Goal: Task Accomplishment & Management: Use online tool/utility

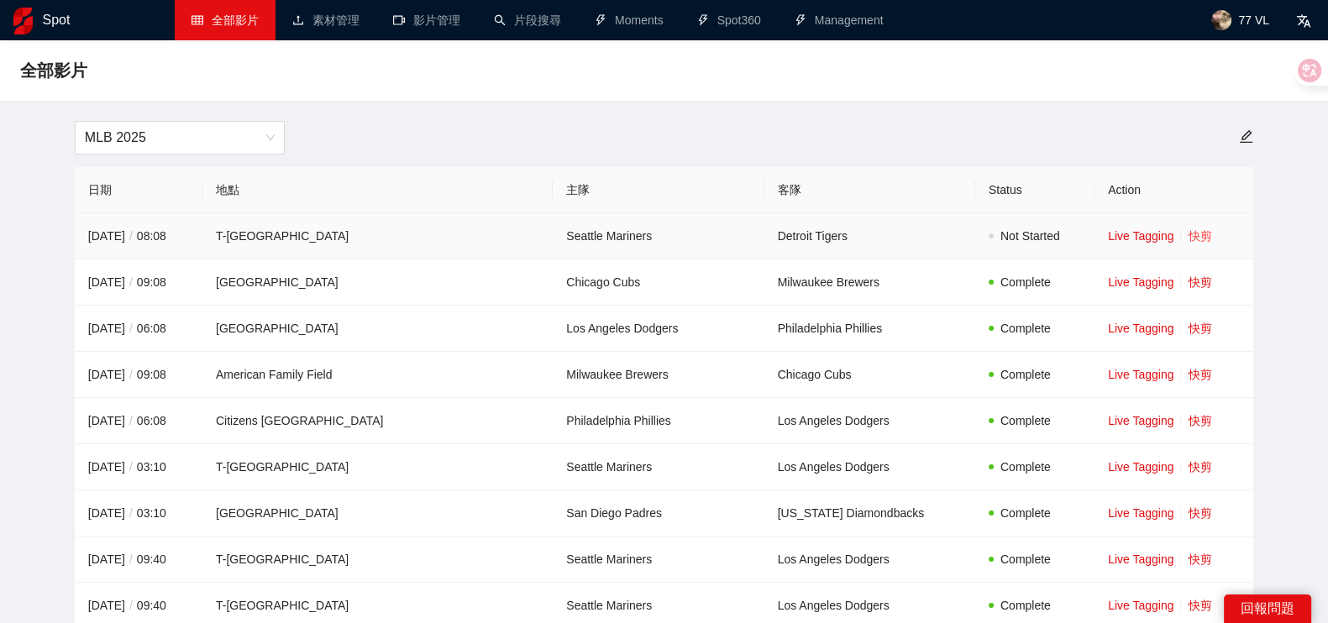
click at [1188, 238] on link "快剪" at bounding box center [1200, 235] width 24 height 13
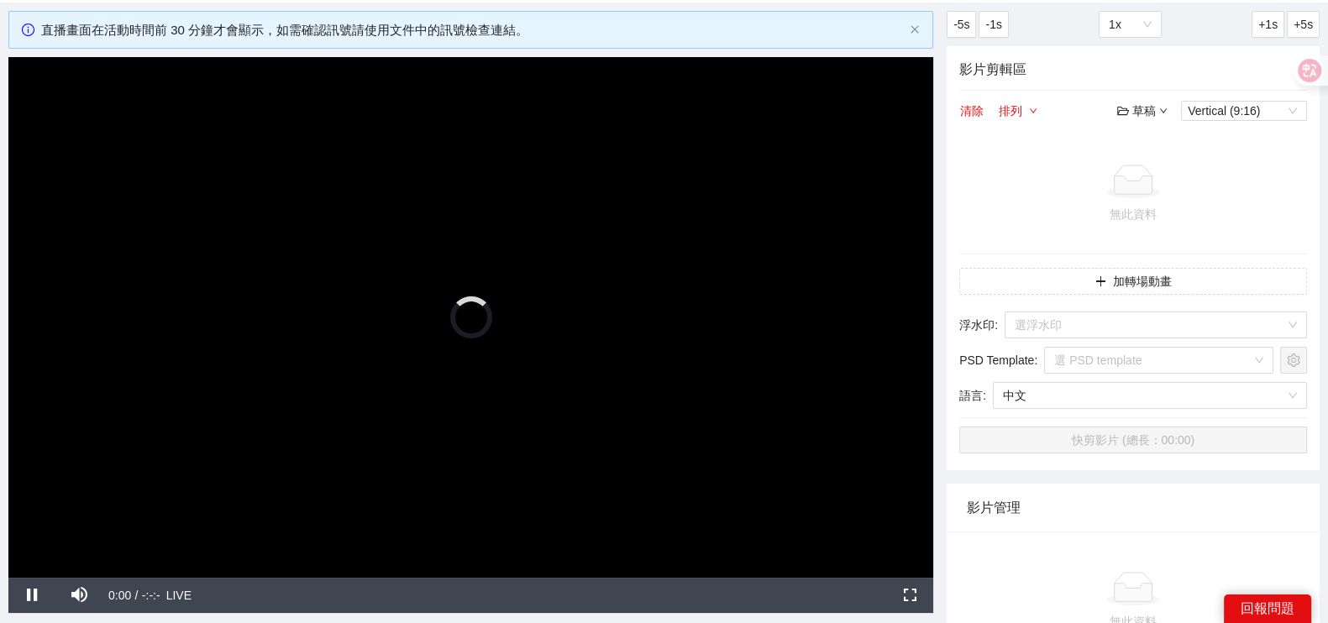
scroll to position [104, 0]
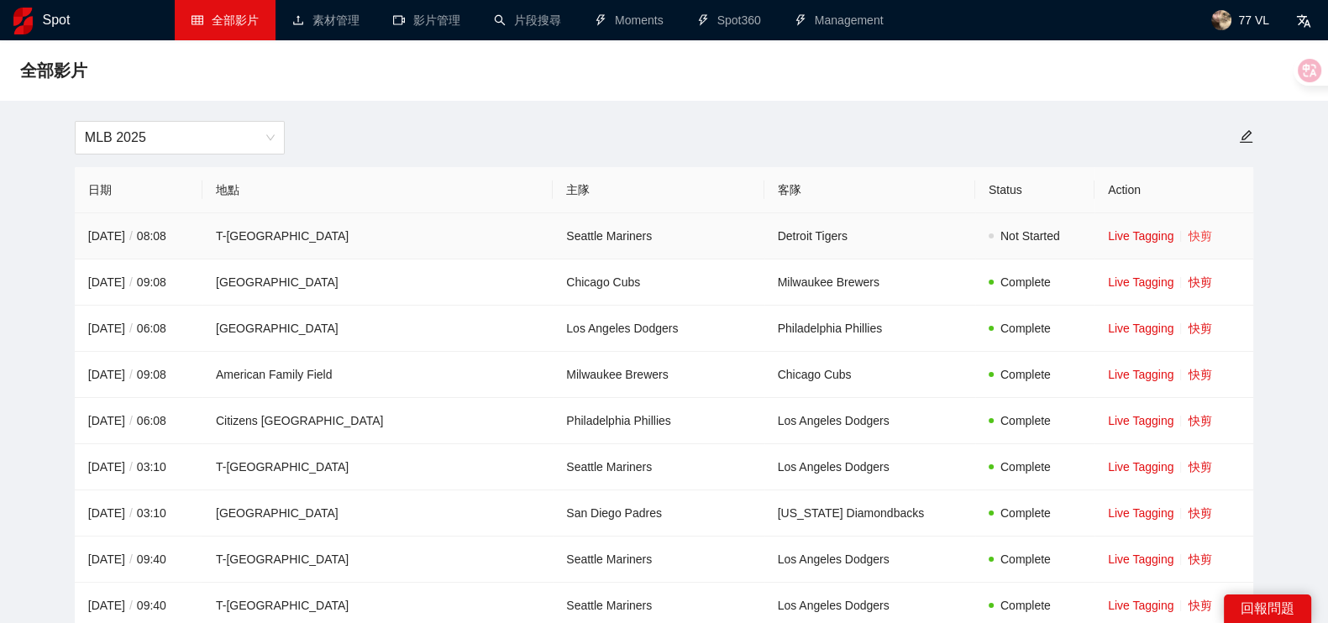
click at [1188, 239] on link "快剪" at bounding box center [1200, 235] width 24 height 13
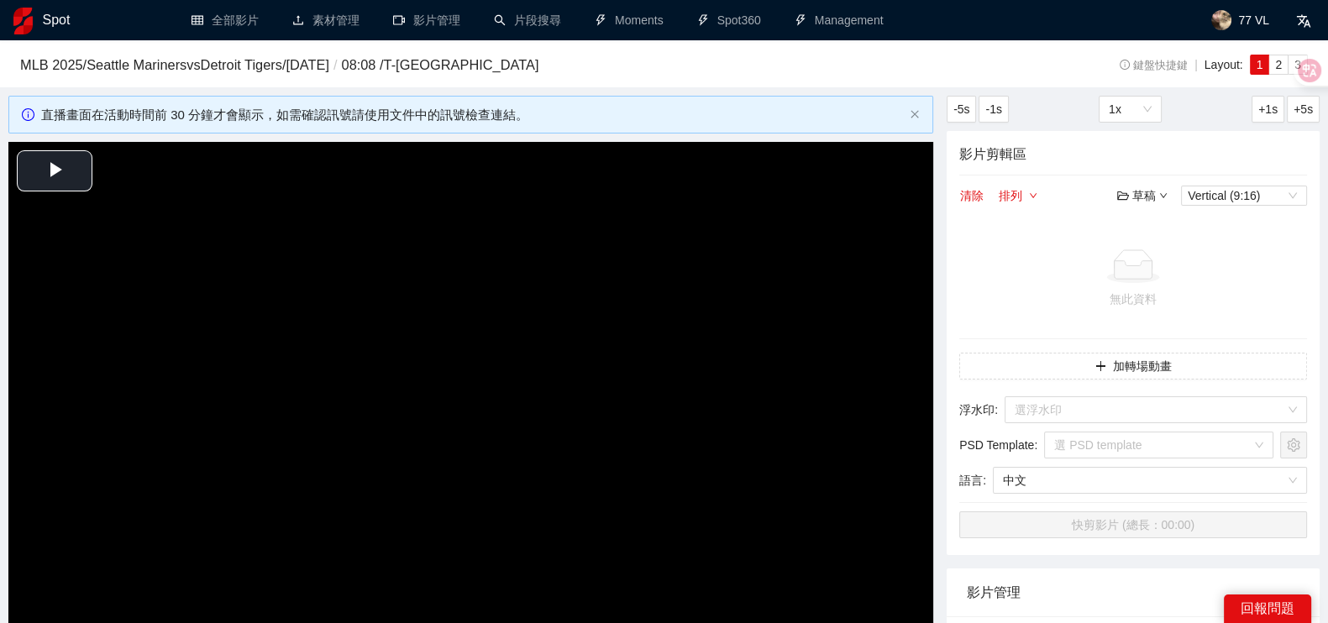
scroll to position [104, 0]
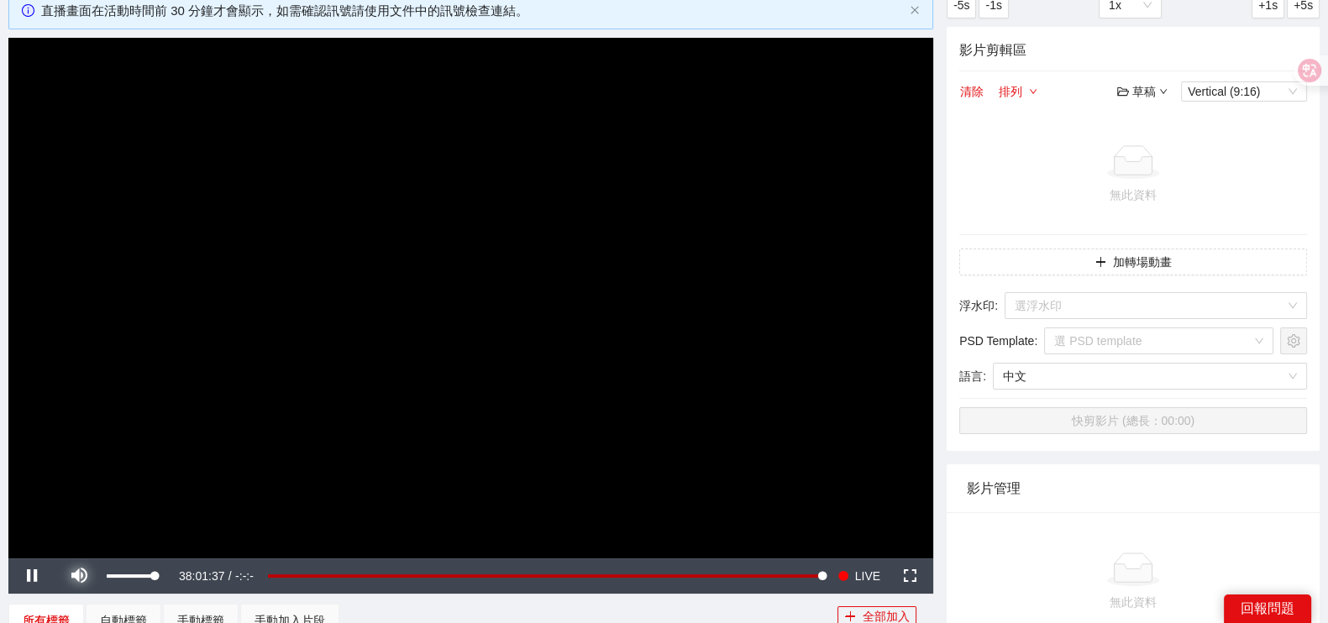
click at [88, 576] on span "Video Player" at bounding box center [78, 576] width 47 height 0
click at [1148, 86] on div "草稿" at bounding box center [1142, 91] width 50 height 18
click at [1153, 178] on link "儲存新檔" at bounding box center [1158, 180] width 62 height 13
click at [1126, 265] on button "加轉場動畫" at bounding box center [1133, 262] width 348 height 27
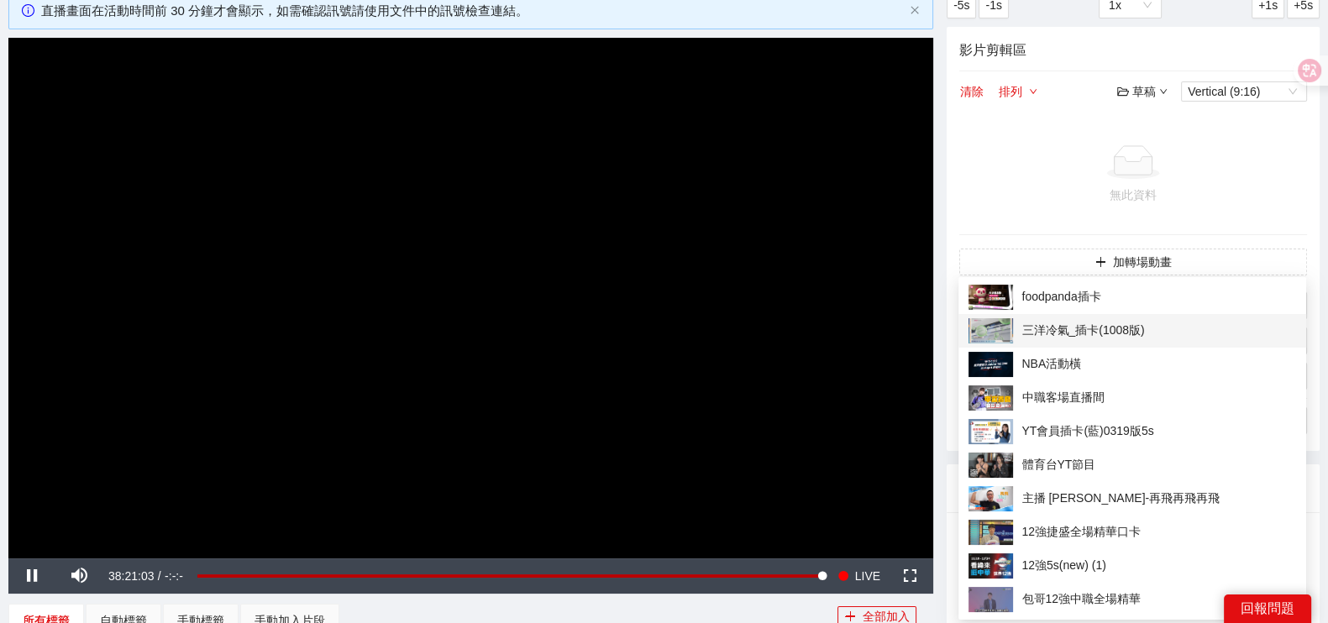
click at [1083, 326] on span "三洋冷氣_插卡(1008版)" at bounding box center [1133, 330] width 328 height 25
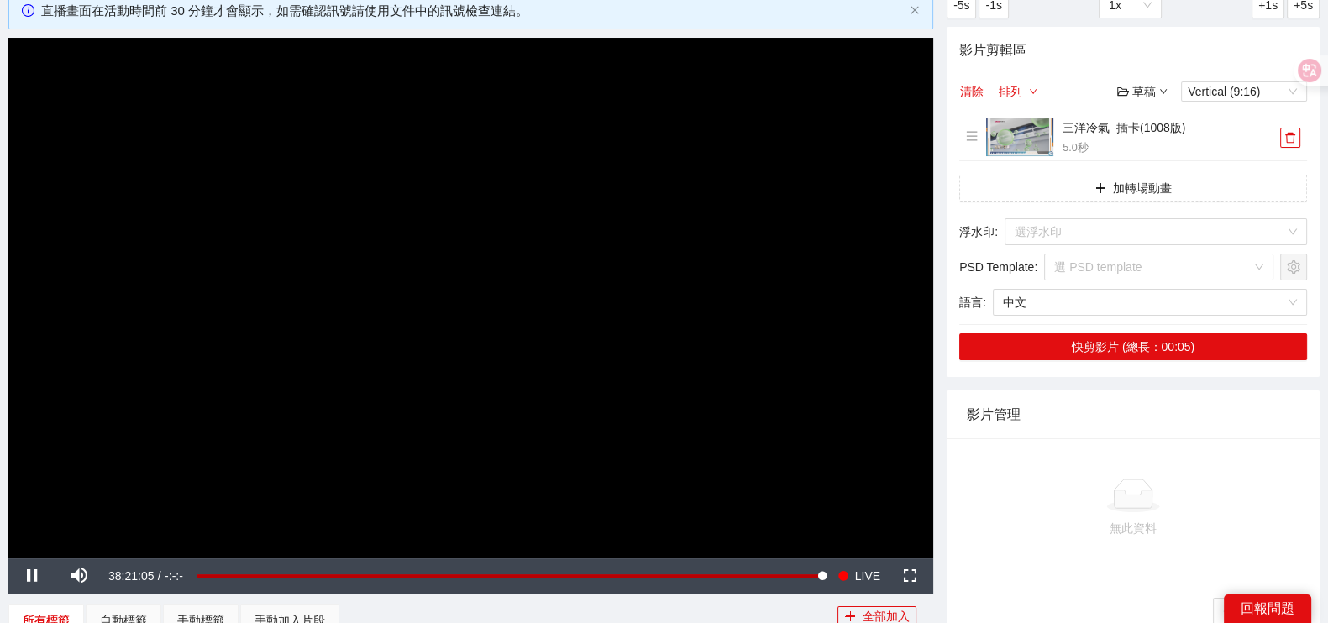
click at [1154, 95] on div "草稿" at bounding box center [1142, 91] width 50 height 18
click at [1163, 174] on link "儲存新檔" at bounding box center [1158, 180] width 62 height 13
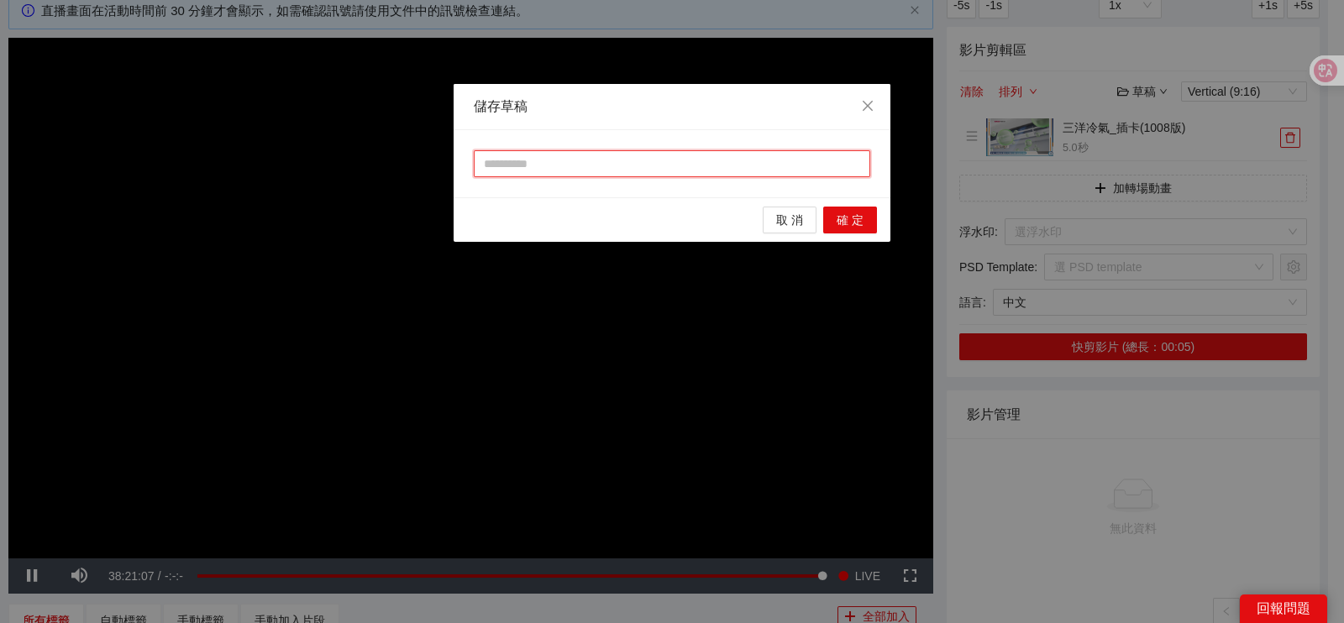
click at [664, 153] on input "text" at bounding box center [672, 163] width 397 height 27
type input "**"
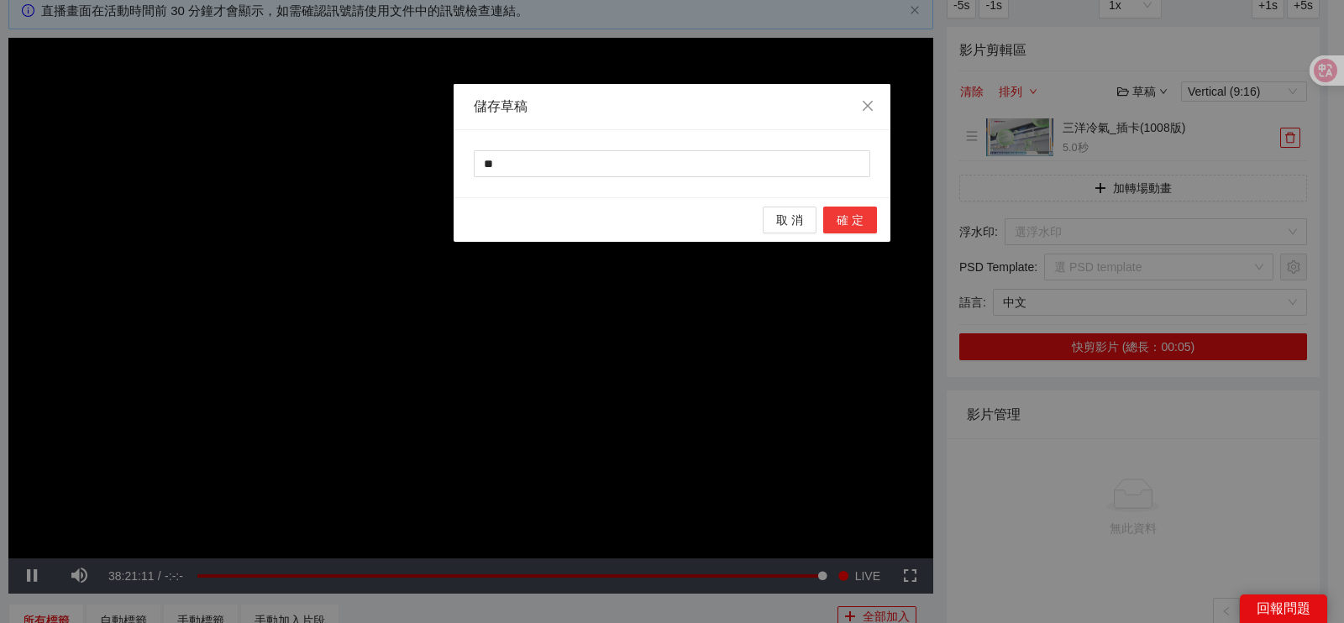
click at [830, 218] on button "確 定" at bounding box center [850, 220] width 54 height 27
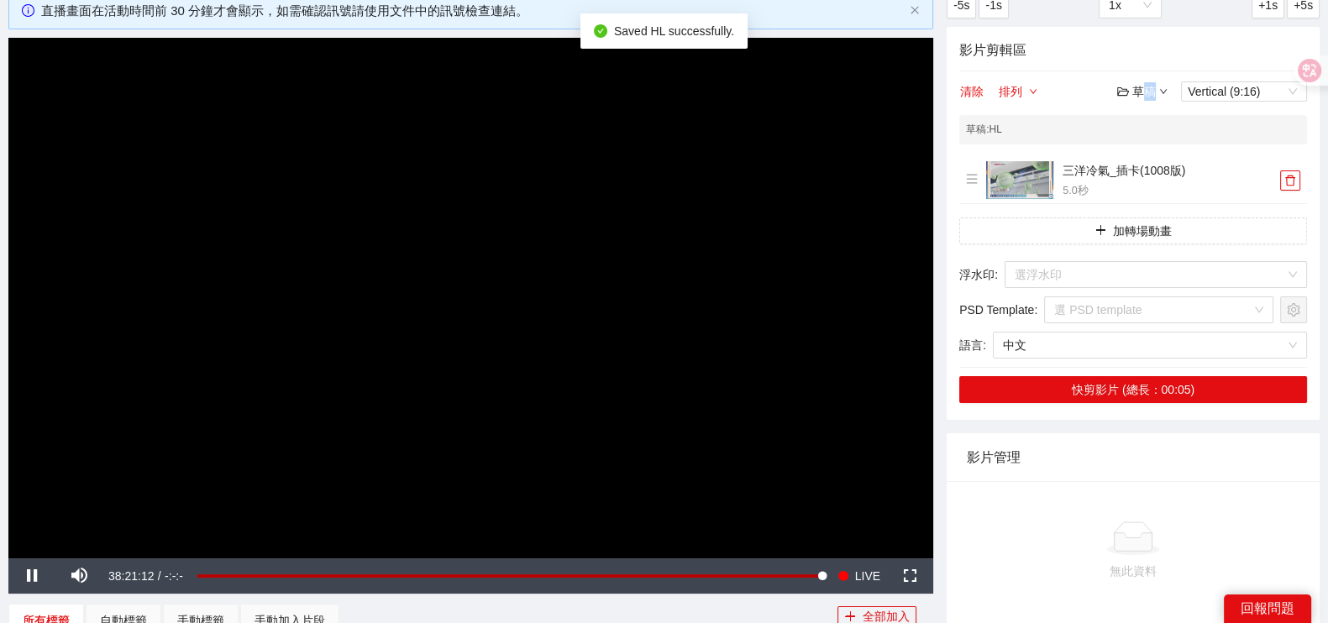
click at [1150, 92] on div "草稿" at bounding box center [1142, 91] width 50 height 18
click at [1156, 176] on link "儲存新檔" at bounding box center [1158, 180] width 62 height 13
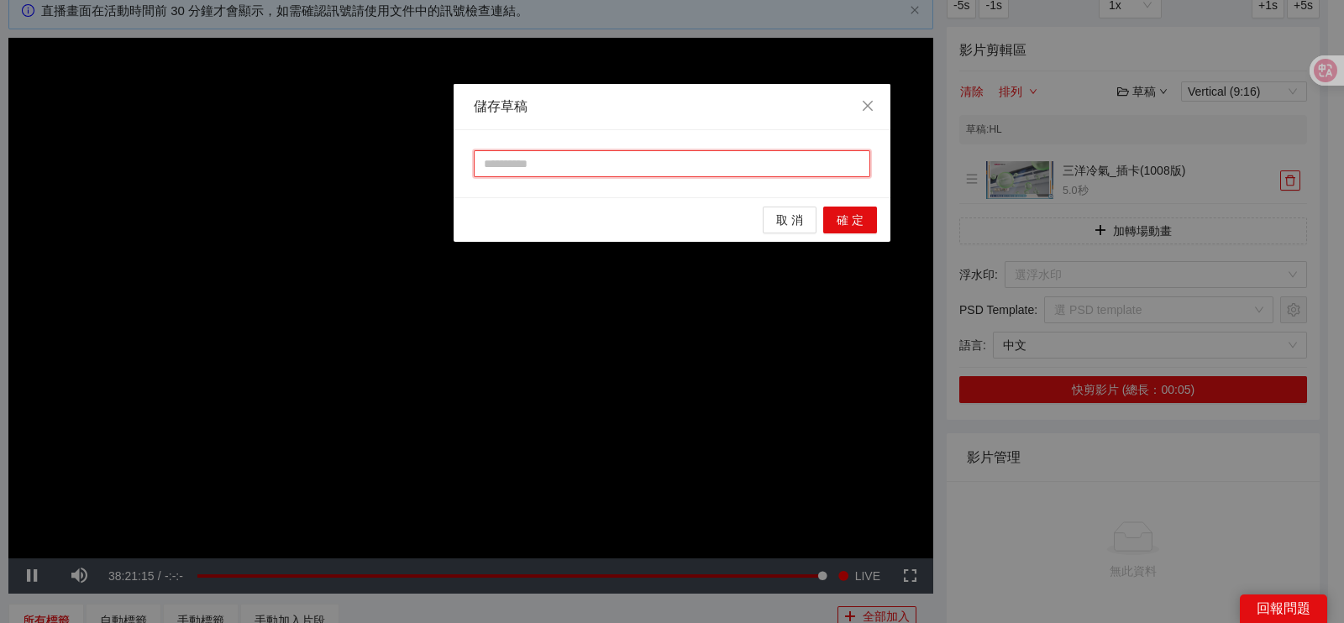
click at [611, 166] on input "text" at bounding box center [672, 163] width 397 height 27
type input "*"
type input "**"
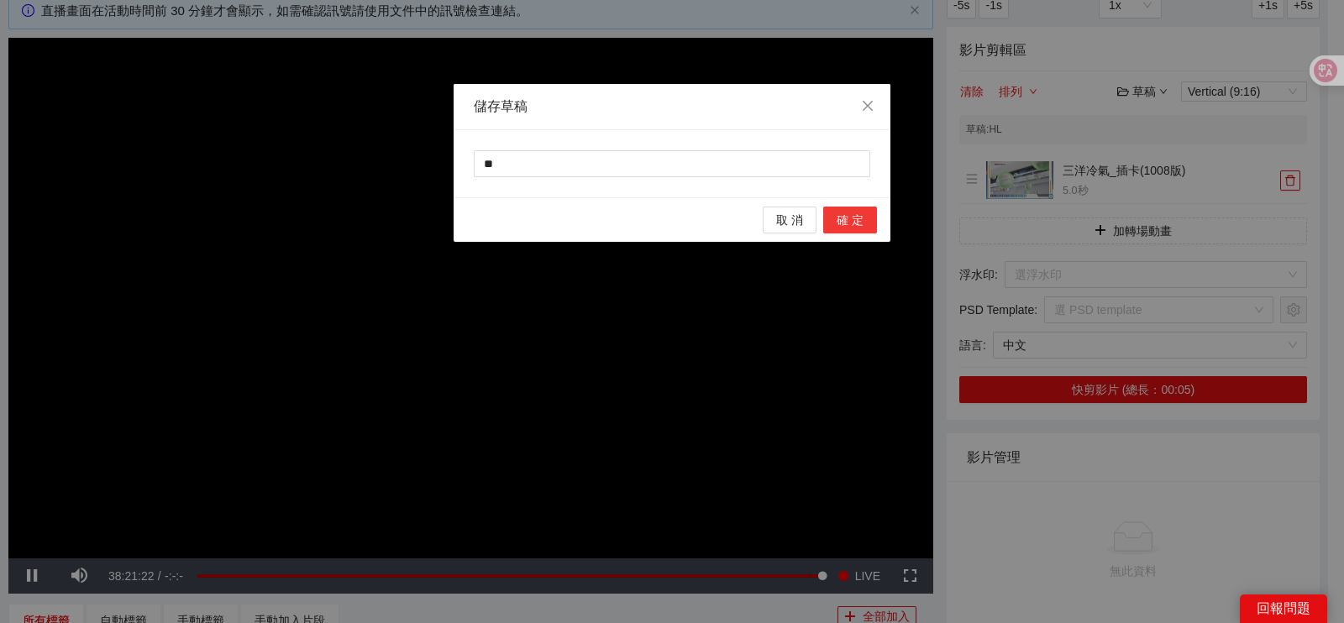
click at [853, 223] on span "確 定" at bounding box center [850, 220] width 27 height 18
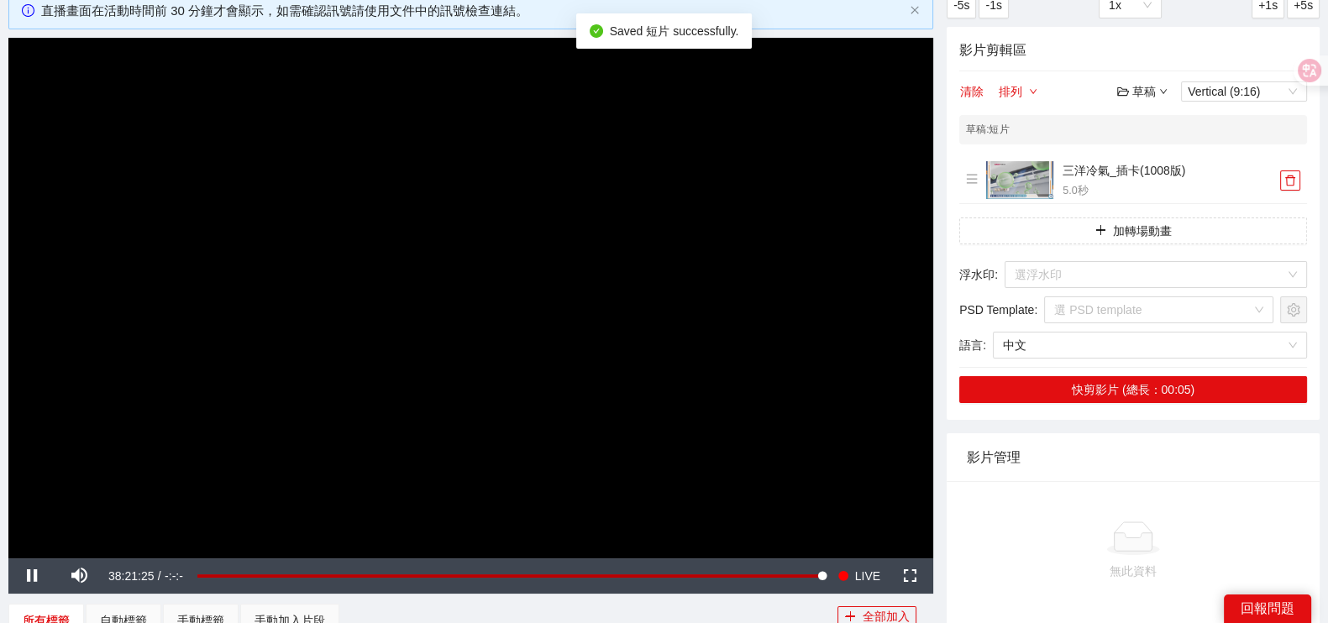
click at [1154, 88] on div "草稿" at bounding box center [1142, 91] width 50 height 18
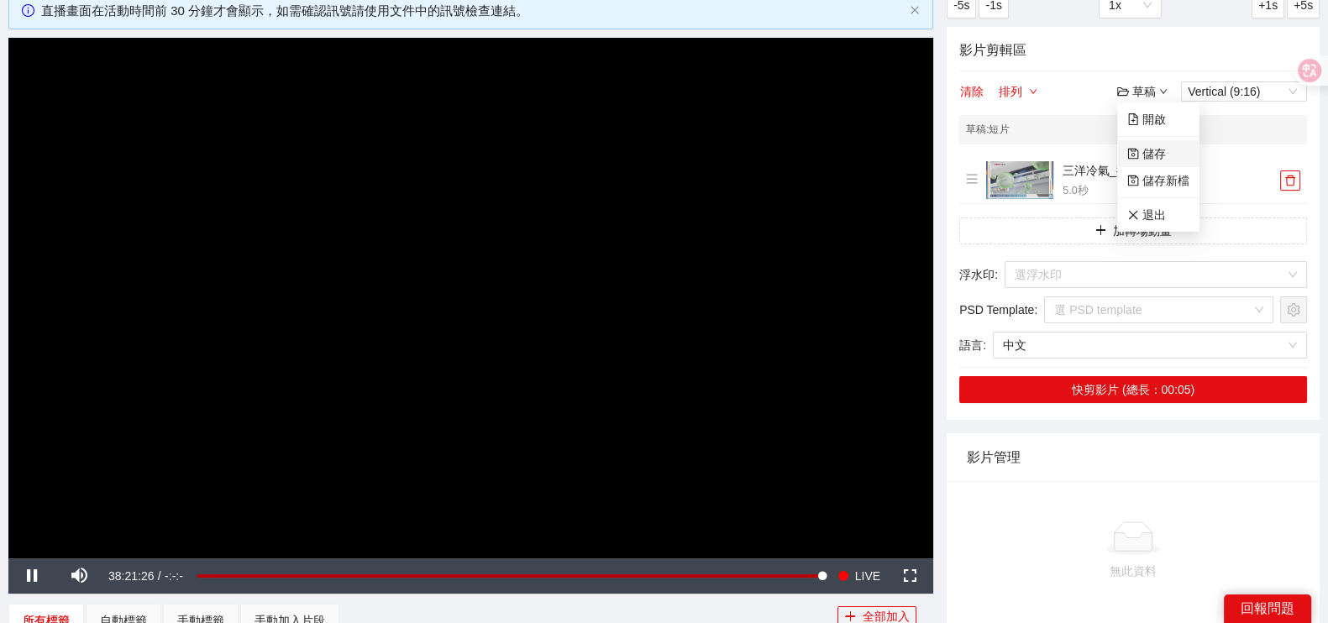
click at [1159, 157] on link "儲存" at bounding box center [1146, 153] width 39 height 13
click at [1156, 98] on div "草稿" at bounding box center [1142, 91] width 50 height 18
click at [1034, 126] on div "草稿 : 短片" at bounding box center [1133, 129] width 348 height 29
click at [1289, 180] on icon "delete" at bounding box center [1290, 181] width 12 height 12
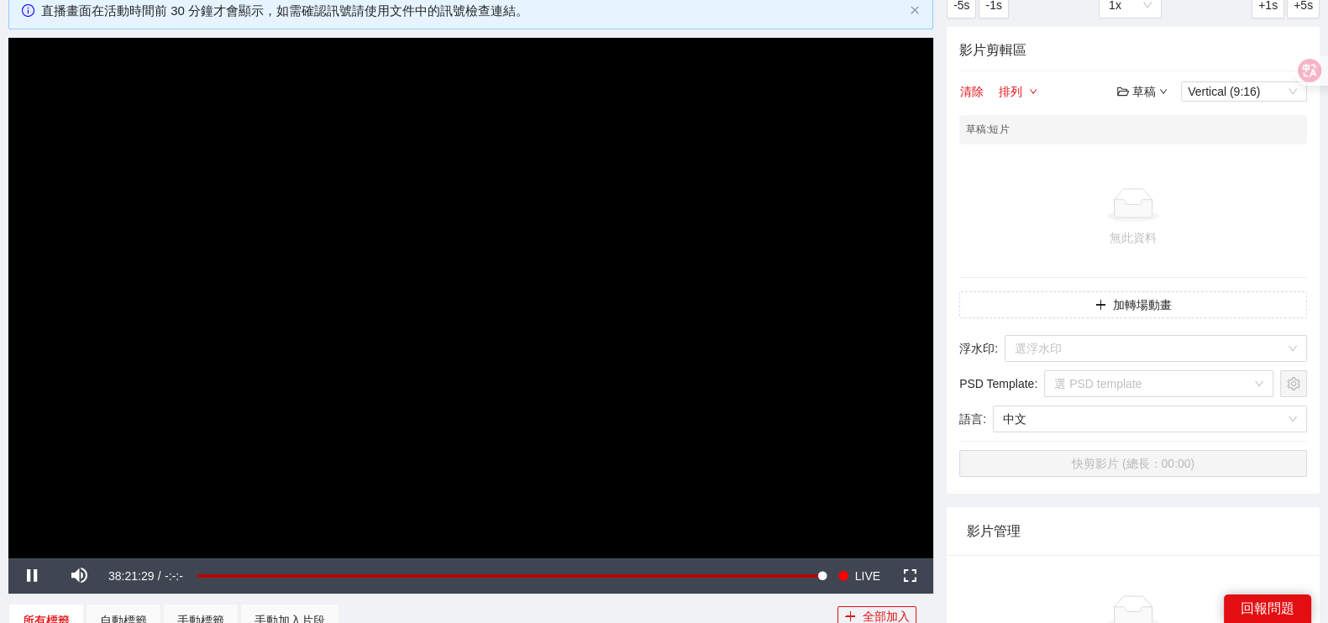
click at [1139, 90] on div "草稿" at bounding box center [1142, 91] width 50 height 18
click at [1155, 116] on link "開啟" at bounding box center [1146, 119] width 39 height 13
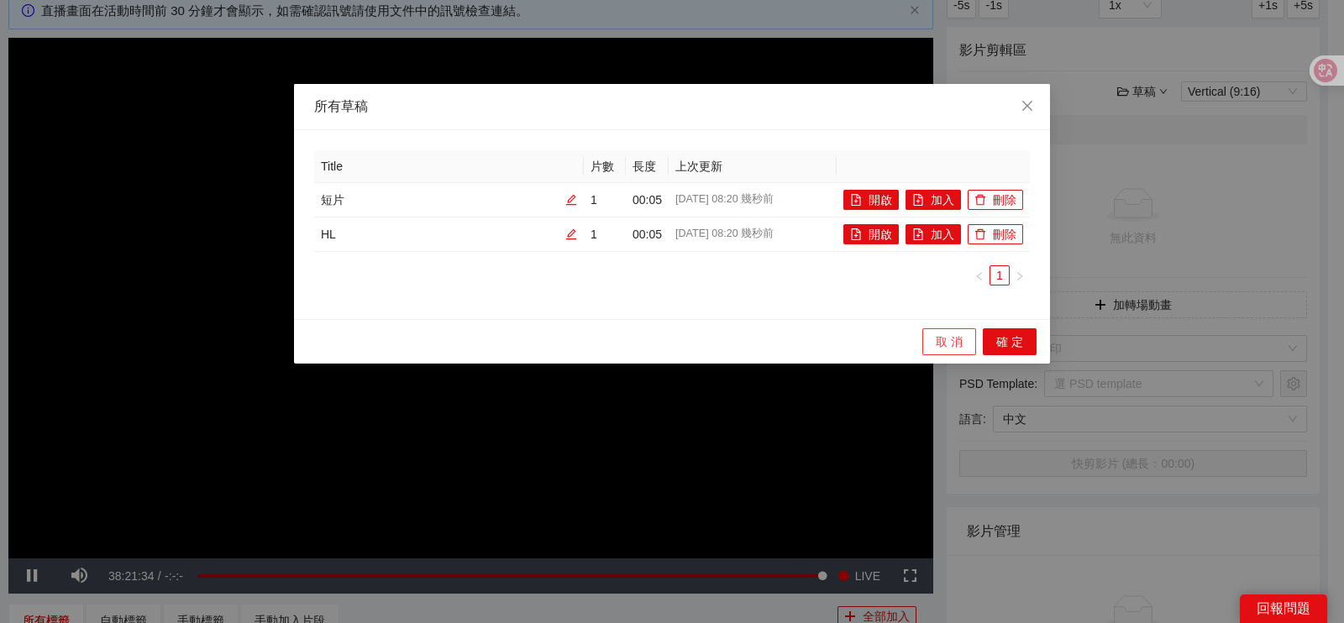
drag, startPoint x: 946, startPoint y: 334, endPoint x: 955, endPoint y: 279, distance: 55.4
click at [946, 334] on span "取 消" at bounding box center [949, 342] width 27 height 18
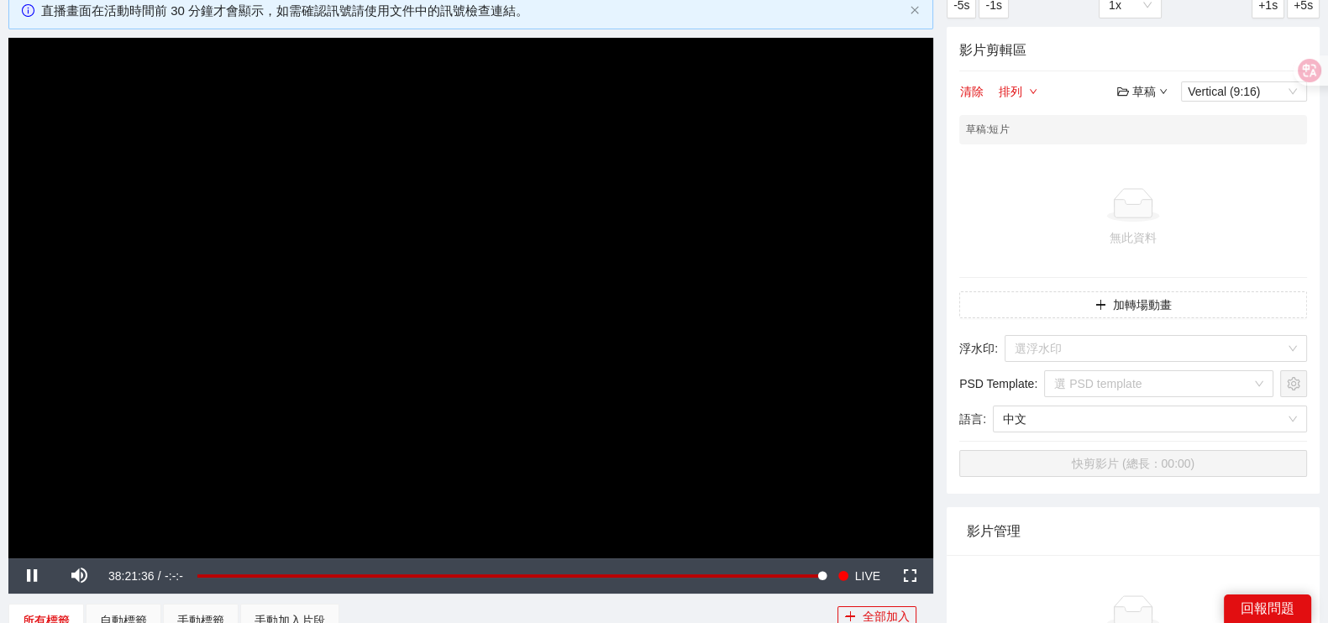
click at [1148, 93] on div "草稿" at bounding box center [1142, 91] width 50 height 18
click at [1165, 160] on link "儲存" at bounding box center [1146, 153] width 39 height 13
click at [1147, 92] on div "草稿" at bounding box center [1142, 91] width 50 height 18
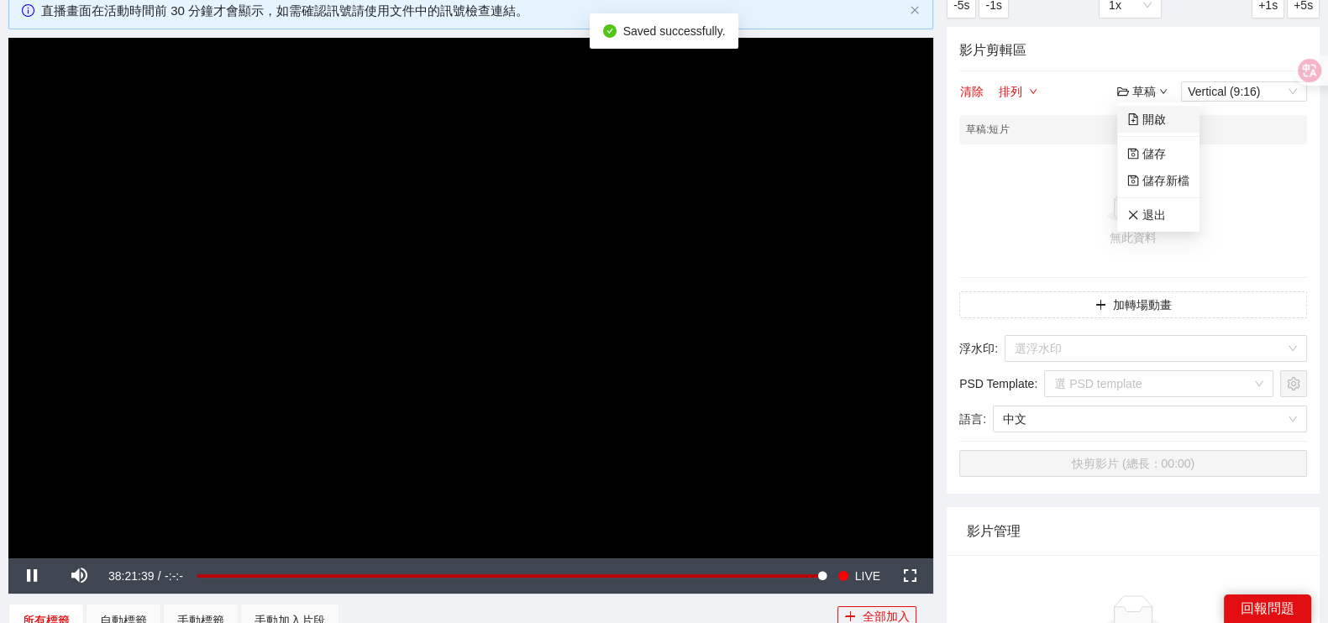
click at [1145, 121] on link "開啟" at bounding box center [1146, 119] width 39 height 13
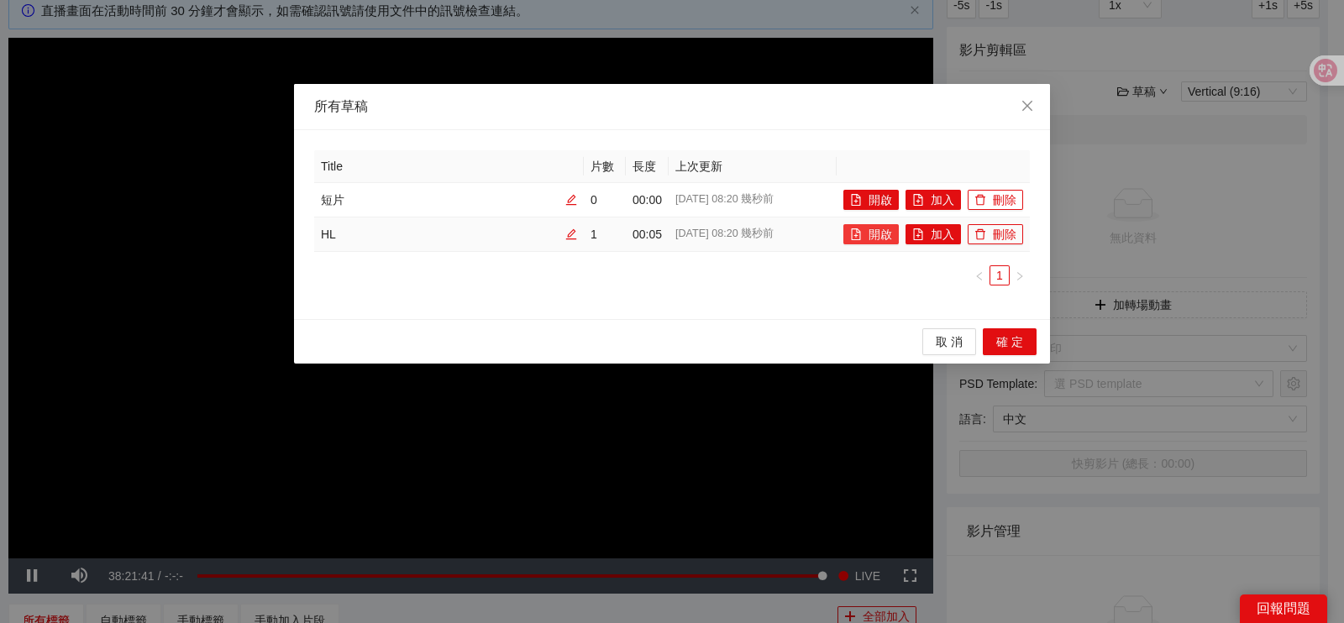
click at [870, 233] on button "開啟" at bounding box center [870, 234] width 55 height 20
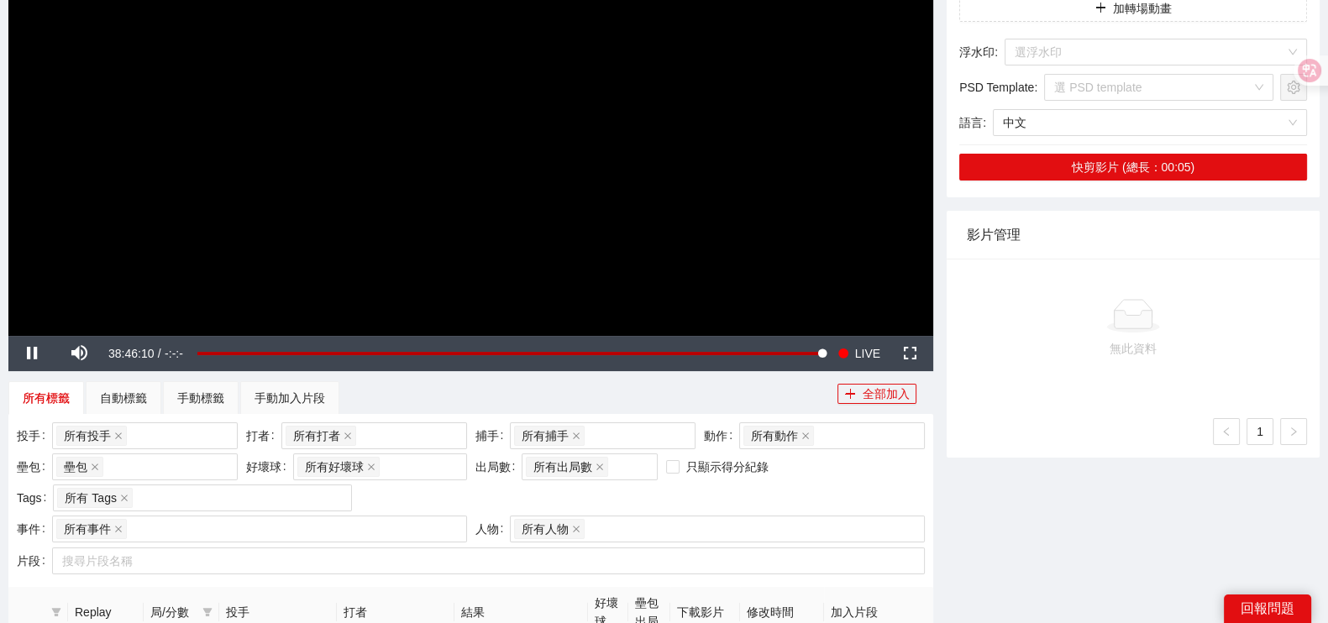
scroll to position [630, 0]
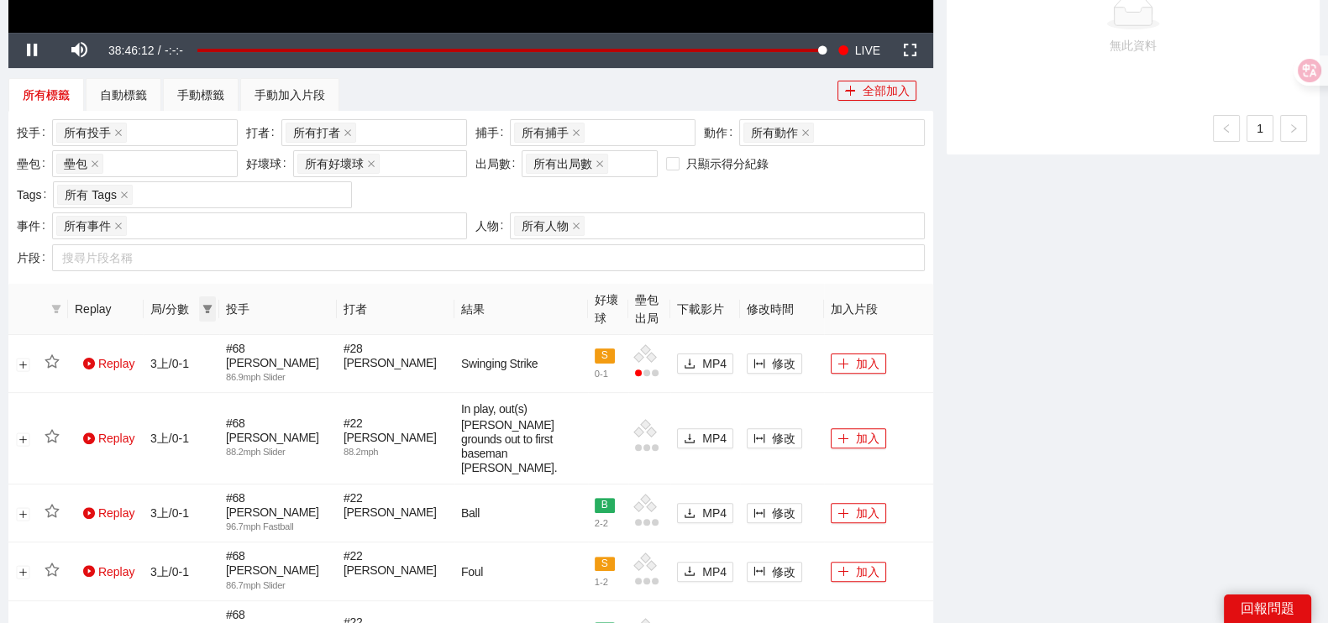
drag, startPoint x: 207, startPoint y: 309, endPoint x: 207, endPoint y: 301, distance: 8.4
click at [207, 309] on icon "filter" at bounding box center [207, 309] width 9 height 8
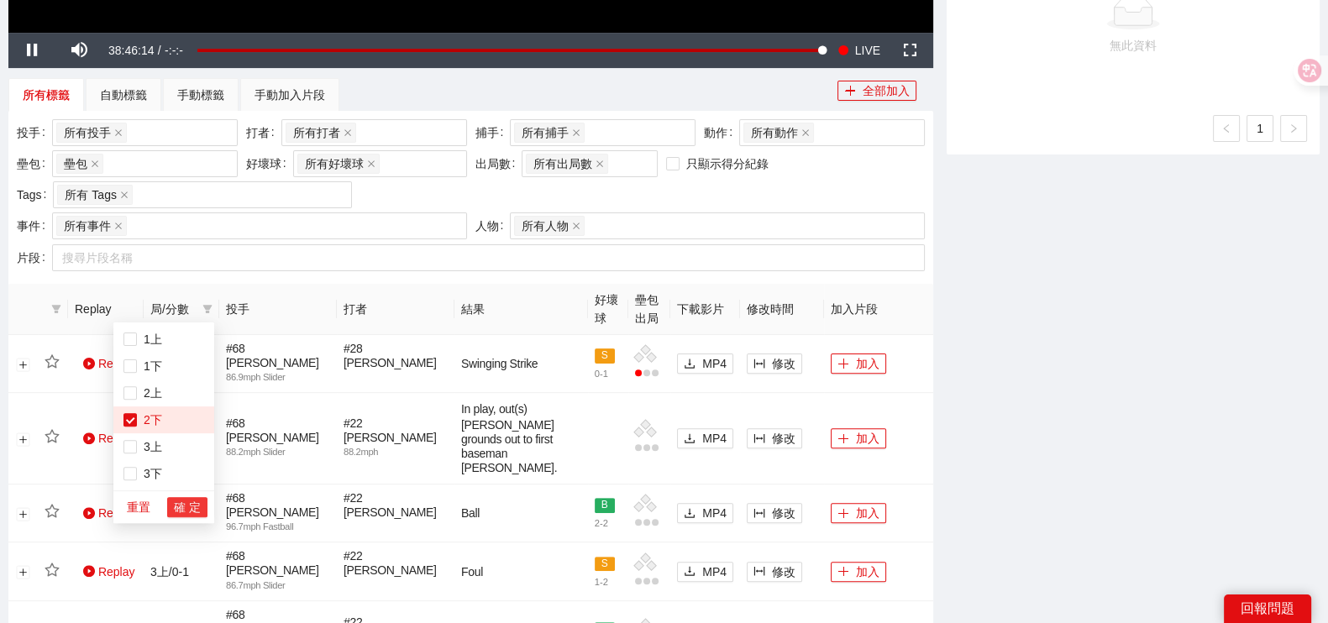
click at [183, 508] on span "確 定" at bounding box center [187, 507] width 27 height 18
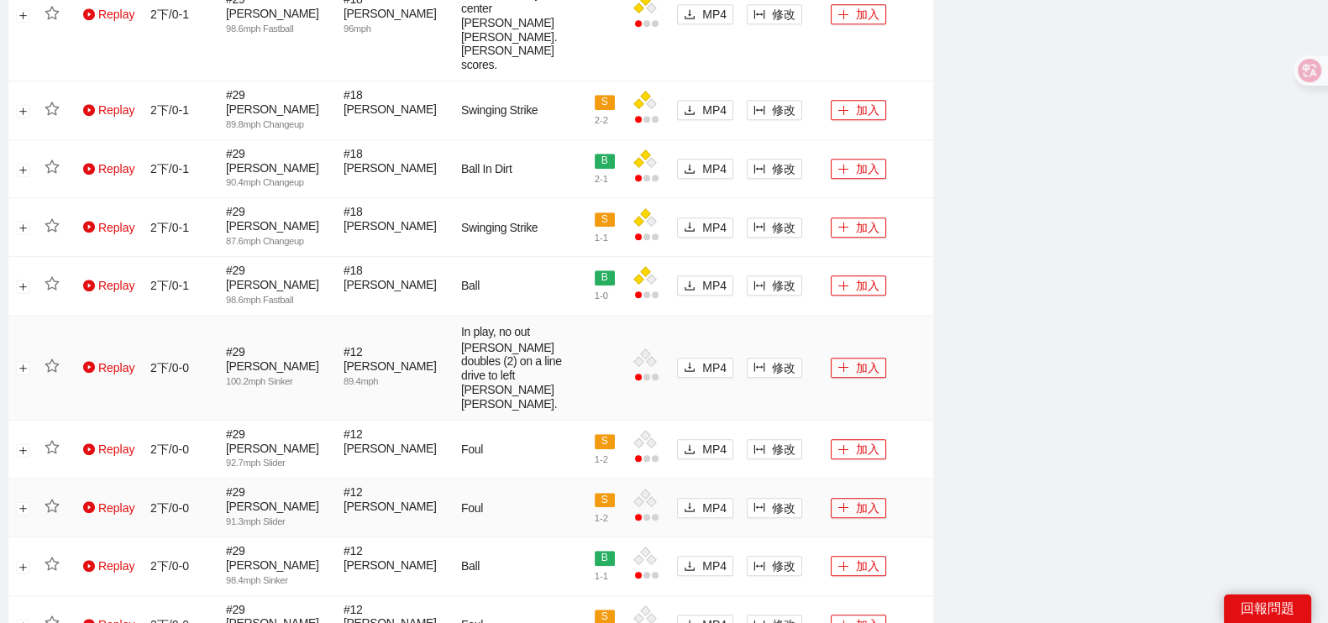
scroll to position [1246, 0]
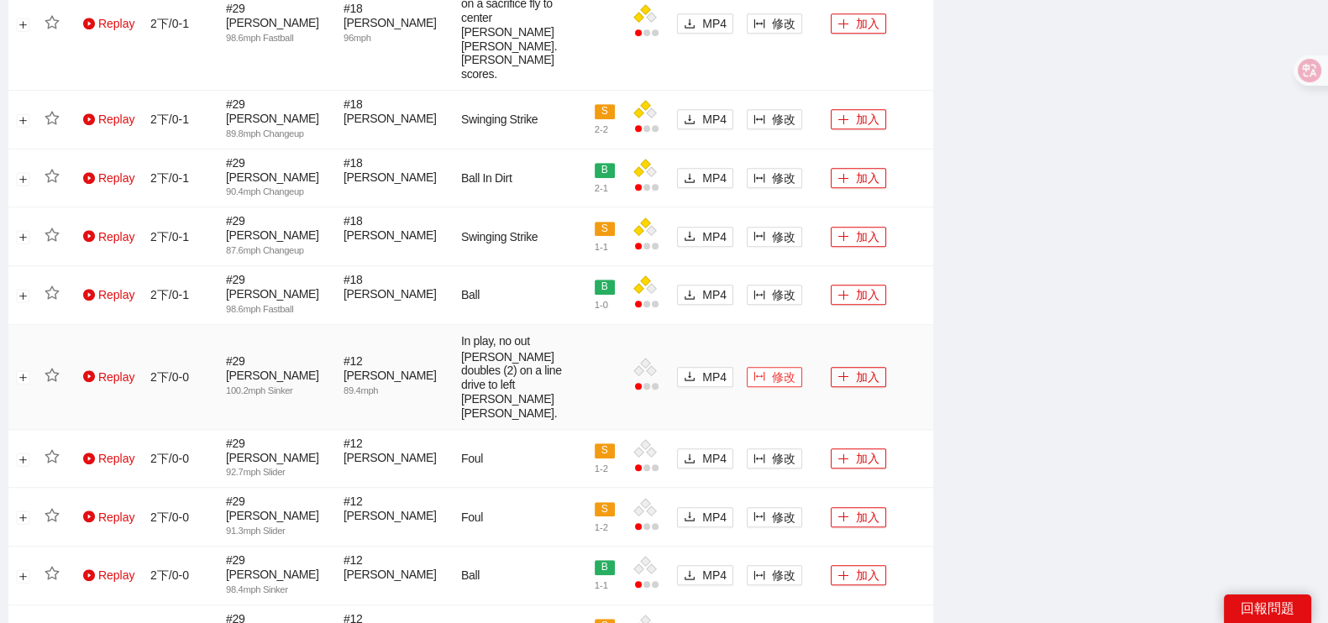
click at [772, 368] on span "修改" at bounding box center [784, 377] width 24 height 18
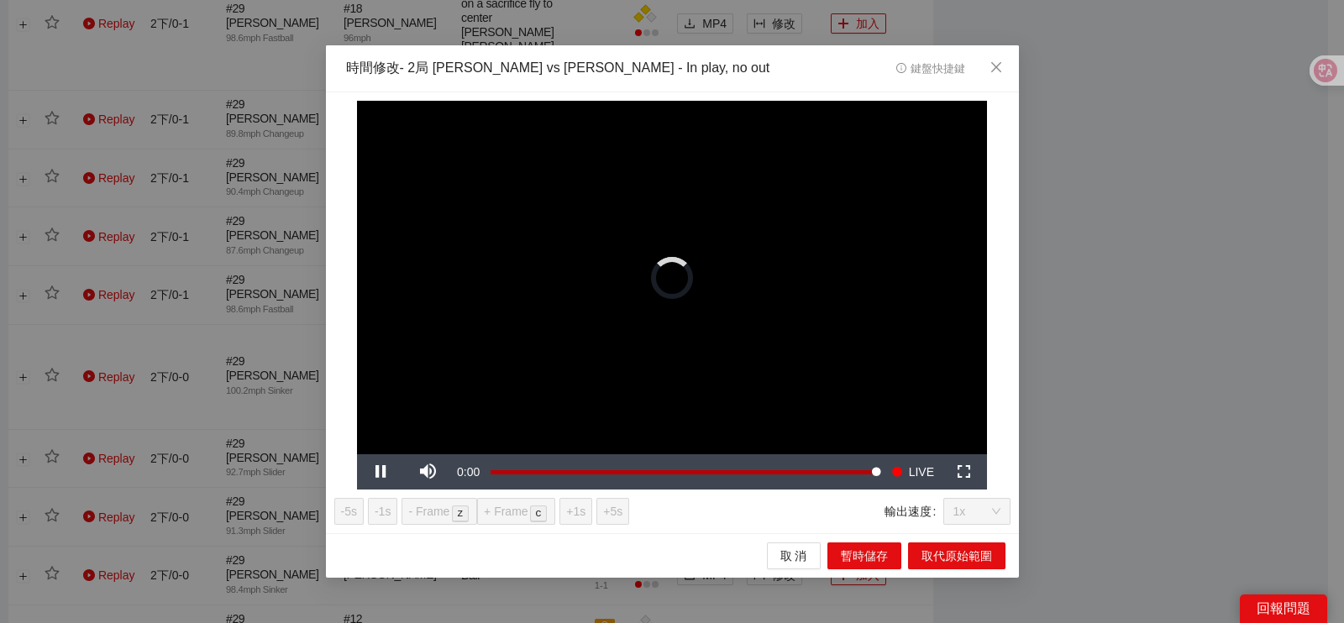
click at [1205, 336] on div "**********" at bounding box center [672, 311] width 1344 height 623
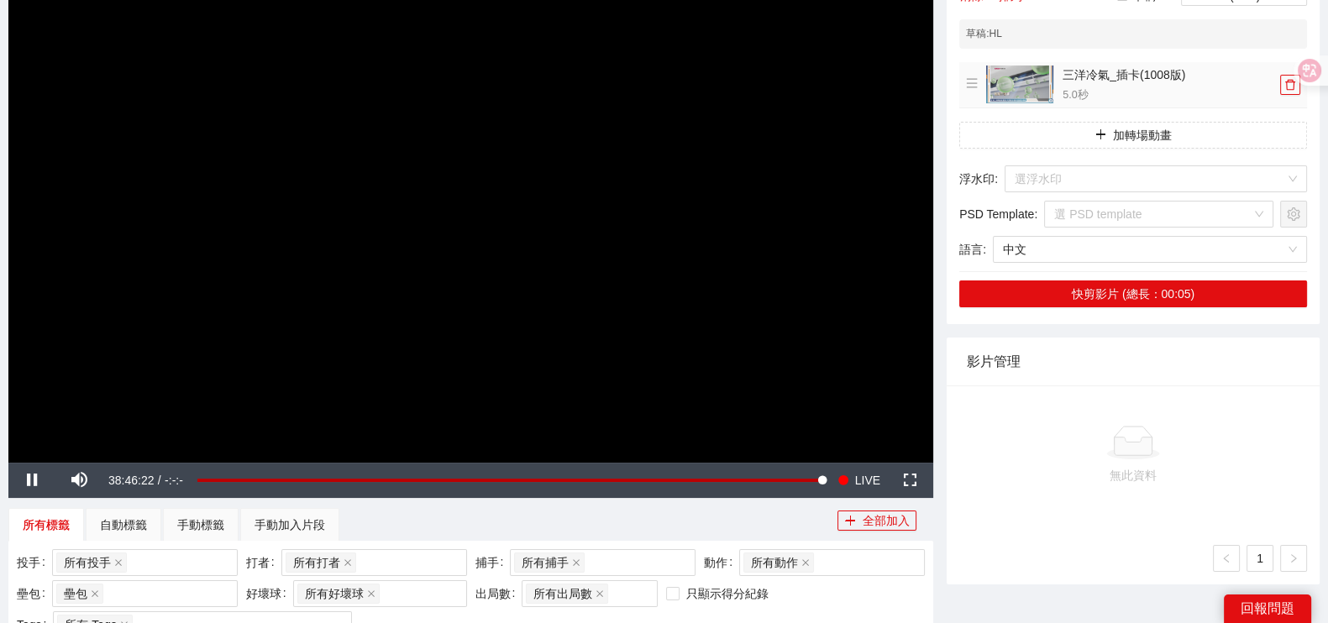
scroll to position [315, 0]
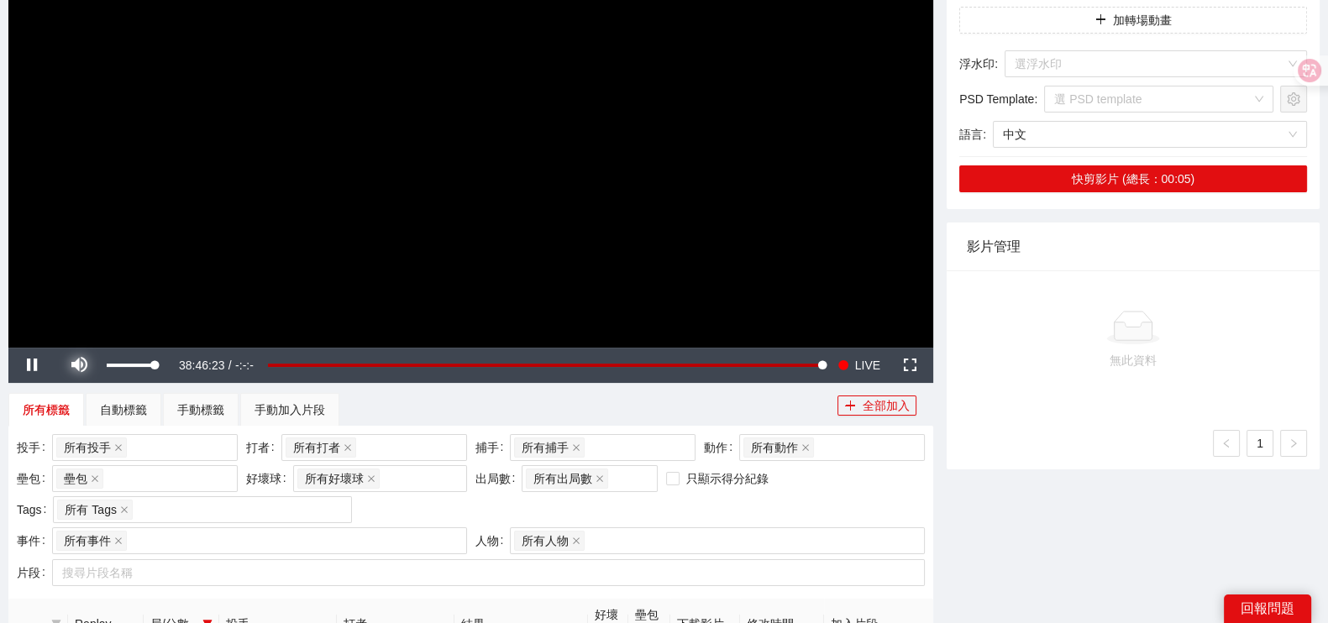
click at [85, 365] on span "Video Player" at bounding box center [78, 365] width 47 height 0
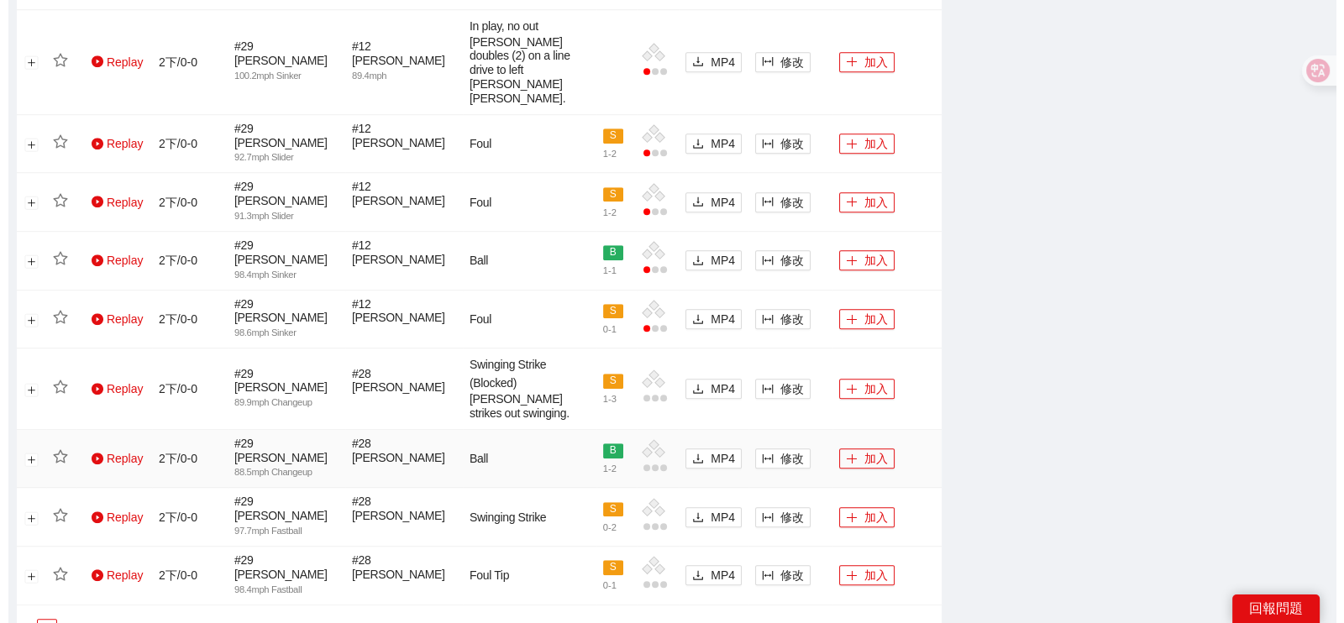
scroll to position [1351, 0]
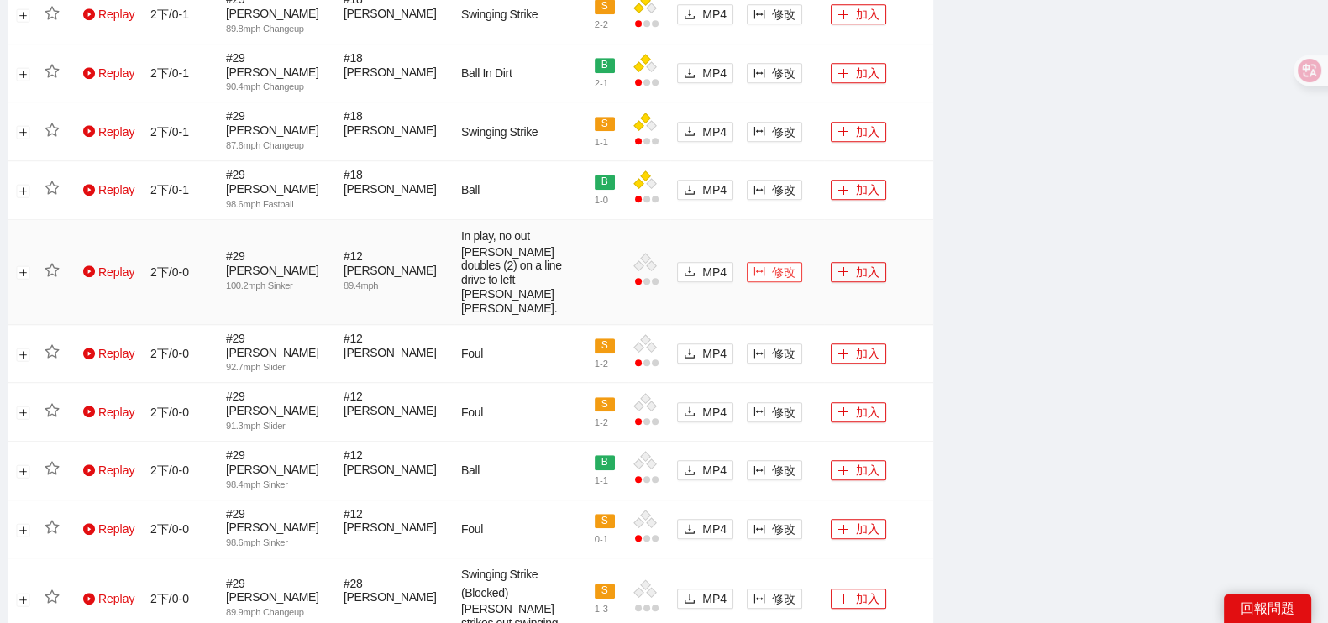
click at [777, 263] on span "修改" at bounding box center [784, 272] width 24 height 18
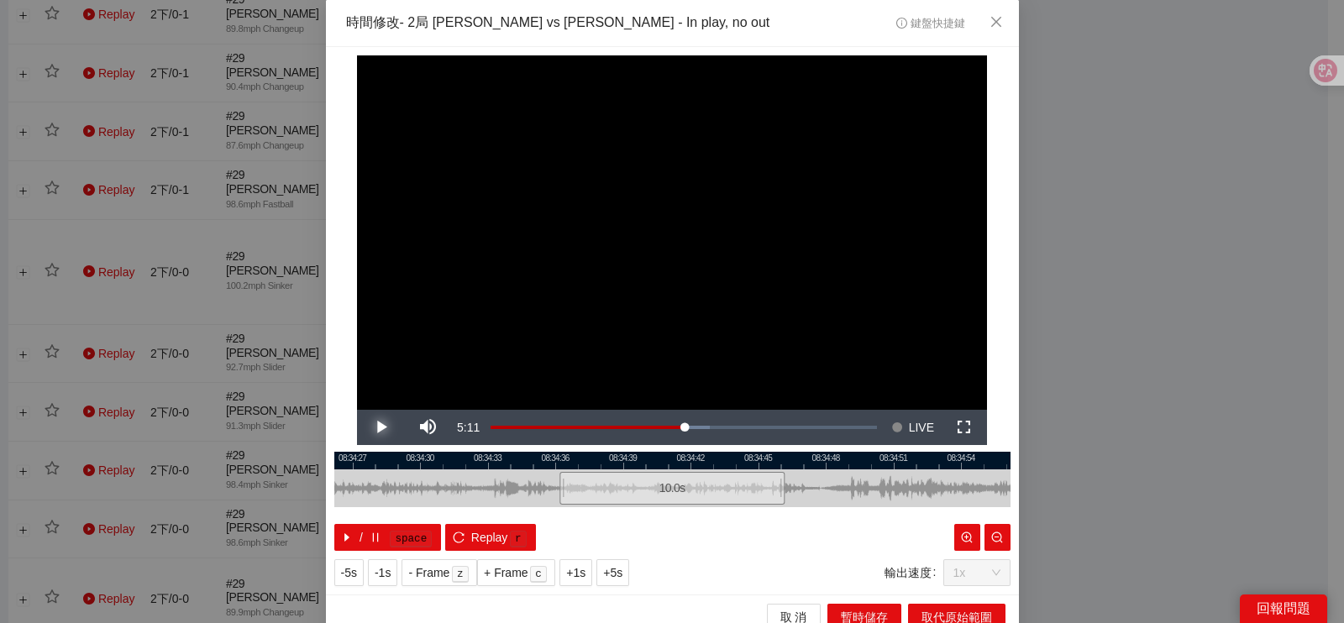
click at [376, 428] on span "Video Player" at bounding box center [380, 428] width 47 height 0
click at [357, 410] on button "Pause" at bounding box center [380, 427] width 47 height 35
click at [722, 518] on span "IN" at bounding box center [726, 516] width 9 height 15
click at [749, 518] on button "IN" at bounding box center [748, 516] width 30 height 16
click at [380, 428] on span "Video Player" at bounding box center [380, 428] width 47 height 0
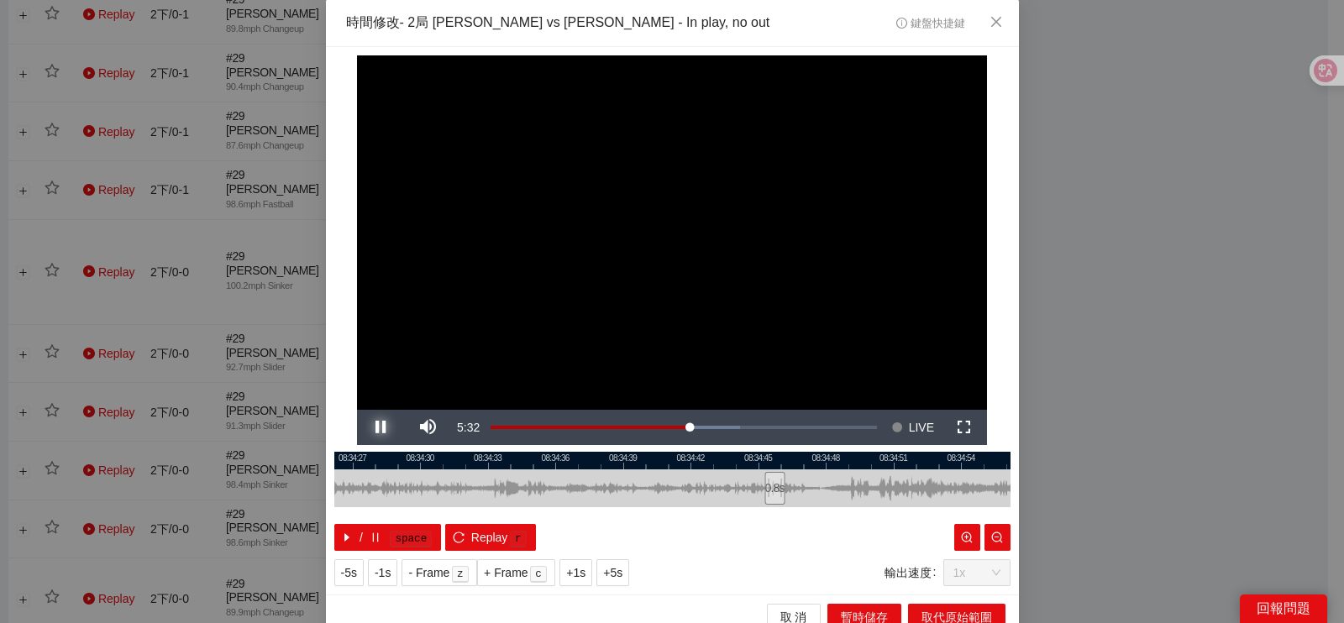
click at [391, 428] on span "Video Player" at bounding box center [380, 428] width 47 height 0
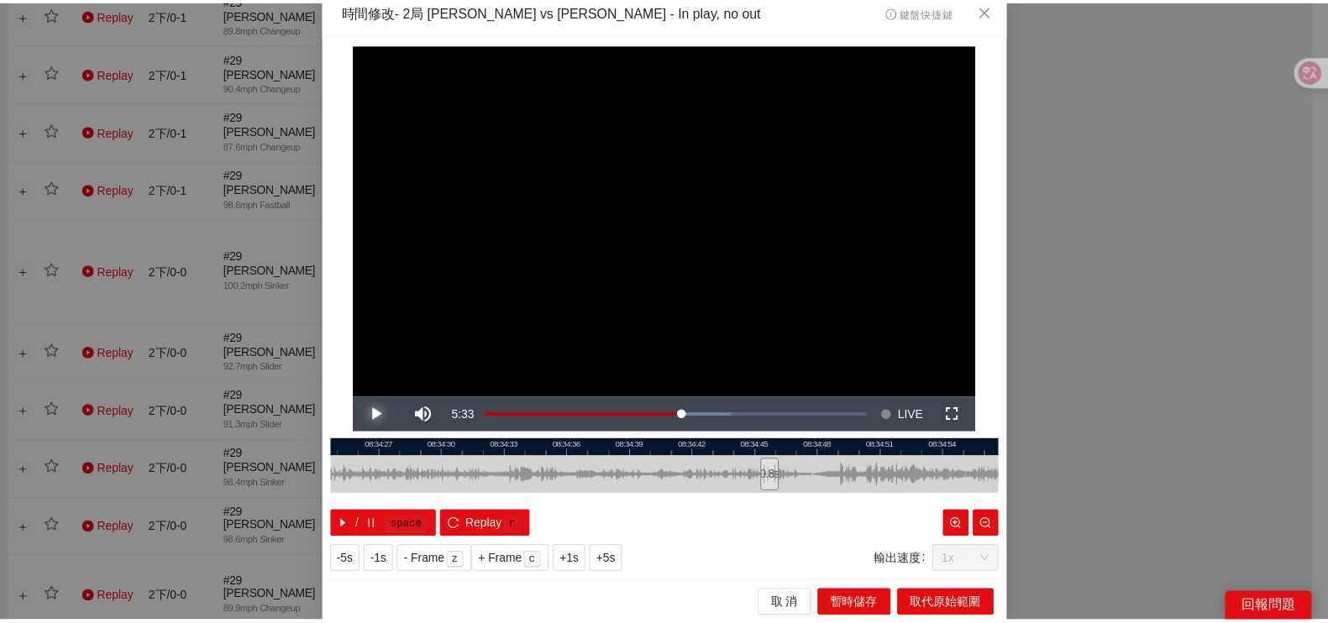
scroll to position [15, 0]
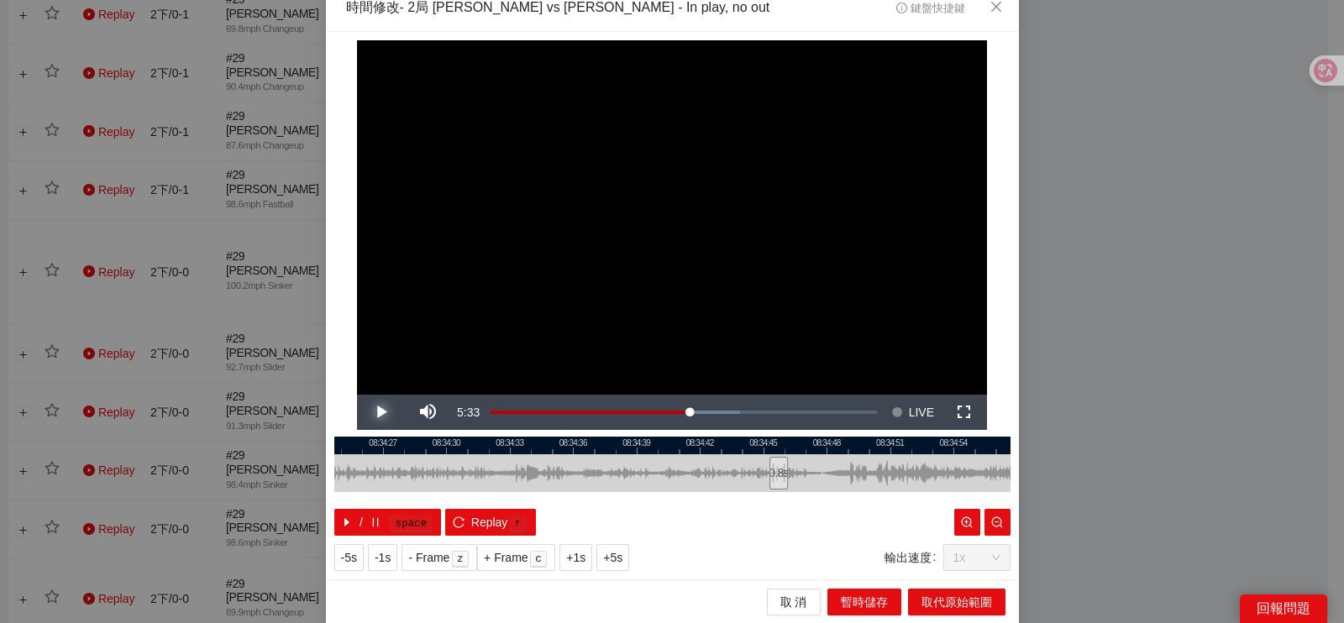
click at [357, 395] on button "Play" at bounding box center [380, 412] width 47 height 35
click at [357, 395] on button "Pause" at bounding box center [380, 412] width 47 height 35
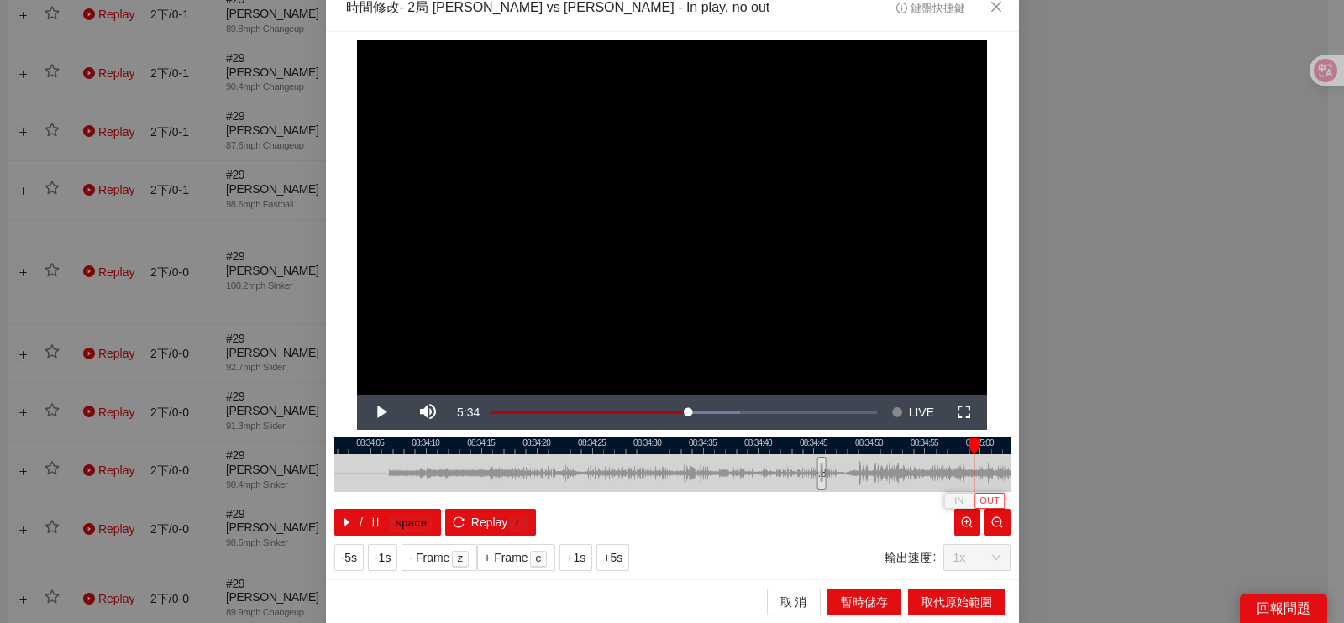
click at [980, 501] on span "OUT" at bounding box center [990, 501] width 20 height 15
click at [374, 412] on span "Video Player" at bounding box center [380, 412] width 47 height 0
click at [357, 395] on button "Pause" at bounding box center [380, 412] width 47 height 35
click at [953, 455] on div at bounding box center [672, 473] width 676 height 38
click at [974, 497] on span "OUT" at bounding box center [984, 501] width 20 height 15
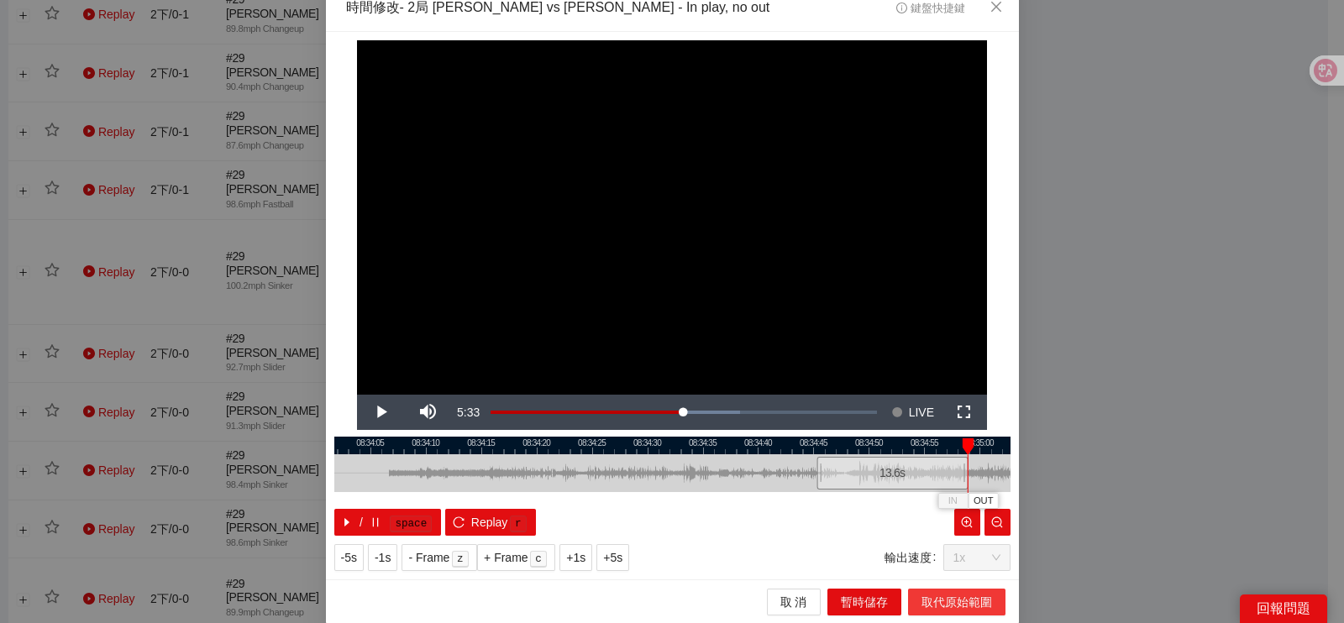
click at [924, 599] on span "取代原始範圍" at bounding box center [957, 602] width 71 height 18
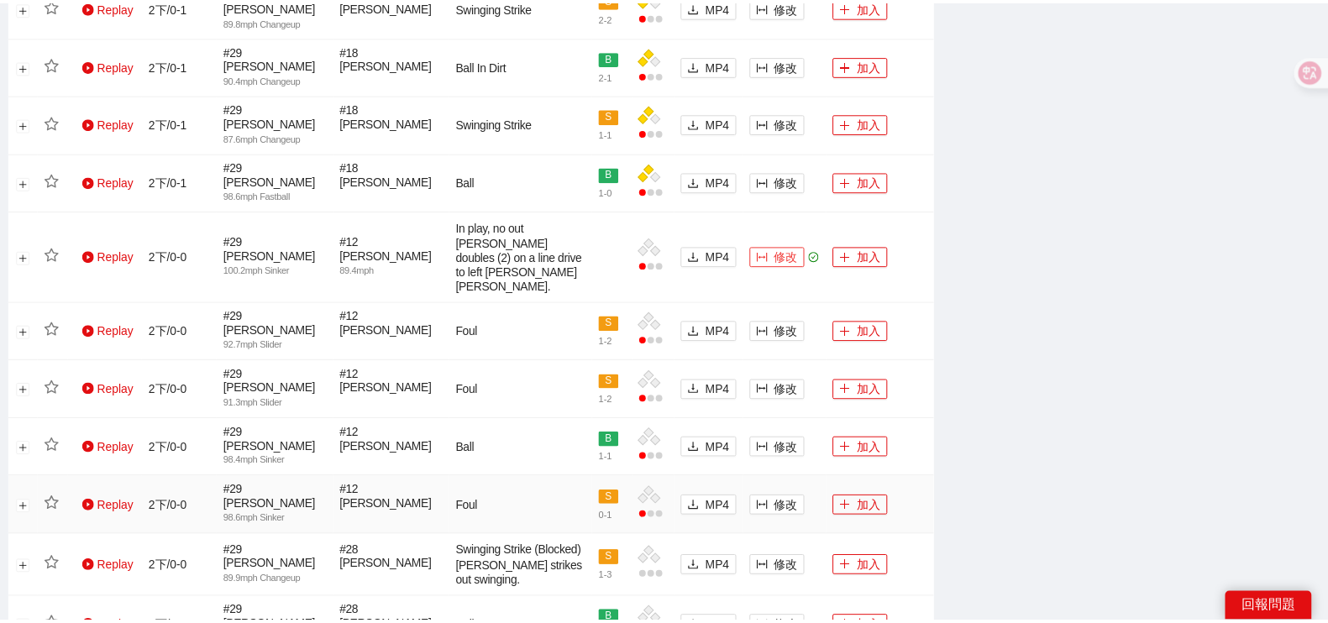
scroll to position [0, 0]
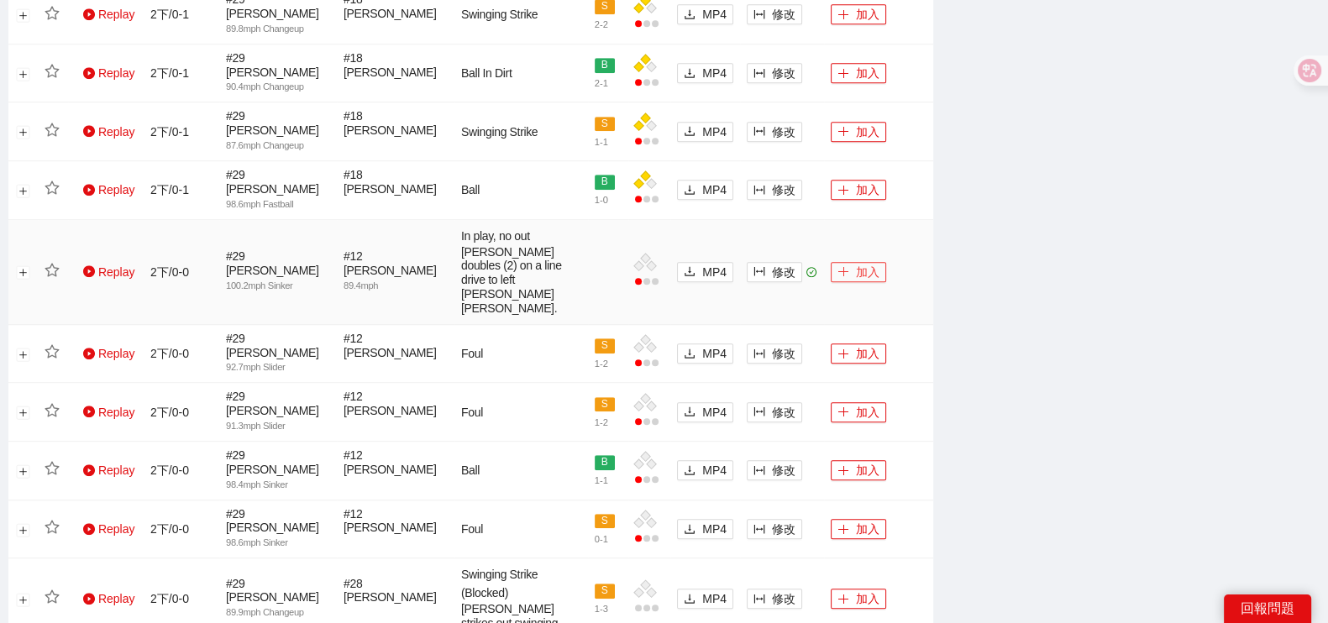
click at [849, 262] on button "加入" at bounding box center [858, 272] width 55 height 20
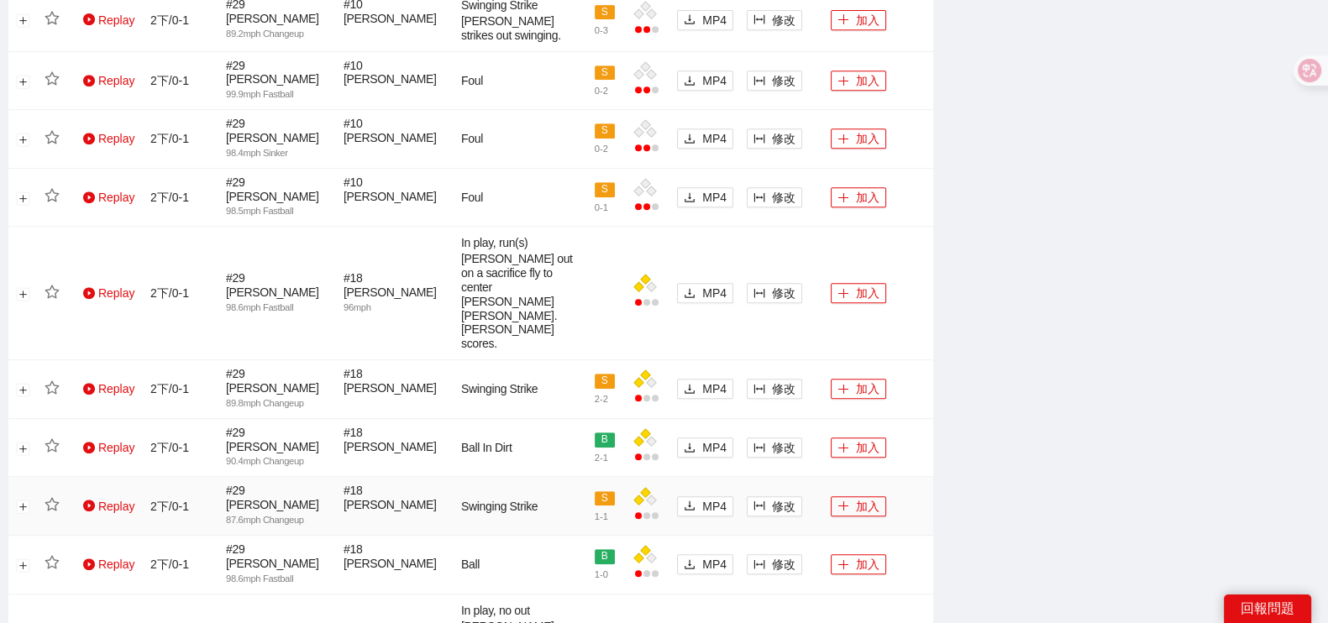
scroll to position [931, 0]
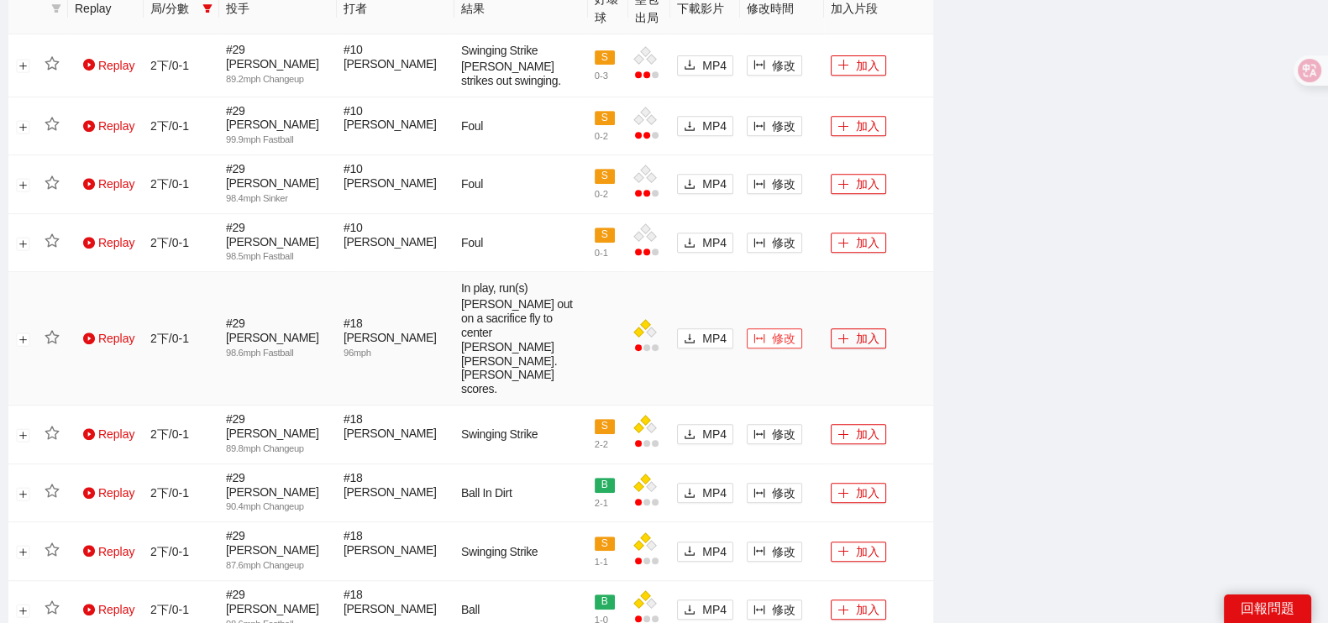
click at [761, 333] on icon "column-width" at bounding box center [760, 339] width 12 height 12
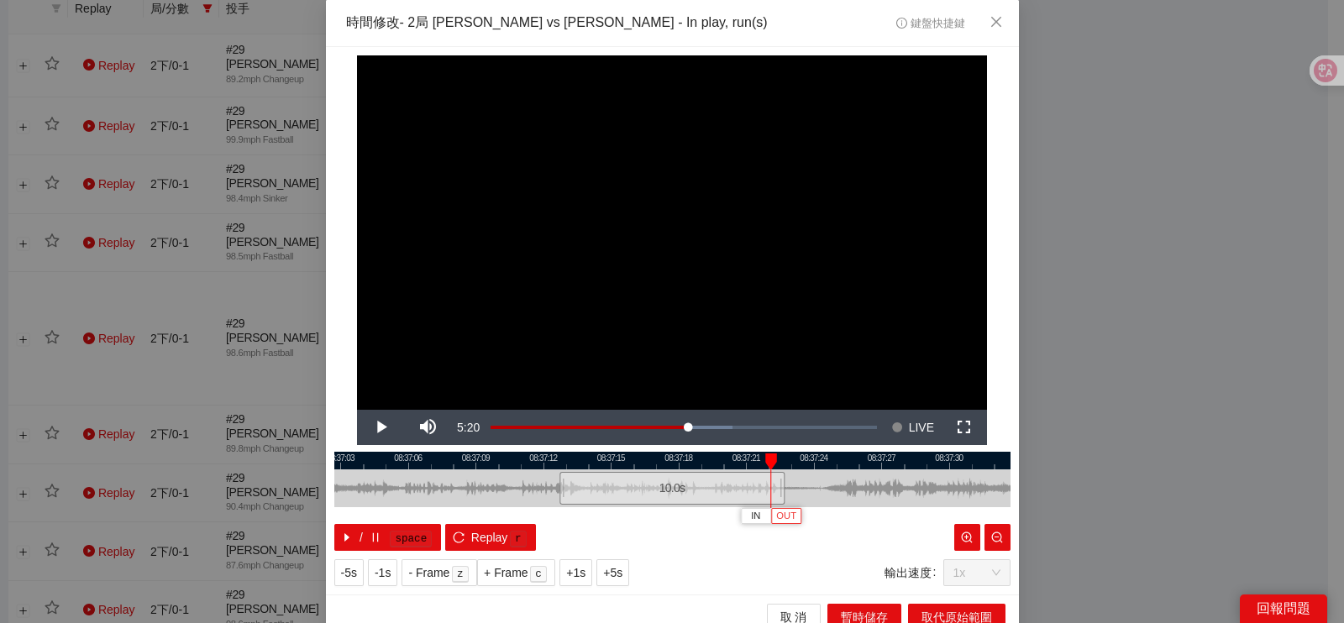
click at [780, 520] on span "OUT" at bounding box center [786, 516] width 20 height 15
drag, startPoint x: 797, startPoint y: 487, endPoint x: 960, endPoint y: 487, distance: 163.0
click at [964, 487] on div at bounding box center [969, 489] width 10 height 38
click at [759, 465] on div at bounding box center [672, 461] width 676 height 18
click at [746, 464] on div at bounding box center [672, 461] width 676 height 18
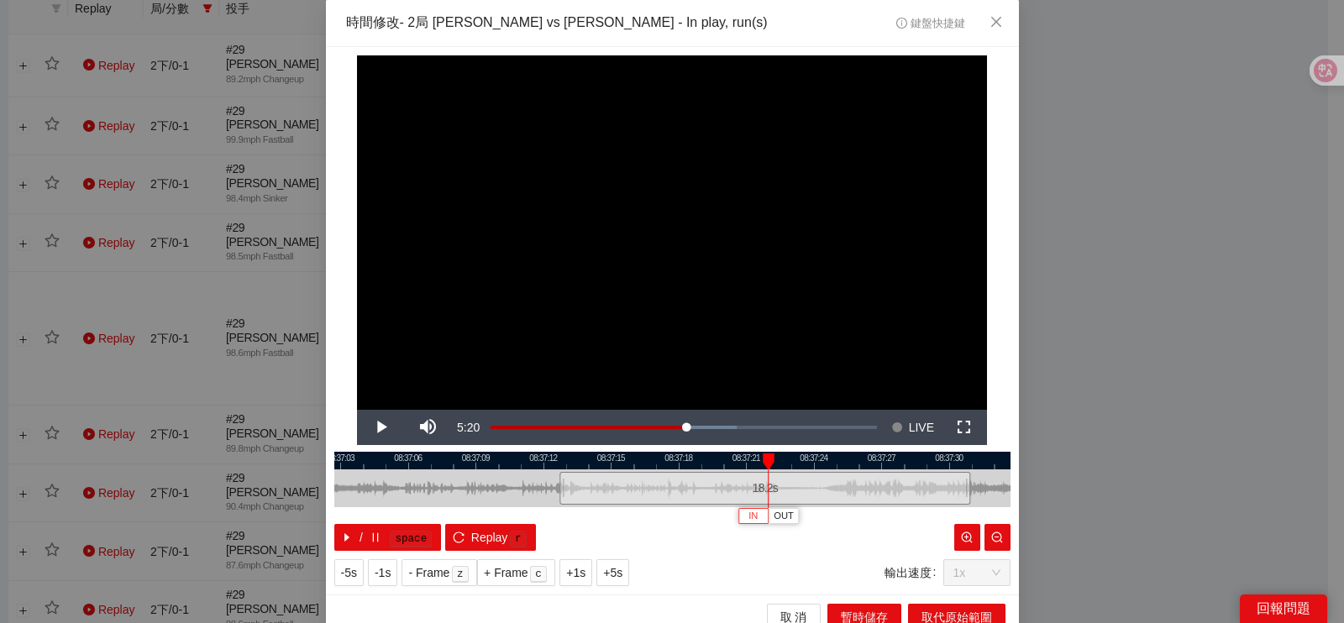
click at [748, 517] on span "IN" at bounding box center [752, 516] width 9 height 15
click at [752, 518] on button "IN" at bounding box center [767, 516] width 30 height 16
click at [376, 428] on span "Video Player" at bounding box center [380, 428] width 47 height 0
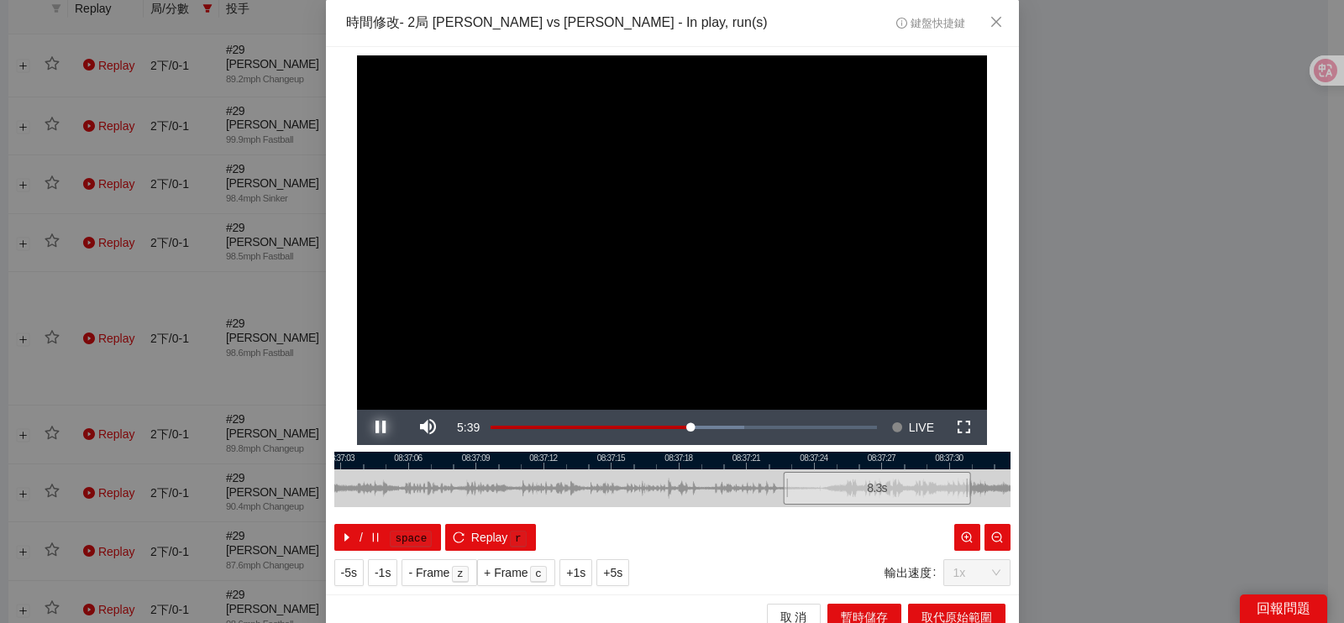
click at [376, 428] on span "Video Player" at bounding box center [380, 428] width 47 height 0
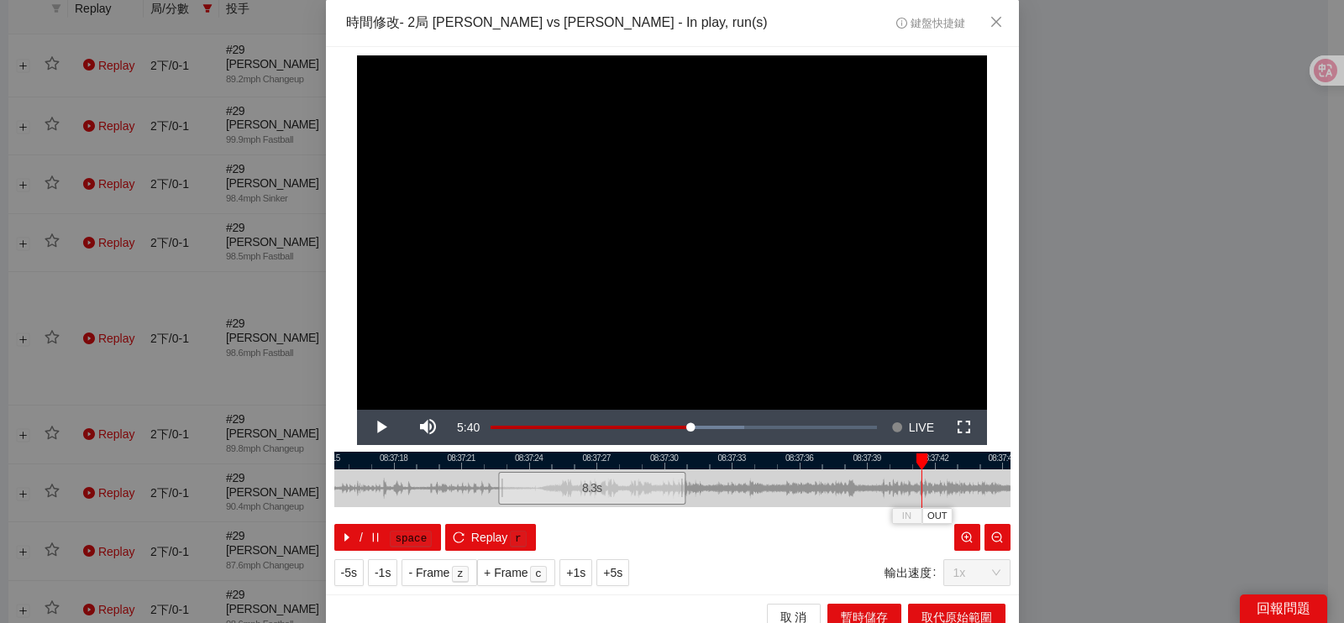
drag, startPoint x: 680, startPoint y: 488, endPoint x: 395, endPoint y: 512, distance: 285.7
click at [395, 512] on div "08:37:15 08:37:18 08:37:21 08:37:24 08:37:27 08:37:30 08:37:33 08:37:36 08:37:3…" at bounding box center [672, 501] width 676 height 99
click at [790, 466] on div at bounding box center [672, 461] width 676 height 18
click at [718, 457] on div at bounding box center [674, 461] width 676 height 18
click at [771, 459] on div at bounding box center [672, 461] width 676 height 18
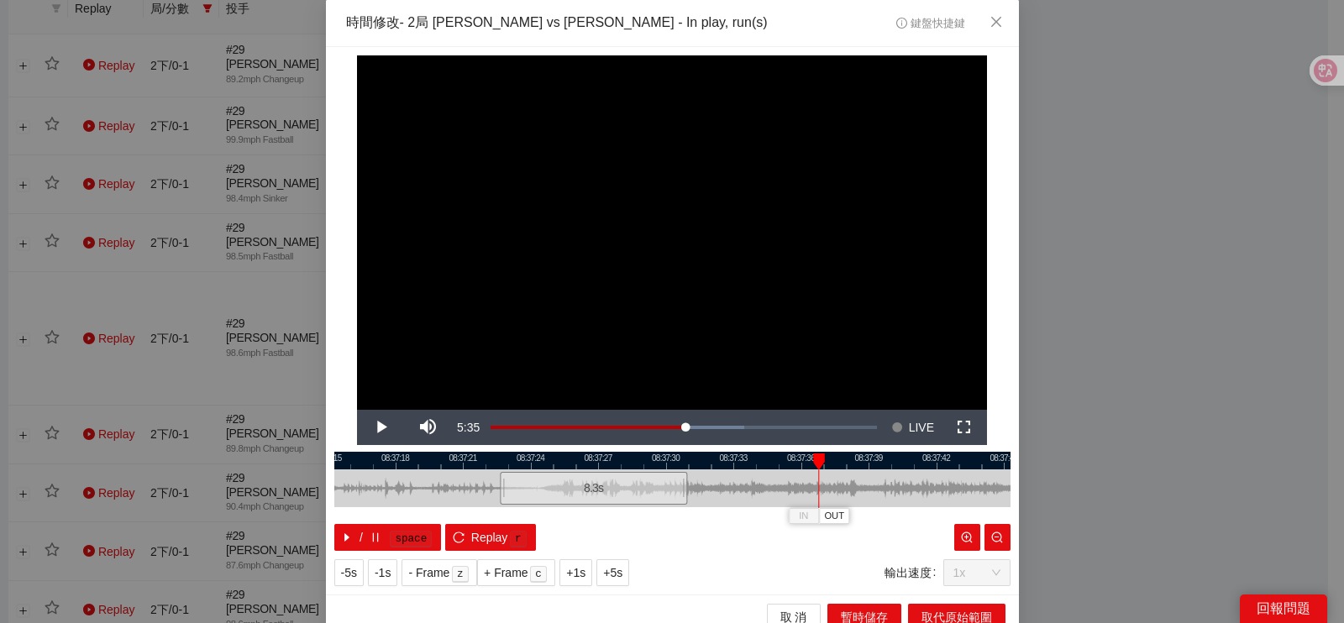
click at [777, 466] on div at bounding box center [672, 461] width 676 height 18
click at [777, 454] on div at bounding box center [672, 461] width 676 height 18
click at [819, 523] on span "OUT" at bounding box center [827, 516] width 20 height 15
click at [949, 618] on span "取代原始範圍" at bounding box center [957, 617] width 71 height 18
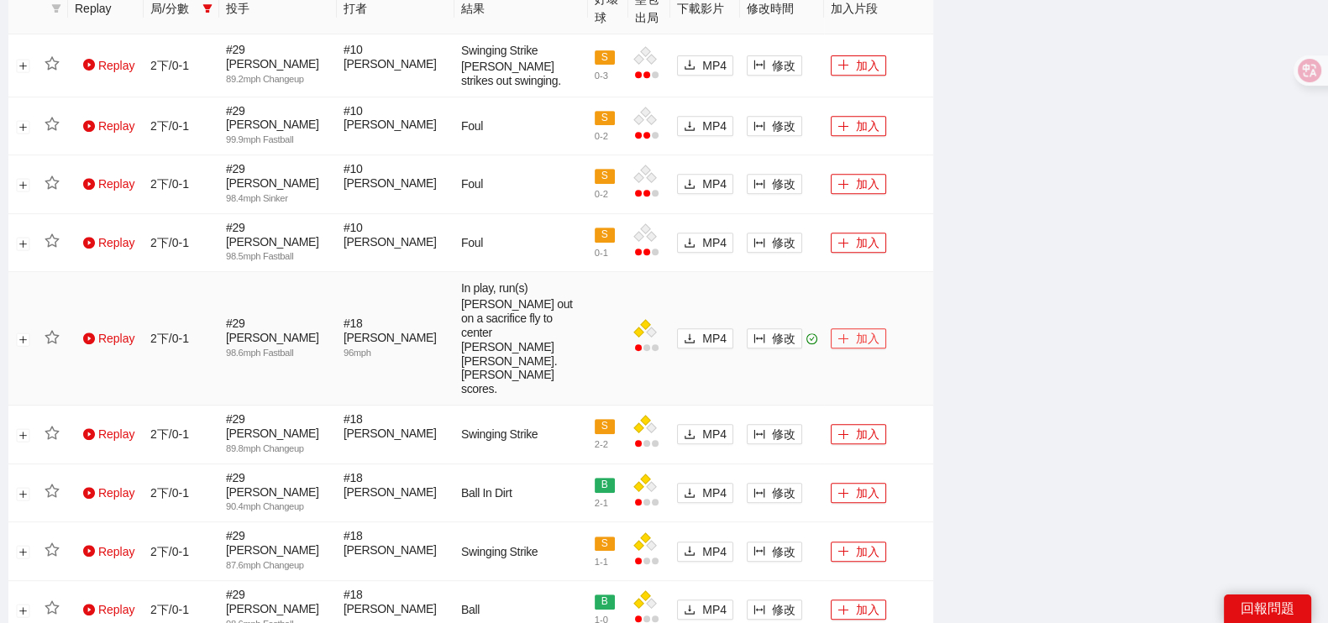
click at [866, 328] on button "加入" at bounding box center [858, 338] width 55 height 20
click at [777, 234] on span "修改" at bounding box center [784, 243] width 24 height 18
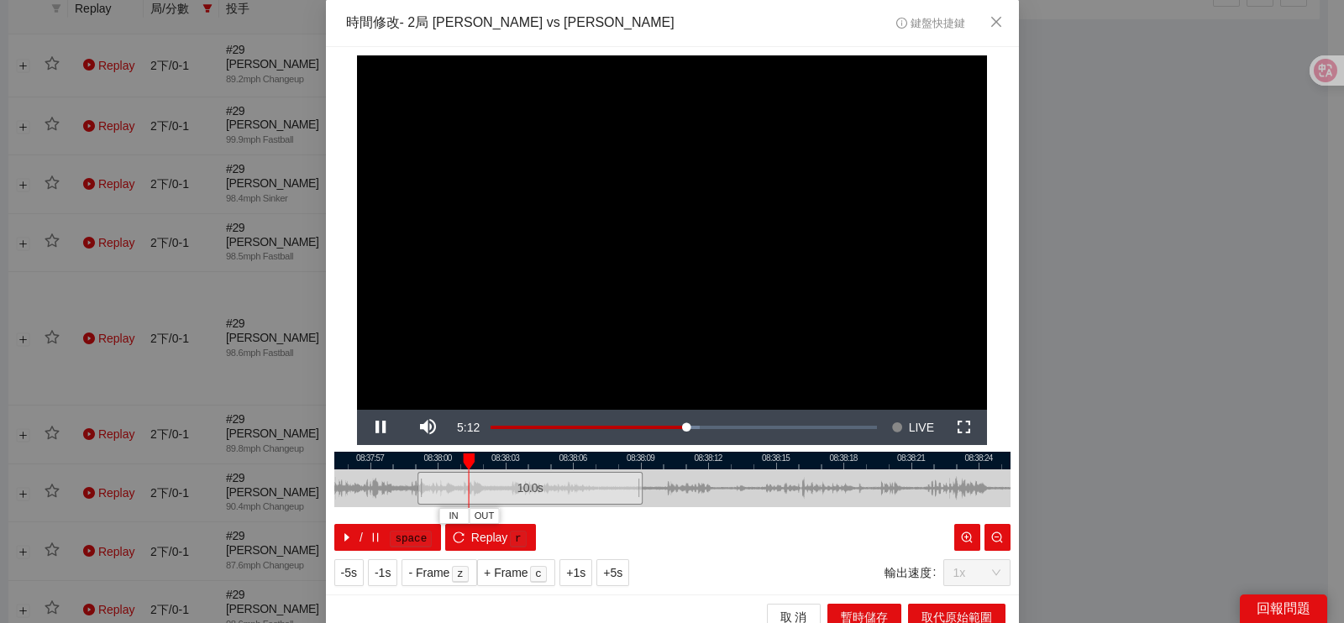
drag, startPoint x: 814, startPoint y: 482, endPoint x: 672, endPoint y: 502, distance: 143.3
click at [672, 502] on div at bounding box center [530, 489] width 676 height 38
click at [497, 465] on div at bounding box center [672, 461] width 676 height 18
click at [535, 460] on div at bounding box center [672, 461] width 676 height 18
click at [569, 458] on div at bounding box center [672, 461] width 676 height 18
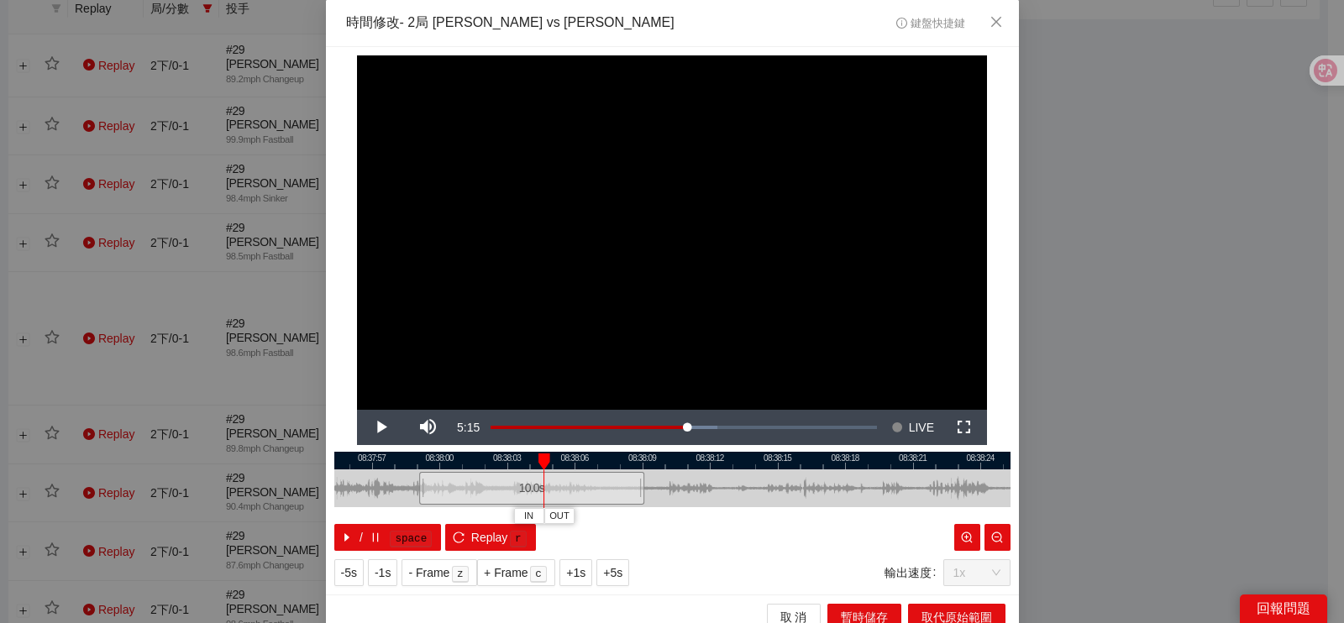
click at [591, 454] on div at bounding box center [672, 461] width 676 height 18
click at [616, 458] on div at bounding box center [672, 461] width 676 height 18
click at [676, 457] on div at bounding box center [672, 461] width 676 height 18
click at [752, 468] on div at bounding box center [672, 461] width 676 height 18
drag, startPoint x: 830, startPoint y: 460, endPoint x: 634, endPoint y: 470, distance: 196.0
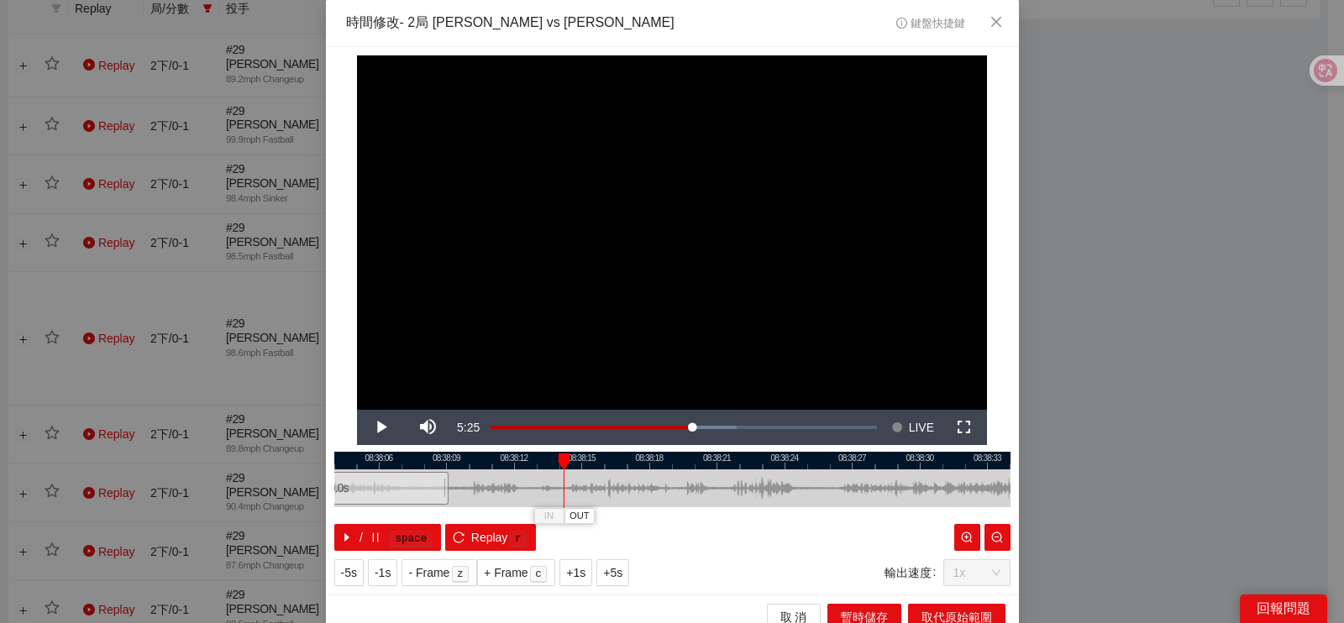
click at [634, 470] on div "08:38:03 08:38:06 08:38:09 08:38:12 08:38:15 08:38:18 08:38:21 08:38:24 08:38:2…" at bounding box center [672, 501] width 676 height 99
click at [655, 458] on div at bounding box center [672, 461] width 676 height 18
click at [775, 458] on div at bounding box center [672, 461] width 676 height 18
click at [605, 465] on div at bounding box center [672, 461] width 676 height 18
click at [682, 454] on div at bounding box center [672, 461] width 676 height 18
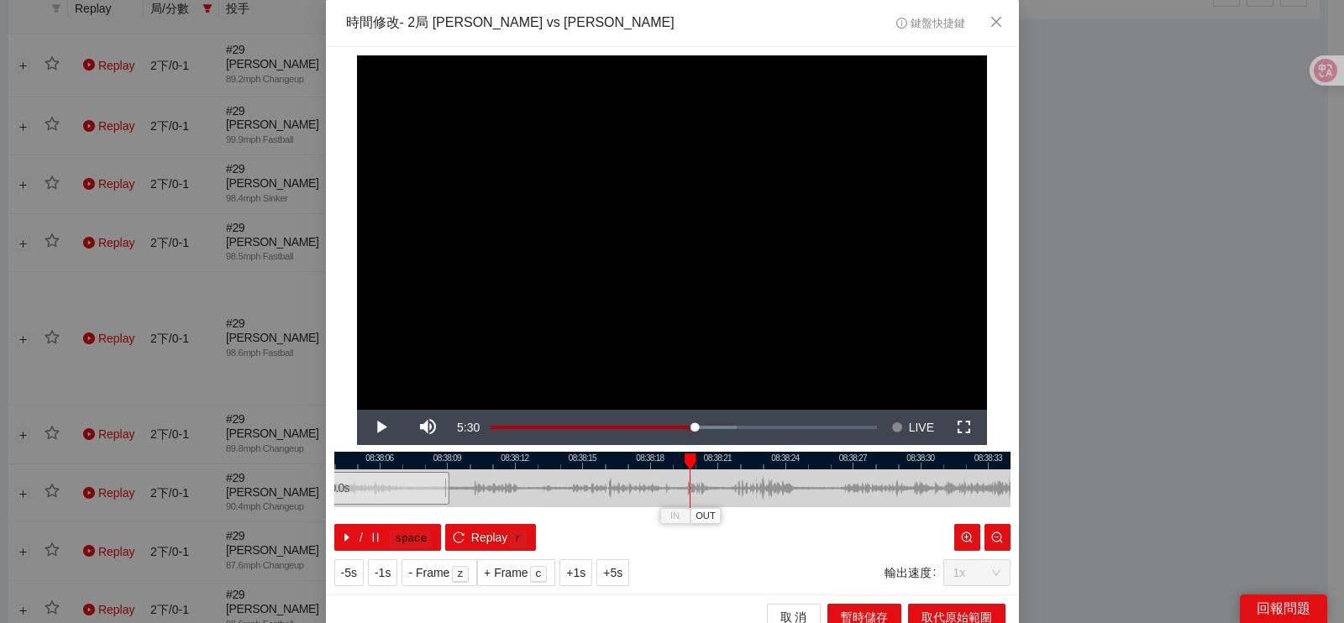
click at [792, 455] on div at bounding box center [672, 461] width 676 height 18
click at [827, 456] on div at bounding box center [672, 461] width 676 height 18
click at [820, 460] on div at bounding box center [672, 461] width 676 height 18
click at [790, 616] on span "取 消" at bounding box center [793, 617] width 27 height 18
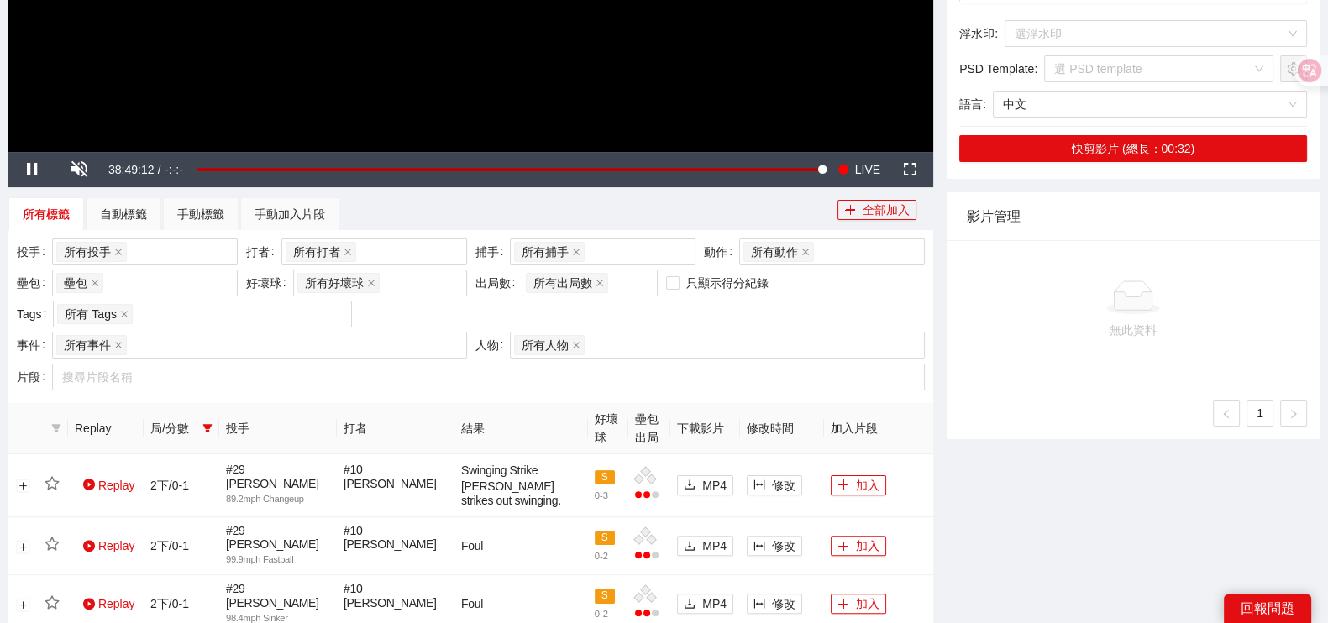
scroll to position [721, 0]
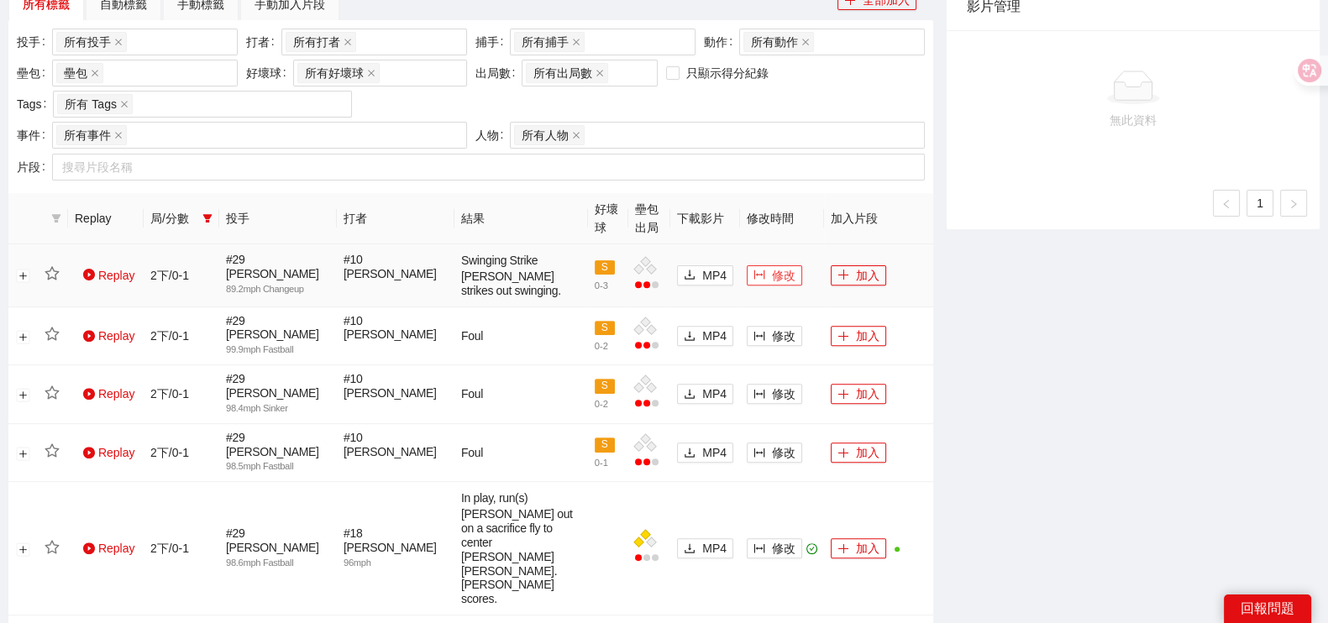
click at [767, 281] on button "修改" at bounding box center [774, 275] width 55 height 20
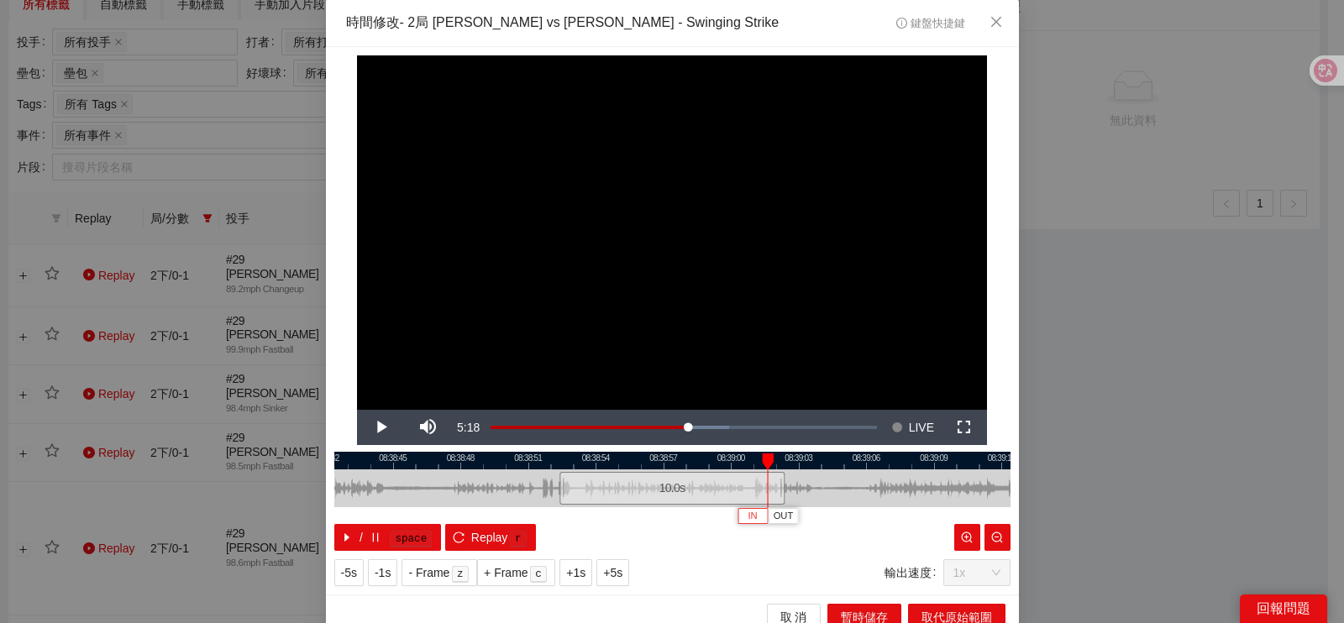
click at [738, 521] on button "IN" at bounding box center [753, 516] width 30 height 16
click at [361, 428] on span "Video Player" at bounding box center [380, 428] width 47 height 0
click at [357, 410] on button "Pause" at bounding box center [380, 427] width 47 height 35
click at [869, 522] on span "OUT" at bounding box center [876, 516] width 20 height 15
click at [765, 470] on div at bounding box center [770, 489] width 10 height 38
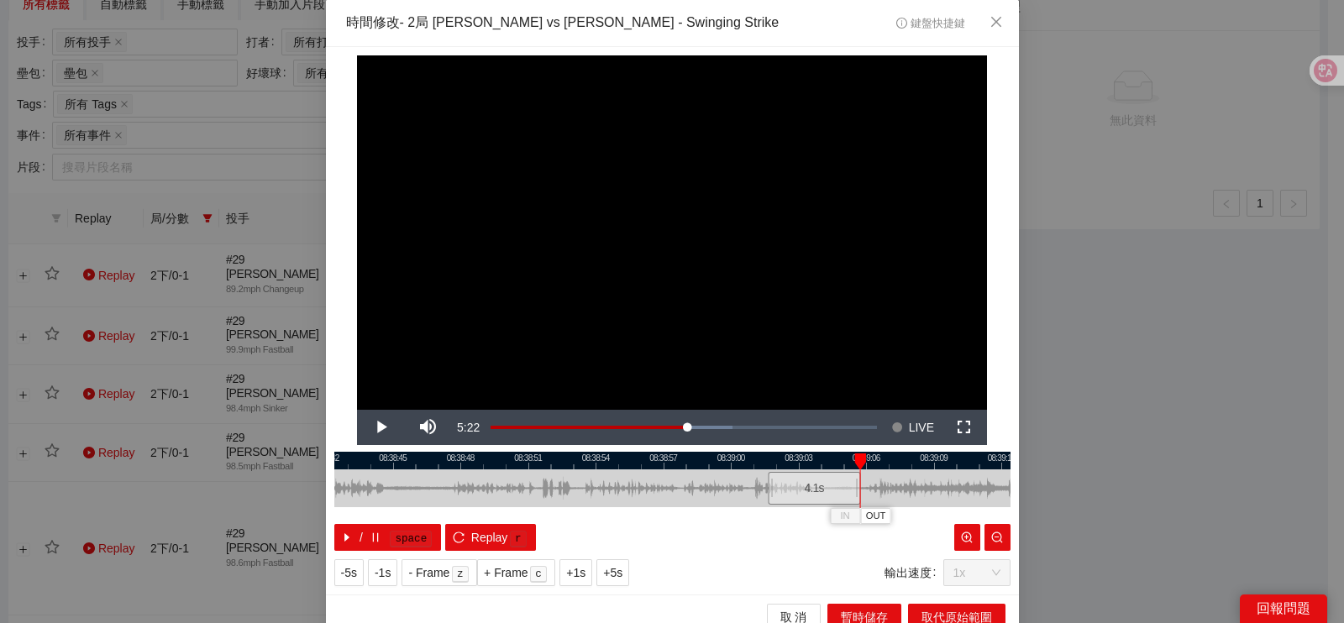
click at [766, 461] on div at bounding box center [672, 461] width 676 height 18
click at [771, 517] on span "IN" at bounding box center [775, 516] width 9 height 15
click at [377, 428] on span "Video Player" at bounding box center [380, 428] width 47 height 0
click at [357, 410] on button "Pause" at bounding box center [380, 427] width 47 height 35
click at [955, 612] on span "取代原始範圍" at bounding box center [957, 617] width 71 height 18
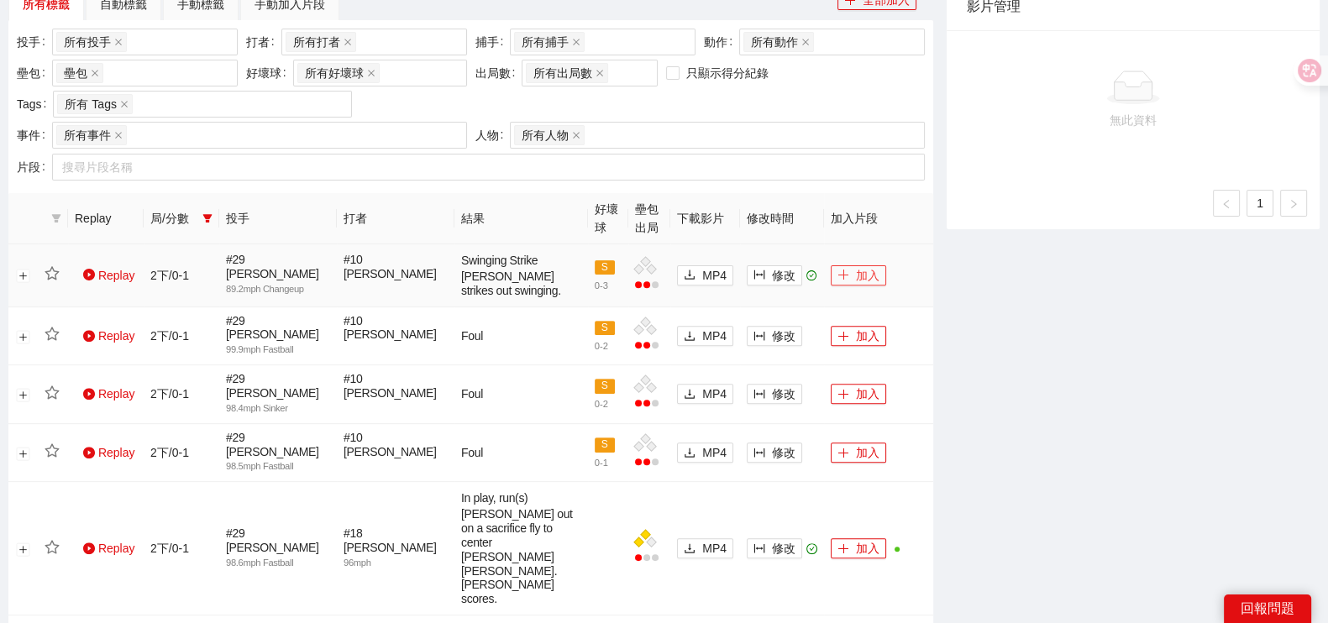
click at [849, 275] on button "加入" at bounding box center [858, 275] width 55 height 20
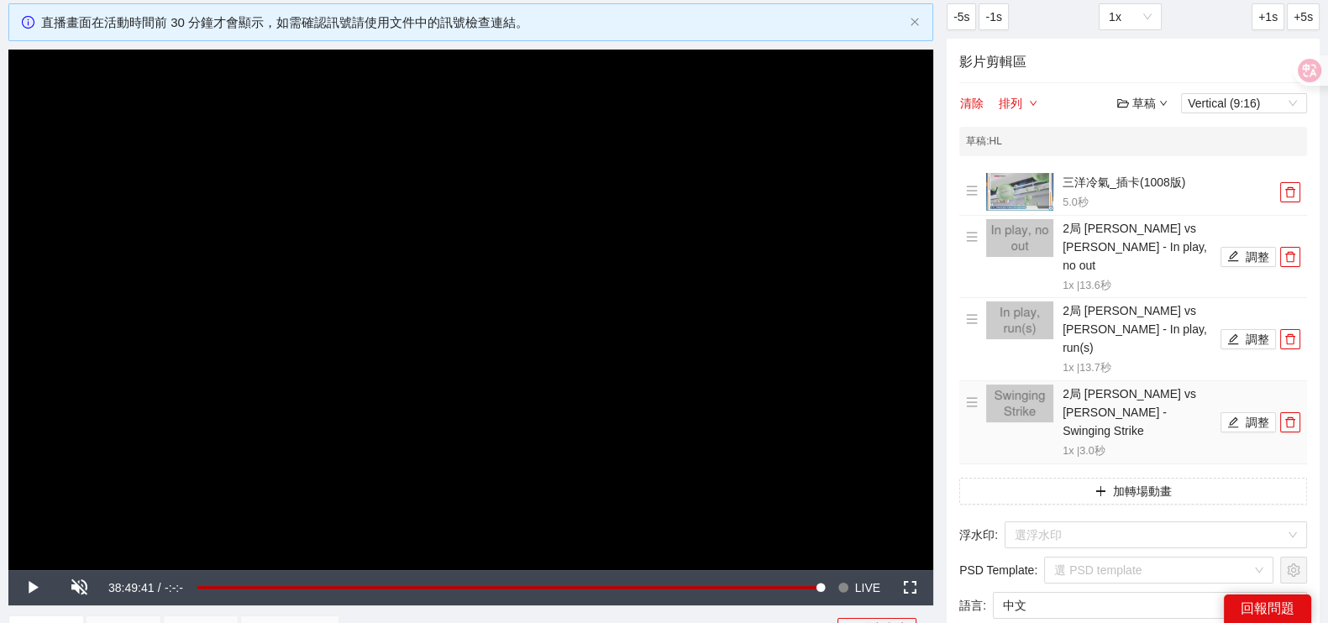
scroll to position [209, 0]
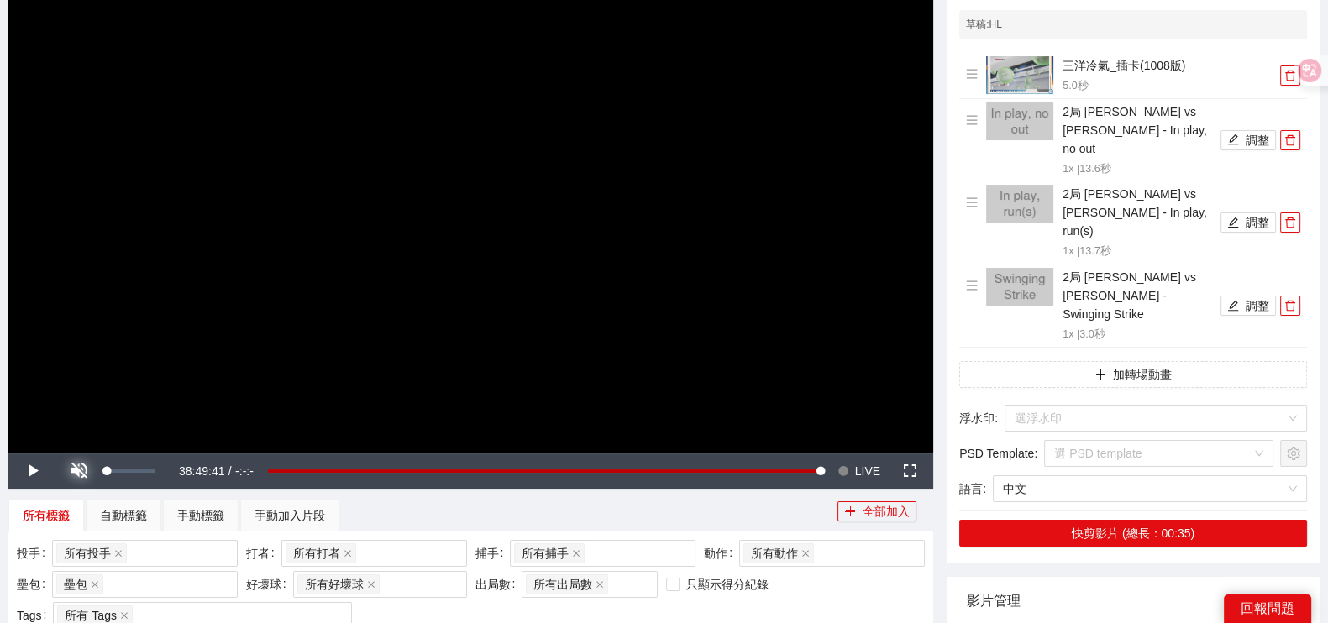
click at [84, 471] on span "Video Player" at bounding box center [78, 471] width 47 height 0
click at [43, 471] on span "Video Player" at bounding box center [31, 471] width 47 height 0
click at [866, 470] on span "LIVE" at bounding box center [867, 471] width 25 height 35
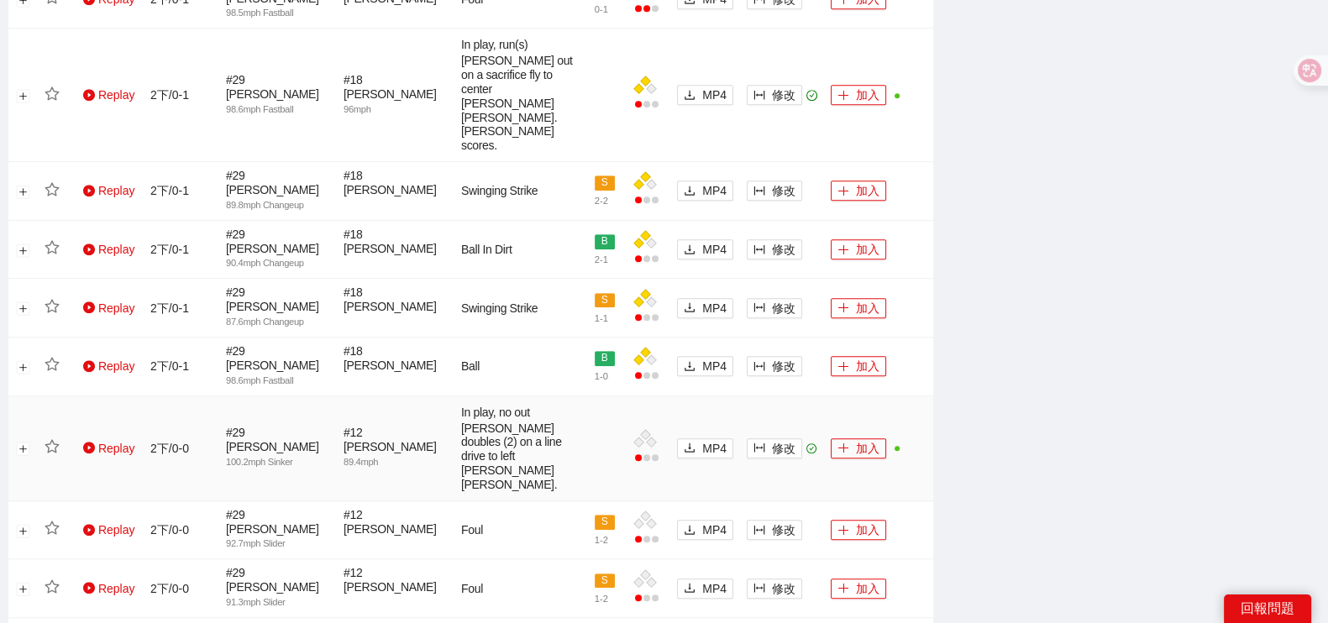
scroll to position [1155, 0]
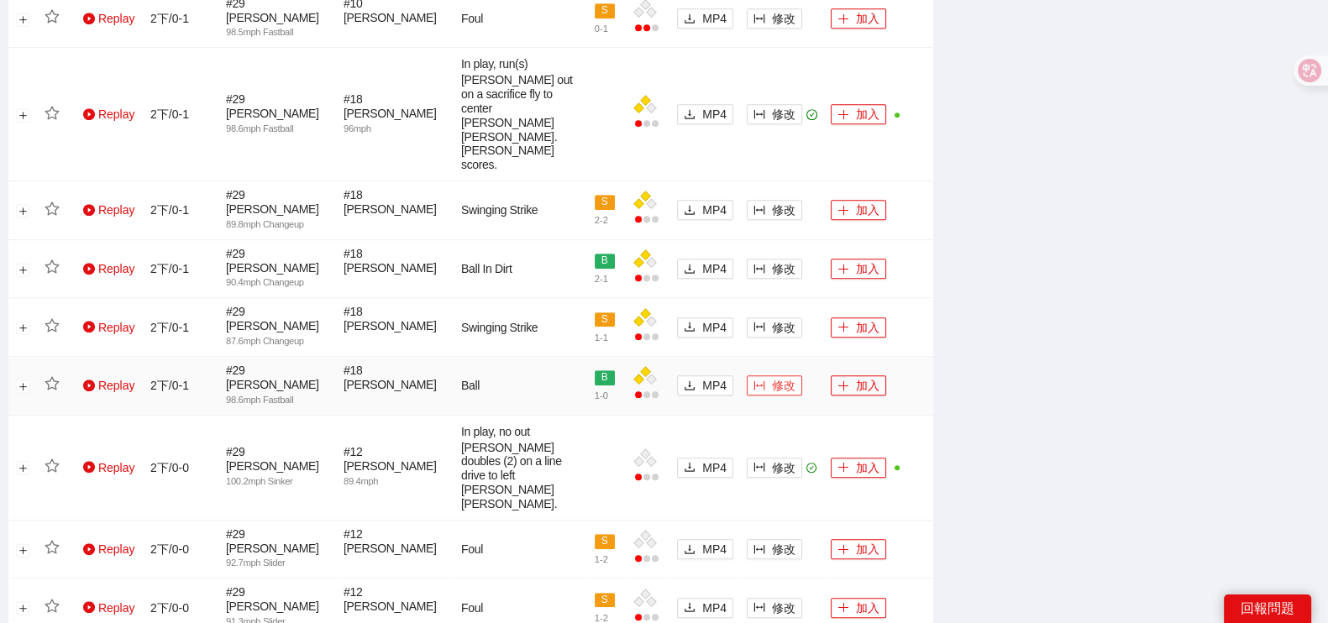
click at [760, 380] on icon "column-width" at bounding box center [760, 386] width 12 height 12
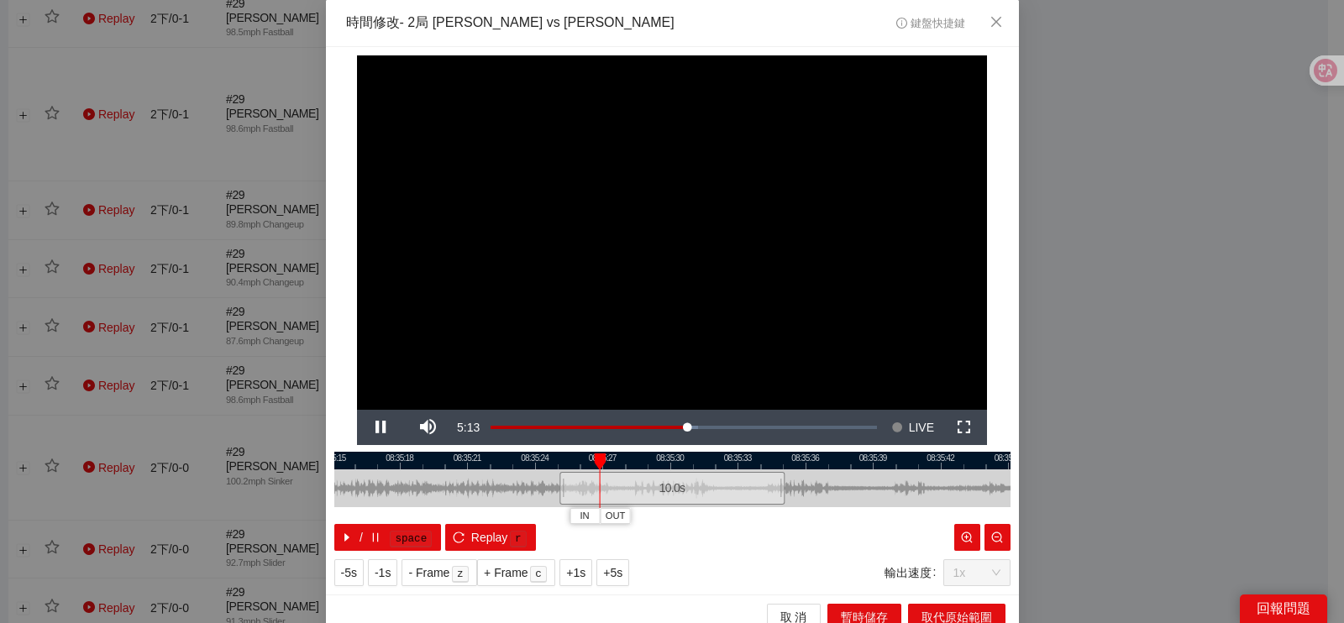
click at [668, 470] on div at bounding box center [672, 489] width 676 height 38
click at [692, 462] on div at bounding box center [672, 461] width 676 height 18
click at [777, 452] on div at bounding box center [672, 461] width 676 height 18
click at [827, 456] on div at bounding box center [672, 461] width 676 height 18
click at [880, 458] on div at bounding box center [672, 461] width 676 height 18
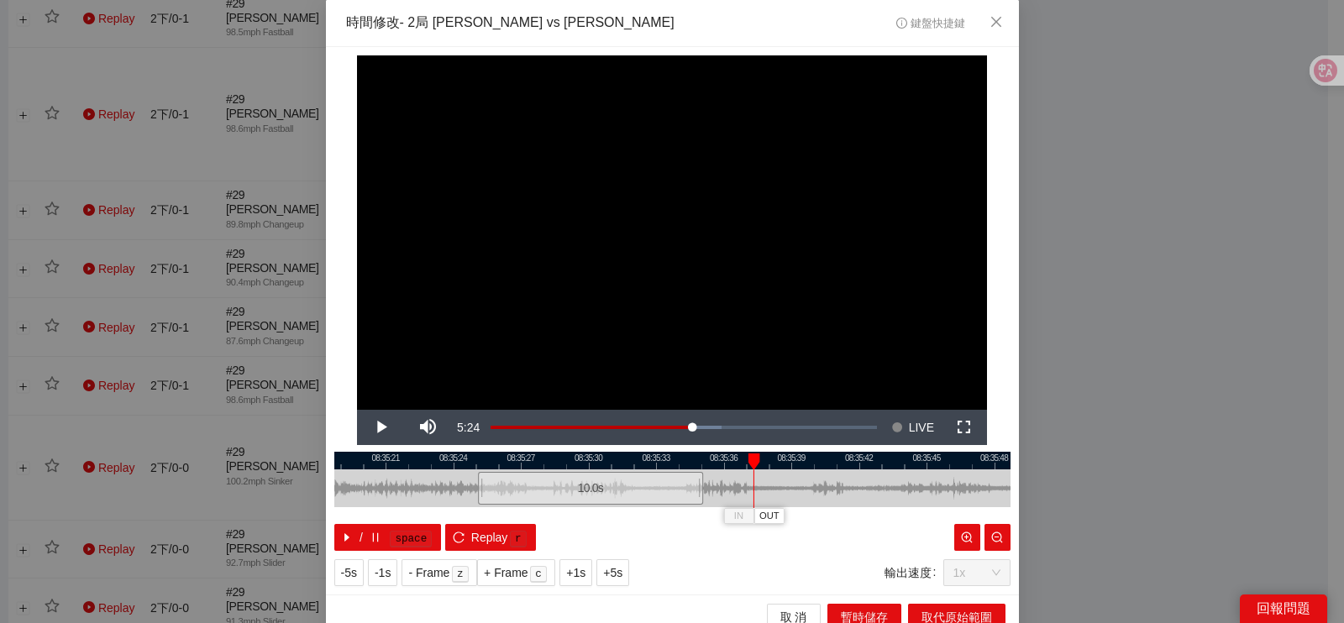
drag, startPoint x: 927, startPoint y: 459, endPoint x: 819, endPoint y: 471, distance: 109.1
click at [819, 471] on div "08:35:18 08:35:21 08:35:24 08:35:27 08:35:30 08:35:33 08:35:36 08:35:39 08:35:4…" at bounding box center [672, 501] width 676 height 99
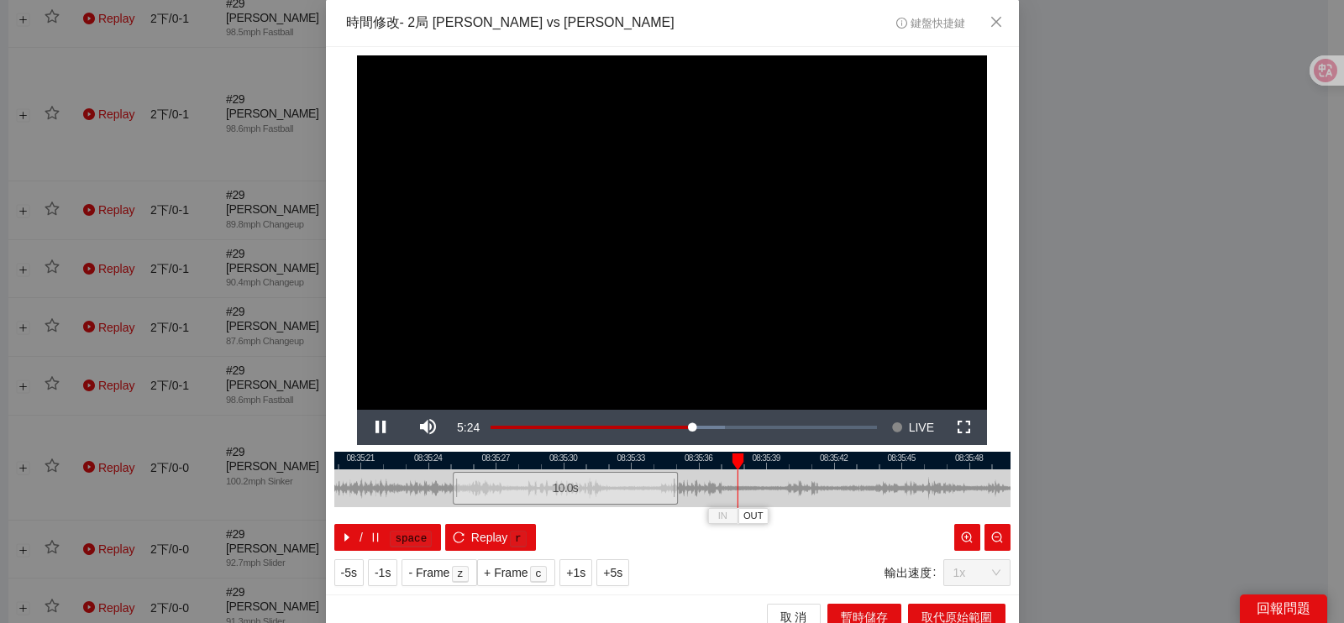
click at [821, 461] on div at bounding box center [672, 461] width 676 height 18
click at [1138, 427] on div "**********" at bounding box center [672, 311] width 1344 height 623
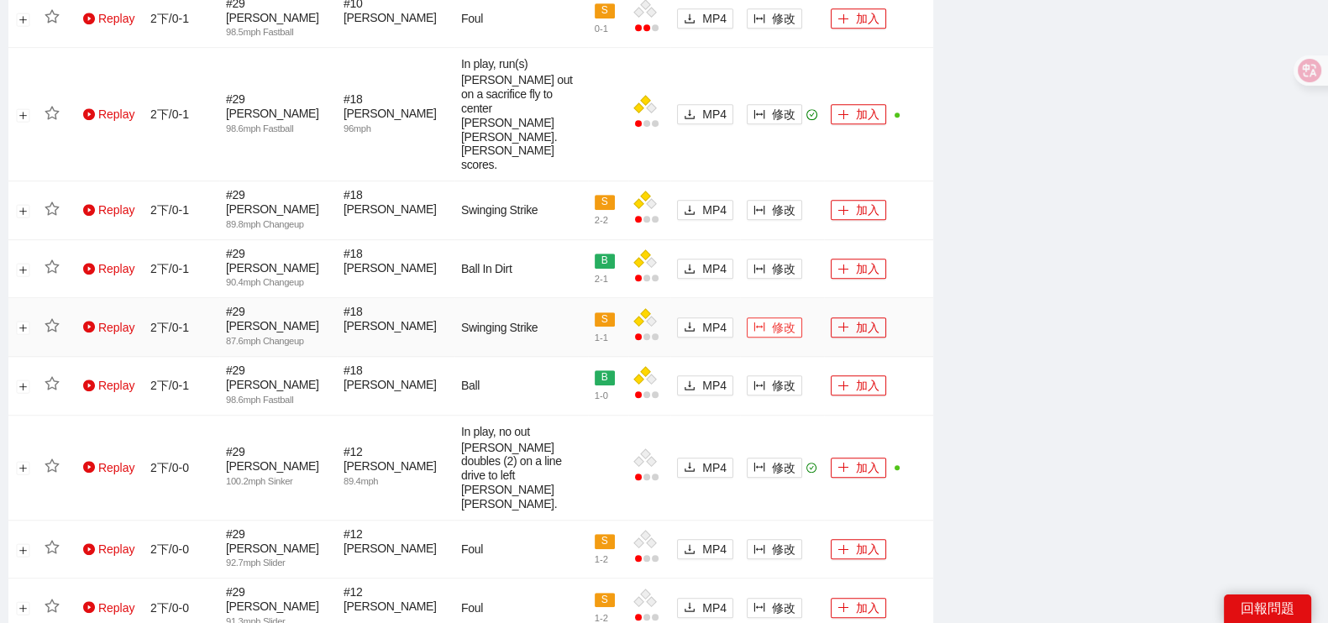
click at [788, 318] on span "修改" at bounding box center [784, 327] width 24 height 18
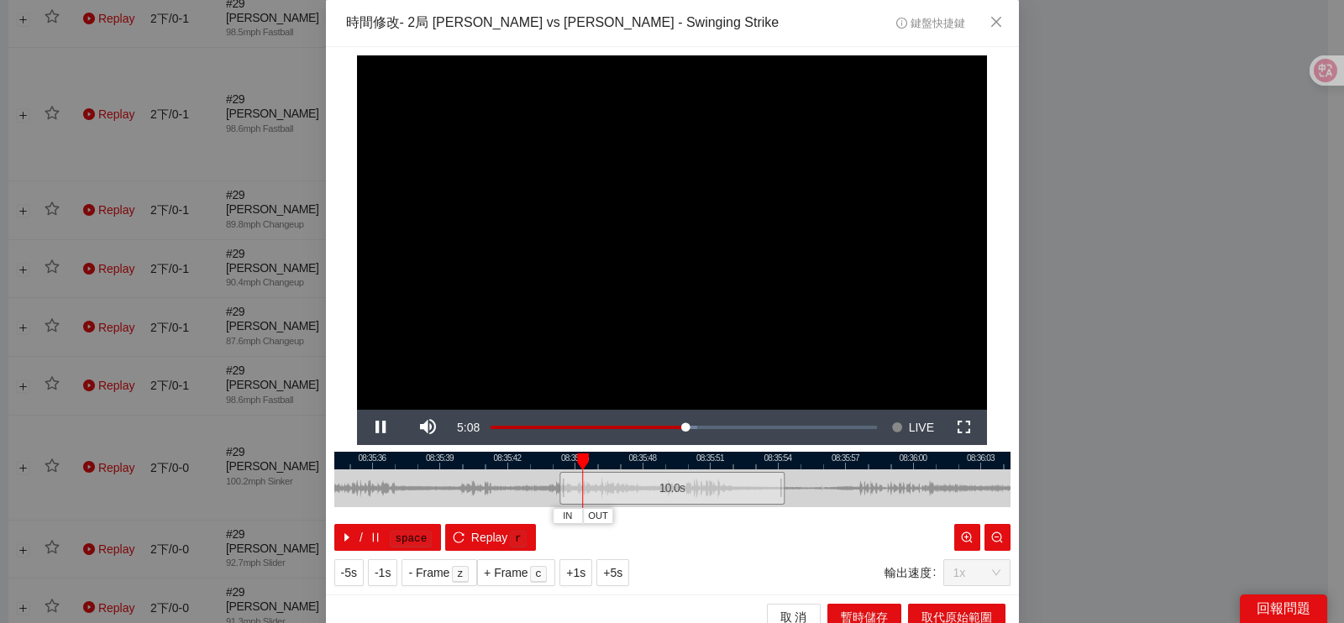
click at [691, 496] on div "10.0 s" at bounding box center [671, 488] width 225 height 33
click at [733, 460] on div at bounding box center [672, 461] width 676 height 18
click at [793, 454] on div at bounding box center [672, 461] width 676 height 18
click at [835, 470] on div at bounding box center [672, 489] width 676 height 38
click at [882, 466] on div at bounding box center [672, 461] width 676 height 18
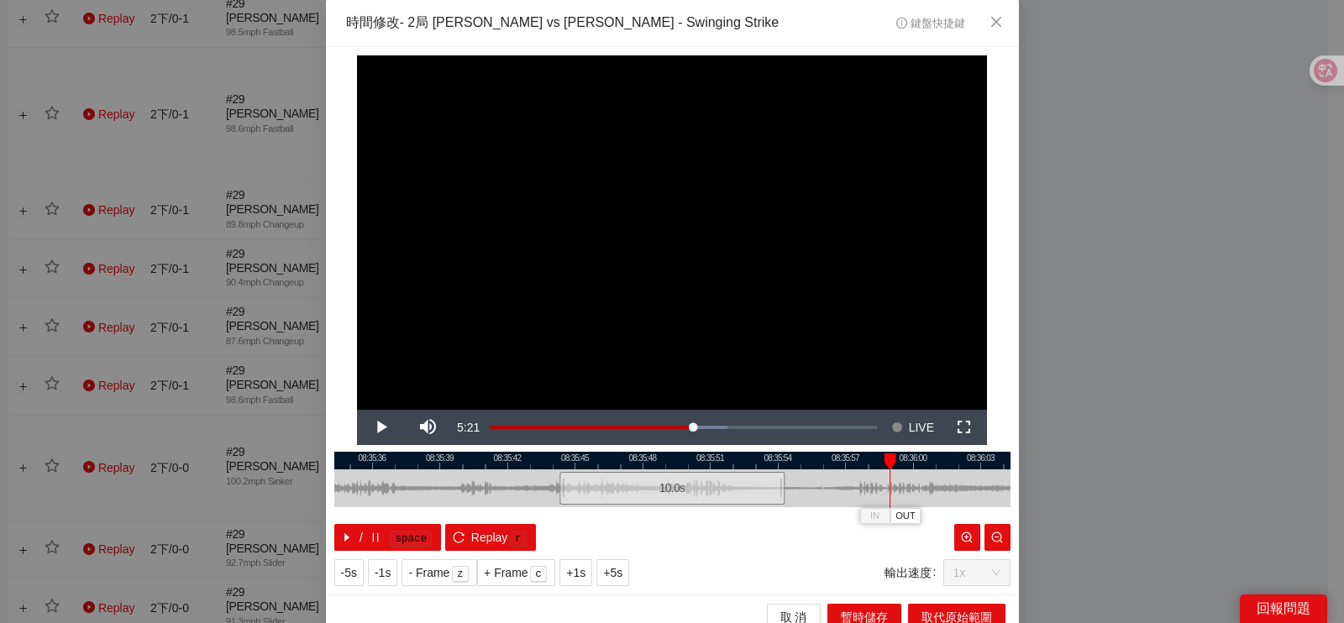
click at [907, 460] on div at bounding box center [672, 461] width 676 height 18
drag, startPoint x: 1279, startPoint y: 418, endPoint x: 1236, endPoint y: 391, distance: 50.1
click at [1279, 418] on div "**********" at bounding box center [672, 311] width 1344 height 623
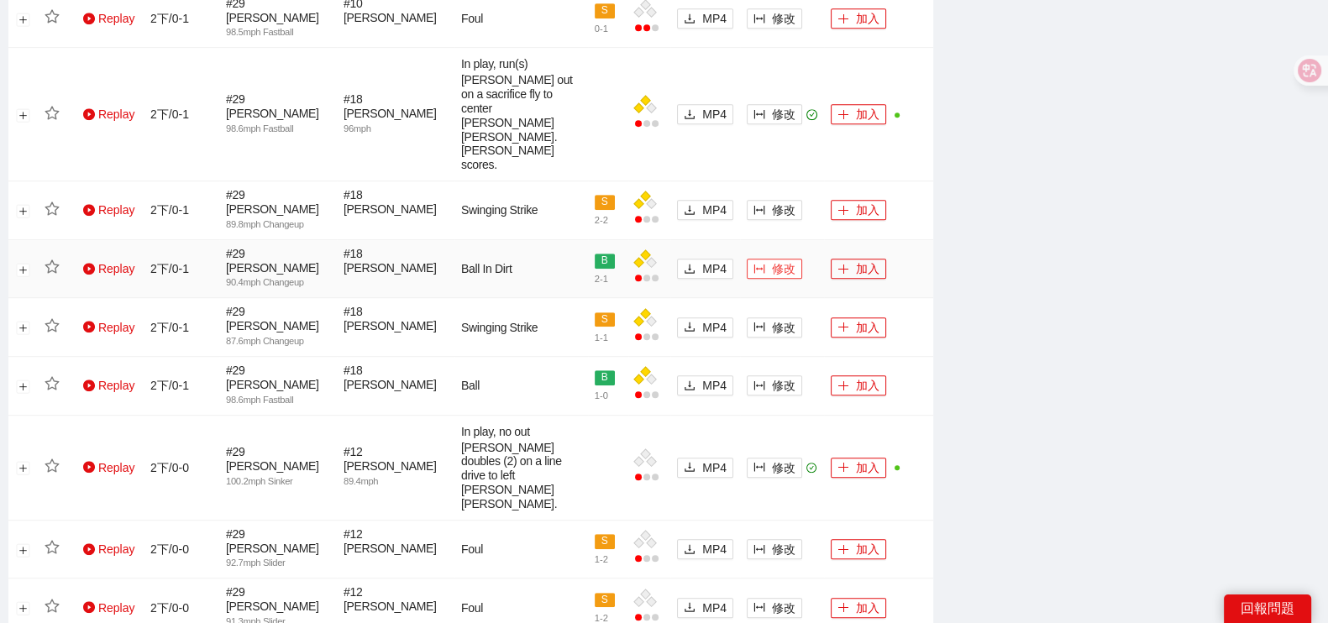
click at [768, 259] on button "修改" at bounding box center [774, 269] width 55 height 20
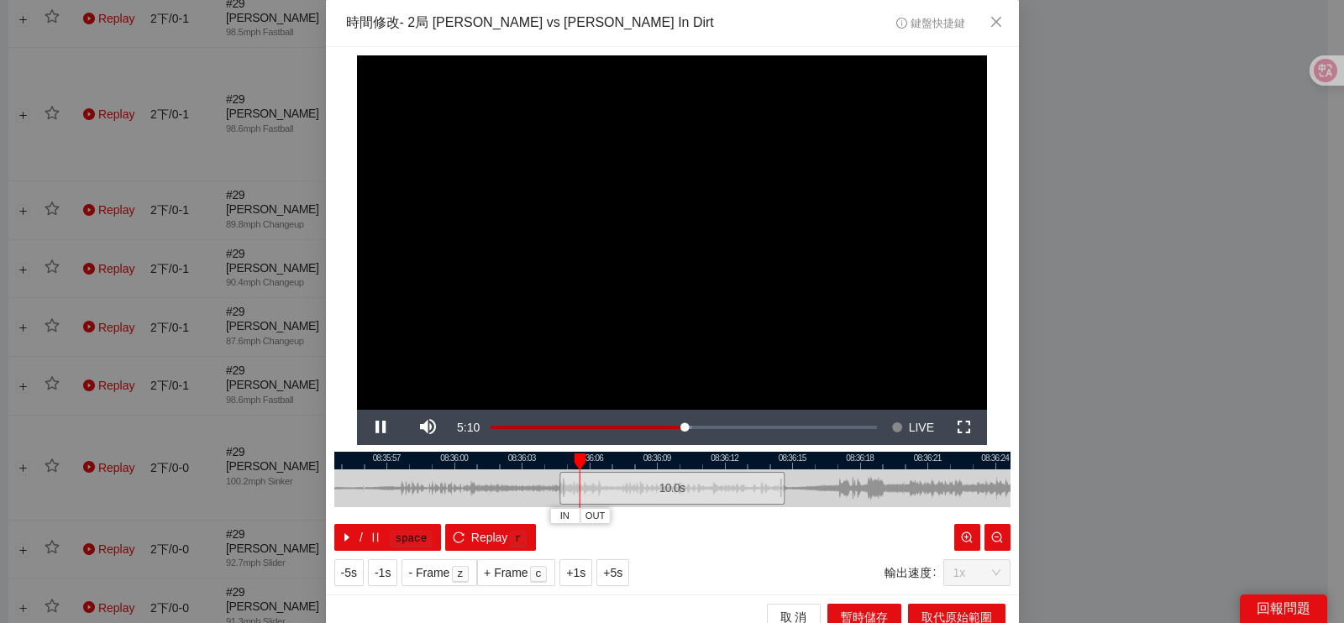
click at [722, 472] on div "10.0 s" at bounding box center [671, 488] width 225 height 33
click at [742, 460] on div at bounding box center [672, 461] width 676 height 18
click at [743, 460] on div at bounding box center [672, 461] width 676 height 18
click at [730, 517] on button "IN" at bounding box center [745, 516] width 30 height 16
click at [1193, 392] on div "**********" at bounding box center [672, 311] width 1344 height 623
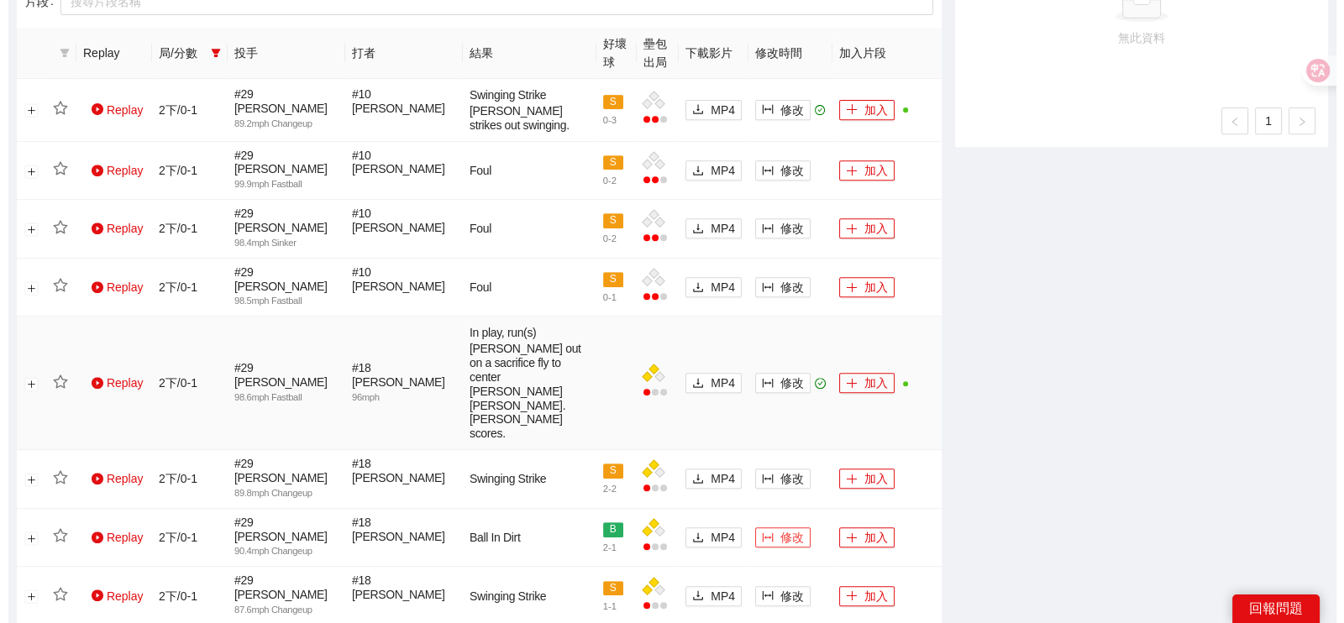
scroll to position [1050, 0]
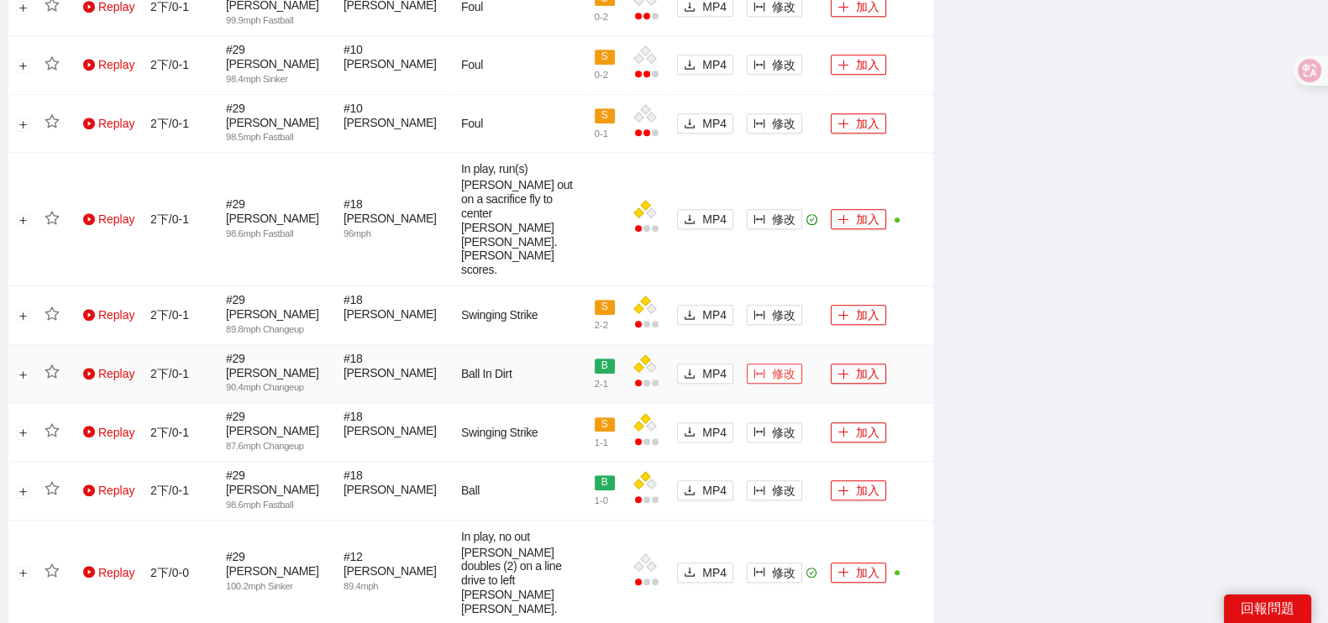
click at [784, 365] on span "修改" at bounding box center [784, 374] width 24 height 18
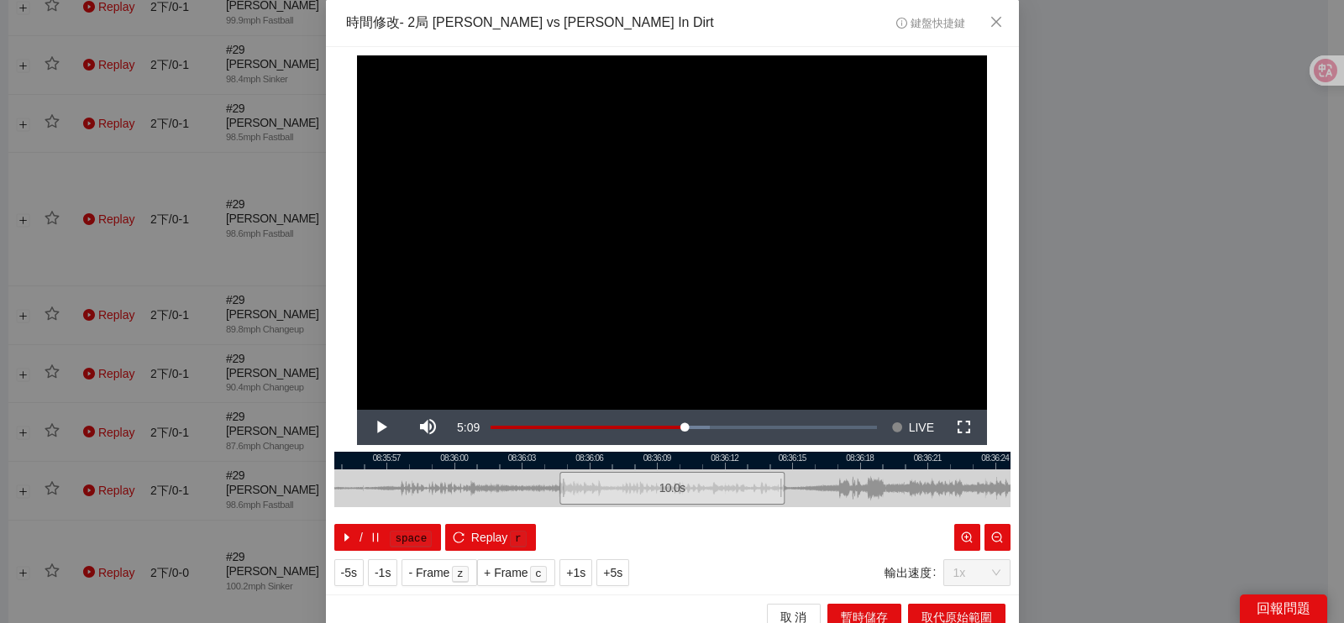
click at [733, 464] on div at bounding box center [672, 461] width 676 height 18
click at [733, 513] on span "IN" at bounding box center [737, 516] width 9 height 15
click at [380, 428] on span "Video Player" at bounding box center [380, 428] width 47 height 0
click at [357, 410] on button "Pause" at bounding box center [380, 427] width 47 height 35
click at [981, 514] on span "OUT" at bounding box center [984, 516] width 20 height 15
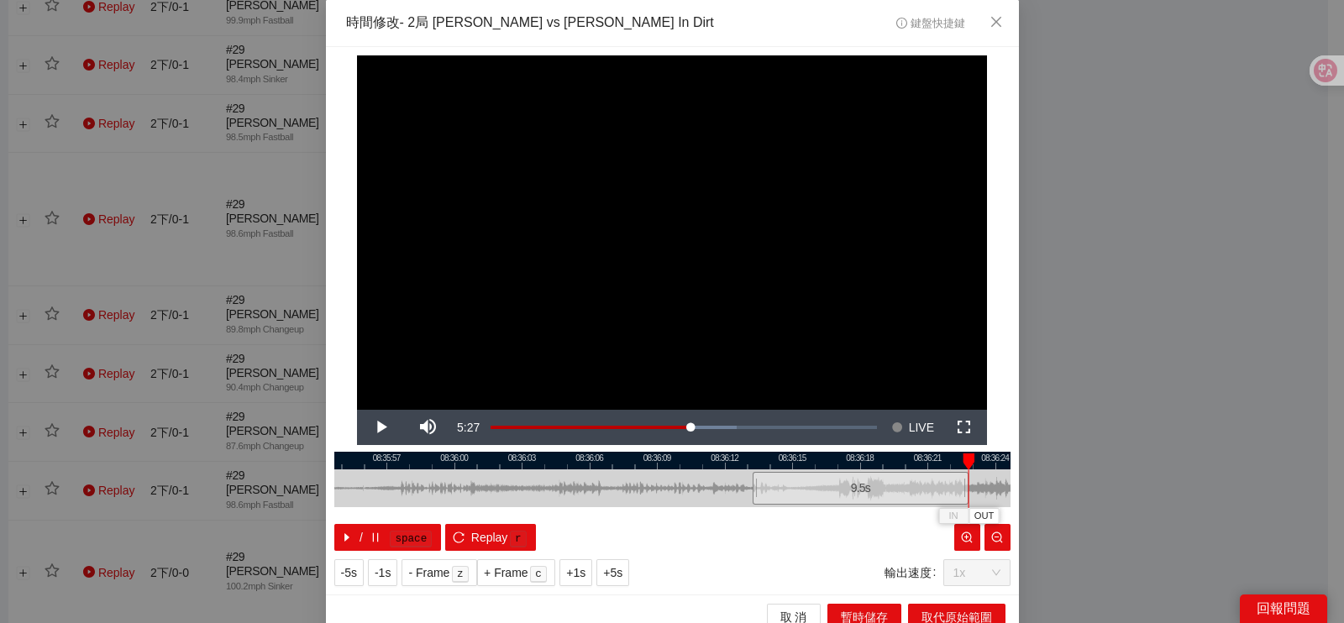
click at [748, 464] on div at bounding box center [672, 461] width 676 height 18
click at [760, 519] on span "IN" at bounding box center [764, 516] width 9 height 15
click at [856, 463] on div at bounding box center [672, 461] width 676 height 18
click at [903, 515] on span "OUT" at bounding box center [910, 516] width 20 height 15
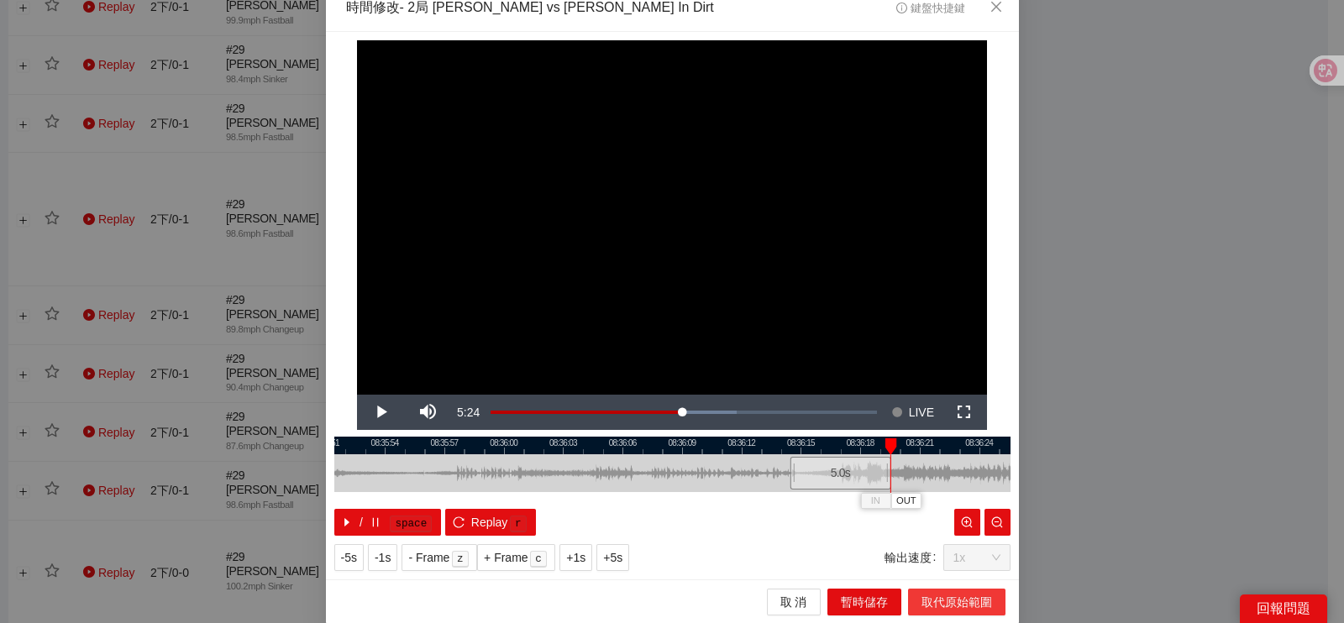
click at [922, 601] on span "取代原始範圍" at bounding box center [957, 602] width 71 height 18
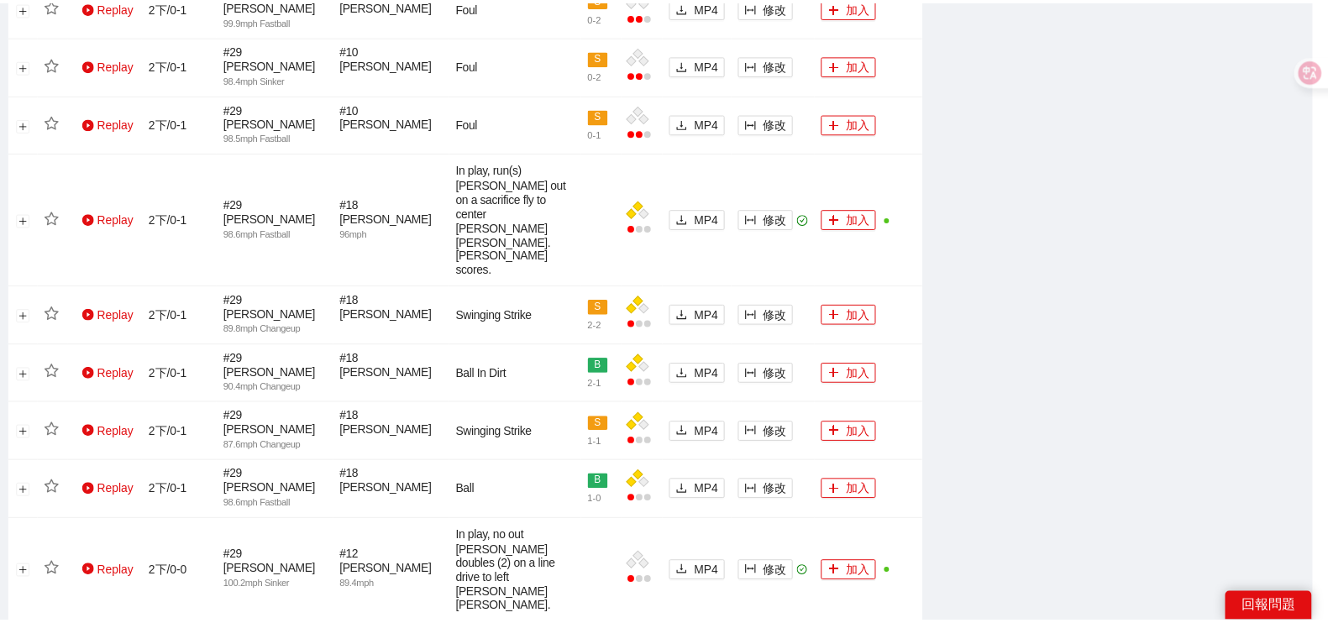
scroll to position [0, 0]
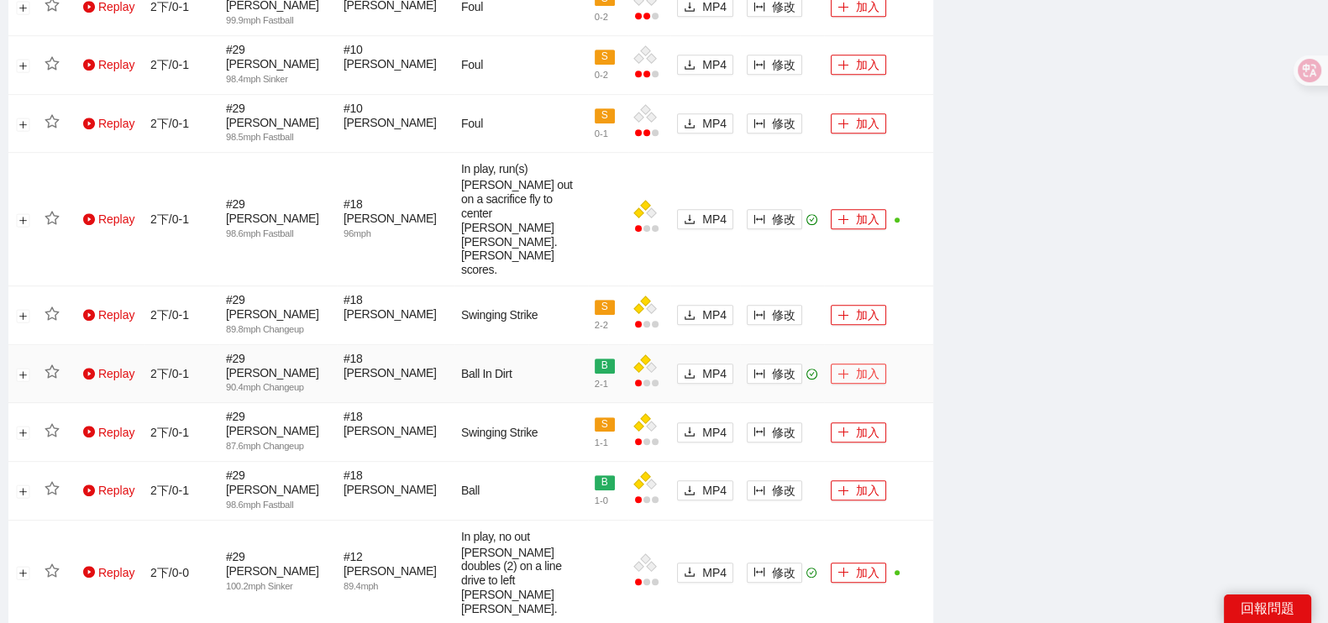
click at [854, 364] on button "加入" at bounding box center [858, 374] width 55 height 20
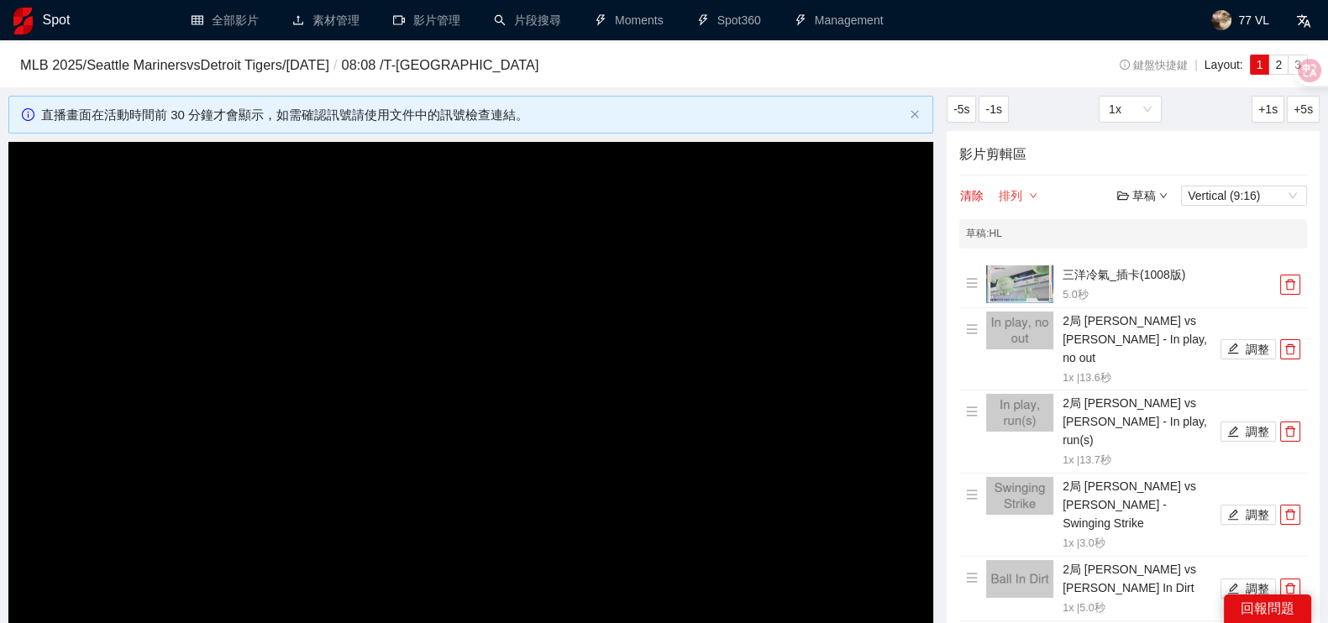
click at [1021, 197] on button "排列" at bounding box center [1018, 196] width 40 height 20
click at [1033, 228] on link "由先到後" at bounding box center [1030, 224] width 47 height 13
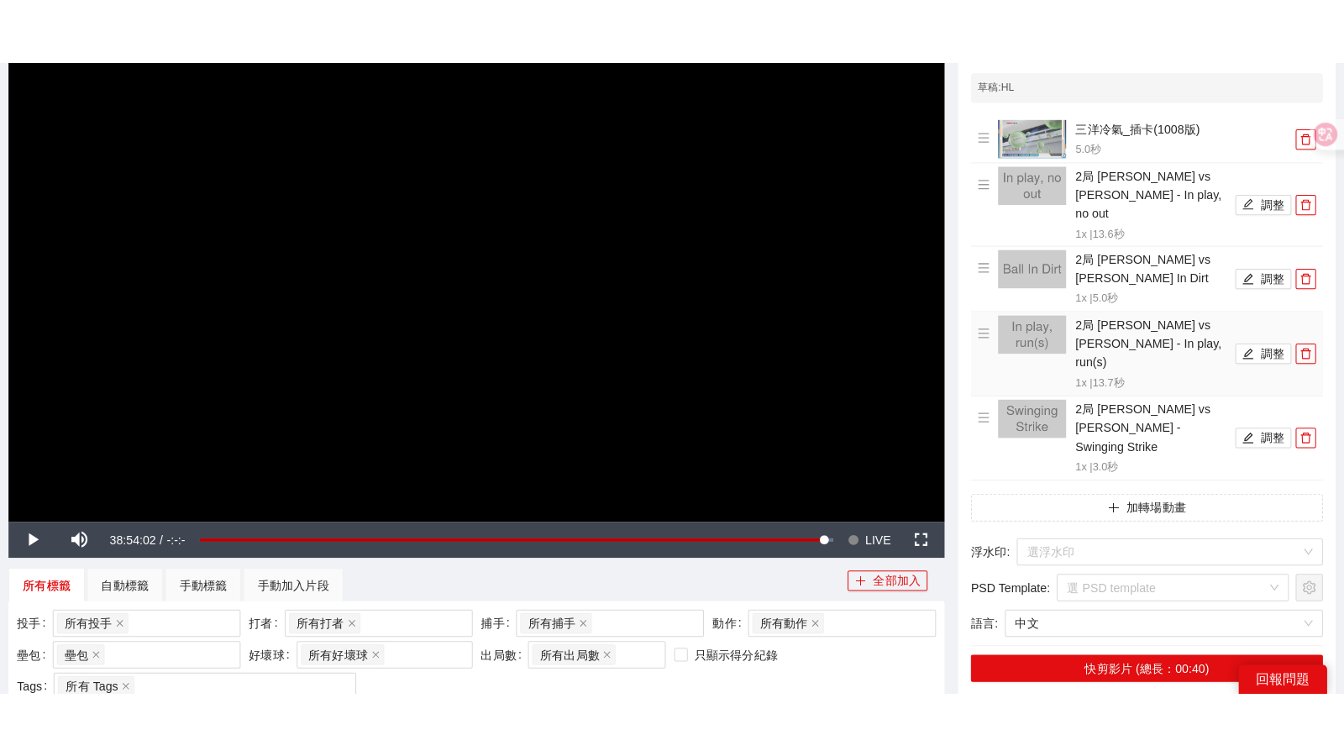
scroll to position [209, 0]
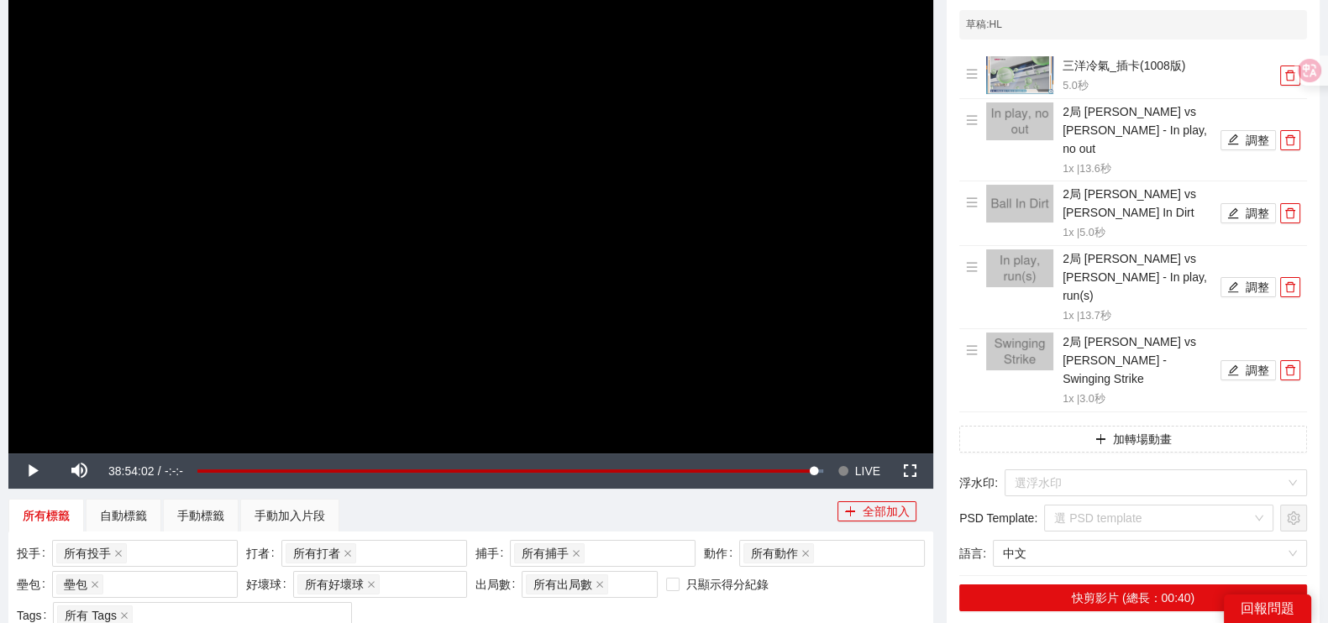
click at [781, 503] on div "所有標籤 自動標籤 手動標籤 手動加入片段" at bounding box center [422, 516] width 829 height 34
click at [843, 465] on span "Video Player" at bounding box center [844, 471] width 12 height 35
click at [24, 471] on span "Video Player" at bounding box center [31, 471] width 47 height 0
click at [845, 465] on span "Video Player" at bounding box center [844, 471] width 12 height 35
drag, startPoint x: 911, startPoint y: 462, endPoint x: 911, endPoint y: 554, distance: 92.4
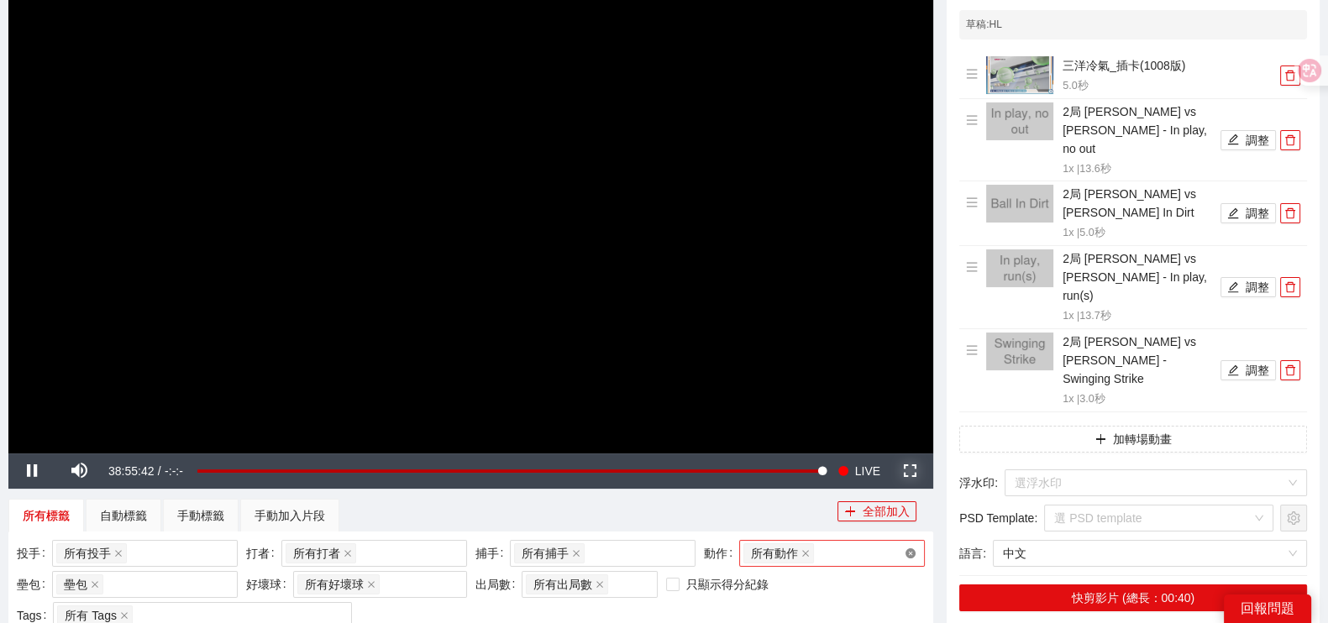
click at [911, 471] on span "Video Player" at bounding box center [909, 471] width 47 height 0
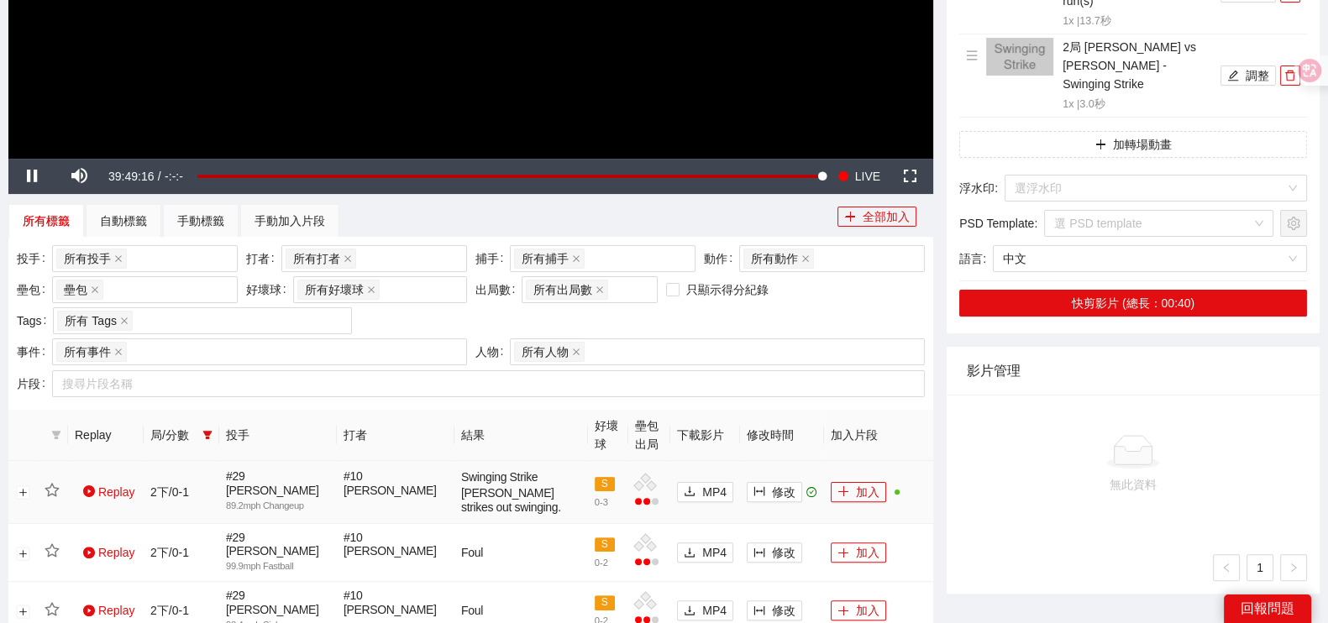
scroll to position [525, 0]
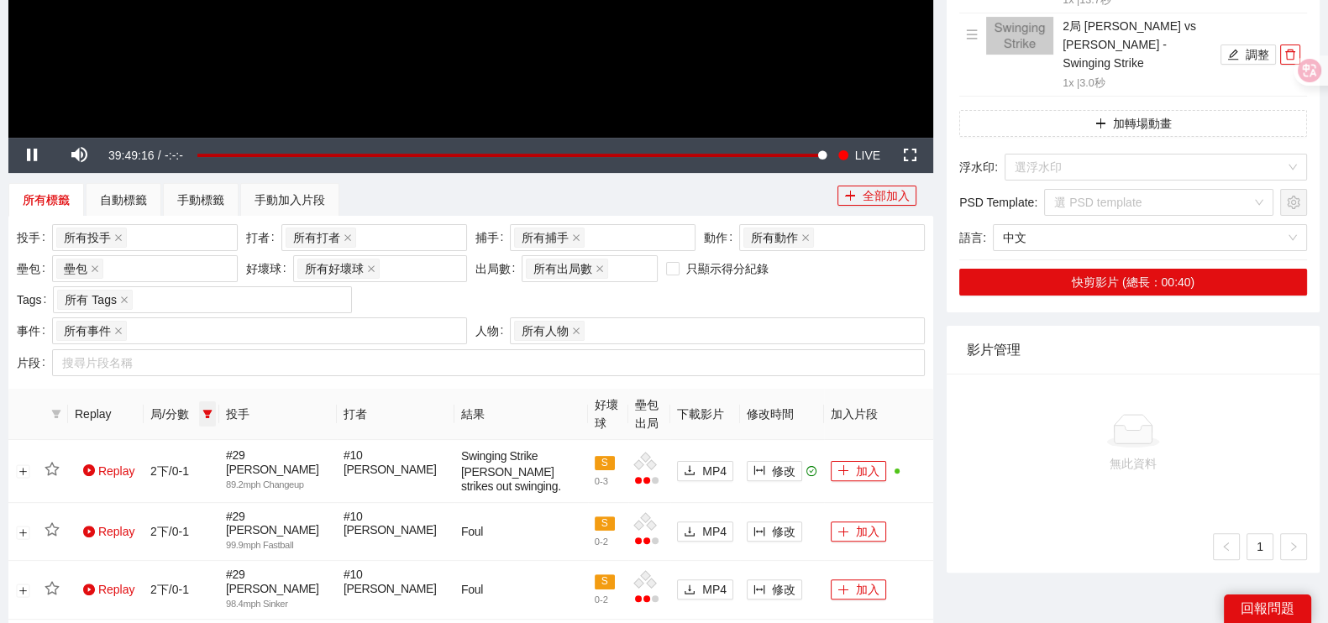
click at [208, 405] on span at bounding box center [207, 414] width 17 height 25
click at [147, 523] on span "2下" at bounding box center [149, 523] width 25 height 13
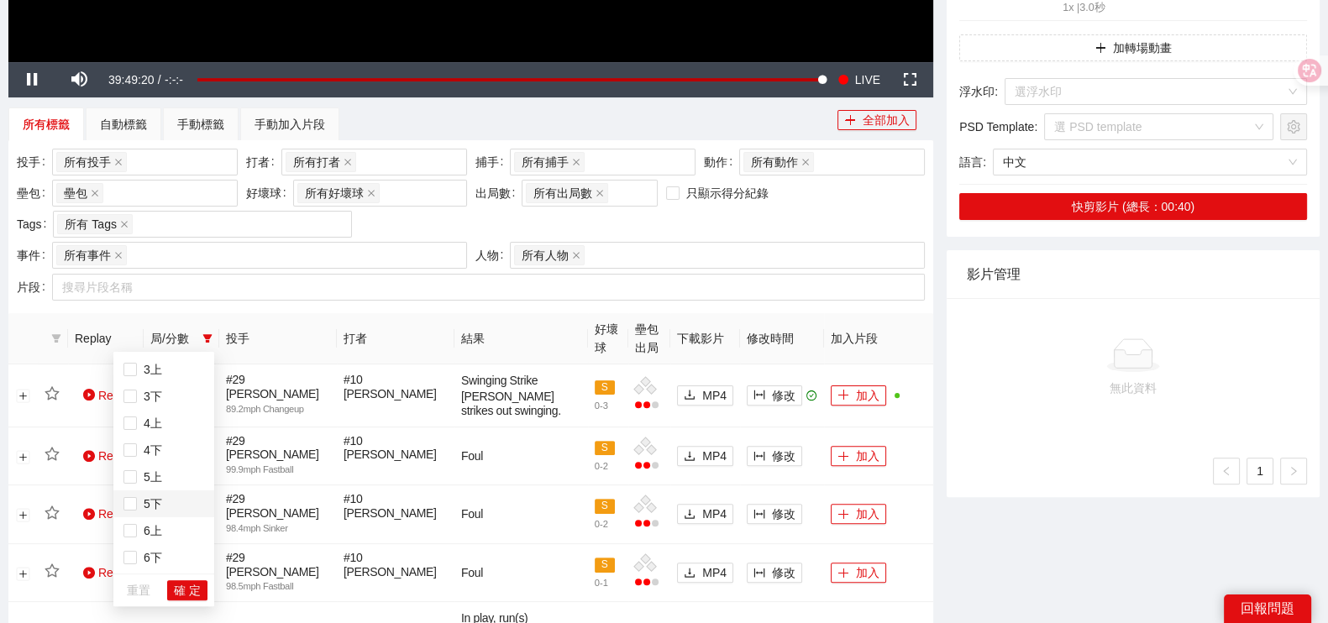
scroll to position [630, 0]
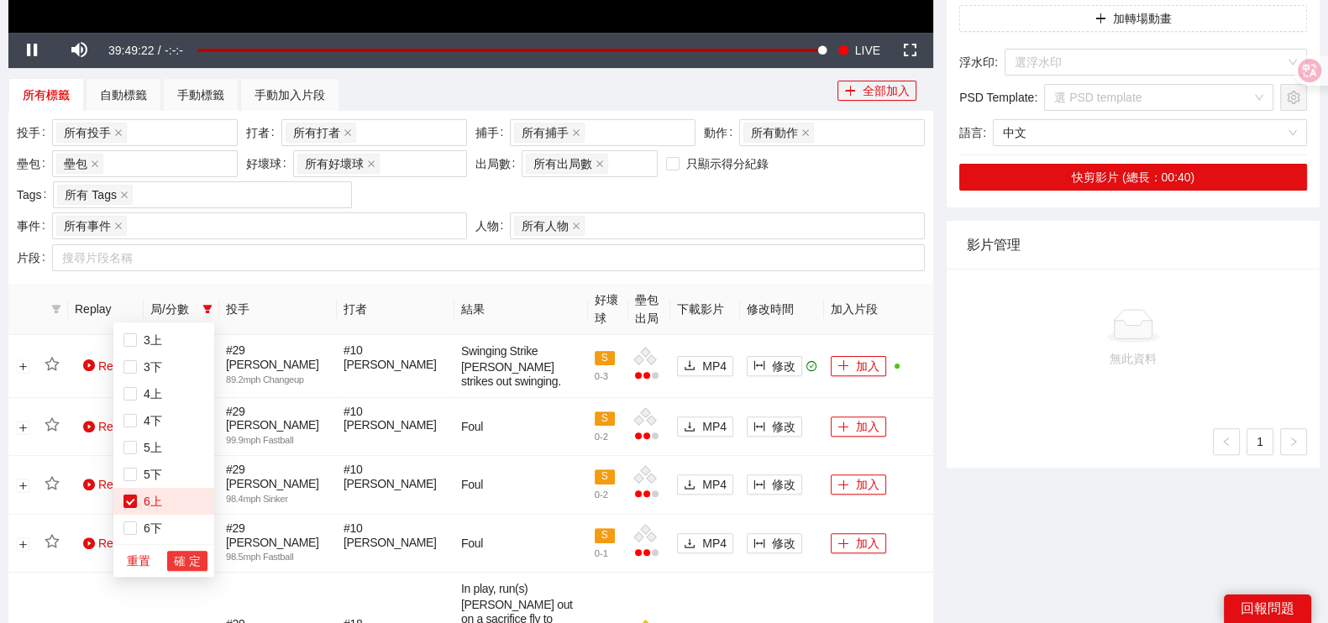
click at [186, 564] on span "確 定" at bounding box center [187, 561] width 27 height 18
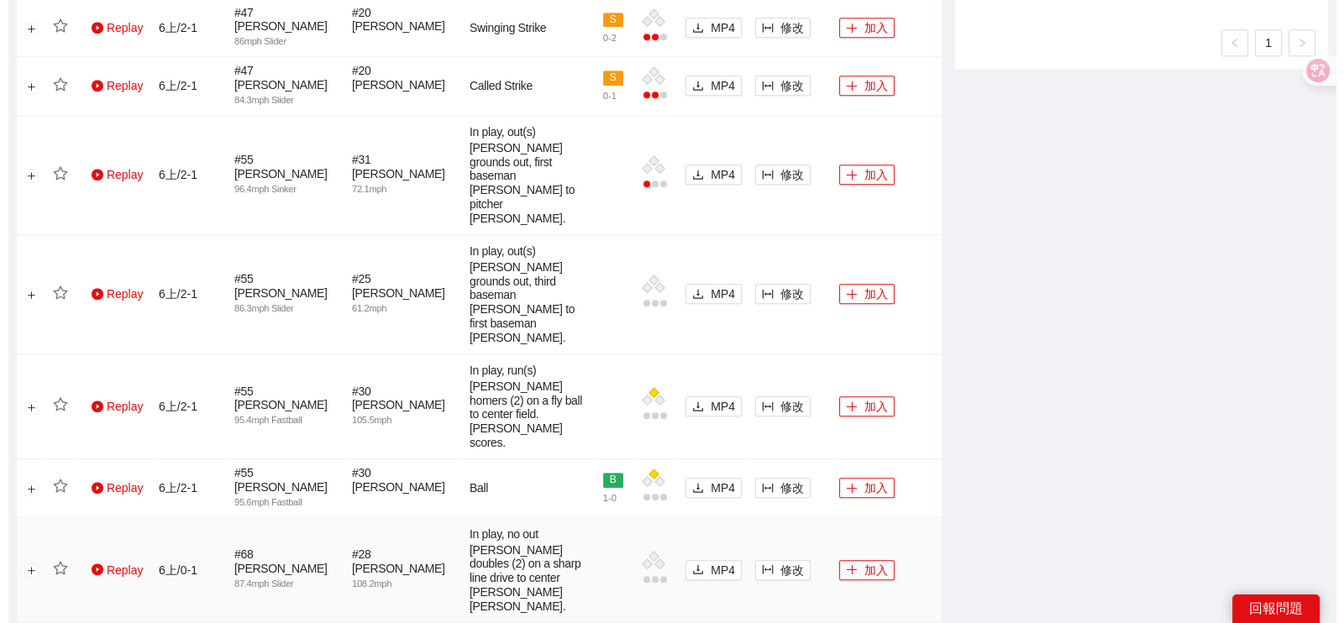
scroll to position [1050, 0]
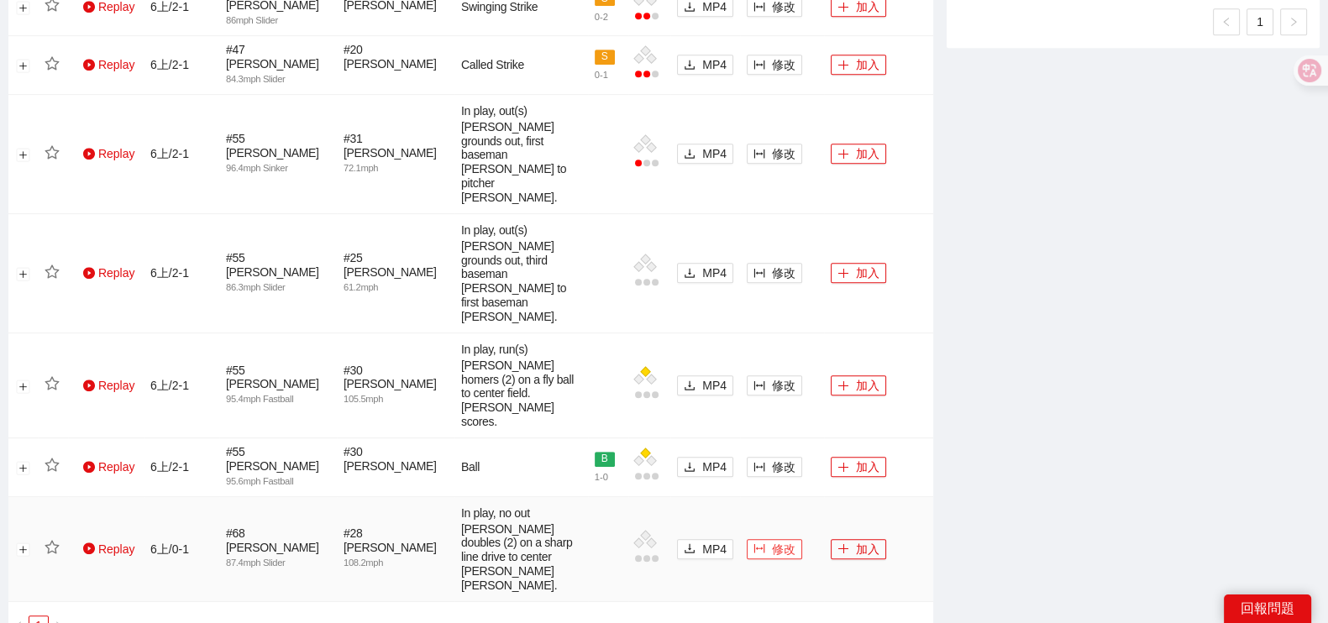
click at [786, 540] on span "修改" at bounding box center [784, 549] width 24 height 18
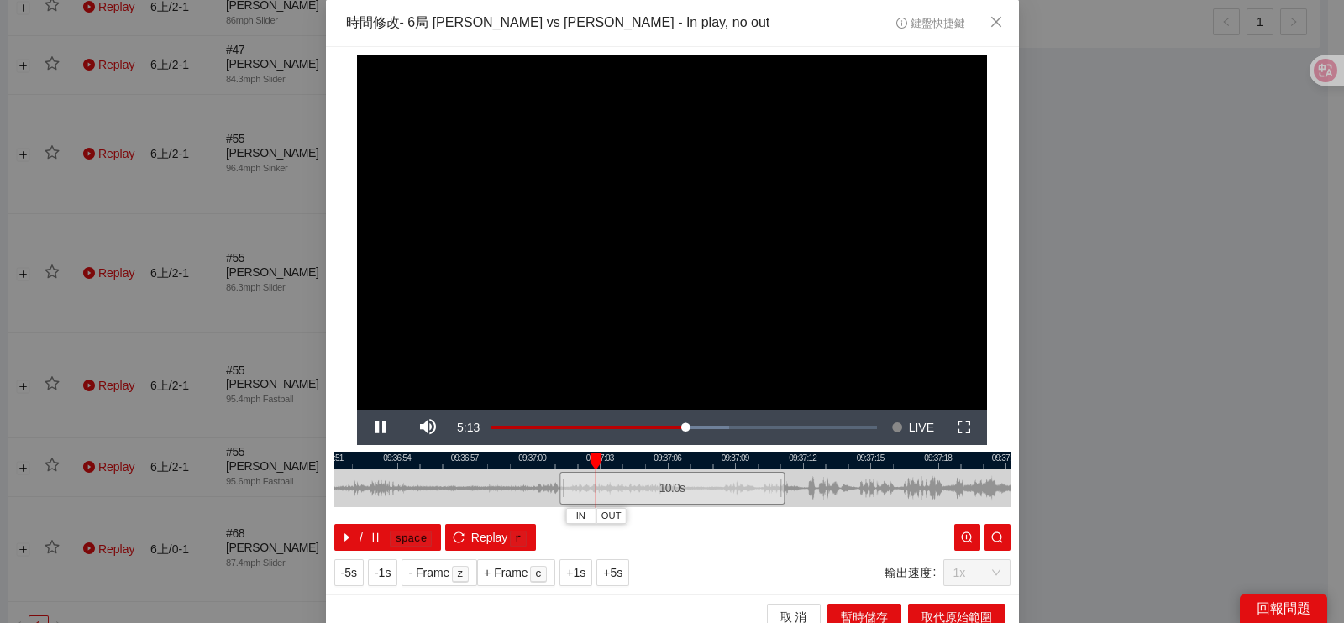
click at [689, 463] on div at bounding box center [672, 461] width 676 height 18
click at [708, 465] on div at bounding box center [672, 461] width 676 height 18
click at [684, 472] on div "10.0 s" at bounding box center [671, 488] width 225 height 33
click at [689, 464] on div at bounding box center [674, 461] width 676 height 18
click at [691, 461] on div at bounding box center [672, 461] width 676 height 18
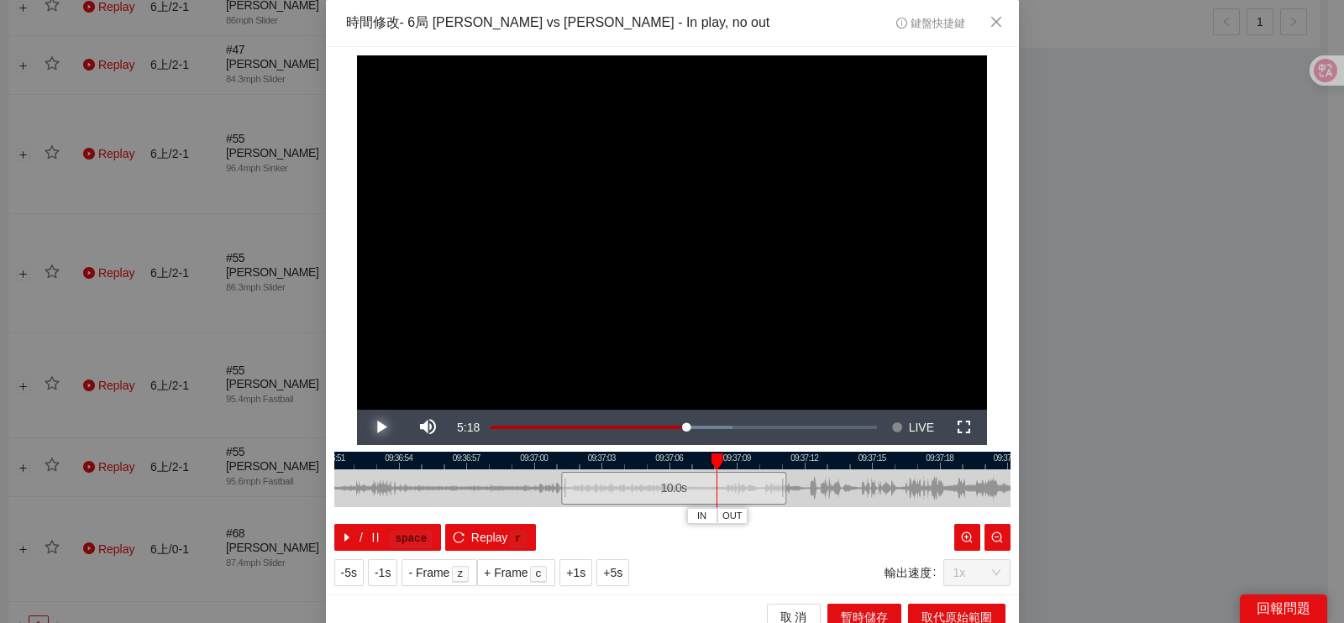
click at [380, 428] on span "Video Player" at bounding box center [380, 428] width 47 height 0
click at [357, 410] on button "Pause" at bounding box center [380, 427] width 47 height 35
click at [707, 460] on div at bounding box center [672, 461] width 676 height 18
click at [701, 513] on button "IN" at bounding box center [700, 516] width 30 height 16
click at [358, 428] on span "Video Player" at bounding box center [380, 428] width 47 height 0
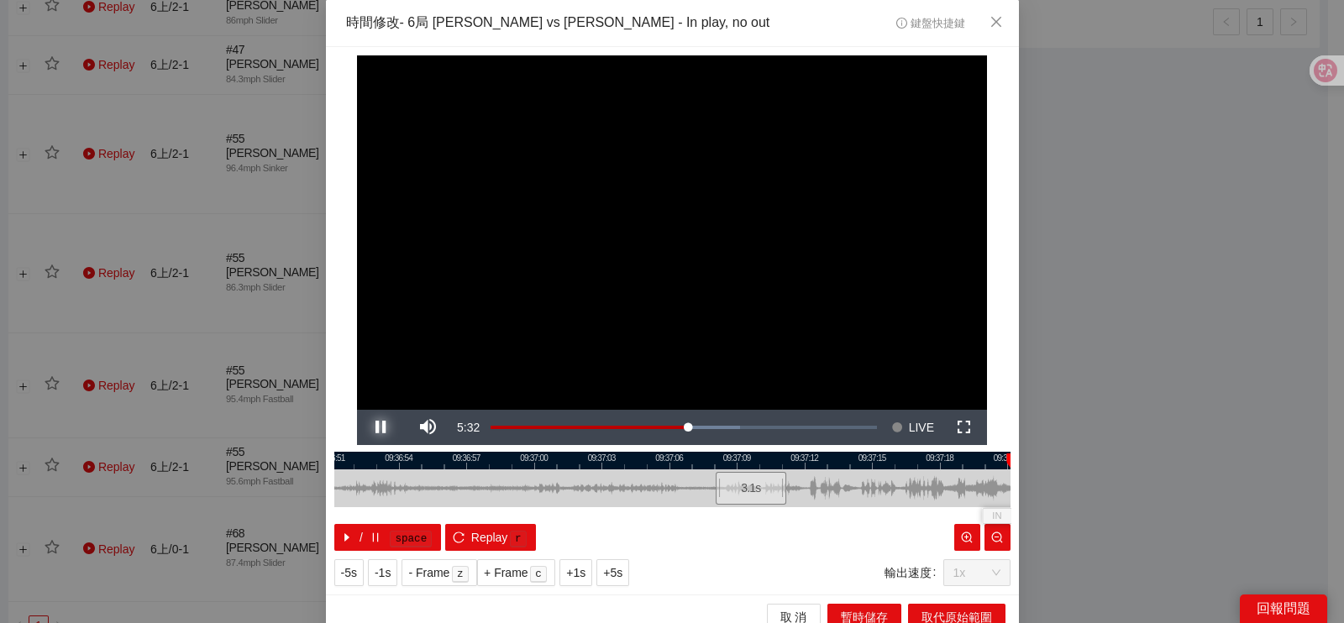
click at [357, 410] on button "Pause" at bounding box center [380, 427] width 47 height 35
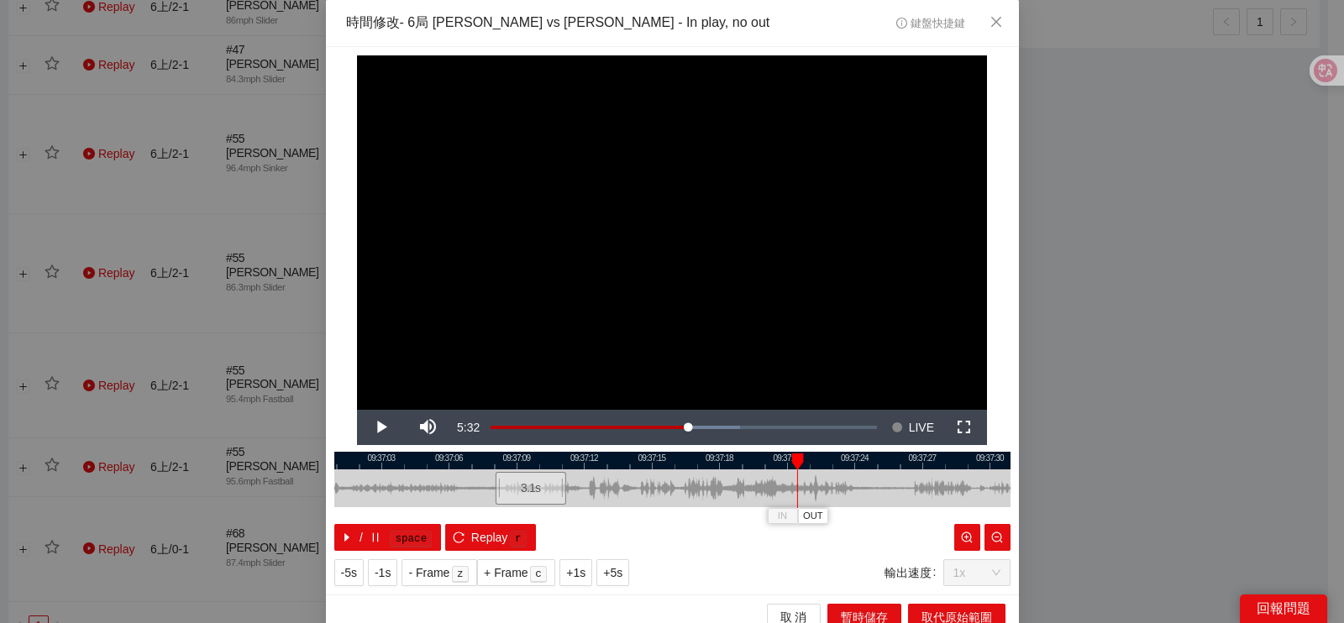
drag, startPoint x: 850, startPoint y: 475, endPoint x: 630, endPoint y: 481, distance: 220.2
click at [630, 481] on div at bounding box center [452, 489] width 676 height 38
click at [869, 514] on span "OUT" at bounding box center [875, 516] width 20 height 15
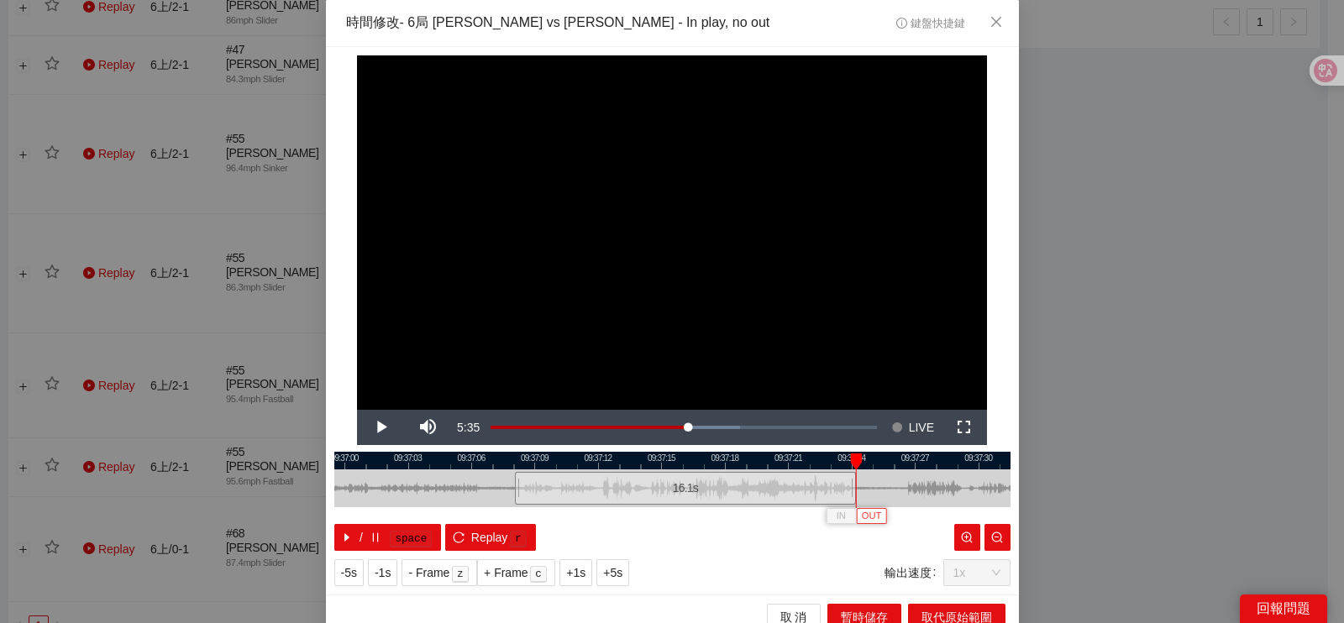
scroll to position [15, 0]
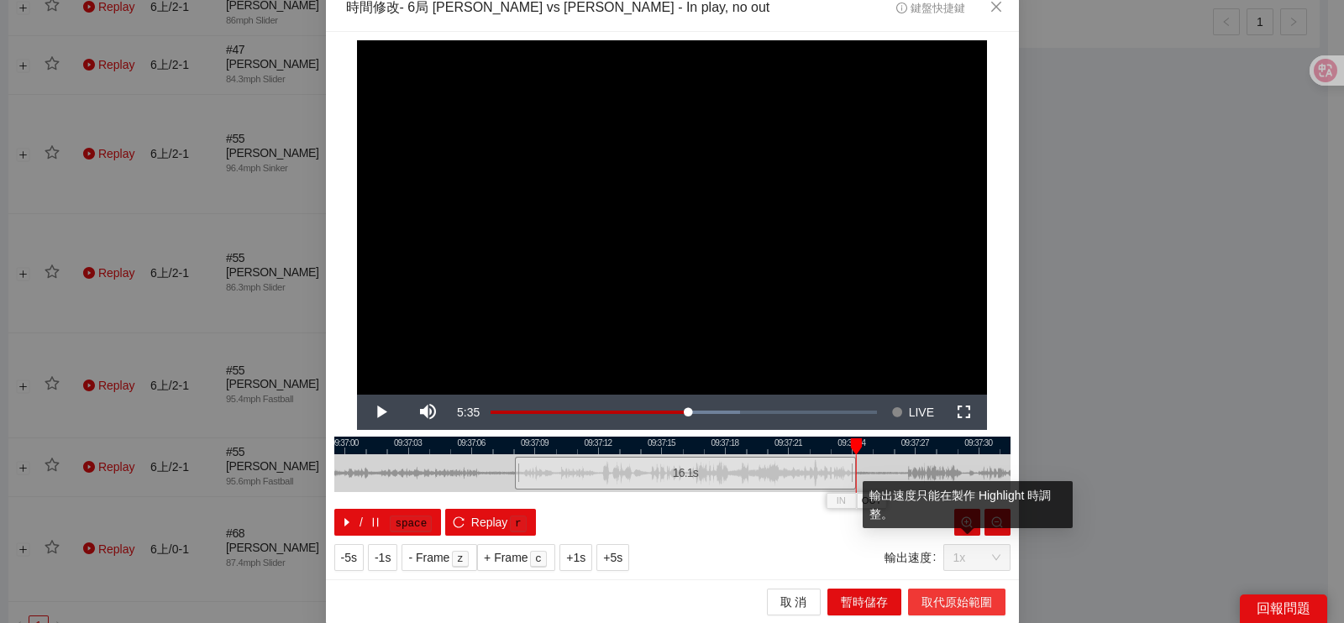
click at [946, 597] on span "取代原始範圍" at bounding box center [957, 602] width 71 height 18
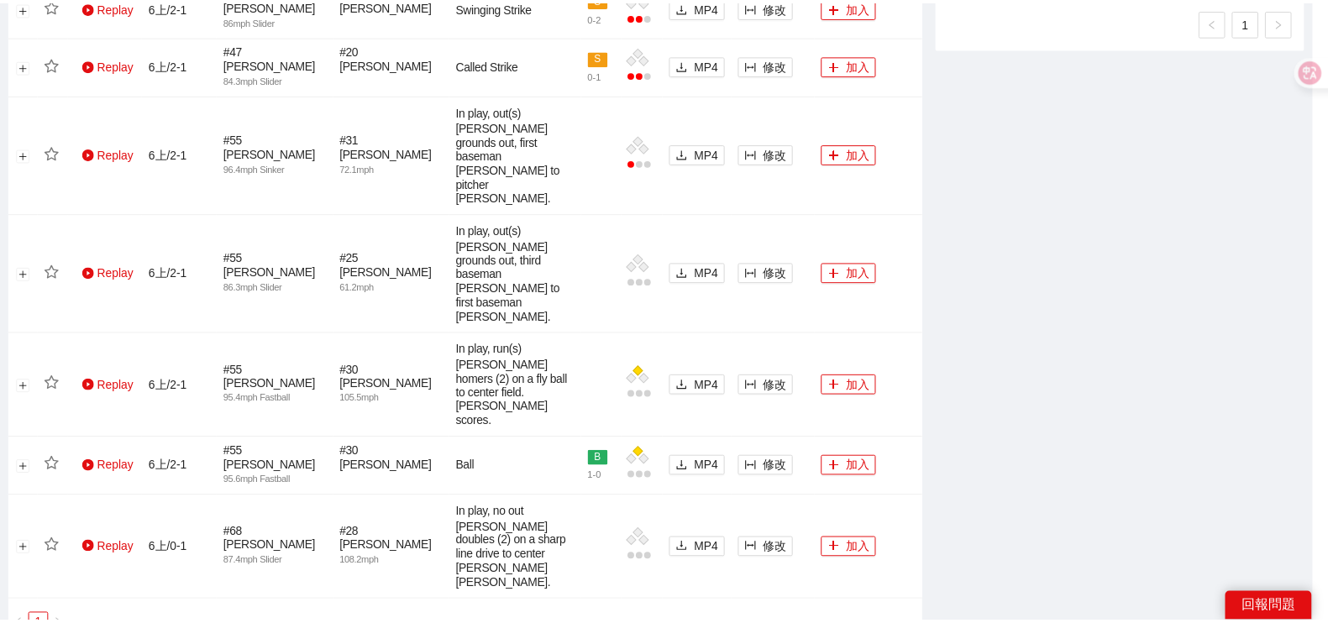
scroll to position [0, 0]
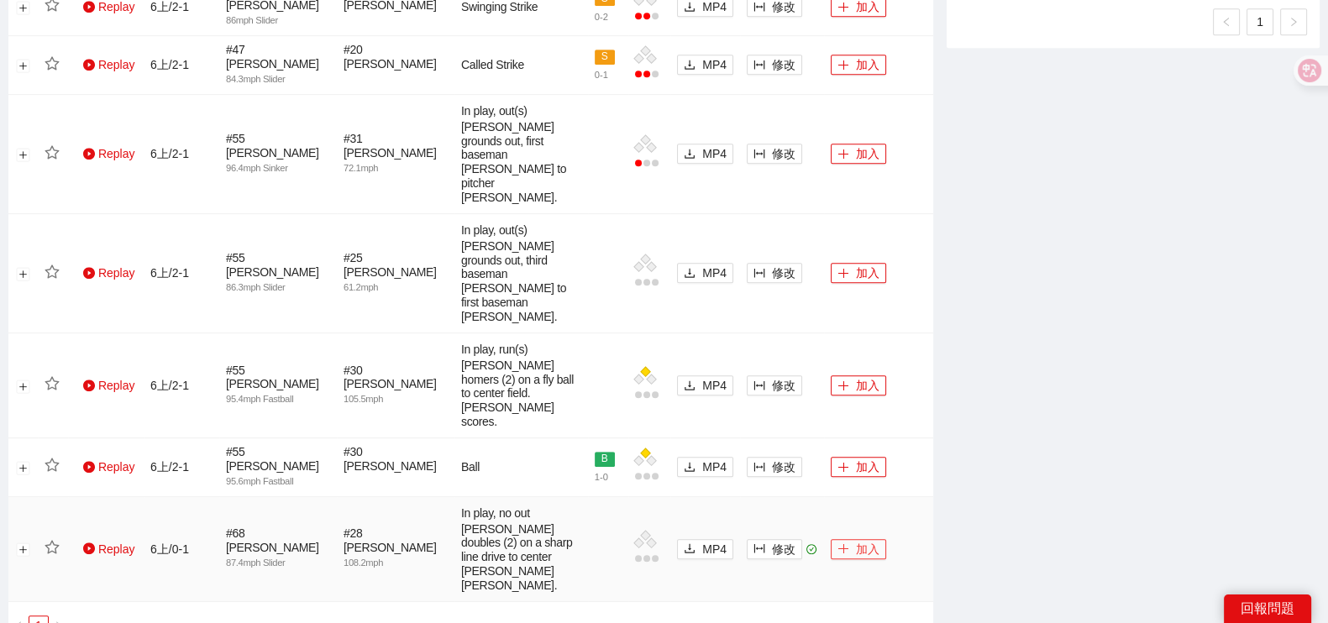
click at [872, 539] on button "加入" at bounding box center [858, 549] width 55 height 20
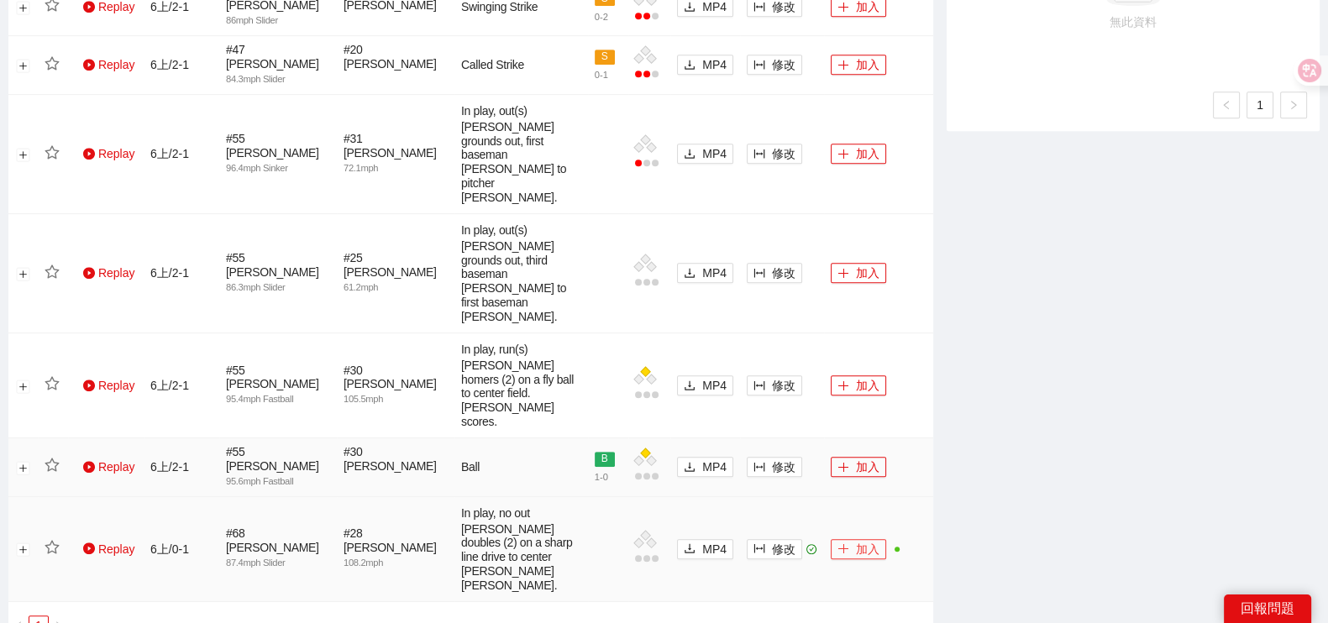
scroll to position [945, 0]
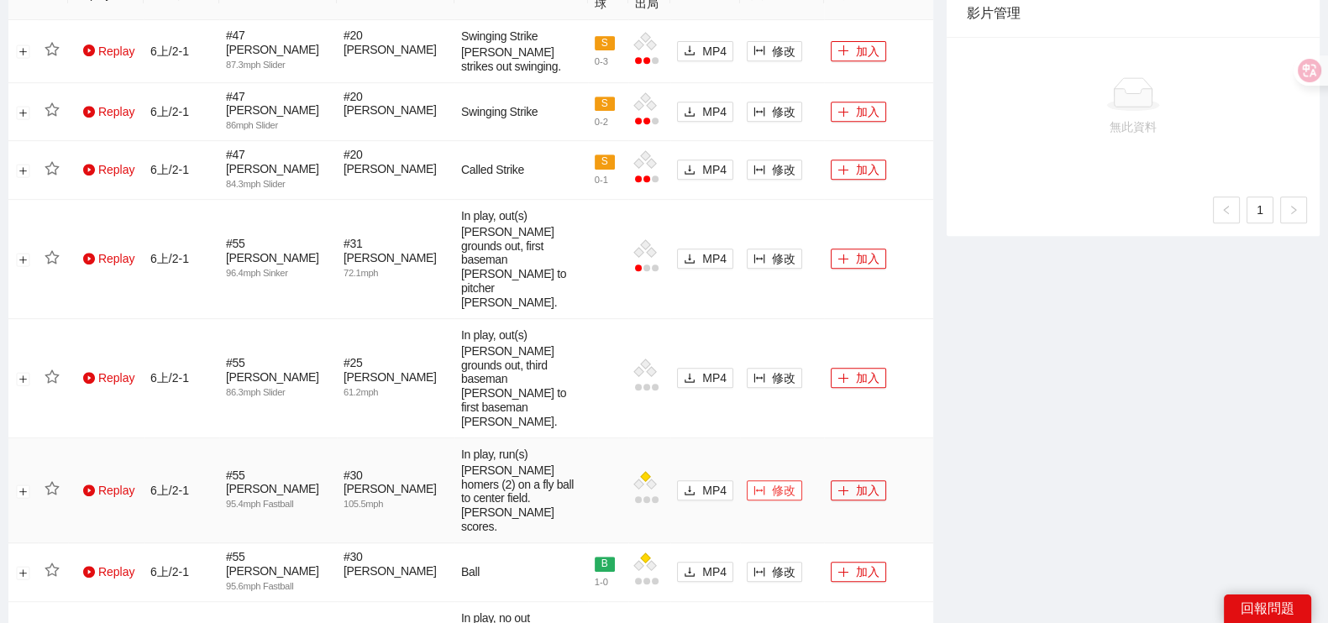
click at [781, 481] on span "修改" at bounding box center [784, 490] width 24 height 18
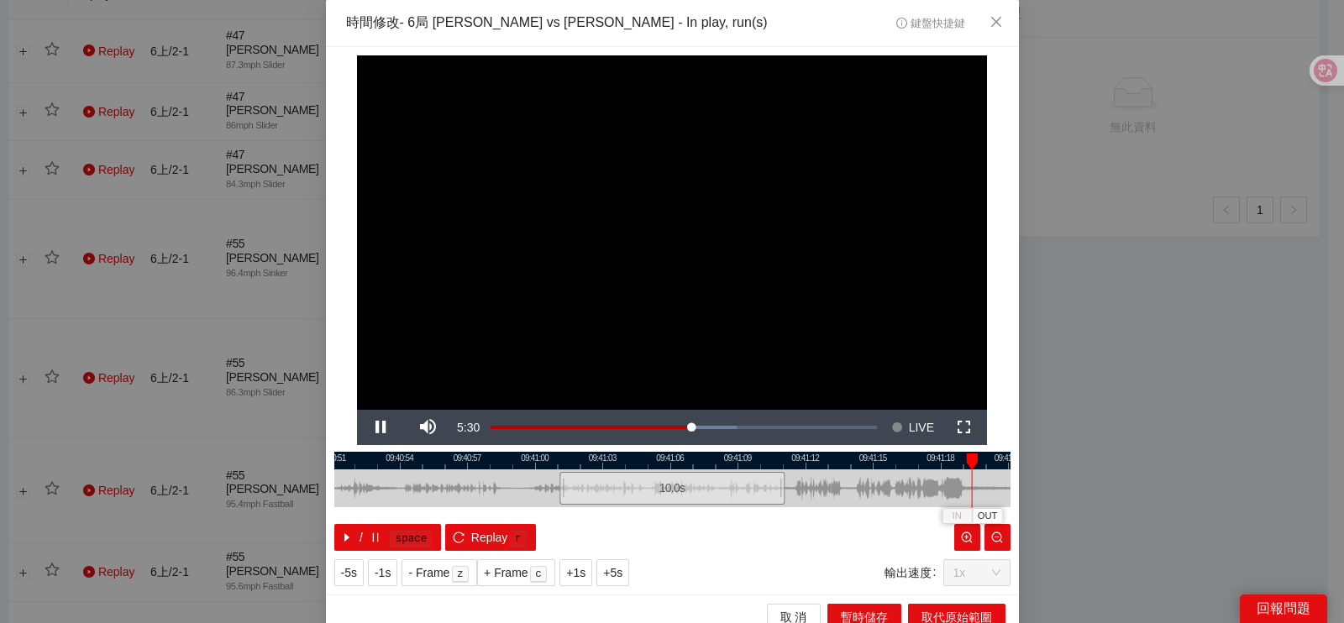
drag, startPoint x: 1177, startPoint y: 416, endPoint x: 1188, endPoint y: 369, distance: 48.3
click at [1180, 406] on div "**********" at bounding box center [672, 311] width 1344 height 623
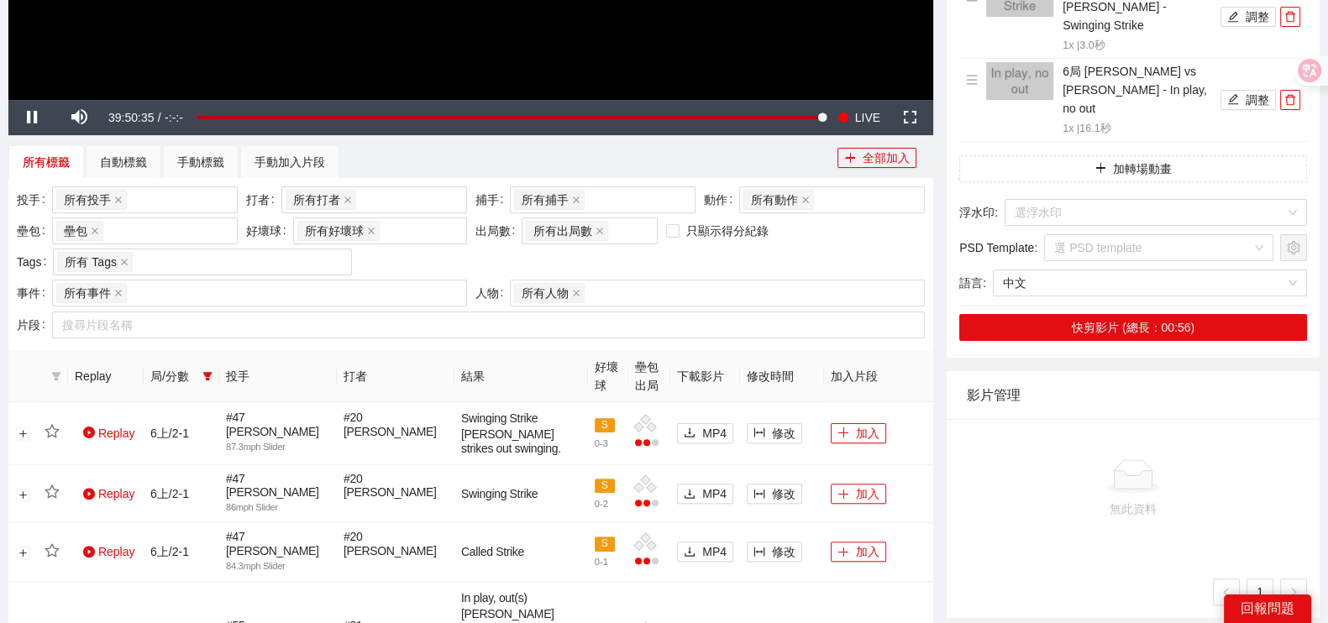
scroll to position [315, 0]
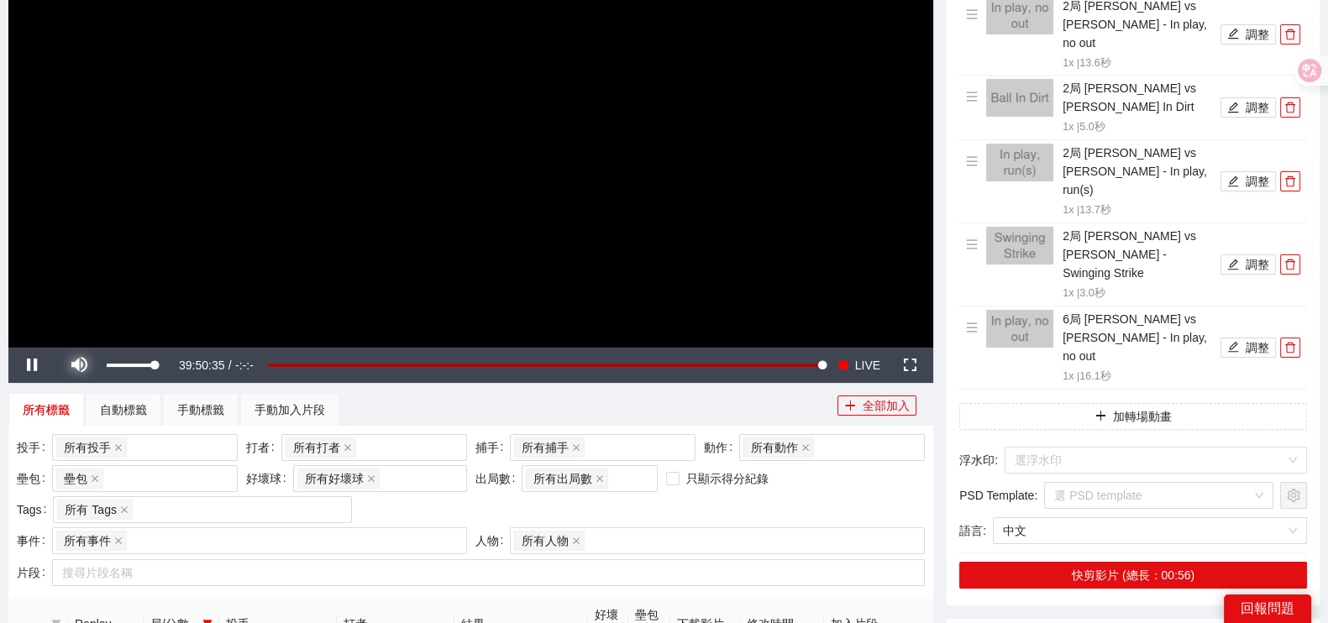
click at [88, 365] on span "Video Player" at bounding box center [78, 365] width 47 height 0
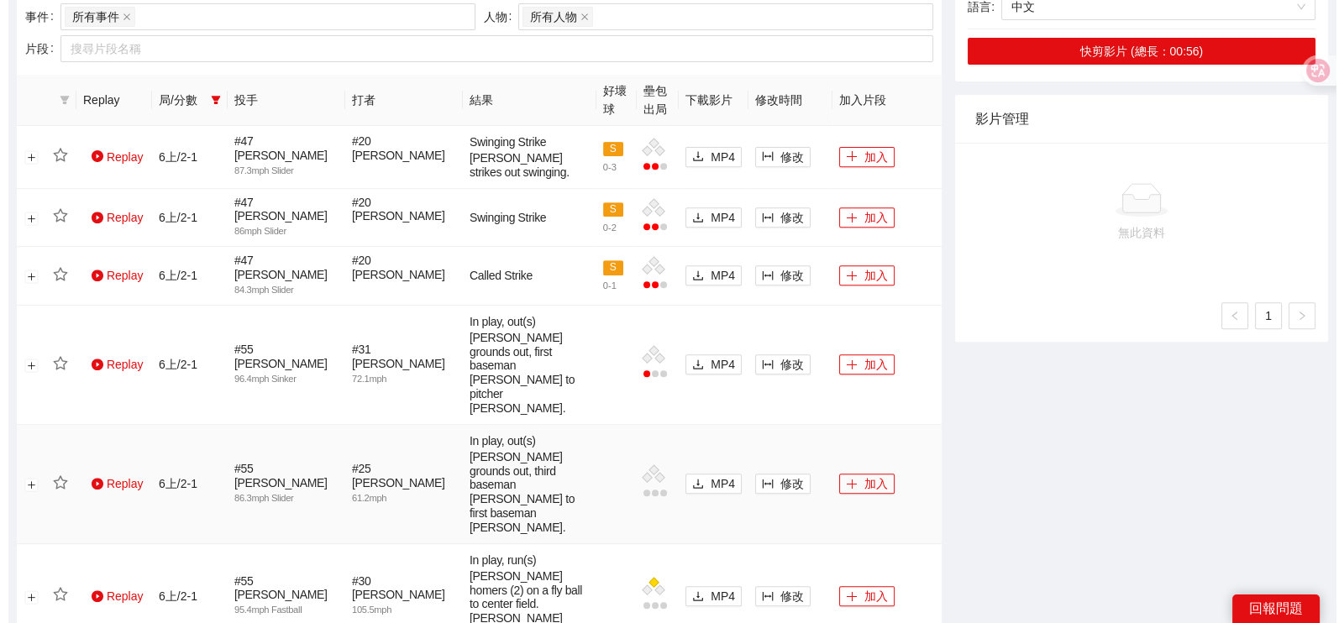
scroll to position [1115, 0]
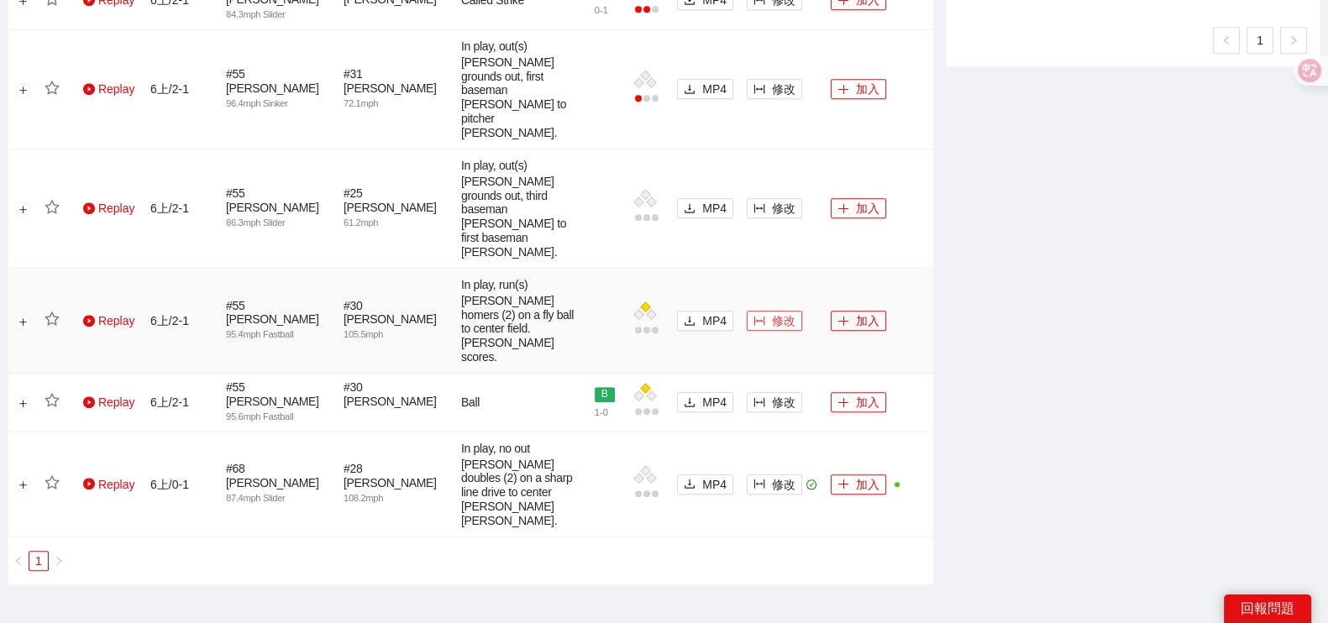
click at [776, 312] on span "修改" at bounding box center [784, 321] width 24 height 18
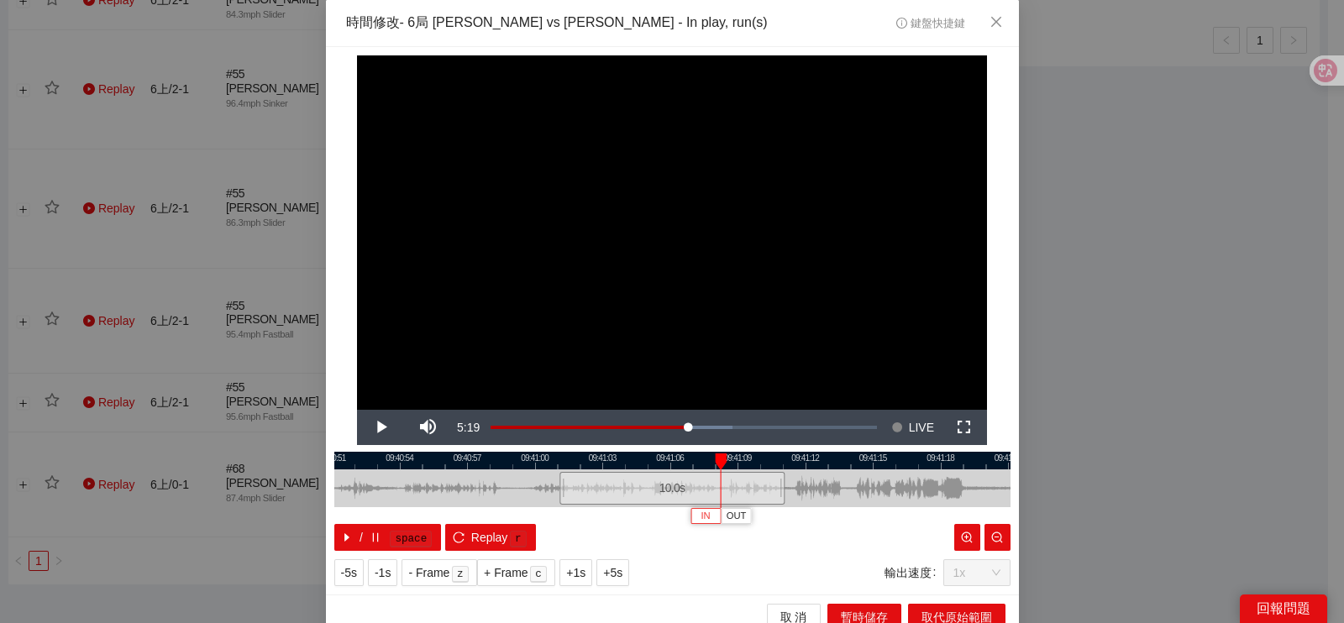
click at [701, 523] on span "IN" at bounding box center [705, 516] width 9 height 15
click at [363, 428] on span "Video Player" at bounding box center [380, 428] width 47 height 0
click at [357, 410] on button "Pause" at bounding box center [380, 427] width 47 height 35
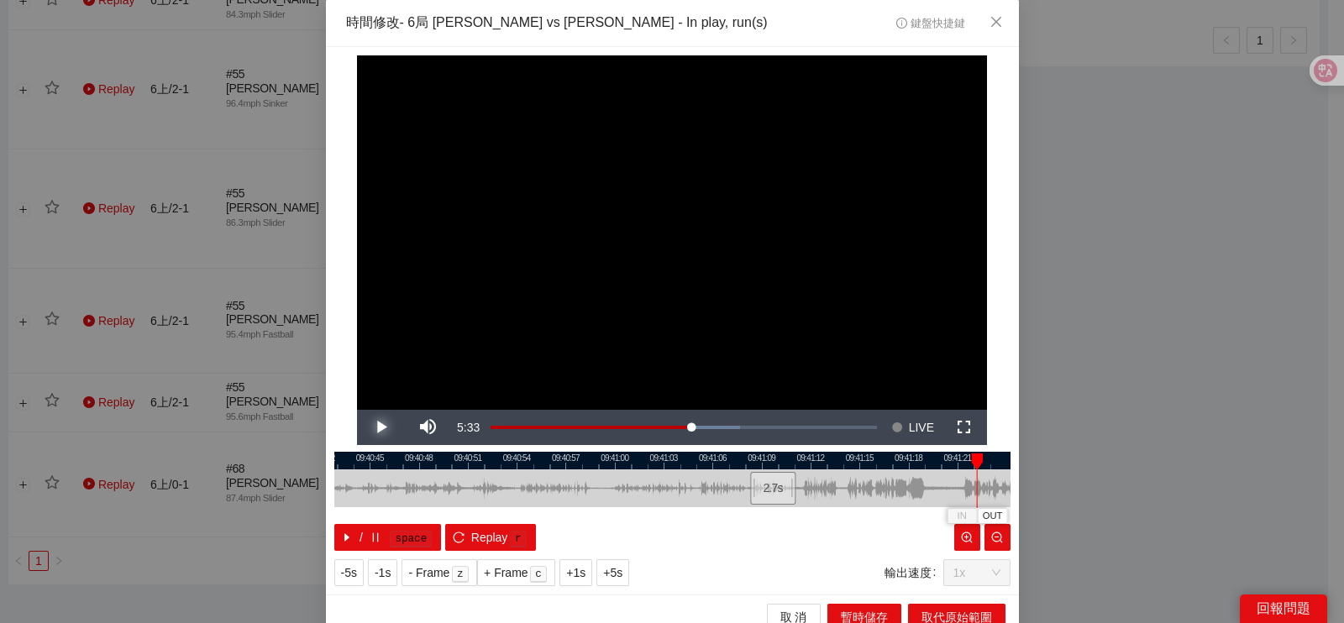
scroll to position [15, 0]
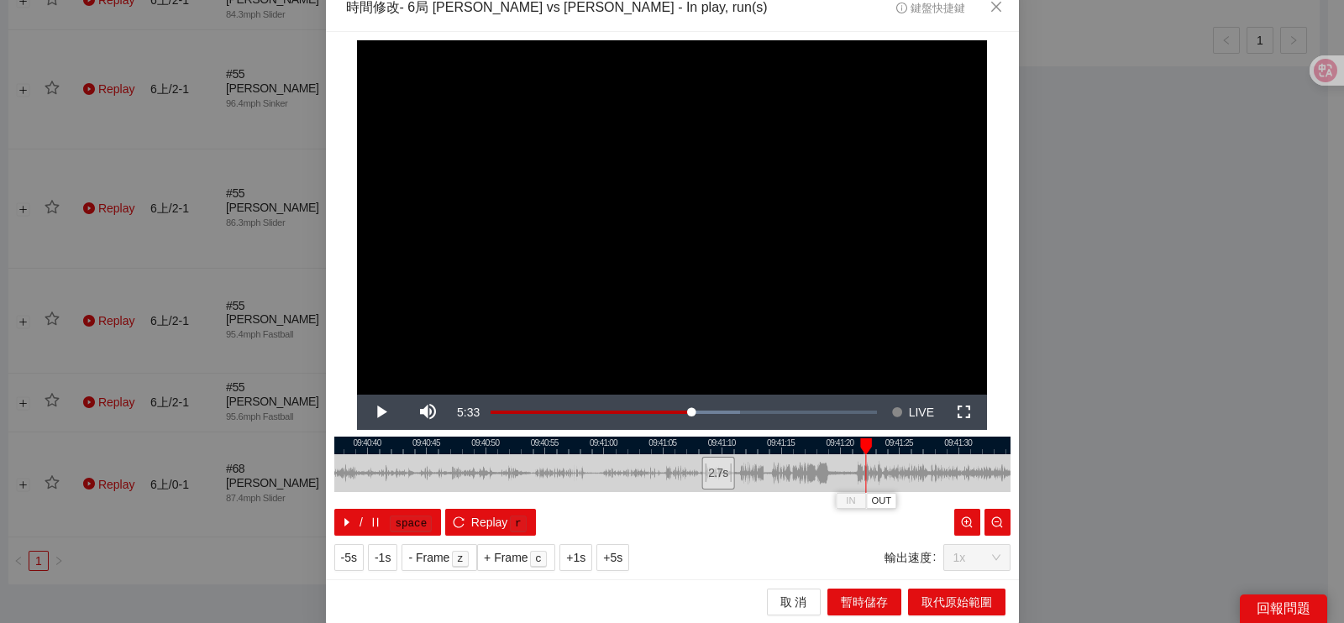
drag, startPoint x: 775, startPoint y: 465, endPoint x: 717, endPoint y: 465, distance: 58.0
click at [718, 465] on div at bounding box center [603, 473] width 676 height 38
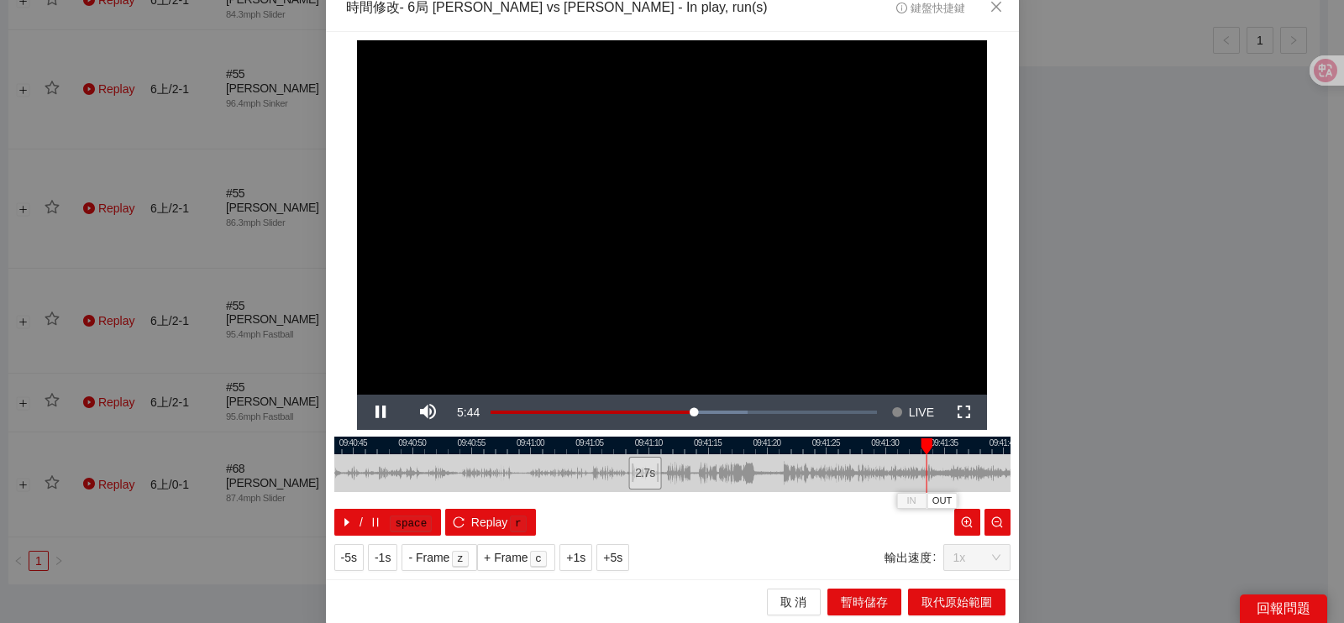
drag, startPoint x: 848, startPoint y: 468, endPoint x: 778, endPoint y: 467, distance: 70.6
click at [778, 467] on div at bounding box center [645, 473] width 676 height 38
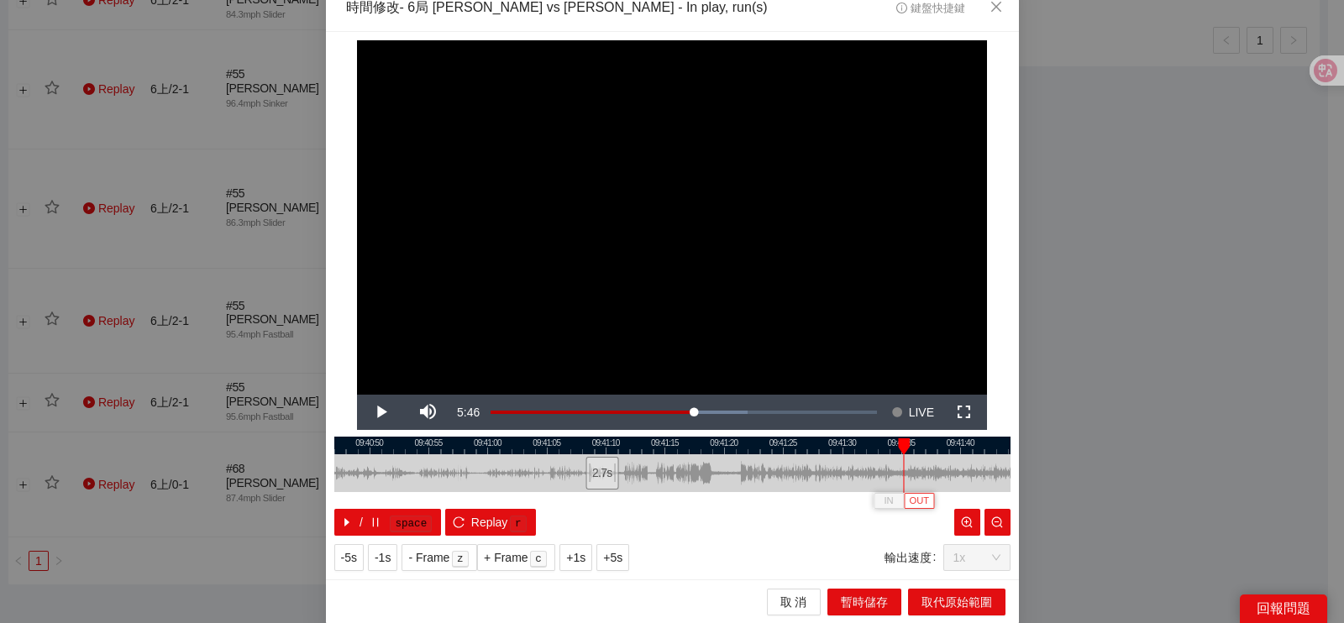
click at [911, 502] on span "OUT" at bounding box center [920, 501] width 20 height 15
click at [939, 598] on span "取代原始範圍" at bounding box center [957, 602] width 71 height 18
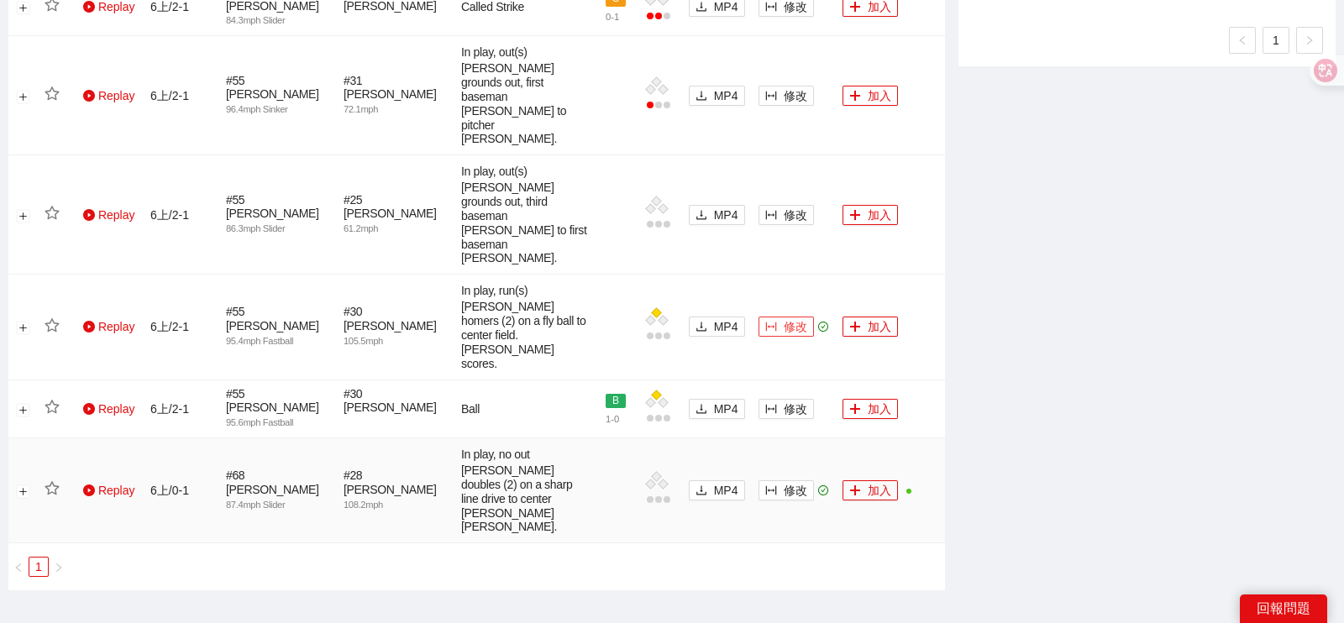
scroll to position [0, 0]
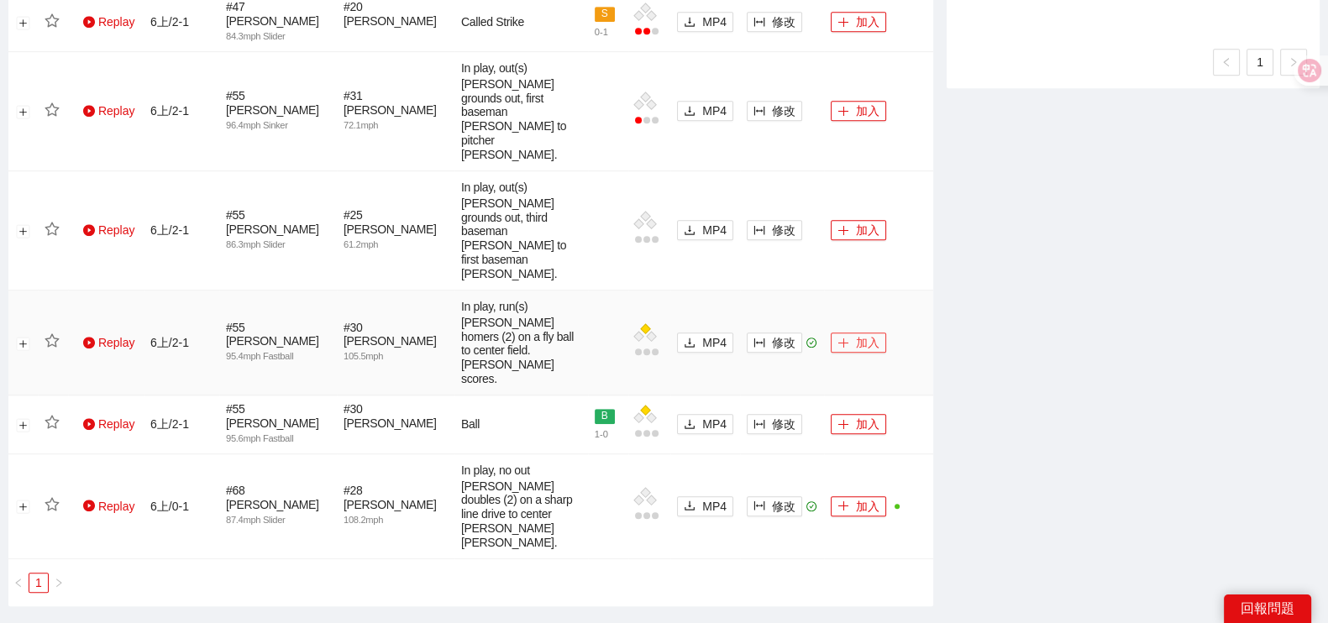
click at [857, 333] on button "加入" at bounding box center [858, 343] width 55 height 20
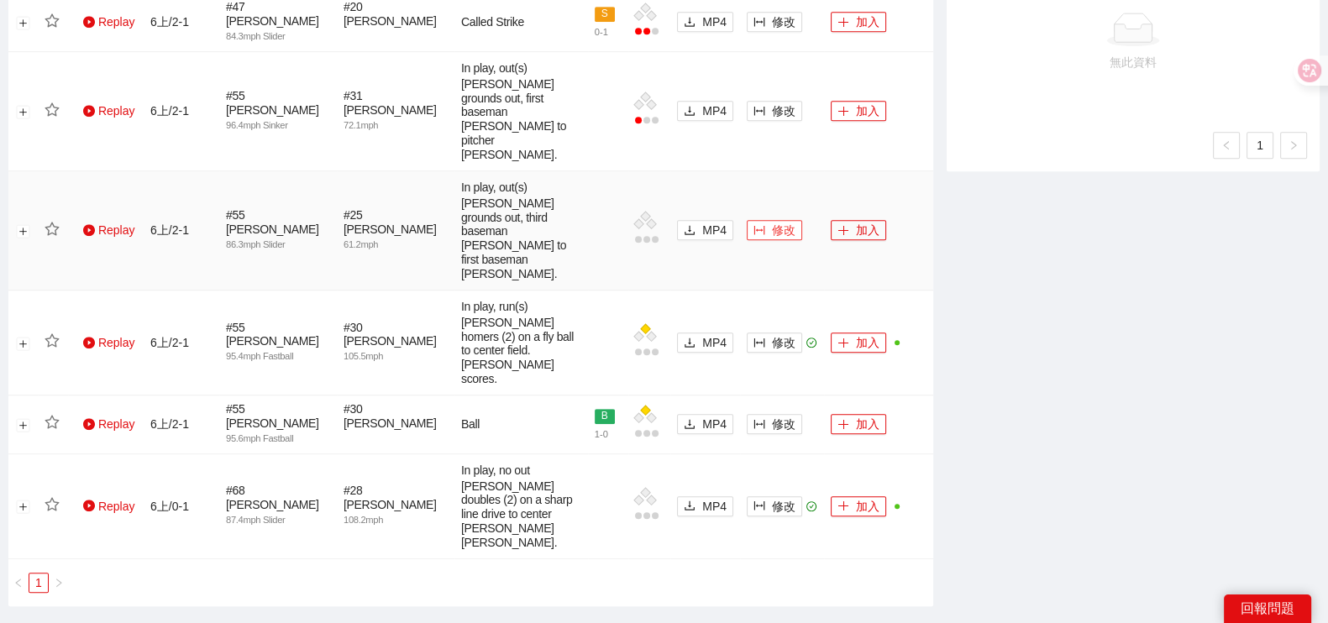
click at [780, 221] on span "修改" at bounding box center [784, 230] width 24 height 18
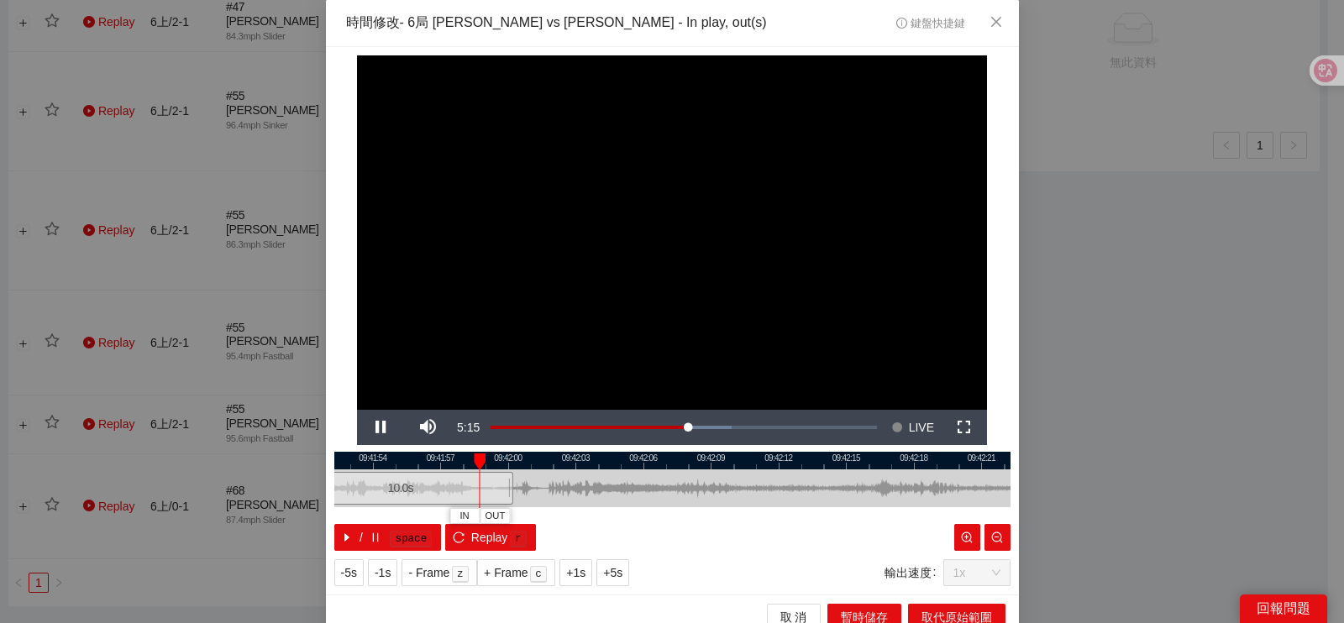
drag, startPoint x: 840, startPoint y: 484, endPoint x: 563, endPoint y: 489, distance: 277.3
click at [564, 490] on div at bounding box center [401, 489] width 676 height 38
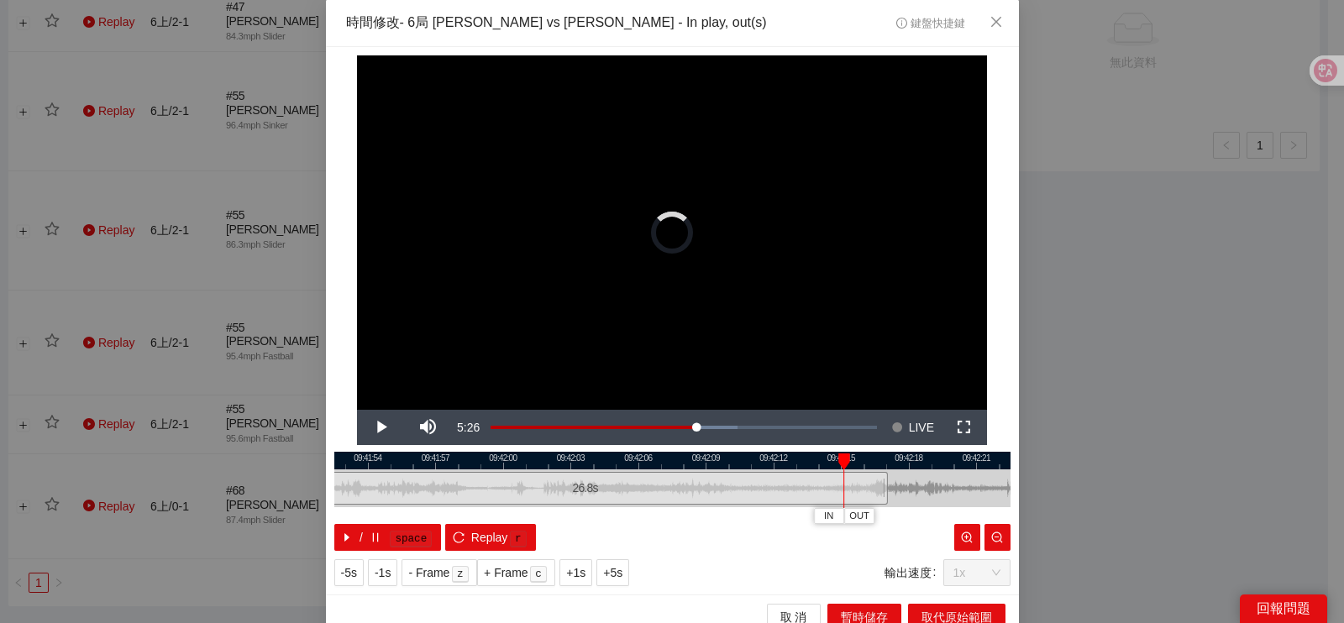
drag, startPoint x: 500, startPoint y: 488, endPoint x: 757, endPoint y: 469, distance: 257.8
click at [890, 502] on div at bounding box center [885, 489] width 10 height 38
click at [756, 466] on div at bounding box center [672, 461] width 676 height 18
click at [805, 518] on span "IN" at bounding box center [809, 516] width 9 height 15
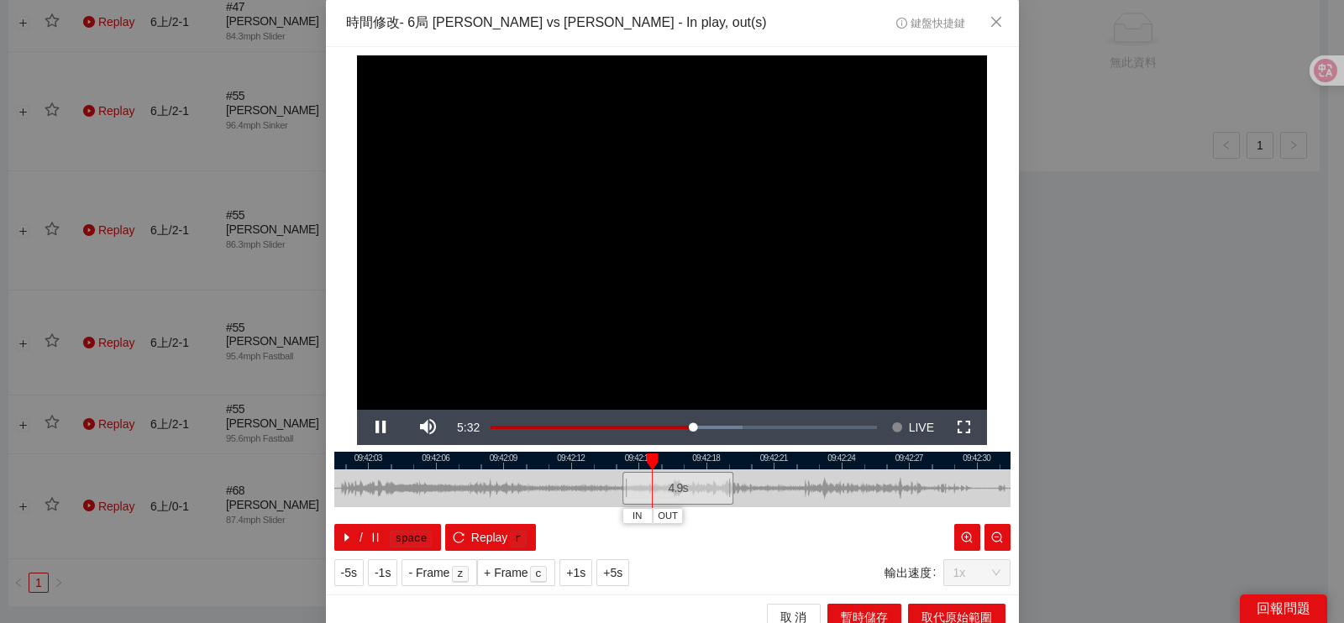
drag, startPoint x: 621, startPoint y: 488, endPoint x: 575, endPoint y: 488, distance: 45.4
click at [575, 488] on div at bounding box center [470, 489] width 676 height 38
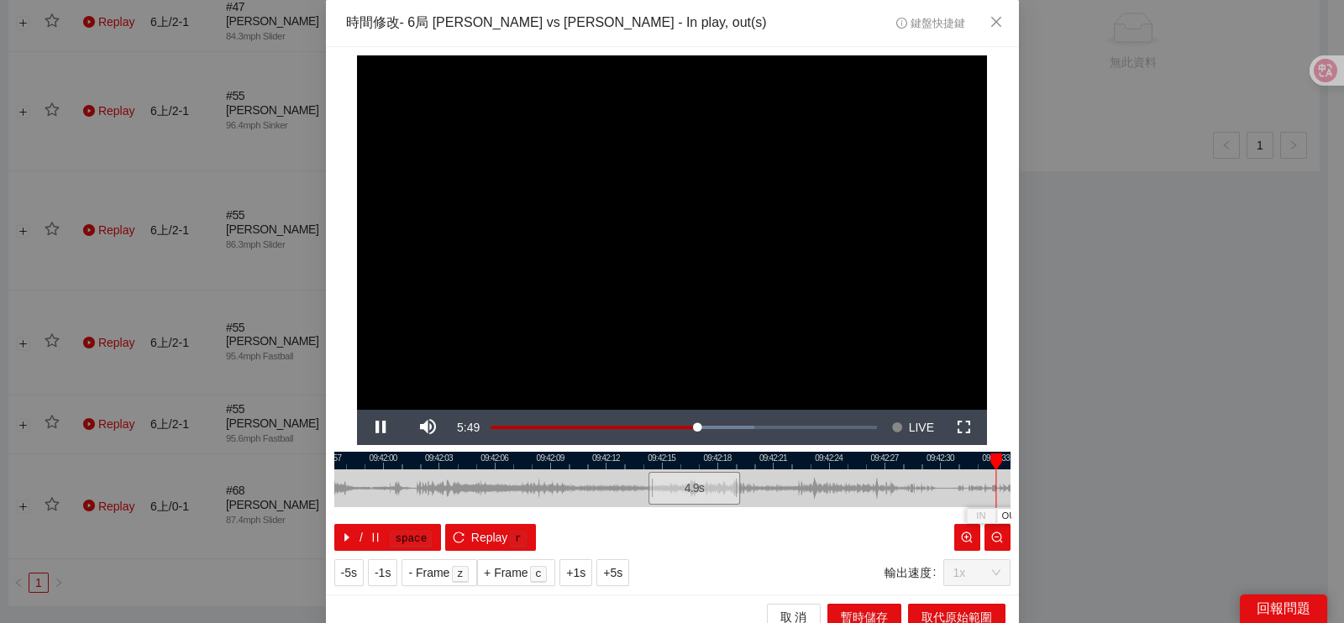
scroll to position [15, 0]
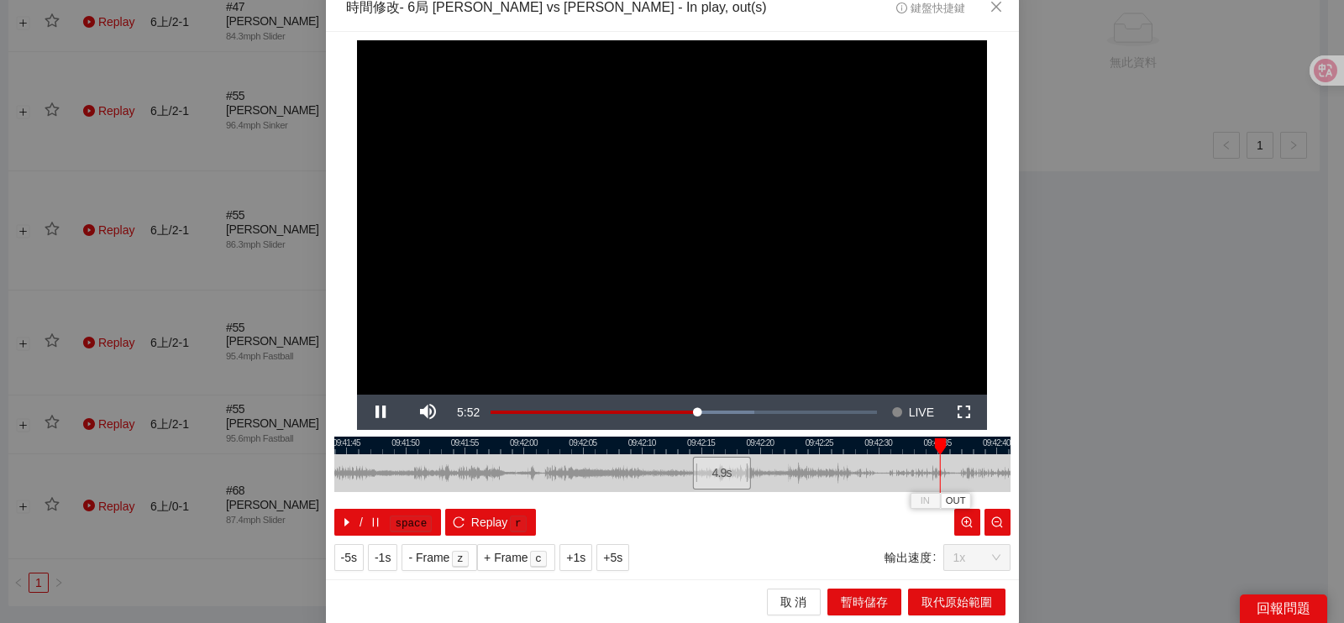
click at [773, 443] on div at bounding box center [672, 446] width 676 height 18
click at [766, 444] on div at bounding box center [672, 446] width 676 height 18
click at [801, 506] on span "OUT" at bounding box center [803, 501] width 20 height 15
click at [922, 603] on span "取代原始範圍" at bounding box center [957, 602] width 71 height 18
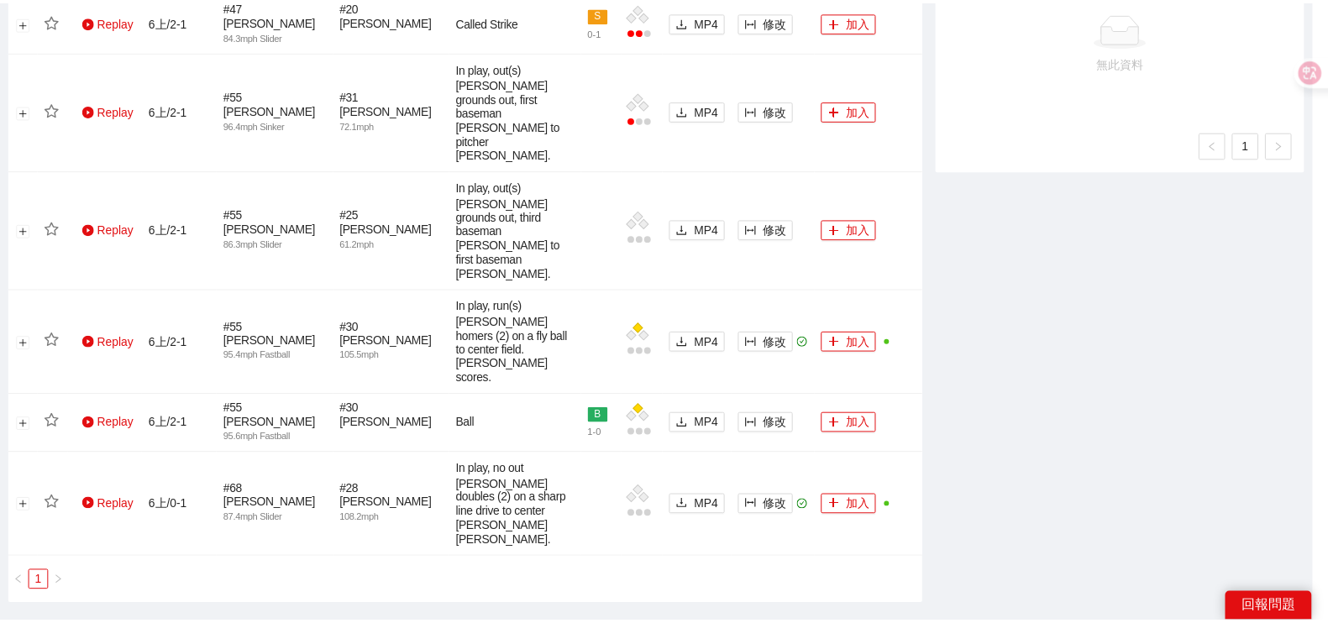
scroll to position [0, 0]
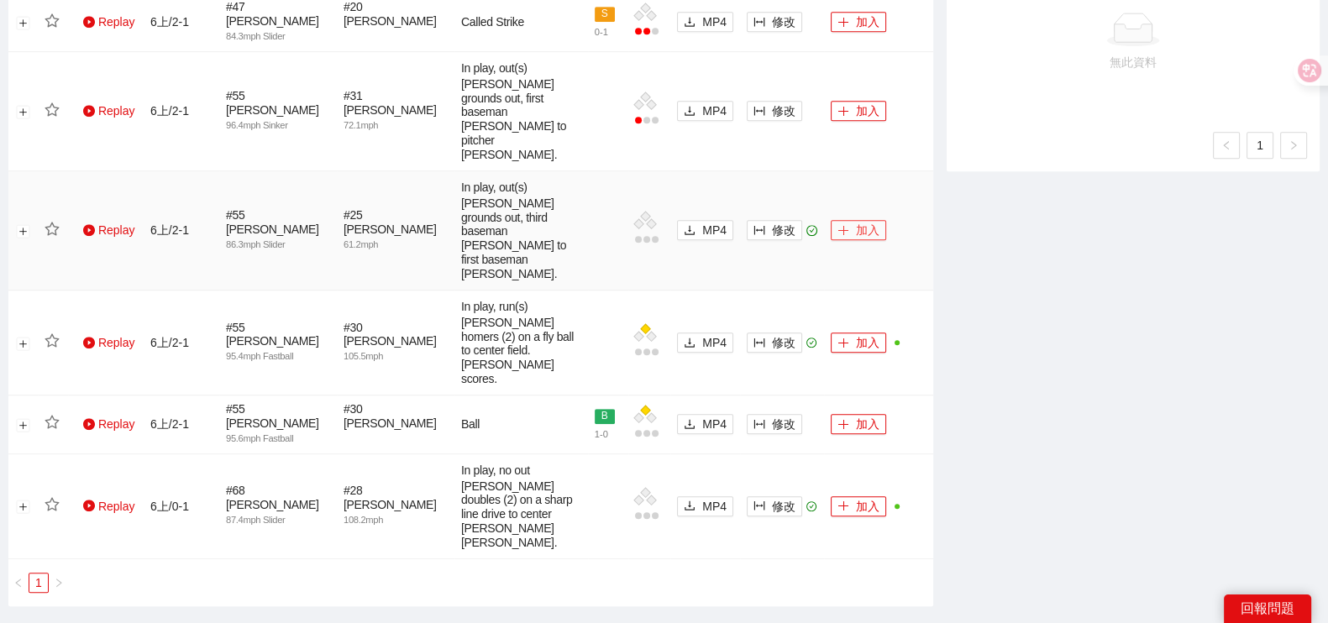
click at [864, 220] on button "加入" at bounding box center [858, 230] width 55 height 20
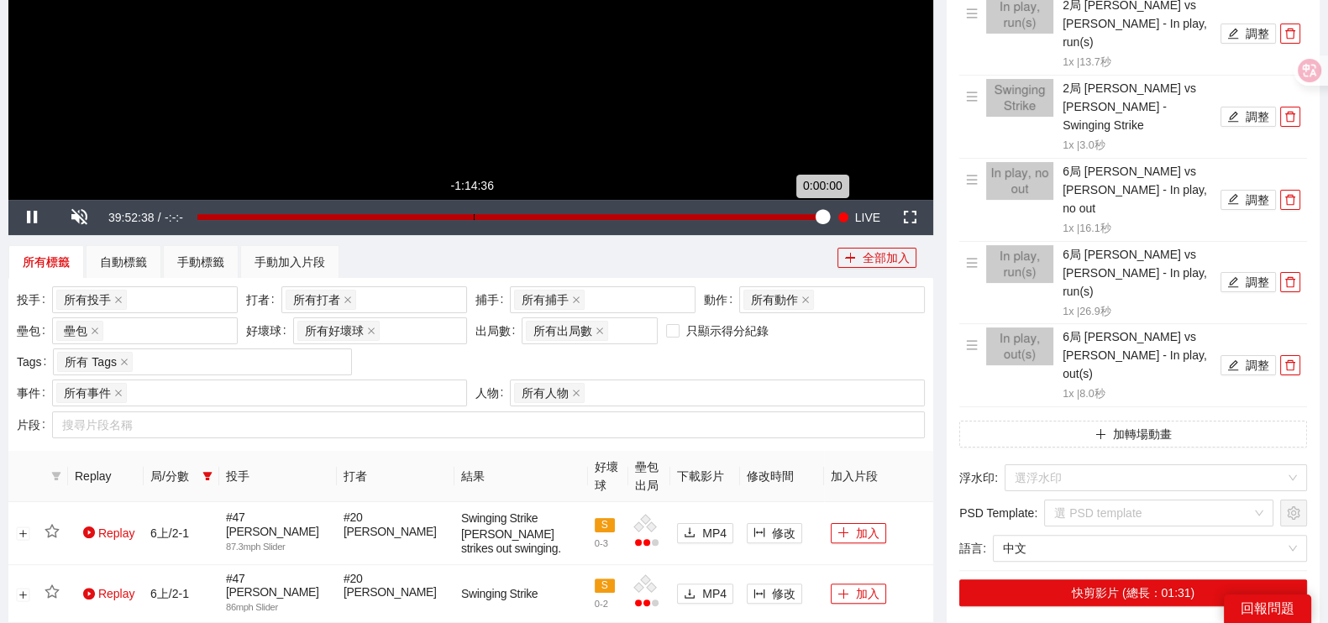
scroll to position [148, 0]
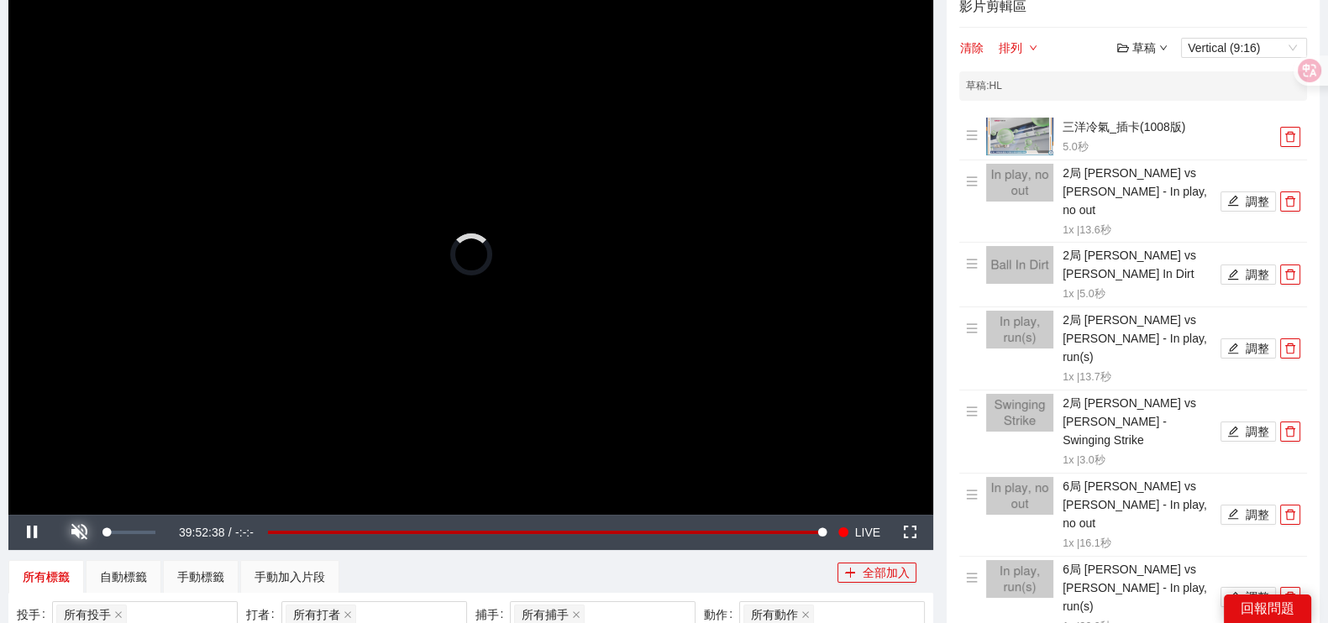
click at [84, 533] on span "Video Player" at bounding box center [78, 533] width 47 height 0
click at [1168, 45] on div "草稿 Vertical (9:16)" at bounding box center [1212, 48] width 190 height 20
click at [1148, 45] on div "草稿" at bounding box center [1142, 48] width 50 height 18
click at [1153, 108] on link "儲存" at bounding box center [1146, 110] width 39 height 13
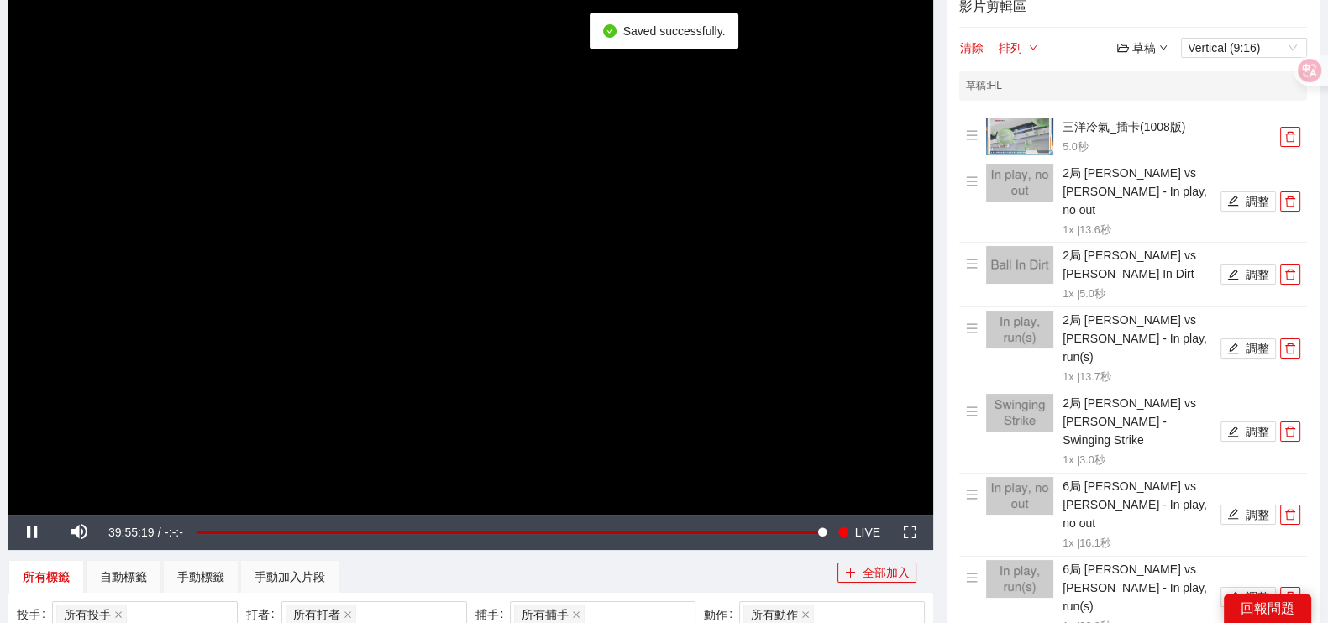
click at [1159, 46] on icon "down" at bounding box center [1163, 48] width 8 height 8
click at [1152, 139] on link "儲存新檔" at bounding box center [1158, 137] width 62 height 13
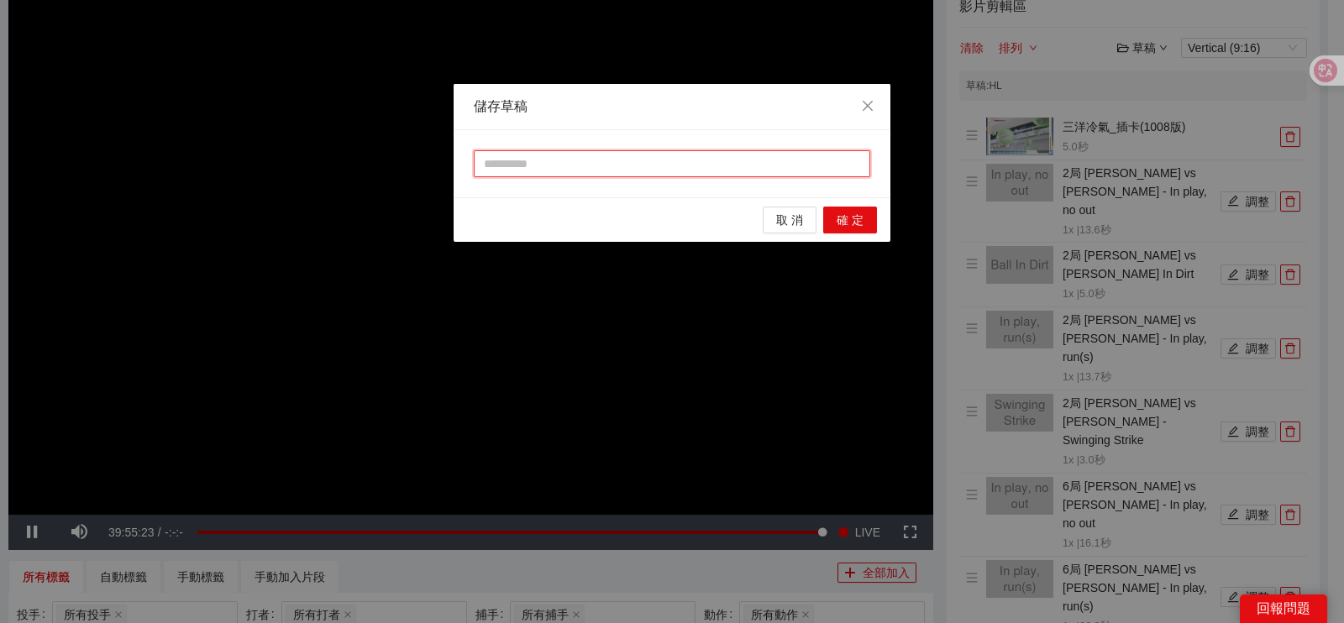
click at [580, 157] on input "text" at bounding box center [672, 163] width 397 height 27
type input "*"
type input "****"
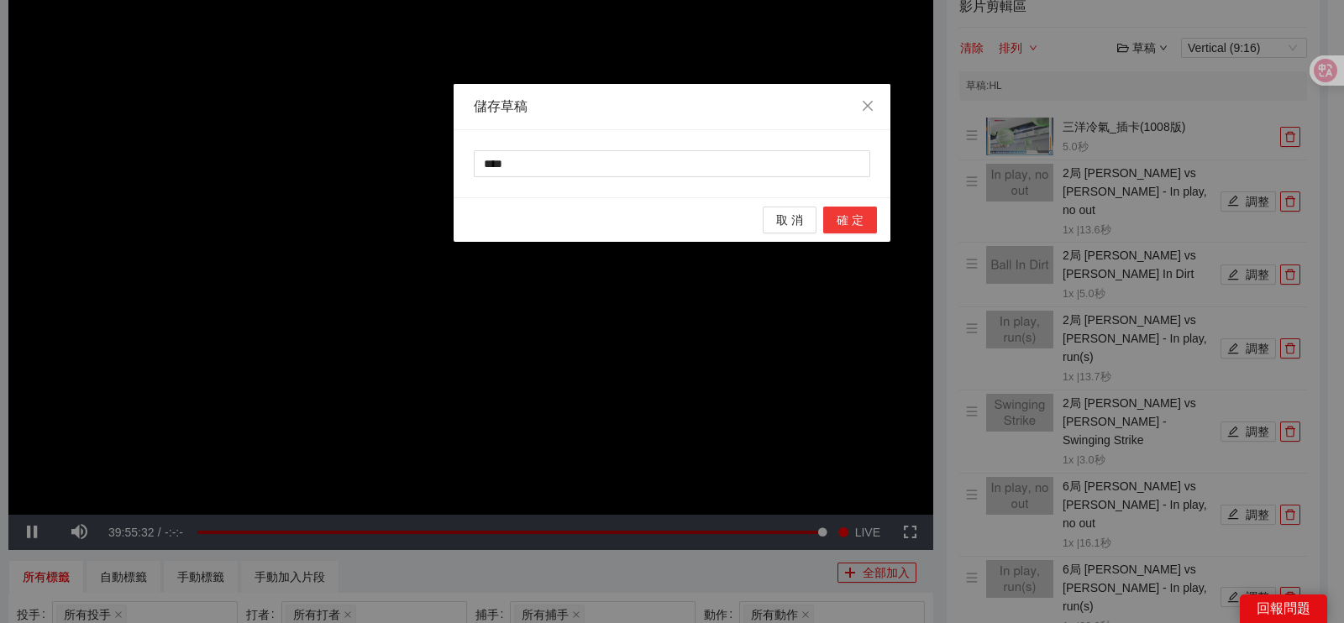
click at [861, 218] on span "確 定" at bounding box center [850, 220] width 27 height 18
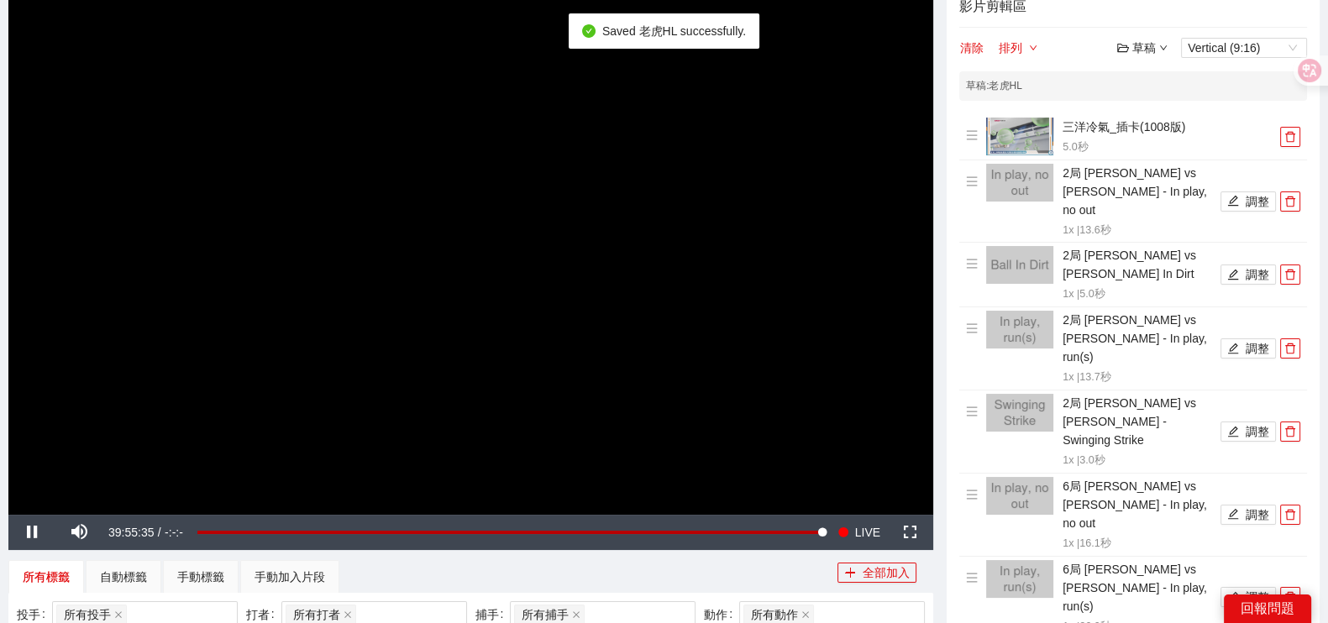
click at [1159, 39] on div "草稿" at bounding box center [1142, 48] width 50 height 18
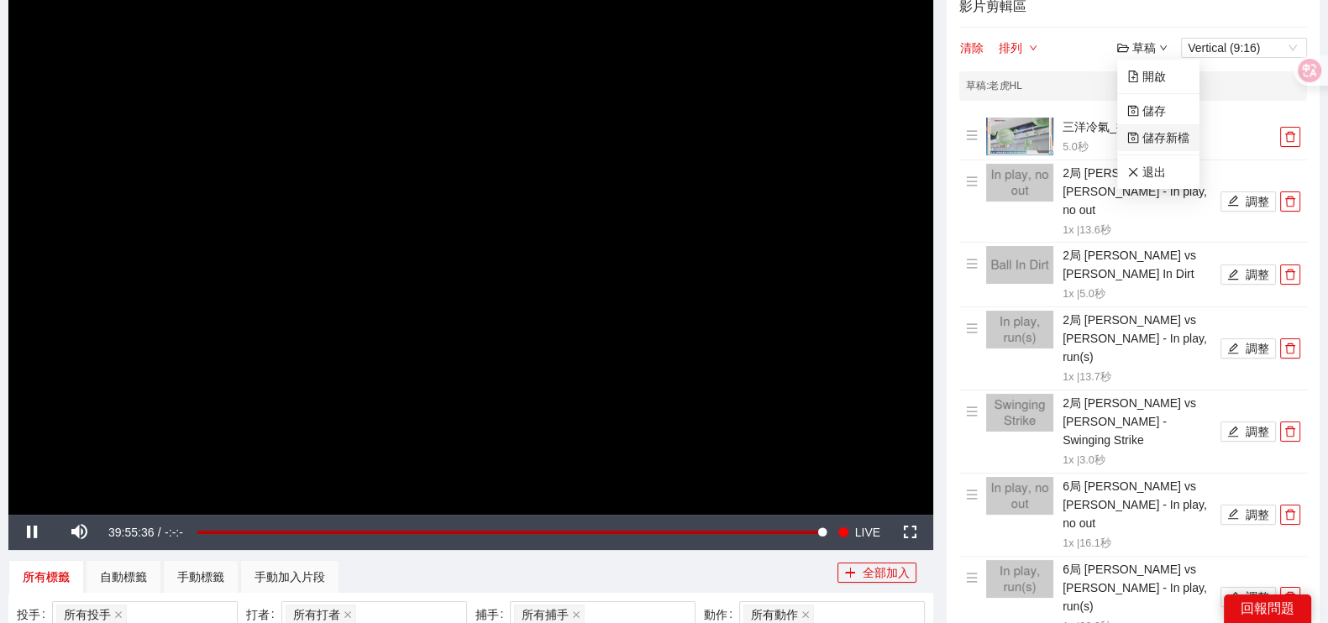
click at [1146, 139] on link "儲存新檔" at bounding box center [1158, 137] width 62 height 13
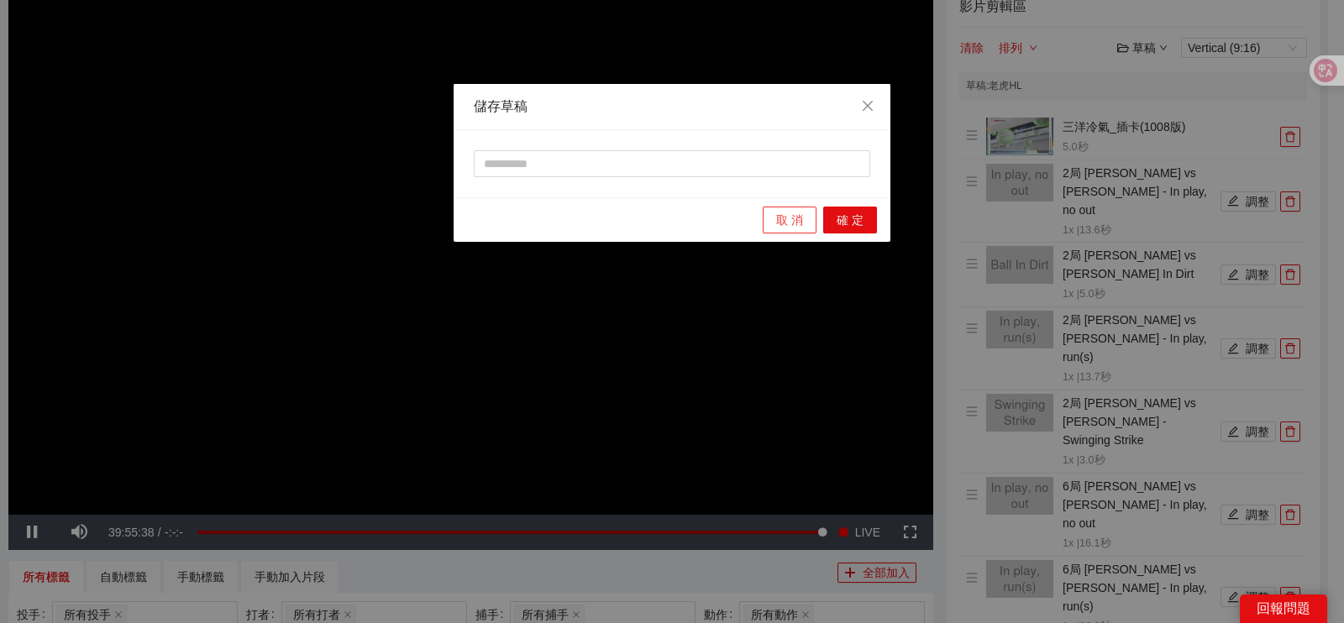
click at [806, 213] on button "取 消" at bounding box center [790, 220] width 54 height 27
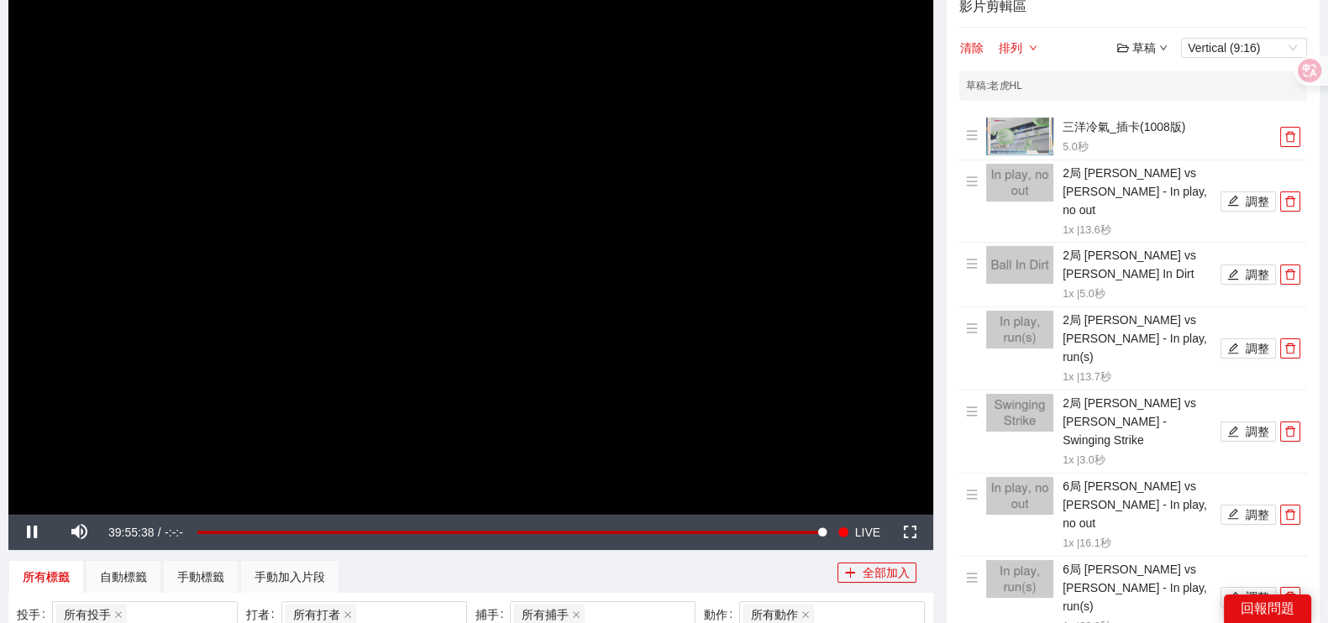
click at [1163, 45] on icon "down" at bounding box center [1163, 48] width 8 height 8
click at [1148, 80] on link "開啟" at bounding box center [1146, 76] width 39 height 13
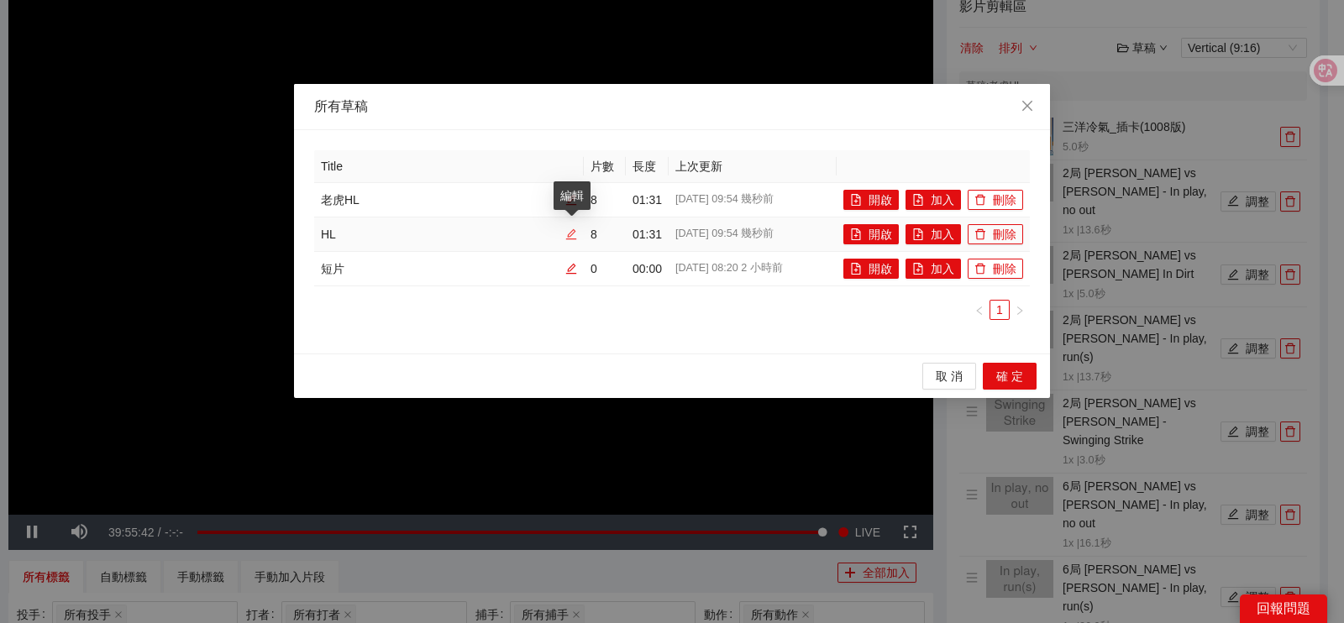
click at [575, 238] on icon "edit" at bounding box center [571, 234] width 12 height 12
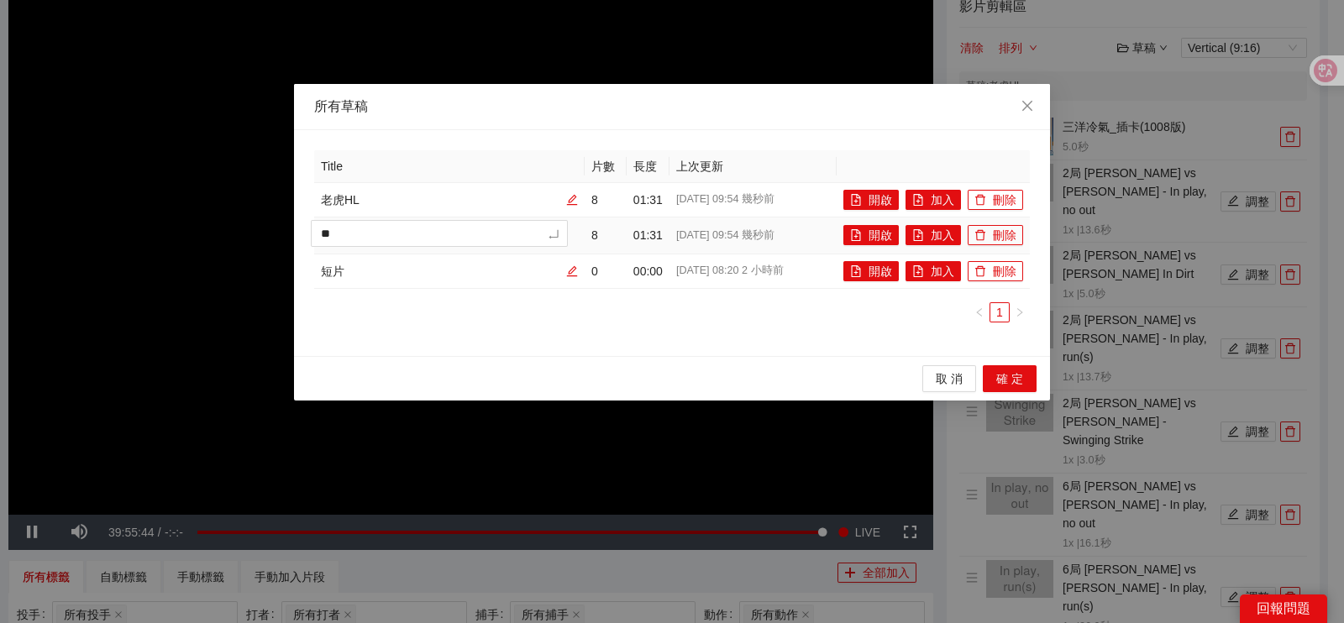
type textarea "***"
type textarea "****"
type textarea "*****"
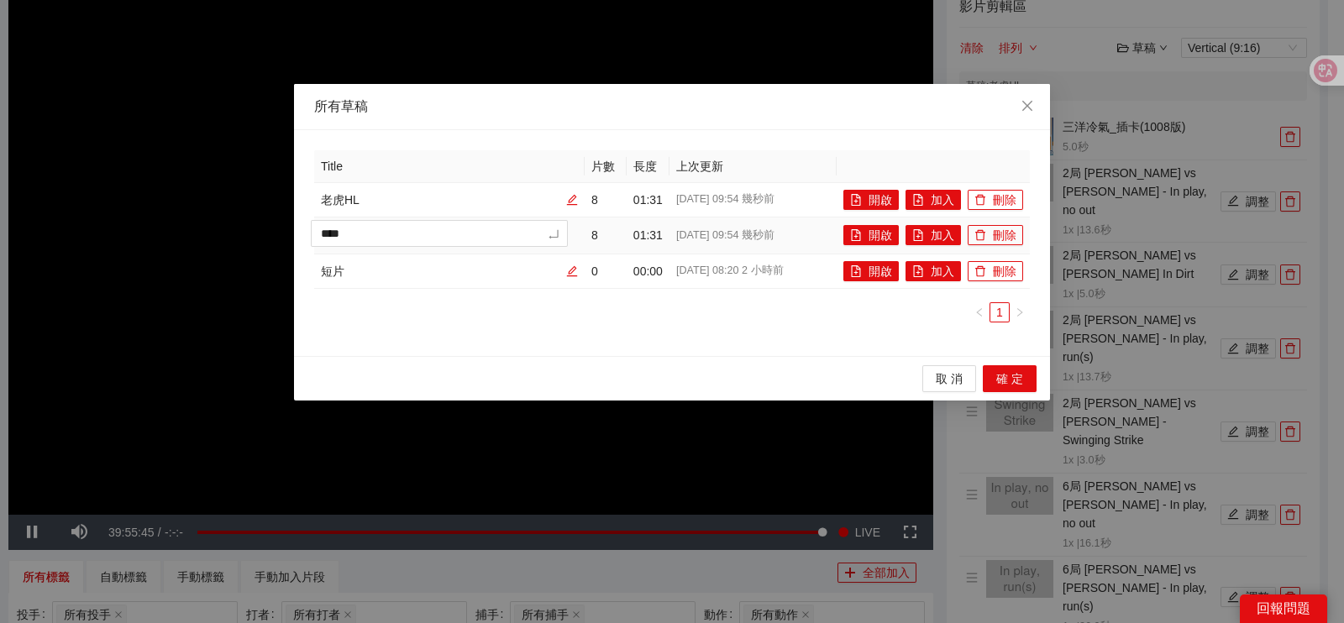
type textarea "*****"
type textarea "***"
type textarea "****"
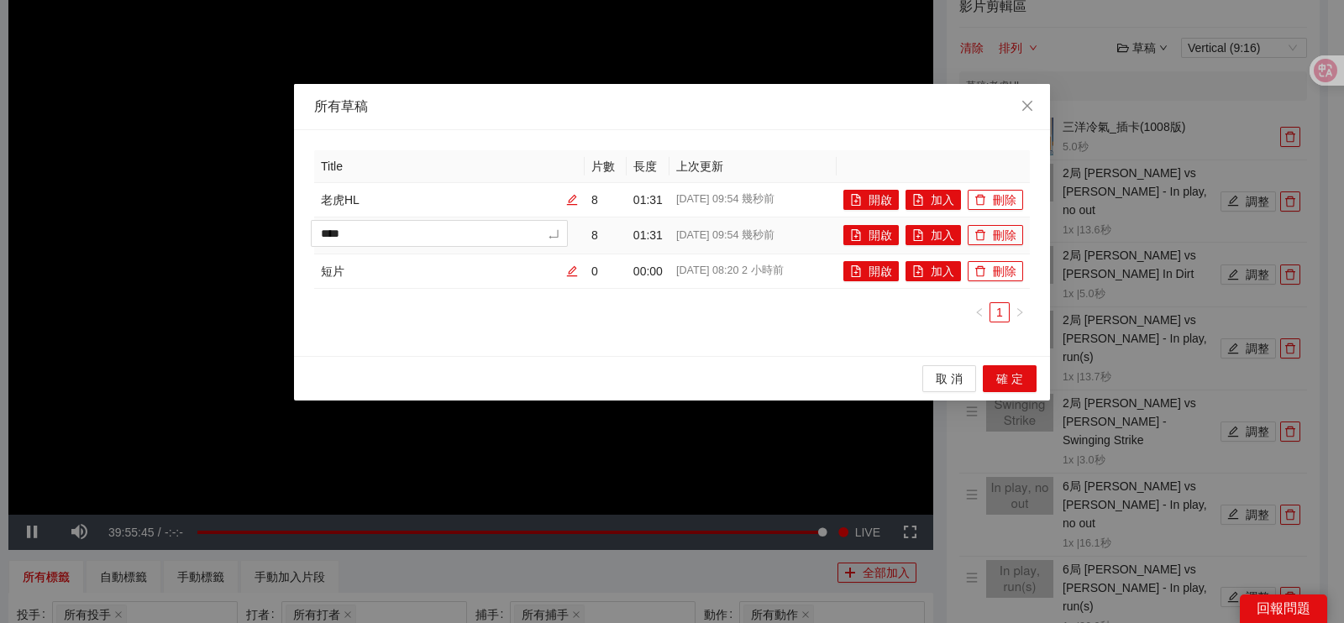
type textarea "*****"
type textarea "****"
click at [651, 329] on div "Title 片數 長度 上次更新 老虎HL 8 01:31 2025-10-11 09:54 幾秒前 開啟 加入 刪除 **** 8 01:31 2025-1…" at bounding box center [672, 243] width 716 height 186
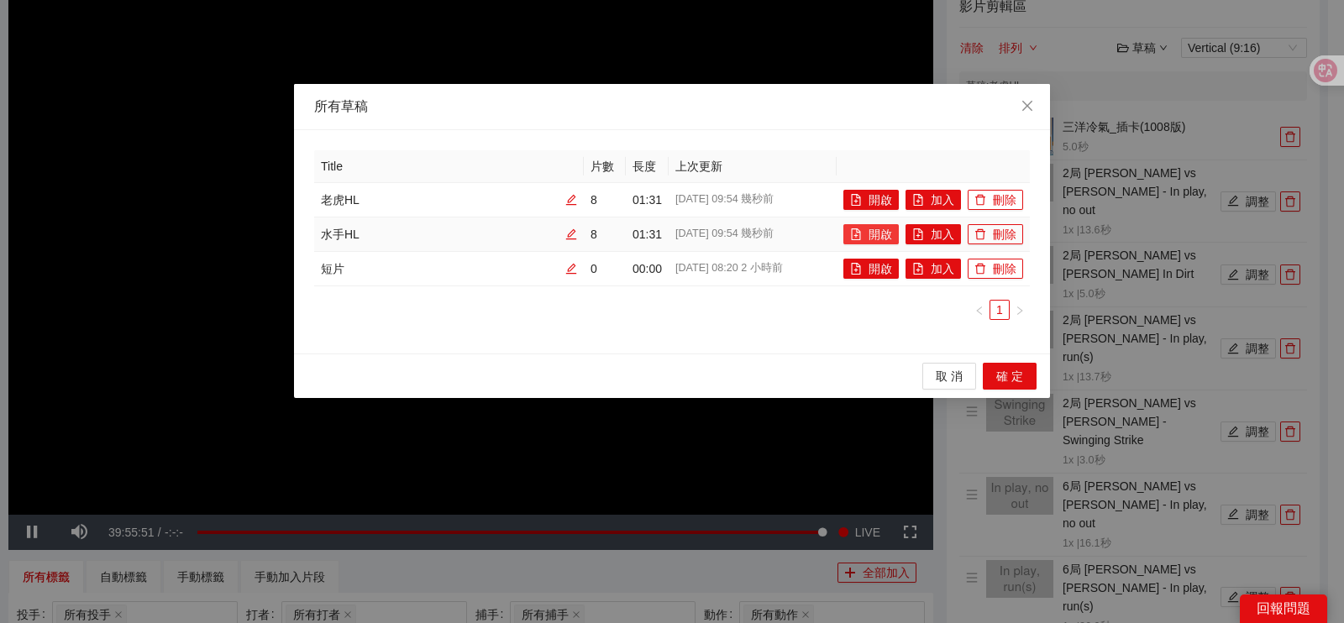
click at [885, 228] on button "開啟" at bounding box center [870, 234] width 55 height 20
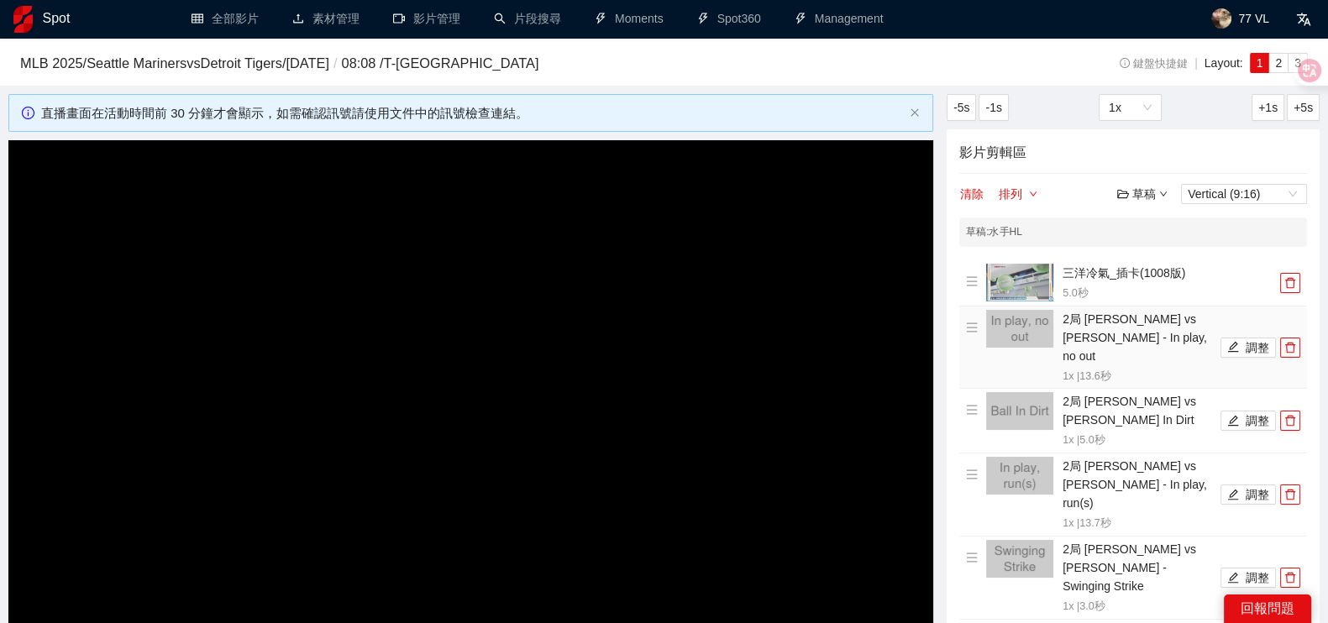
scroll to position [0, 0]
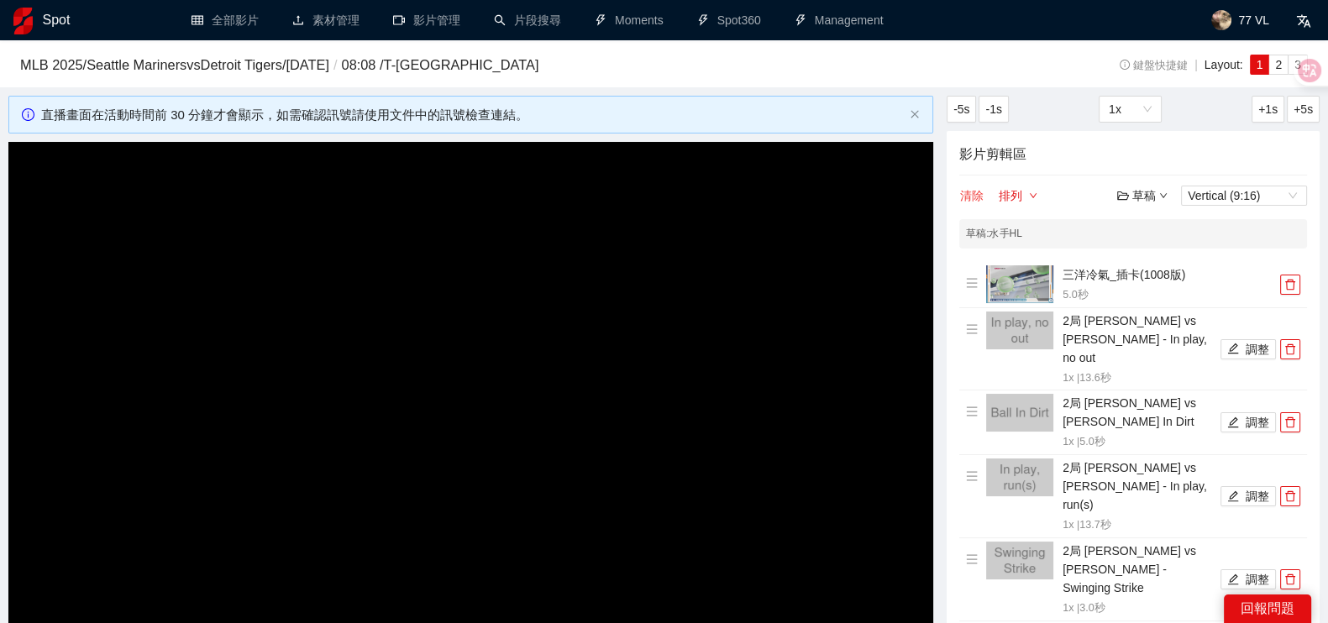
click at [968, 197] on button "清除" at bounding box center [971, 196] width 25 height 20
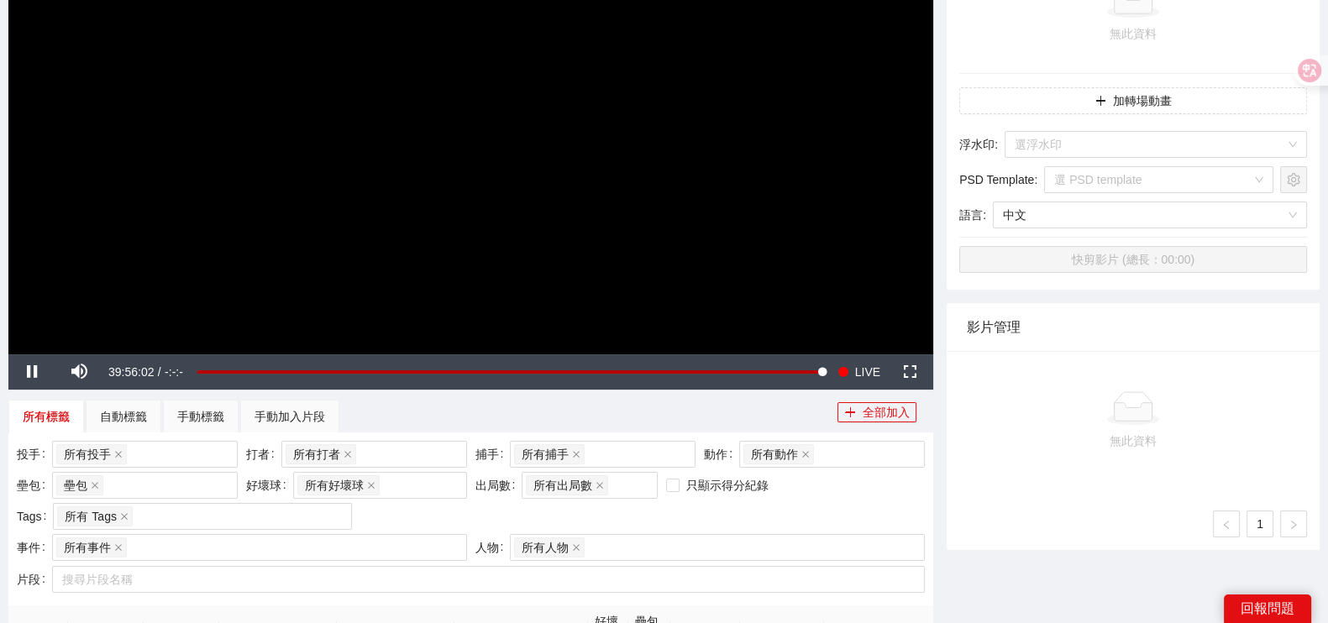
scroll to position [315, 0]
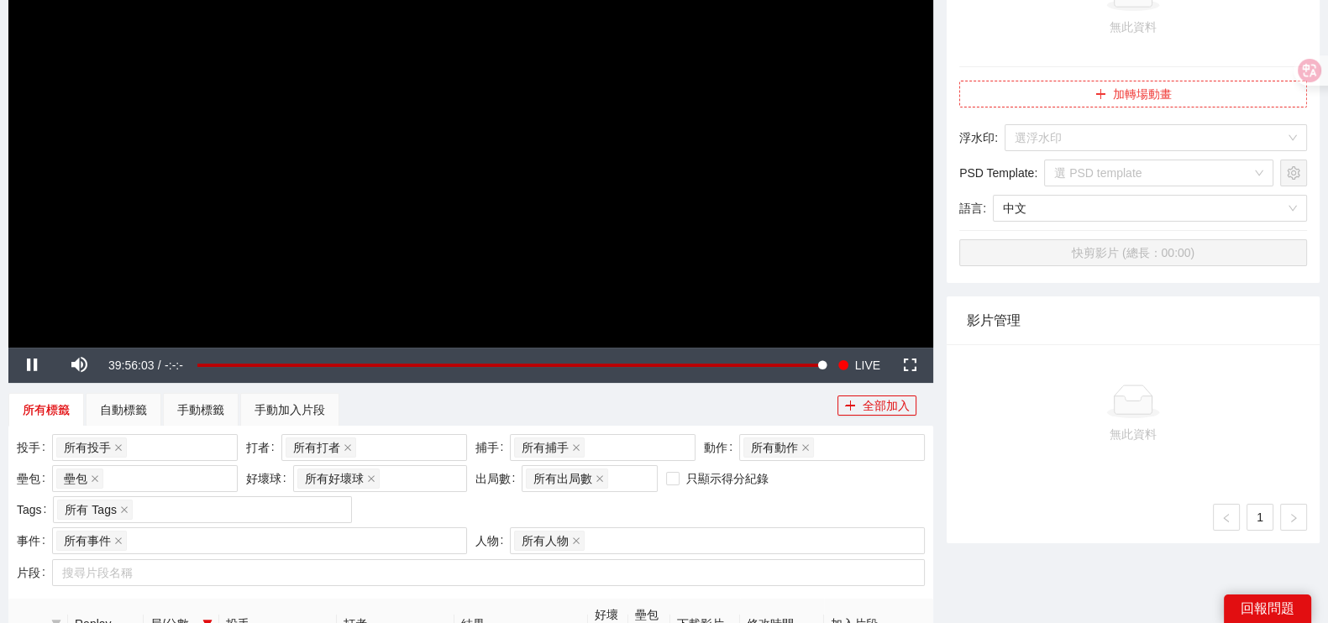
click at [1136, 101] on button "加轉場動畫" at bounding box center [1133, 94] width 348 height 27
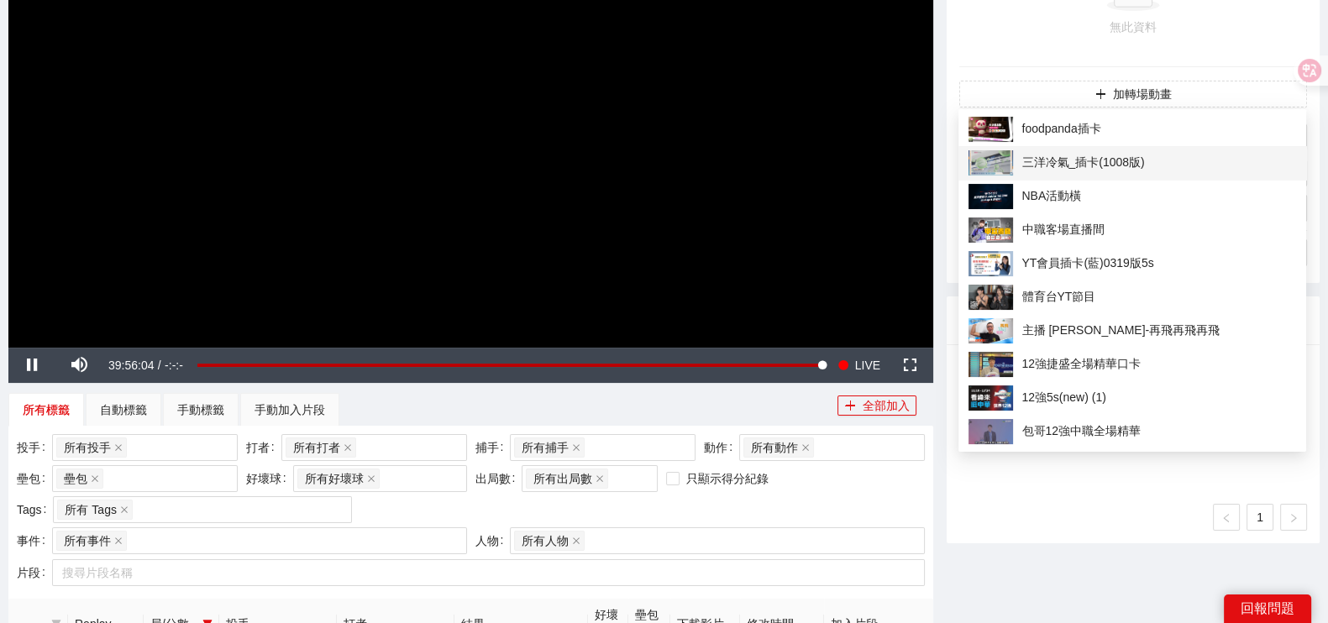
click at [1125, 155] on span "三洋冷氣_插卡(1008版)" at bounding box center [1133, 162] width 328 height 25
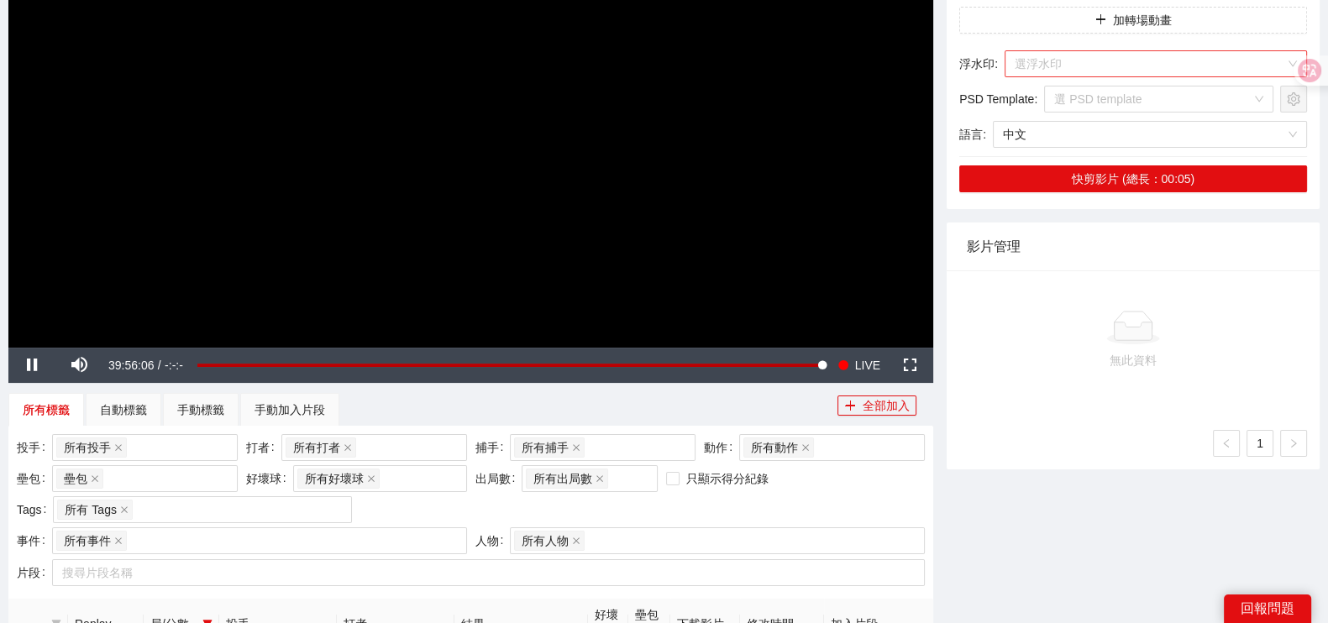
click at [1092, 61] on input "search" at bounding box center [1150, 63] width 270 height 25
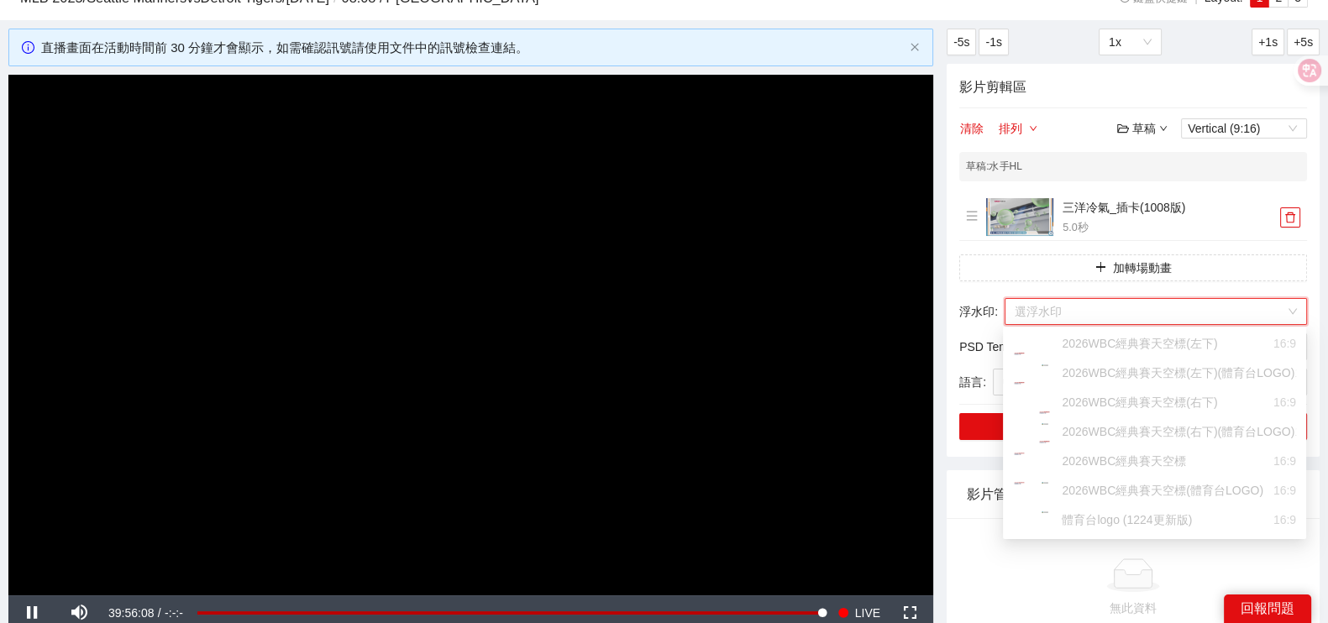
scroll to position [0, 0]
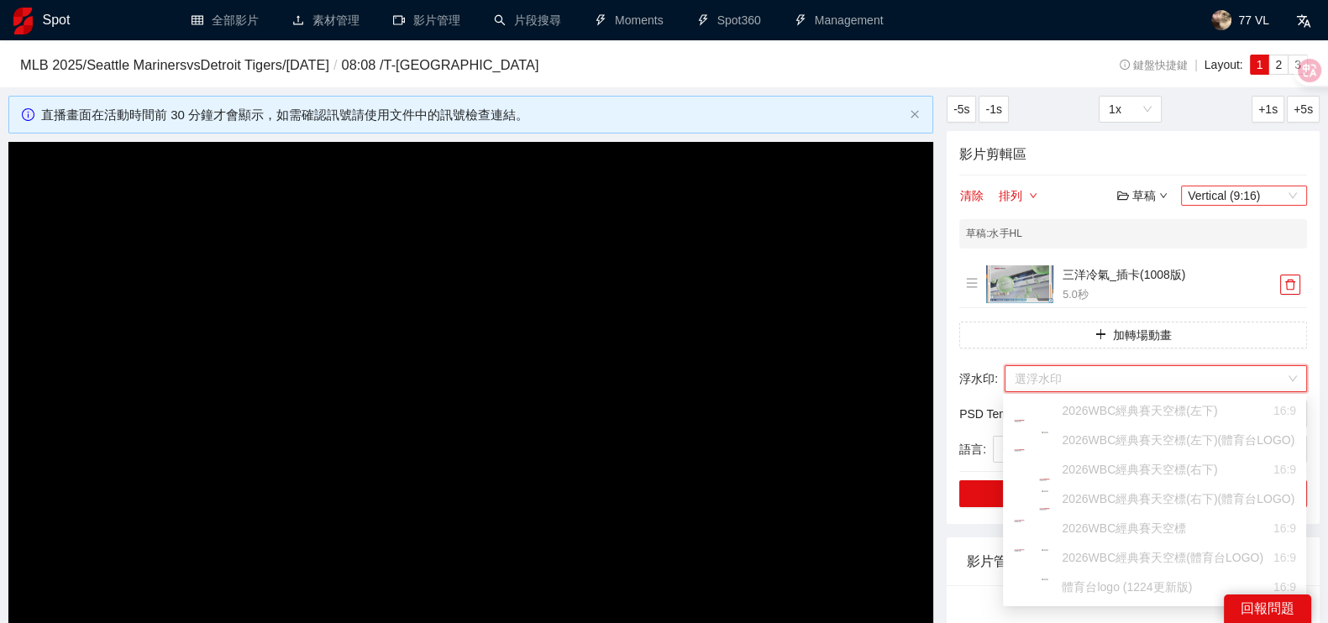
click at [1251, 195] on span "Vertical (9:16)" at bounding box center [1244, 195] width 113 height 18
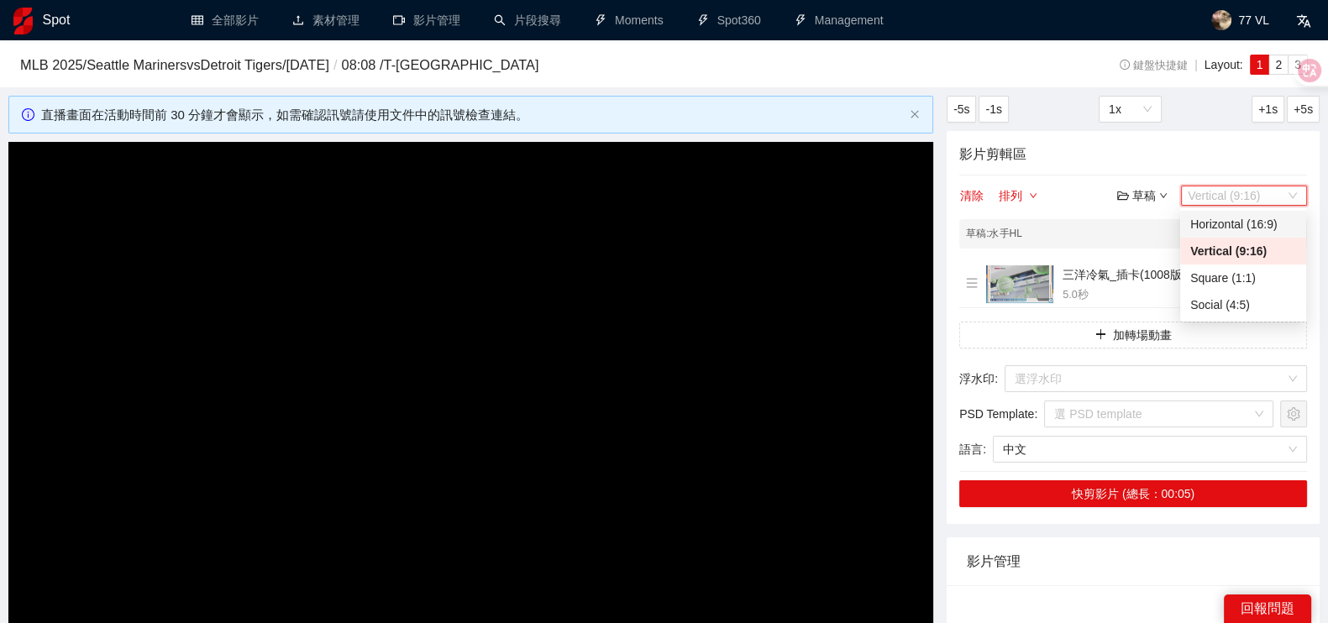
click at [1251, 231] on div "Horizontal (16:9)" at bounding box center [1243, 224] width 106 height 18
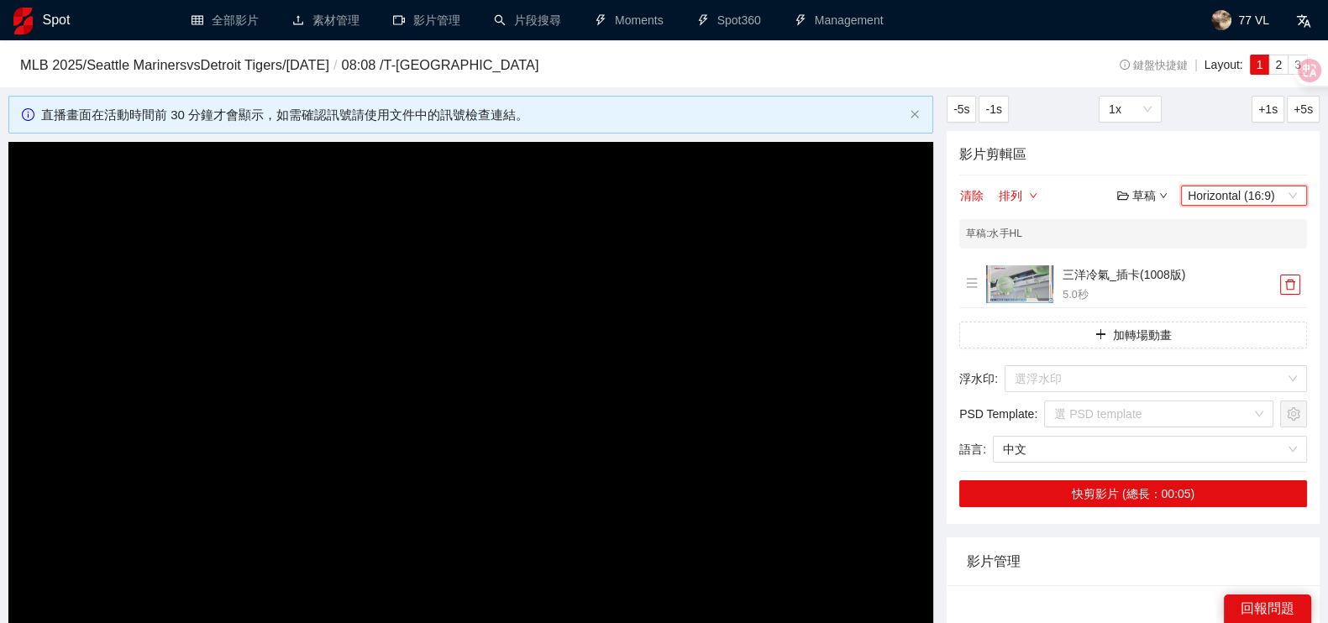
click at [1084, 170] on div "影片剪輯區 清除 排列 草稿 Horizontal (16:9) Horizontal (16:9) 草稿 : 水手HL 三洋冷氣_插卡(1008版) 5.0…" at bounding box center [1133, 327] width 373 height 393
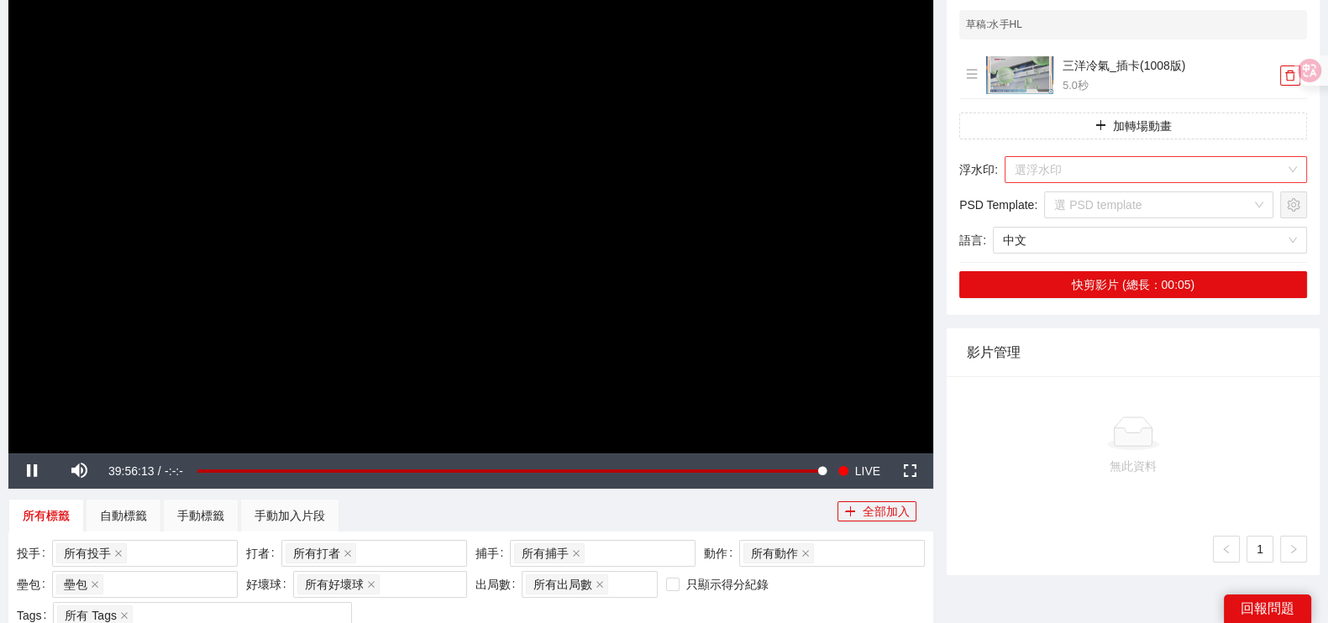
click at [1109, 170] on input "search" at bounding box center [1150, 169] width 270 height 25
click at [1141, 165] on input "search" at bounding box center [1150, 169] width 270 height 25
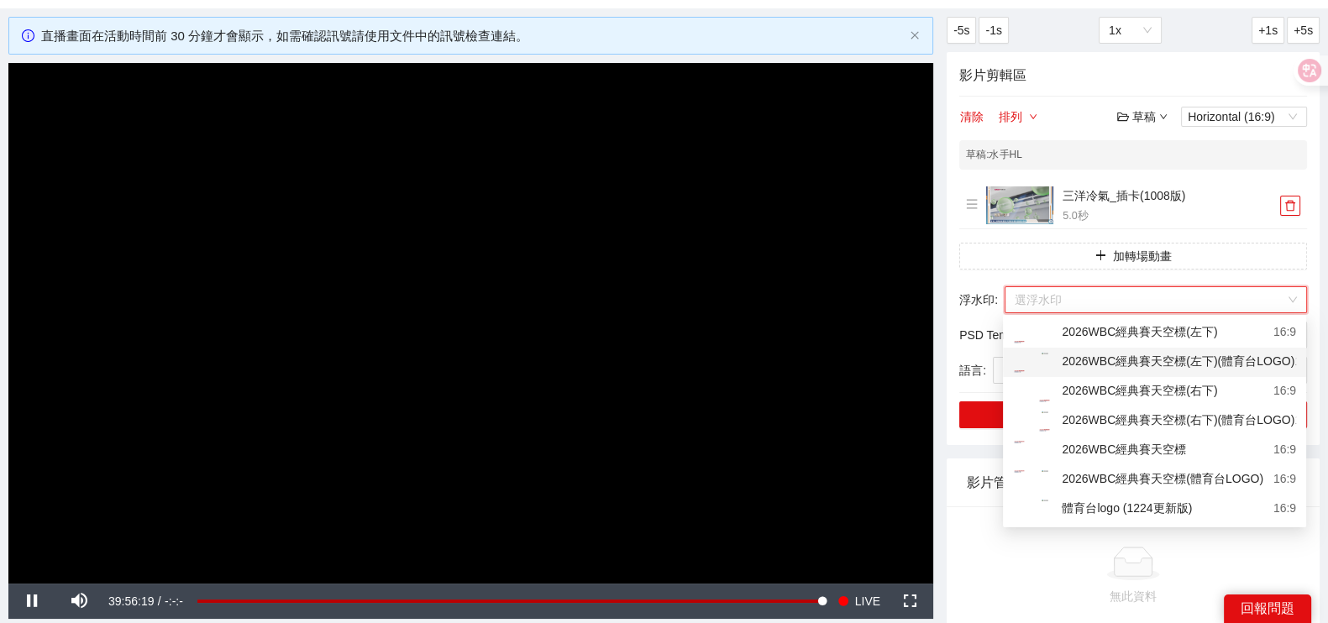
scroll to position [104, 0]
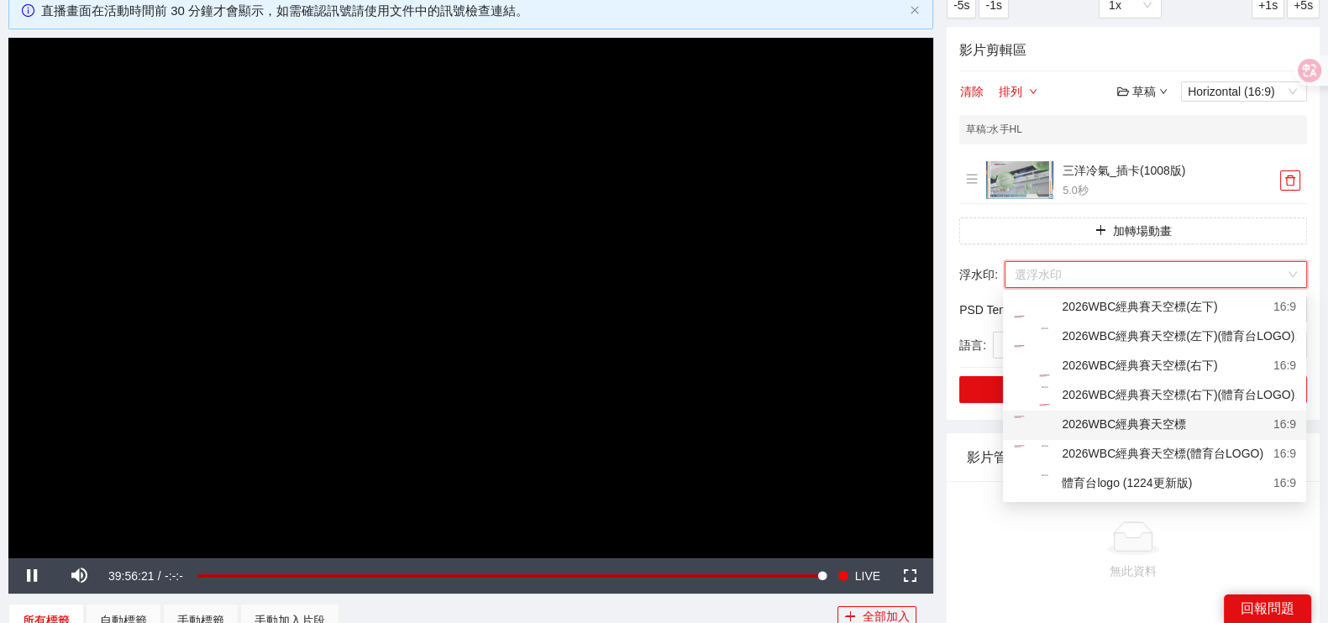
click at [1139, 428] on div "2026WBC經典賽天空標" at bounding box center [1099, 425] width 173 height 21
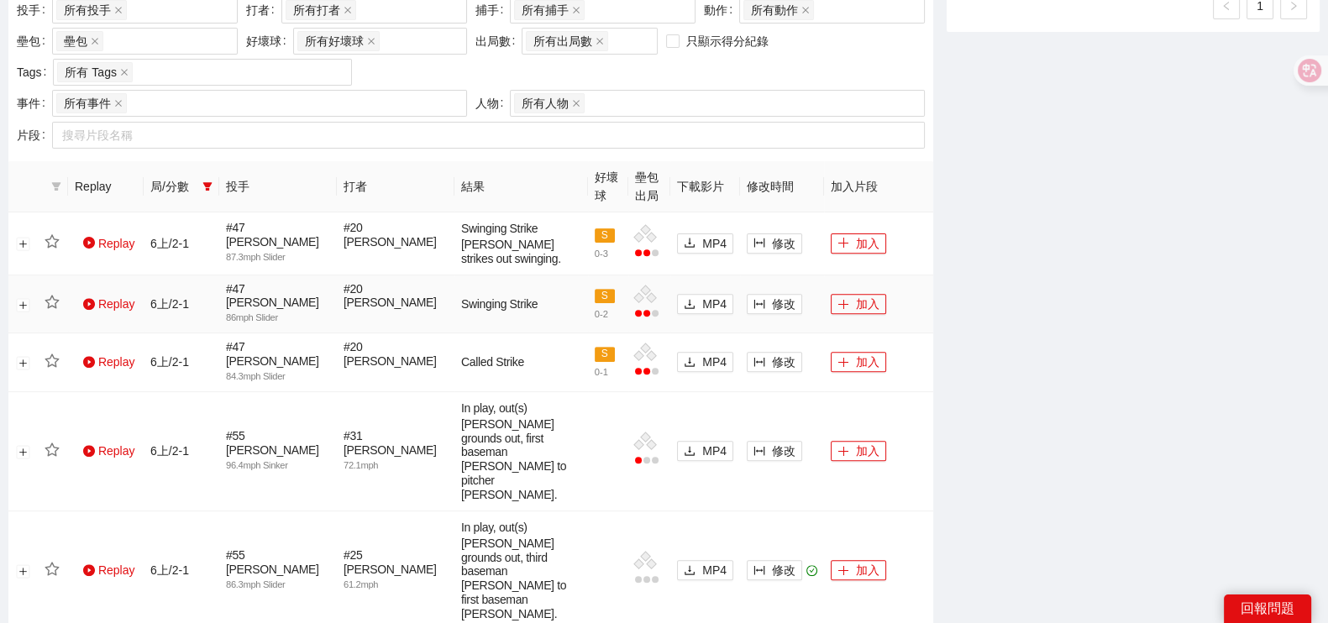
scroll to position [630, 0]
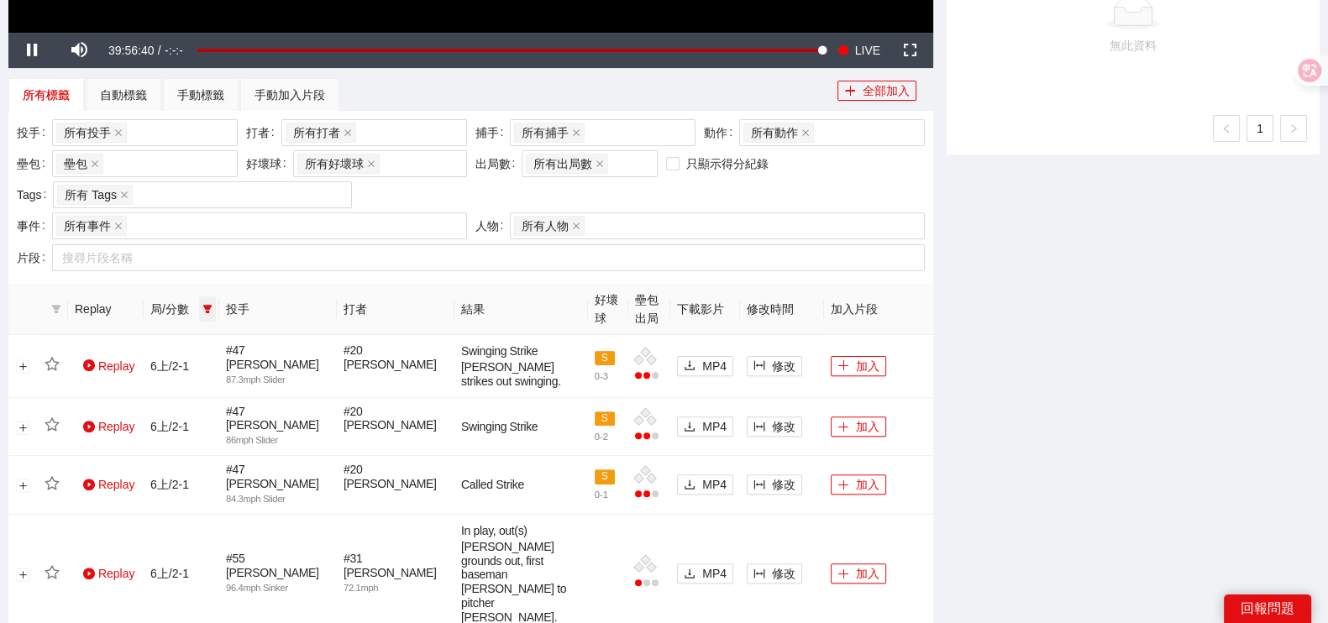
click at [204, 309] on icon "filter" at bounding box center [207, 309] width 10 height 10
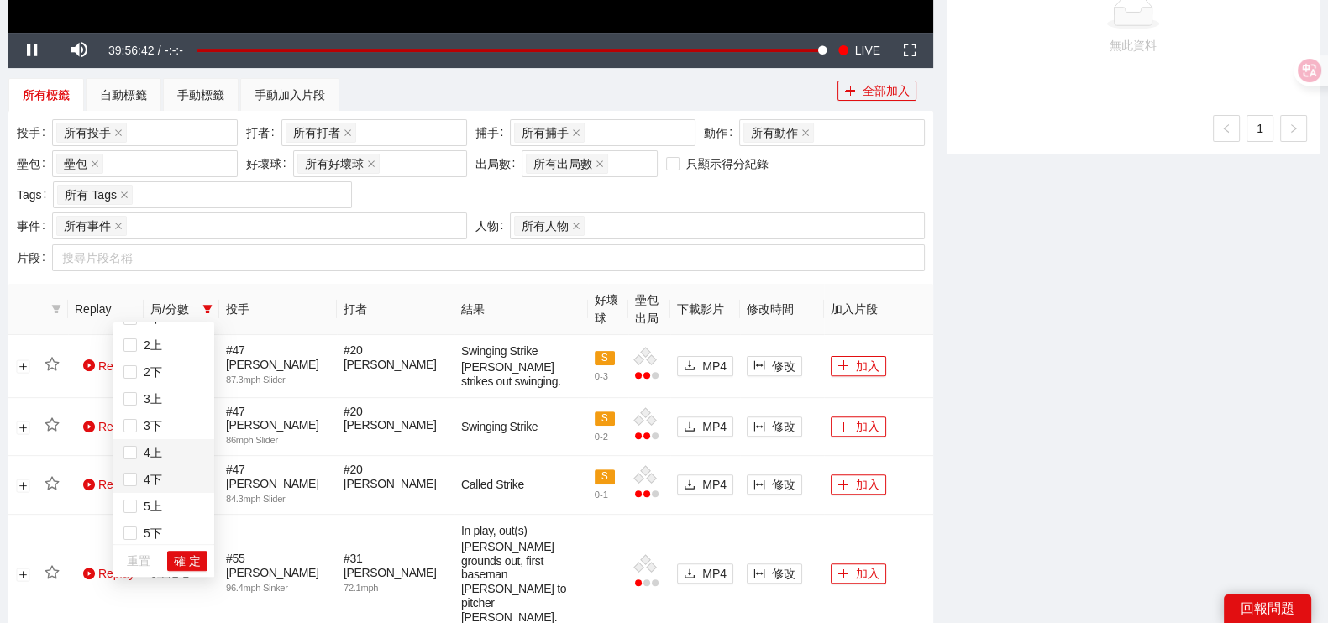
scroll to position [0, 0]
click at [1012, 336] on div "-5s -1s 1x +1s +5s 影片剪輯區 清除 排列 草稿 Horizontal (16:9) 草稿 : 水手HL 三洋冷氣_插卡(1008版) 5.…" at bounding box center [1133, 278] width 386 height 1624
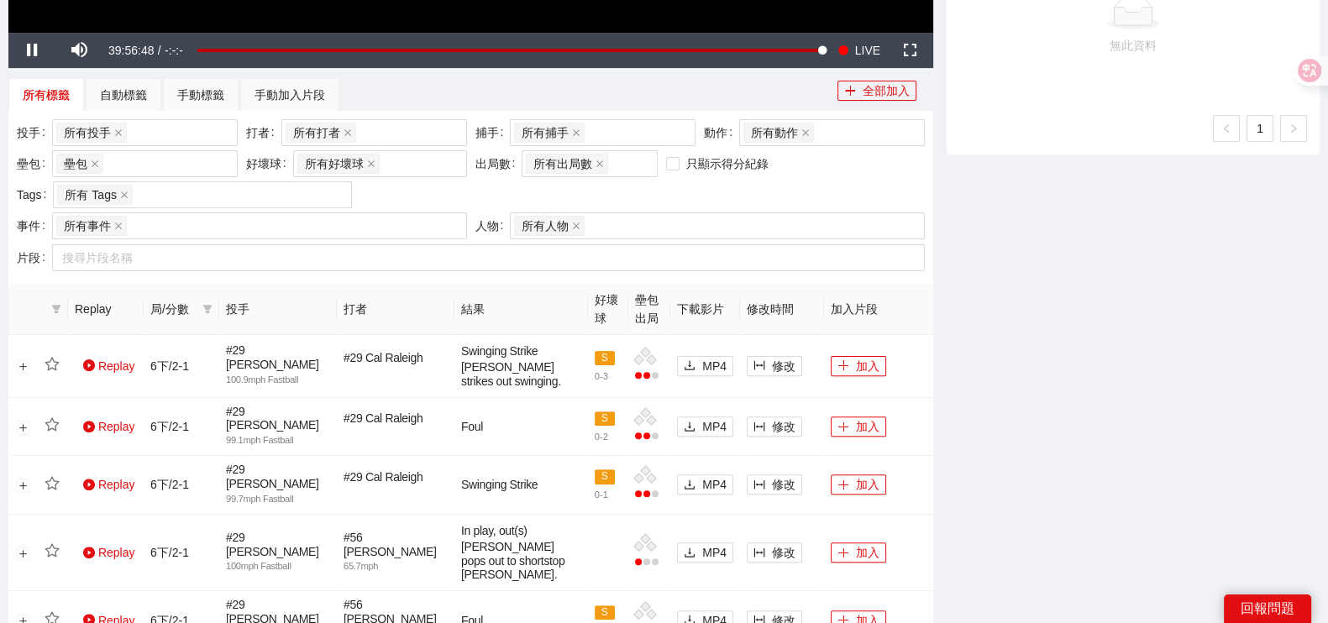
scroll to position [315, 0]
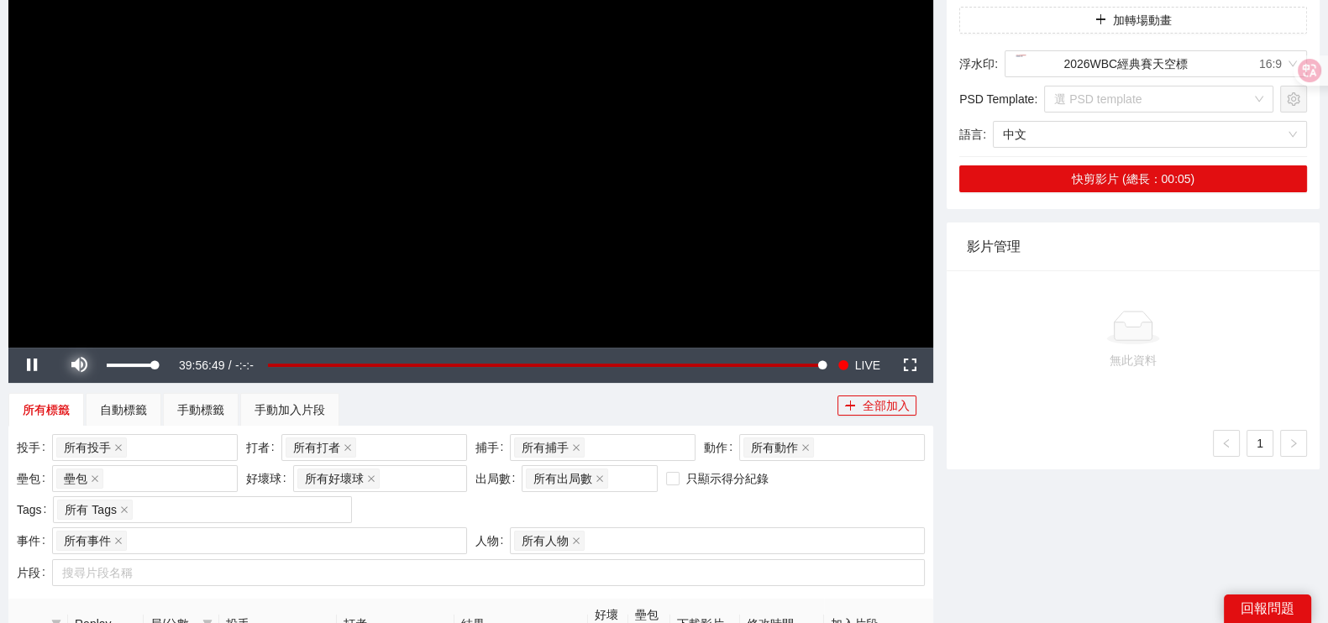
click at [72, 365] on span "Video Player" at bounding box center [78, 365] width 47 height 0
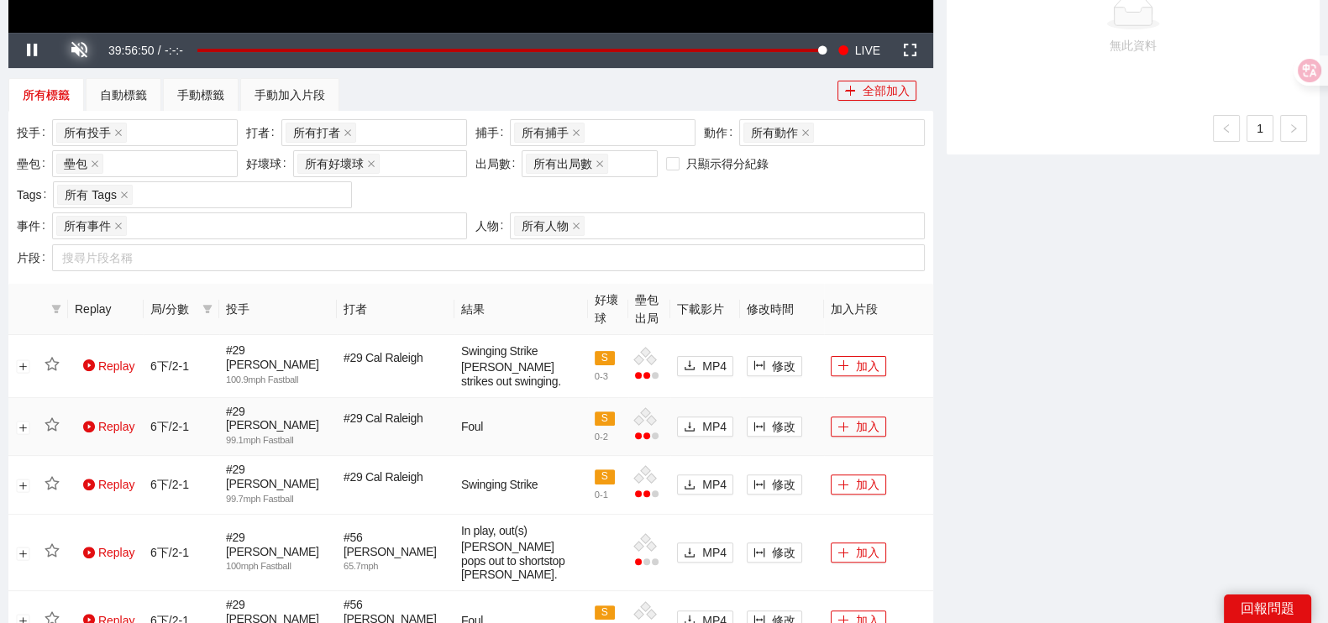
scroll to position [839, 0]
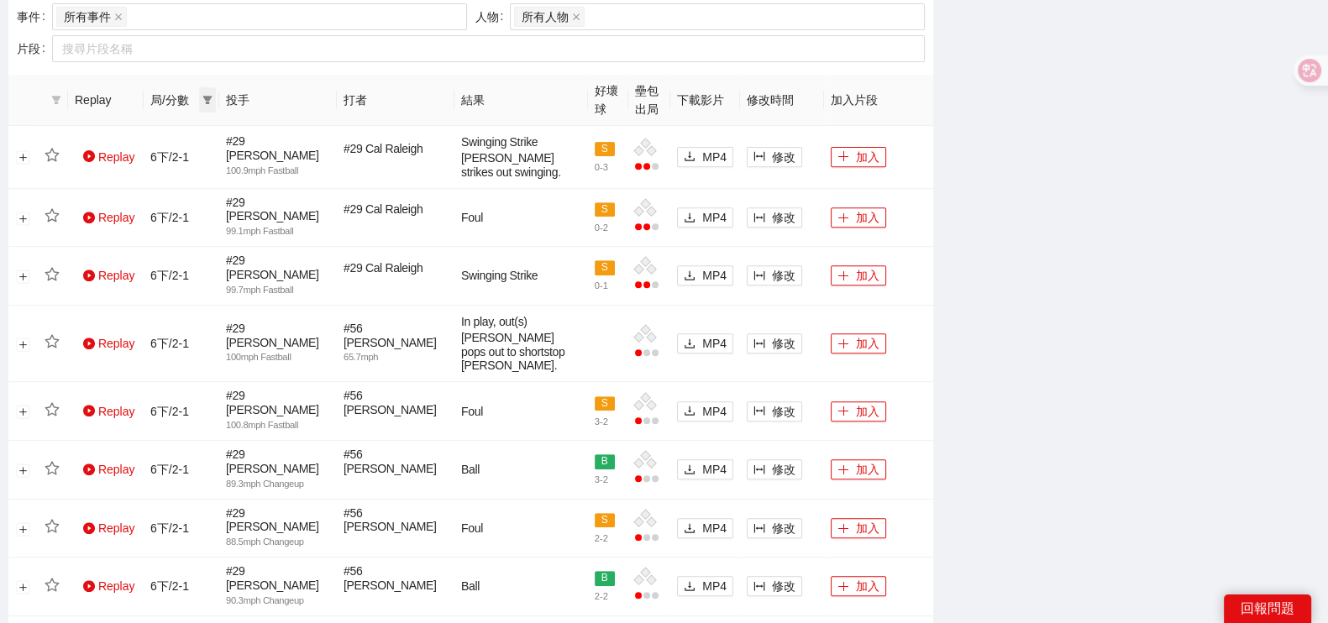
click at [202, 100] on icon "filter" at bounding box center [207, 100] width 10 height 10
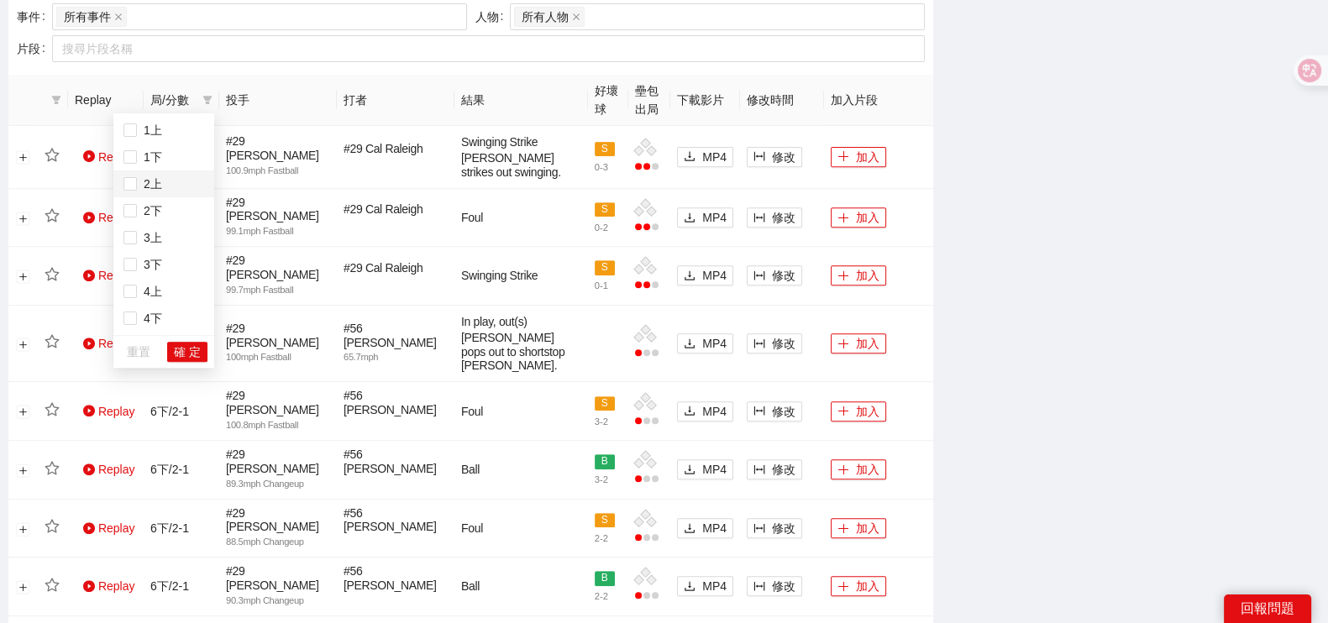
click at [170, 171] on li "2上" at bounding box center [163, 184] width 101 height 27
click at [167, 153] on span "1下" at bounding box center [163, 157] width 81 height 18
click at [162, 175] on span "2上" at bounding box center [163, 184] width 81 height 18
click at [159, 216] on span "2下" at bounding box center [149, 210] width 25 height 13
click at [156, 267] on span "3下" at bounding box center [149, 264] width 25 height 13
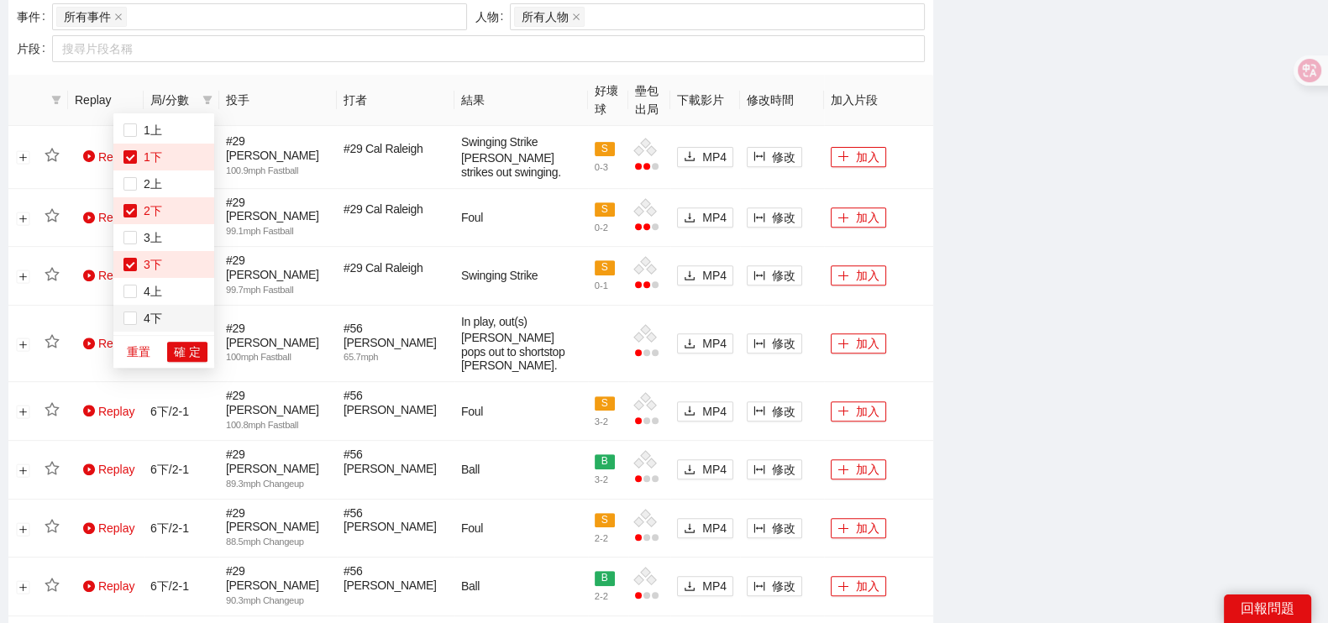
click at [156, 325] on span "4下" at bounding box center [163, 318] width 81 height 18
click at [168, 258] on span "5下" at bounding box center [163, 265] width 81 height 18
click at [161, 321] on span "6下" at bounding box center [163, 319] width 81 height 18
drag, startPoint x: 179, startPoint y: 351, endPoint x: 176, endPoint y: 314, distance: 37.0
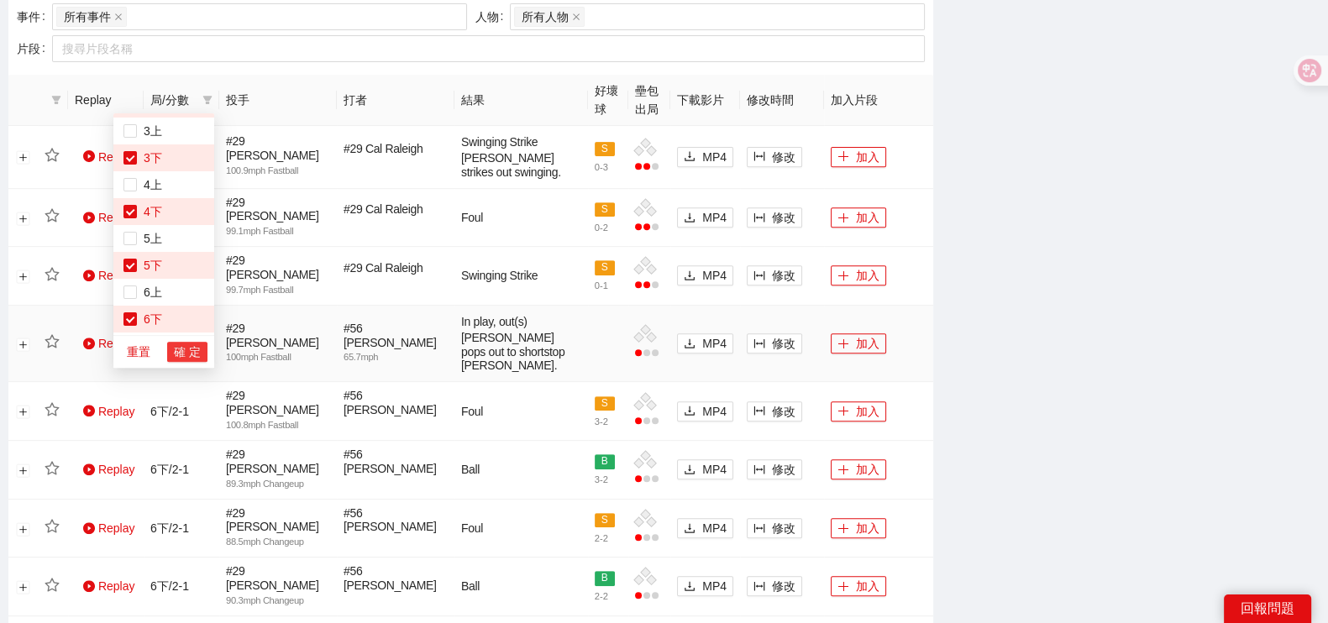
click at [181, 353] on span "確 定" at bounding box center [187, 352] width 27 height 18
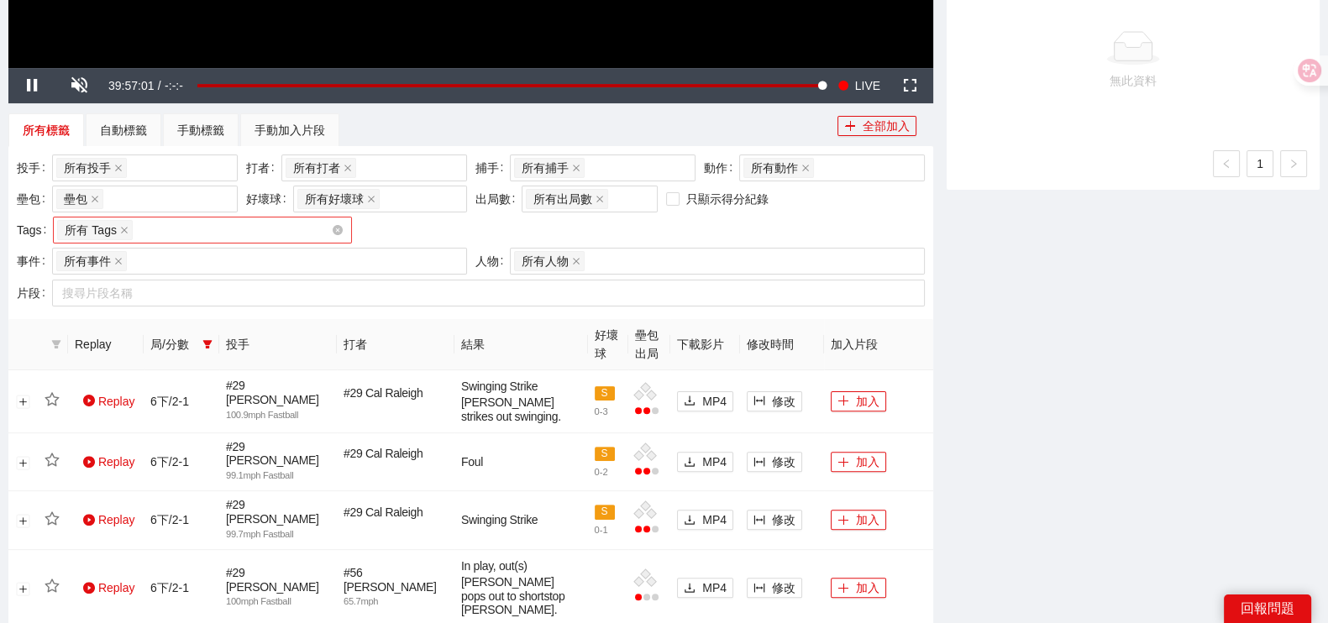
scroll to position [529, 0]
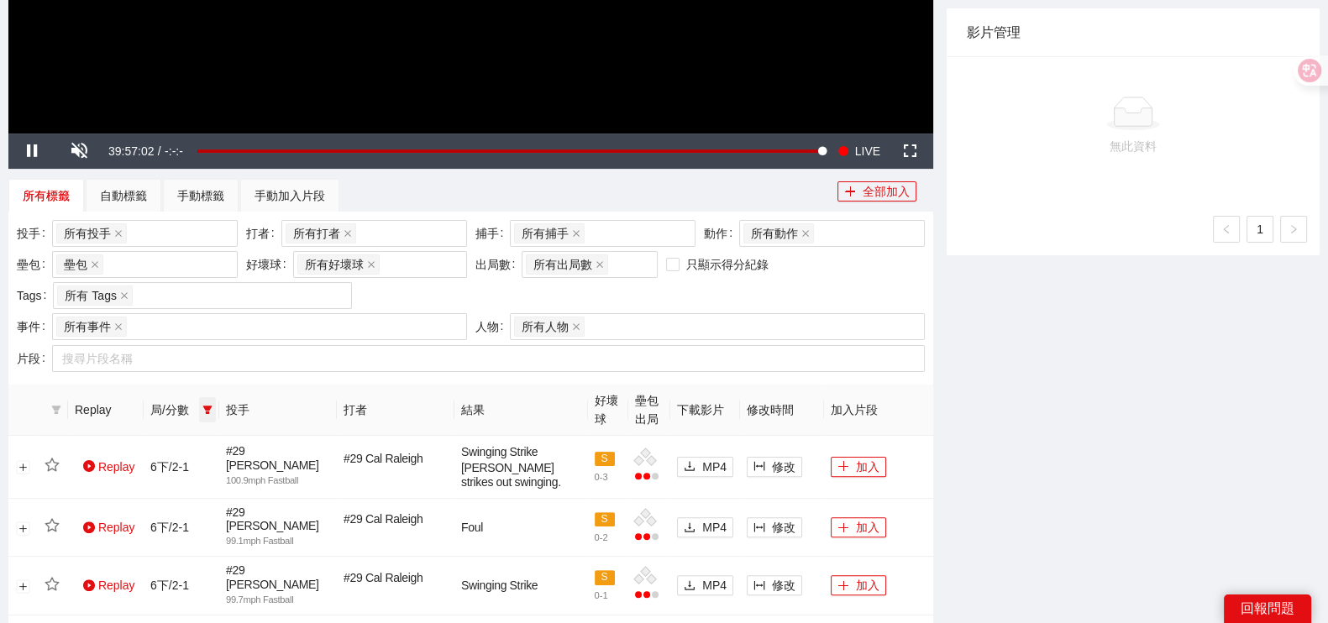
click at [209, 409] on icon "filter" at bounding box center [207, 410] width 10 height 10
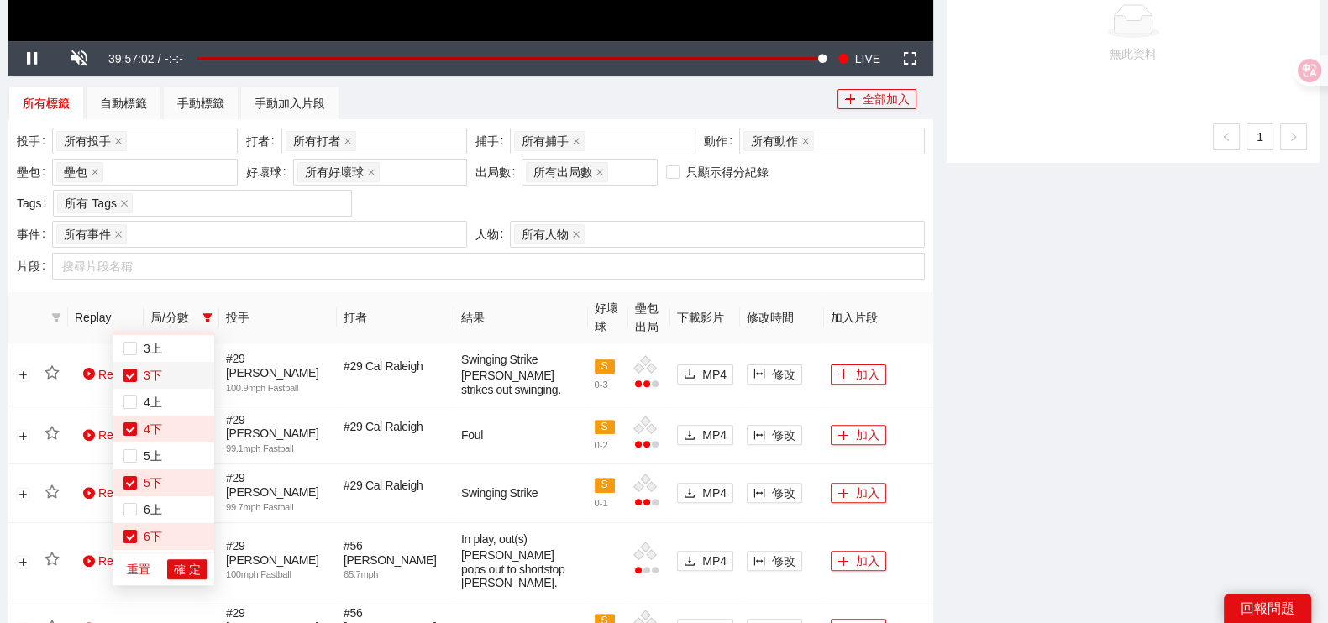
scroll to position [634, 0]
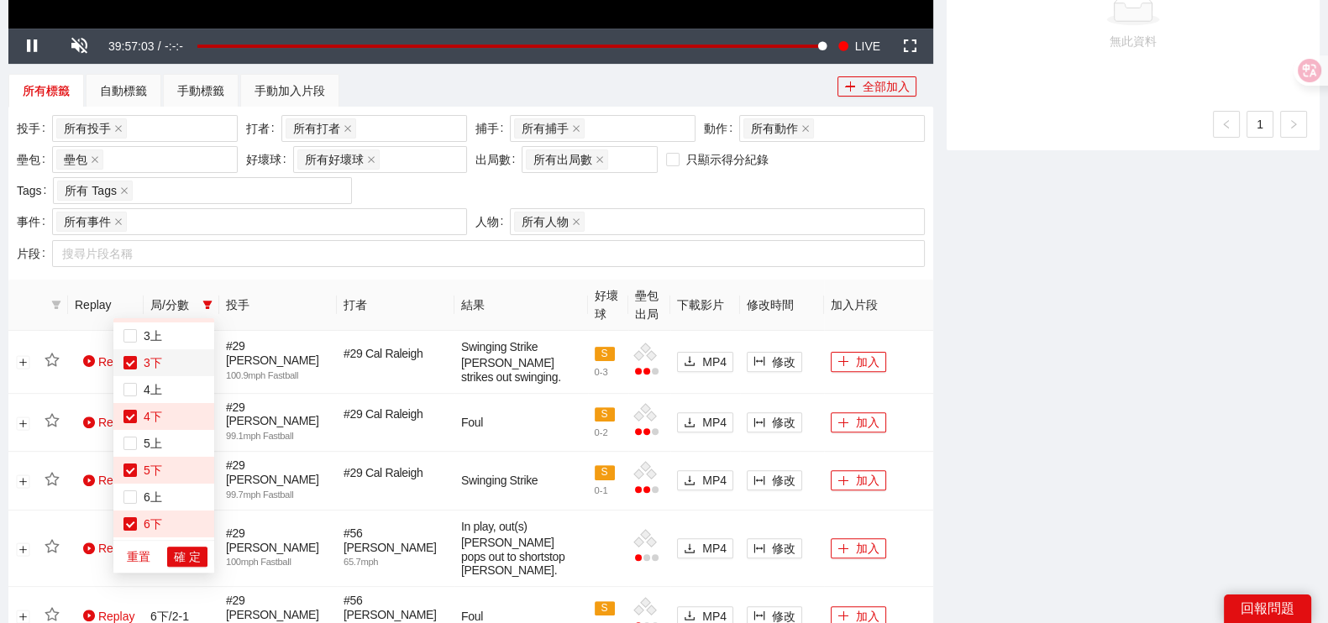
click at [139, 359] on span "3下" at bounding box center [149, 362] width 25 height 13
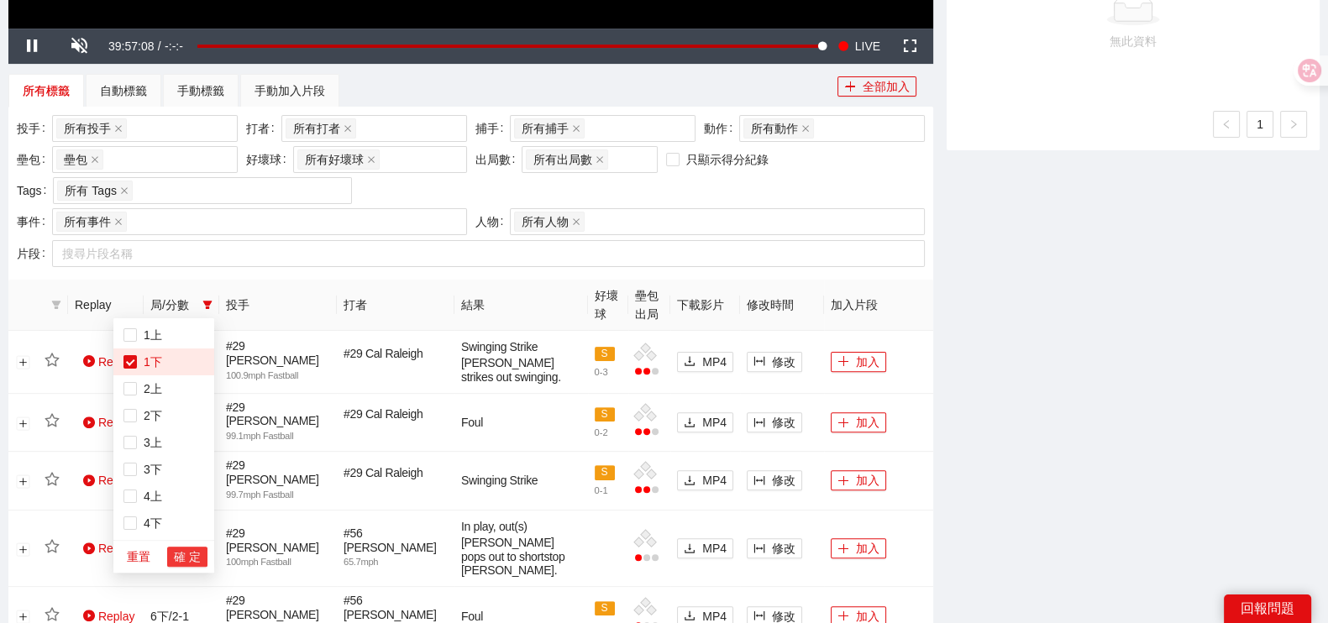
click at [192, 556] on span "確 定" at bounding box center [187, 557] width 27 height 18
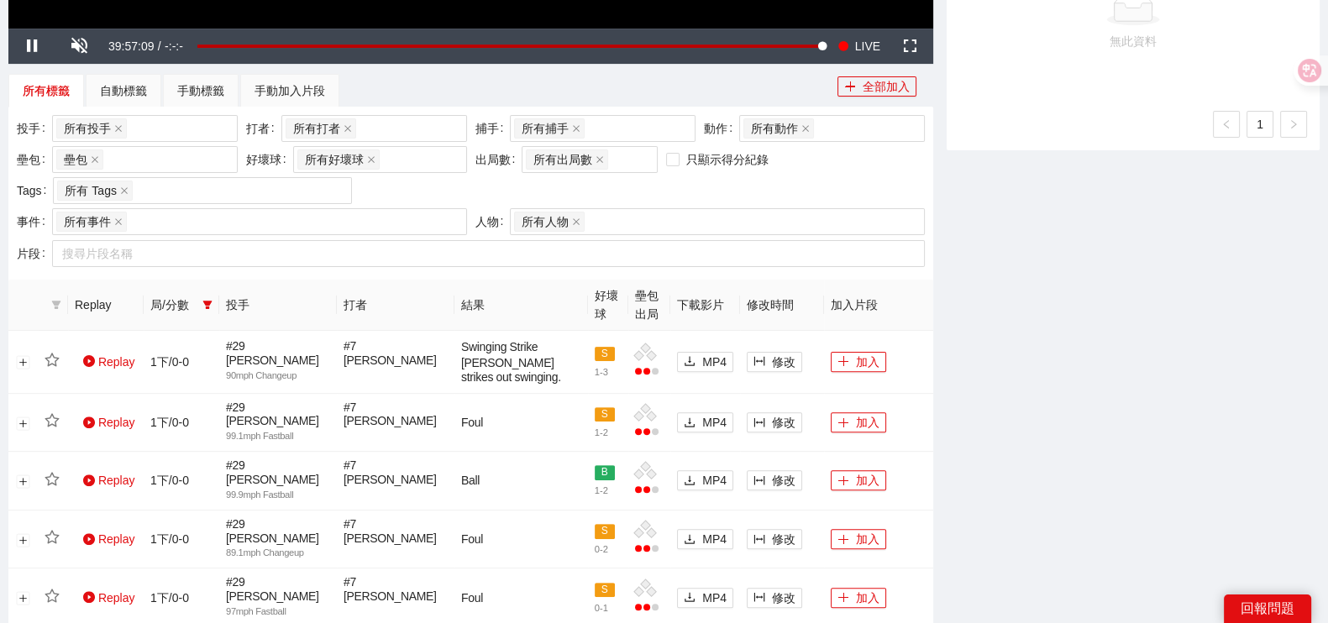
click at [1058, 468] on div "-5s -1s 1x +1s +5s 影片剪輯區 清除 排列 草稿 Horizontal (16:9) 草稿 : 水手HL 三洋冷氣_插卡(1008版) 5.…" at bounding box center [1133, 507] width 386 height 2091
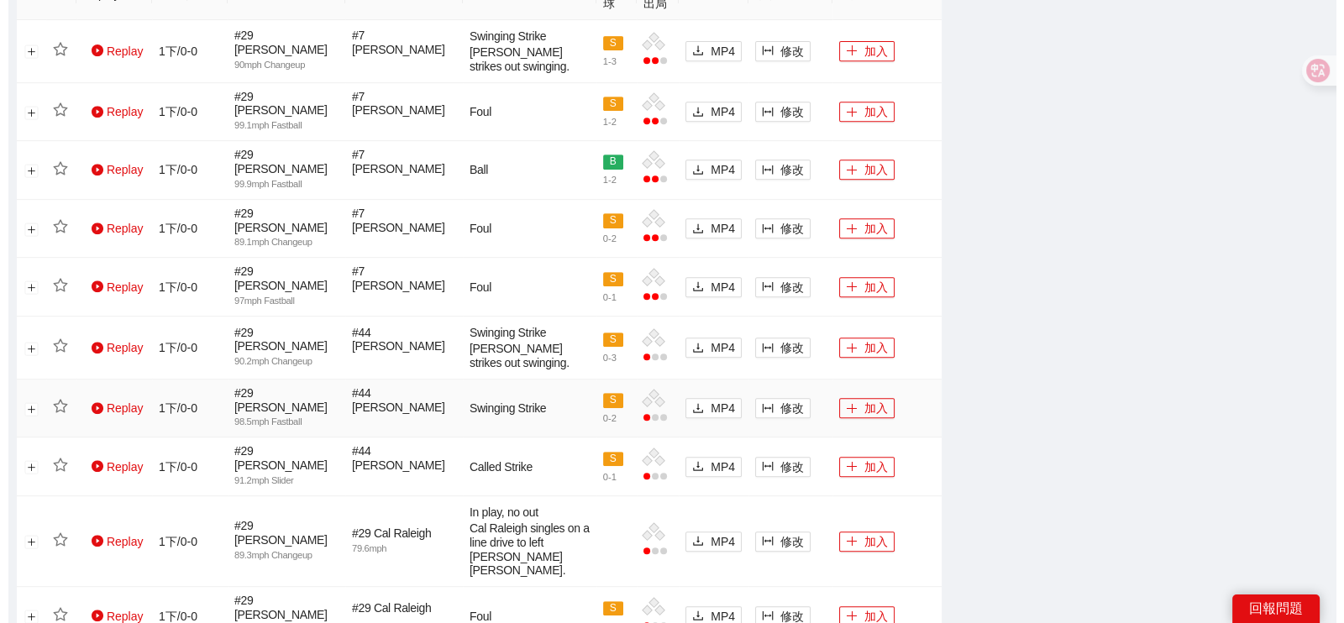
scroll to position [836, 0]
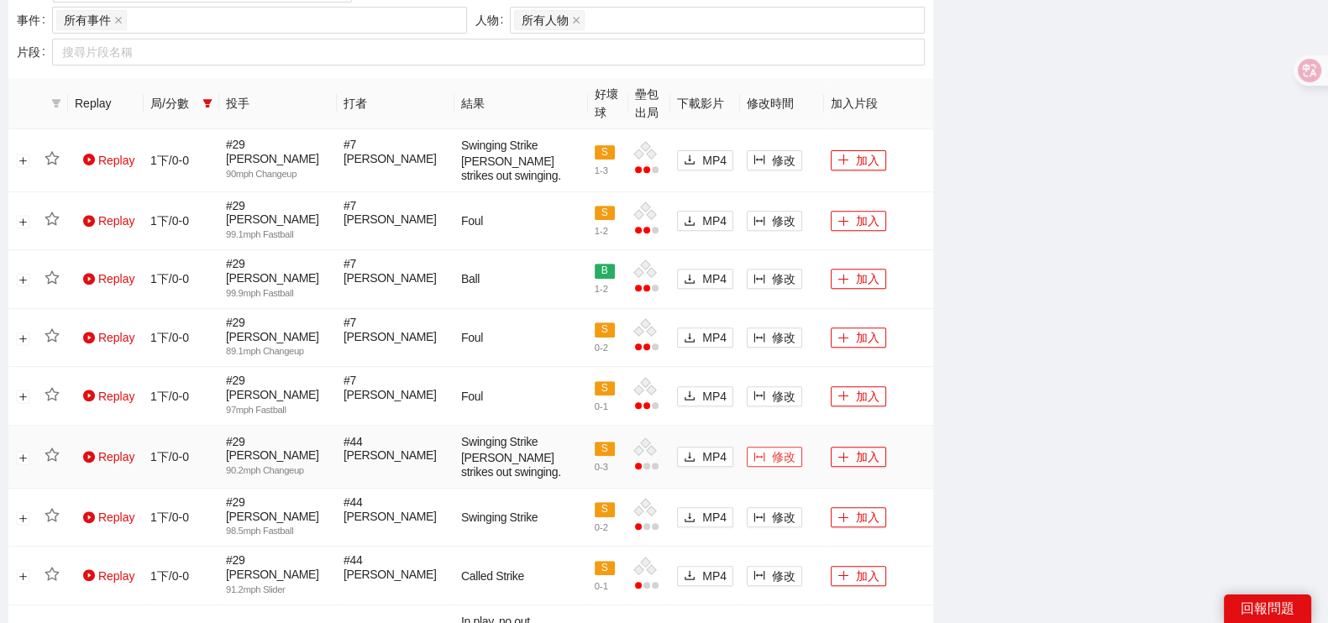
click at [764, 451] on icon "column-width" at bounding box center [760, 457] width 12 height 12
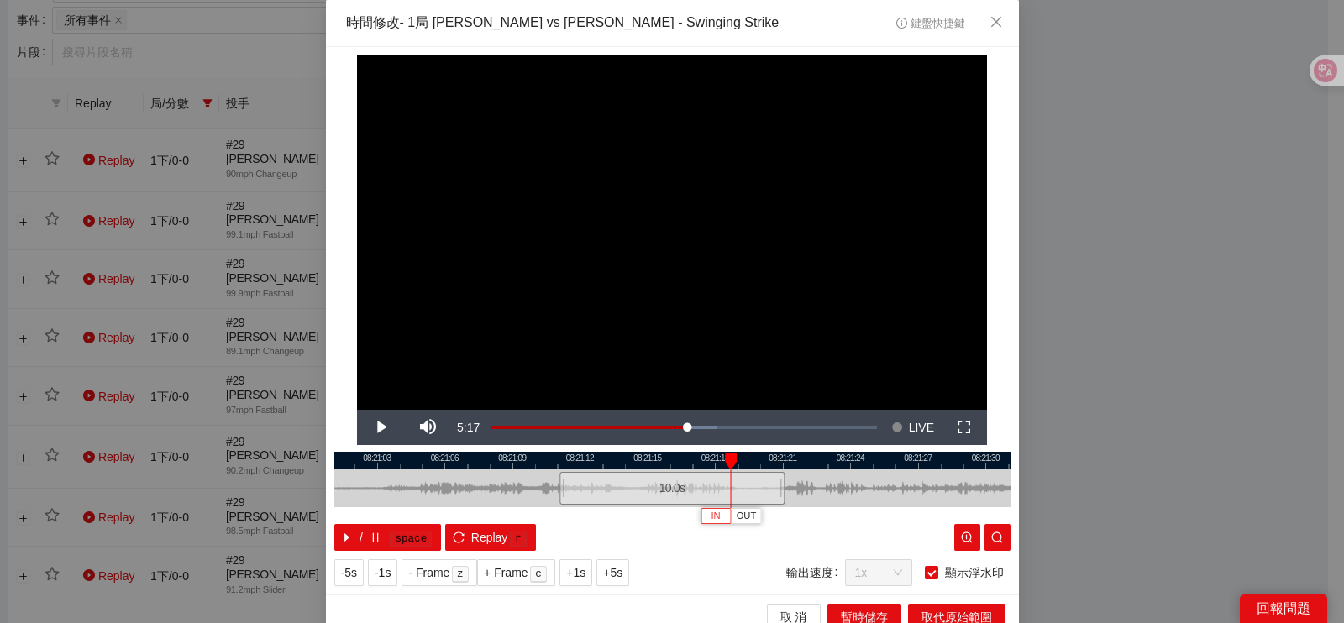
click at [701, 515] on button "IN" at bounding box center [716, 516] width 30 height 16
click at [380, 428] on span "Video Player" at bounding box center [380, 428] width 47 height 0
click at [357, 410] on button "Play" at bounding box center [380, 427] width 47 height 35
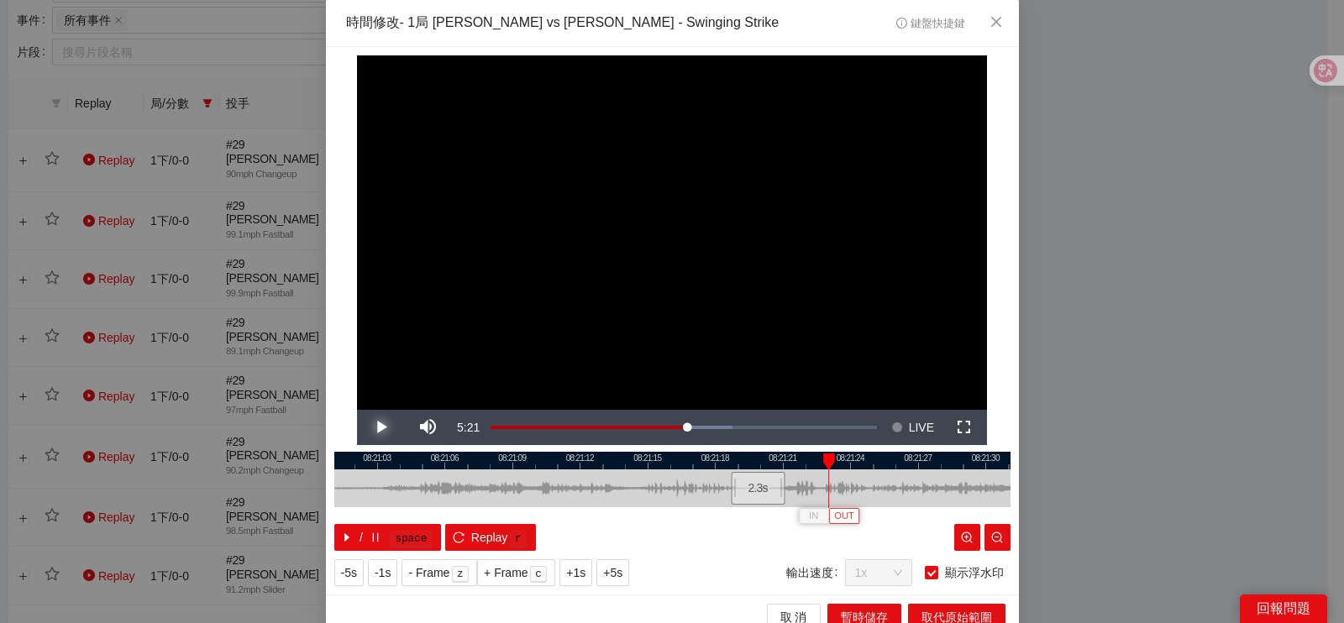
click at [357, 410] on button "Play" at bounding box center [380, 427] width 47 height 35
click at [357, 410] on button "Pause" at bounding box center [380, 427] width 47 height 35
click at [804, 460] on div at bounding box center [672, 461] width 676 height 18
click at [801, 463] on div at bounding box center [672, 461] width 676 height 18
click at [838, 520] on span "OUT" at bounding box center [837, 516] width 20 height 15
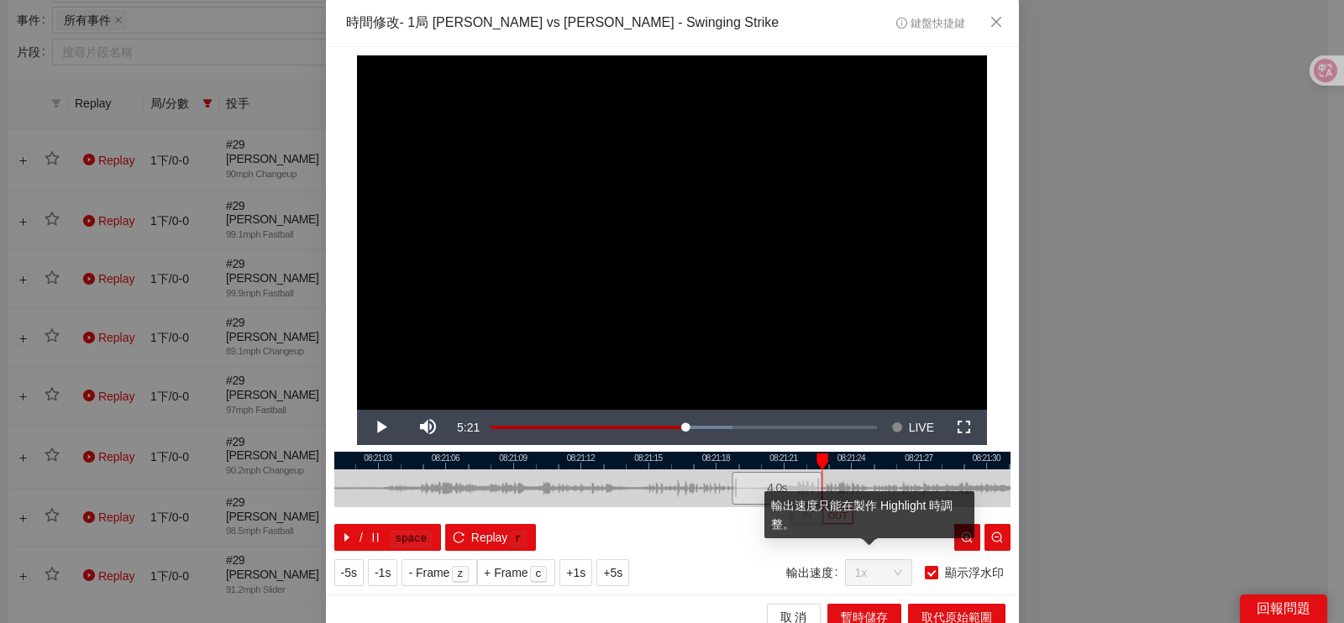
scroll to position [15, 0]
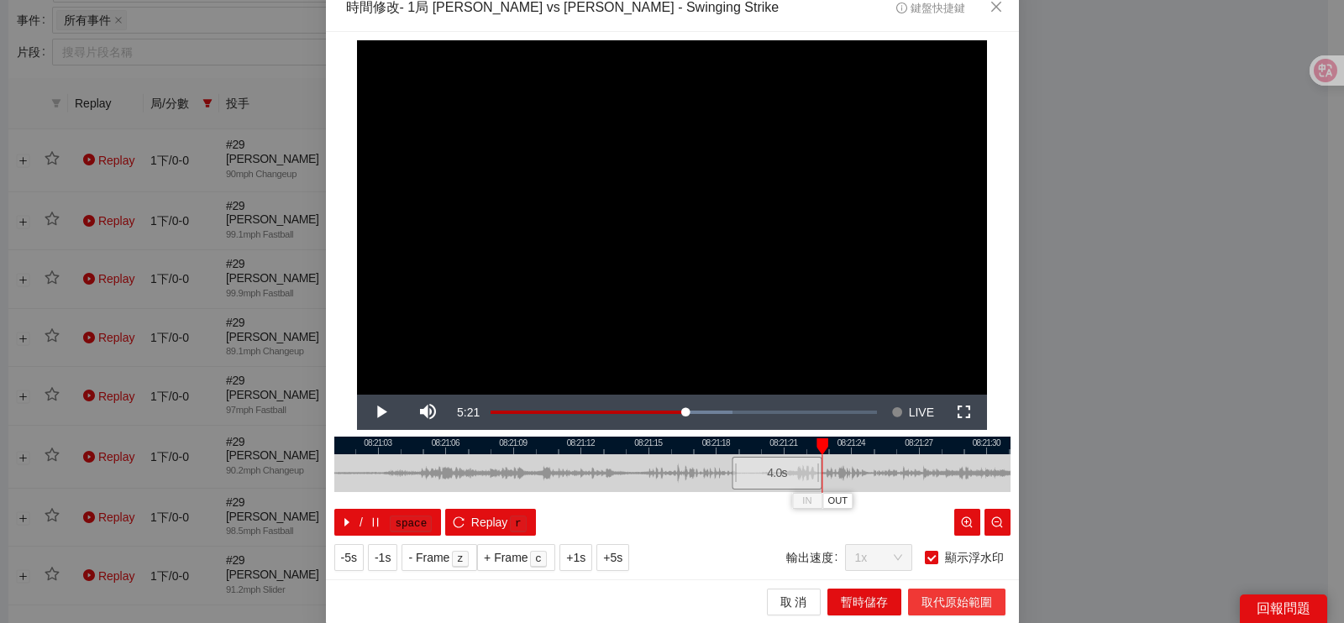
click at [934, 603] on span "取代原始範圍" at bounding box center [957, 602] width 71 height 18
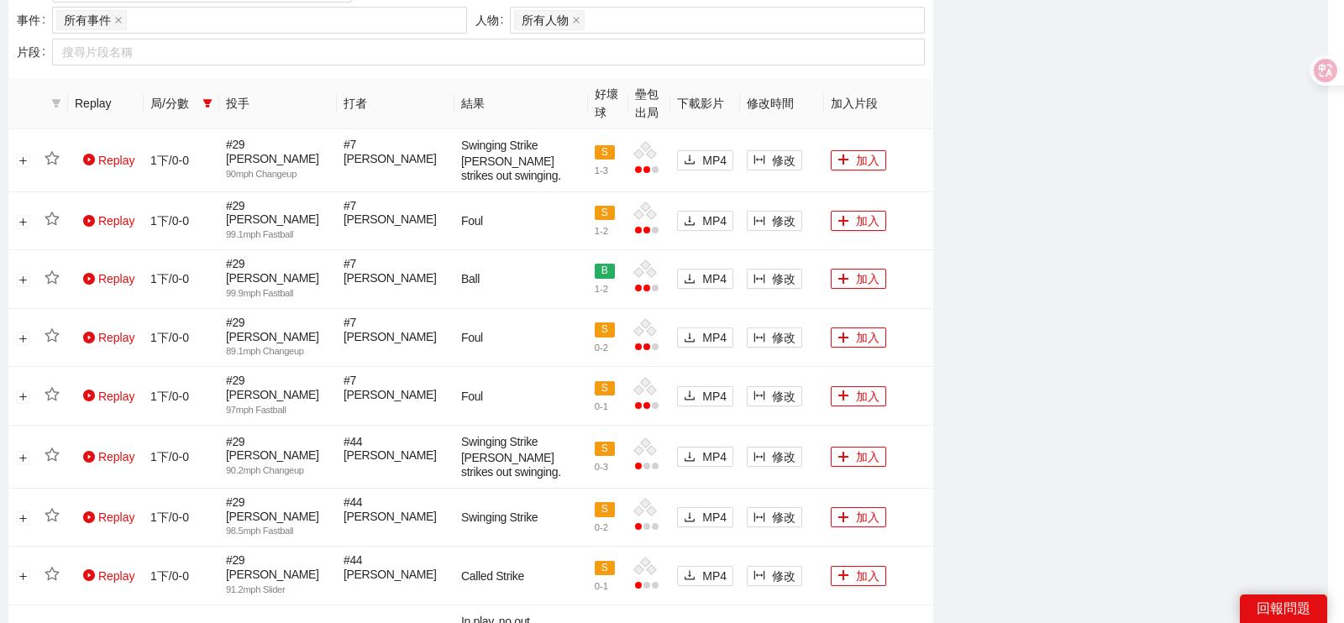
scroll to position [0, 0]
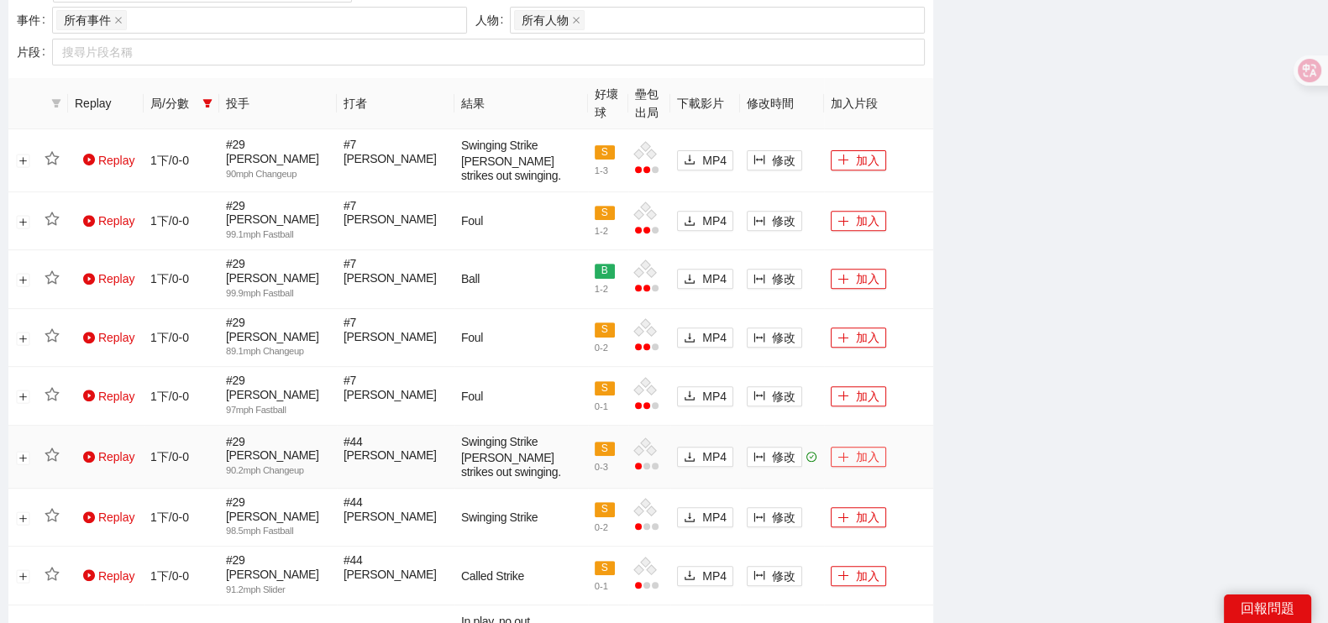
click at [843, 452] on icon "plus" at bounding box center [843, 456] width 1 height 9
click at [790, 387] on span "修改" at bounding box center [784, 396] width 24 height 18
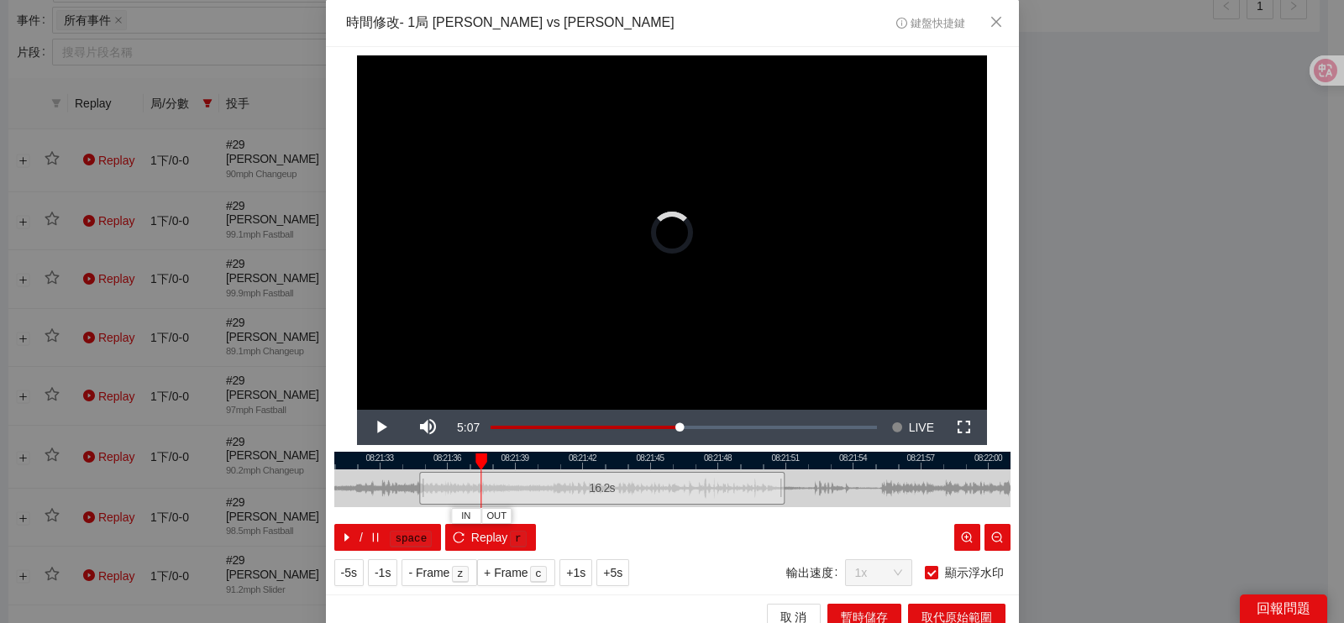
drag, startPoint x: 551, startPoint y: 493, endPoint x: 411, endPoint y: 490, distance: 140.3
click at [417, 490] on div at bounding box center [422, 489] width 10 height 38
click at [412, 465] on div at bounding box center [672, 461] width 676 height 18
click at [538, 519] on span "IN" at bounding box center [542, 516] width 9 height 15
click at [617, 464] on div at bounding box center [672, 461] width 676 height 18
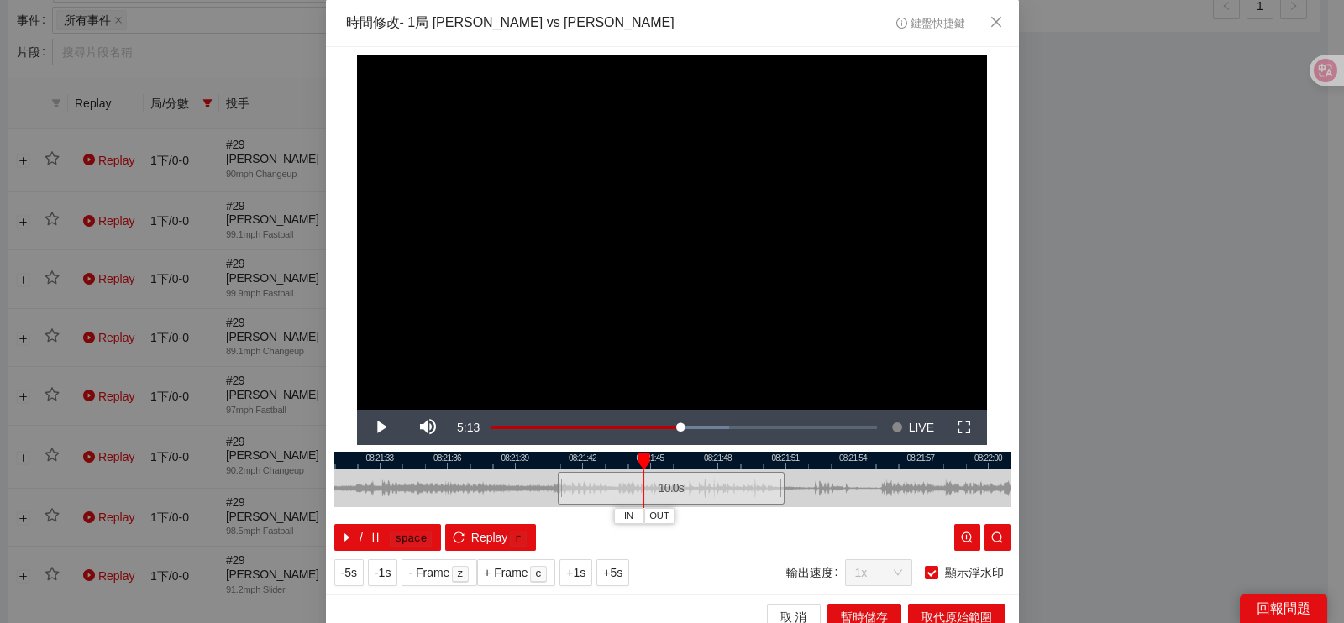
click at [604, 458] on div at bounding box center [672, 461] width 676 height 18
click at [584, 452] on div at bounding box center [672, 461] width 676 height 18
click at [628, 510] on span "OUT" at bounding box center [632, 516] width 20 height 15
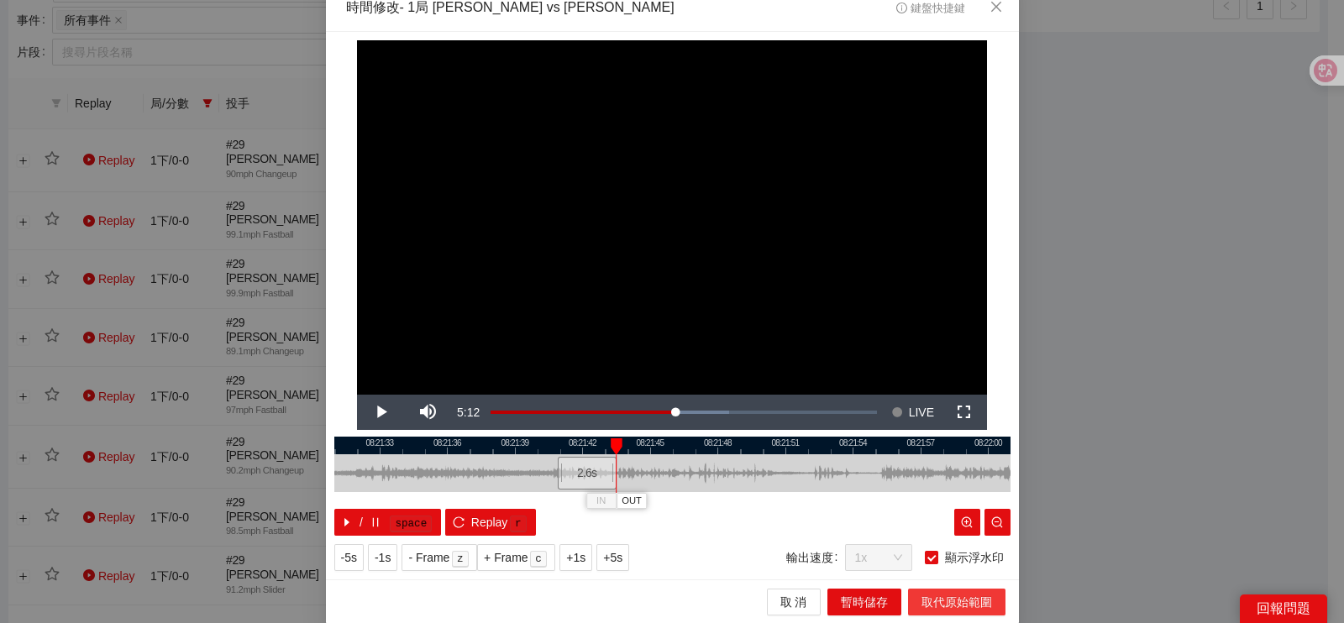
click at [945, 608] on span "取代原始範圍" at bounding box center [957, 602] width 71 height 18
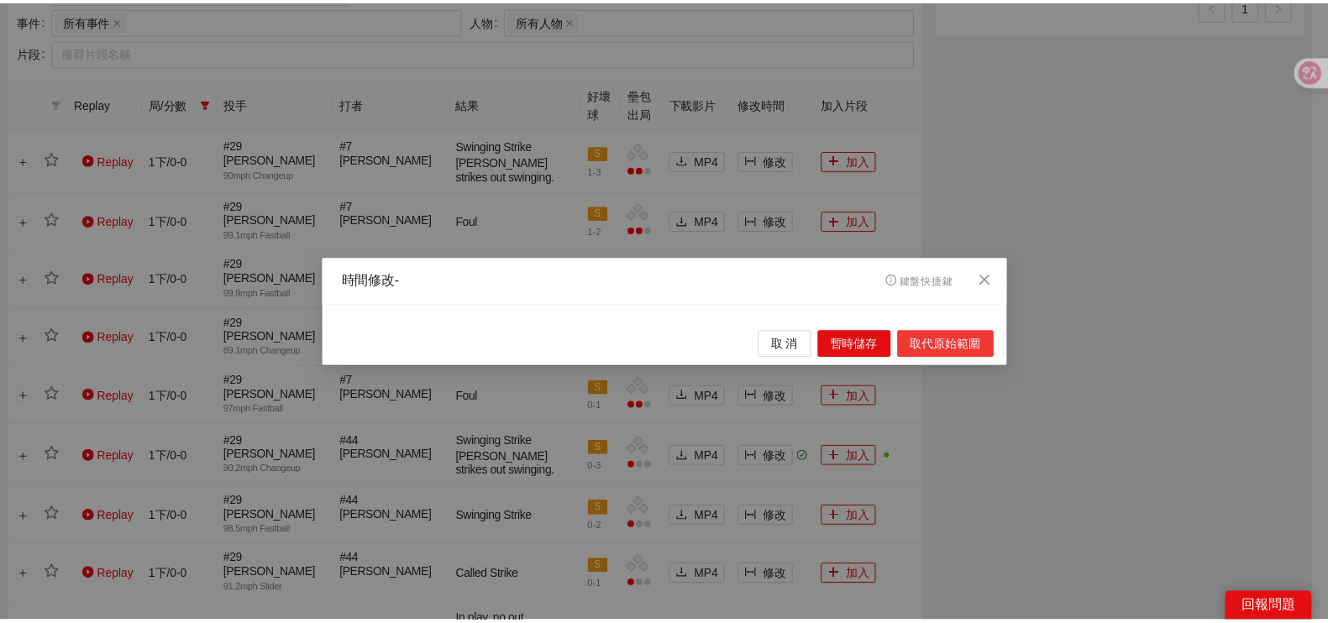
scroll to position [0, 0]
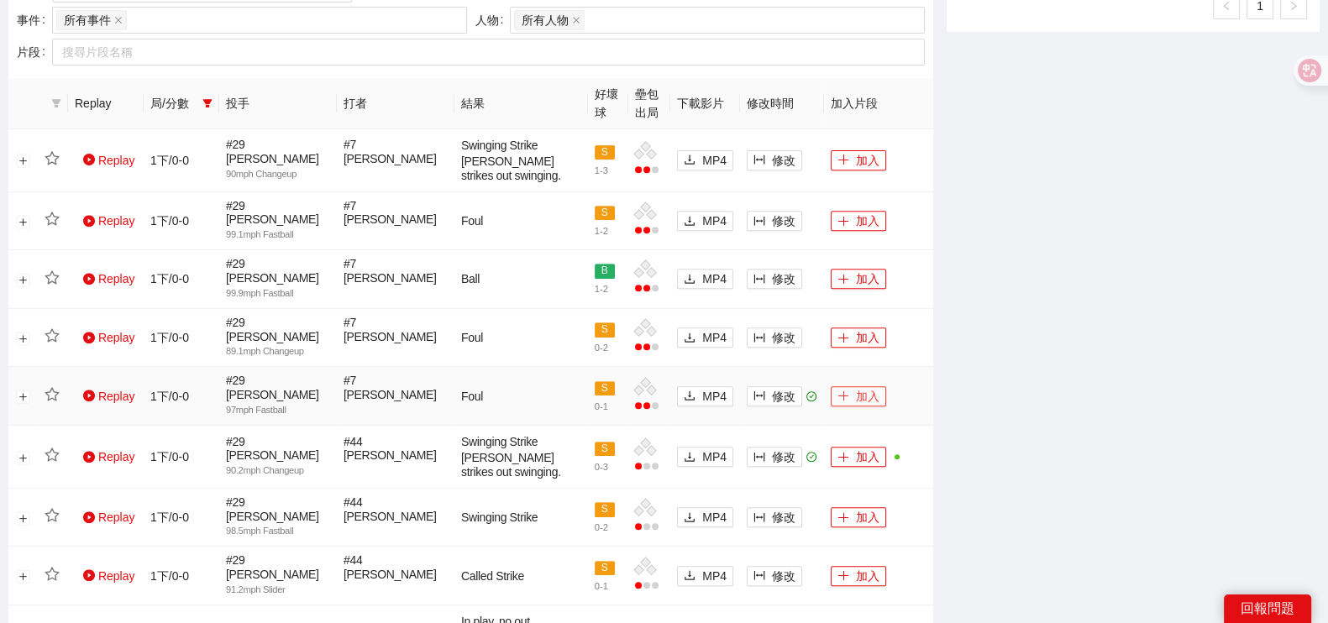
click at [857, 386] on button "加入" at bounding box center [858, 396] width 55 height 20
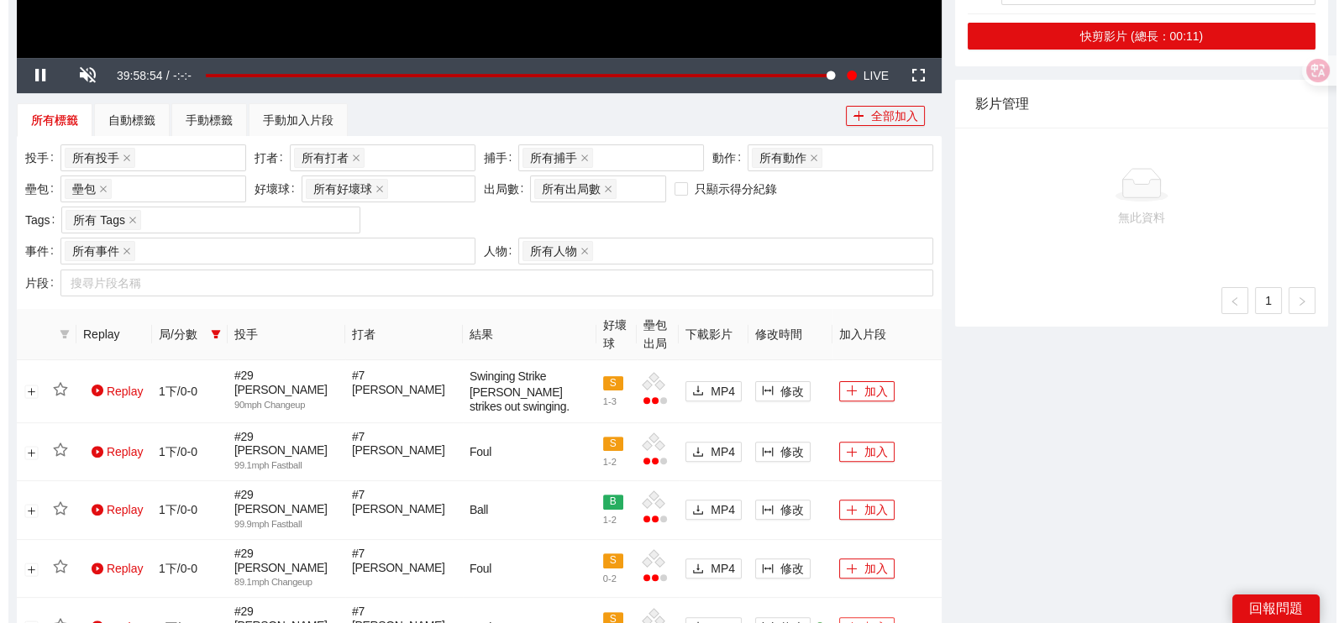
scroll to position [731, 0]
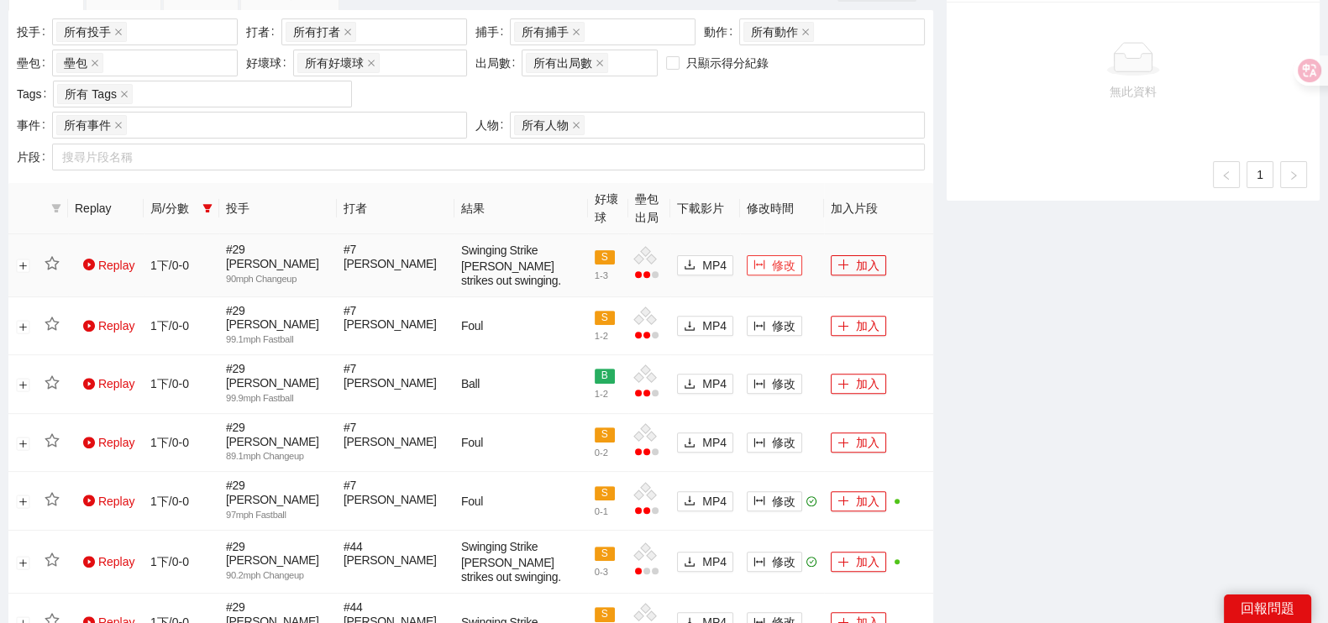
click at [772, 265] on span "修改" at bounding box center [784, 265] width 24 height 18
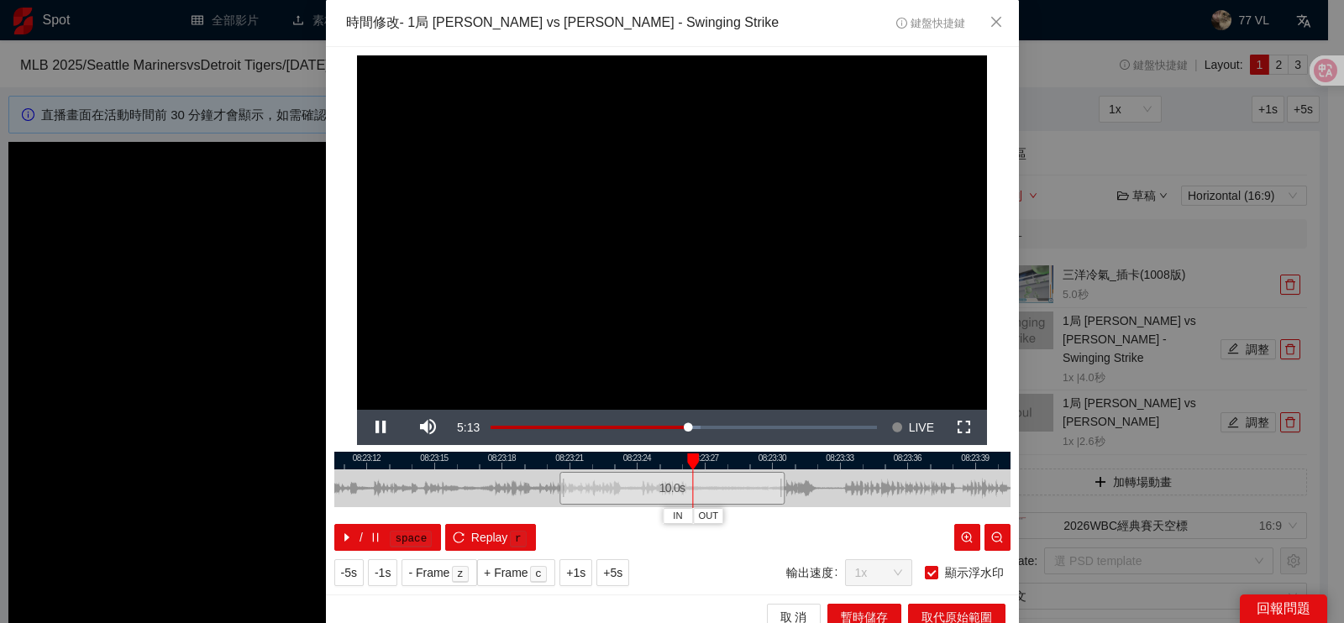
click at [732, 461] on div at bounding box center [672, 461] width 676 height 18
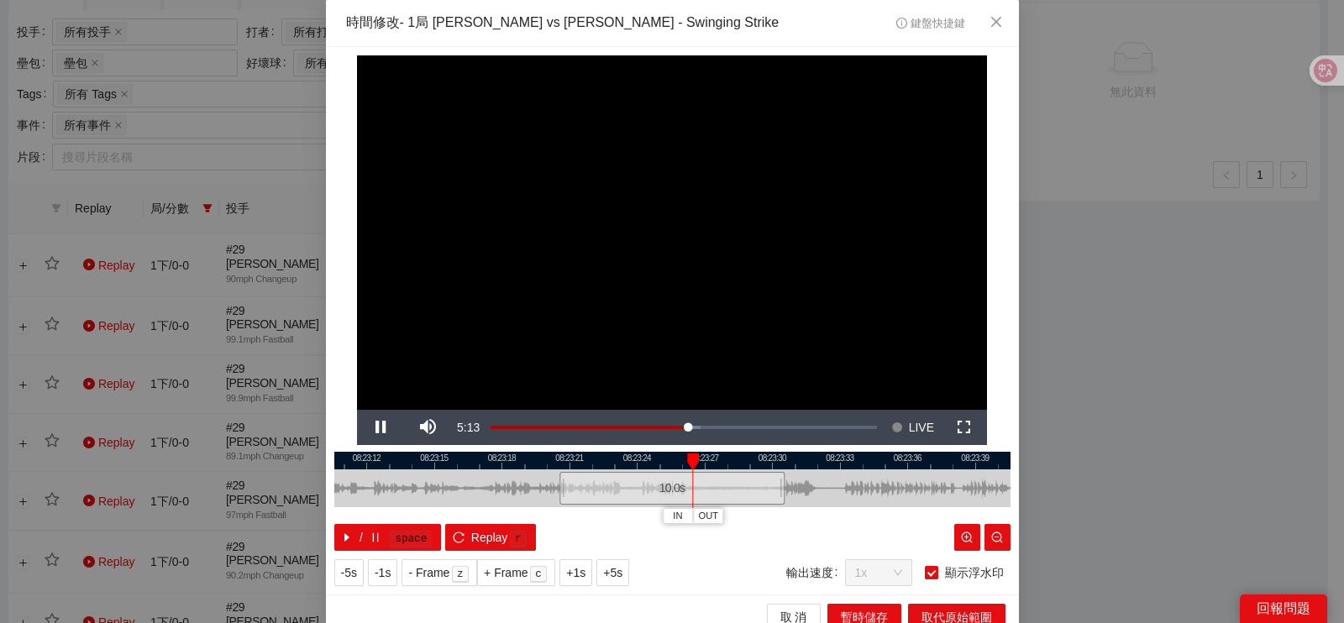
scroll to position [731, 0]
click at [737, 462] on div at bounding box center [672, 461] width 676 height 18
click at [731, 462] on div at bounding box center [672, 461] width 676 height 18
click at [719, 458] on div at bounding box center [672, 461] width 676 height 18
click at [717, 521] on button "IN" at bounding box center [712, 516] width 30 height 16
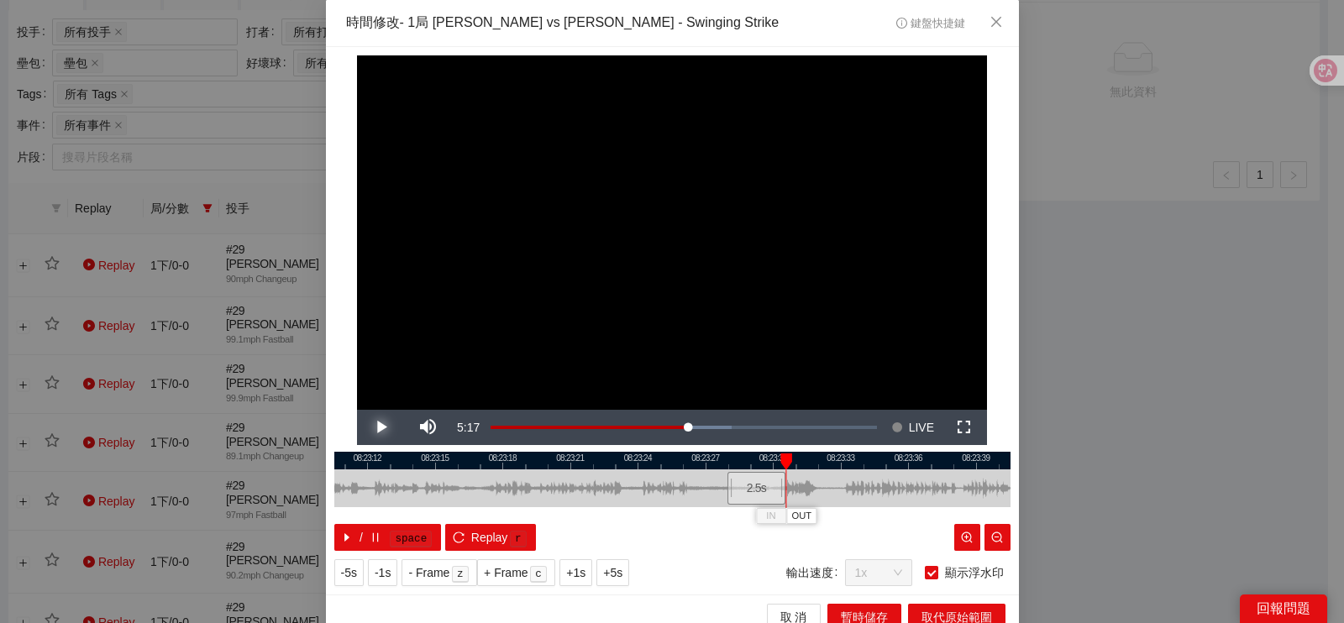
click at [374, 428] on span "Video Player" at bounding box center [380, 428] width 47 height 0
click at [357, 410] on button "Pause" at bounding box center [380, 427] width 47 height 35
click at [843, 514] on span "OUT" at bounding box center [849, 516] width 20 height 15
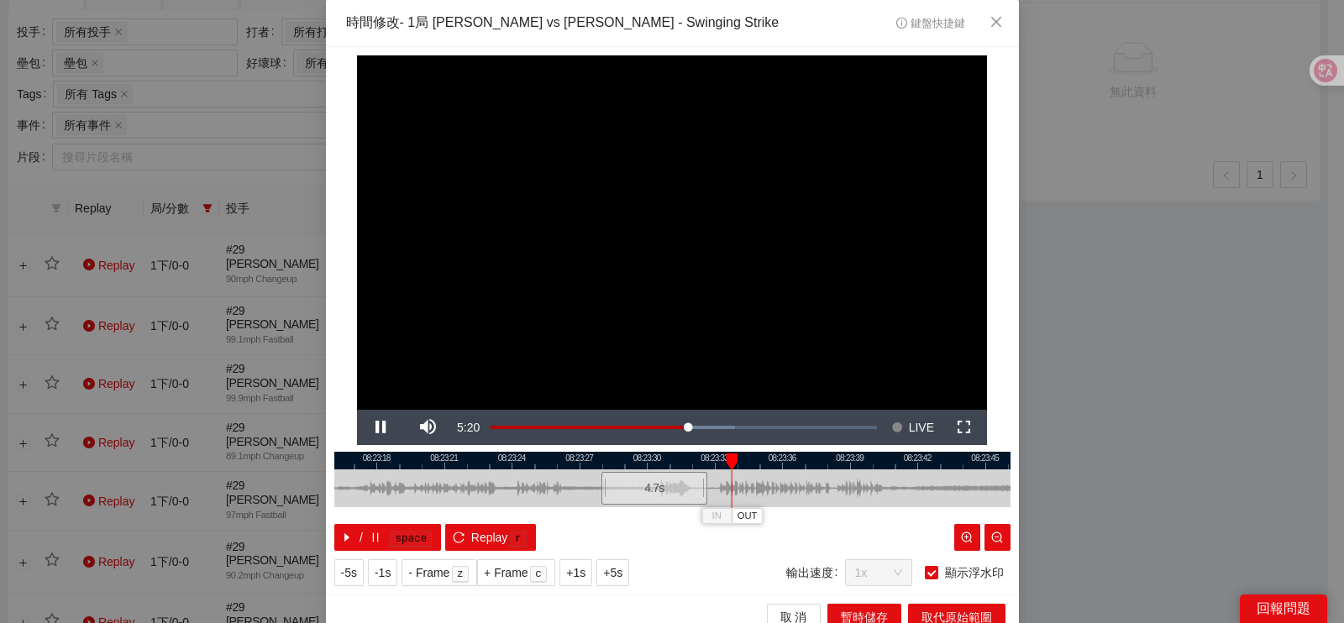
drag, startPoint x: 640, startPoint y: 491, endPoint x: 479, endPoint y: 494, distance: 161.3
click at [479, 494] on div at bounding box center [546, 489] width 676 height 38
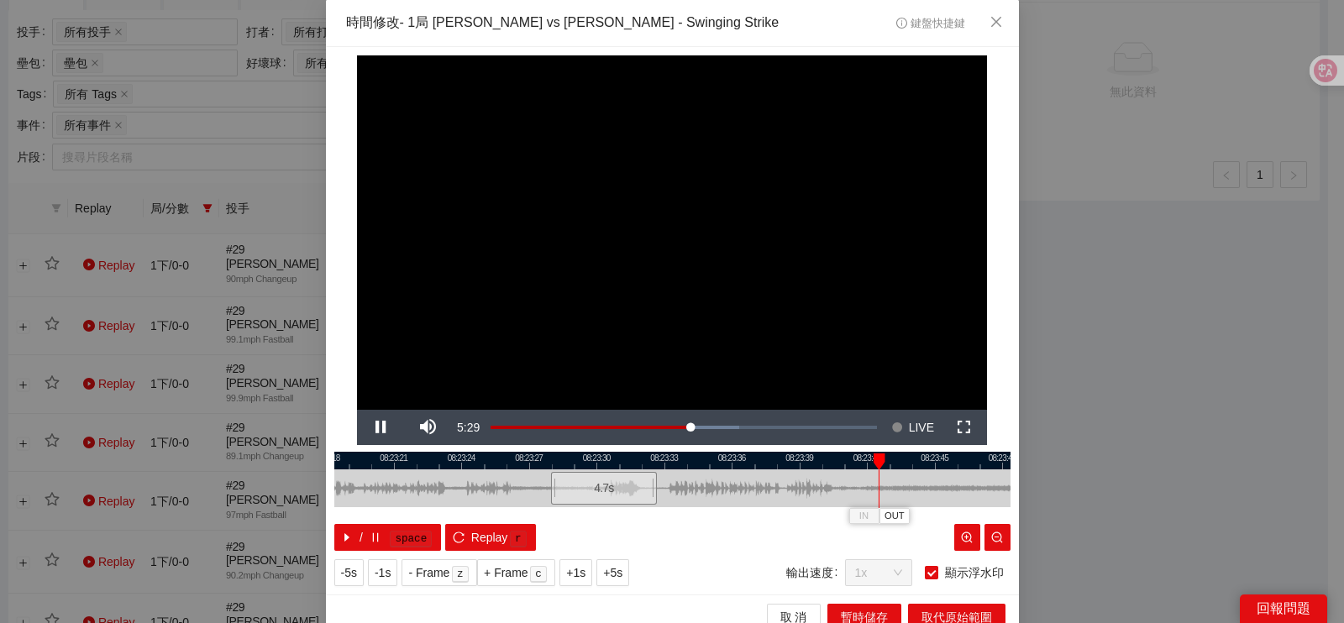
click at [628, 460] on div at bounding box center [672, 461] width 676 height 18
click at [588, 464] on div at bounding box center [672, 461] width 676 height 18
click at [617, 464] on div at bounding box center [672, 461] width 676 height 18
click at [652, 514] on span "OUT" at bounding box center [659, 516] width 20 height 15
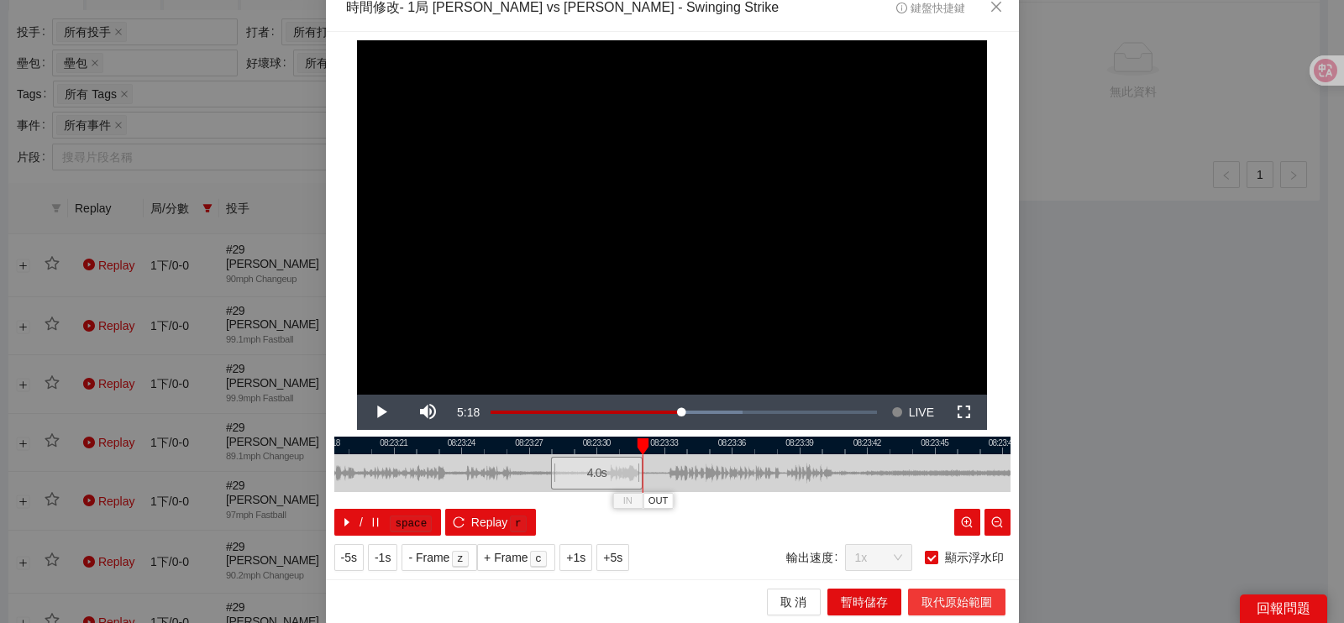
click at [945, 594] on span "取代原始範圍" at bounding box center [957, 602] width 71 height 18
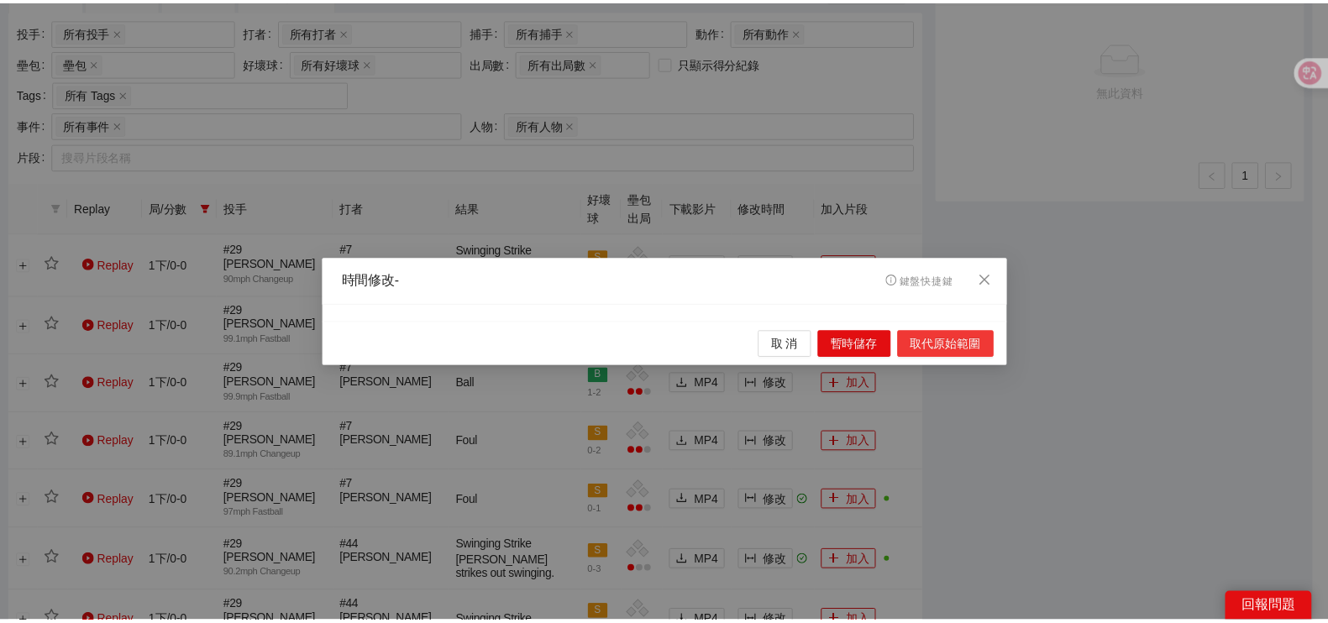
scroll to position [0, 0]
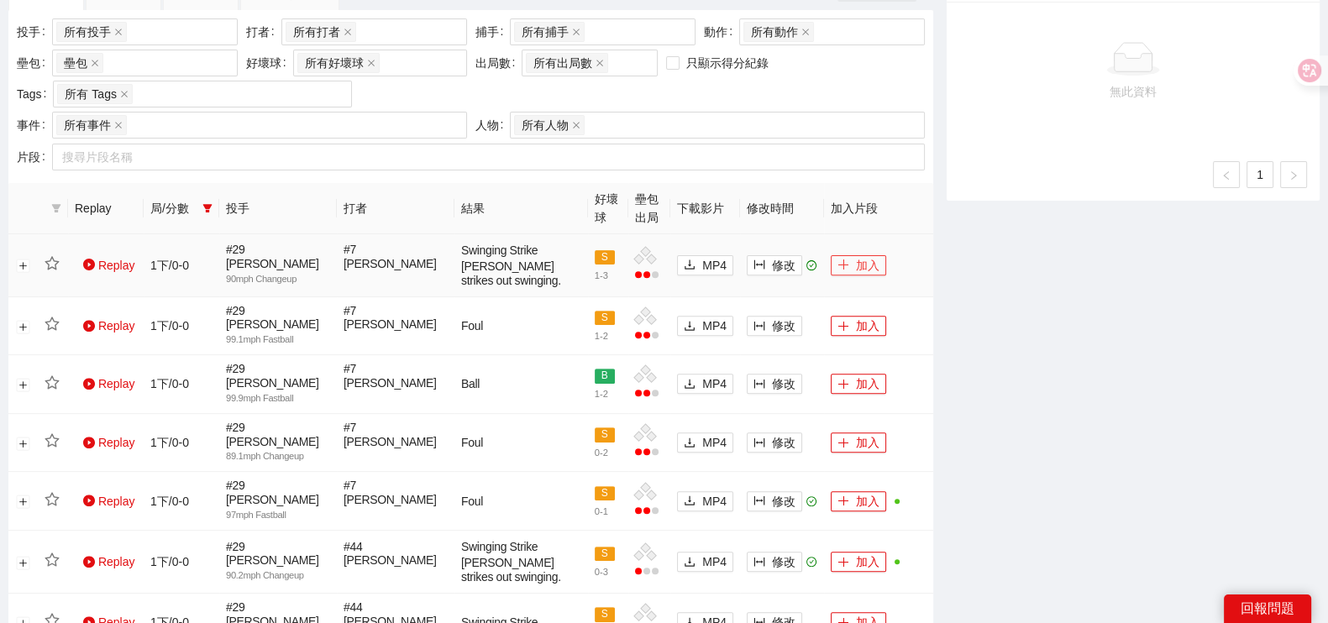
click at [854, 262] on button "加入" at bounding box center [858, 265] width 55 height 20
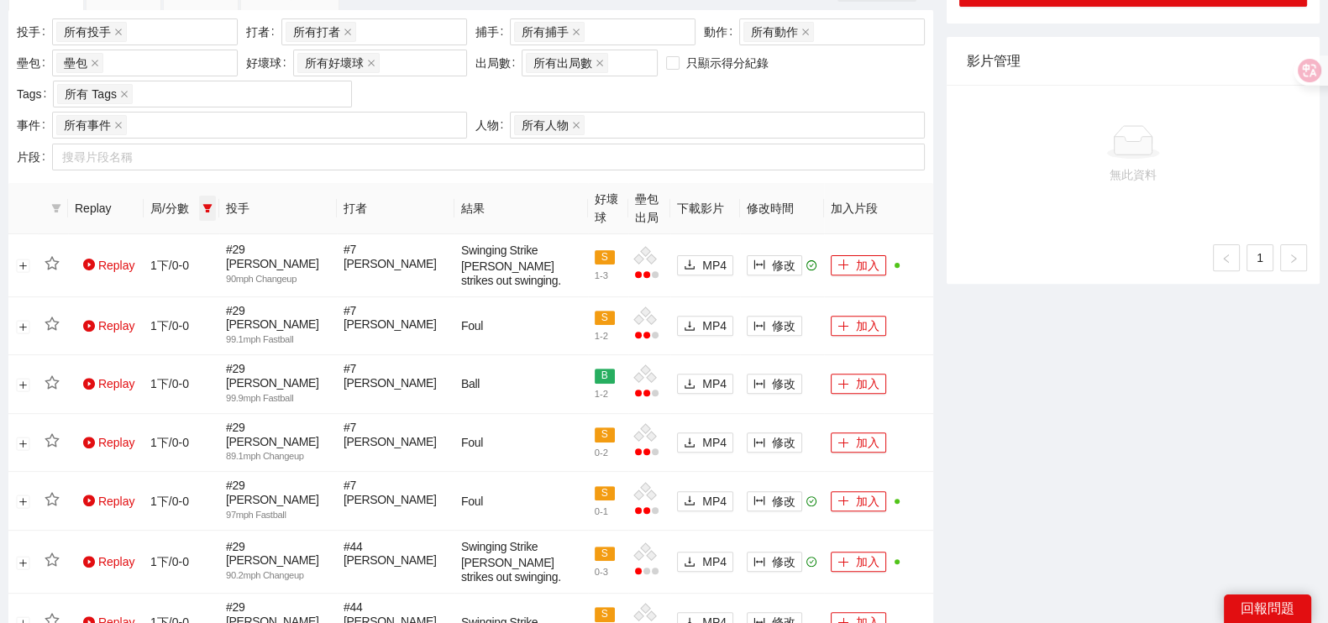
click at [214, 199] on span at bounding box center [207, 208] width 17 height 25
click at [149, 268] on span "1下" at bounding box center [149, 266] width 25 height 13
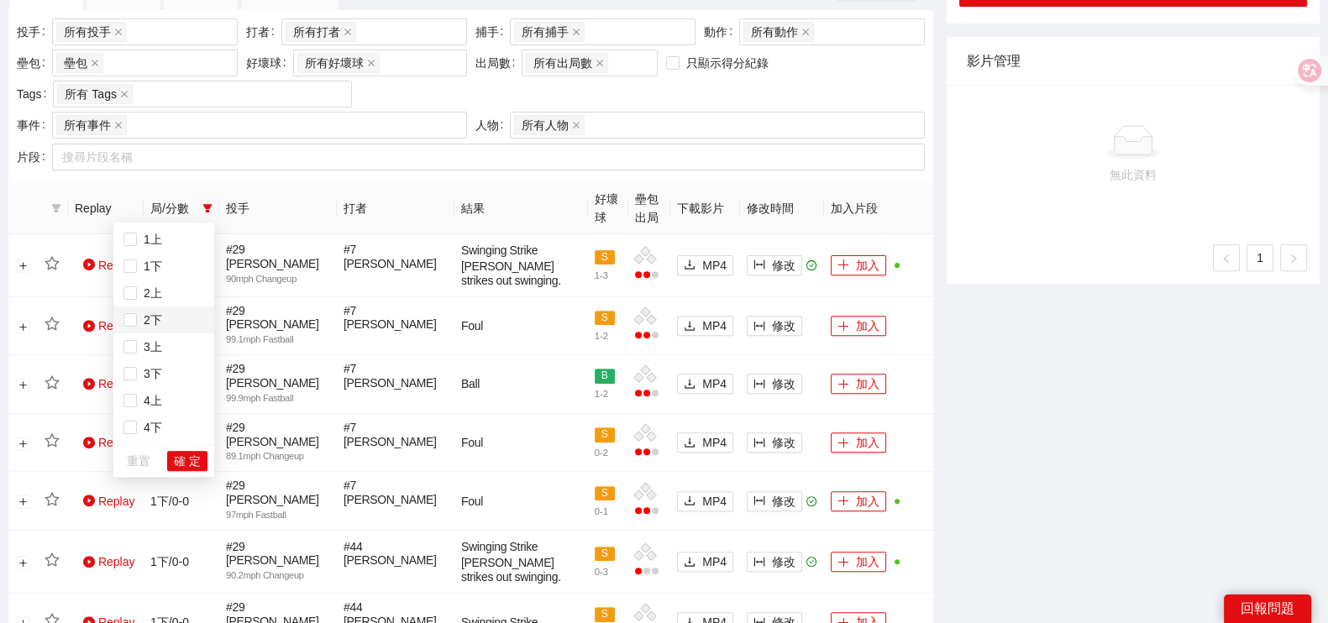
click at [141, 321] on span "2下" at bounding box center [149, 319] width 25 height 13
click at [197, 459] on span "確 定" at bounding box center [187, 461] width 27 height 18
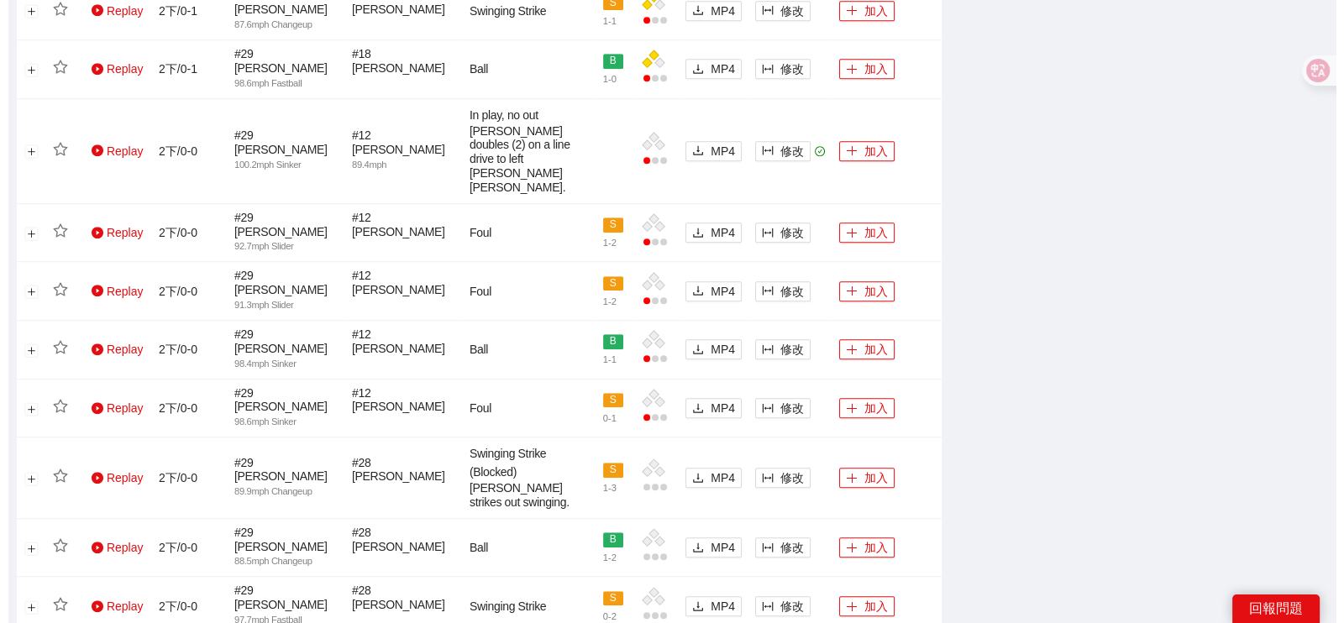
scroll to position [1561, 0]
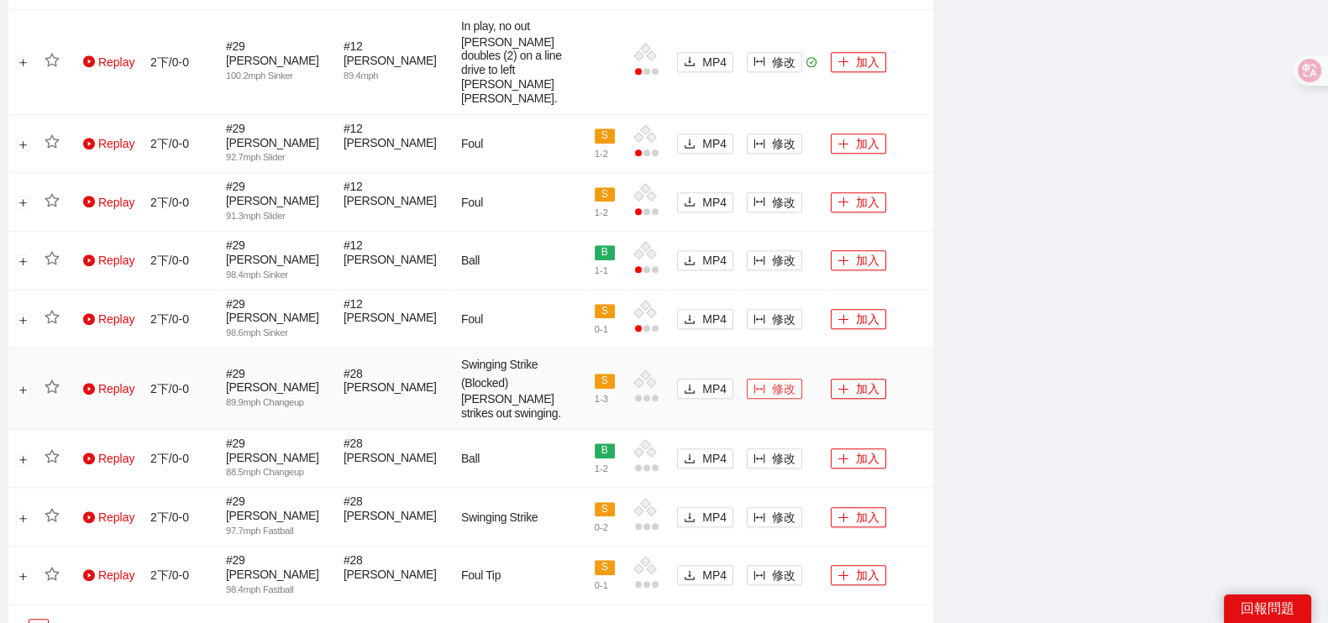
click at [765, 379] on button "修改" at bounding box center [774, 389] width 55 height 20
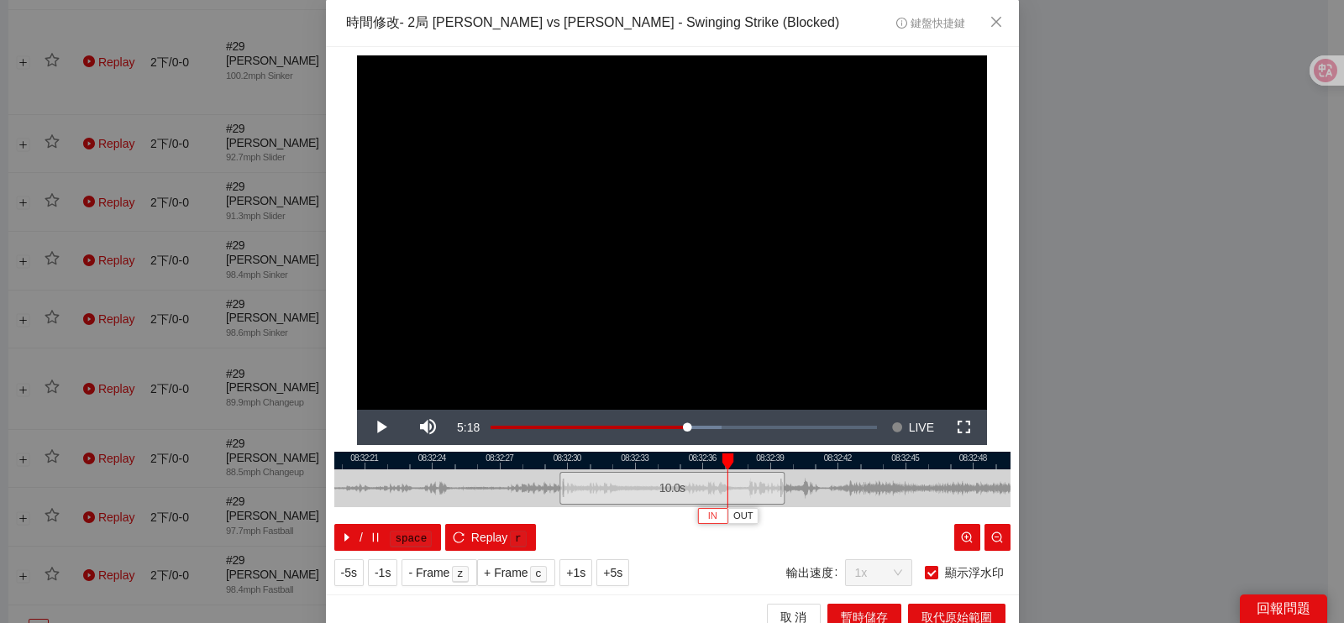
click at [697, 518] on button "IN" at bounding box center [712, 516] width 30 height 16
click at [729, 465] on div at bounding box center [672, 461] width 676 height 18
click at [718, 510] on button "IN" at bounding box center [721, 516] width 30 height 16
click at [378, 428] on span "Video Player" at bounding box center [380, 428] width 47 height 0
click at [373, 428] on span "Video Player" at bounding box center [380, 428] width 47 height 0
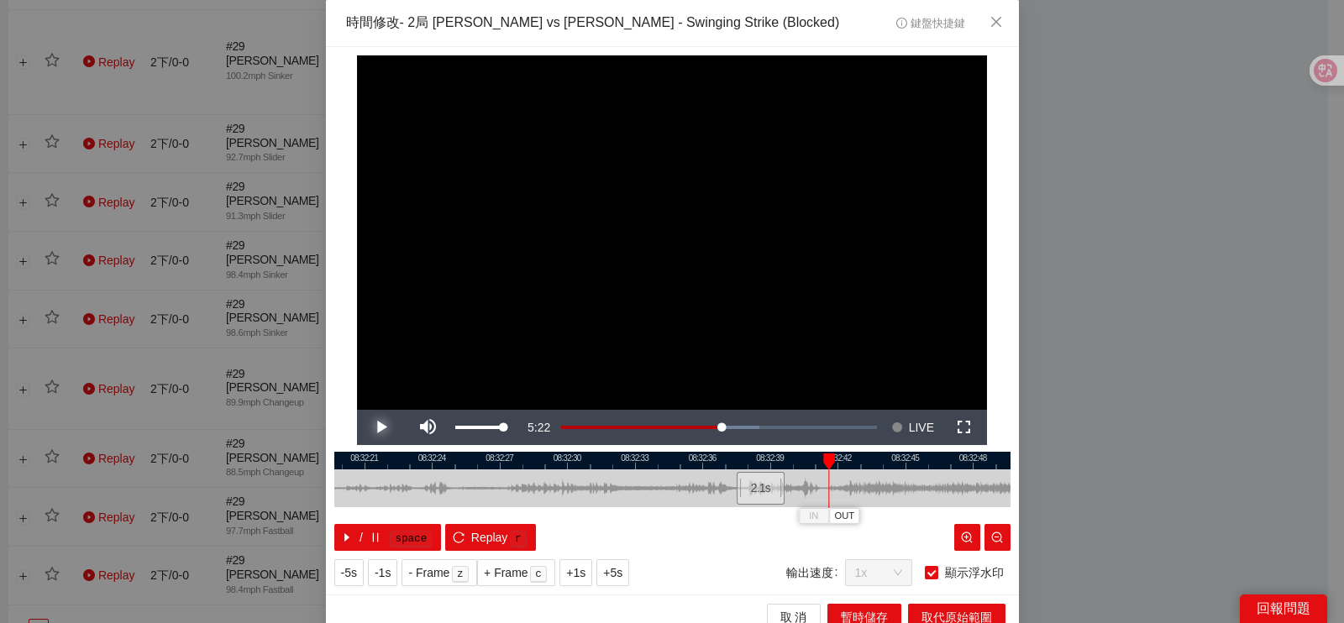
click at [357, 410] on button "Play" at bounding box center [380, 427] width 47 height 35
click at [357, 410] on button "Pause" at bounding box center [380, 427] width 47 height 35
click at [844, 518] on span "OUT" at bounding box center [851, 516] width 20 height 15
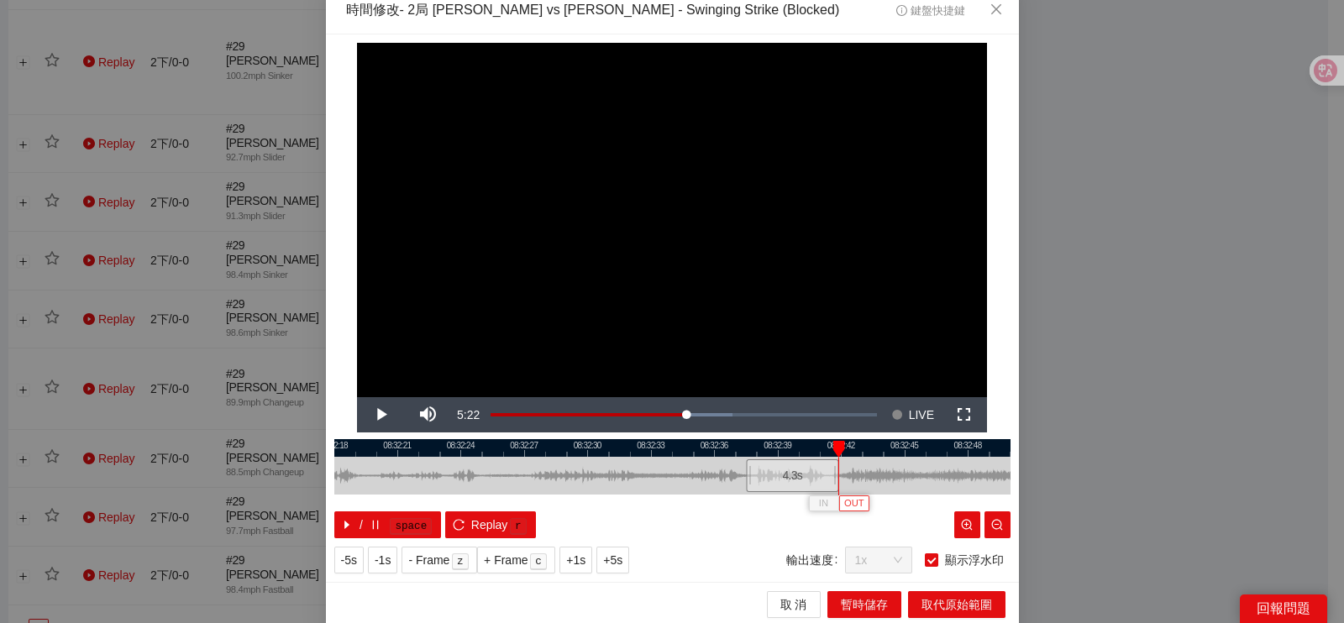
scroll to position [15, 0]
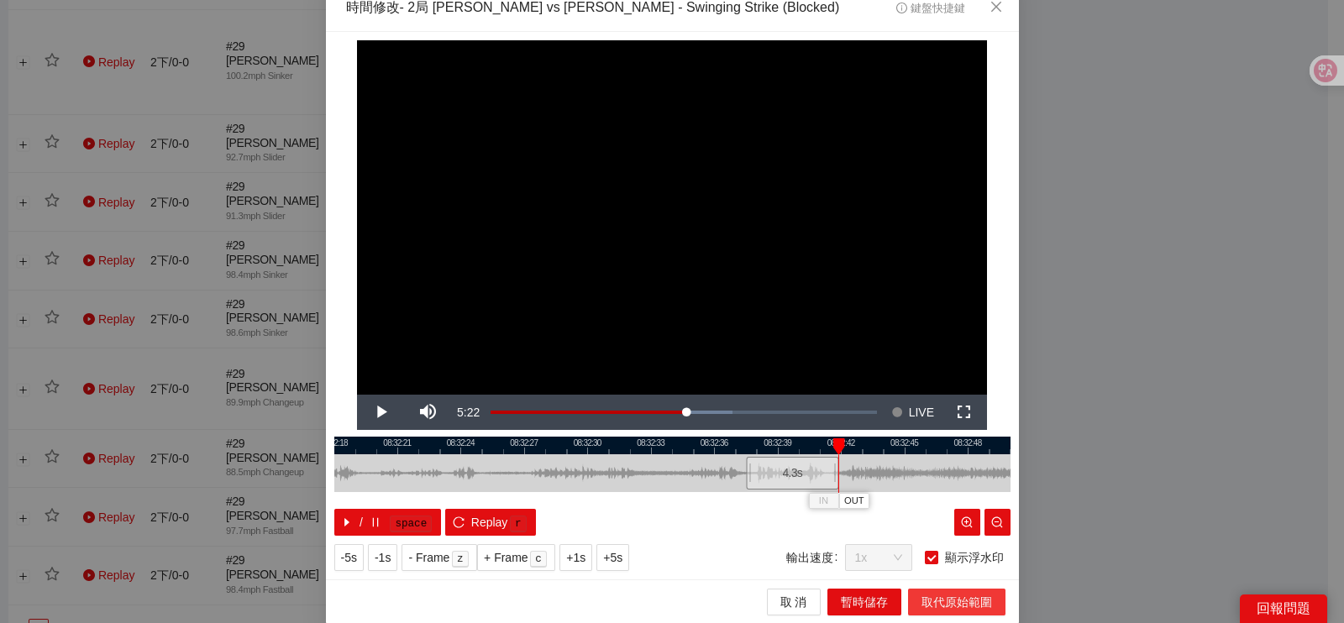
click at [951, 594] on span "取代原始範圍" at bounding box center [957, 602] width 71 height 18
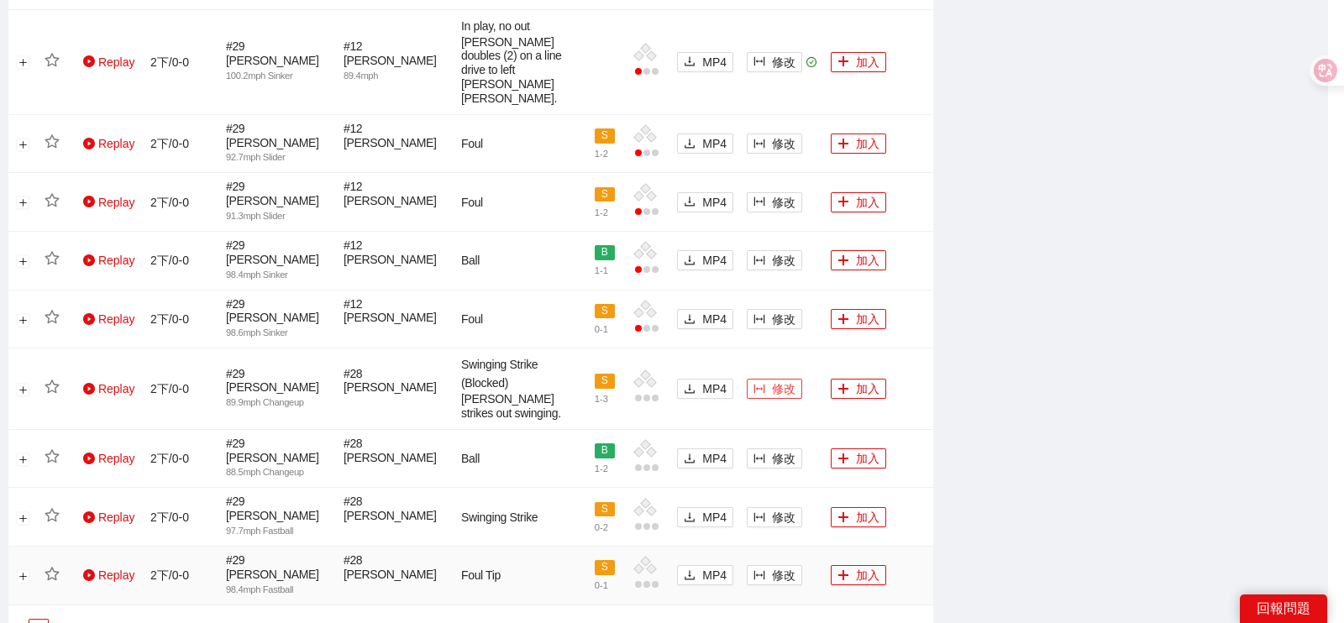
scroll to position [1549, 0]
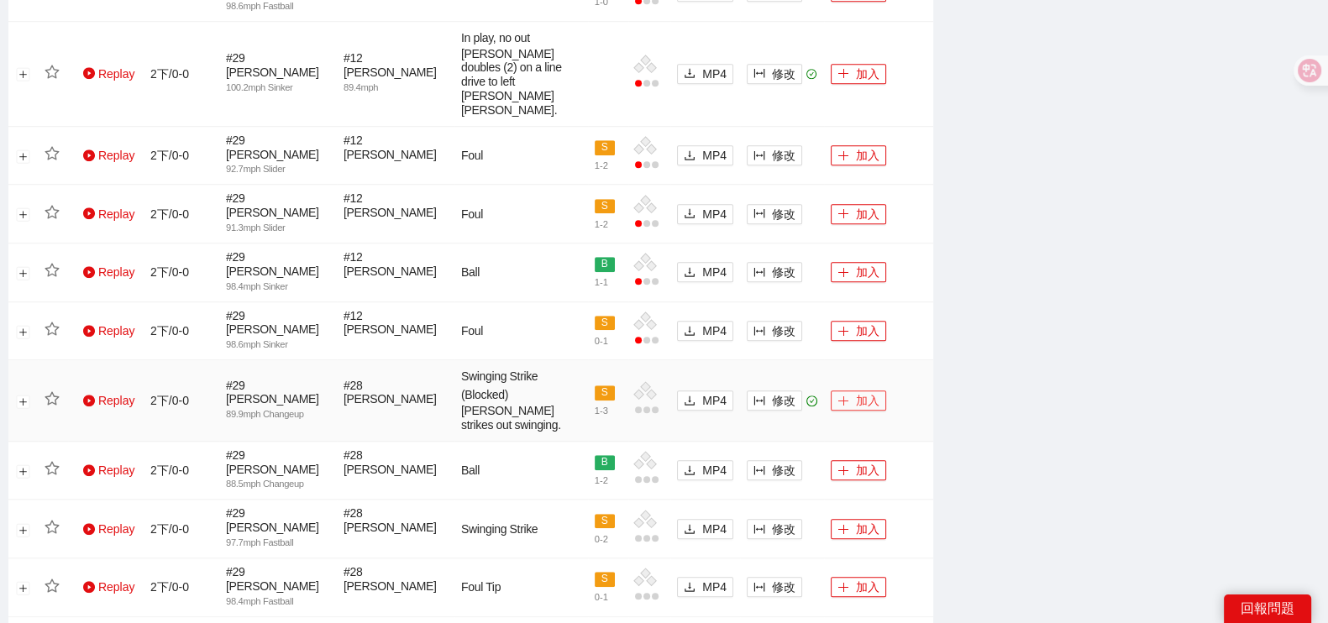
click at [853, 391] on button "加入" at bounding box center [858, 401] width 55 height 20
click at [797, 302] on td "修改" at bounding box center [782, 331] width 84 height 59
click at [784, 322] on span "修改" at bounding box center [784, 331] width 24 height 18
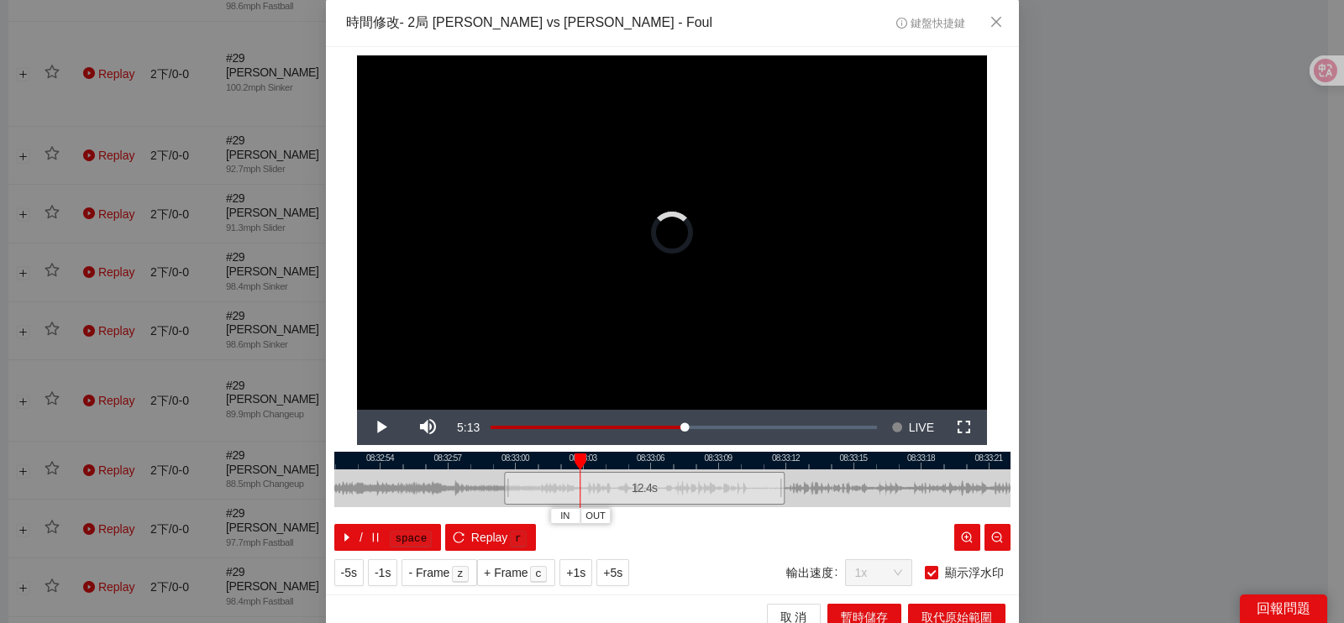
drag, startPoint x: 553, startPoint y: 473, endPoint x: 503, endPoint y: 476, distance: 49.7
click at [501, 478] on div at bounding box center [506, 489] width 10 height 38
click at [538, 460] on div at bounding box center [672, 461] width 676 height 18
click at [551, 457] on div at bounding box center [673, 461] width 676 height 18
click at [556, 458] on div at bounding box center [672, 461] width 676 height 18
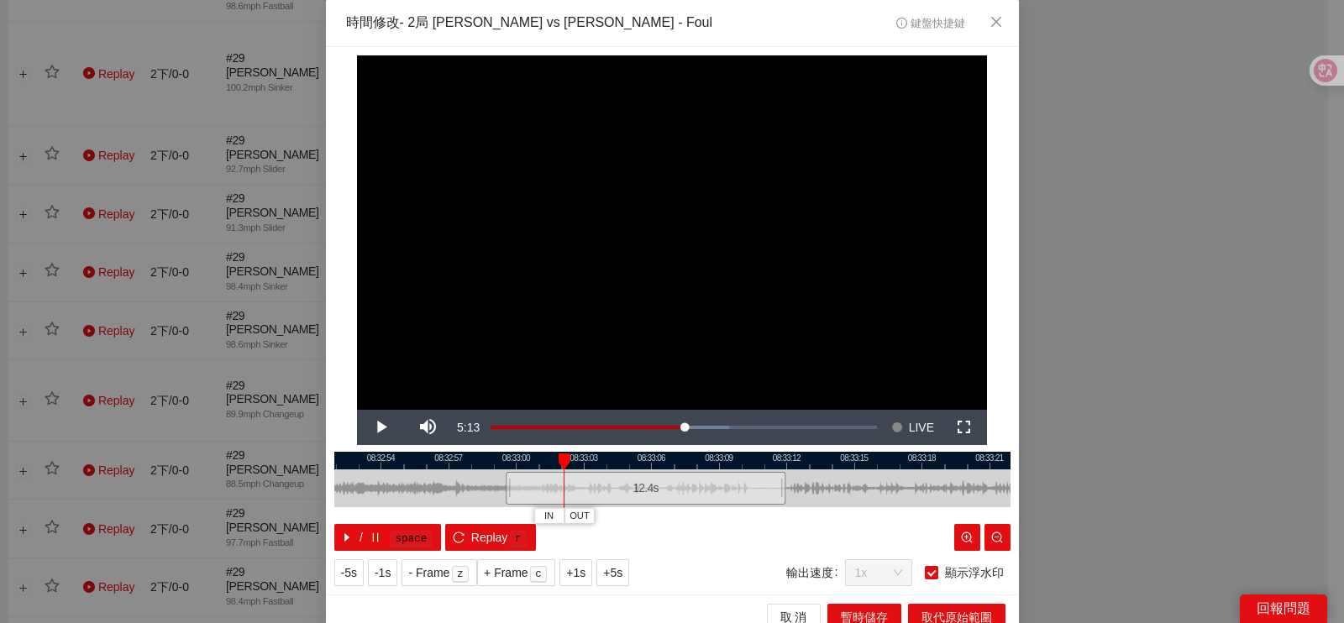
click at [544, 456] on div at bounding box center [672, 461] width 676 height 18
click at [567, 518] on span "IN" at bounding box center [571, 516] width 9 height 15
click at [578, 459] on div at bounding box center [672, 461] width 676 height 18
click at [568, 457] on div at bounding box center [672, 461] width 676 height 18
click at [565, 521] on button "IN" at bounding box center [568, 516] width 30 height 16
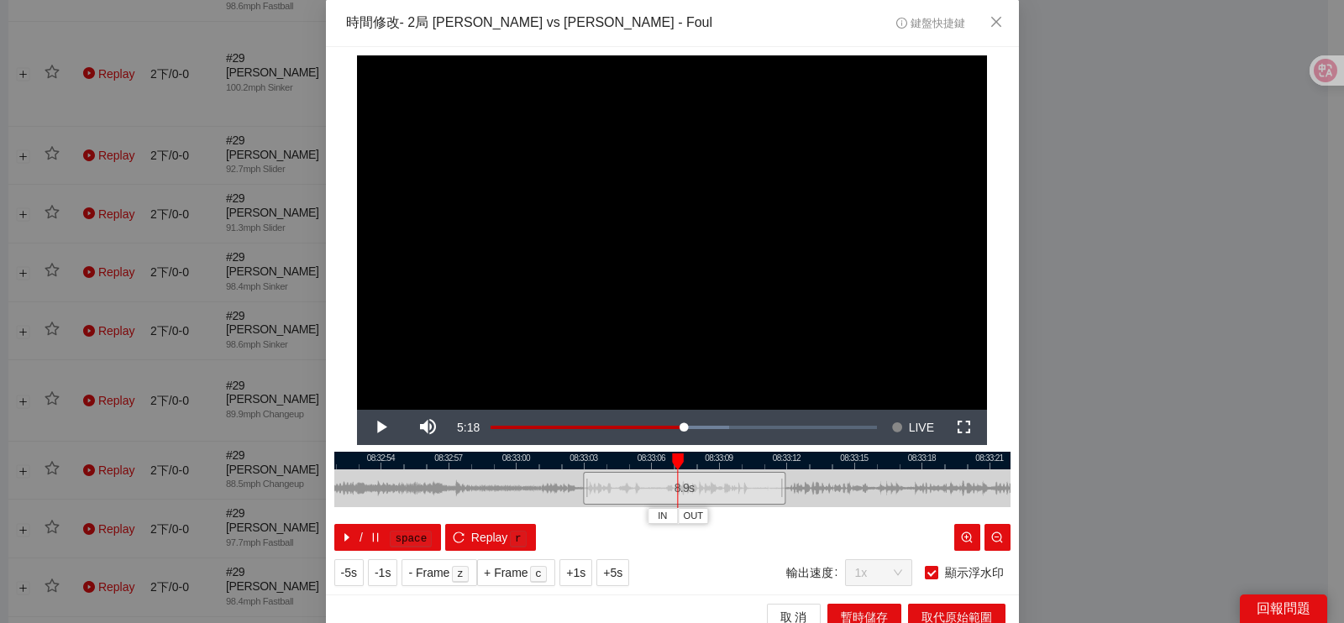
click at [634, 463] on div at bounding box center [672, 461] width 676 height 18
click at [673, 516] on span "OUT" at bounding box center [680, 516] width 20 height 15
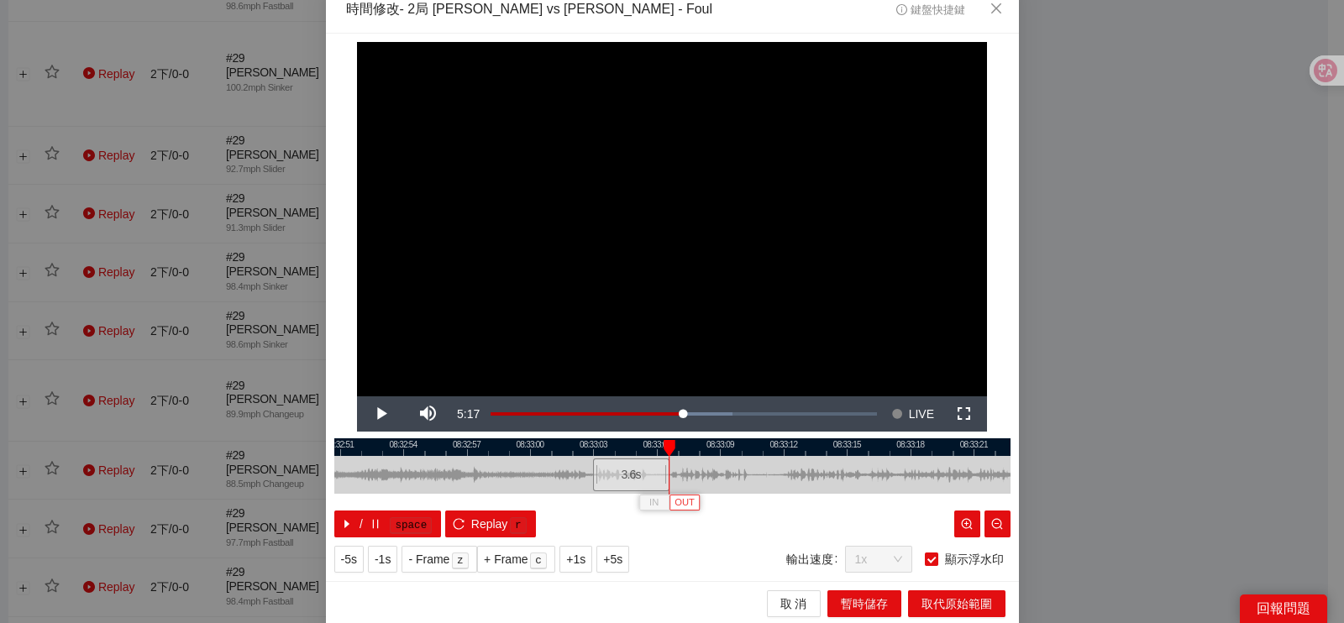
scroll to position [15, 0]
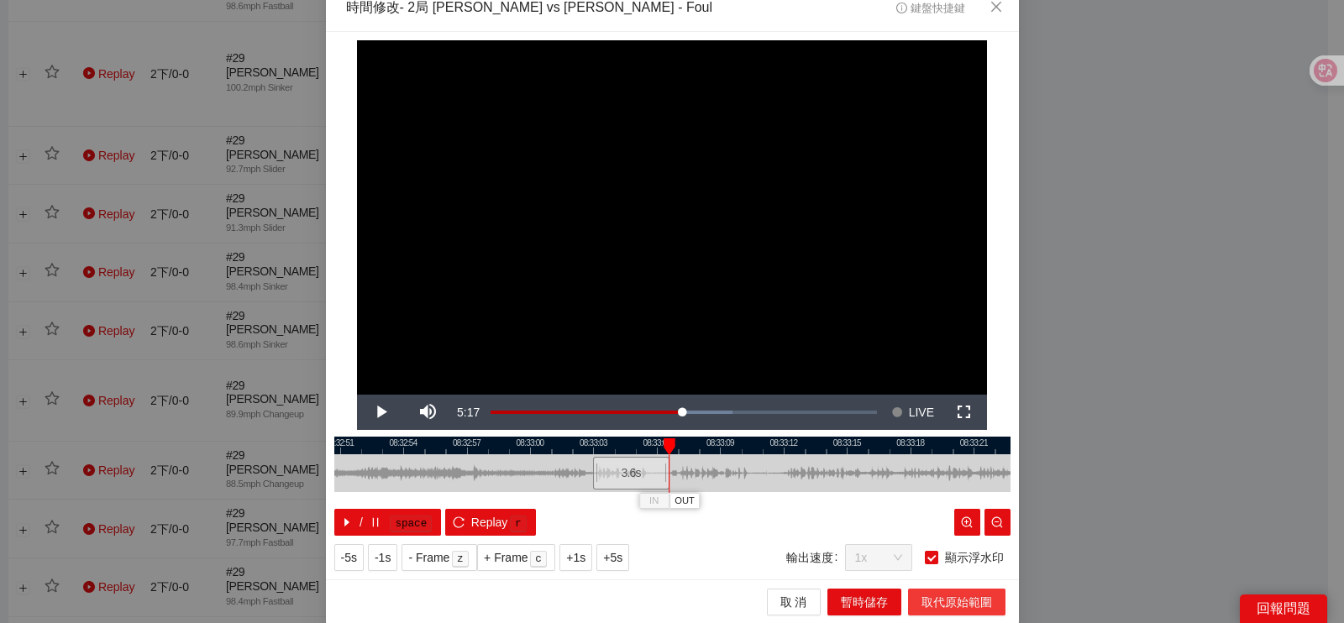
click at [922, 602] on span "取代原始範圍" at bounding box center [957, 602] width 71 height 18
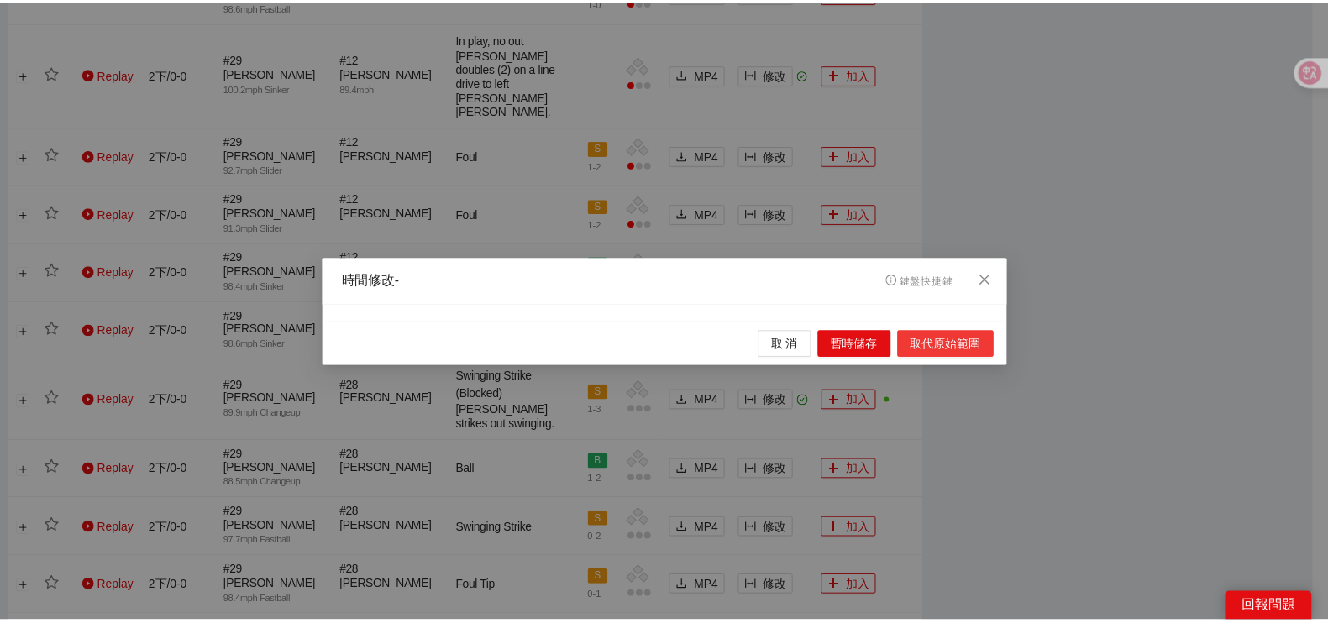
scroll to position [0, 0]
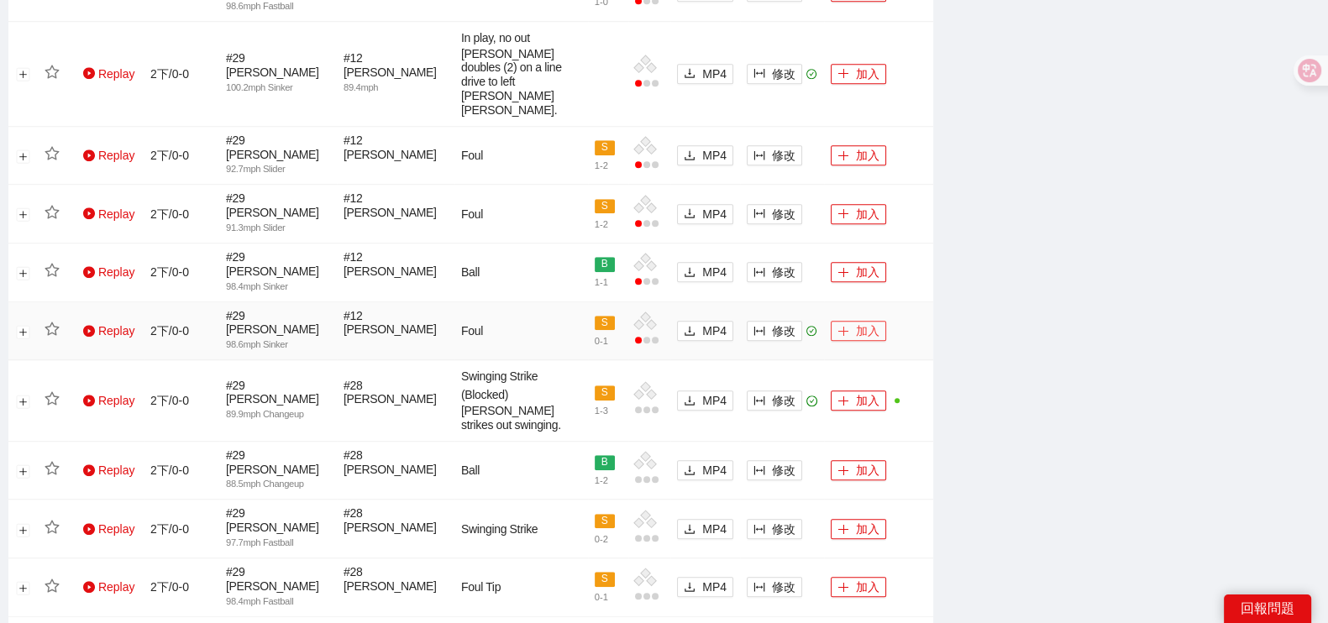
click at [864, 321] on button "加入" at bounding box center [858, 331] width 55 height 20
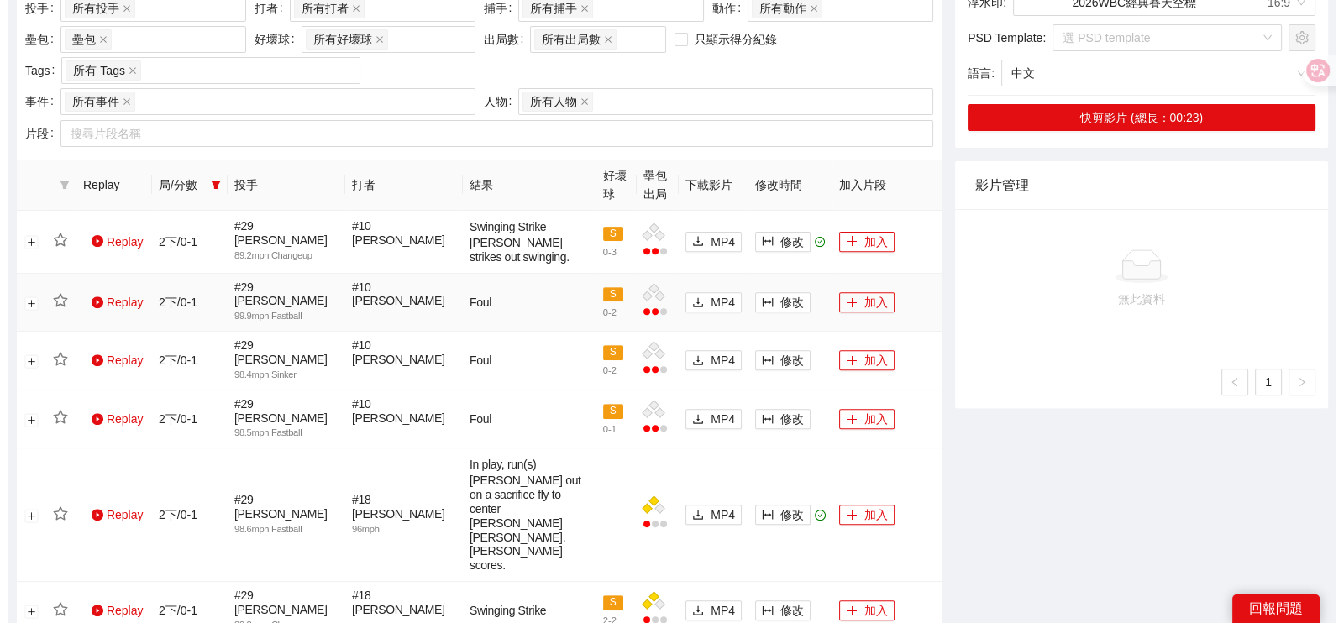
scroll to position [709, 0]
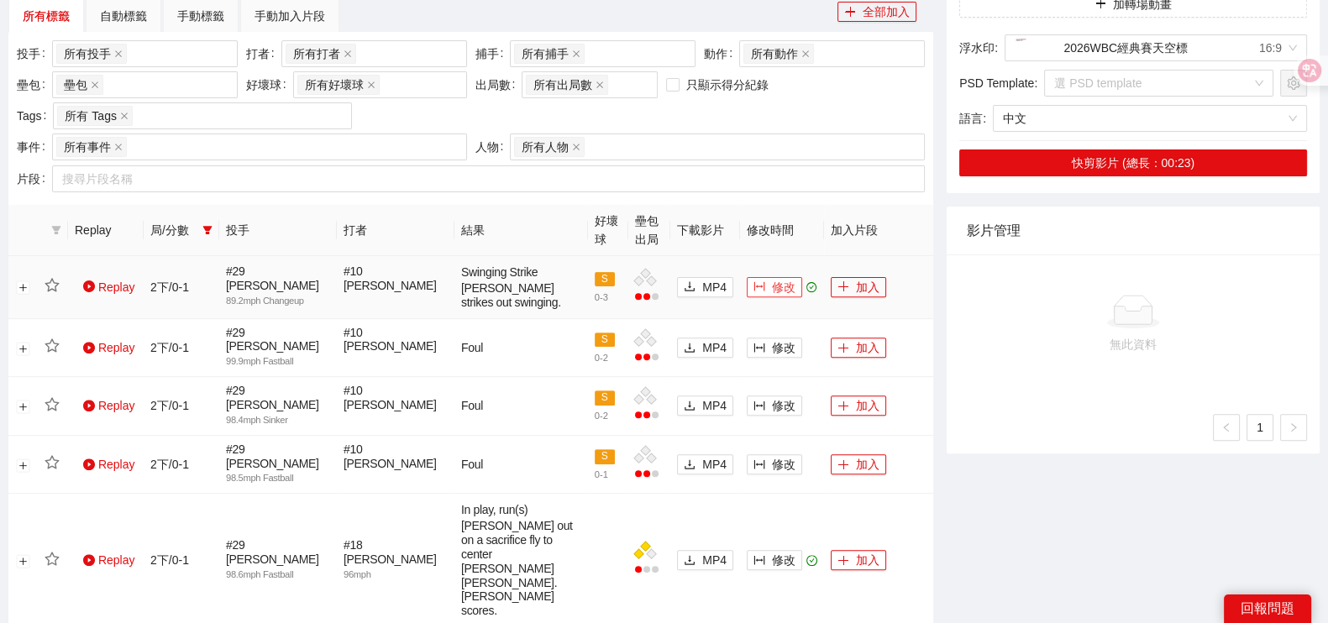
click at [776, 287] on span "修改" at bounding box center [784, 287] width 24 height 18
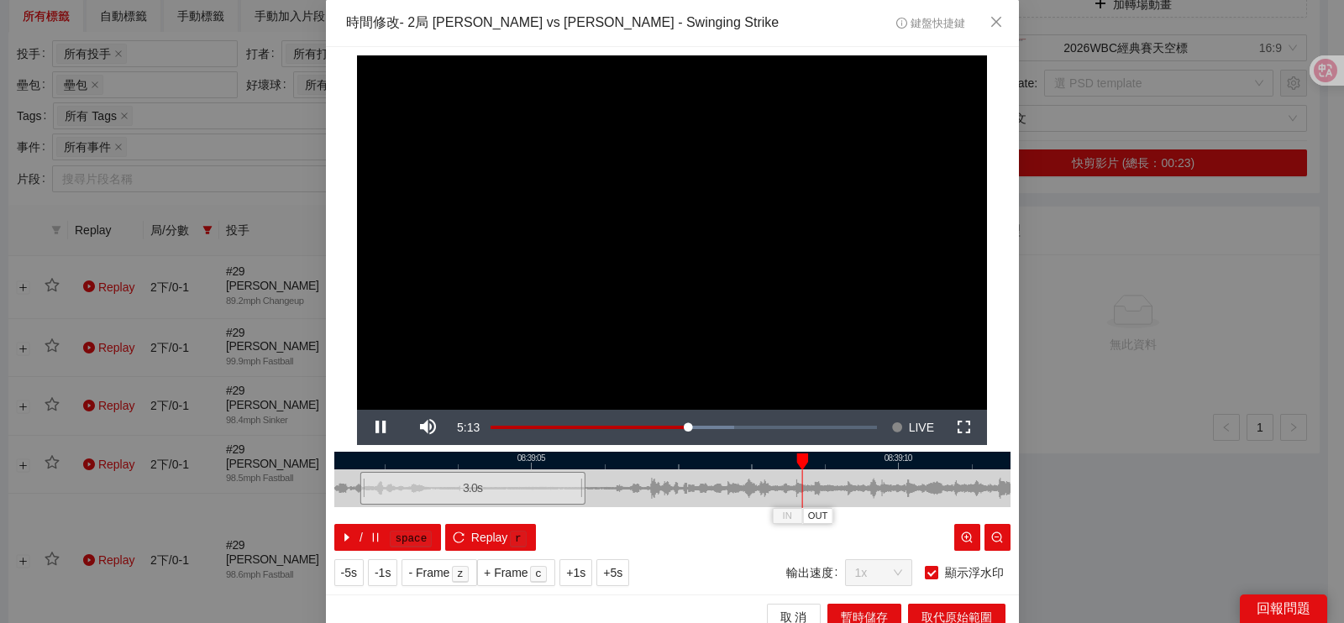
drag, startPoint x: 911, startPoint y: 483, endPoint x: 712, endPoint y: 501, distance: 199.9
click at [711, 502] on div at bounding box center [473, 489] width 676 height 38
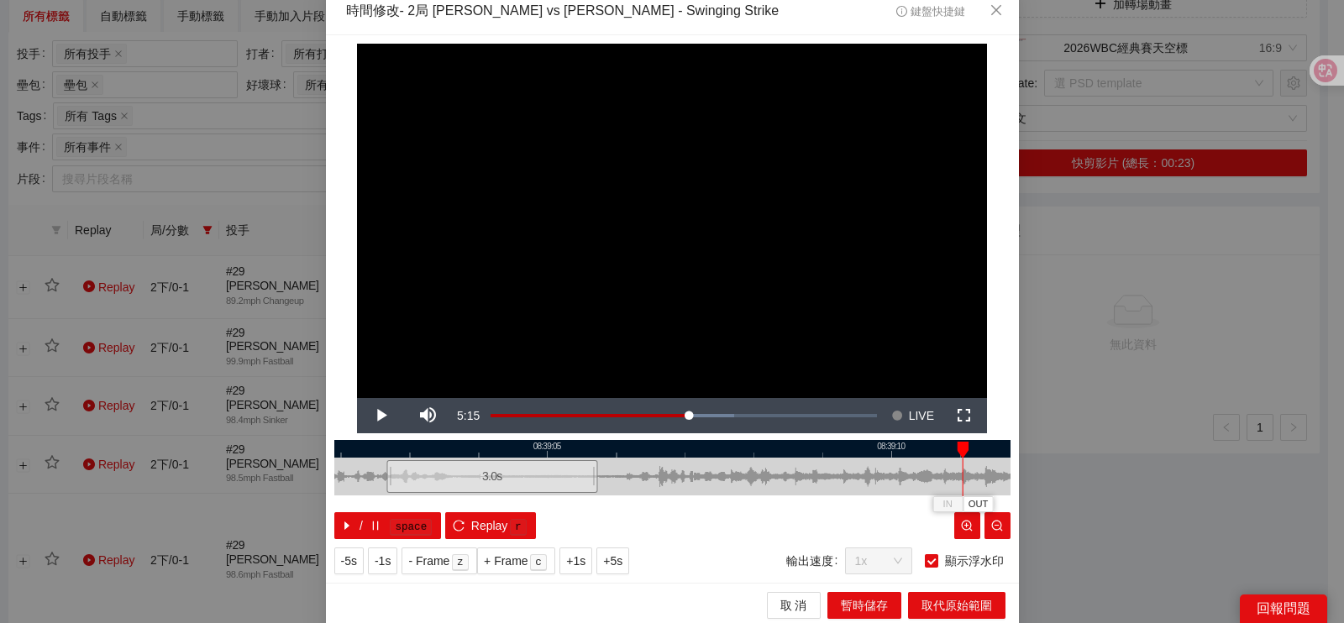
scroll to position [15, 0]
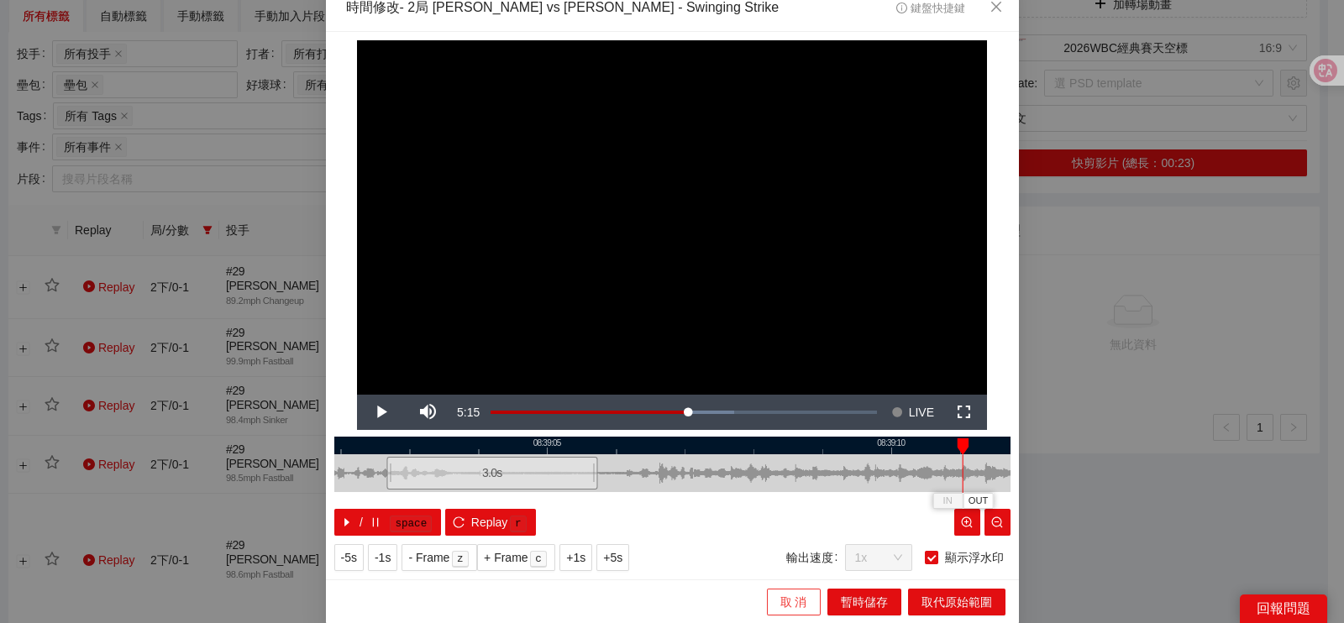
drag, startPoint x: 785, startPoint y: 603, endPoint x: 787, endPoint y: 579, distance: 24.5
click at [785, 603] on span "取 消" at bounding box center [793, 602] width 27 height 18
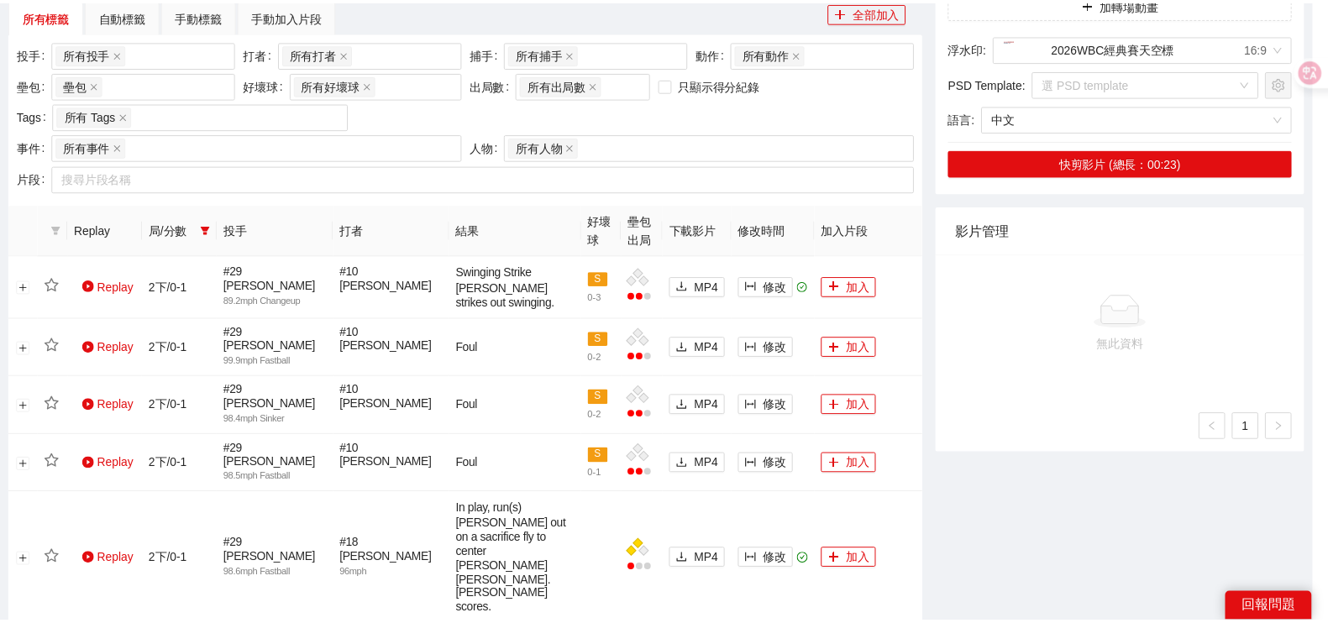
scroll to position [0, 0]
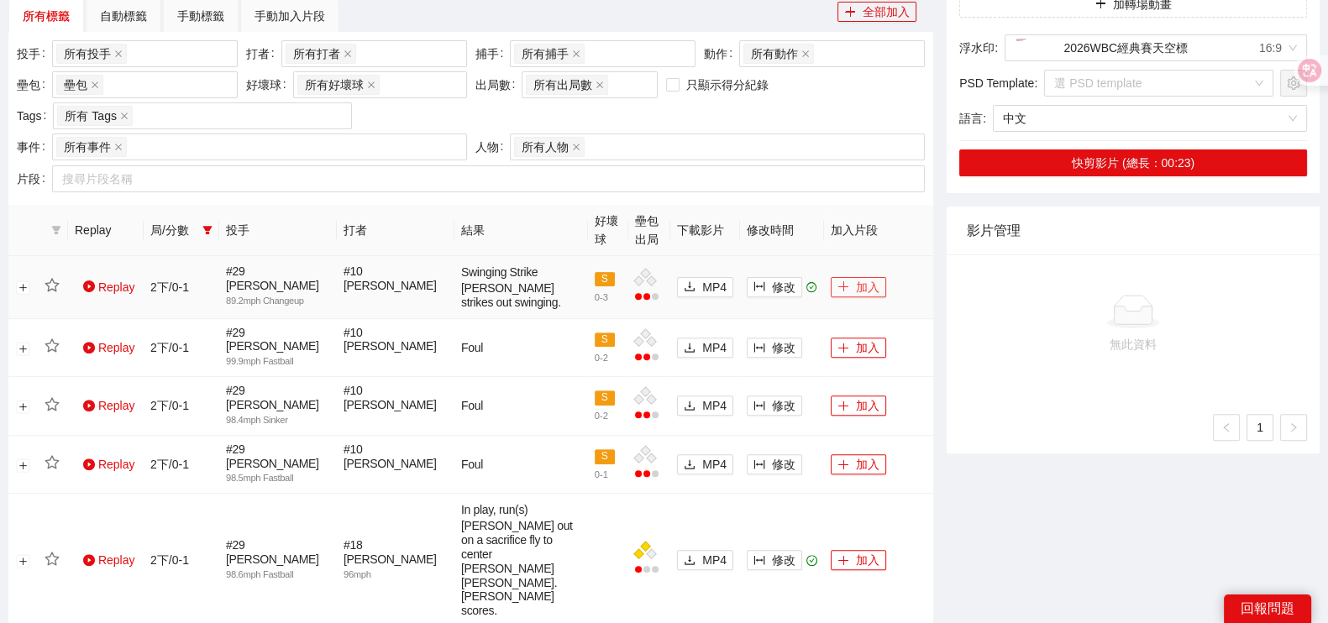
click at [861, 284] on button "加入" at bounding box center [858, 287] width 55 height 20
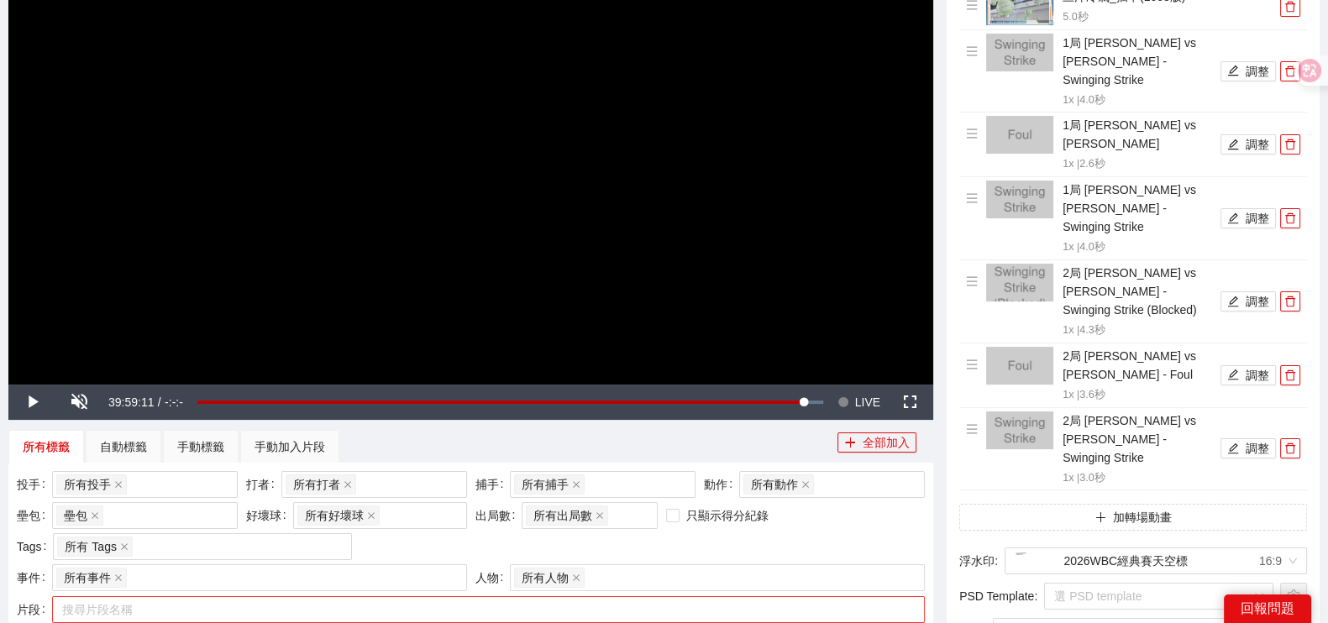
scroll to position [499, 0]
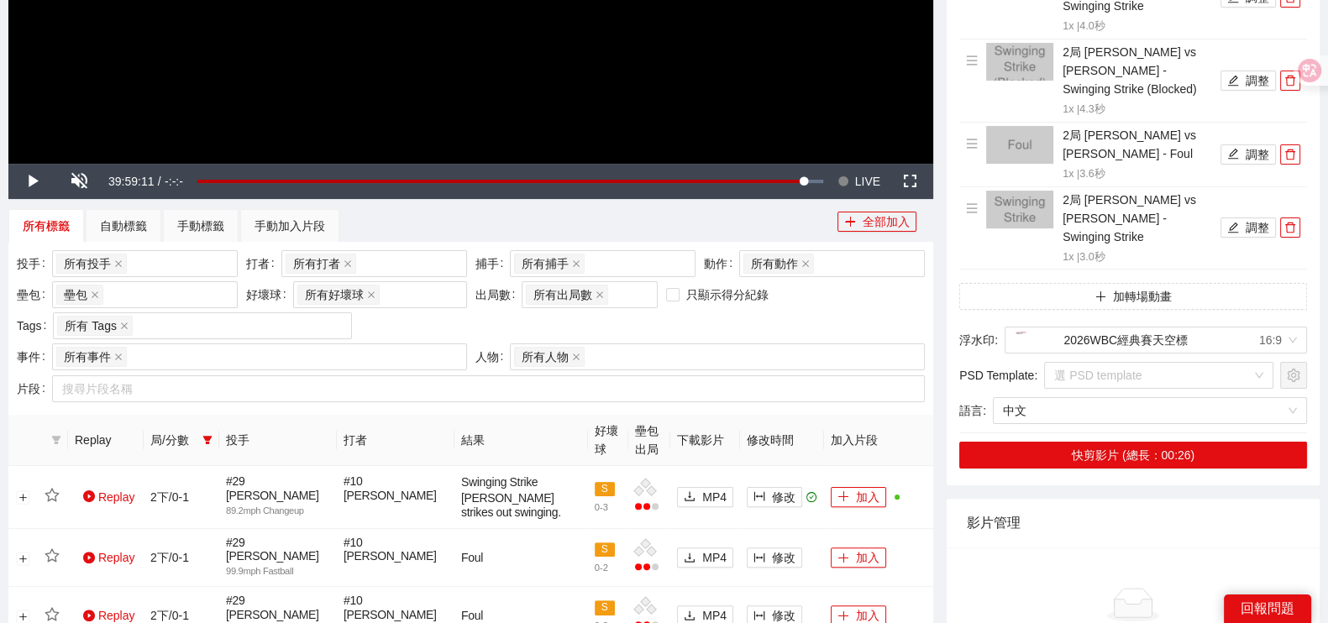
click at [197, 436] on div "局/分數" at bounding box center [181, 440] width 62 height 18
click at [203, 438] on icon "filter" at bounding box center [207, 440] width 10 height 10
click at [144, 496] on span "1下" at bounding box center [149, 497] width 25 height 13
click at [302, 405] on div "片段 搜尋片段名稱" at bounding box center [471, 391] width 917 height 31
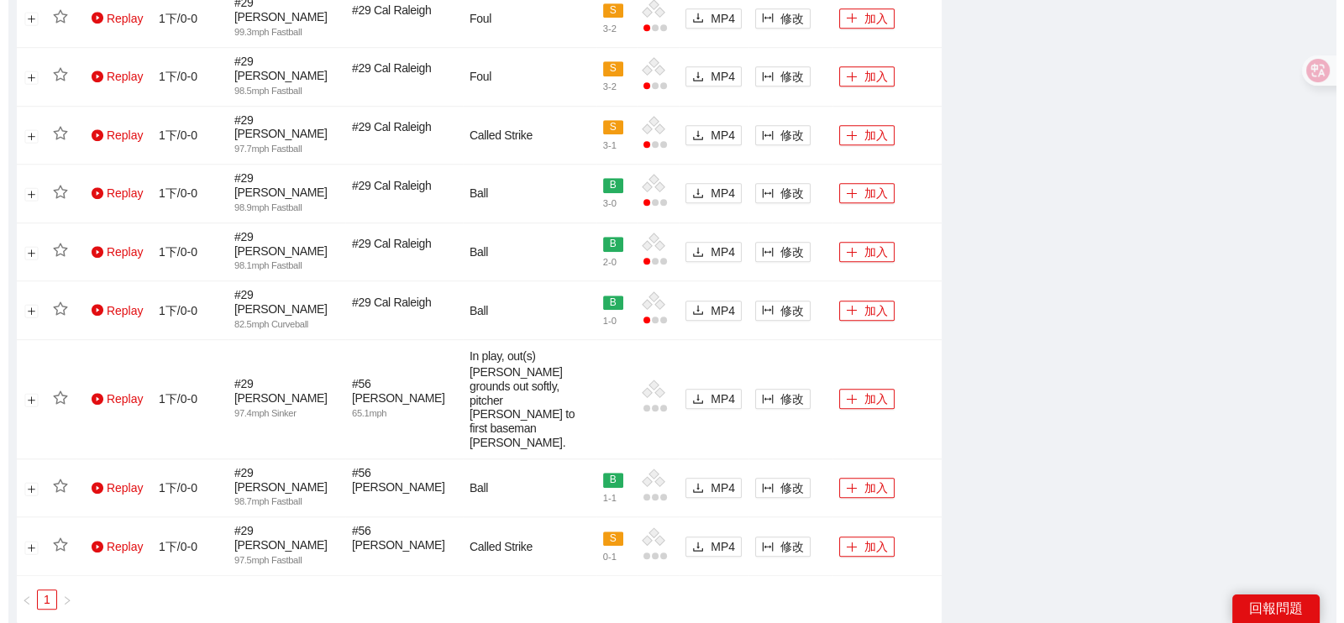
scroll to position [1549, 0]
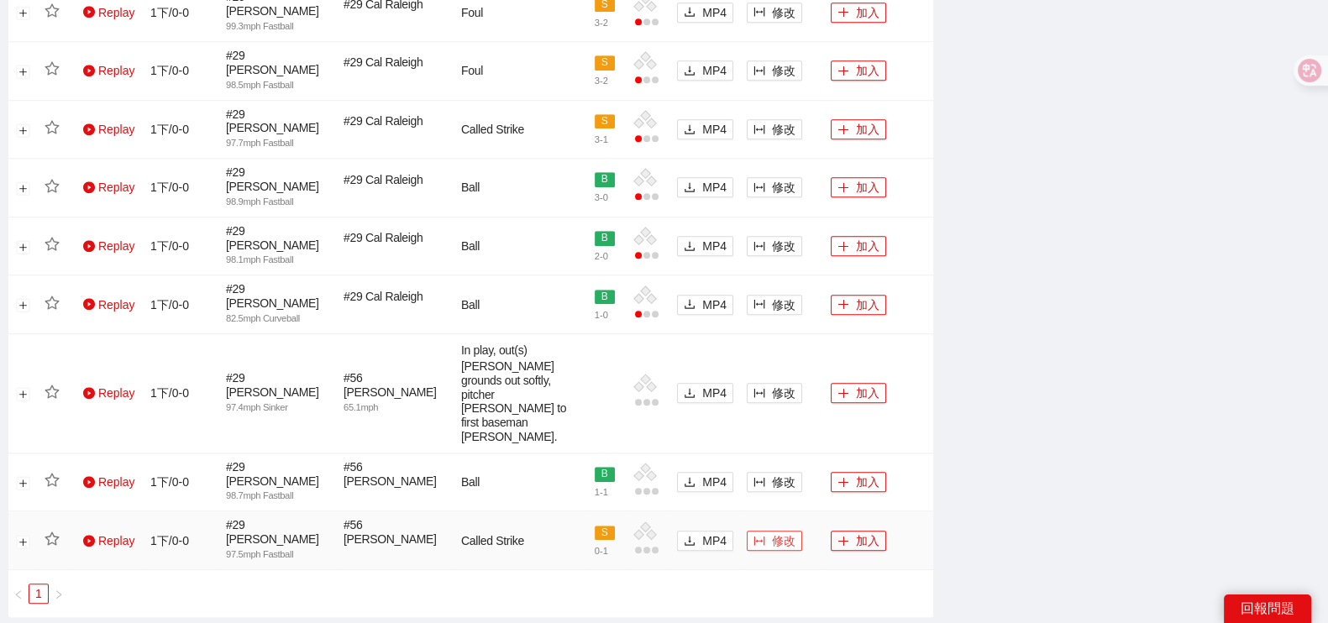
click at [762, 535] on icon "column-width" at bounding box center [760, 541] width 12 height 12
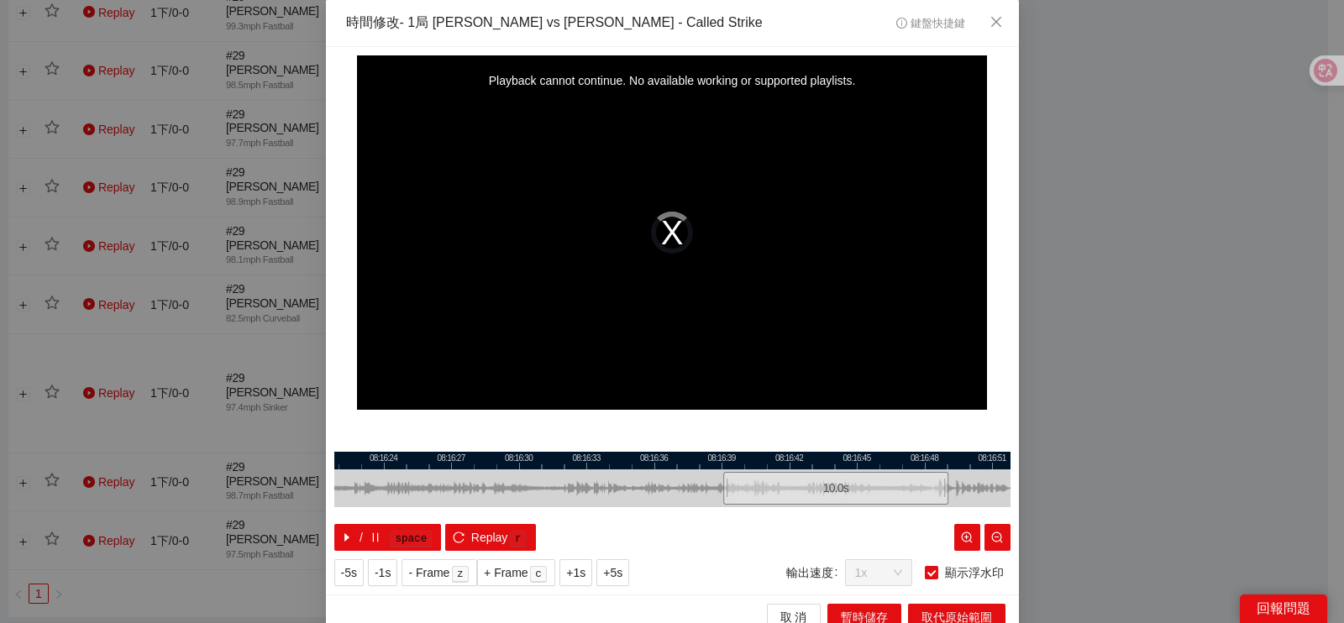
drag, startPoint x: 454, startPoint y: 485, endPoint x: 638, endPoint y: 462, distance: 185.4
click at [643, 464] on div "08:16:21 08:16:24 08:16:27 08:16:30 08:16:33 08:16:36 08:16:39 08:16:42 08:16:4…" at bounding box center [672, 501] width 676 height 99
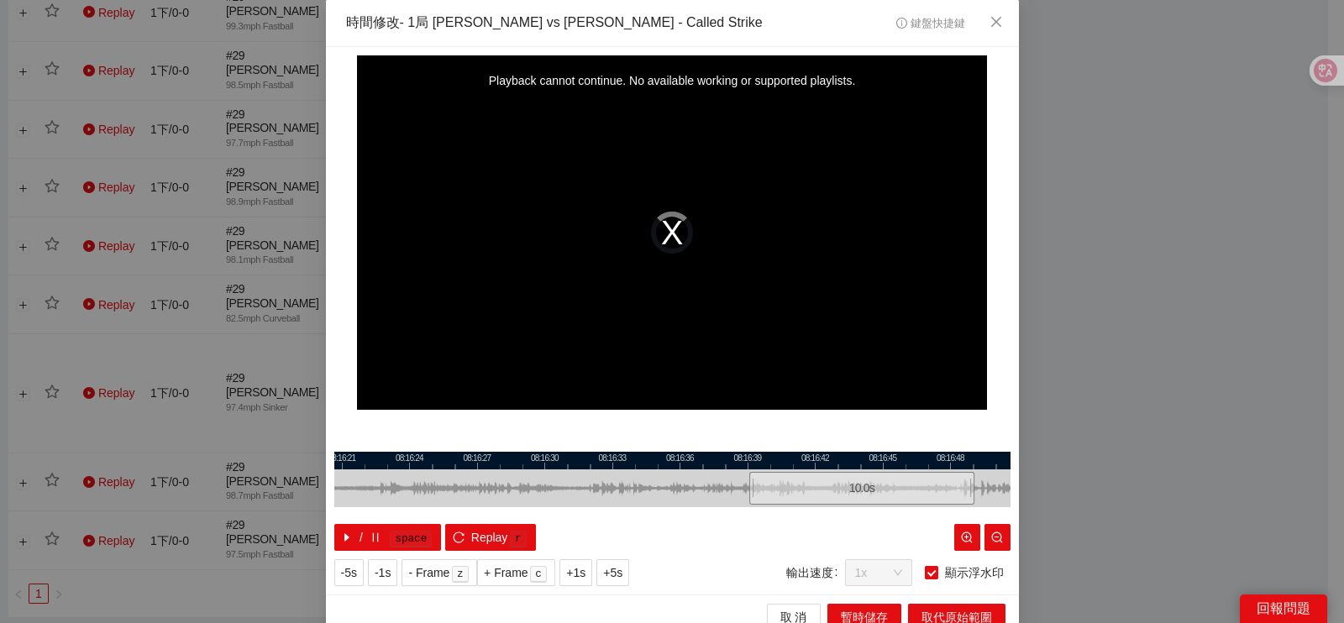
click at [529, 462] on div at bounding box center [672, 461] width 676 height 18
click at [517, 512] on span "IN" at bounding box center [521, 516] width 9 height 15
drag, startPoint x: 472, startPoint y: 493, endPoint x: 621, endPoint y: 471, distance: 150.3
click at [689, 460] on div "08:16:12 08:16:15 08:16:18 08:16:21 08:16:24 08:16:27 08:16:30 08:16:33 08:16:3…" at bounding box center [672, 501] width 676 height 99
drag, startPoint x: 533, startPoint y: 486, endPoint x: 659, endPoint y: 484, distance: 126.0
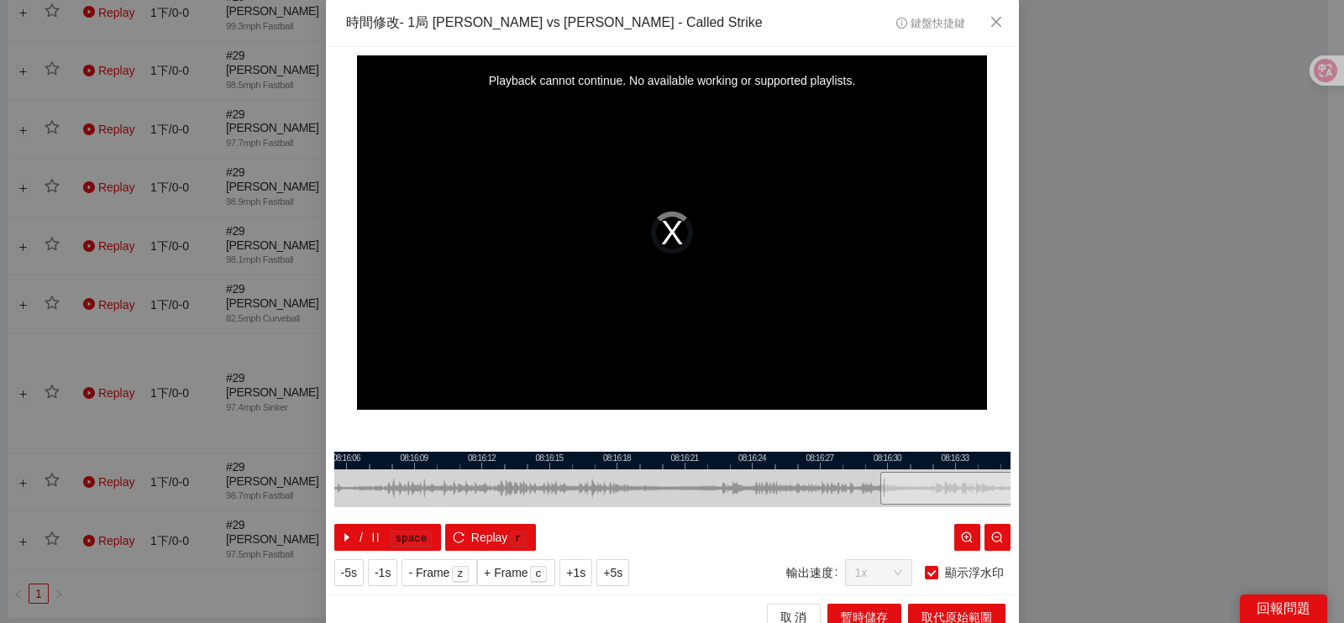
click at [659, 484] on div at bounding box center [798, 489] width 676 height 38
click at [646, 464] on div at bounding box center [672, 461] width 676 height 18
click at [625, 511] on button "IN" at bounding box center [639, 516] width 30 height 16
click at [625, 517] on button "IN" at bounding box center [639, 516] width 30 height 16
click at [244, 507] on div "**********" at bounding box center [672, 311] width 1344 height 623
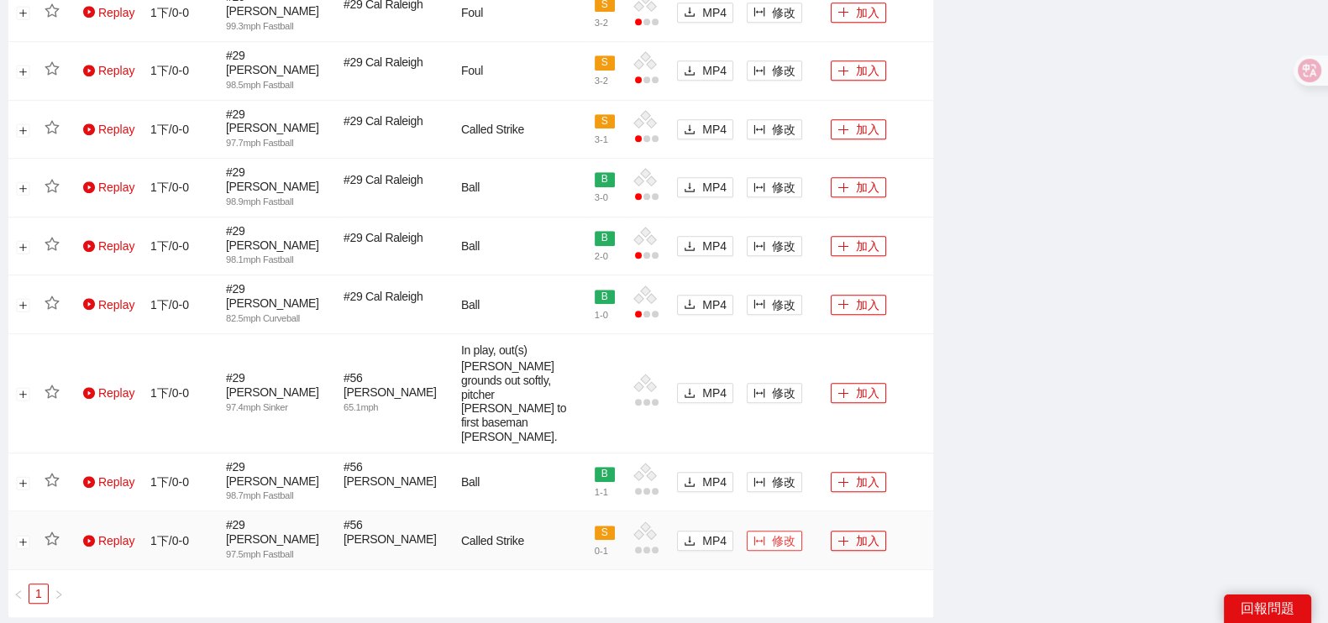
click at [780, 532] on span "修改" at bounding box center [784, 541] width 24 height 18
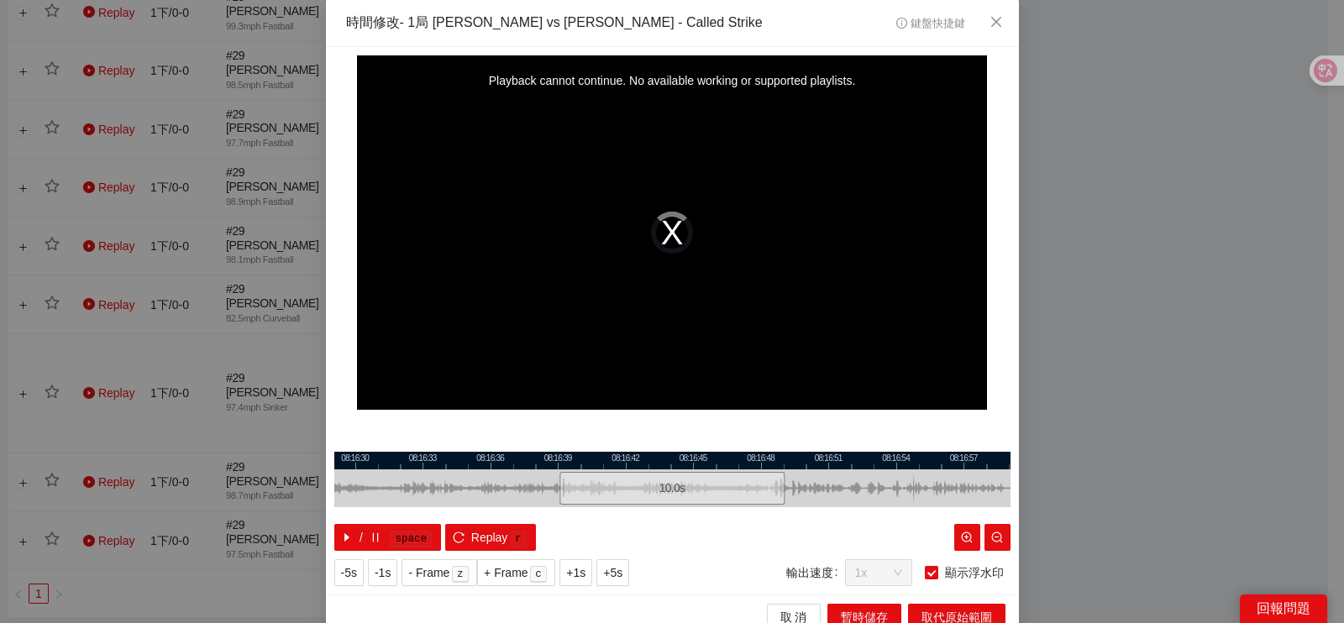
click at [900, 25] on icon "info-circle" at bounding box center [901, 23] width 11 height 11
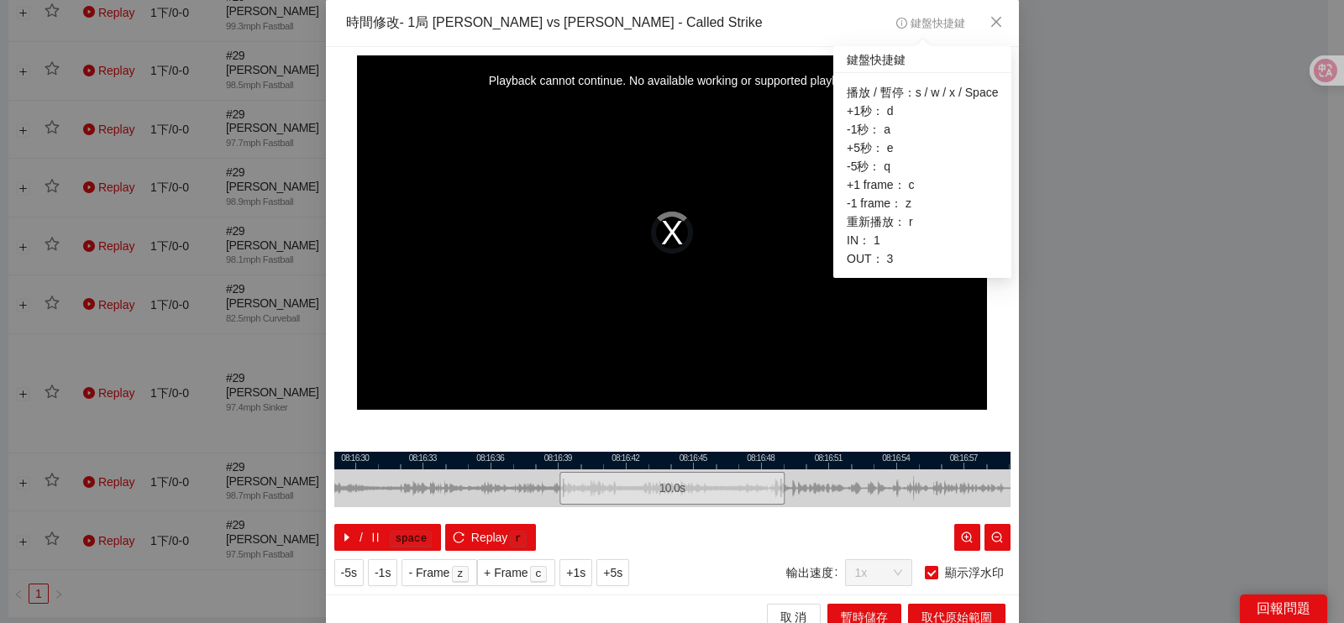
click at [901, 27] on span "鍵盤快捷鍵" at bounding box center [930, 24] width 68 height 12
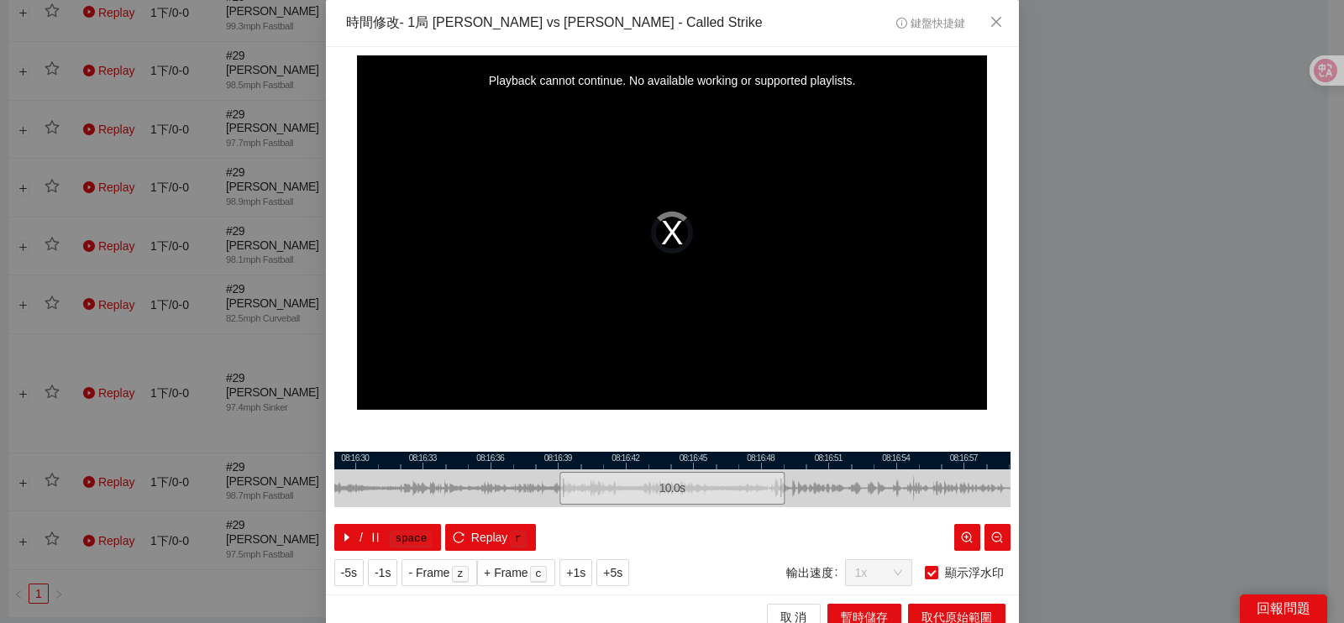
click at [557, 496] on div at bounding box center [562, 489] width 10 height 38
click at [529, 498] on div at bounding box center [672, 489] width 676 height 38
click at [1207, 412] on div "**********" at bounding box center [672, 311] width 1344 height 623
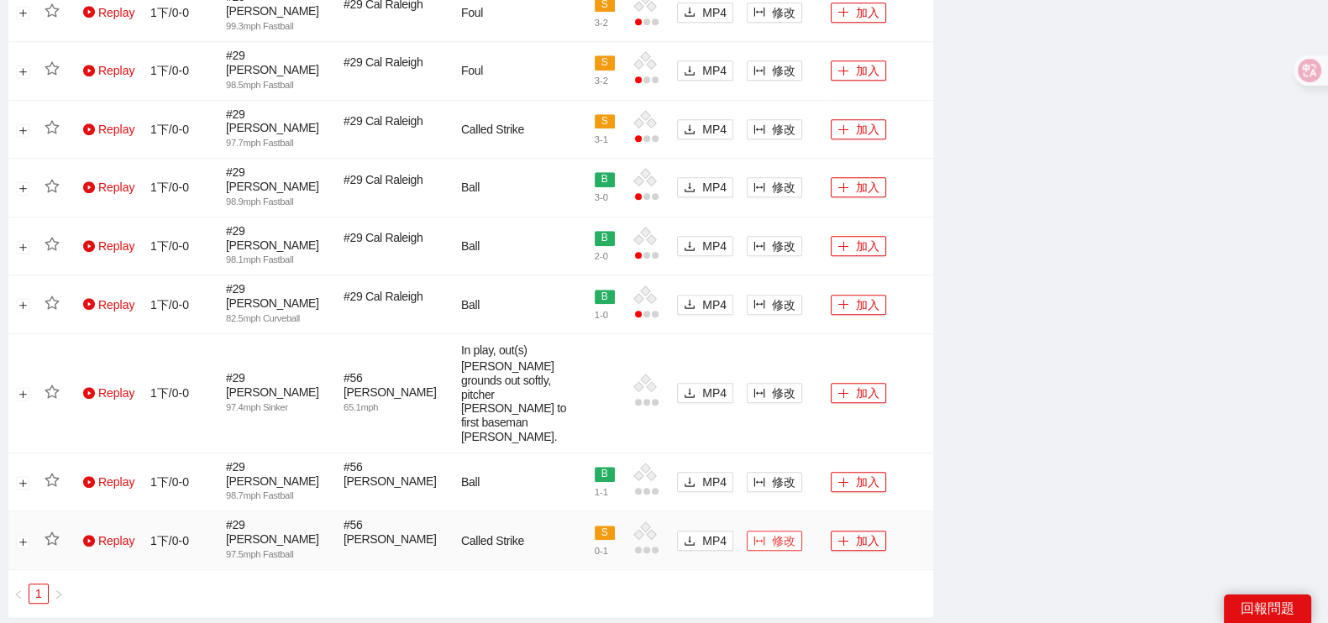
click at [770, 531] on button "修改" at bounding box center [774, 541] width 55 height 20
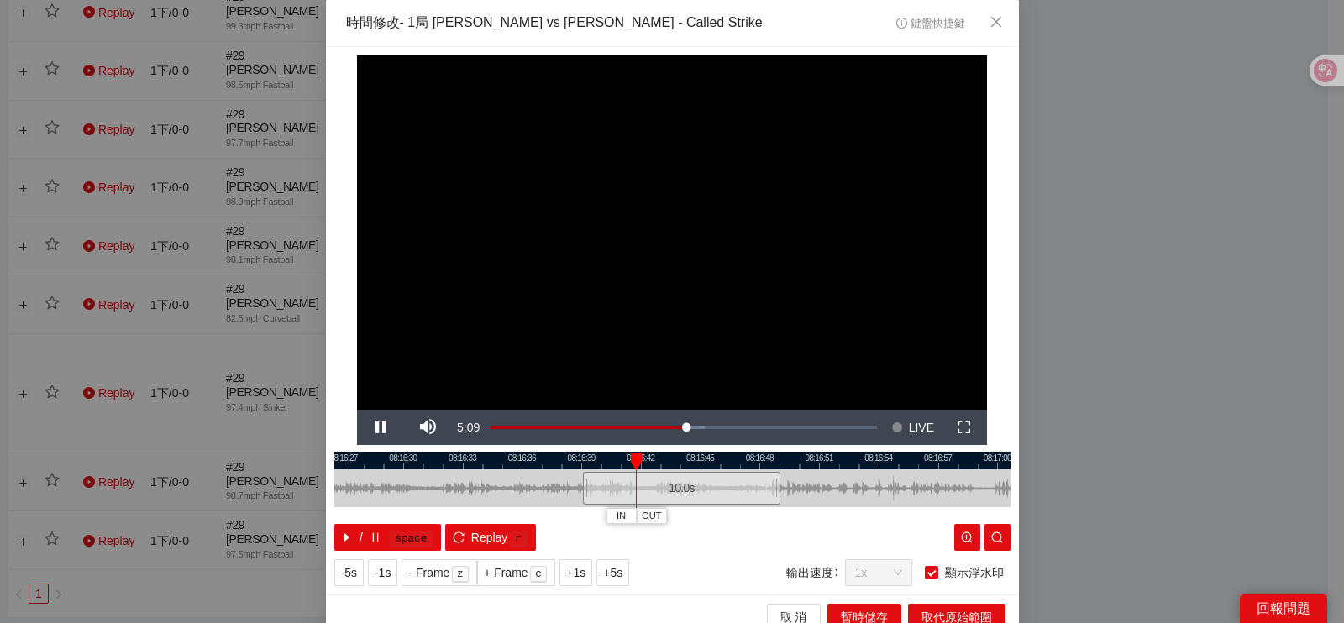
scroll to position [15, 0]
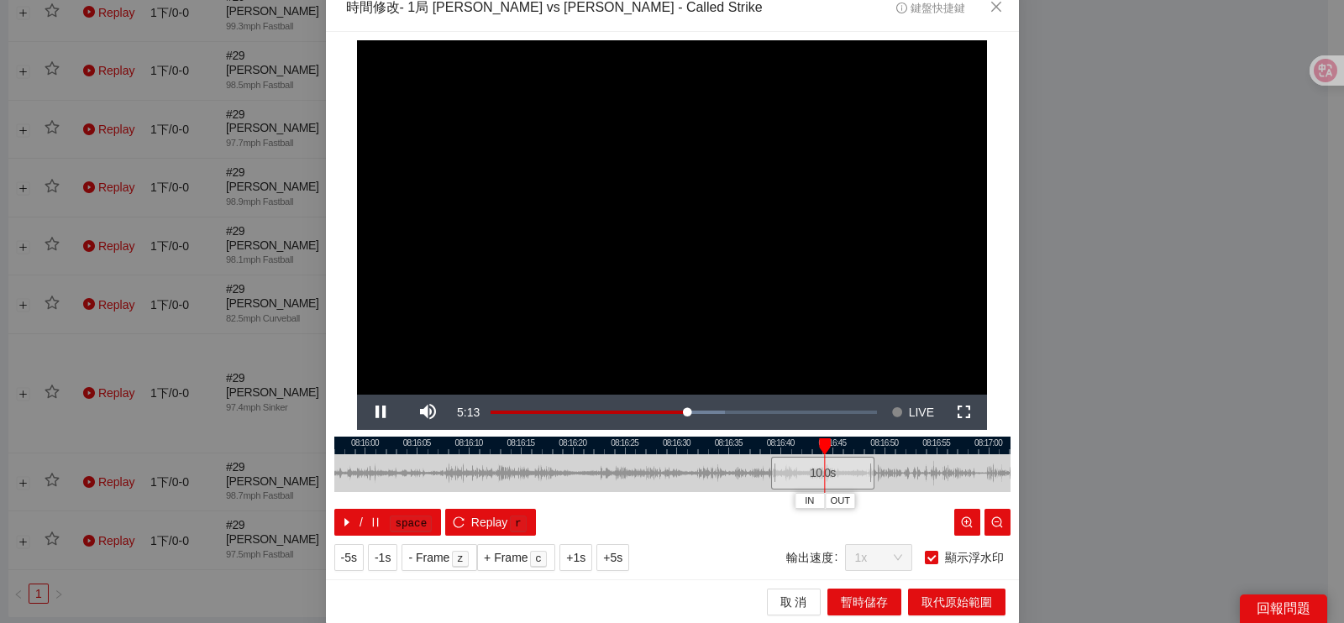
drag, startPoint x: 632, startPoint y: 484, endPoint x: 689, endPoint y: 481, distance: 57.2
click at [689, 481] on div at bounding box center [756, 473] width 676 height 38
click at [649, 449] on div at bounding box center [672, 446] width 676 height 18
click at [476, 450] on div at bounding box center [672, 446] width 676 height 18
drag, startPoint x: 496, startPoint y: 444, endPoint x: 706, endPoint y: 444, distance: 210.0
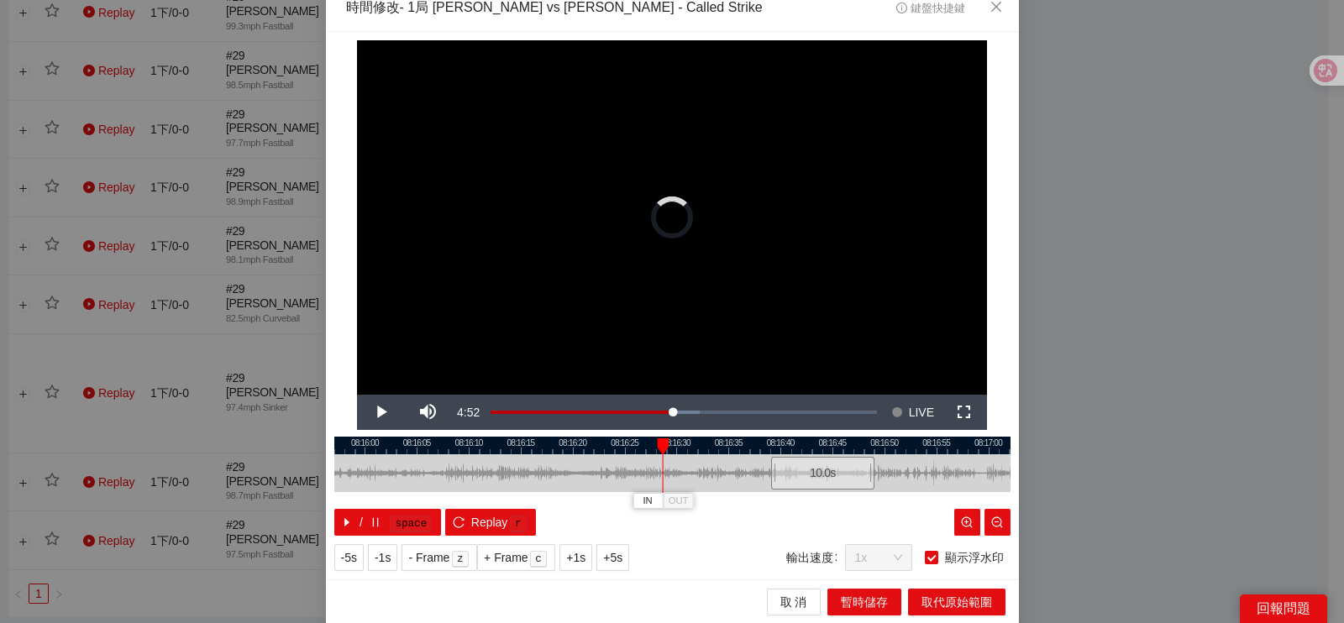
click at [667, 444] on div at bounding box center [663, 447] width 12 height 17
click at [669, 444] on div at bounding box center [663, 447] width 12 height 17
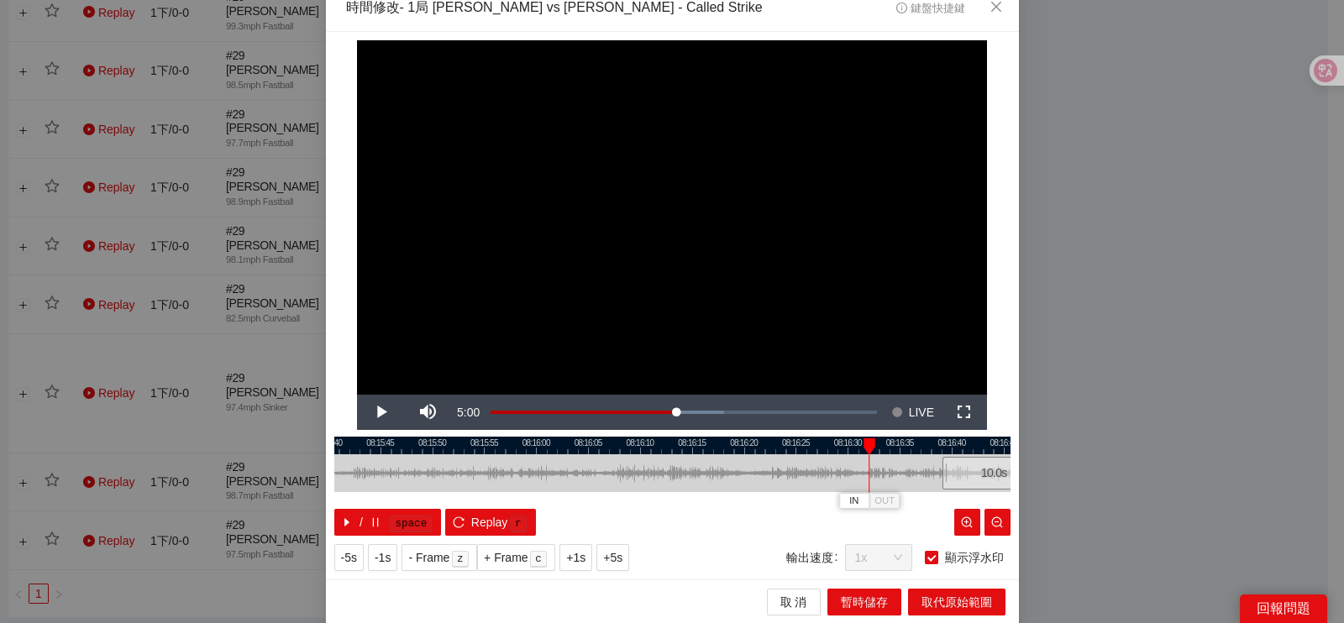
drag, startPoint x: 701, startPoint y: 445, endPoint x: 937, endPoint y: 457, distance: 235.5
click at [937, 457] on div "08:15:40 08:15:45 08:15:50 08:15:55 08:16:00 08:16:05 08:16:10 08:16:15 08:16:2…" at bounding box center [672, 486] width 676 height 99
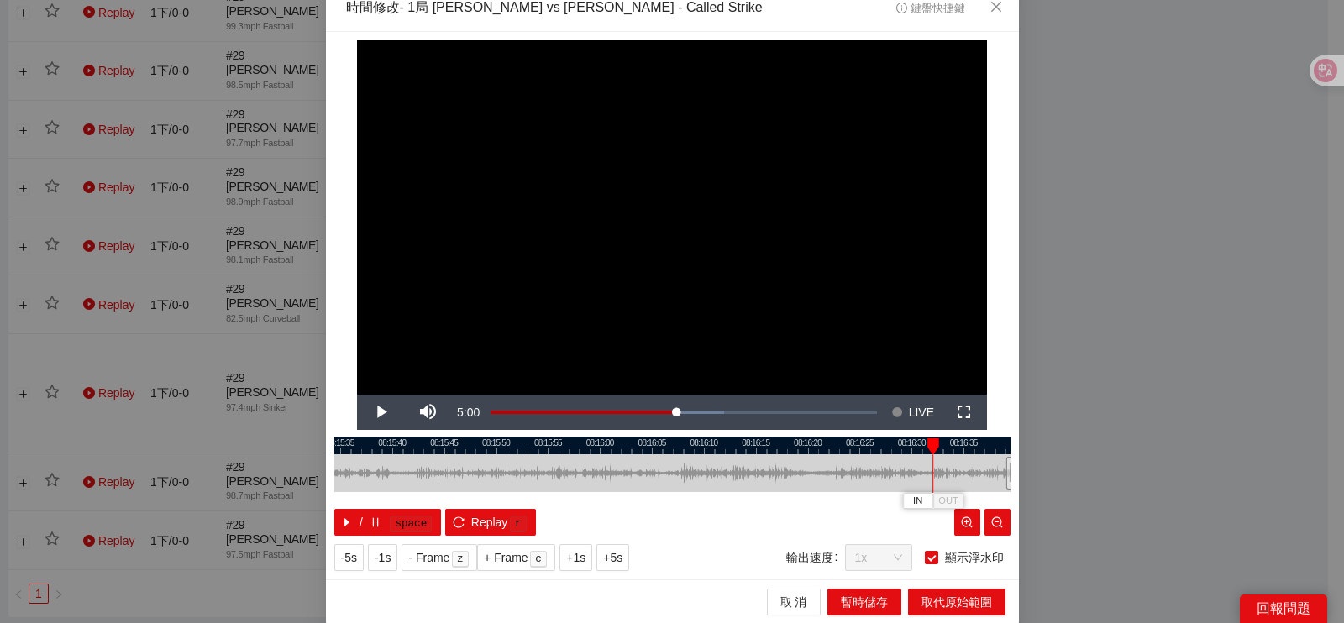
click at [537, 451] on div at bounding box center [672, 446] width 676 height 18
click at [443, 445] on div at bounding box center [672, 446] width 676 height 18
click at [375, 412] on span "Video Player" at bounding box center [380, 412] width 47 height 0
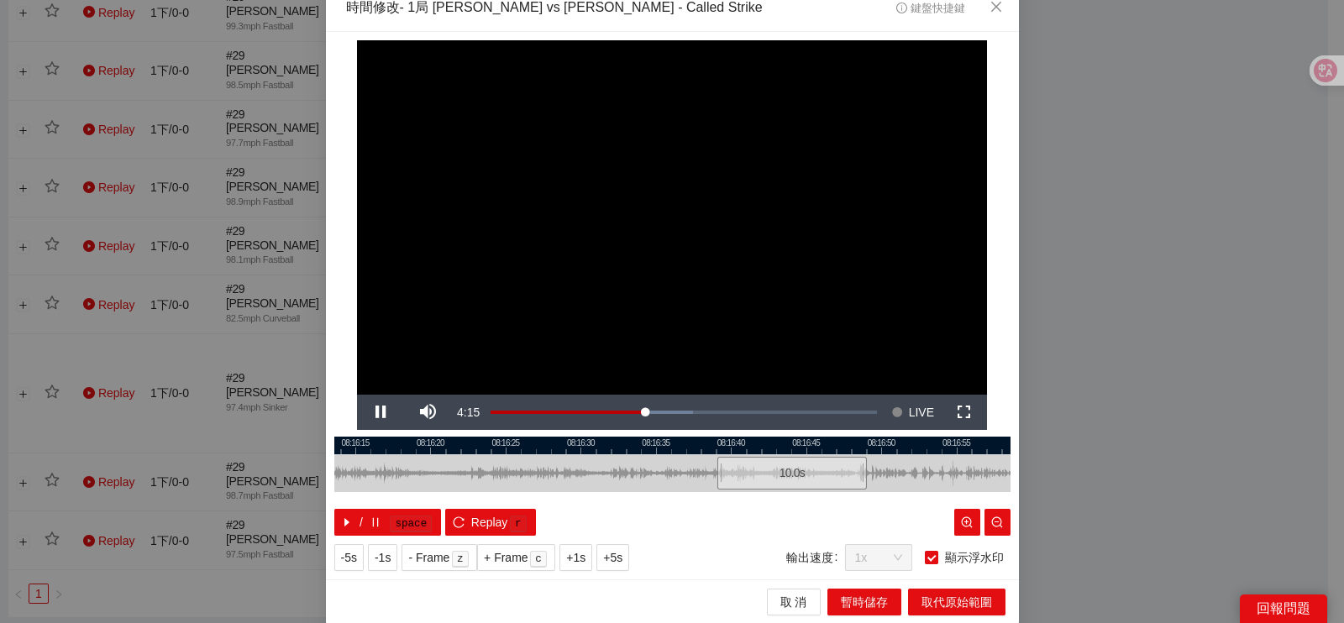
drag, startPoint x: 416, startPoint y: 486, endPoint x: 536, endPoint y: 477, distance: 120.4
click at [536, 477] on div at bounding box center [812, 473] width 676 height 38
drag, startPoint x: 586, startPoint y: 476, endPoint x: 754, endPoint y: 460, distance: 168.8
click at [754, 460] on div at bounding box center [927, 473] width 676 height 38
click at [433, 451] on div at bounding box center [672, 446] width 676 height 18
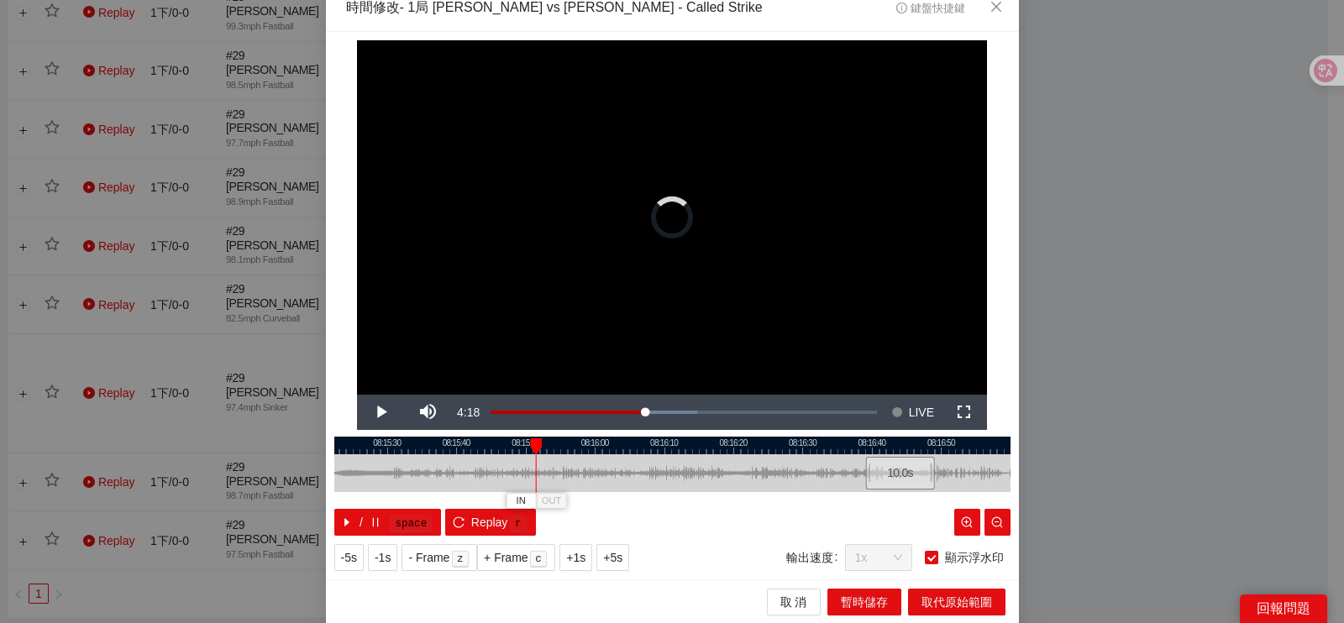
drag, startPoint x: 444, startPoint y: 443, endPoint x: 536, endPoint y: 454, distance: 92.2
click at [536, 454] on div "IN OUT" at bounding box center [536, 447] width 12 height 17
drag, startPoint x: 542, startPoint y: 445, endPoint x: 563, endPoint y: 448, distance: 21.2
click at [563, 448] on div at bounding box center [564, 447] width 12 height 17
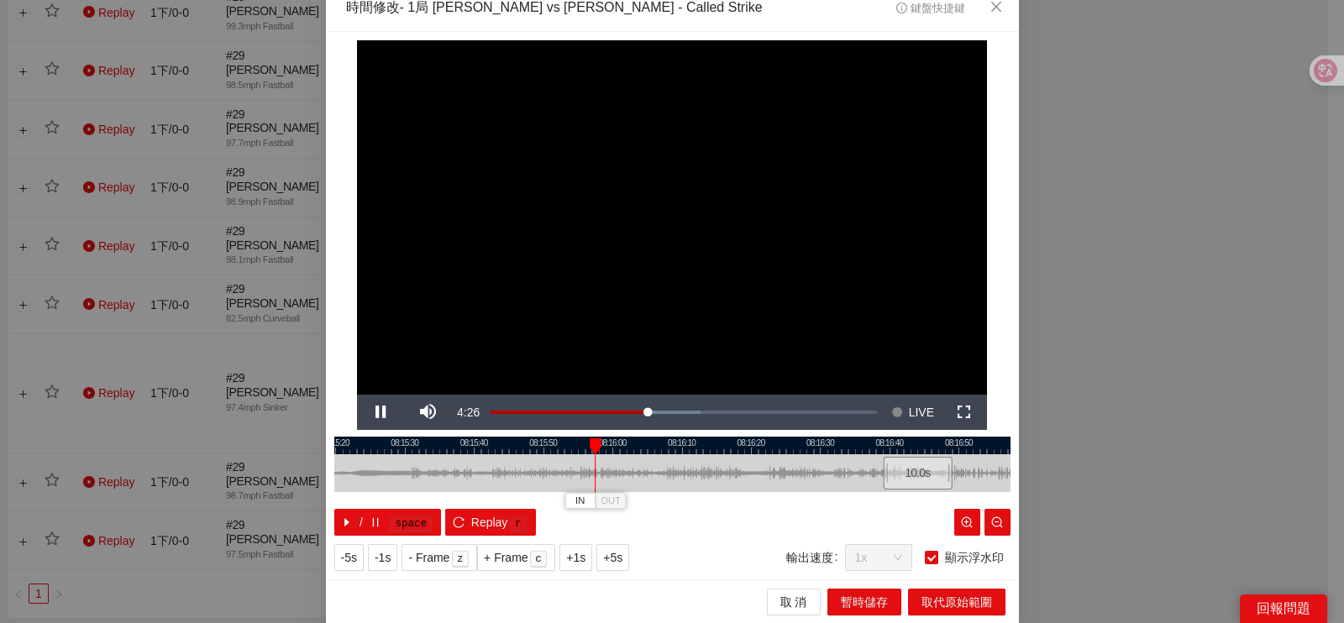
drag, startPoint x: 586, startPoint y: 455, endPoint x: 601, endPoint y: 455, distance: 16.0
click at [601, 455] on div "08:15:10 08:15:20 08:15:30 08:15:40 08:15:50 08:16:00 08:16:10 08:16:20 08:16:3…" at bounding box center [672, 486] width 676 height 99
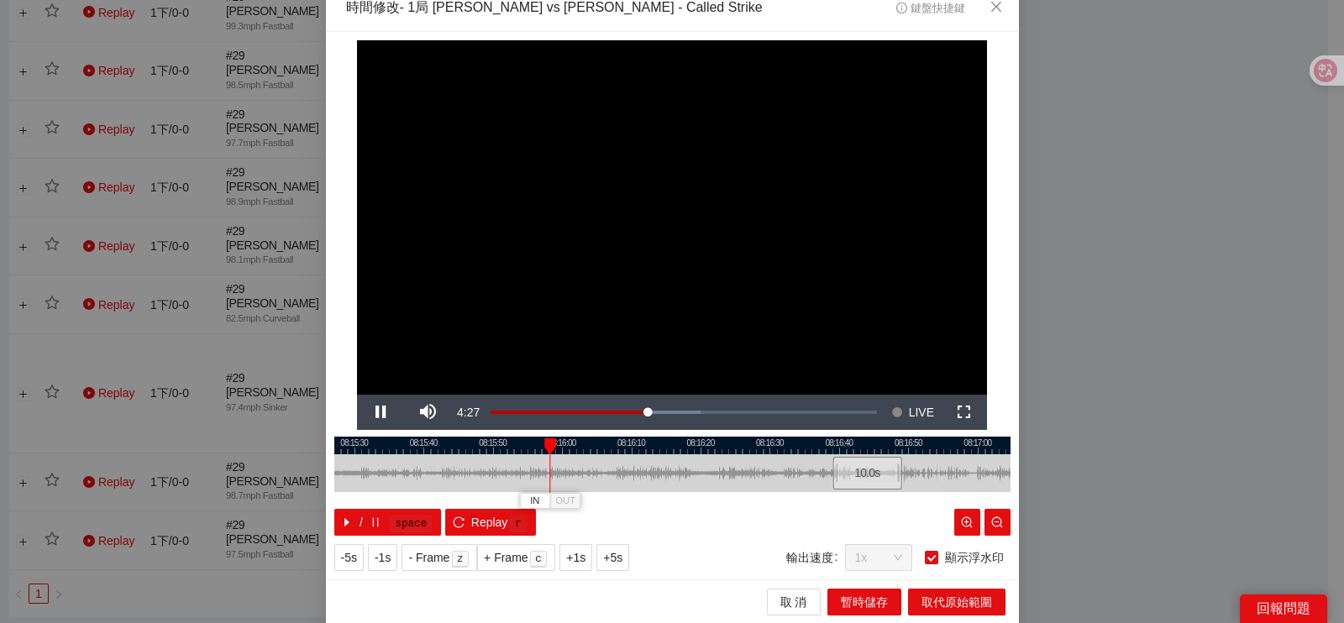
drag, startPoint x: 601, startPoint y: 455, endPoint x: 533, endPoint y: 454, distance: 68.9
click at [542, 463] on div at bounding box center [614, 473] width 676 height 38
drag, startPoint x: 552, startPoint y: 444, endPoint x: 566, endPoint y: 448, distance: 14.7
click at [566, 448] on div "08:15:20 08:15:30 08:15:40 08:15:50 08:16:00 08:16:10 08:16:20 08:16:30 08:16:4…" at bounding box center [672, 486] width 676 height 99
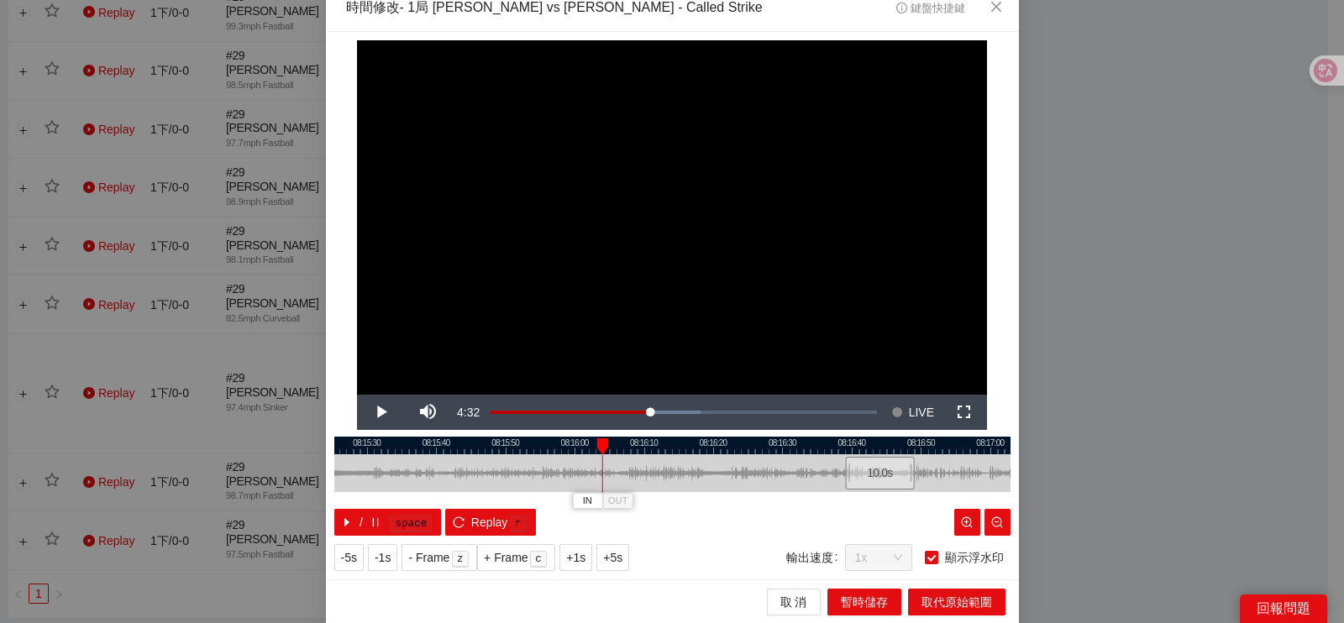
drag, startPoint x: 565, startPoint y: 446, endPoint x: 592, endPoint y: 448, distance: 27.8
click at [596, 448] on div at bounding box center [602, 447] width 12 height 17
drag, startPoint x: 612, startPoint y: 476, endPoint x: 549, endPoint y: 470, distance: 63.4
click at [553, 473] on div at bounding box center [666, 473] width 676 height 38
click at [582, 437] on div at bounding box center [672, 446] width 676 height 18
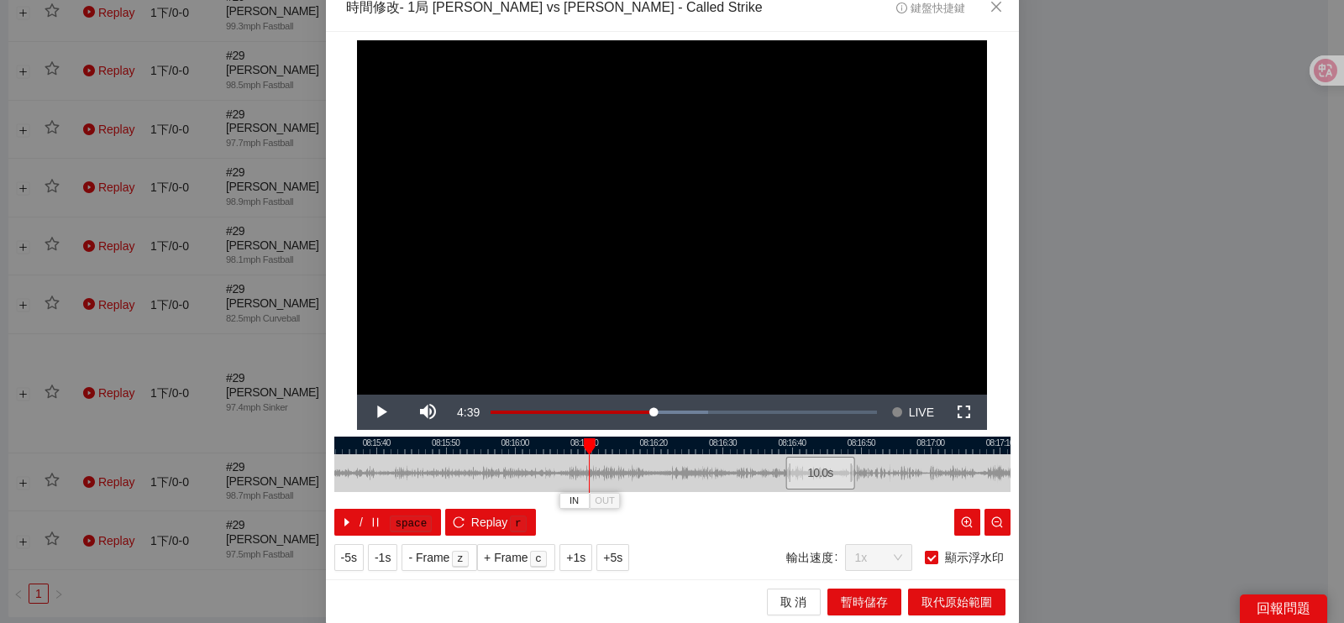
click at [600, 444] on div at bounding box center [672, 446] width 676 height 18
click at [618, 441] on div at bounding box center [672, 446] width 676 height 18
click at [633, 444] on div at bounding box center [672, 446] width 676 height 18
click at [649, 444] on div at bounding box center [672, 446] width 676 height 18
click at [663, 443] on div at bounding box center [672, 446] width 676 height 18
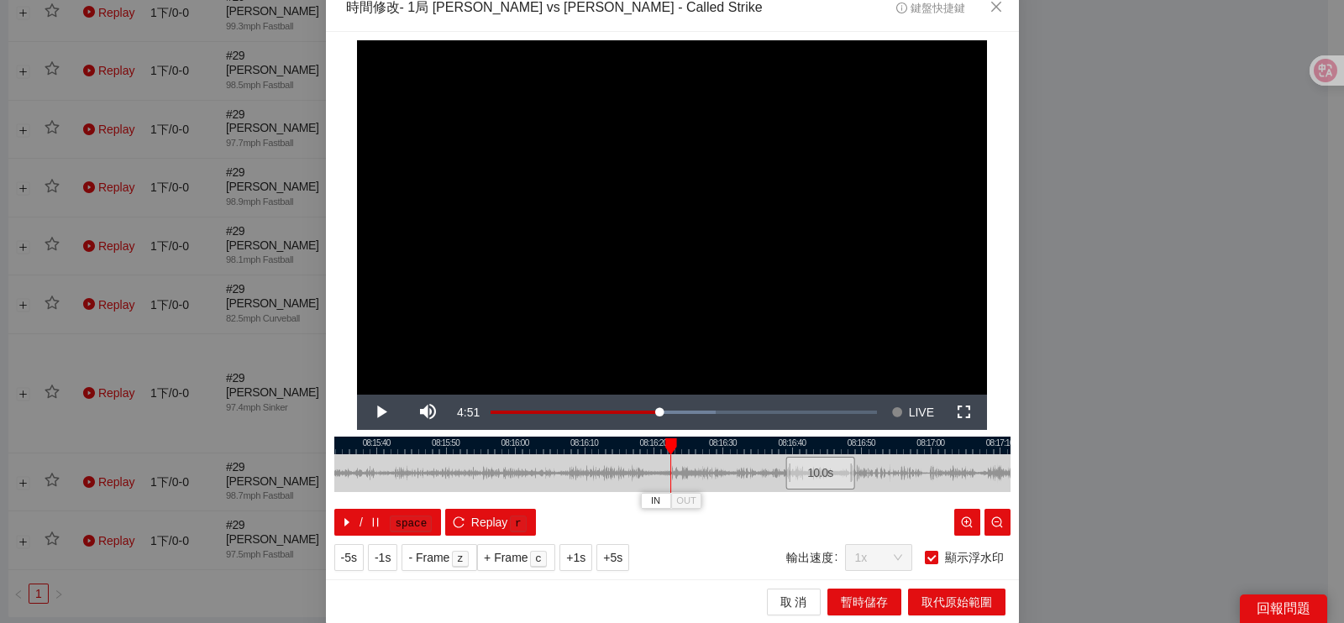
click at [671, 444] on div at bounding box center [672, 446] width 676 height 18
click at [688, 443] on div at bounding box center [672, 446] width 676 height 18
click at [693, 443] on div at bounding box center [697, 447] width 12 height 17
click at [702, 442] on div at bounding box center [672, 446] width 676 height 18
click at [714, 440] on div at bounding box center [672, 446] width 676 height 18
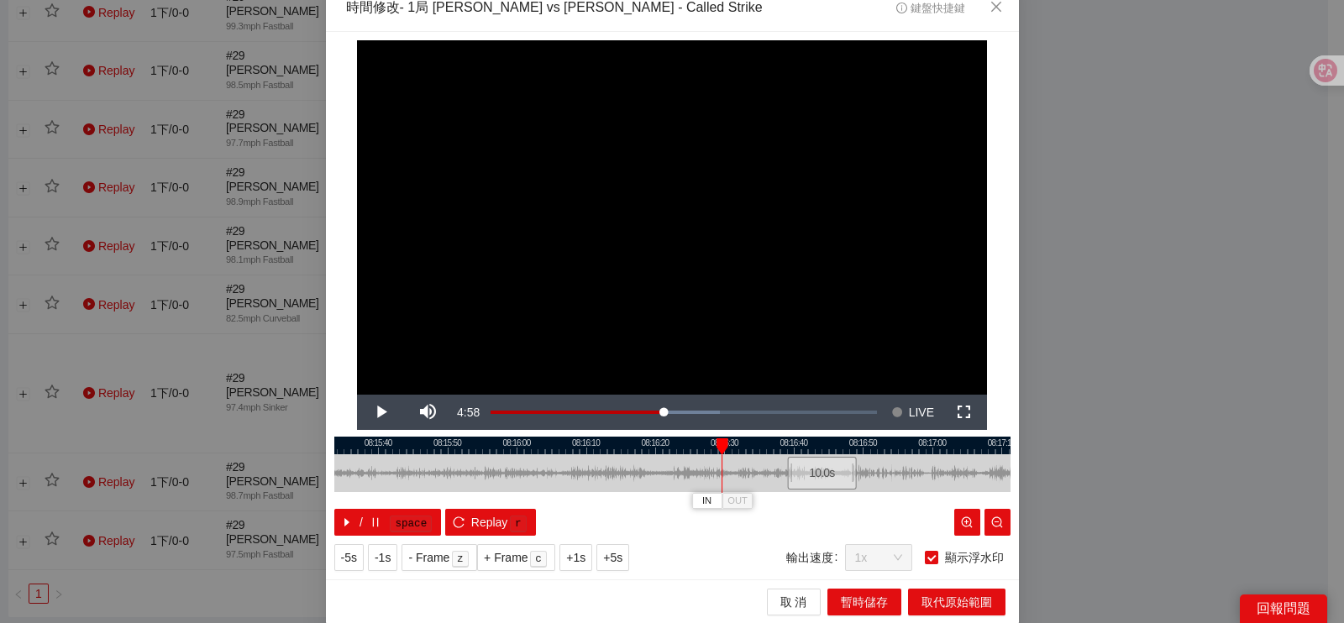
click at [727, 443] on div at bounding box center [672, 446] width 676 height 18
click at [756, 453] on div at bounding box center [672, 446] width 676 height 18
click at [781, 449] on div at bounding box center [672, 446] width 676 height 18
click at [809, 447] on div at bounding box center [672, 446] width 676 height 18
click at [811, 448] on div "IN OUT" at bounding box center [817, 447] width 12 height 17
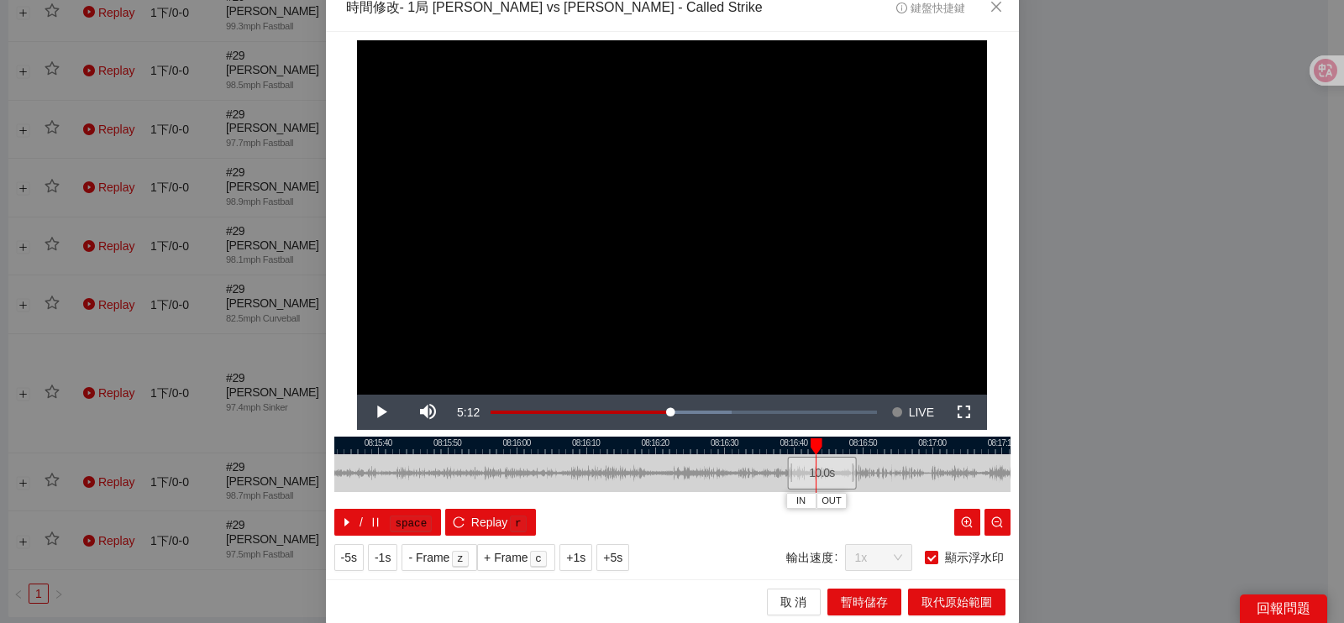
click at [784, 443] on div at bounding box center [672, 446] width 676 height 18
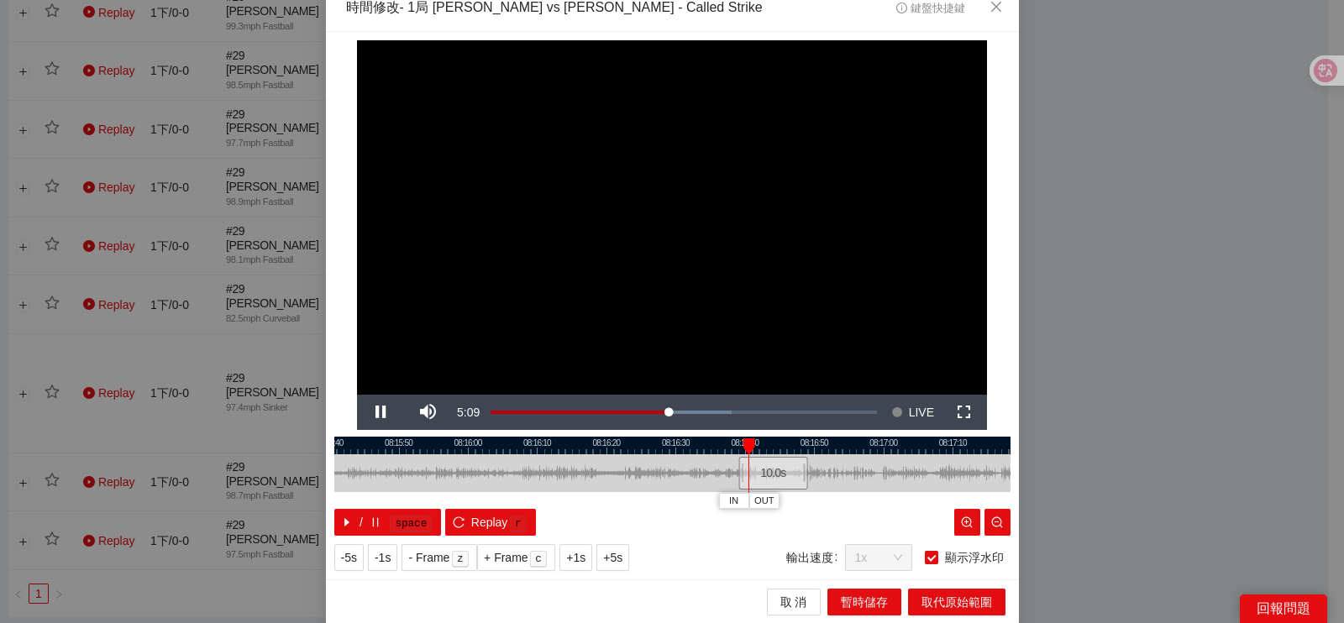
drag, startPoint x: 732, startPoint y: 455, endPoint x: 668, endPoint y: 455, distance: 63.8
click at [668, 455] on div at bounding box center [624, 473] width 676 height 38
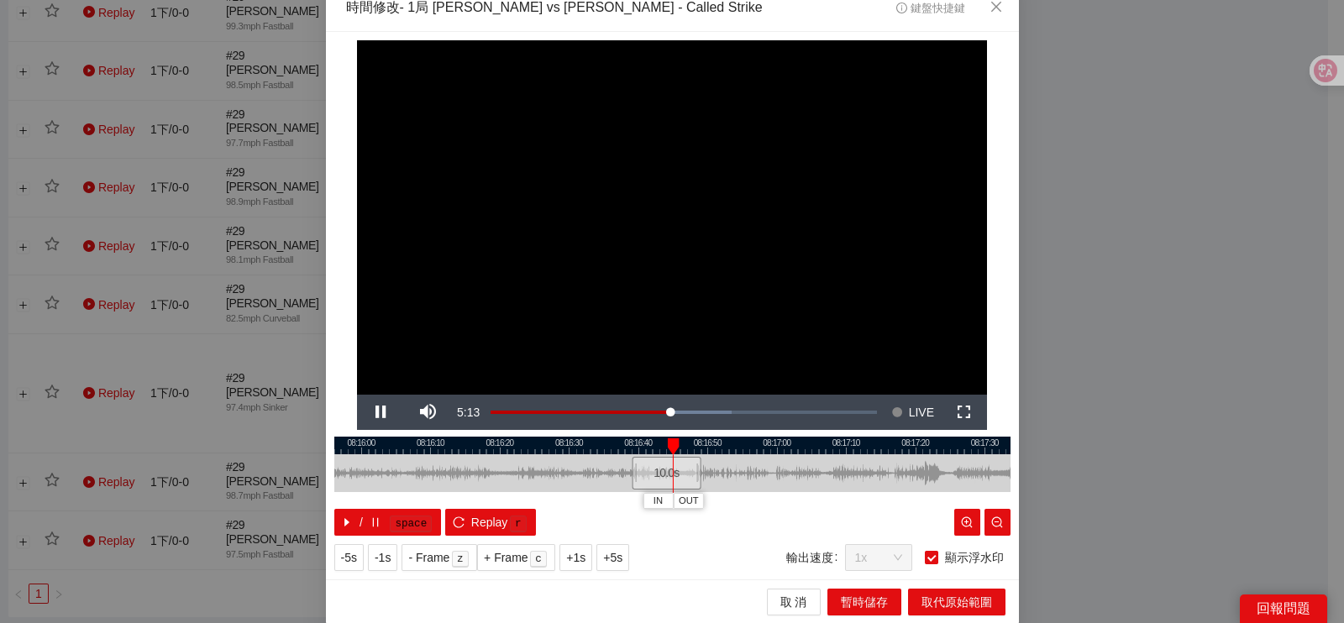
drag, startPoint x: 778, startPoint y: 447, endPoint x: 702, endPoint y: 447, distance: 75.6
click at [702, 447] on div at bounding box center [582, 446] width 676 height 18
click at [710, 451] on div at bounding box center [672, 446] width 676 height 18
click at [748, 447] on div at bounding box center [672, 446] width 676 height 18
click at [712, 441] on div at bounding box center [672, 446] width 676 height 18
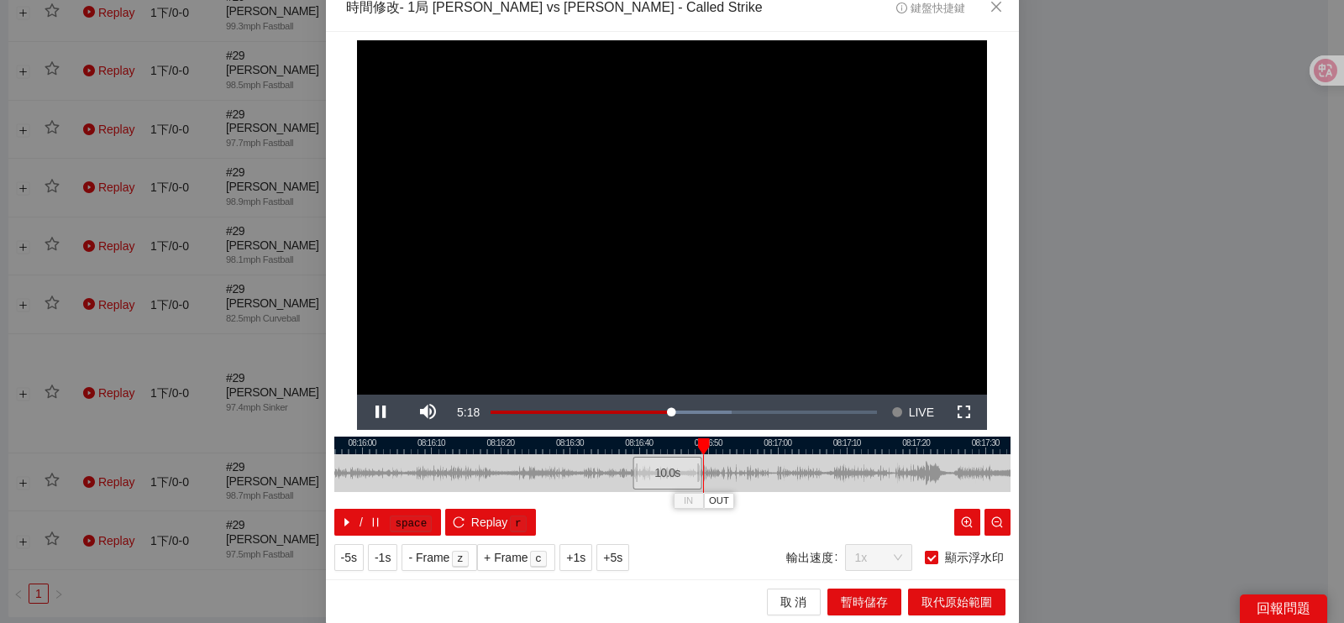
click at [727, 445] on div at bounding box center [672, 446] width 676 height 18
click at [729, 445] on div at bounding box center [735, 447] width 12 height 17
click at [759, 443] on div at bounding box center [672, 446] width 676 height 18
click at [668, 449] on div at bounding box center [672, 446] width 676 height 18
click at [550, 449] on div at bounding box center [672, 446] width 676 height 18
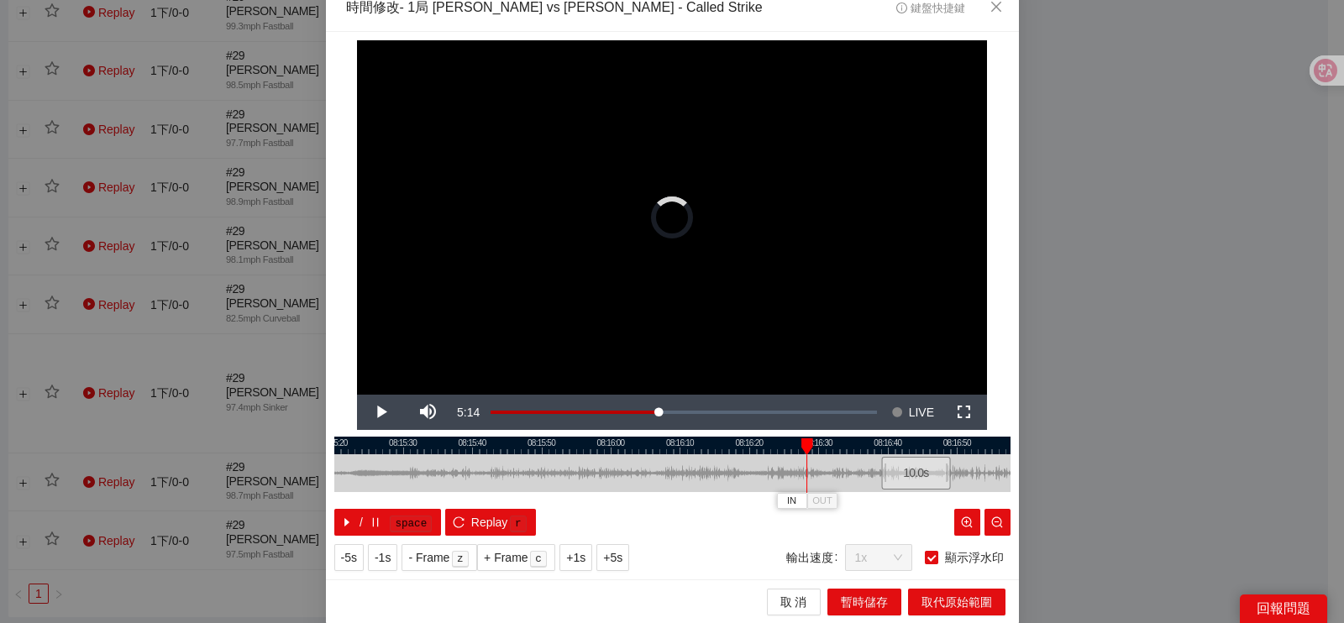
drag, startPoint x: 720, startPoint y: 455, endPoint x: 769, endPoint y: 454, distance: 49.6
click at [775, 455] on div "08:15:20 08:15:30 08:15:40 08:15:50 08:16:00 08:16:10 08:16:20 08:16:30 08:16:4…" at bounding box center [672, 486] width 676 height 99
drag, startPoint x: 531, startPoint y: 459, endPoint x: 548, endPoint y: 456, distance: 17.0
click at [780, 449] on div "08:15:10 08:15:20 08:15:30 08:15:40 08:15:50 08:16:00 08:16:10 08:16:20 08:16:3…" at bounding box center [672, 486] width 676 height 99
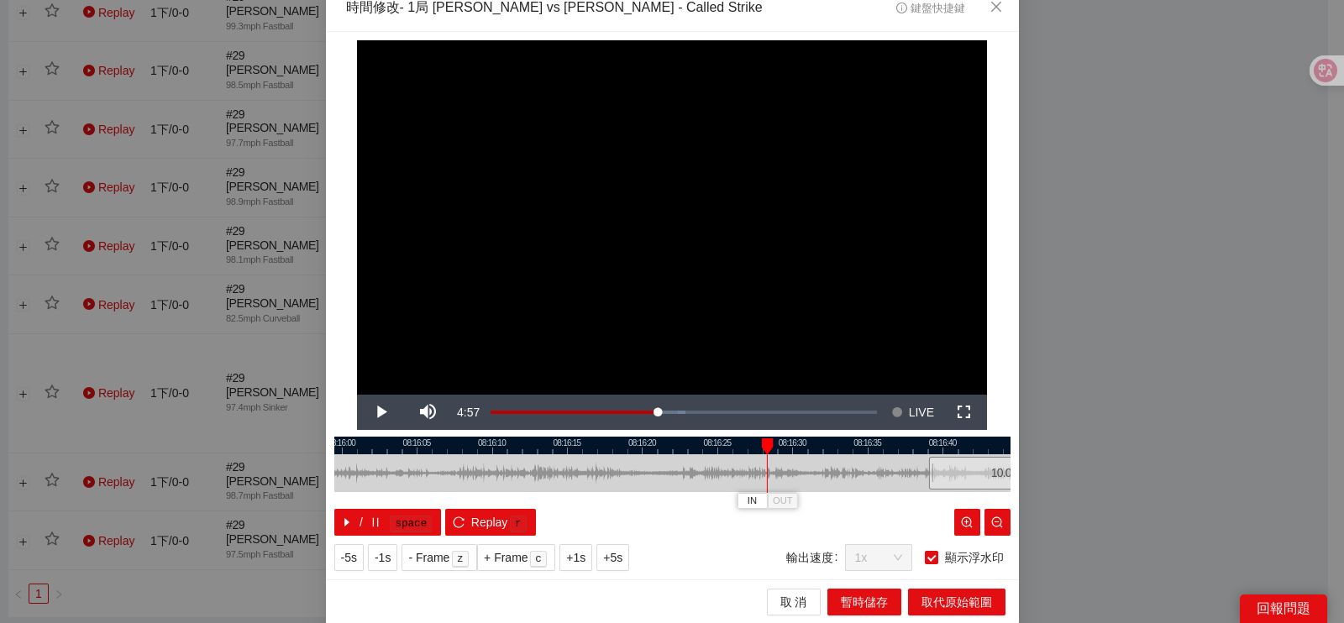
drag, startPoint x: 649, startPoint y: 468, endPoint x: 870, endPoint y: 465, distance: 221.8
click at [870, 465] on div at bounding box center [970, 473] width 676 height 38
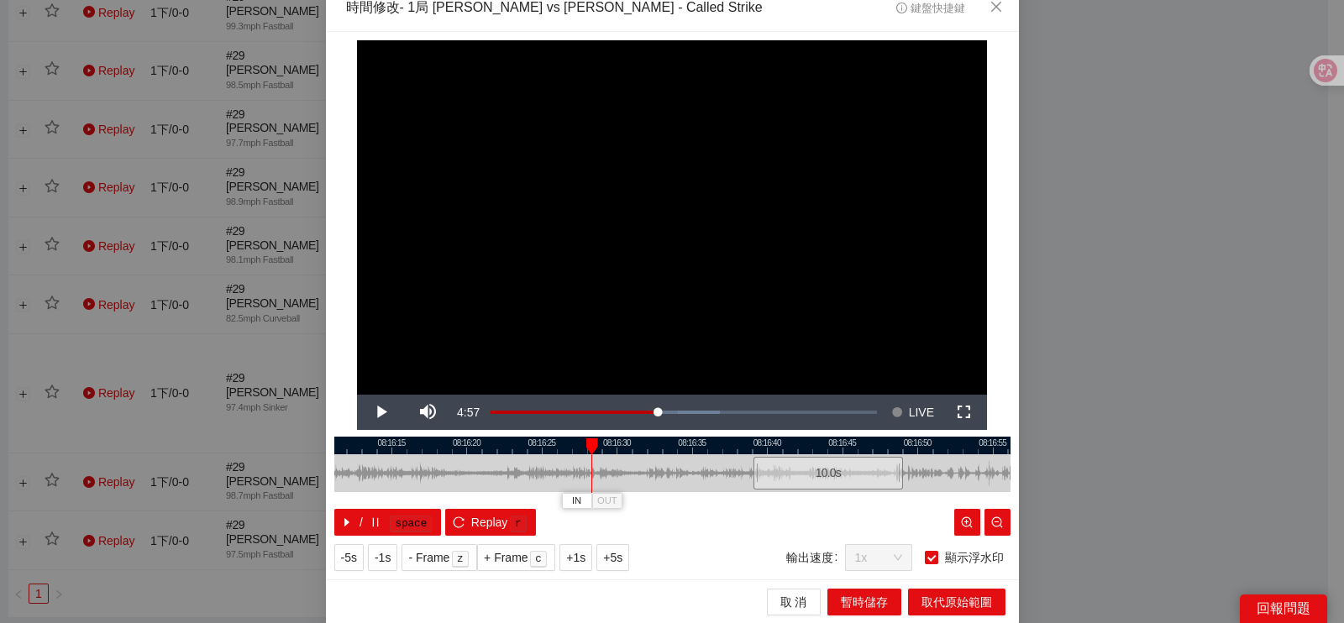
drag, startPoint x: 640, startPoint y: 466, endPoint x: 669, endPoint y: 468, distance: 28.6
click at [669, 468] on div at bounding box center [934, 473] width 676 height 38
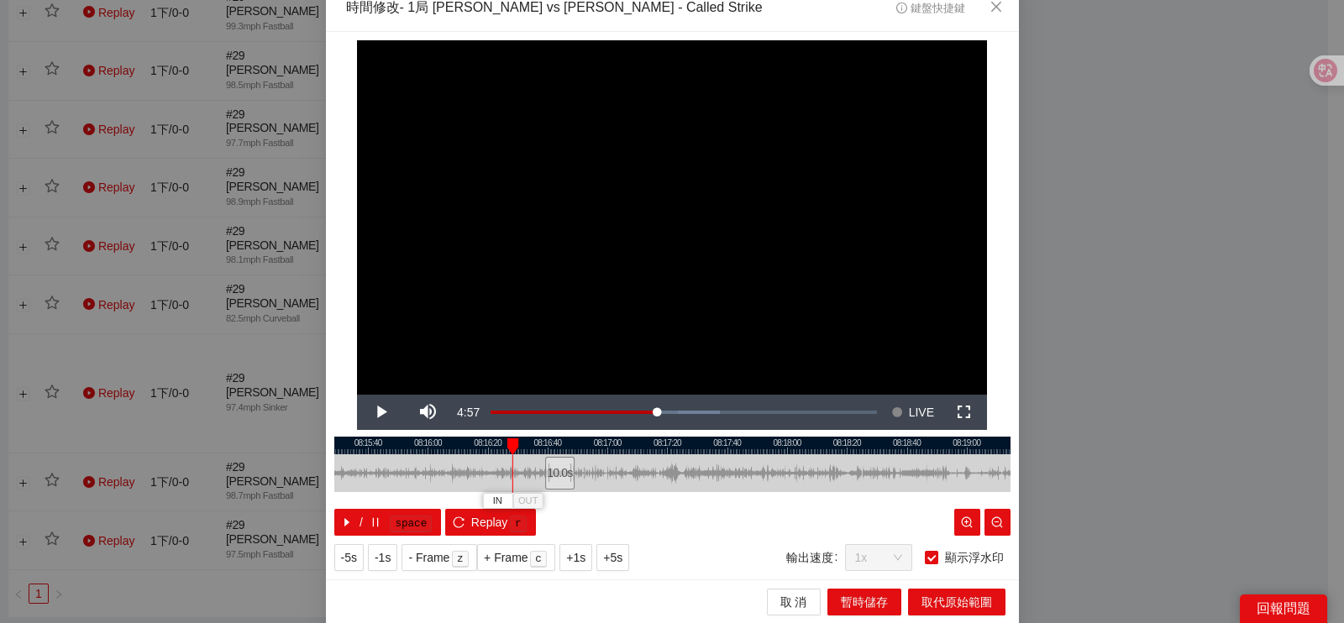
click at [538, 480] on div at bounding box center [672, 473] width 676 height 38
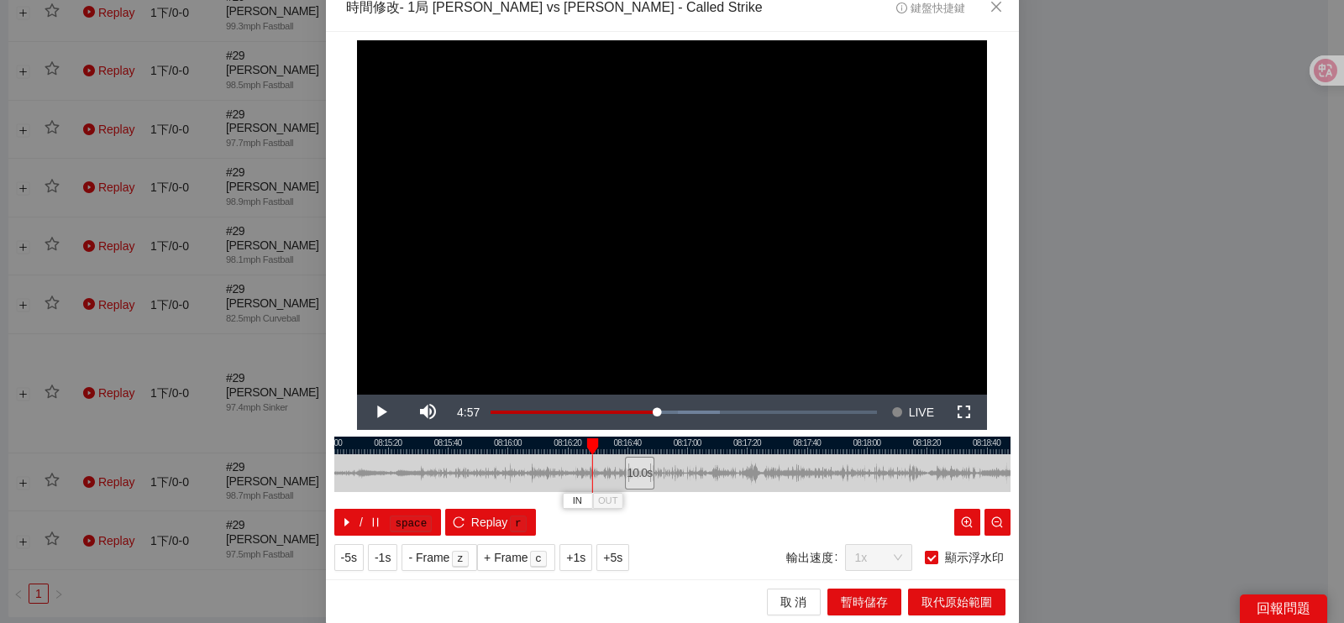
click at [559, 439] on div at bounding box center [672, 446] width 676 height 18
click at [504, 447] on div at bounding box center [672, 446] width 676 height 18
click at [491, 449] on div at bounding box center [672, 446] width 676 height 18
click at [458, 442] on div at bounding box center [672, 446] width 676 height 18
click at [412, 448] on div at bounding box center [672, 446] width 676 height 18
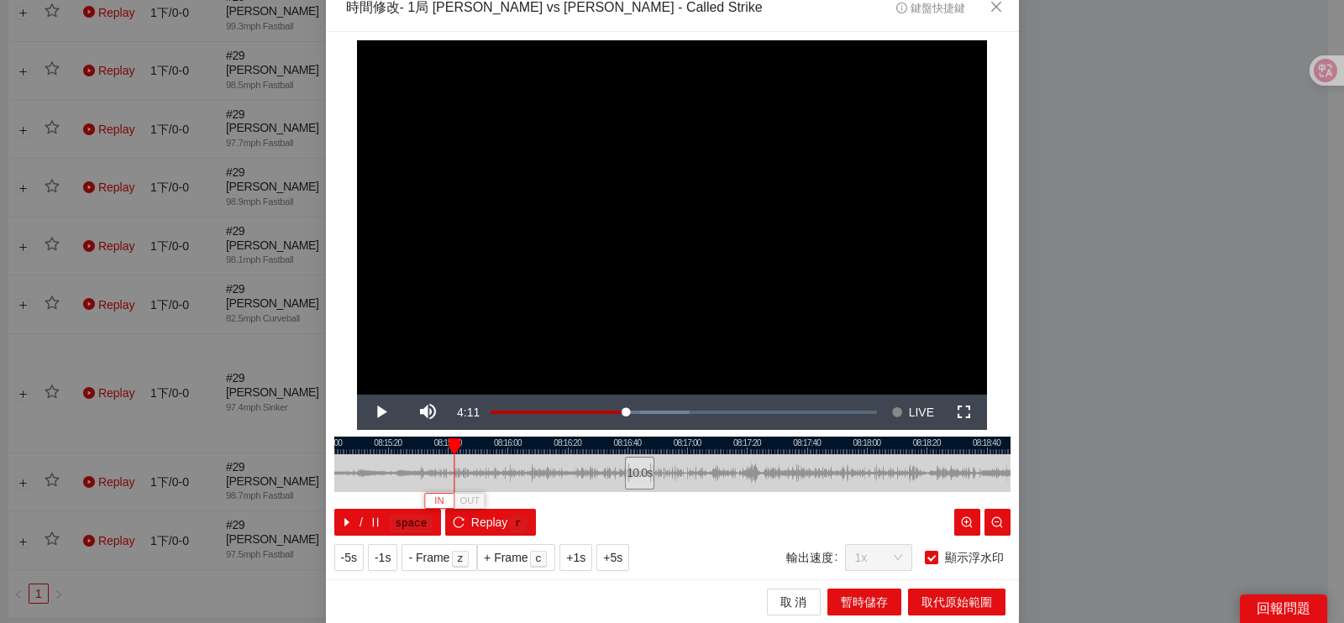
click at [434, 498] on span "IN" at bounding box center [438, 501] width 9 height 15
click at [535, 502] on span "OUT" at bounding box center [540, 501] width 20 height 15
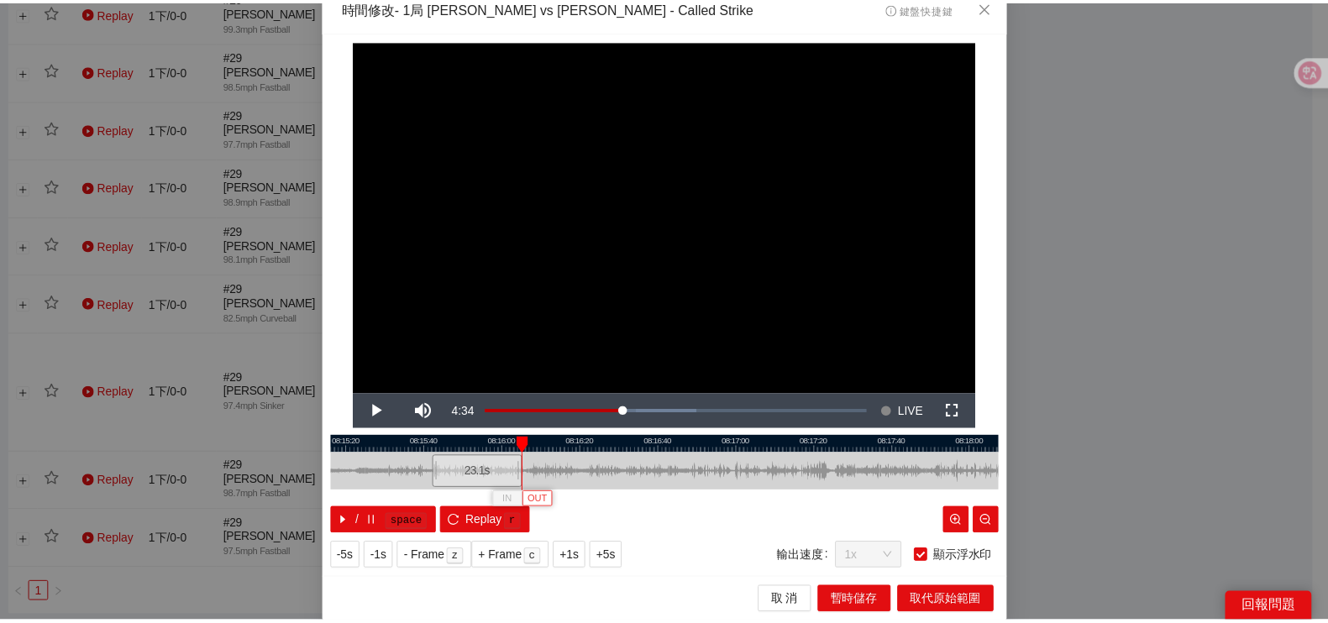
scroll to position [0, 0]
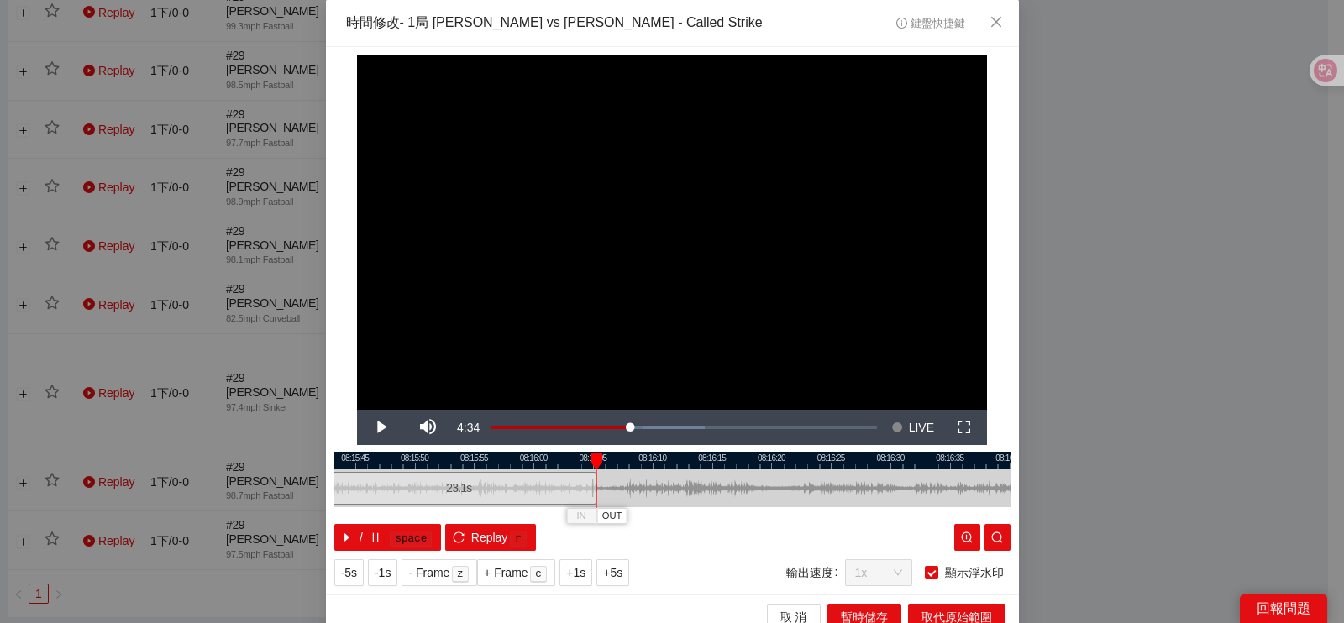
drag, startPoint x: 537, startPoint y: 490, endPoint x: 642, endPoint y: 491, distance: 105.0
click at [652, 498] on div at bounding box center [776, 489] width 676 height 38
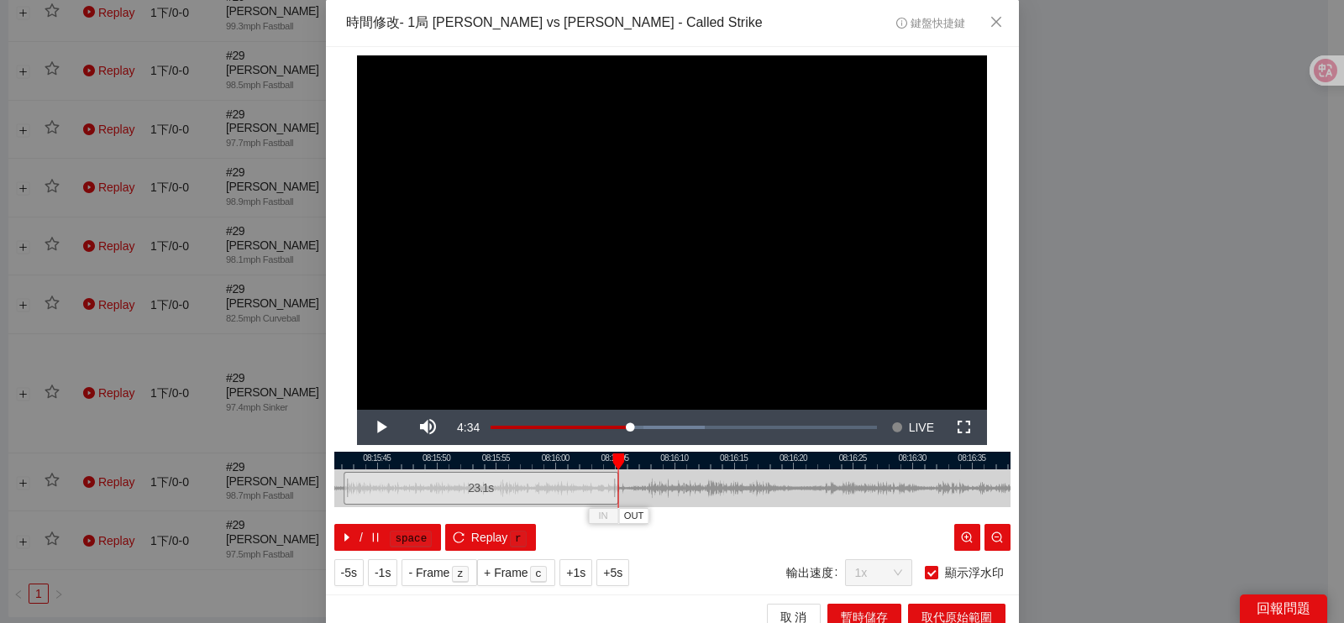
click at [565, 466] on div at bounding box center [672, 461] width 676 height 18
click at [546, 459] on div at bounding box center [672, 461] width 676 height 18
click at [589, 514] on span "OUT" at bounding box center [593, 516] width 20 height 15
click at [931, 616] on span "取代原始範圍" at bounding box center [957, 617] width 71 height 18
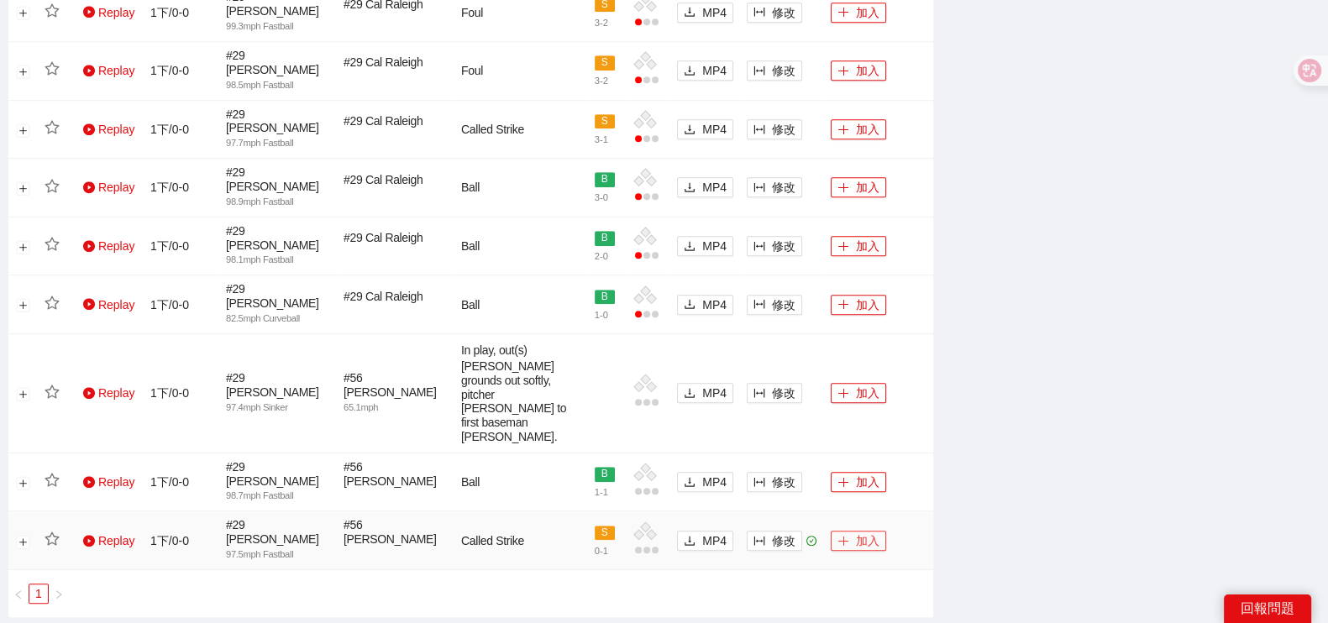
click at [879, 531] on button "加入" at bounding box center [858, 541] width 55 height 20
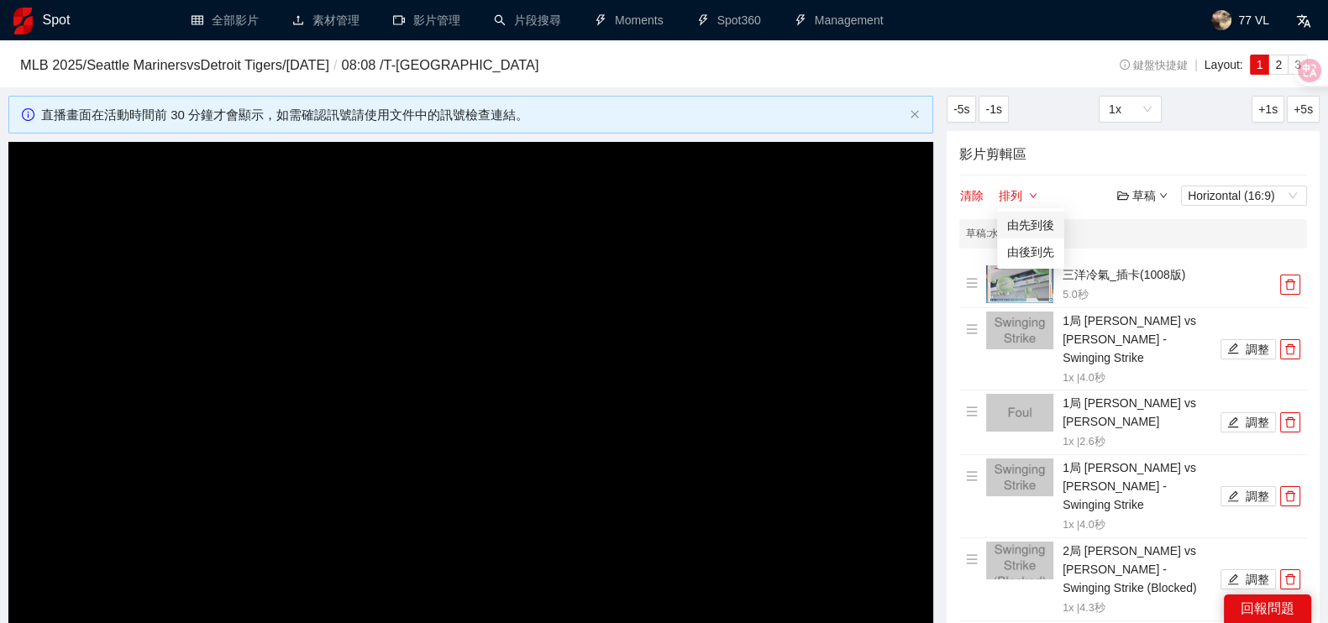
click at [1018, 219] on link "由先到後" at bounding box center [1030, 224] width 47 height 13
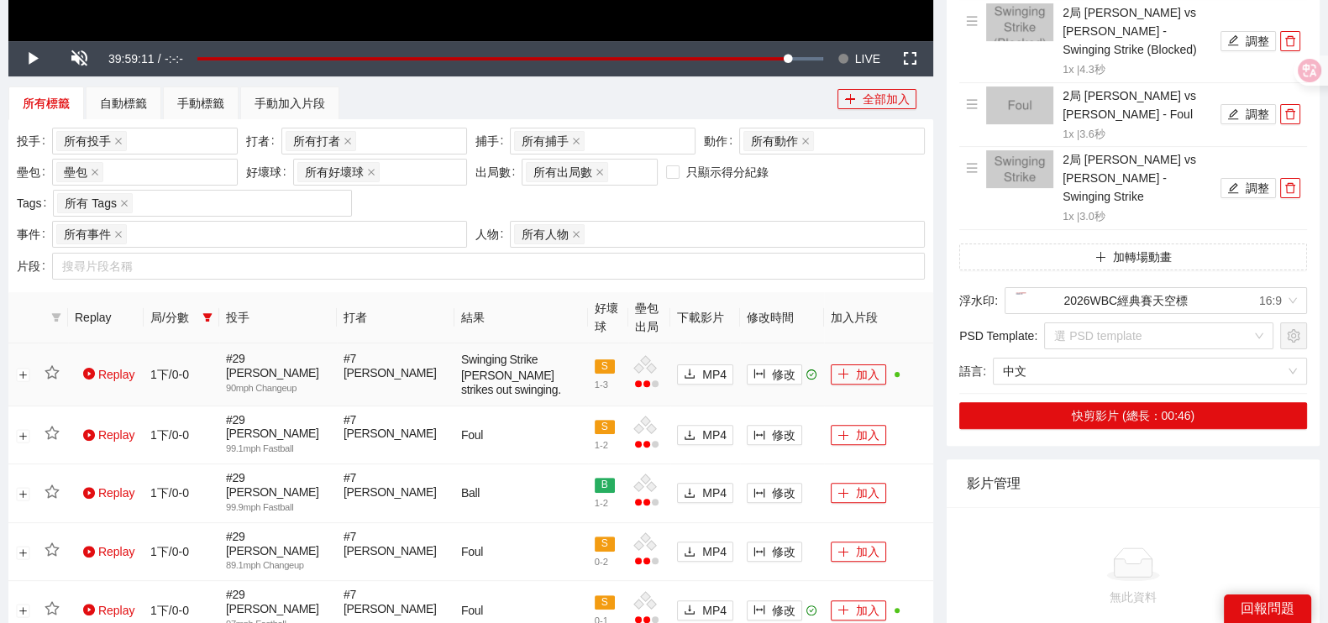
scroll to position [630, 0]
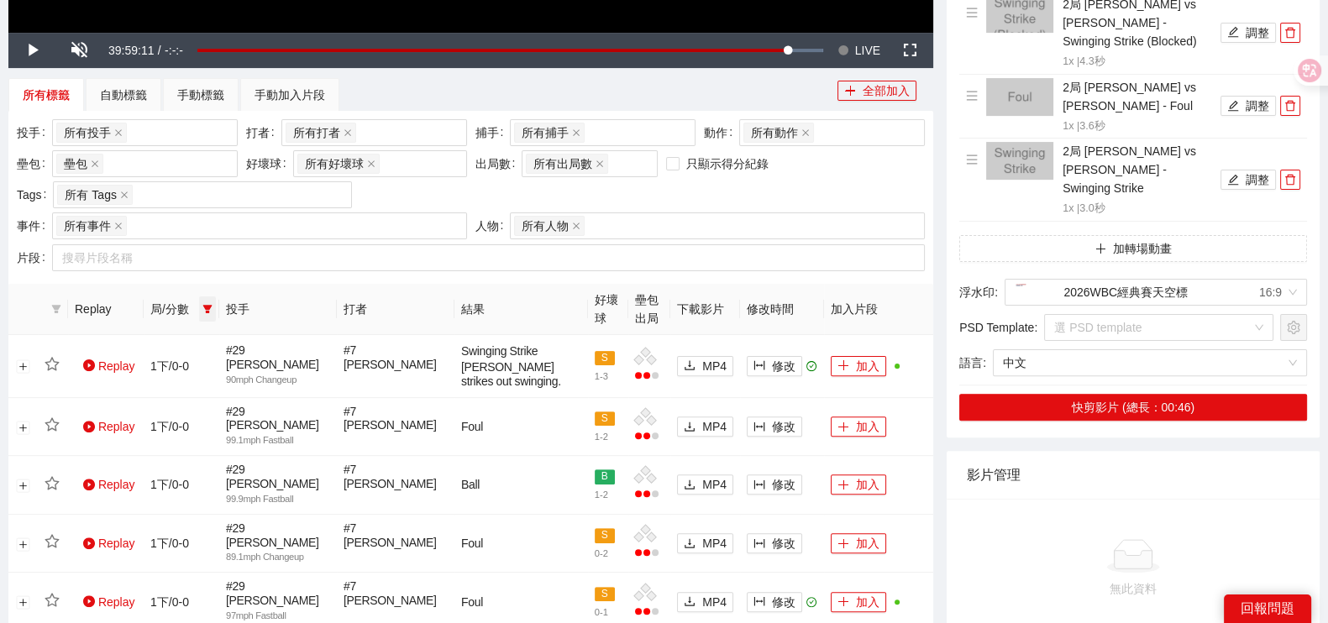
click at [213, 305] on span at bounding box center [207, 309] width 17 height 25
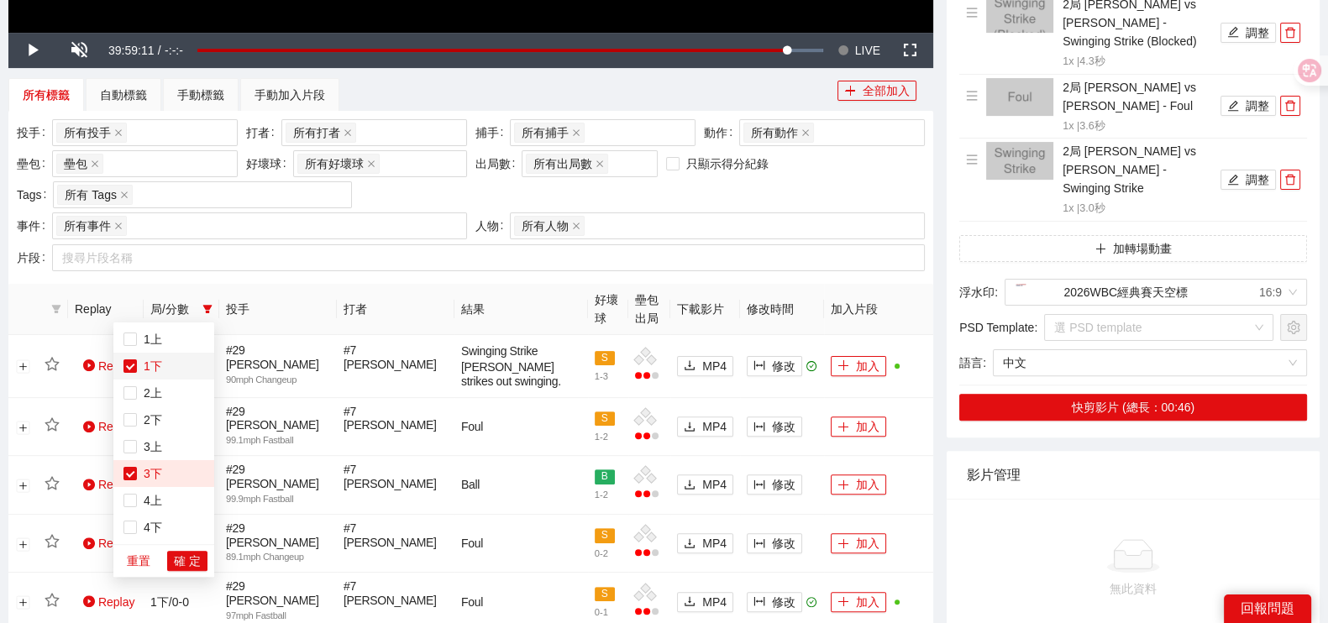
click at [138, 366] on span "1下" at bounding box center [149, 366] width 25 height 13
click at [185, 565] on span "確 定" at bounding box center [187, 561] width 27 height 18
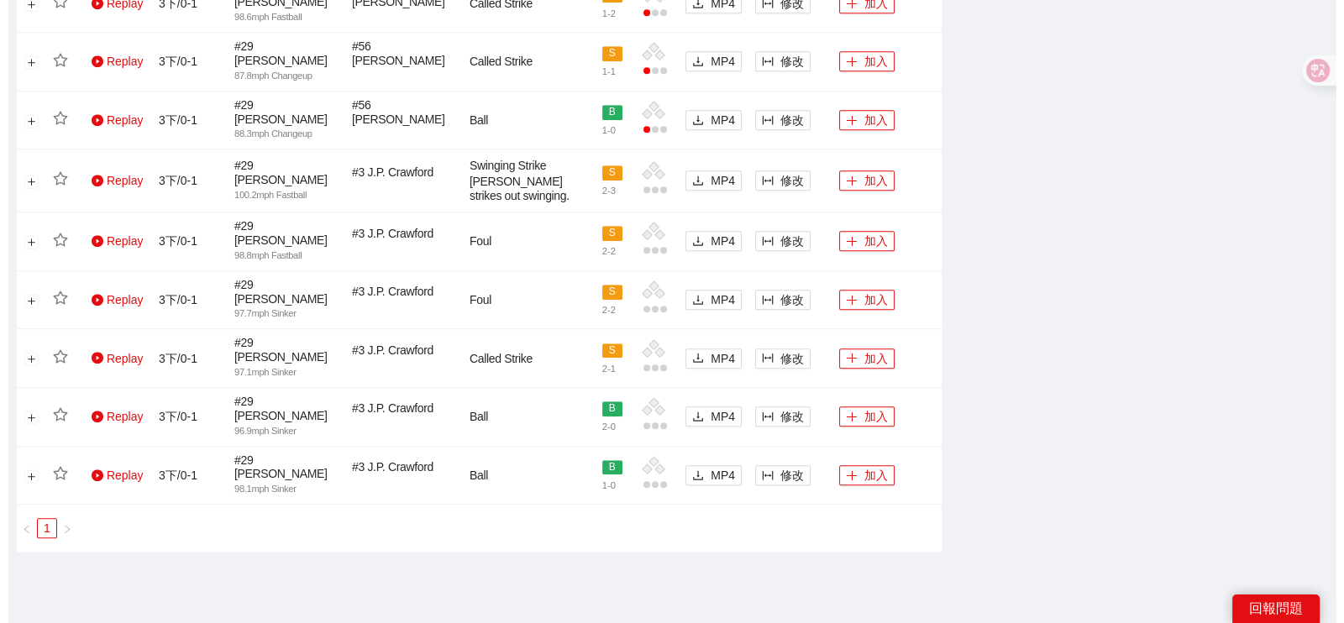
scroll to position [1421, 0]
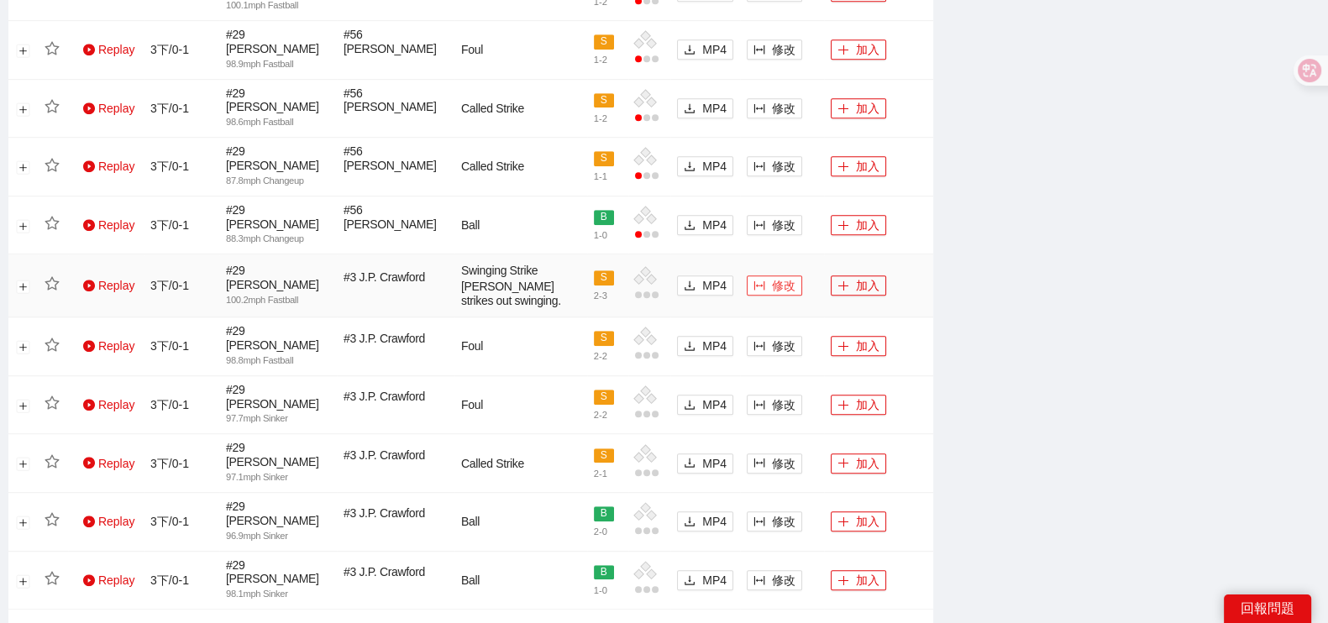
click at [794, 276] on span "修改" at bounding box center [784, 285] width 24 height 18
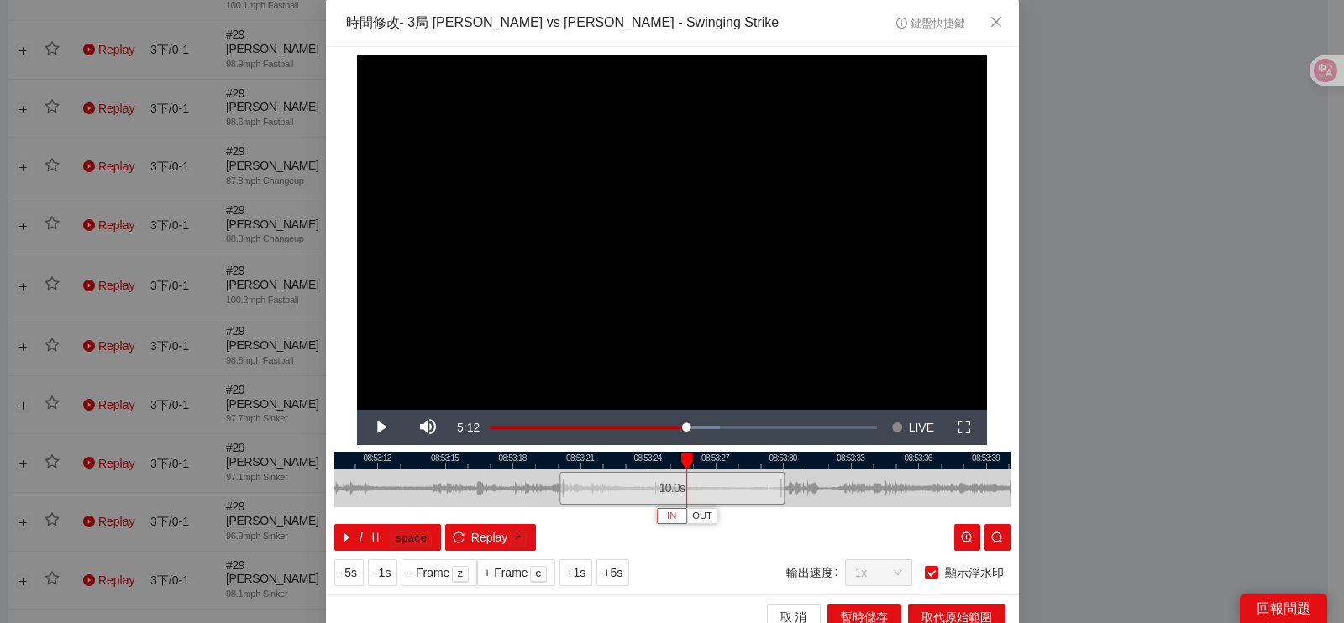
click at [667, 517] on span "IN" at bounding box center [671, 516] width 9 height 15
click at [672, 523] on button "IN" at bounding box center [687, 516] width 30 height 16
click at [375, 428] on span "Video Player" at bounding box center [380, 428] width 47 height 0
click at [357, 410] on button "Pause" at bounding box center [380, 427] width 47 height 35
click at [811, 462] on div at bounding box center [672, 461] width 676 height 18
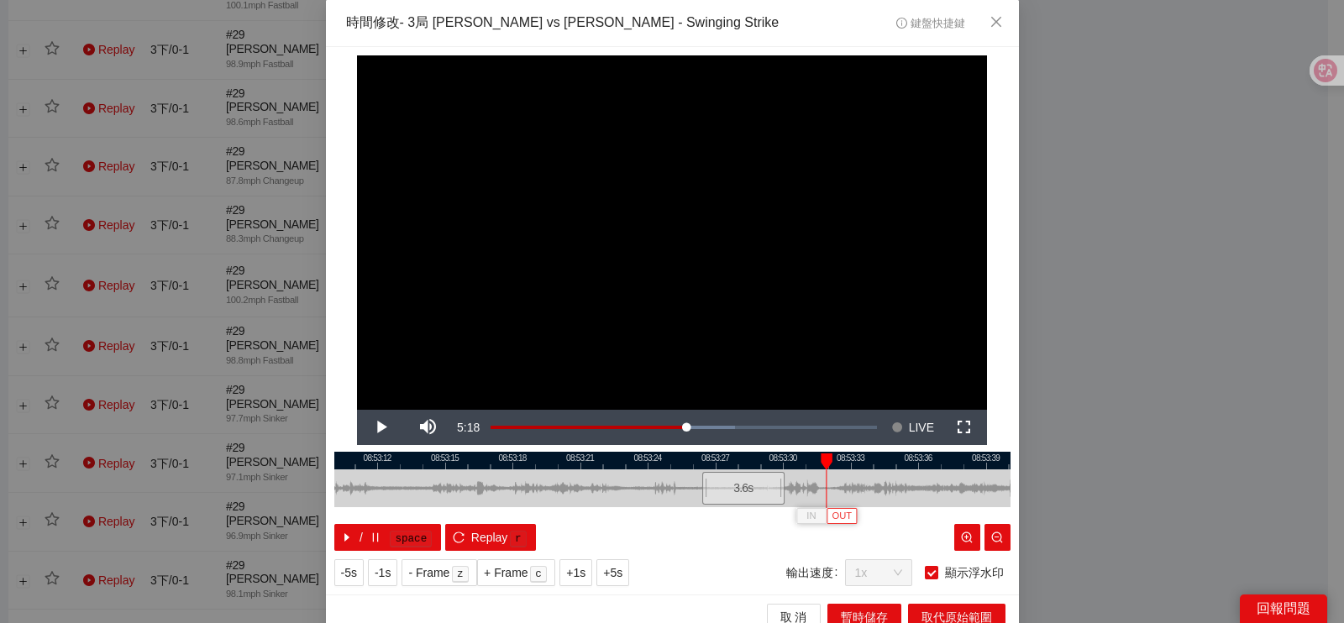
click at [838, 518] on span "OUT" at bounding box center [842, 516] width 20 height 15
click at [936, 613] on span "取代原始範圍" at bounding box center [957, 617] width 71 height 18
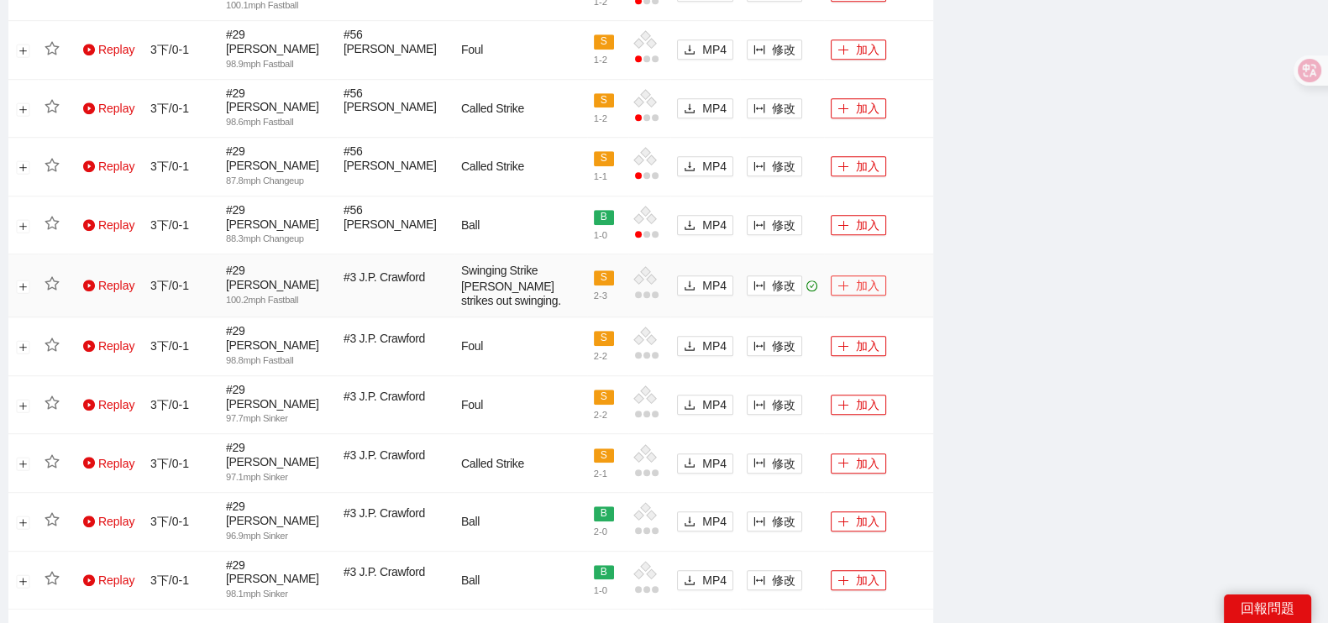
click at [855, 276] on button "加入" at bounding box center [858, 286] width 55 height 20
click at [759, 215] on button "修改" at bounding box center [774, 225] width 55 height 20
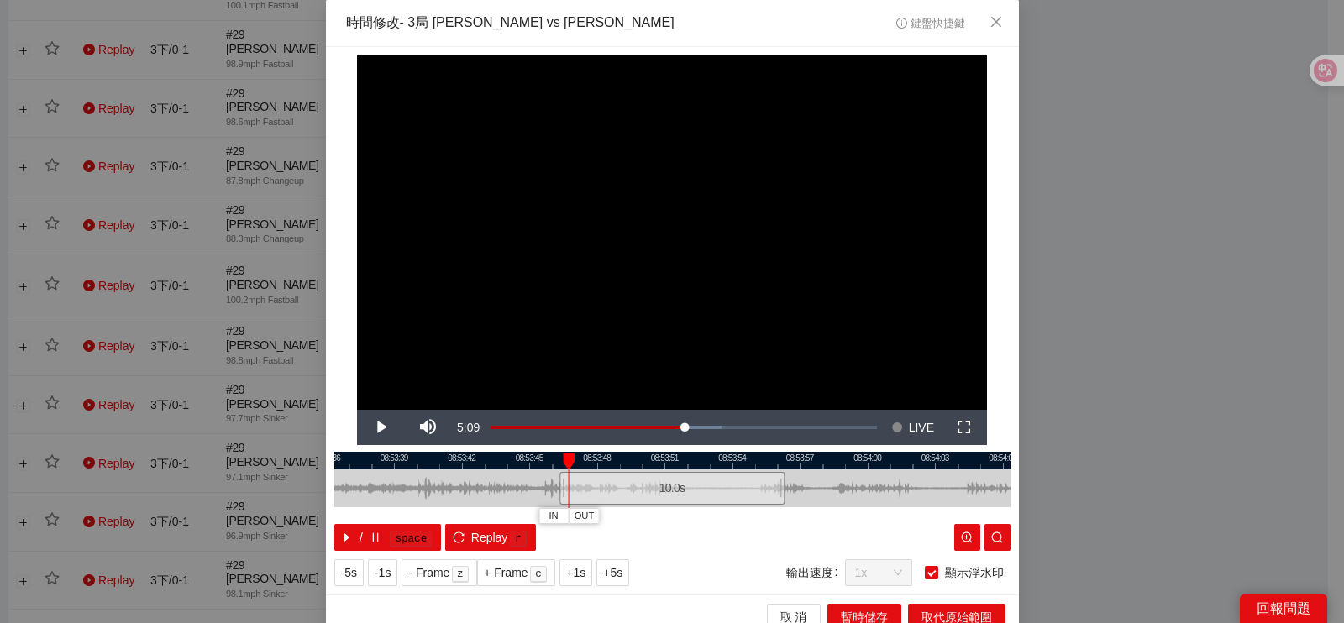
click at [517, 460] on div at bounding box center [672, 461] width 676 height 18
click at [457, 463] on div at bounding box center [672, 461] width 676 height 18
click at [460, 465] on div at bounding box center [672, 461] width 676 height 18
drag, startPoint x: 556, startPoint y: 489, endPoint x: 439, endPoint y: 488, distance: 116.8
click at [443, 488] on div at bounding box center [448, 489] width 10 height 38
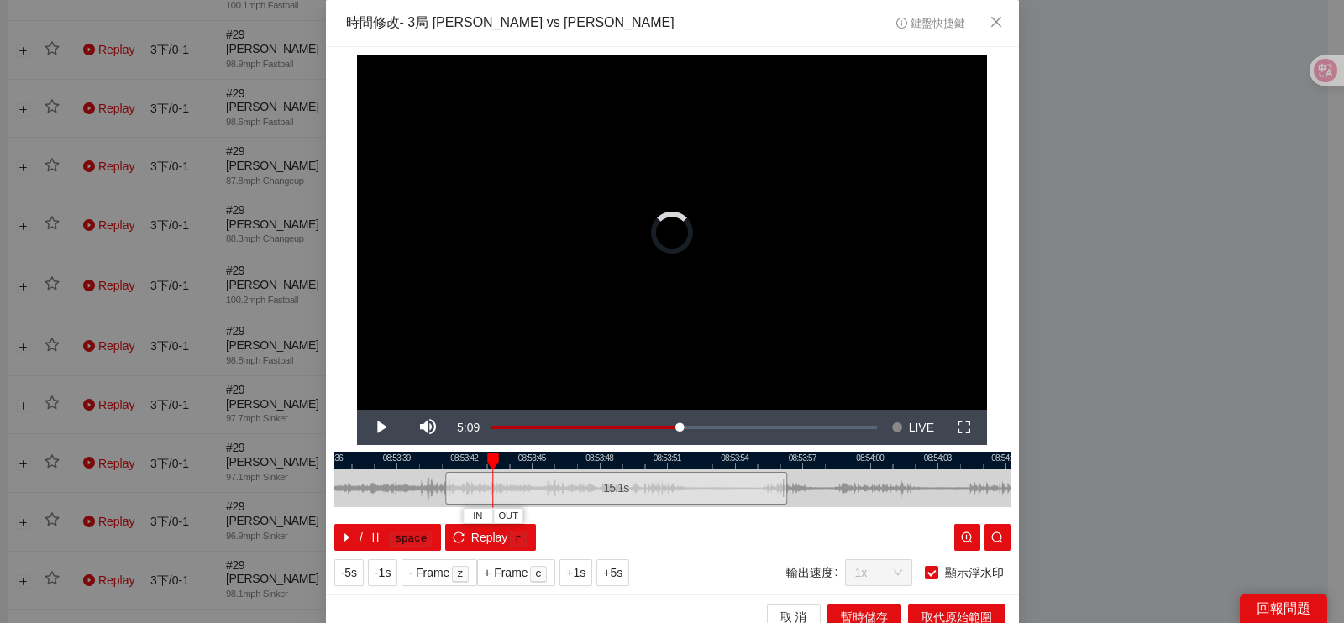
click at [436, 460] on div at bounding box center [672, 461] width 676 height 18
click at [484, 512] on button "IN" at bounding box center [499, 516] width 30 height 16
click at [504, 517] on span "IN" at bounding box center [508, 516] width 9 height 15
drag, startPoint x: 698, startPoint y: 518, endPoint x: 718, endPoint y: 553, distance: 39.9
click at [699, 518] on span "OUT" at bounding box center [708, 516] width 20 height 15
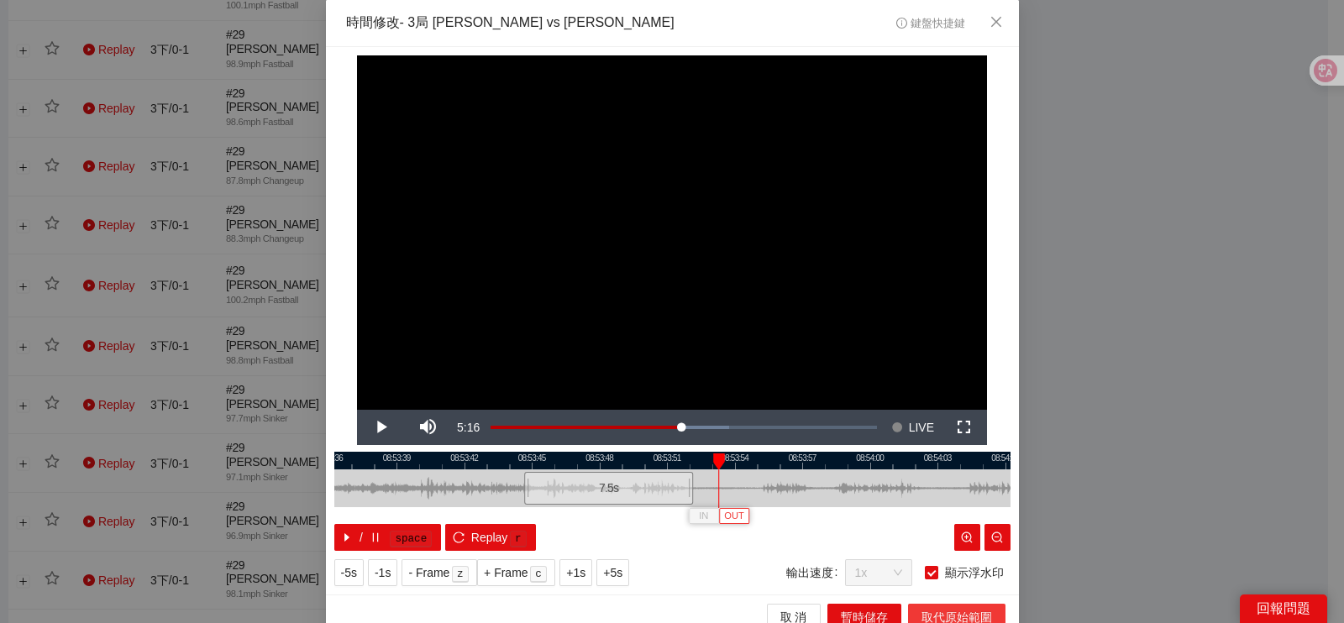
scroll to position [15, 0]
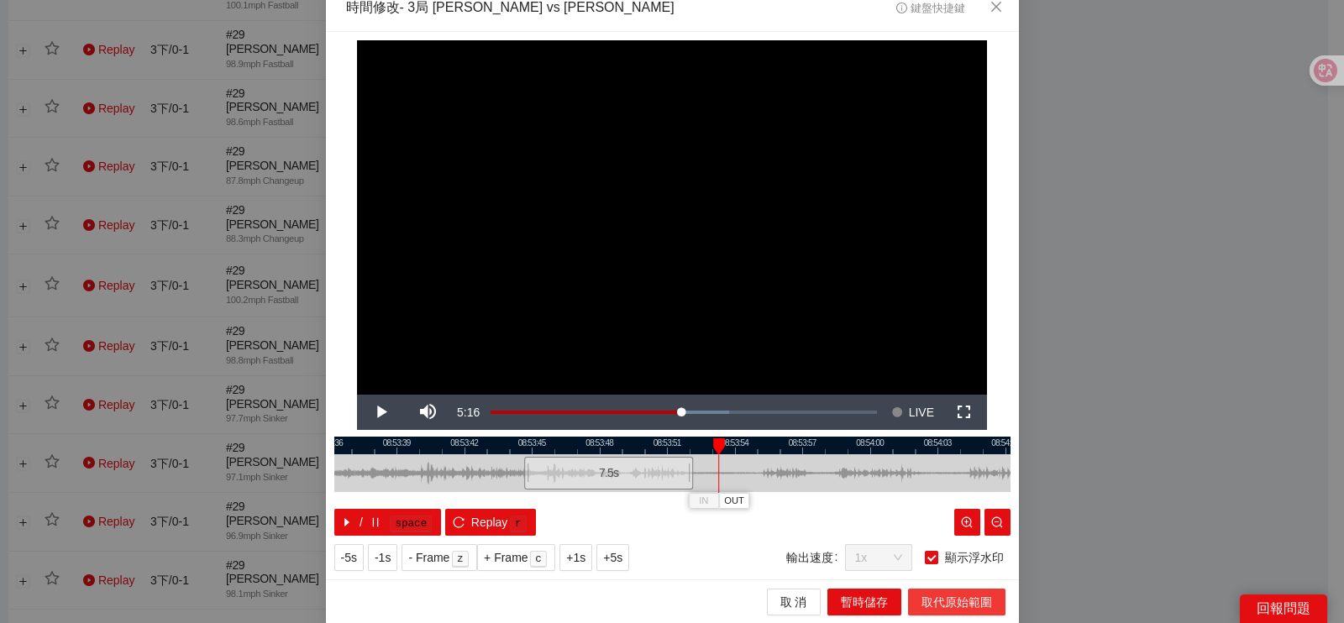
click at [958, 601] on span "取代原始範圍" at bounding box center [957, 602] width 71 height 18
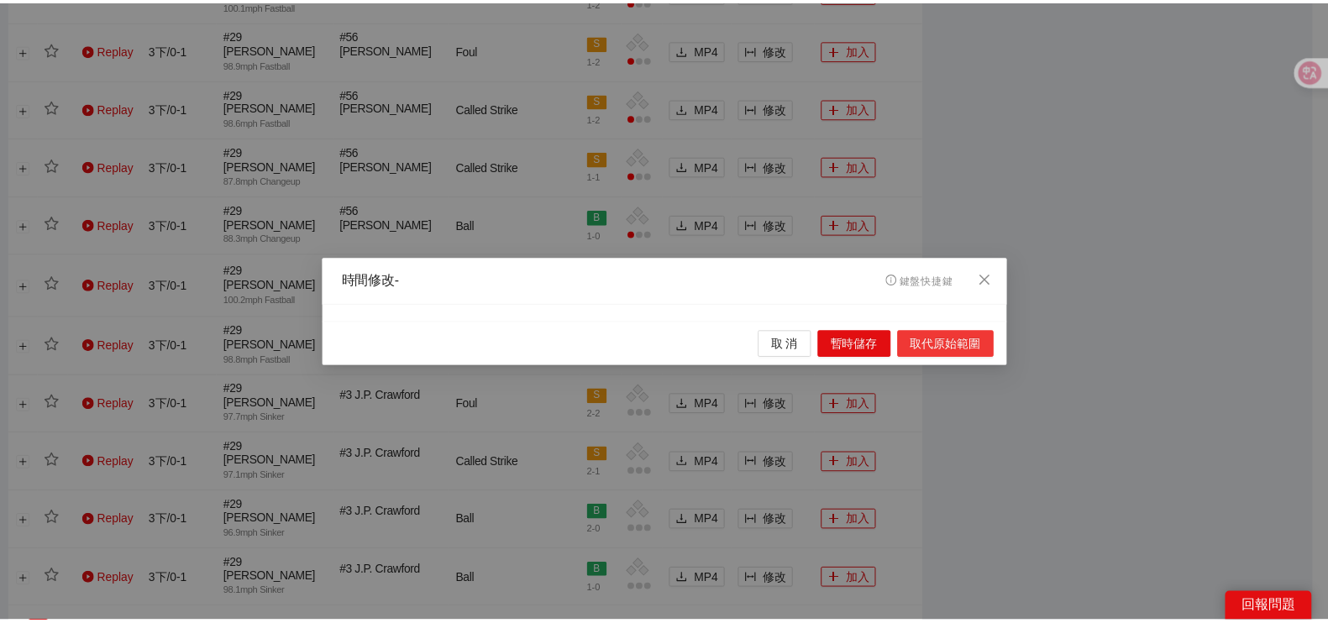
scroll to position [0, 0]
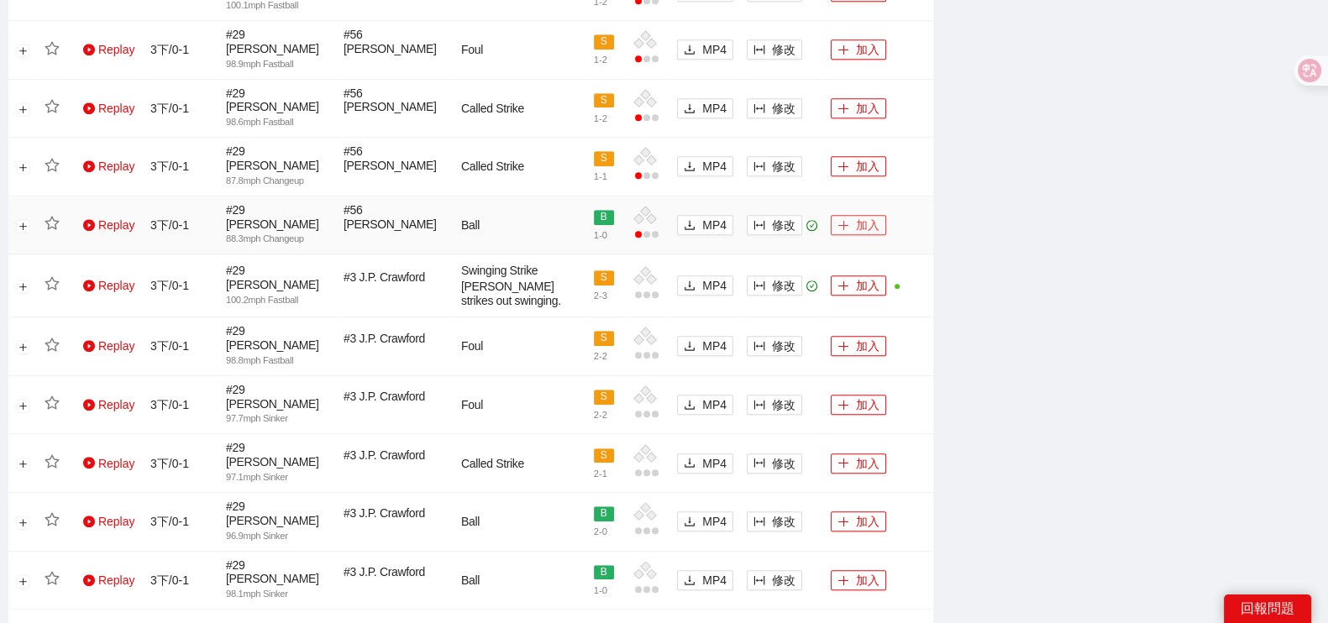
click at [857, 215] on button "加入" at bounding box center [858, 225] width 55 height 20
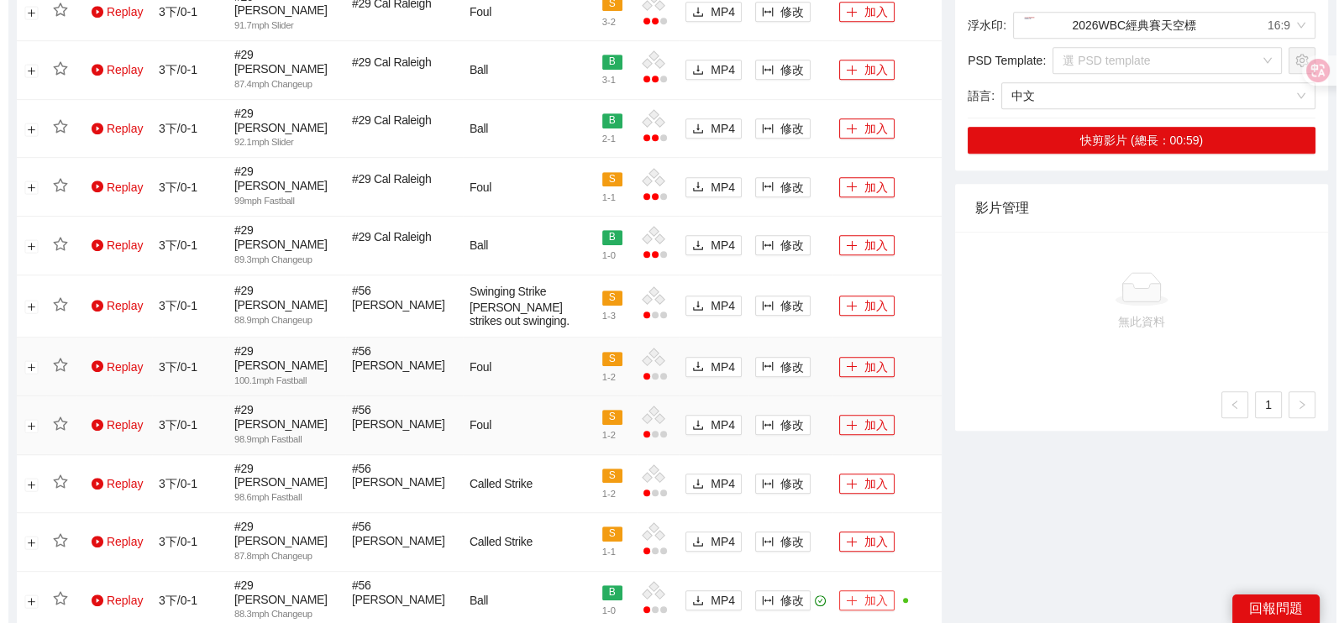
scroll to position [1001, 0]
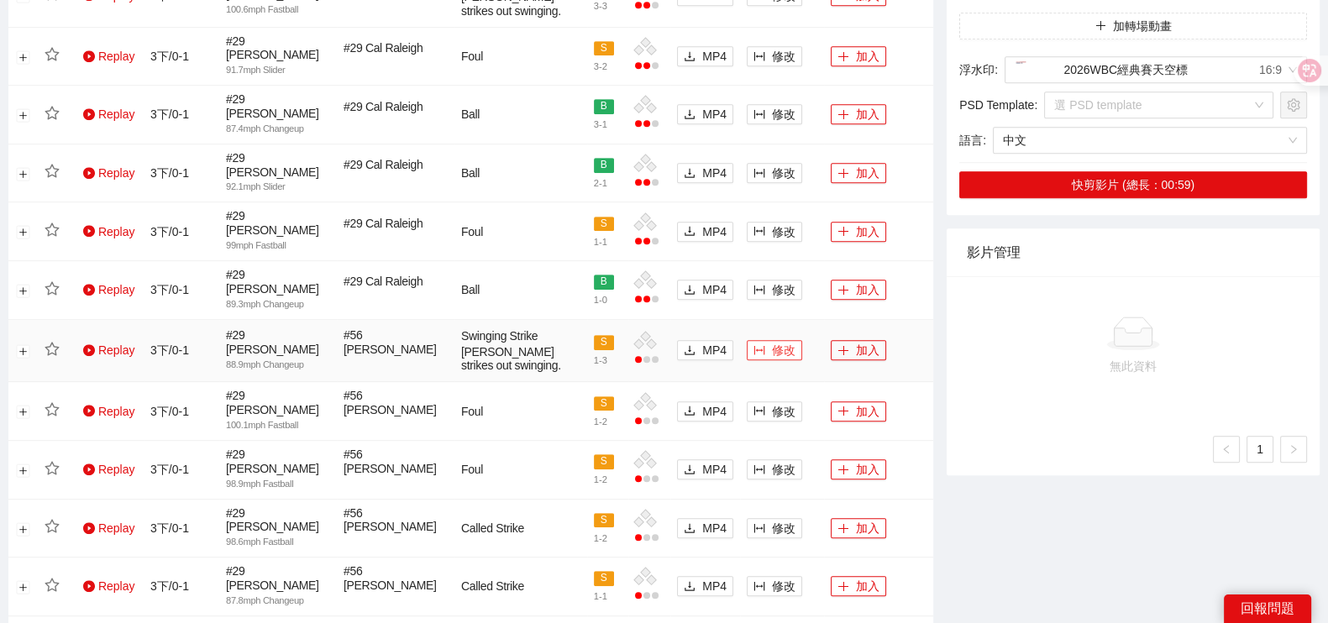
click at [775, 341] on span "修改" at bounding box center [784, 350] width 24 height 18
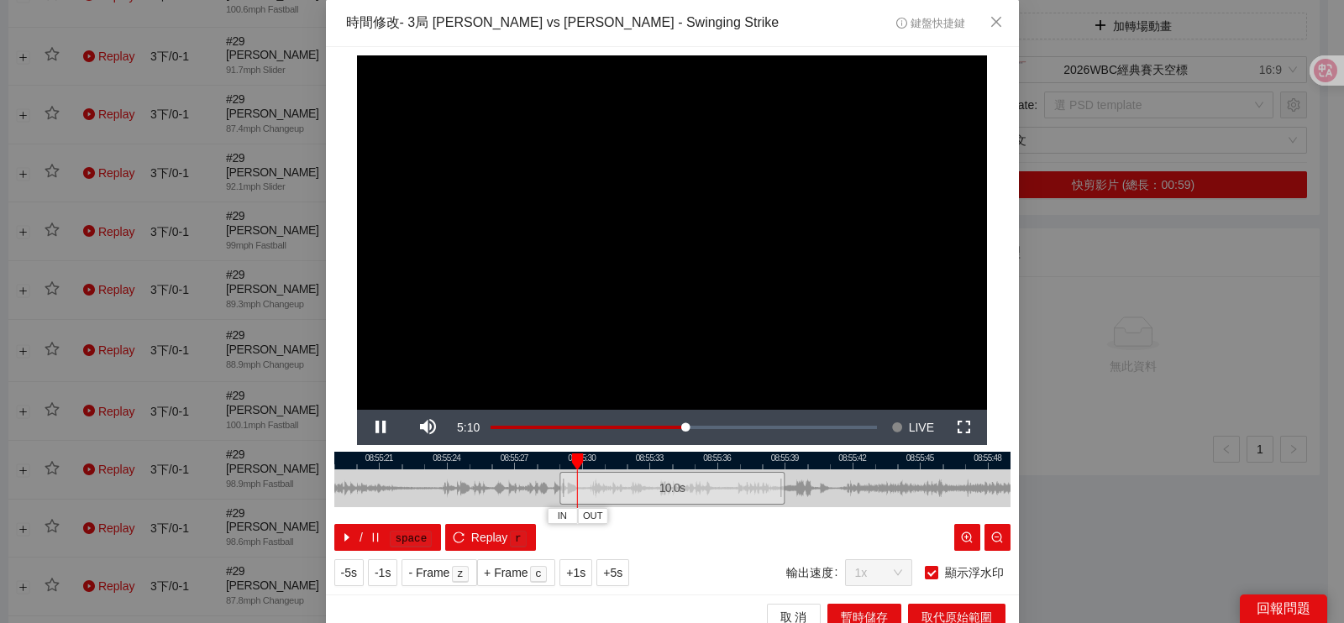
click at [704, 455] on div at bounding box center [672, 461] width 676 height 18
click at [696, 512] on button "IN" at bounding box center [700, 516] width 30 height 16
click at [368, 428] on span "Video Player" at bounding box center [380, 428] width 47 height 0
click at [357, 410] on button "Pause" at bounding box center [380, 427] width 47 height 35
click at [357, 410] on button "Play" at bounding box center [380, 427] width 47 height 35
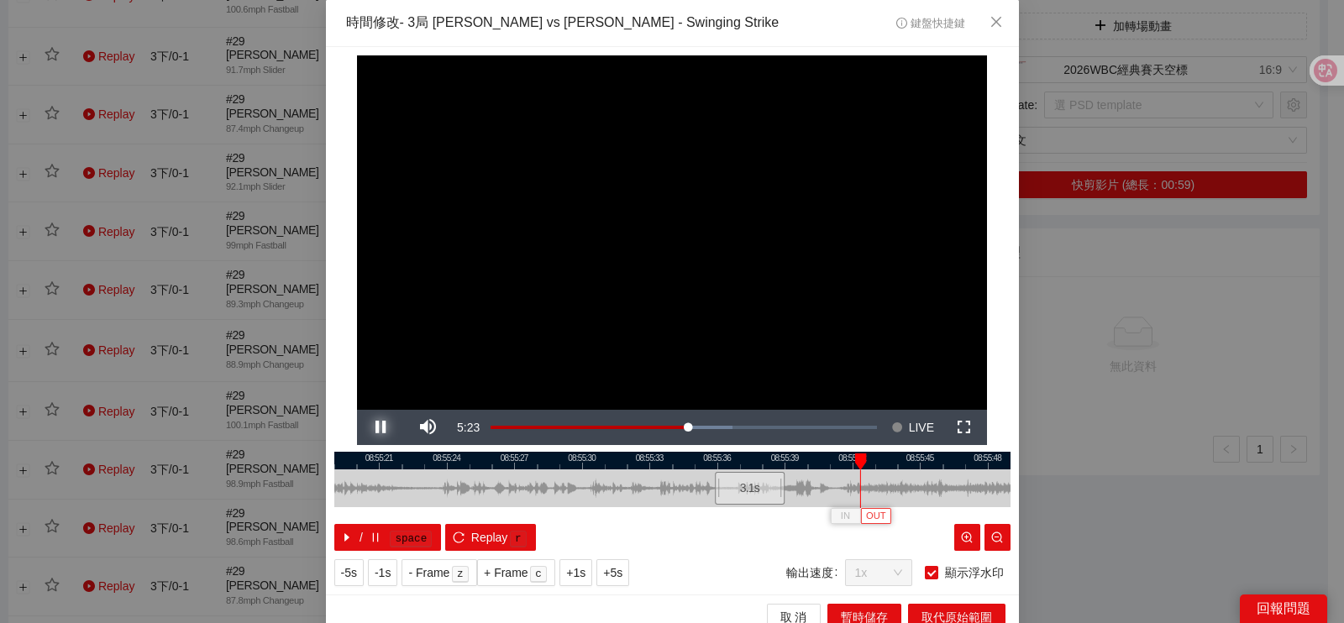
click at [357, 410] on button "Pause" at bounding box center [380, 427] width 47 height 35
click at [871, 517] on span "OUT" at bounding box center [881, 516] width 20 height 15
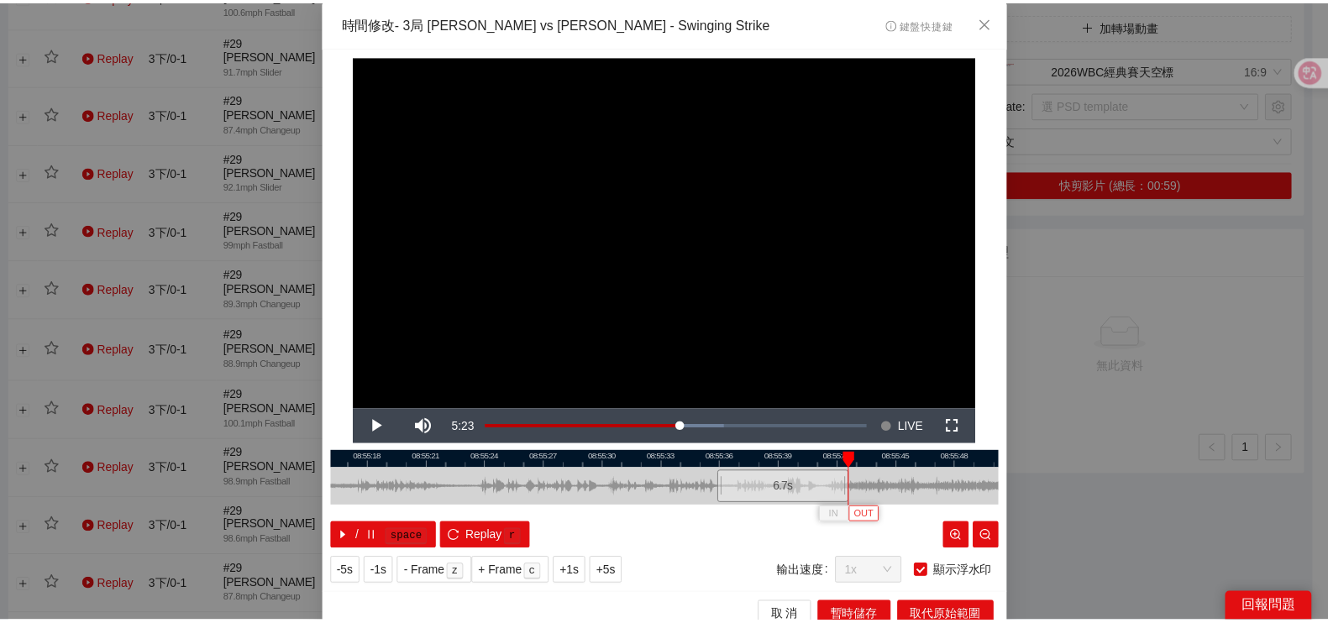
scroll to position [15, 0]
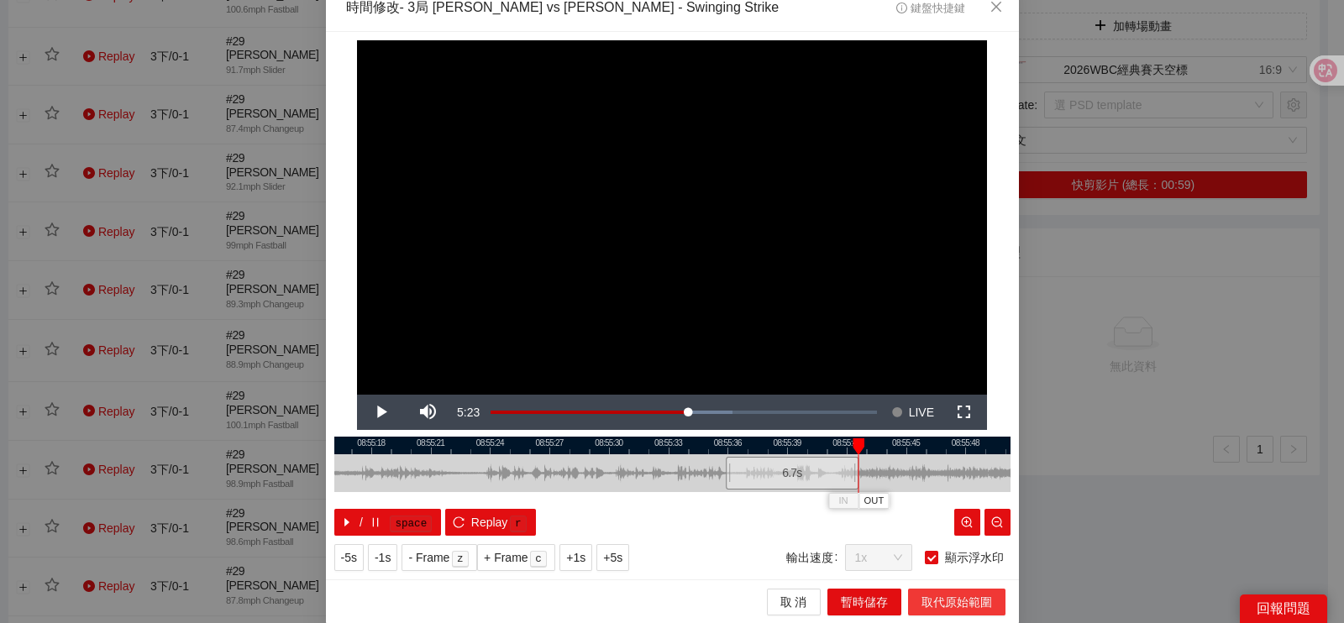
click at [932, 594] on span "取代原始範圍" at bounding box center [957, 602] width 71 height 18
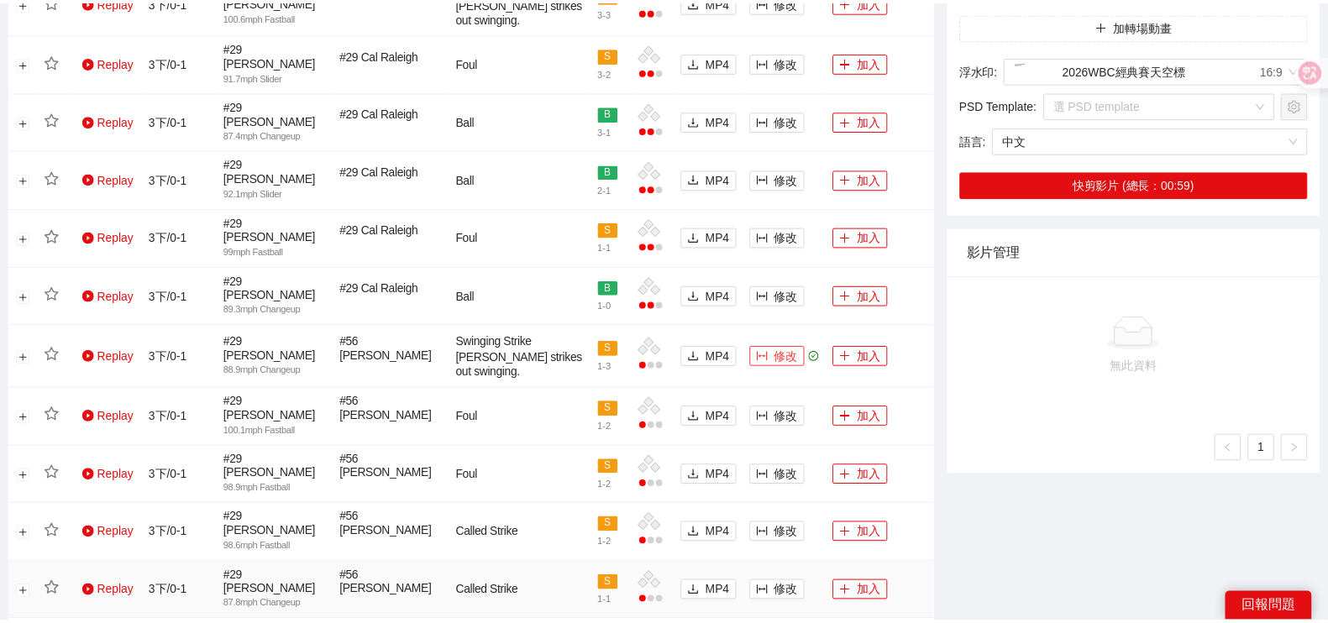
scroll to position [0, 0]
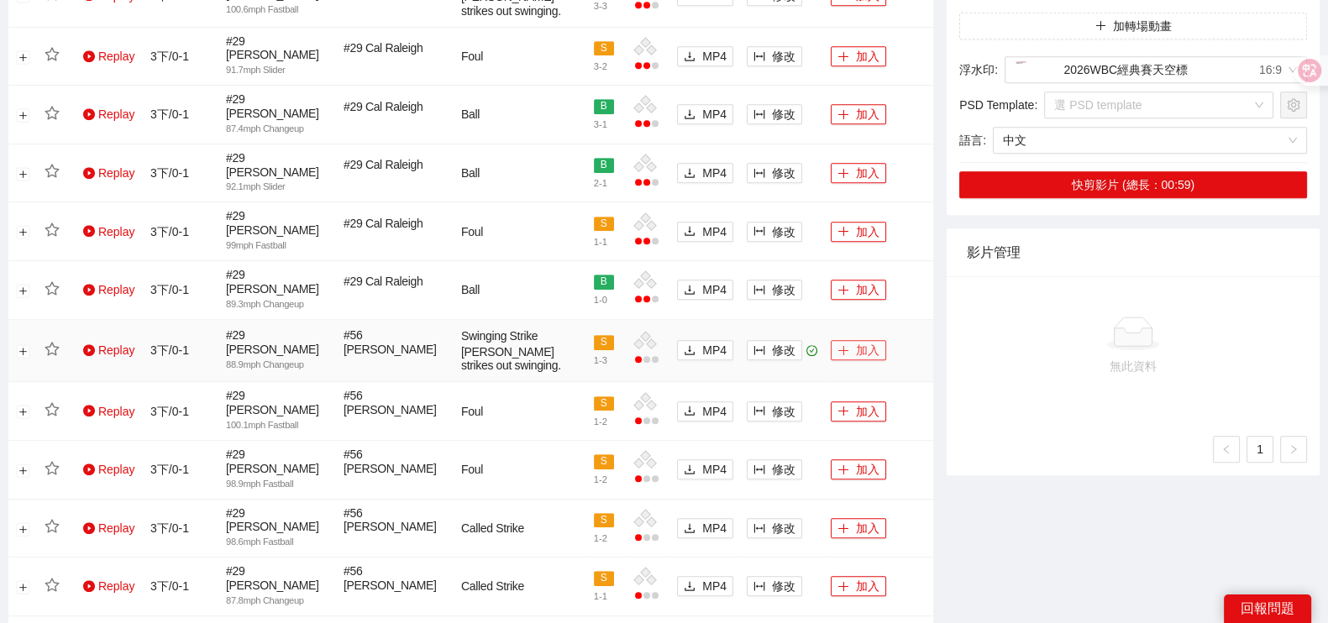
click at [851, 340] on button "加入" at bounding box center [858, 350] width 55 height 20
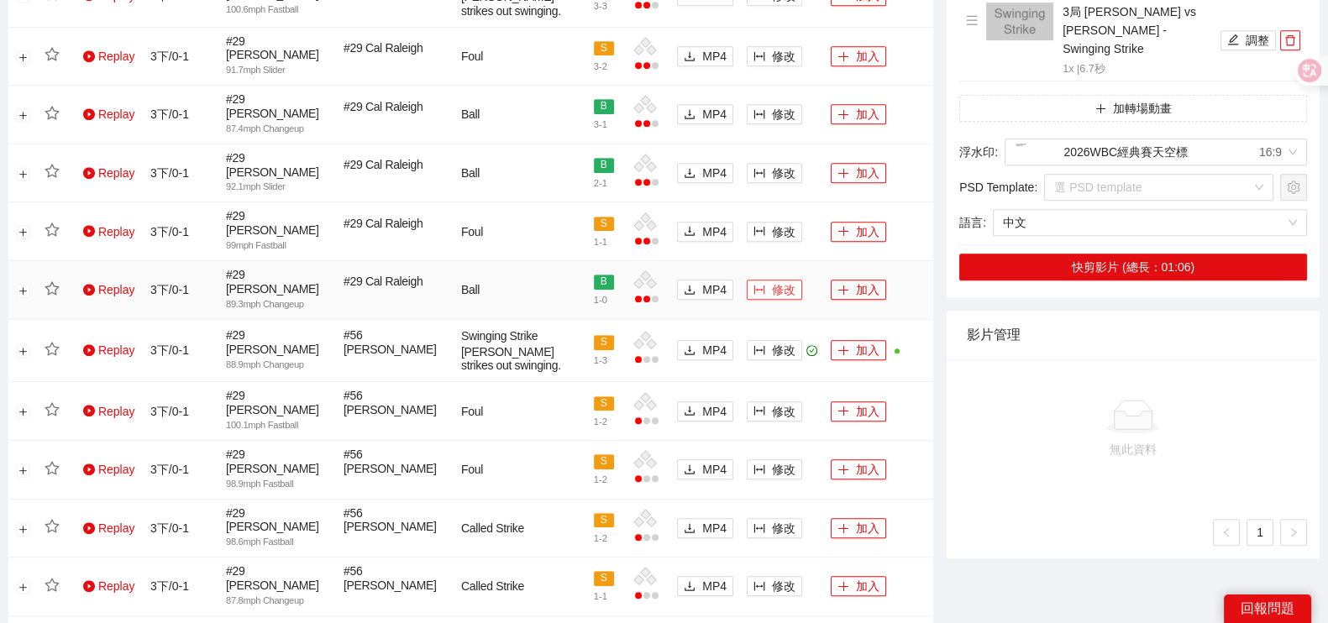
click at [769, 280] on button "修改" at bounding box center [774, 290] width 55 height 20
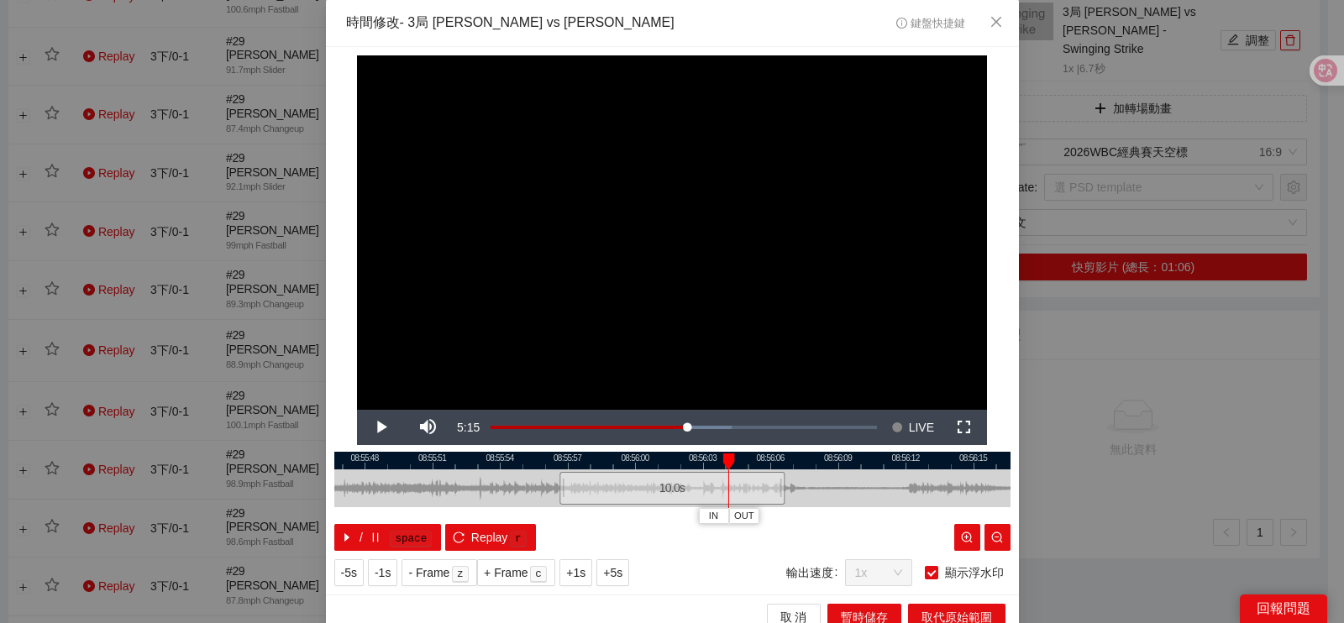
click at [1116, 499] on div "**********" at bounding box center [672, 311] width 1344 height 623
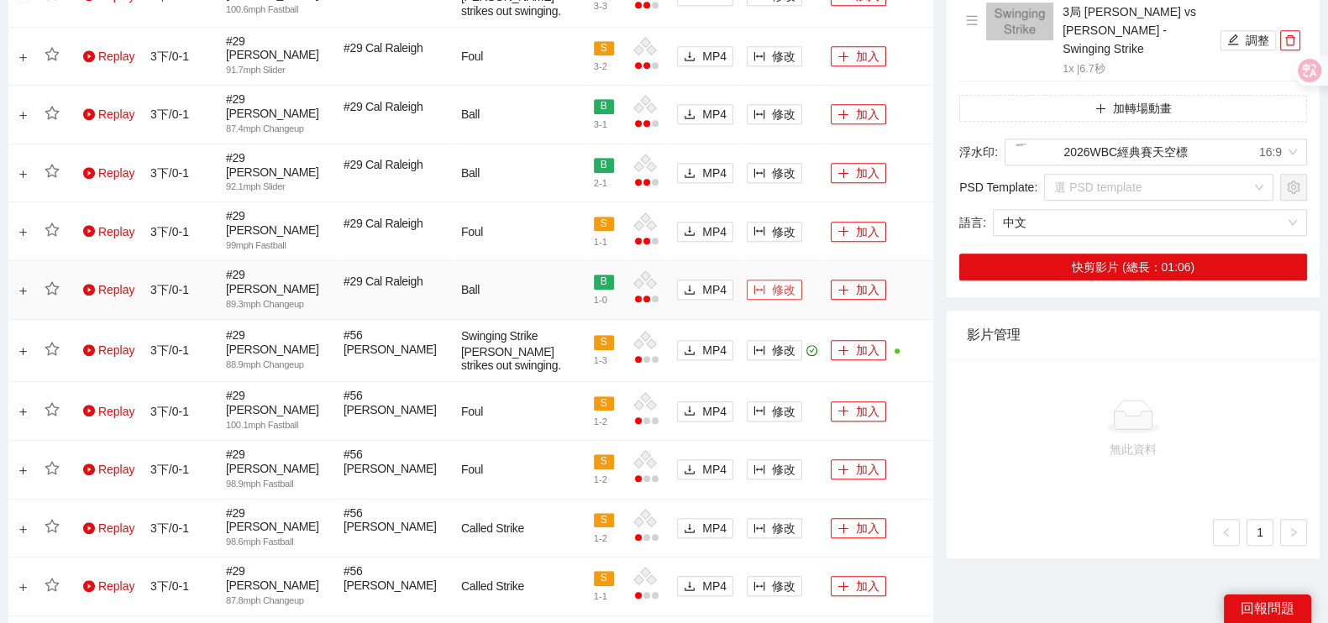
click at [787, 281] on span "修改" at bounding box center [784, 290] width 24 height 18
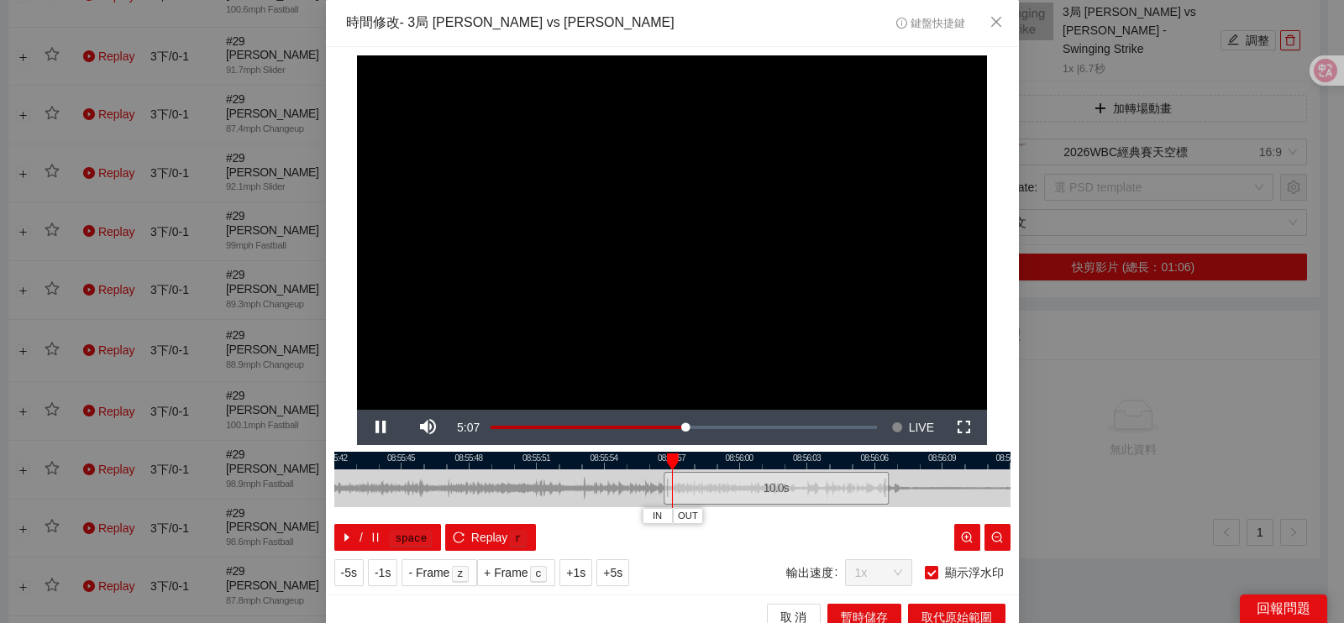
drag, startPoint x: 450, startPoint y: 476, endPoint x: 558, endPoint y: 455, distance: 109.6
click at [578, 476] on div at bounding box center [777, 489] width 676 height 38
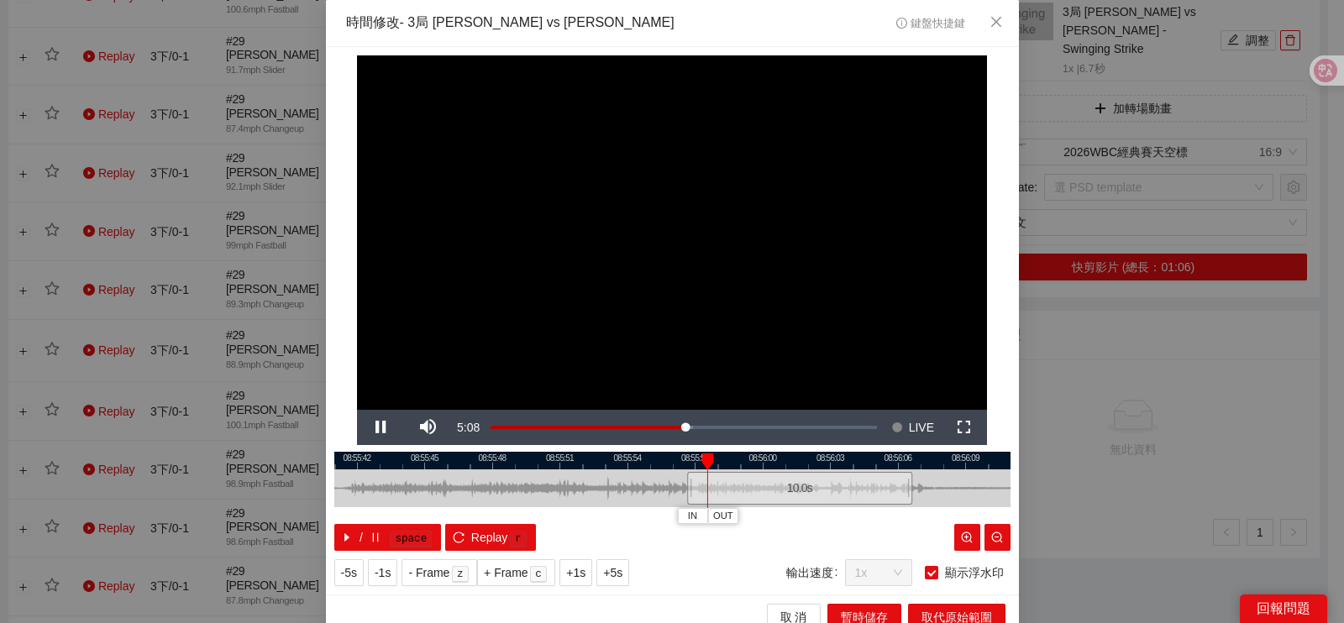
click at [481, 460] on div at bounding box center [672, 461] width 676 height 18
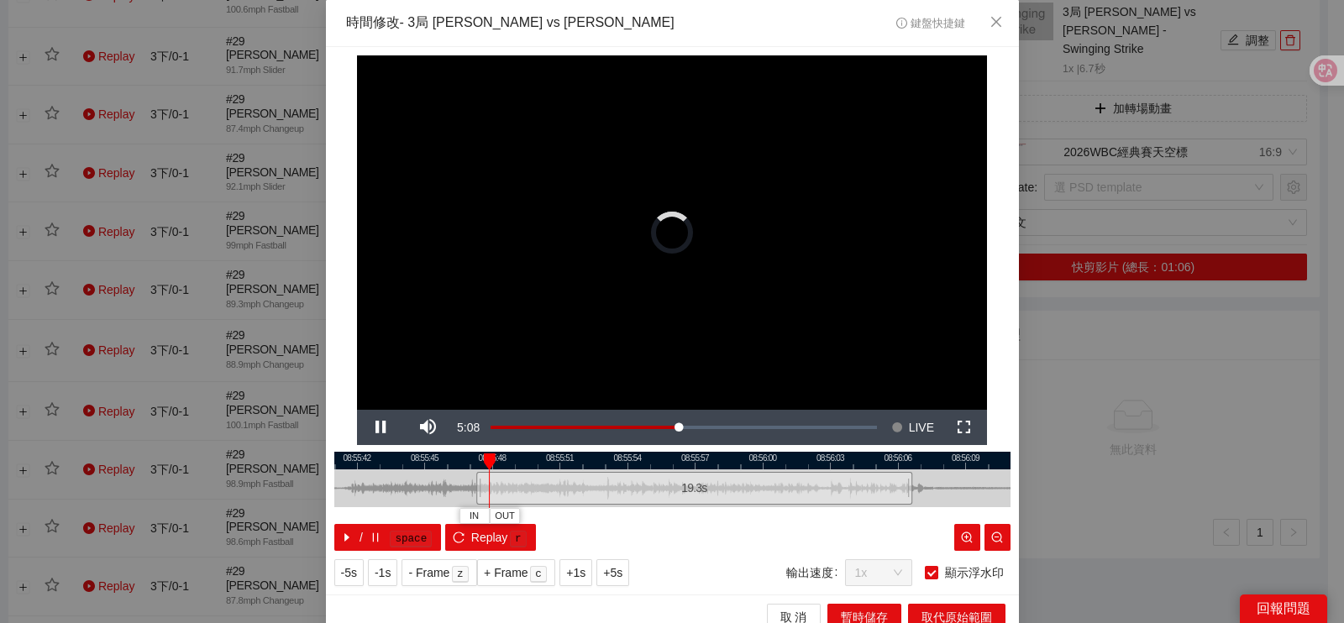
drag, startPoint x: 685, startPoint y: 482, endPoint x: 478, endPoint y: 475, distance: 206.8
click at [474, 492] on div at bounding box center [479, 489] width 10 height 38
click at [487, 461] on div at bounding box center [672, 461] width 676 height 18
click at [468, 460] on div at bounding box center [672, 461] width 676 height 18
click at [386, 470] on div at bounding box center [672, 489] width 676 height 38
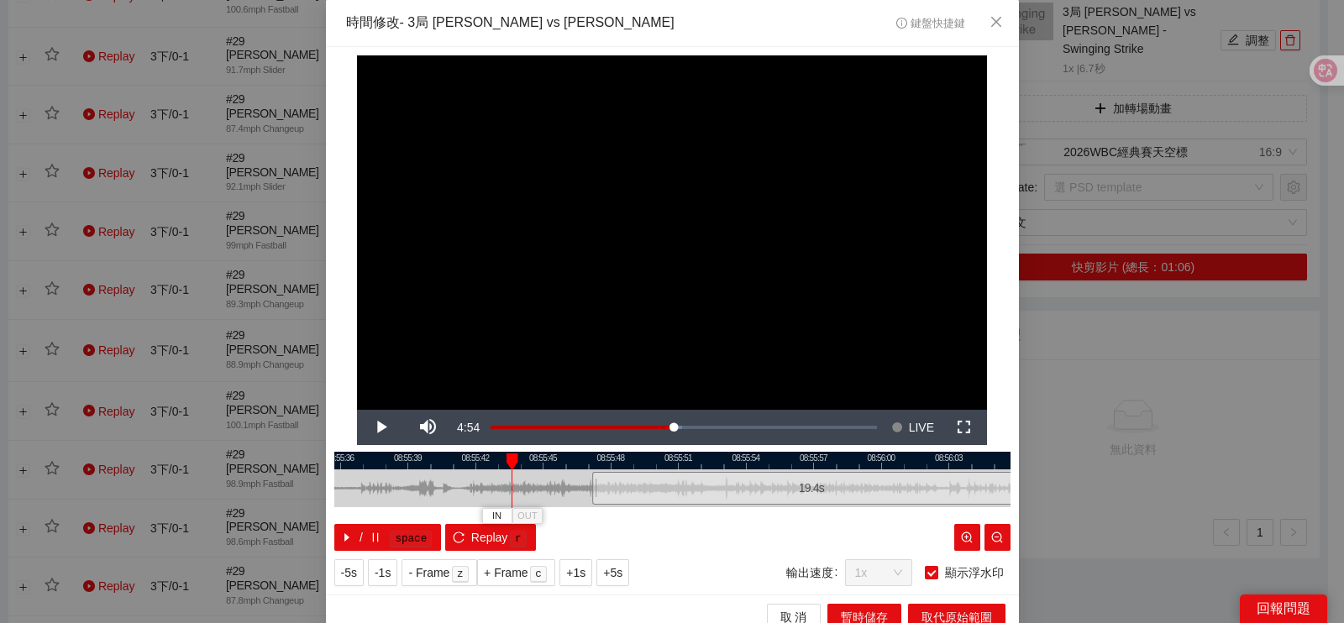
drag, startPoint x: 460, startPoint y: 489, endPoint x: 522, endPoint y: 483, distance: 62.4
click at [522, 483] on div at bounding box center [791, 489] width 676 height 38
drag, startPoint x: 824, startPoint y: 496, endPoint x: 726, endPoint y: 489, distance: 98.5
click at [735, 493] on div "19.4 s" at bounding box center [715, 488] width 439 height 33
drag, startPoint x: 536, startPoint y: 470, endPoint x: 580, endPoint y: 464, distance: 44.1
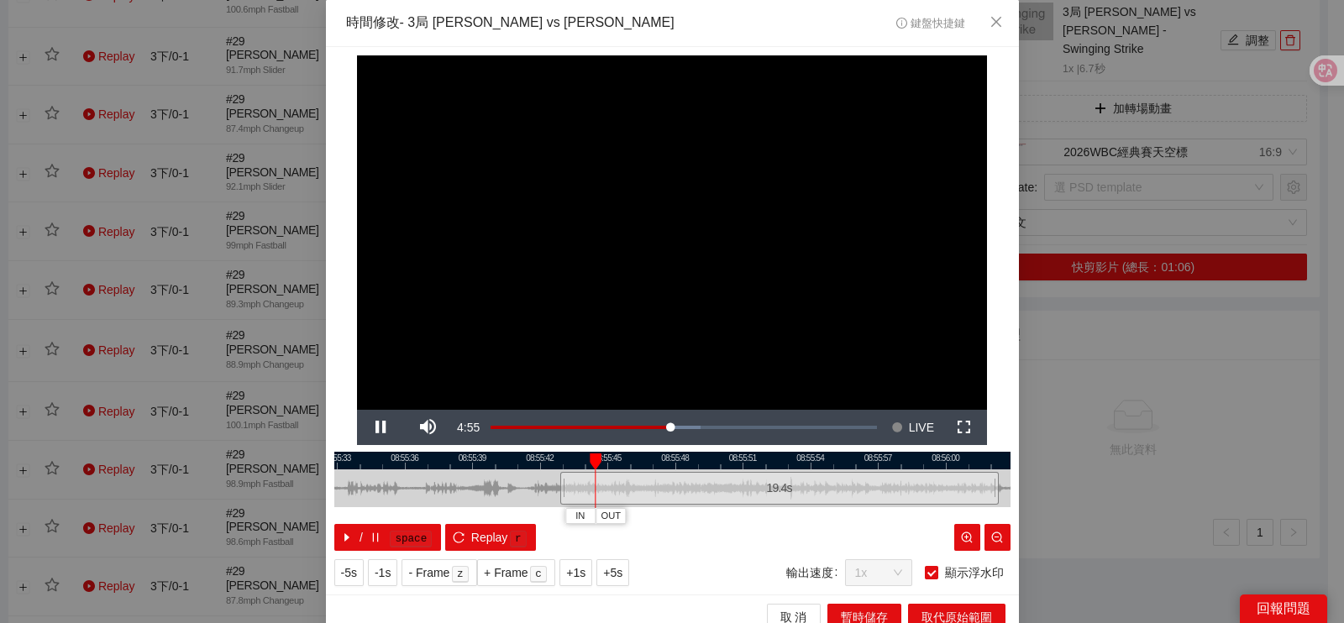
click at [580, 464] on div at bounding box center [737, 461] width 676 height 18
drag, startPoint x: 626, startPoint y: 460, endPoint x: 786, endPoint y: 568, distance: 193.1
click at [962, 456] on div at bounding box center [958, 462] width 12 height 17
click at [933, 517] on div "08:55:30 08:55:33 08:55:36 08:55:39 08:55:42 08:55:45 08:55:48 08:55:51 08:55:5…" at bounding box center [672, 501] width 676 height 99
click at [943, 514] on button "IN" at bounding box center [958, 516] width 30 height 16
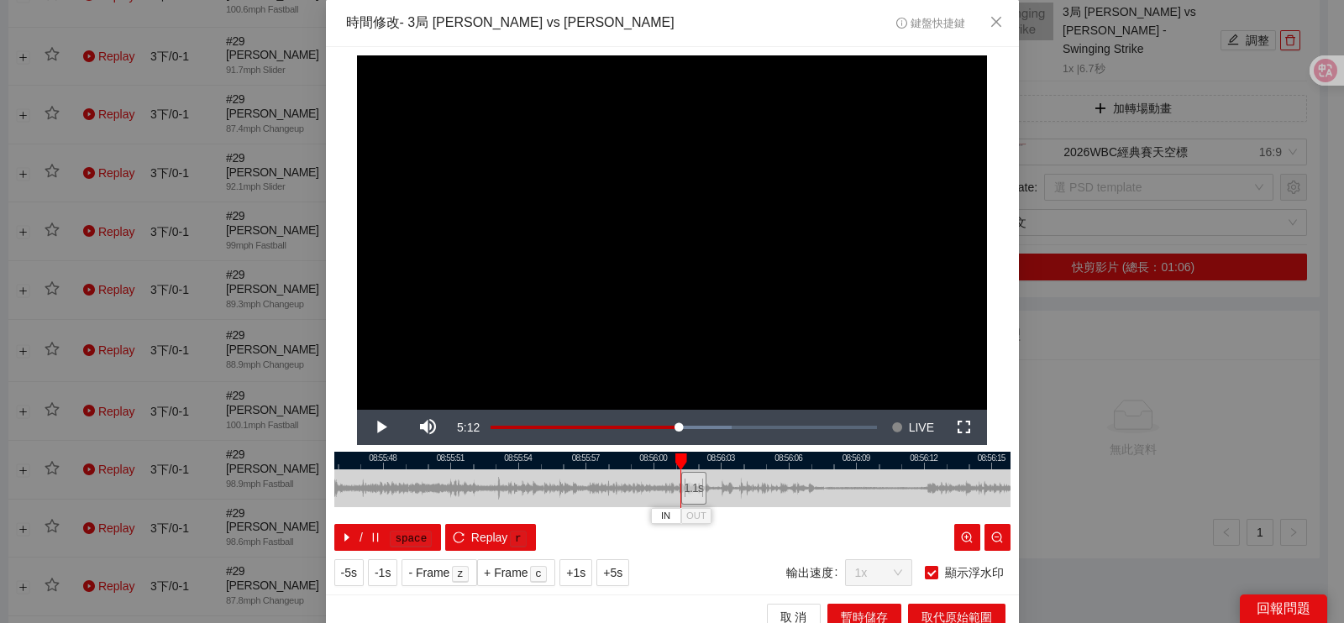
drag, startPoint x: 617, startPoint y: 495, endPoint x: 584, endPoint y: 491, distance: 33.8
click at [584, 494] on div at bounding box center [380, 489] width 676 height 38
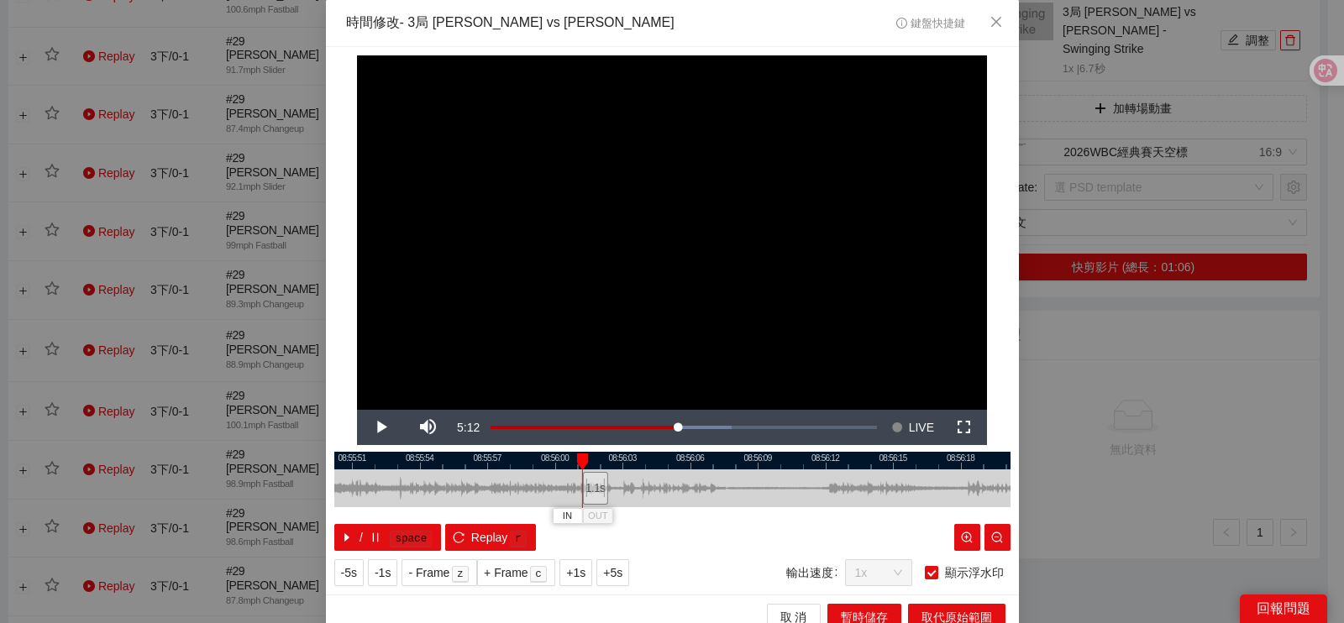
drag, startPoint x: 708, startPoint y: 485, endPoint x: 631, endPoint y: 479, distance: 77.5
click at [643, 487] on div at bounding box center [575, 489] width 676 height 38
click at [578, 460] on div at bounding box center [672, 461] width 676 height 18
click at [597, 460] on div at bounding box center [594, 462] width 12 height 17
click at [597, 460] on div at bounding box center [602, 462] width 12 height 17
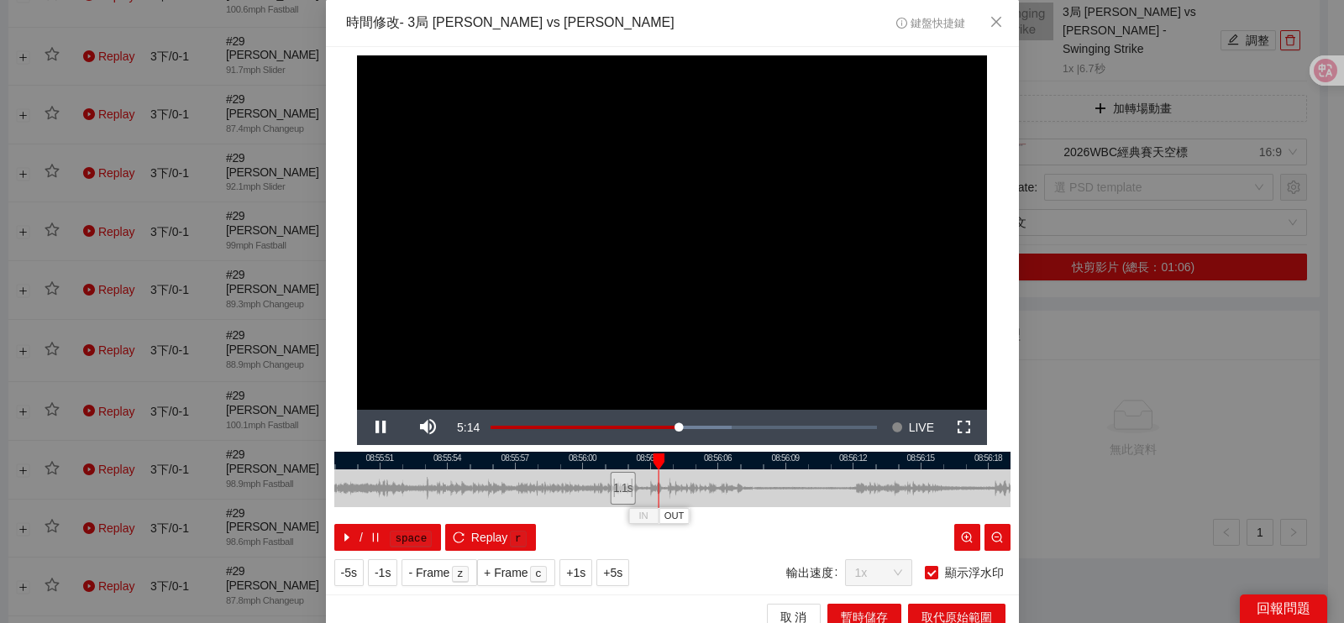
drag, startPoint x: 633, startPoint y: 464, endPoint x: 564, endPoint y: 472, distance: 69.4
click at [565, 472] on div "08:55:48 08:55:51 08:55:54 08:55:57 08:56:00 08:56:03 08:56:06 08:56:09 08:56:1…" at bounding box center [672, 501] width 676 height 99
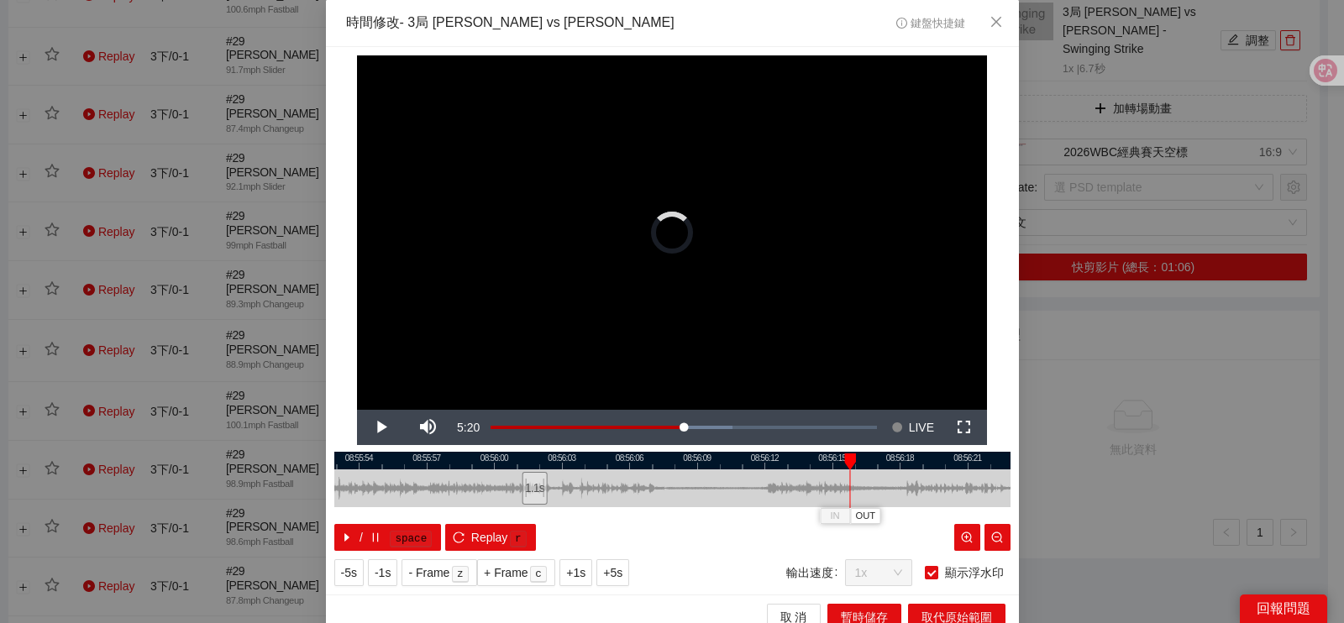
drag, startPoint x: 625, startPoint y: 458, endPoint x: 832, endPoint y: 520, distance: 216.6
click at [856, 462] on div at bounding box center [850, 462] width 12 height 17
click at [783, 608] on span "取 消" at bounding box center [793, 617] width 27 height 18
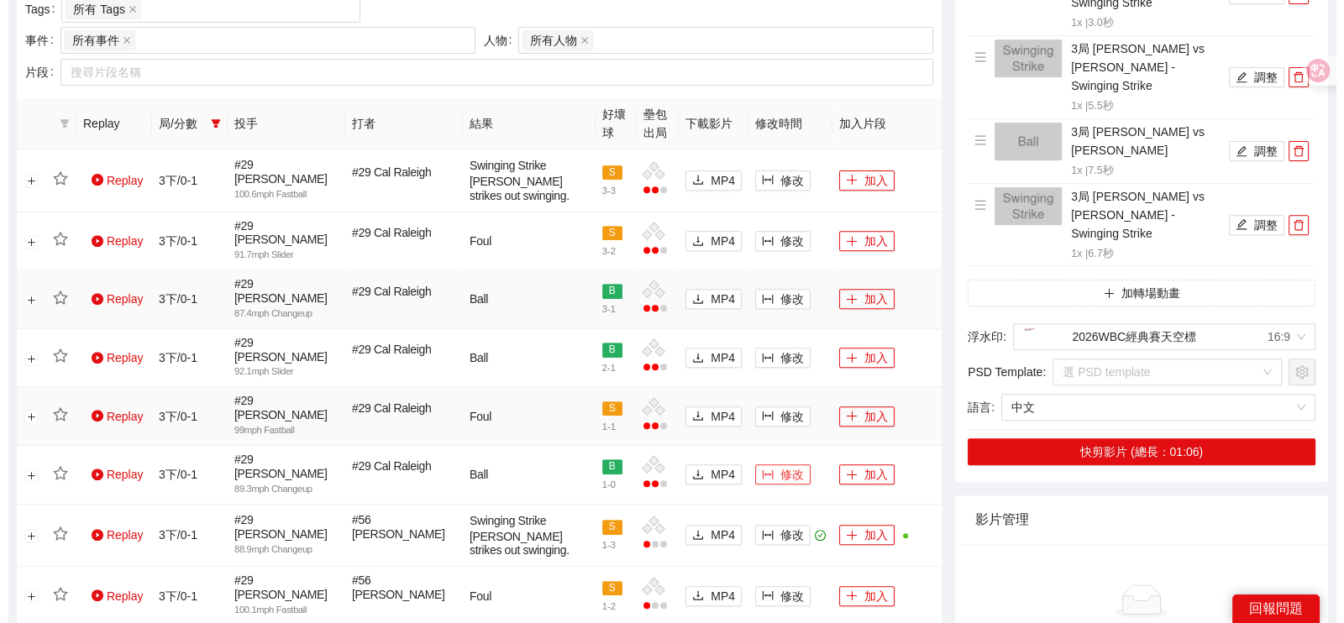
scroll to position [790, 0]
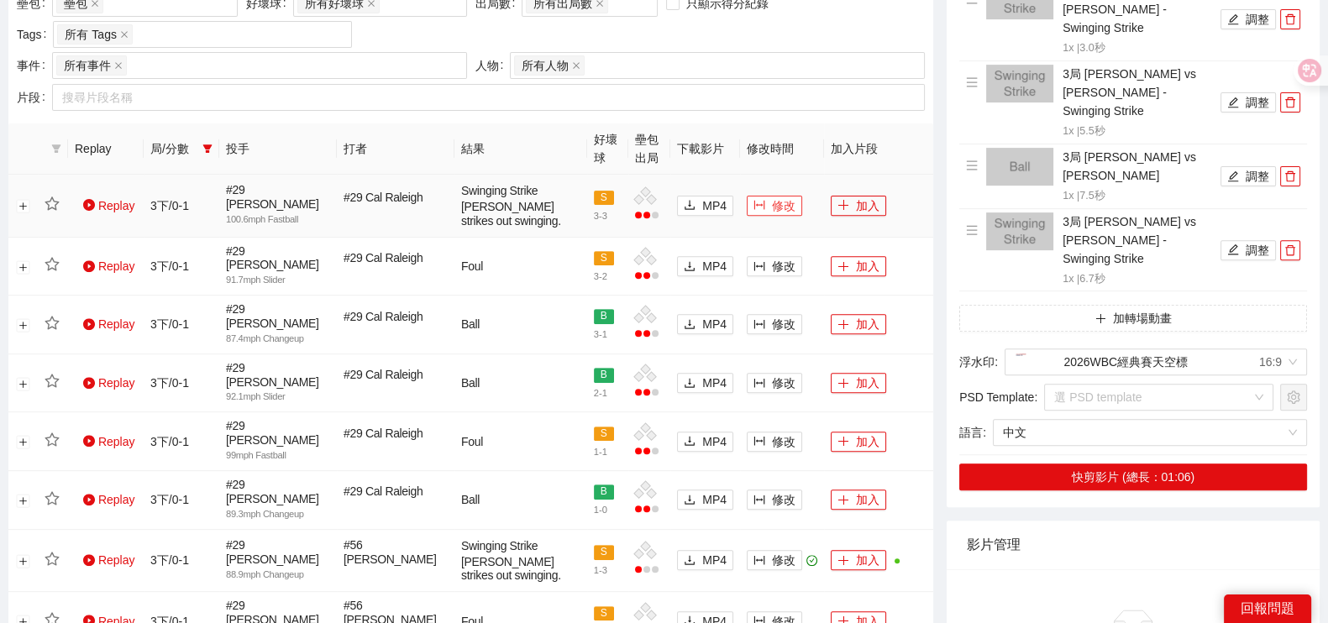
click at [769, 203] on button "修改" at bounding box center [774, 206] width 55 height 20
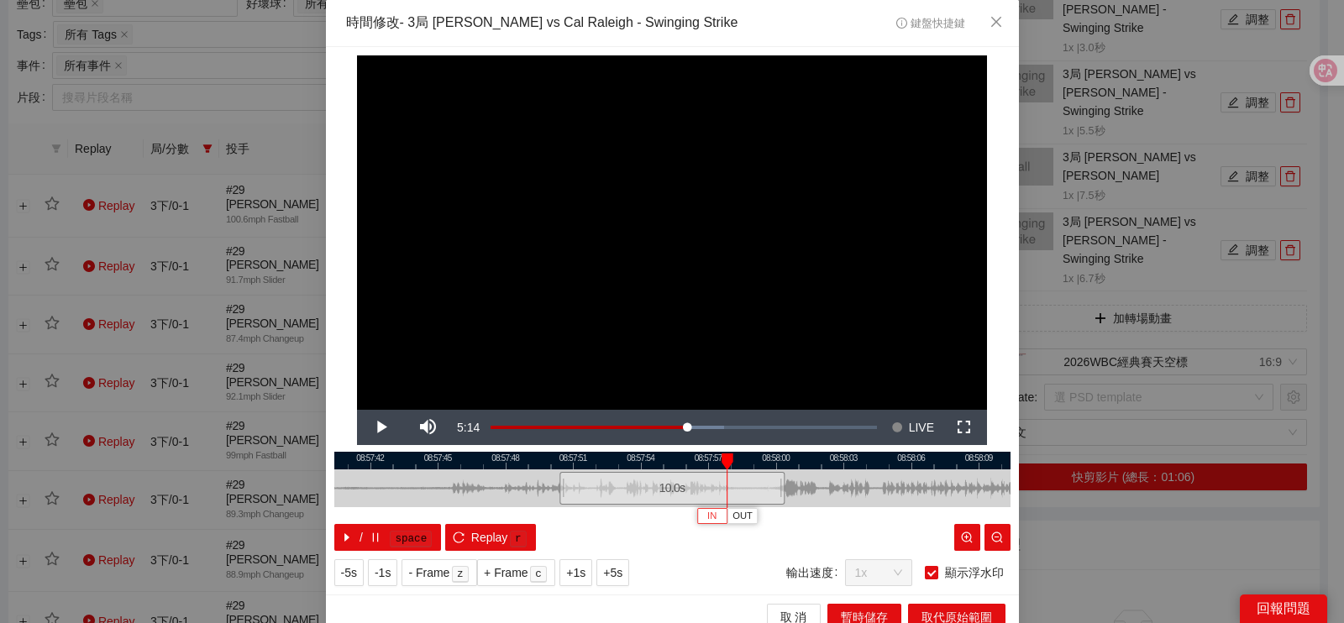
click at [707, 519] on span "IN" at bounding box center [711, 516] width 9 height 15
click at [386, 428] on span "Video Player" at bounding box center [380, 428] width 47 height 0
click at [357, 410] on button "Pause" at bounding box center [380, 427] width 47 height 35
click at [357, 410] on button "Play" at bounding box center [380, 427] width 47 height 35
click at [357, 410] on button "Pause" at bounding box center [380, 427] width 47 height 35
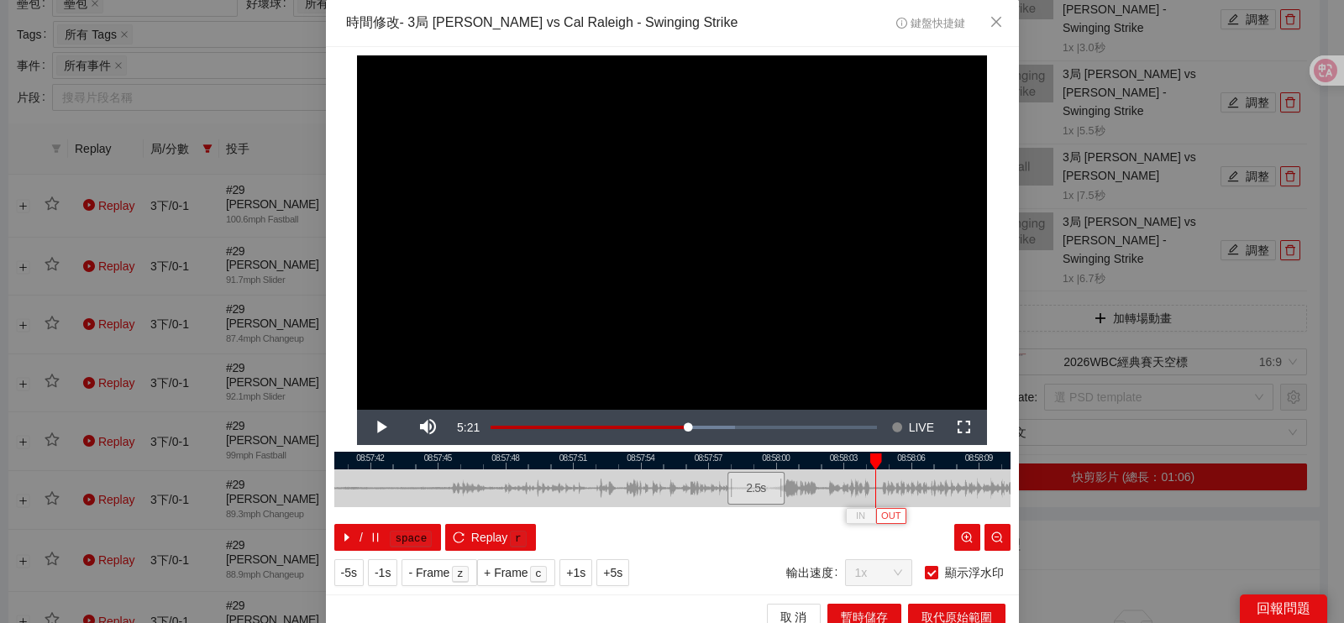
click at [882, 512] on span "OUT" at bounding box center [891, 516] width 20 height 15
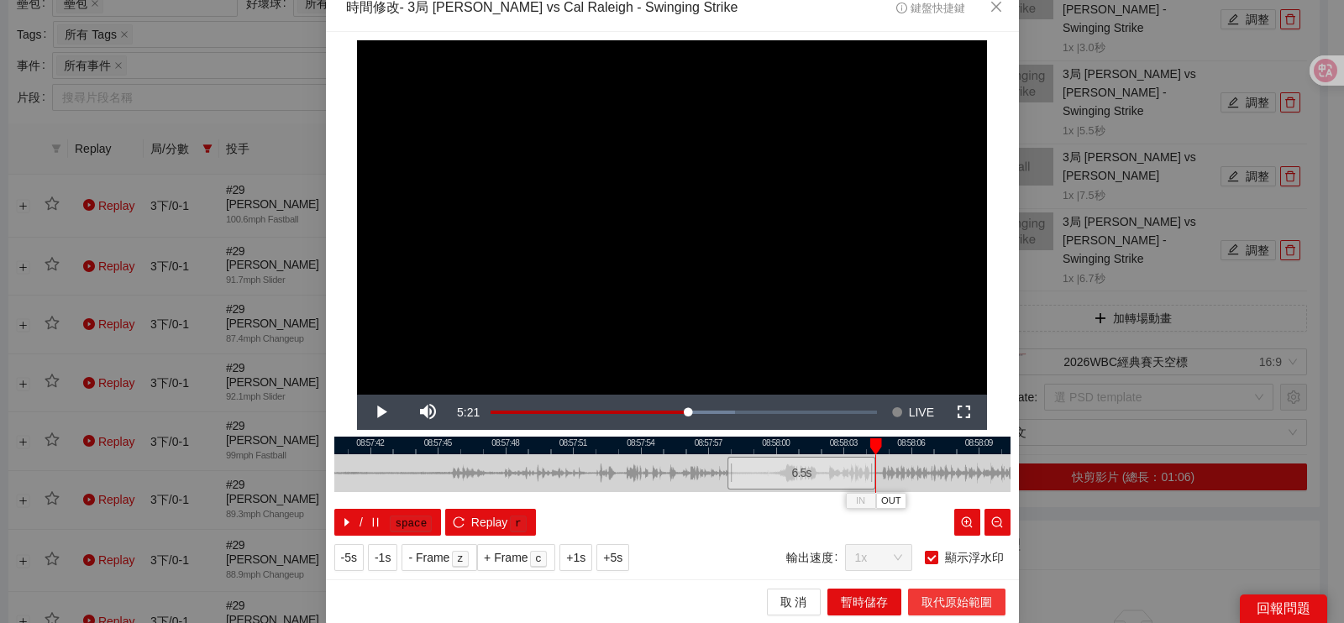
click at [949, 595] on span "取代原始範圍" at bounding box center [957, 602] width 71 height 18
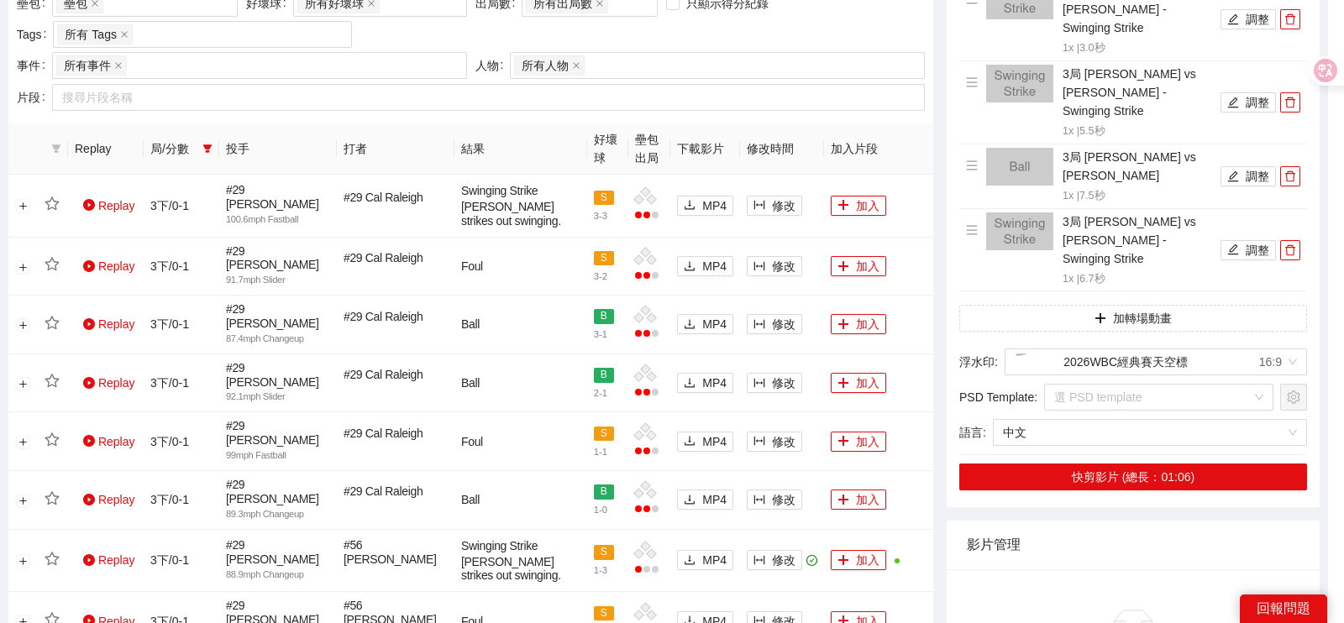
scroll to position [0, 0]
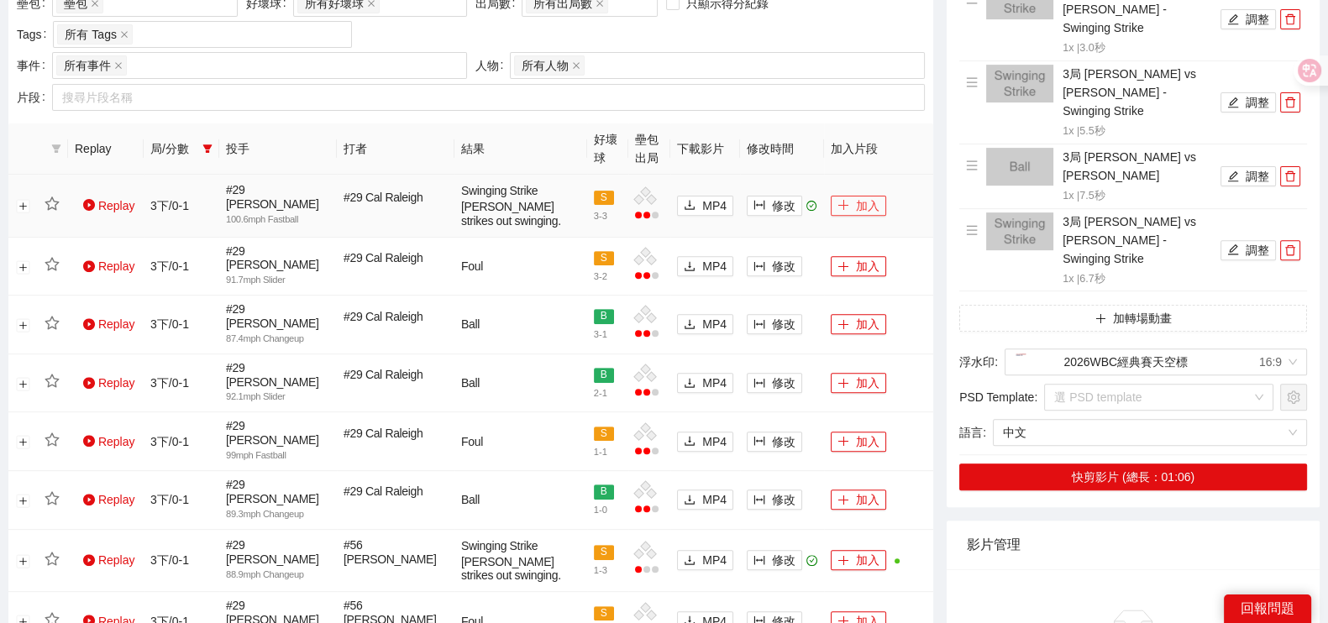
click at [861, 207] on button "加入" at bounding box center [858, 206] width 55 height 20
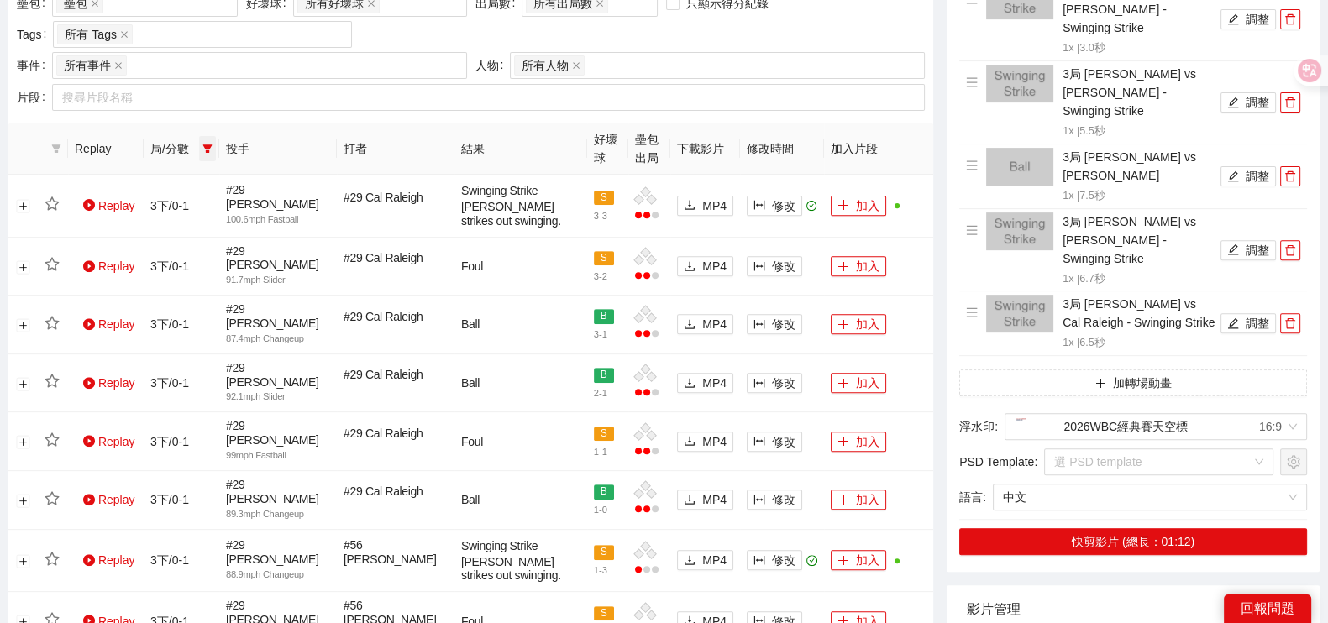
click at [202, 146] on icon "filter" at bounding box center [207, 149] width 10 height 10
click at [140, 316] on span "3下" at bounding box center [149, 313] width 25 height 13
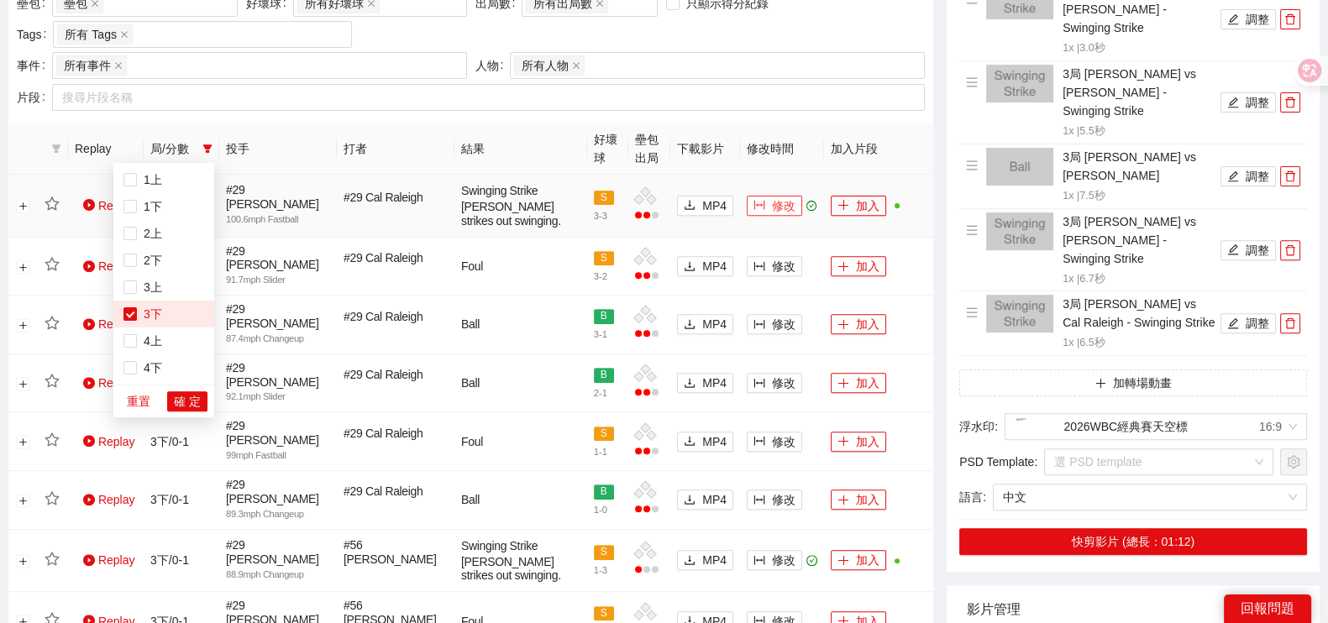
click at [781, 201] on span "修改" at bounding box center [784, 206] width 24 height 18
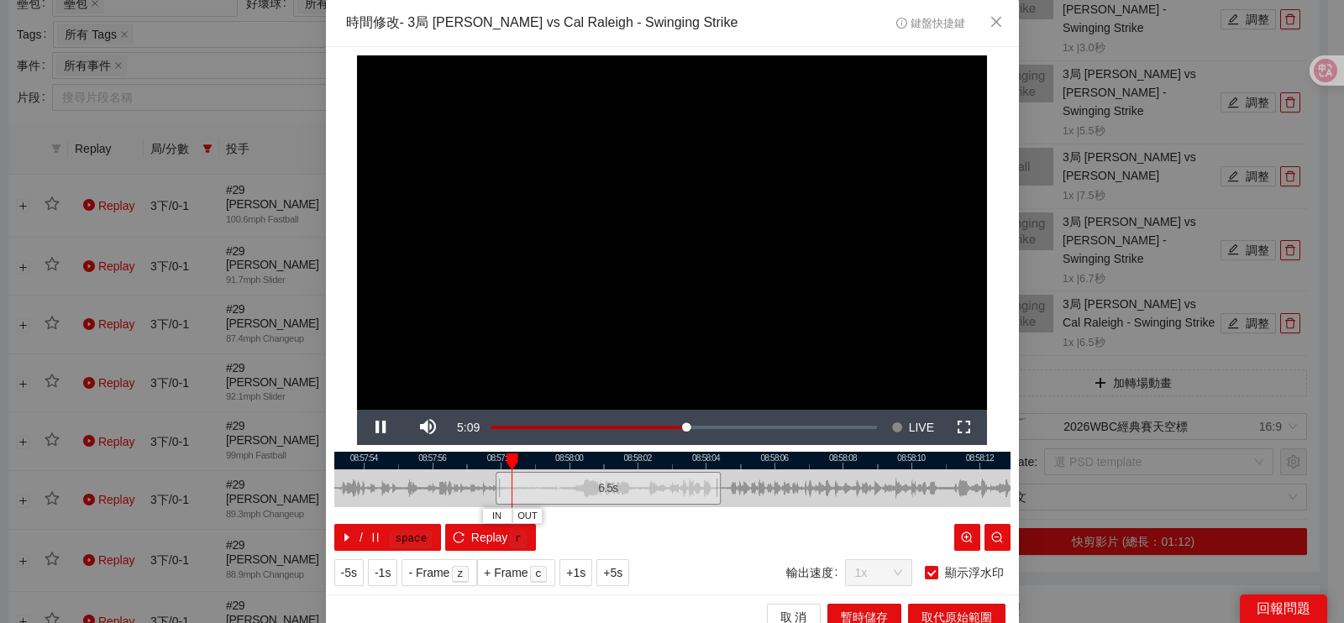
drag, startPoint x: 830, startPoint y: 491, endPoint x: 722, endPoint y: 468, distance: 110.7
click at [743, 490] on div at bounding box center [608, 489] width 676 height 38
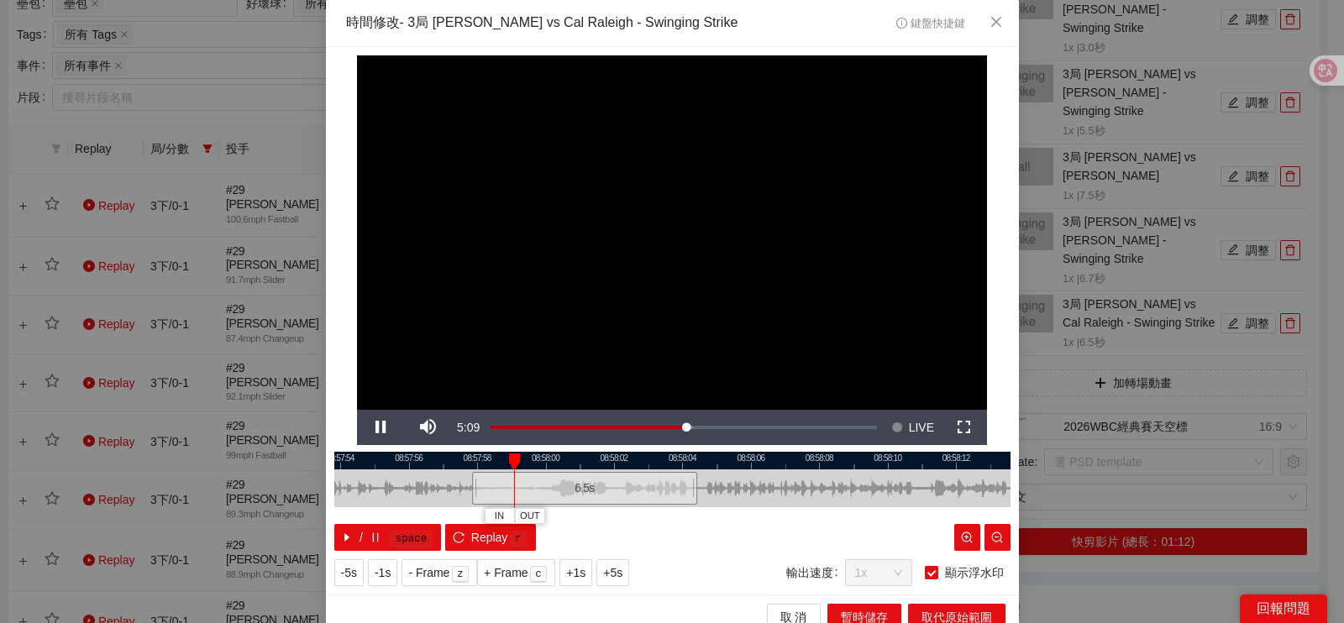
click at [678, 455] on div at bounding box center [672, 461] width 676 height 18
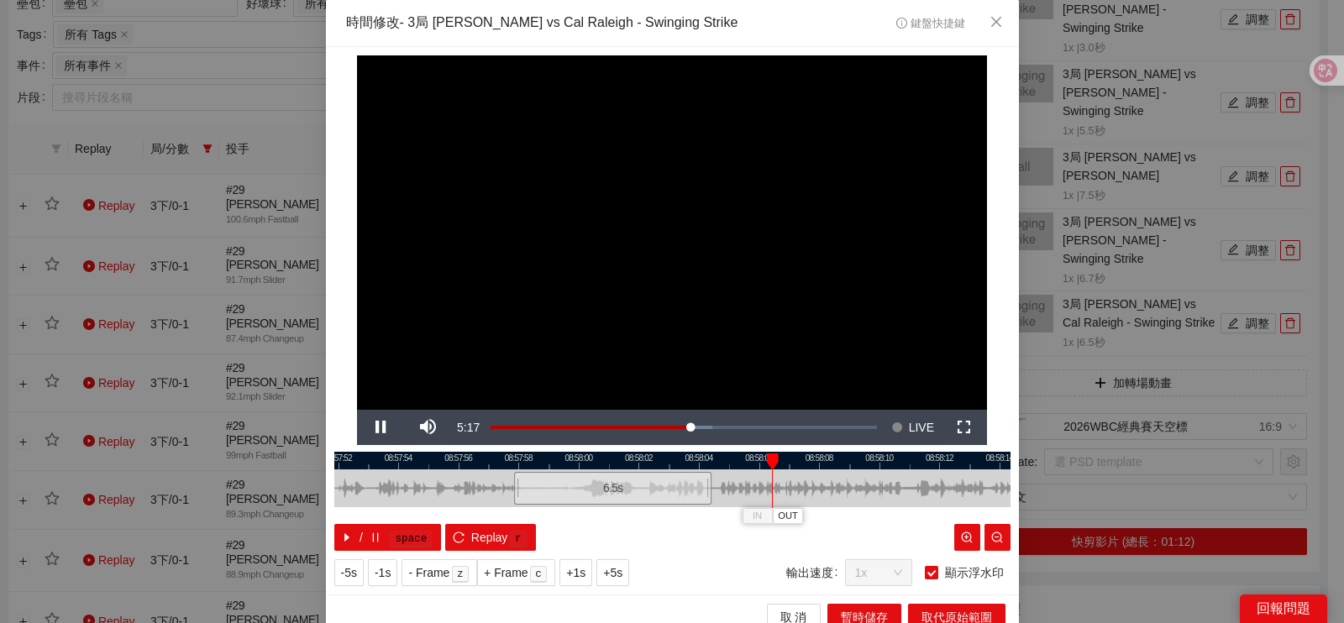
scroll to position [15, 0]
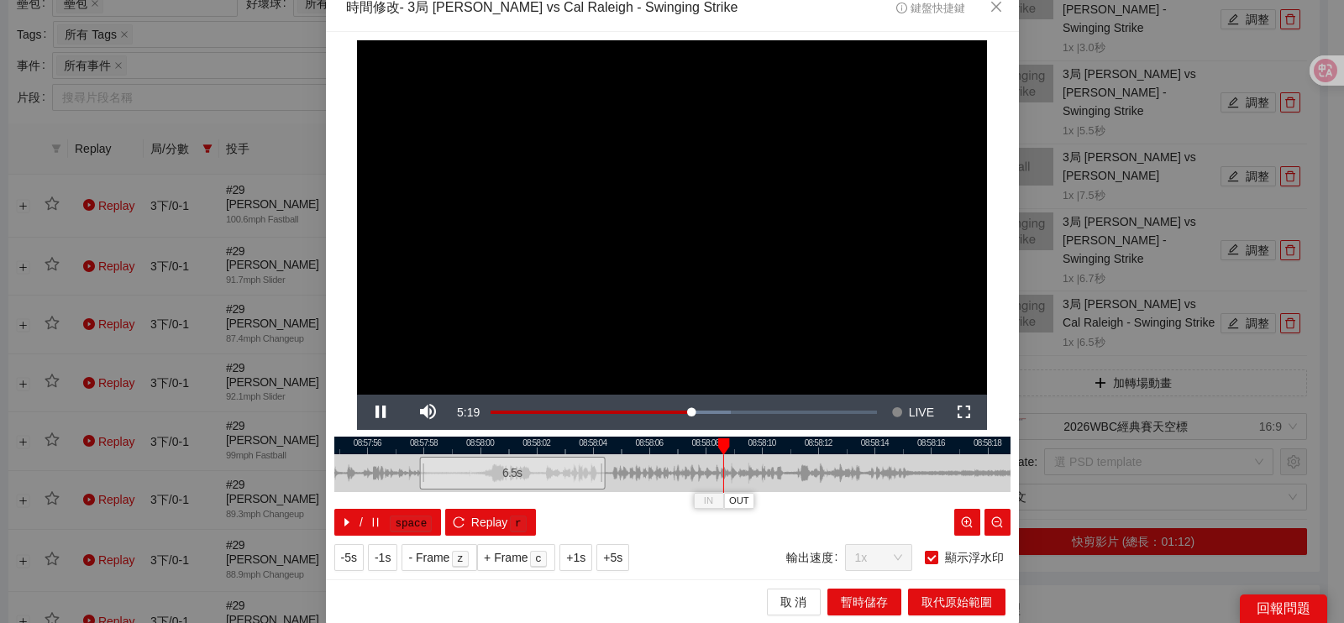
drag, startPoint x: 857, startPoint y: 466, endPoint x: 768, endPoint y: 464, distance: 89.1
click at [768, 464] on div at bounding box center [559, 473] width 676 height 38
click at [980, 499] on span "OUT" at bounding box center [983, 501] width 20 height 15
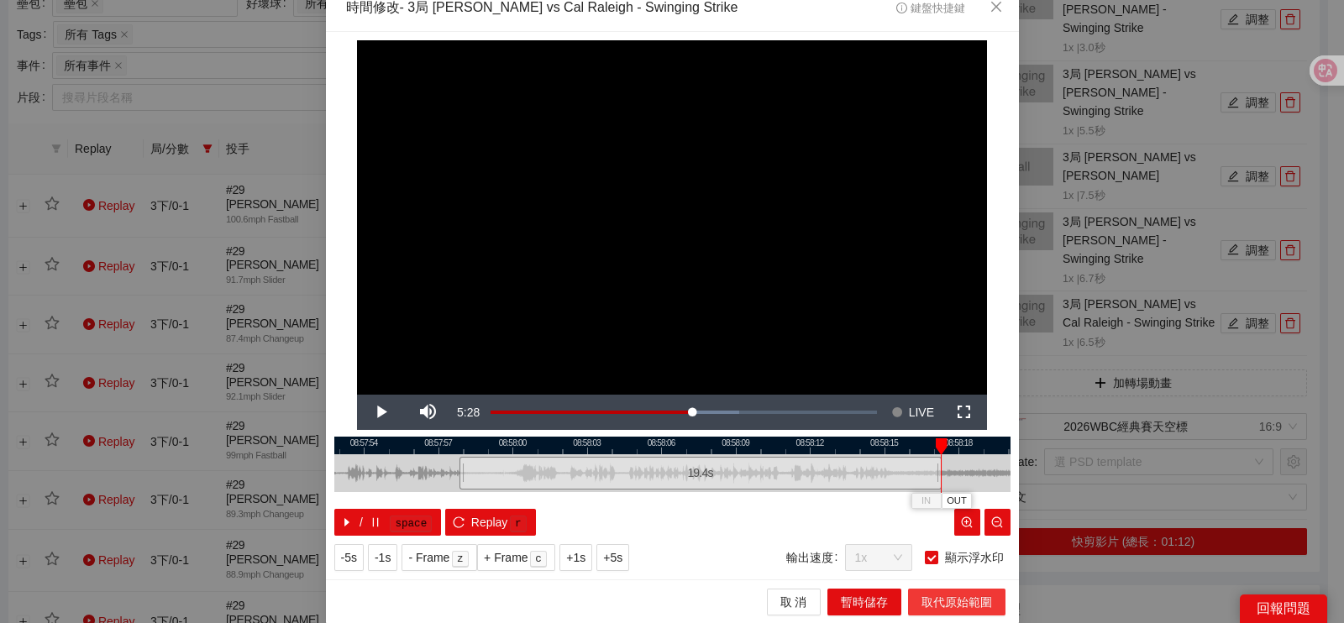
click at [925, 594] on span "取代原始範圍" at bounding box center [957, 602] width 71 height 18
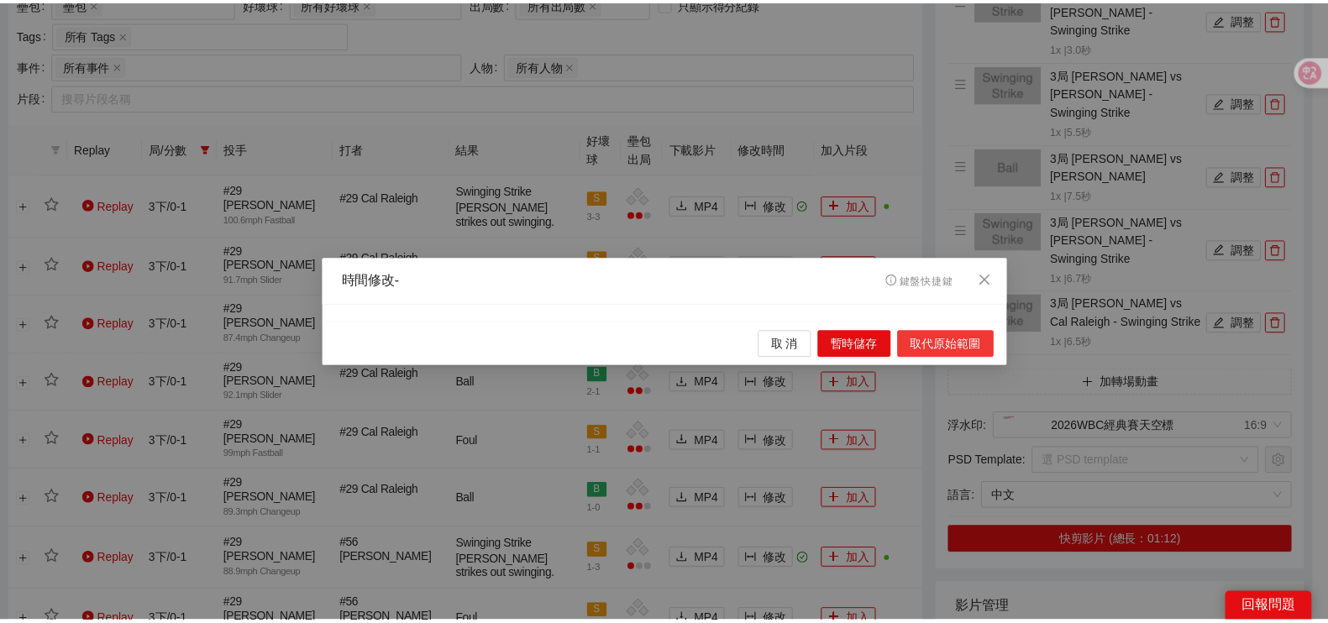
scroll to position [0, 0]
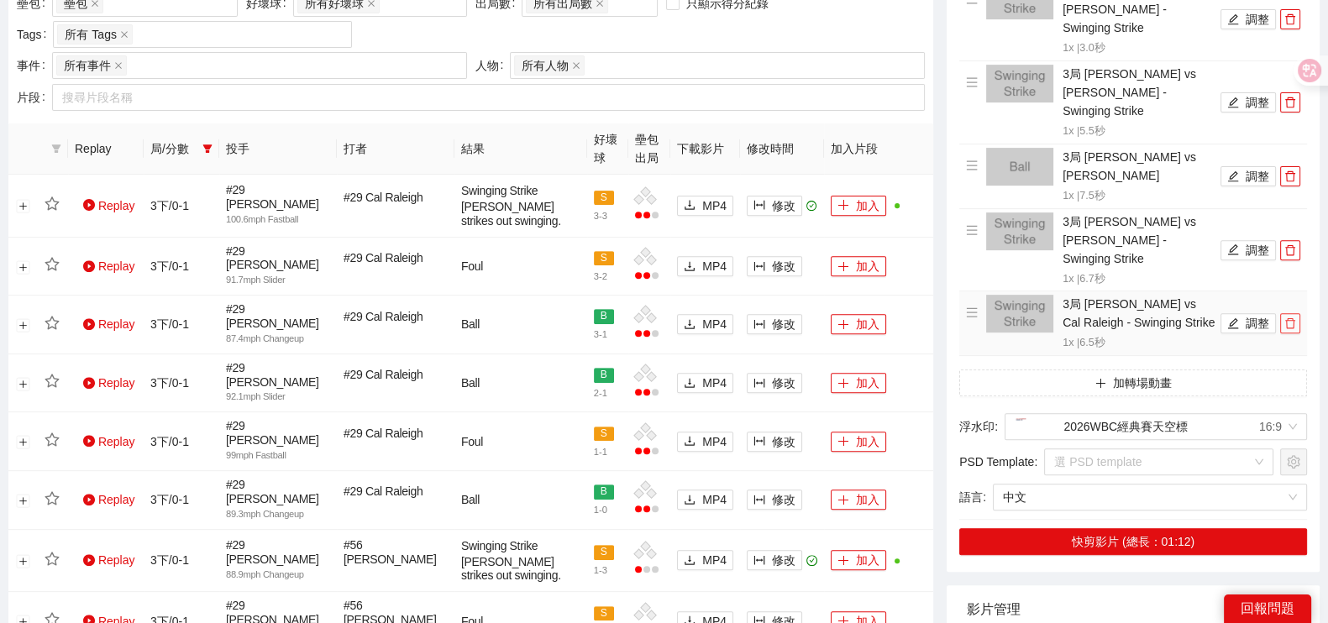
click at [1288, 318] on icon "delete" at bounding box center [1290, 324] width 12 height 12
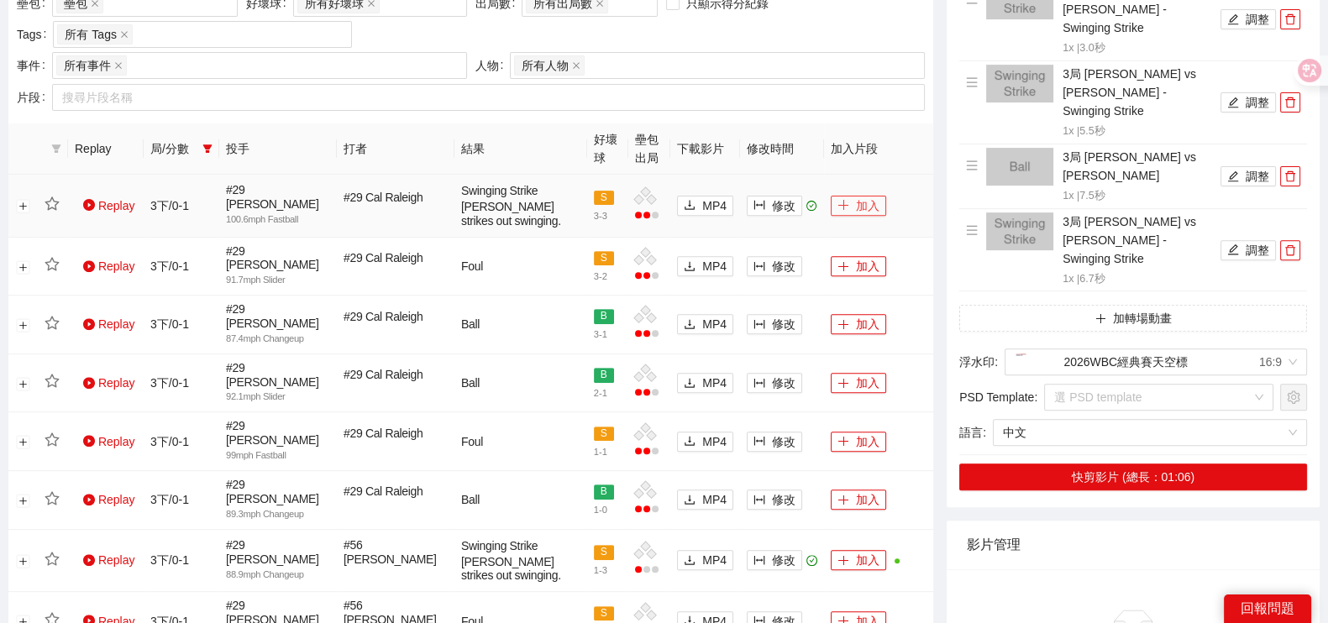
click at [869, 206] on button "加入" at bounding box center [858, 206] width 55 height 20
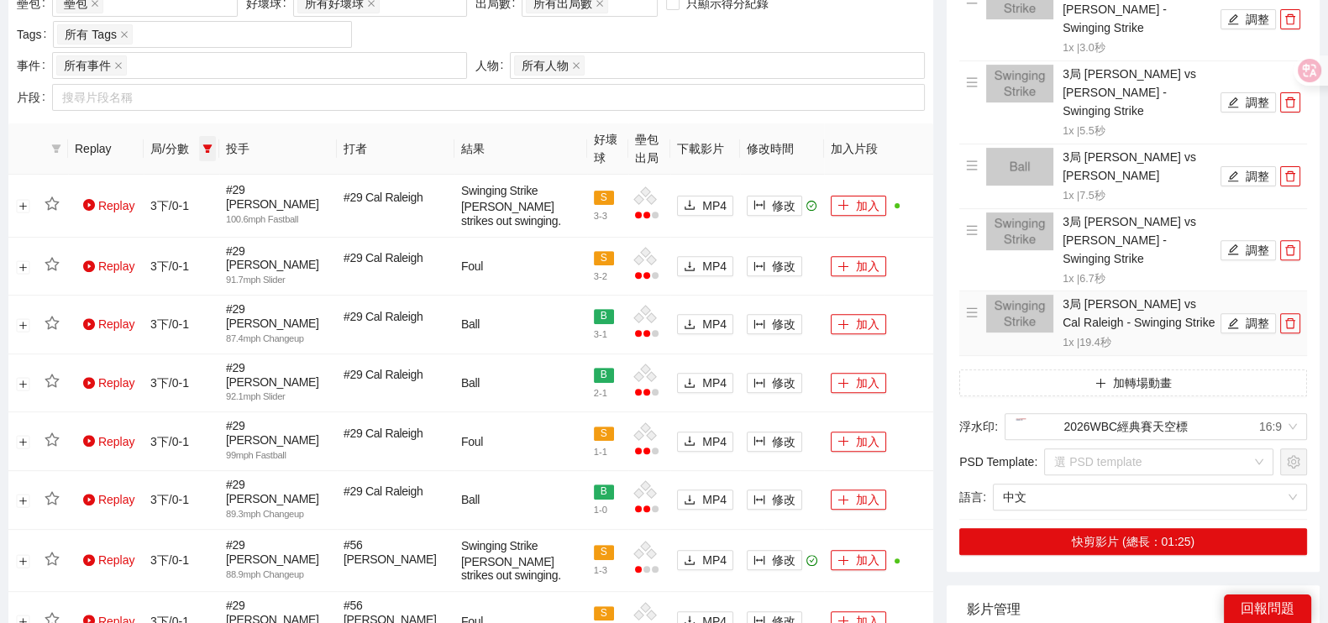
click at [207, 154] on span at bounding box center [207, 148] width 17 height 25
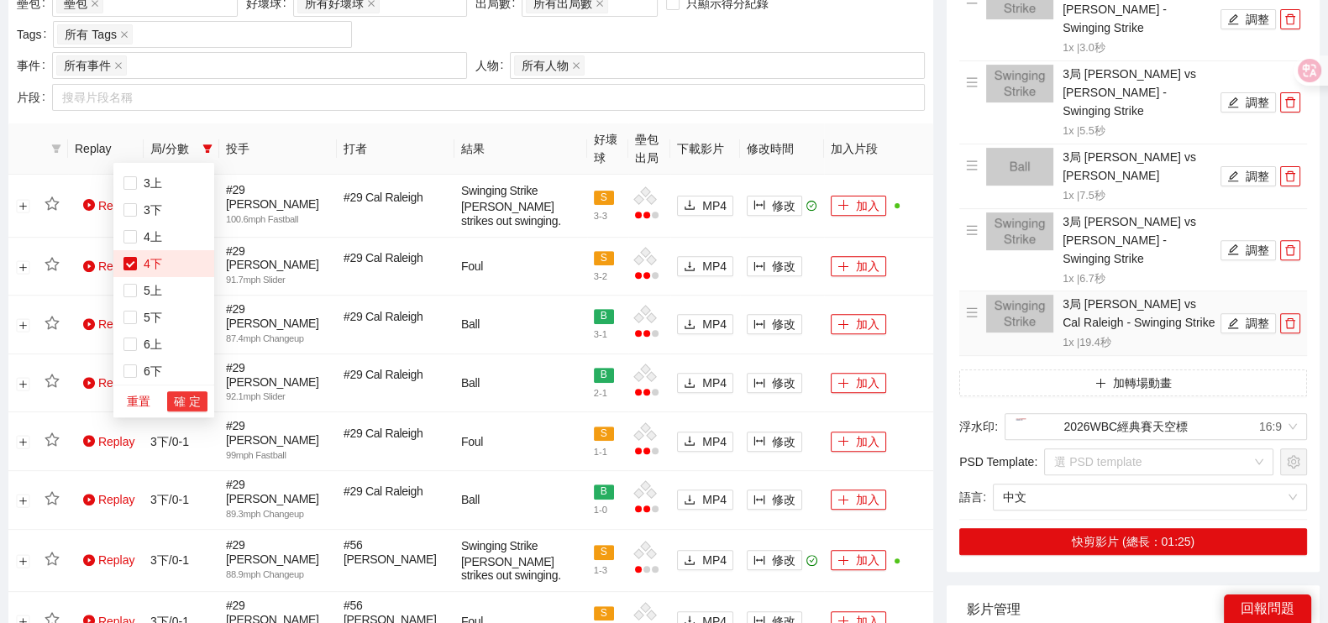
click at [186, 402] on span "確 定" at bounding box center [187, 401] width 27 height 18
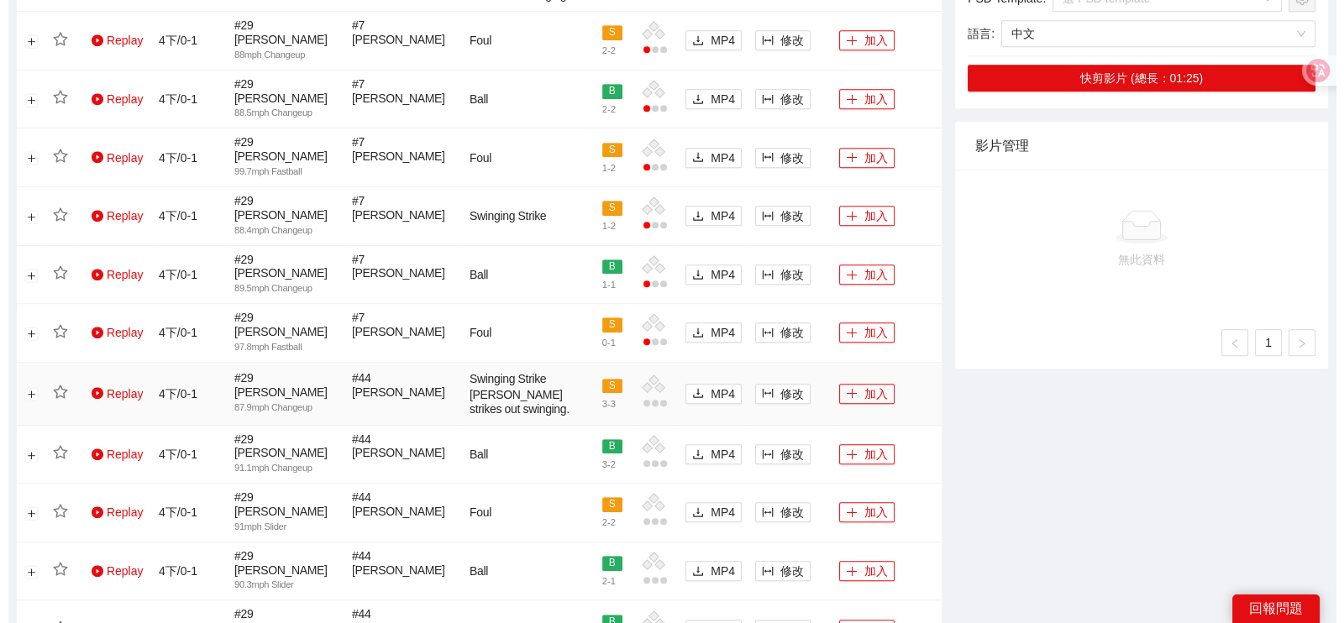
scroll to position [1226, 0]
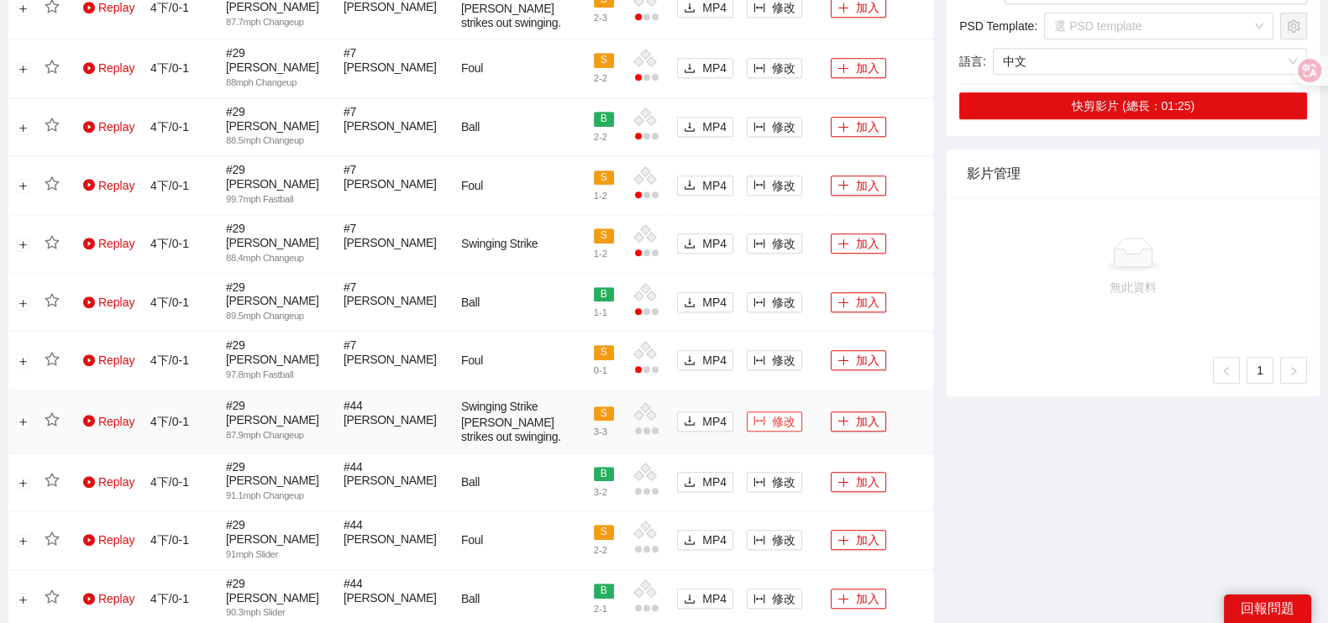
click at [766, 412] on button "修改" at bounding box center [774, 422] width 55 height 20
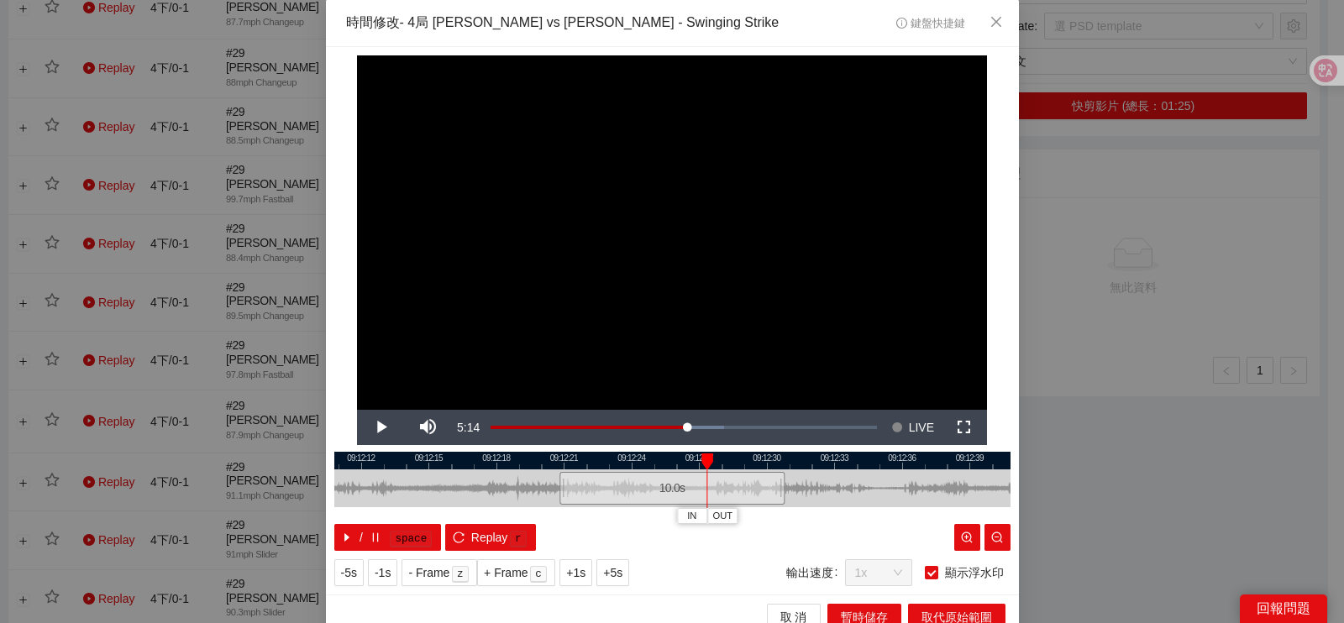
click at [685, 524] on div "/ space Replay r" at bounding box center [672, 537] width 676 height 27
click at [687, 523] on span "IN" at bounding box center [691, 516] width 9 height 15
click at [376, 428] on span "Video Player" at bounding box center [380, 428] width 47 height 0
click at [357, 410] on button "Pause" at bounding box center [380, 427] width 47 height 35
click at [357, 410] on button "Play" at bounding box center [380, 427] width 47 height 35
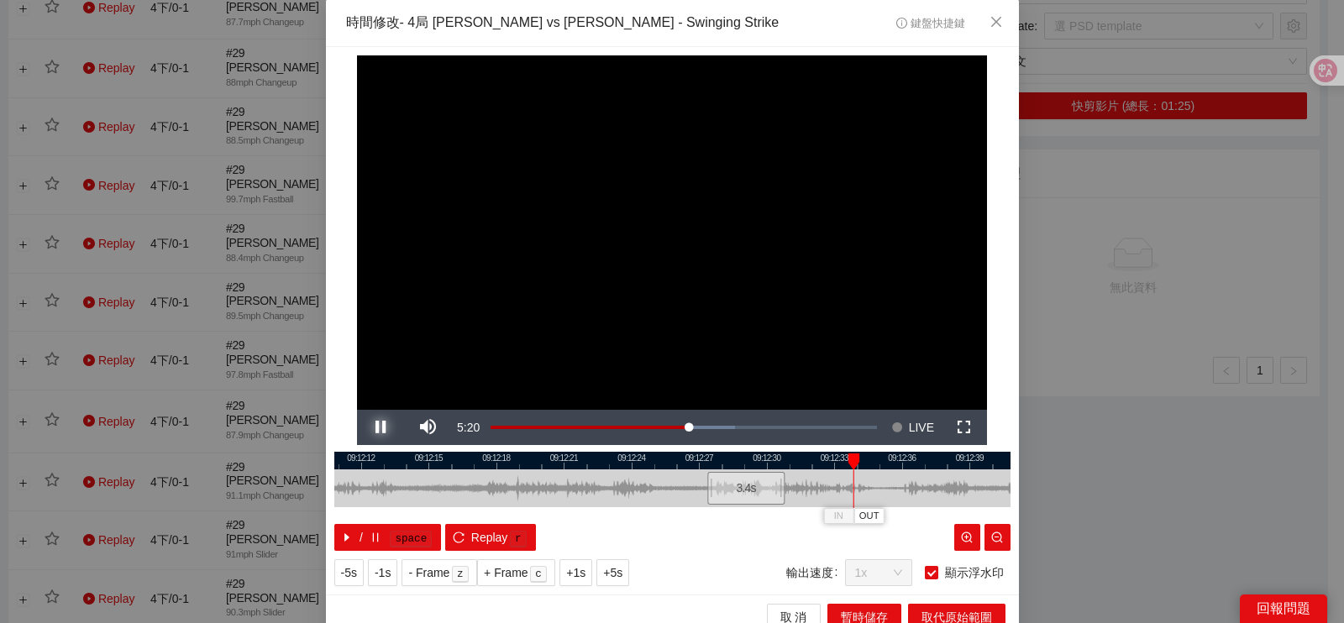
click at [357, 410] on button "Pause" at bounding box center [380, 427] width 47 height 35
click at [357, 410] on button "Play" at bounding box center [380, 427] width 47 height 35
click at [357, 410] on button "Pause" at bounding box center [380, 427] width 47 height 35
click at [882, 516] on span "OUT" at bounding box center [890, 516] width 20 height 15
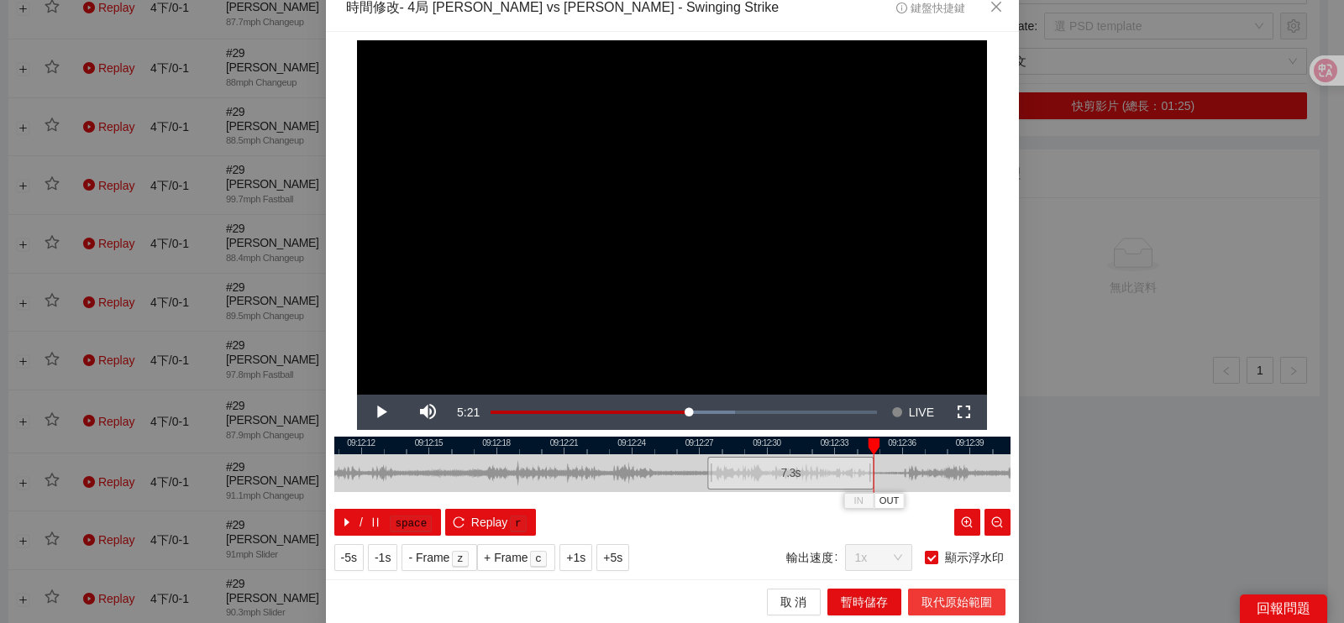
drag, startPoint x: 928, startPoint y: 595, endPoint x: 869, endPoint y: 569, distance: 64.3
click at [928, 596] on span "取代原始範圍" at bounding box center [957, 602] width 71 height 18
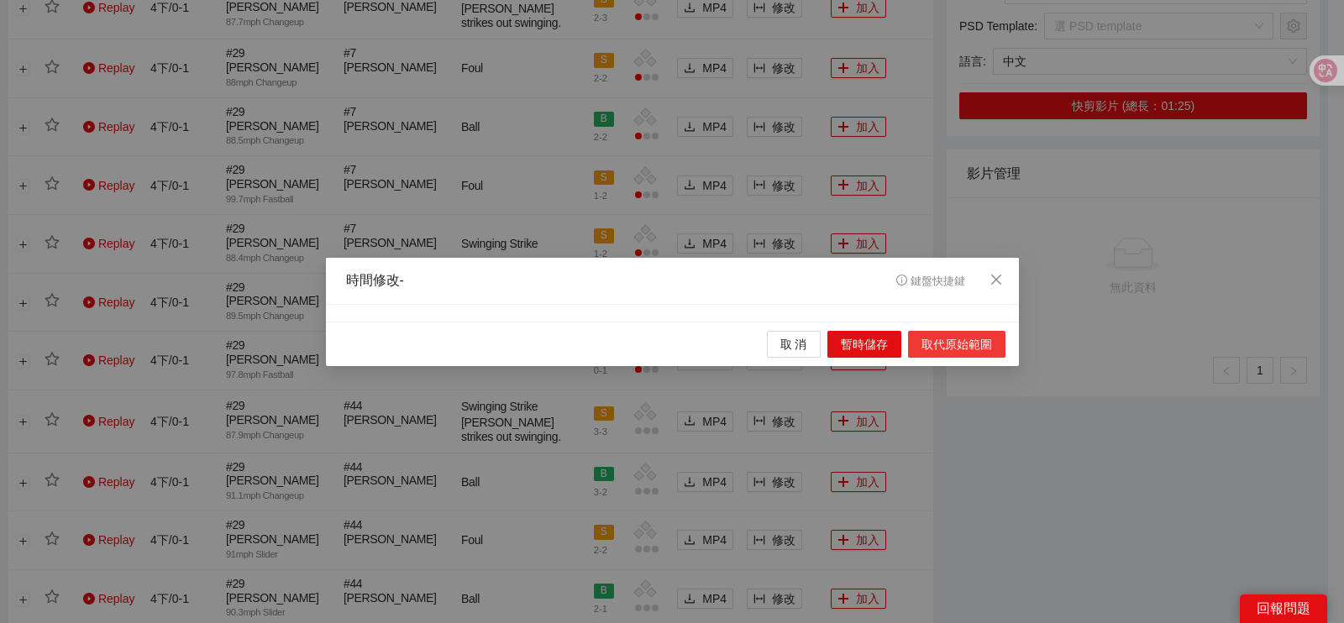
scroll to position [0, 0]
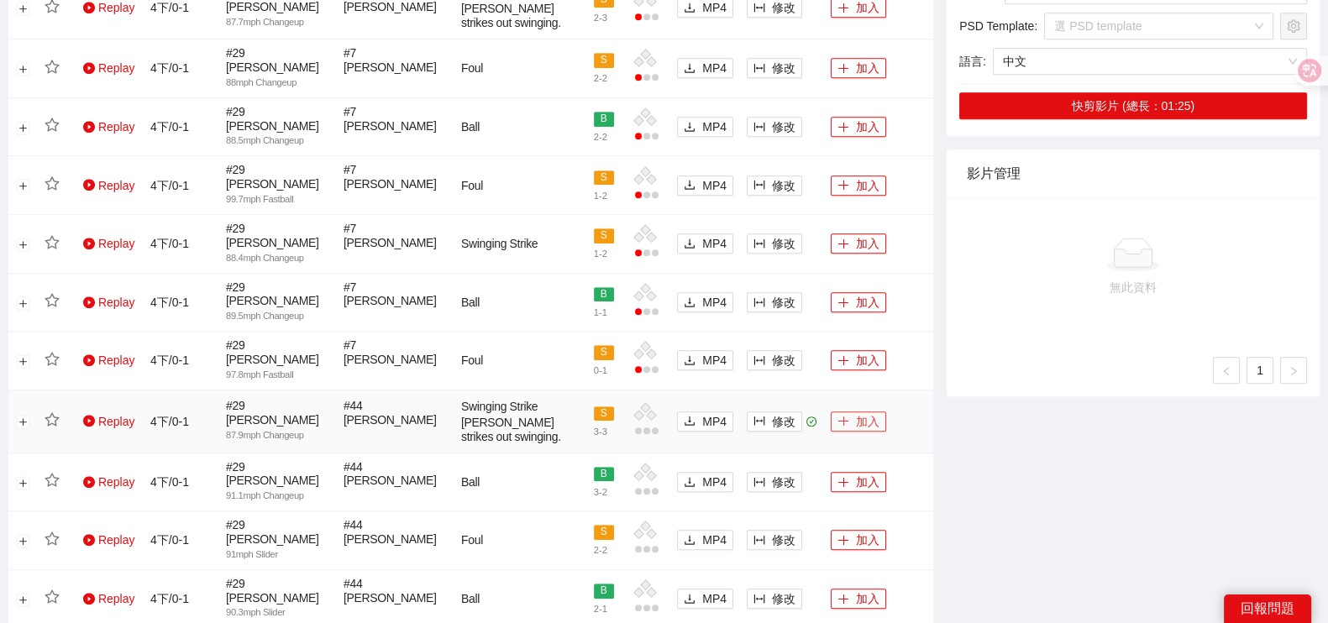
click at [859, 412] on button "加入" at bounding box center [858, 422] width 55 height 20
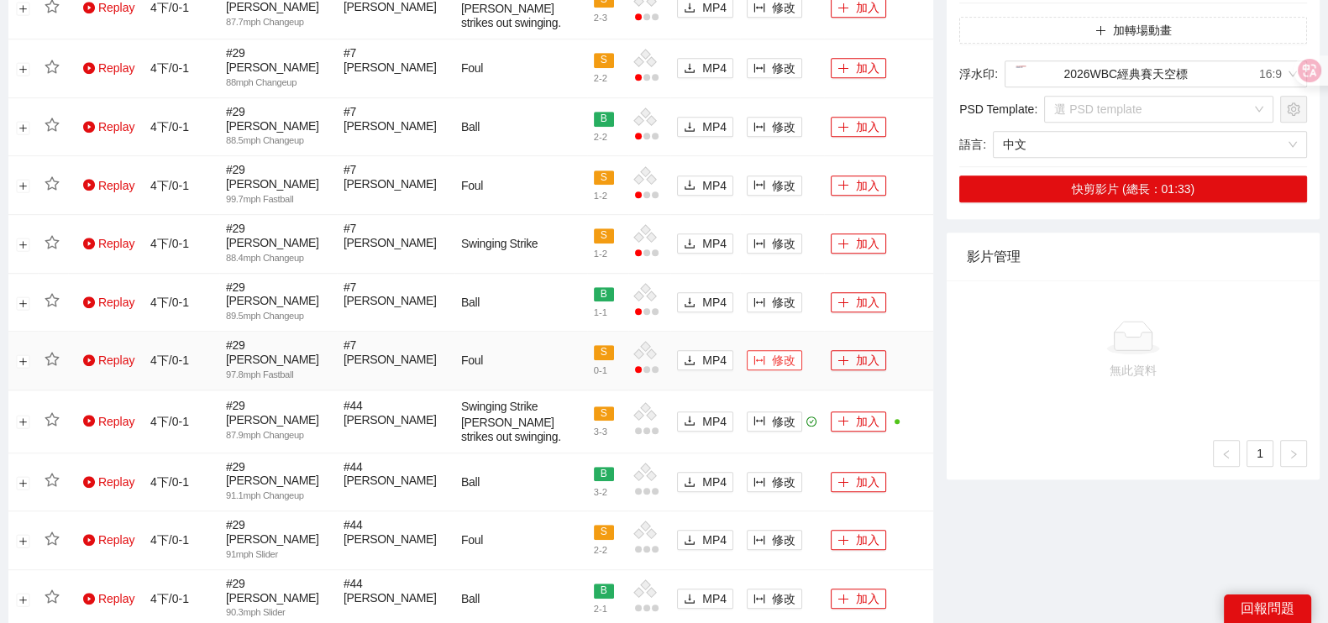
click at [785, 351] on span "修改" at bounding box center [784, 360] width 24 height 18
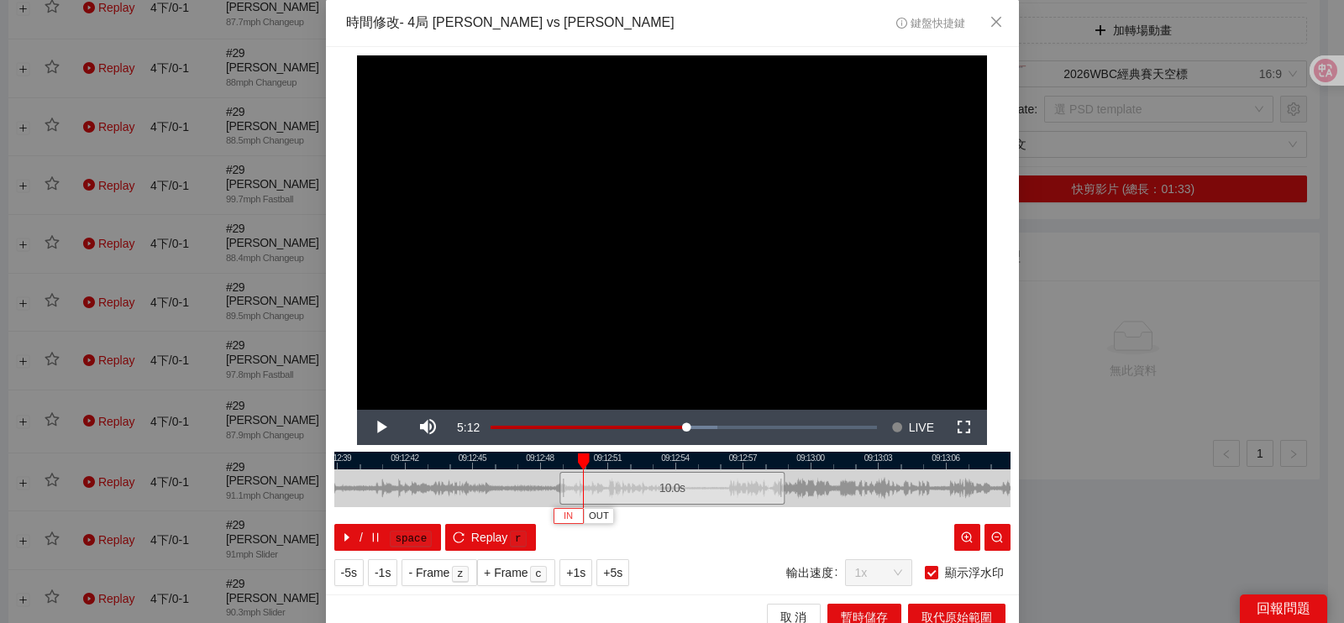
click at [564, 515] on span "IN" at bounding box center [568, 516] width 9 height 15
click at [681, 460] on div at bounding box center [672, 461] width 676 height 18
click at [911, 23] on span "鍵盤快捷鍵" at bounding box center [930, 24] width 68 height 12
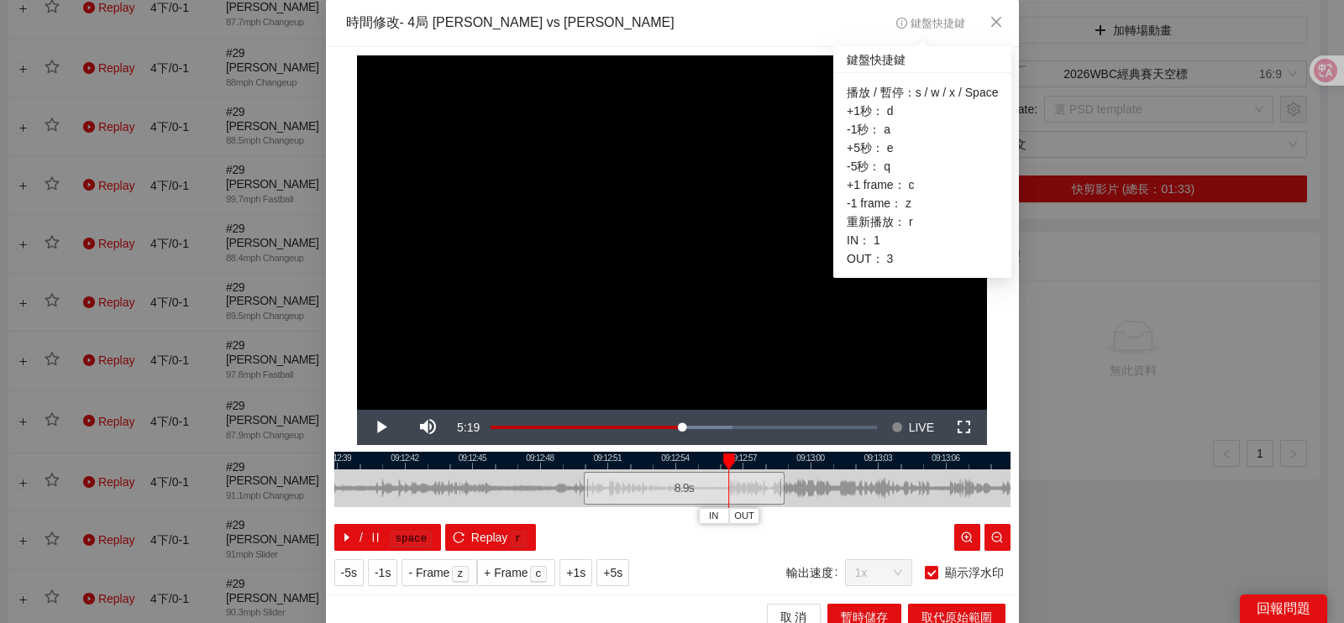
click at [911, 23] on span "鍵盤快捷鍵" at bounding box center [930, 24] width 68 height 12
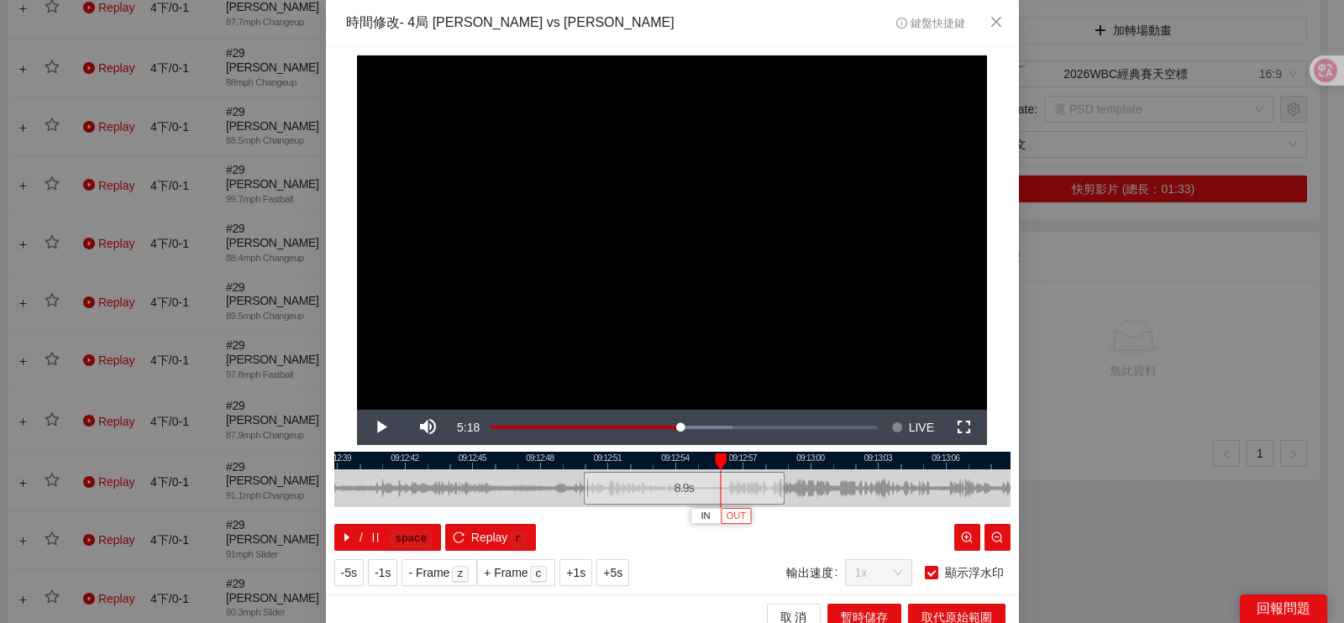
click at [737, 522] on button "OUT" at bounding box center [736, 516] width 30 height 16
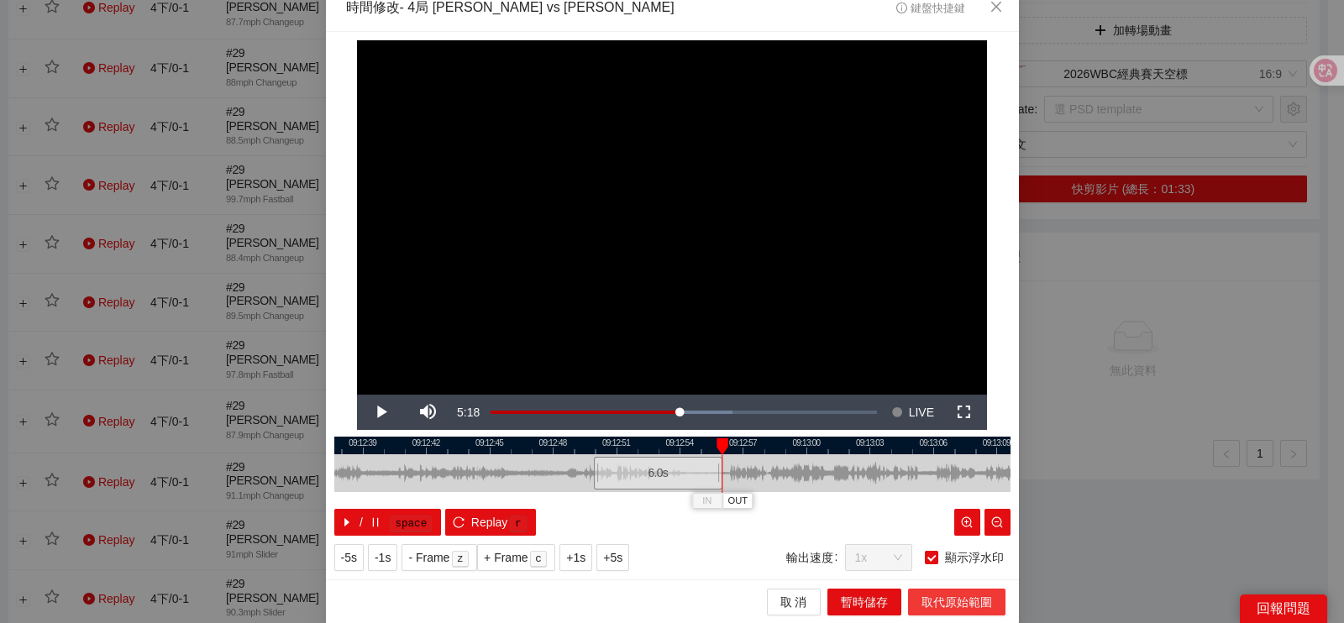
click at [933, 598] on span "取代原始範圍" at bounding box center [957, 602] width 71 height 18
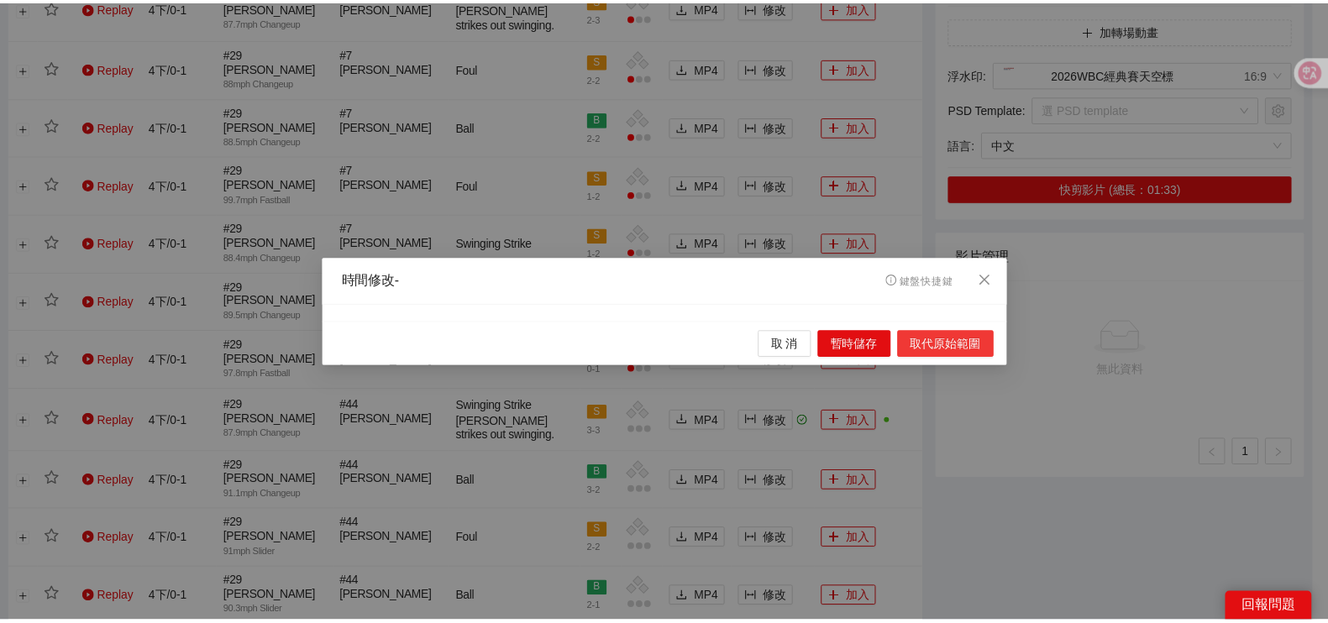
scroll to position [0, 0]
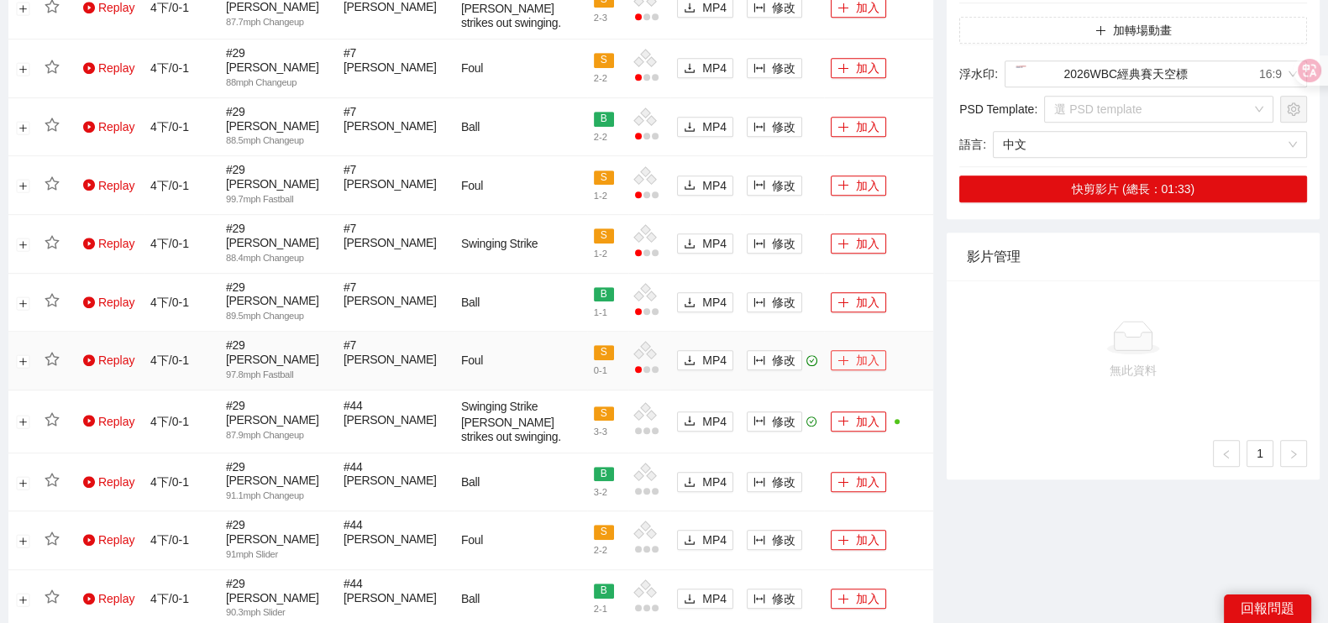
click at [857, 350] on button "加入" at bounding box center [858, 360] width 55 height 20
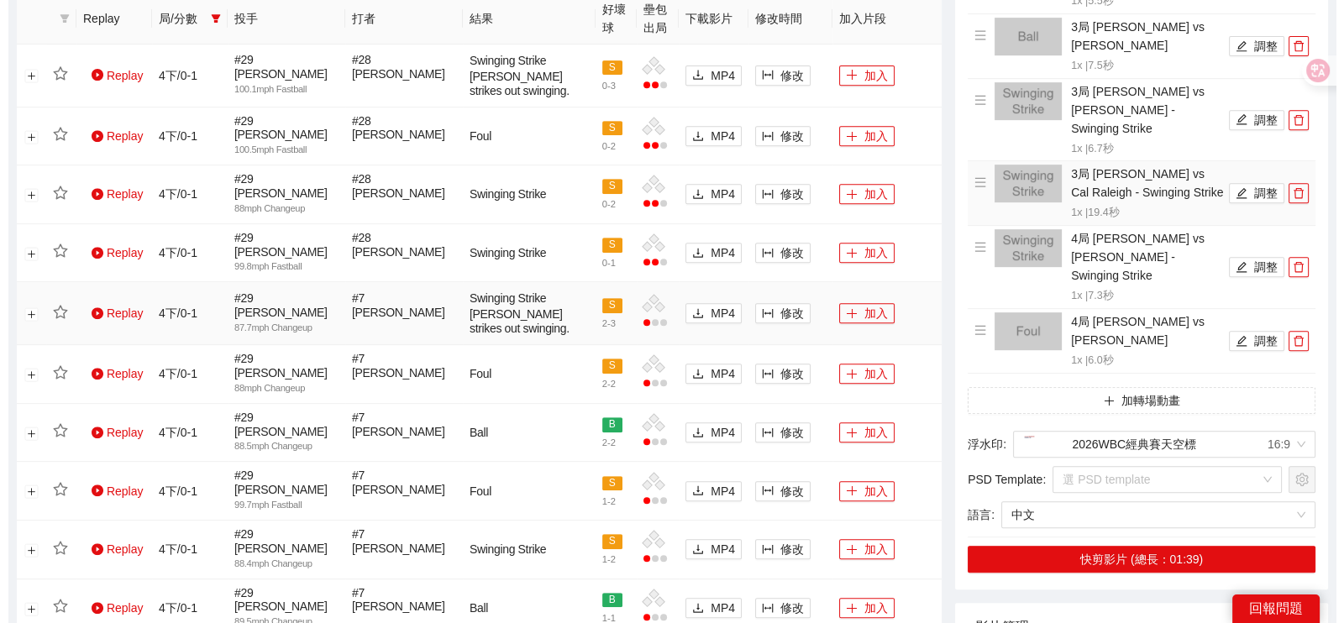
scroll to position [911, 0]
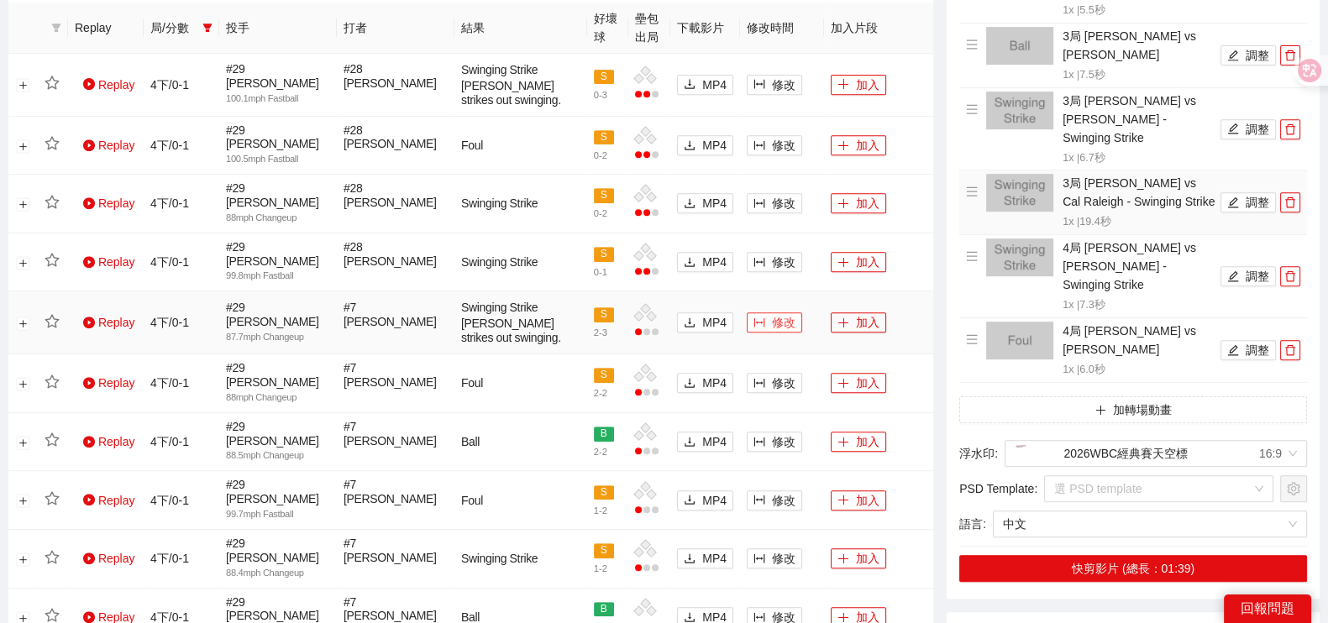
click at [776, 313] on span "修改" at bounding box center [784, 322] width 24 height 18
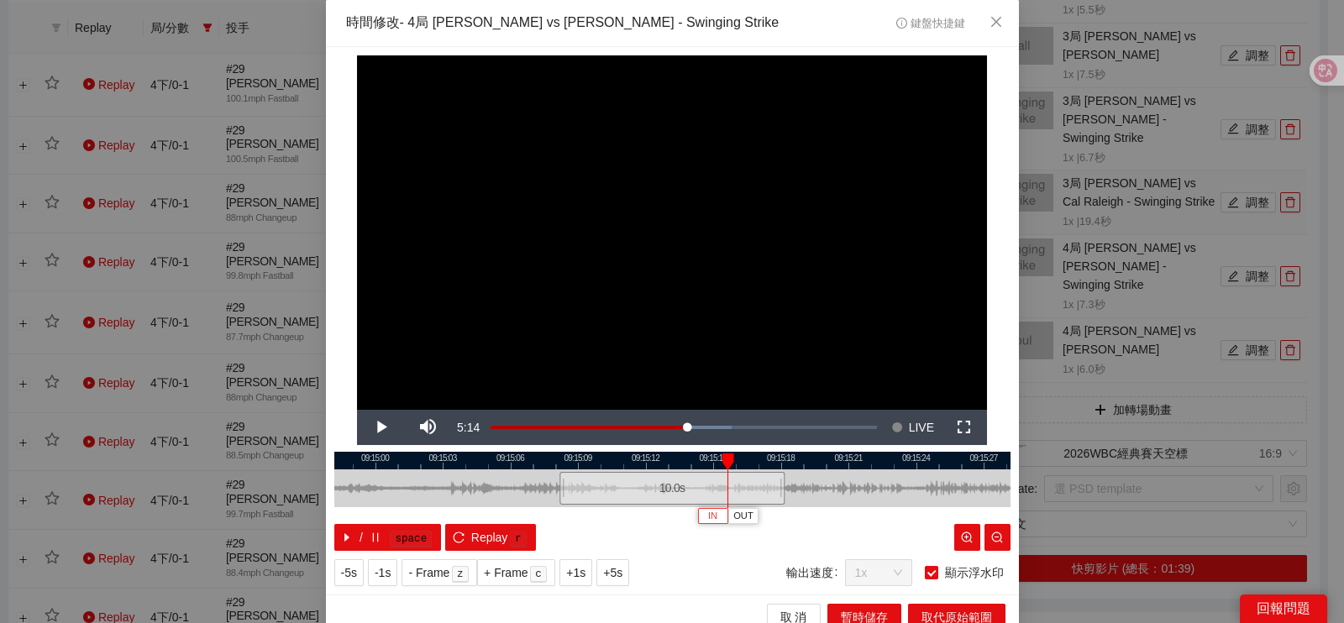
click at [698, 513] on button "IN" at bounding box center [713, 516] width 30 height 16
click at [724, 468] on div at bounding box center [672, 461] width 676 height 18
click at [364, 428] on span "Video Player" at bounding box center [380, 428] width 47 height 0
click at [357, 410] on button "Pause" at bounding box center [380, 427] width 47 height 35
click at [357, 410] on button "Play" at bounding box center [380, 427] width 47 height 35
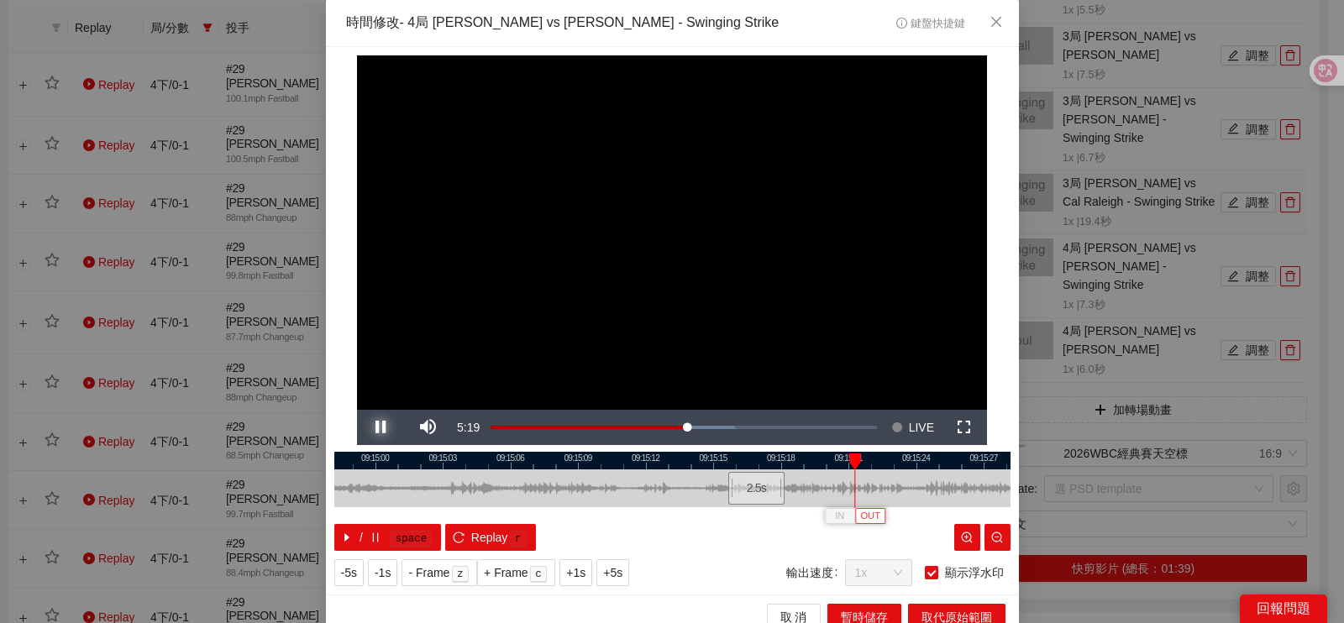
click at [357, 410] on button "Pause" at bounding box center [380, 427] width 47 height 35
click at [357, 410] on button "Play" at bounding box center [380, 427] width 47 height 35
click at [357, 410] on button "Pause" at bounding box center [380, 427] width 47 height 35
click at [919, 516] on span "OUT" at bounding box center [926, 516] width 20 height 15
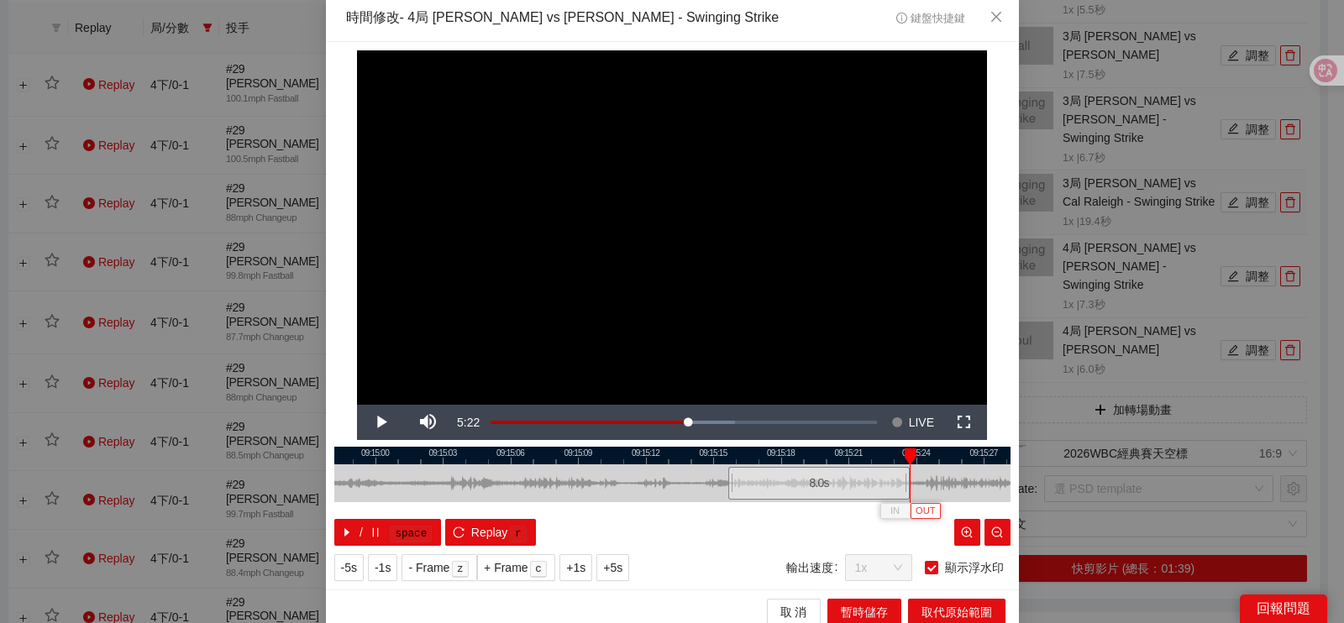
scroll to position [15, 0]
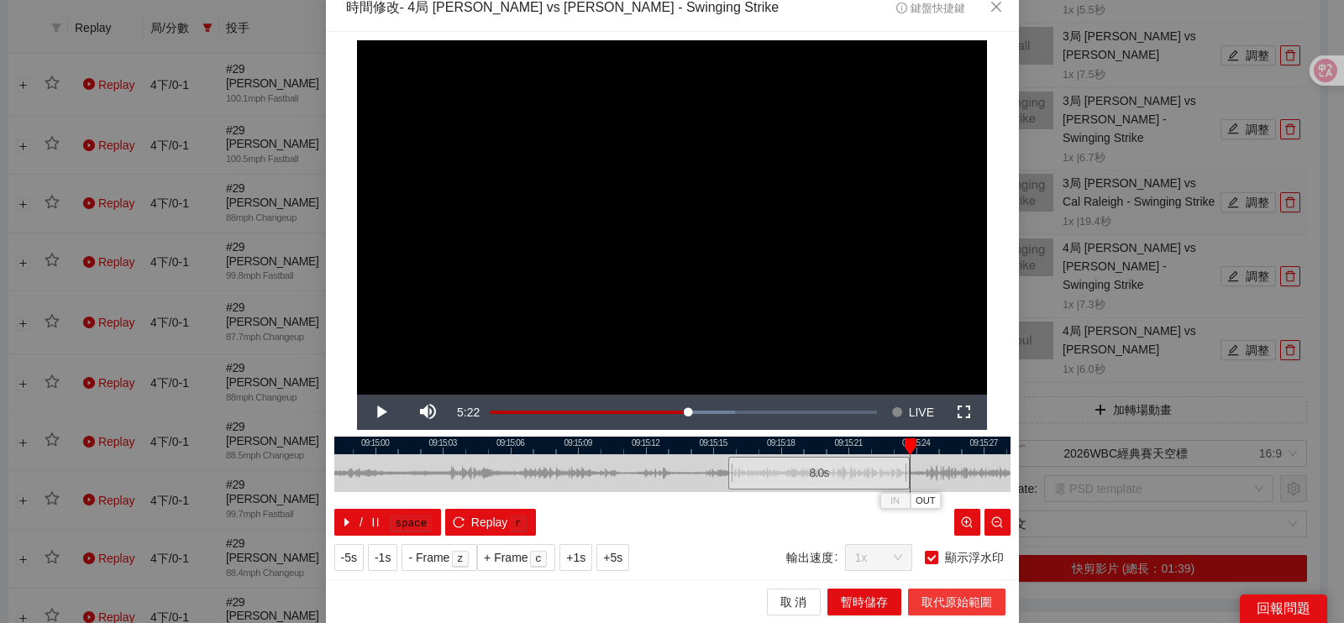
click at [923, 598] on span "取代原始範圍" at bounding box center [957, 602] width 71 height 18
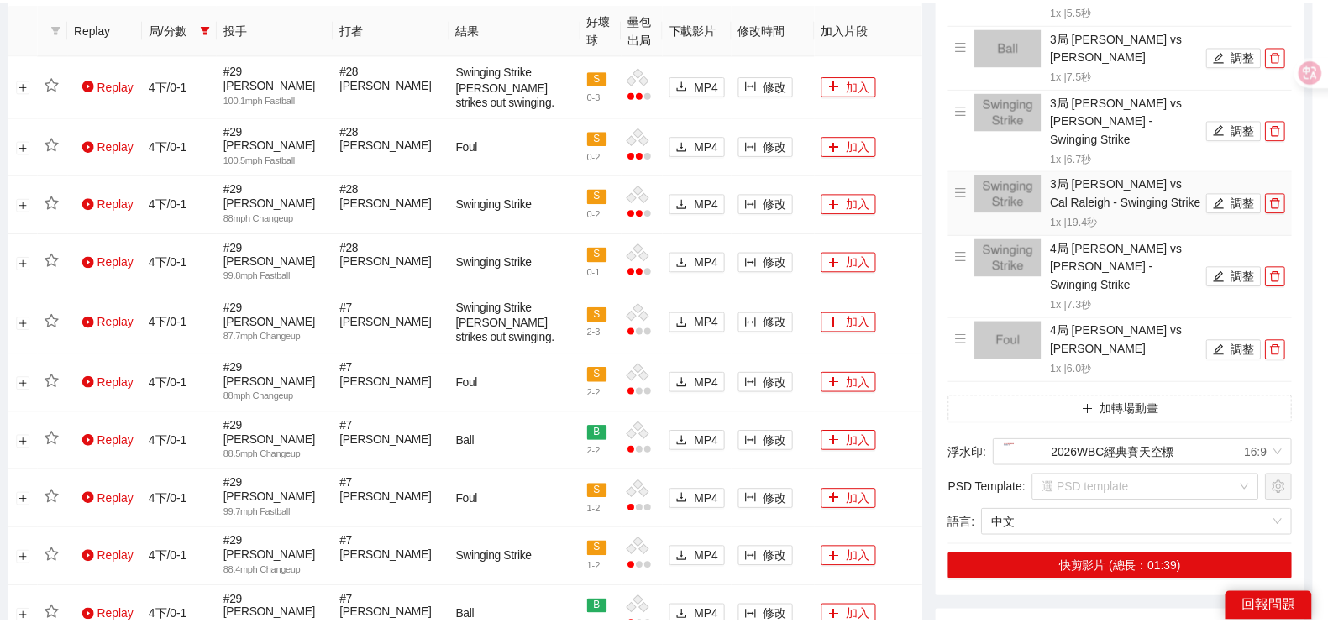
scroll to position [0, 0]
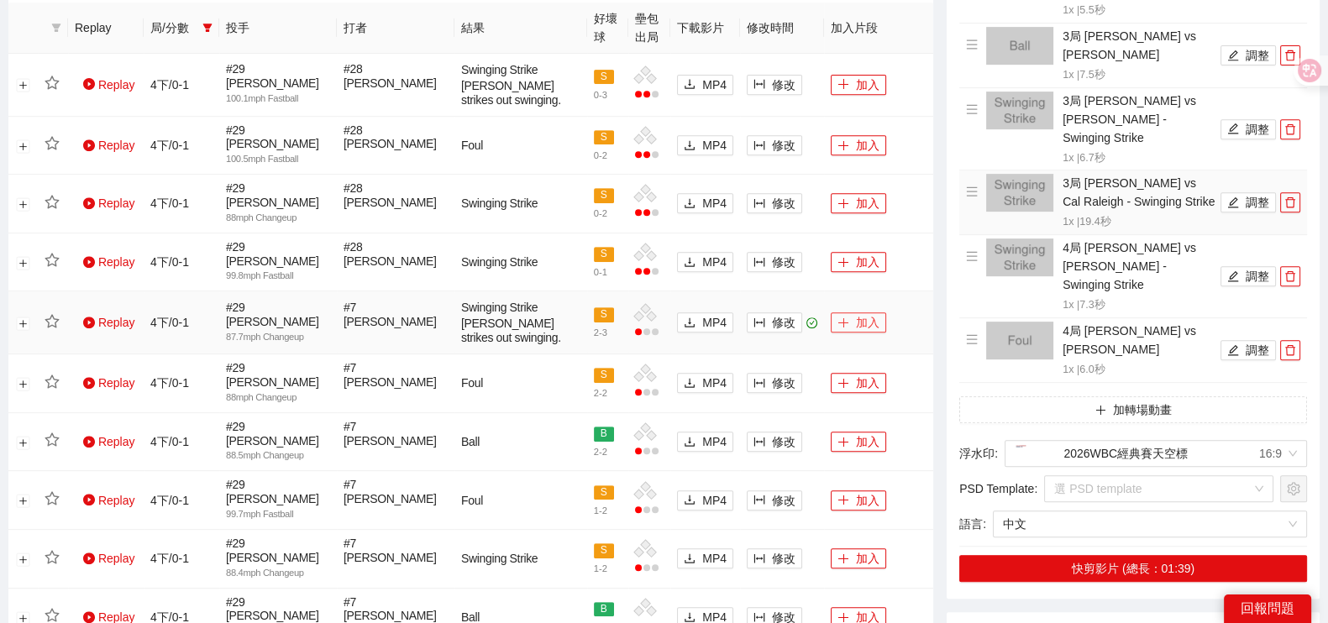
click at [843, 309] on td "加入" at bounding box center [878, 322] width 109 height 63
click at [845, 317] on span "plus" at bounding box center [844, 323] width 12 height 13
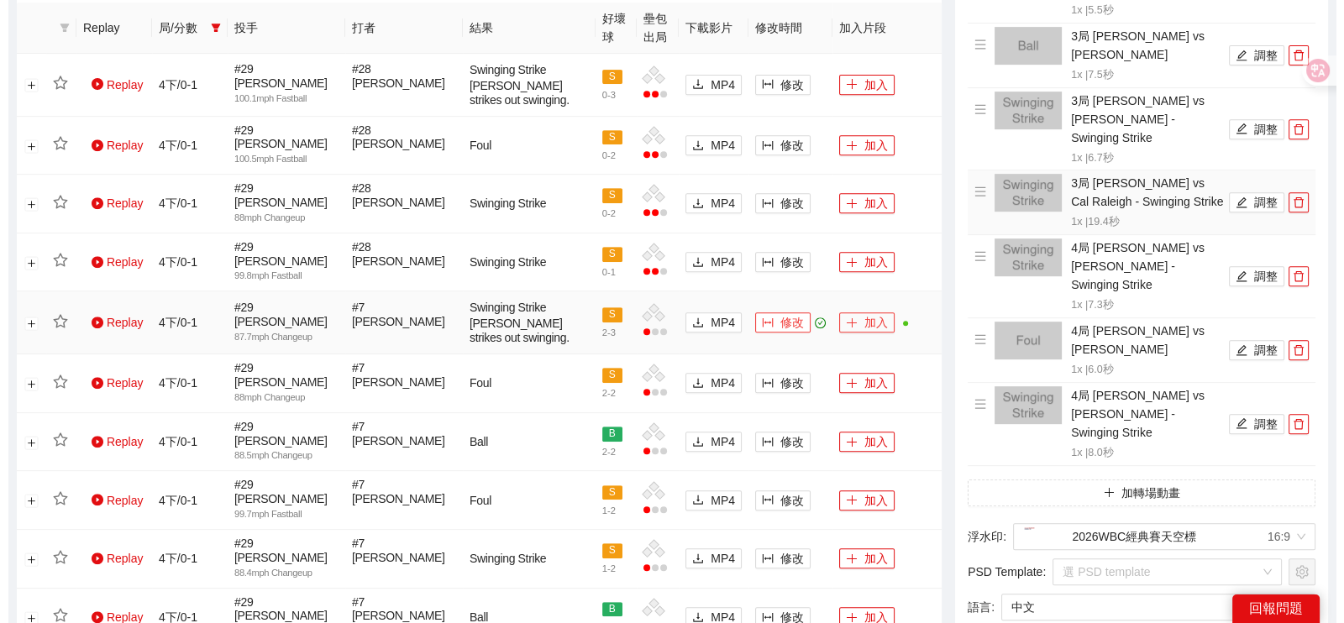
scroll to position [806, 0]
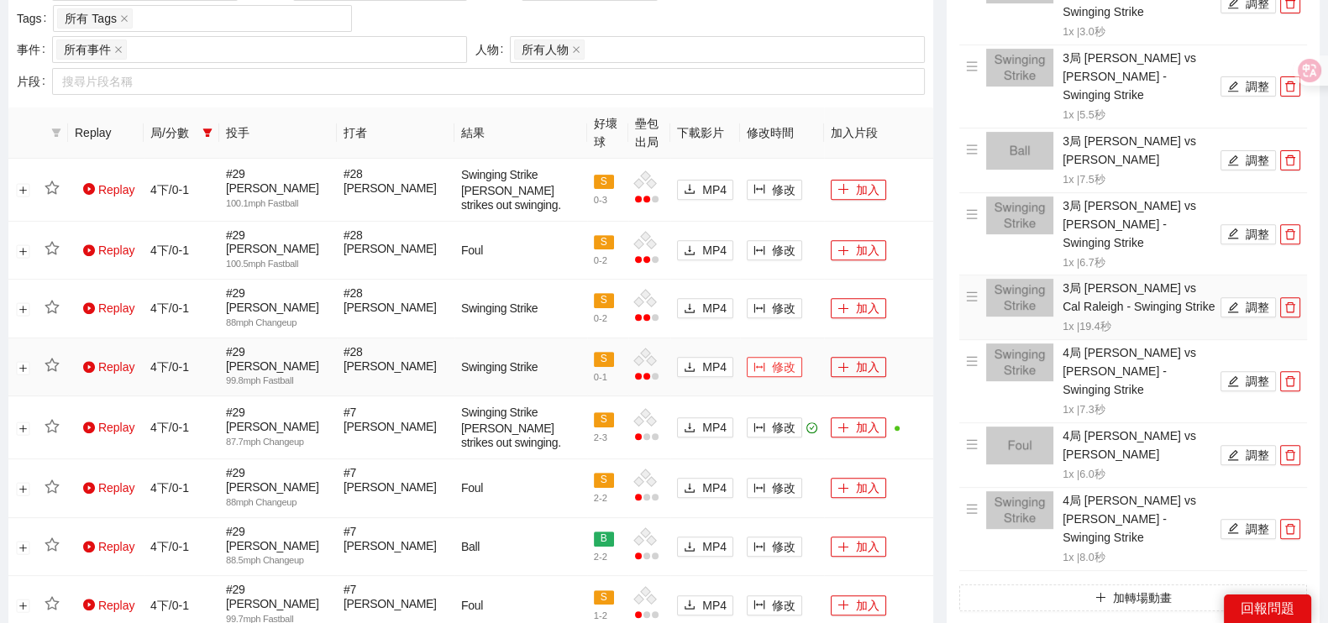
click at [782, 358] on span "修改" at bounding box center [784, 367] width 24 height 18
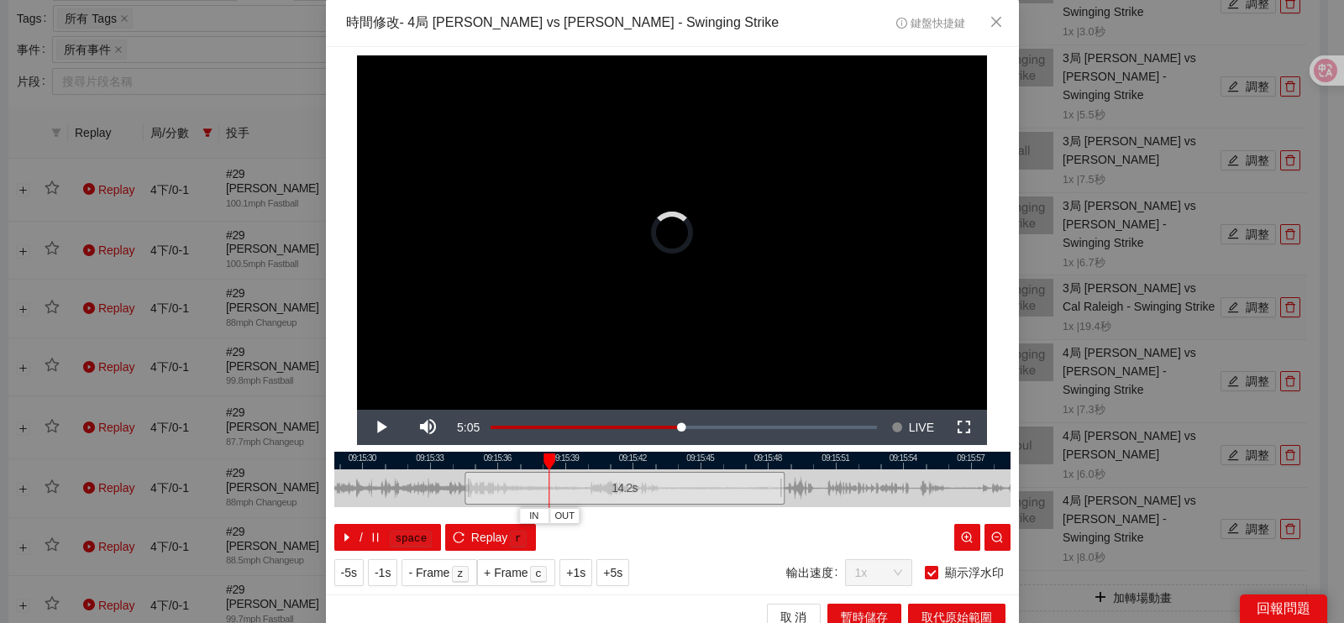
drag, startPoint x: 548, startPoint y: 489, endPoint x: 454, endPoint y: 487, distance: 94.1
click at [462, 487] on div at bounding box center [467, 489] width 10 height 38
click at [458, 467] on div at bounding box center [672, 461] width 676 height 18
drag, startPoint x: 460, startPoint y: 485, endPoint x: 388, endPoint y: 490, distance: 71.6
click at [388, 490] on div "14.2 s" at bounding box center [547, 488] width 320 height 33
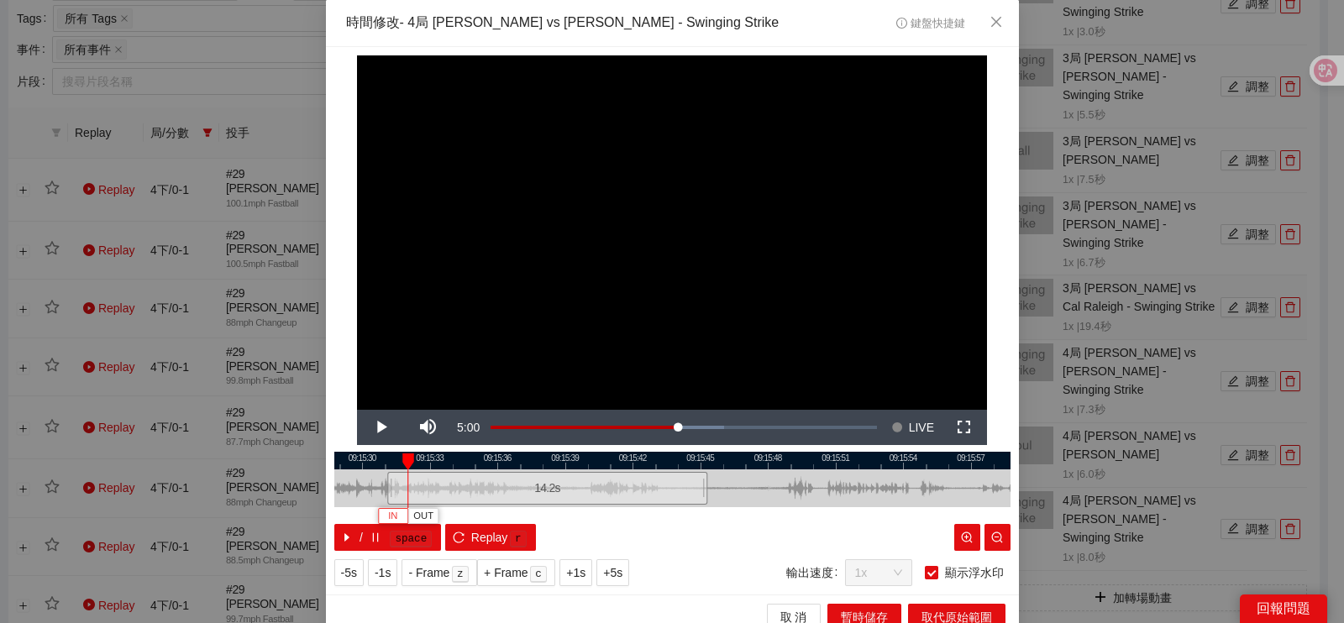
click at [394, 513] on button "IN" at bounding box center [393, 516] width 30 height 16
click at [498, 466] on div at bounding box center [672, 461] width 676 height 18
click at [491, 465] on div at bounding box center [672, 461] width 676 height 18
click at [493, 464] on div at bounding box center [672, 461] width 676 height 18
click at [496, 462] on div at bounding box center [672, 461] width 676 height 18
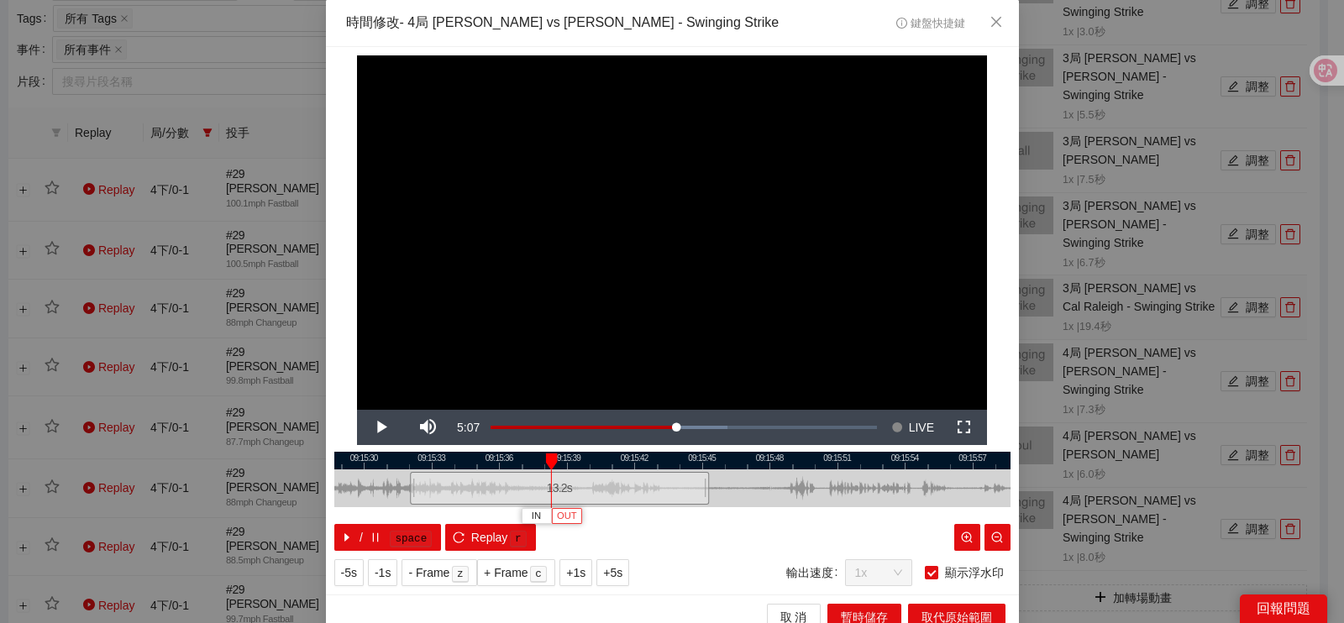
click at [565, 517] on span "OUT" at bounding box center [567, 516] width 20 height 15
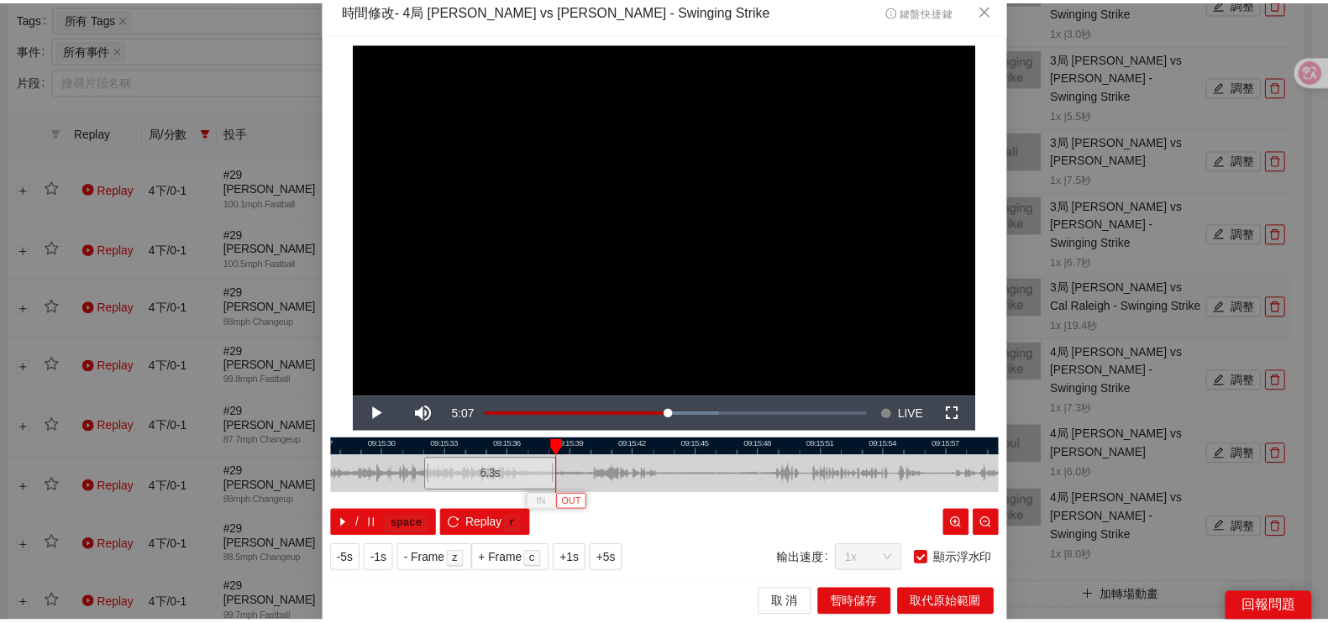
scroll to position [15, 0]
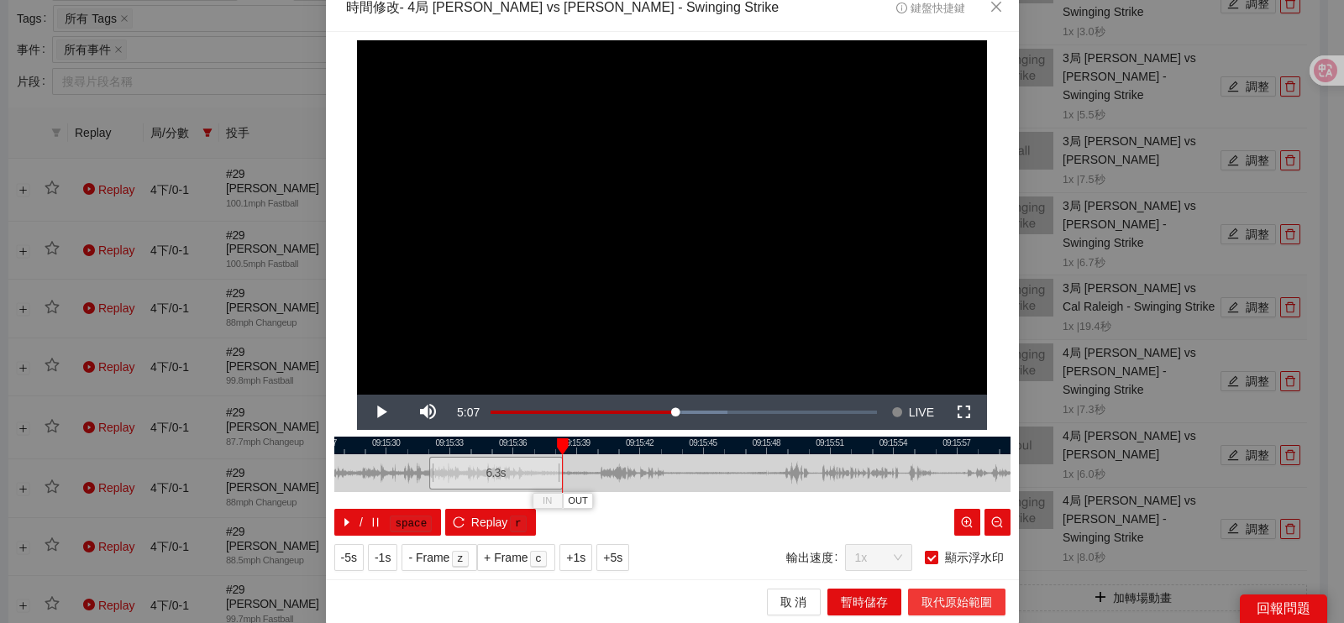
click at [933, 594] on span "取代原始範圍" at bounding box center [957, 602] width 71 height 18
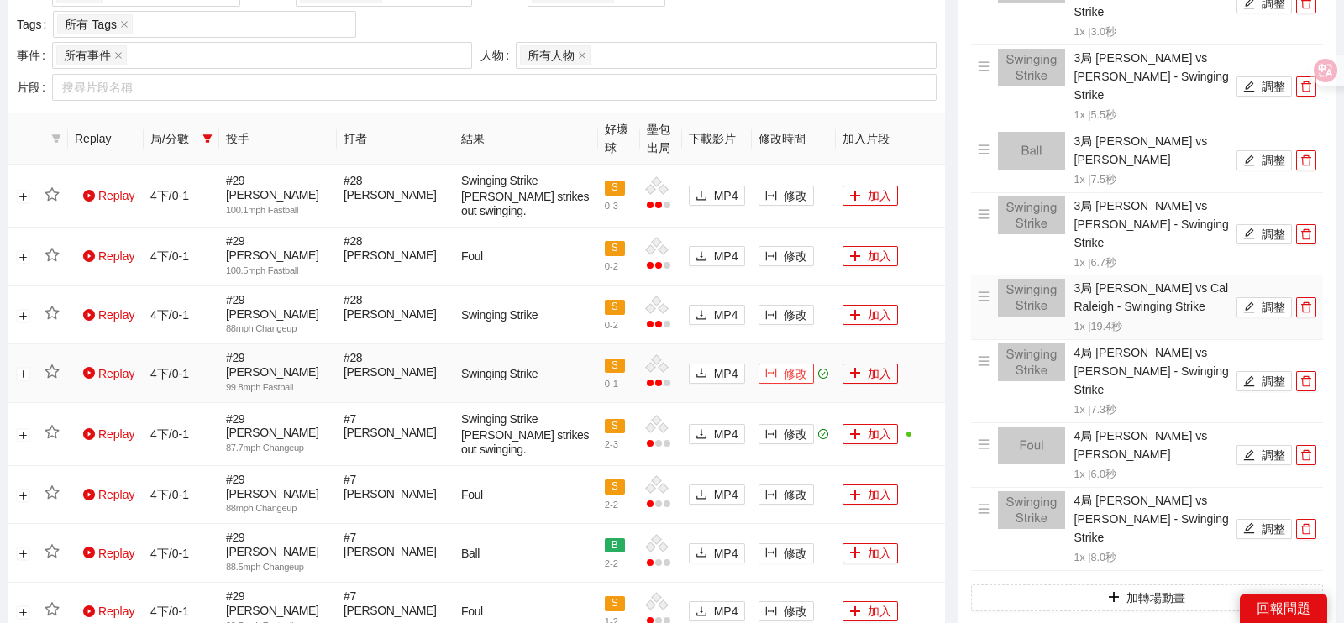
scroll to position [0, 0]
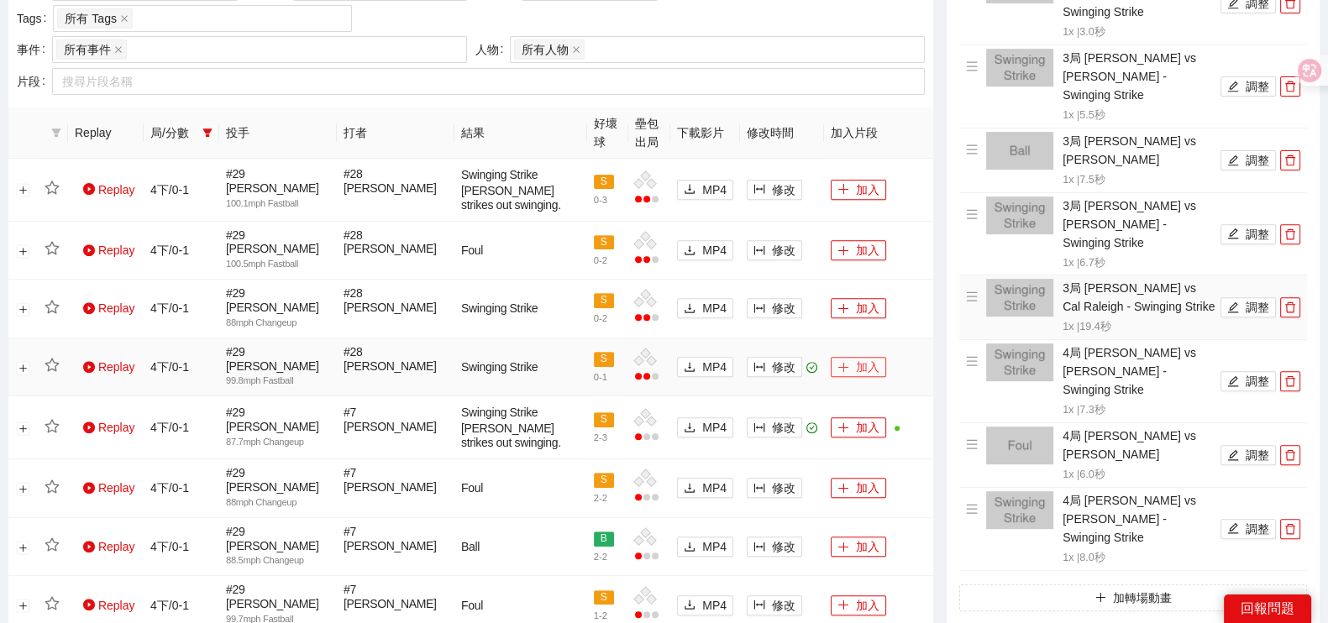
click at [855, 357] on button "加入" at bounding box center [858, 367] width 55 height 20
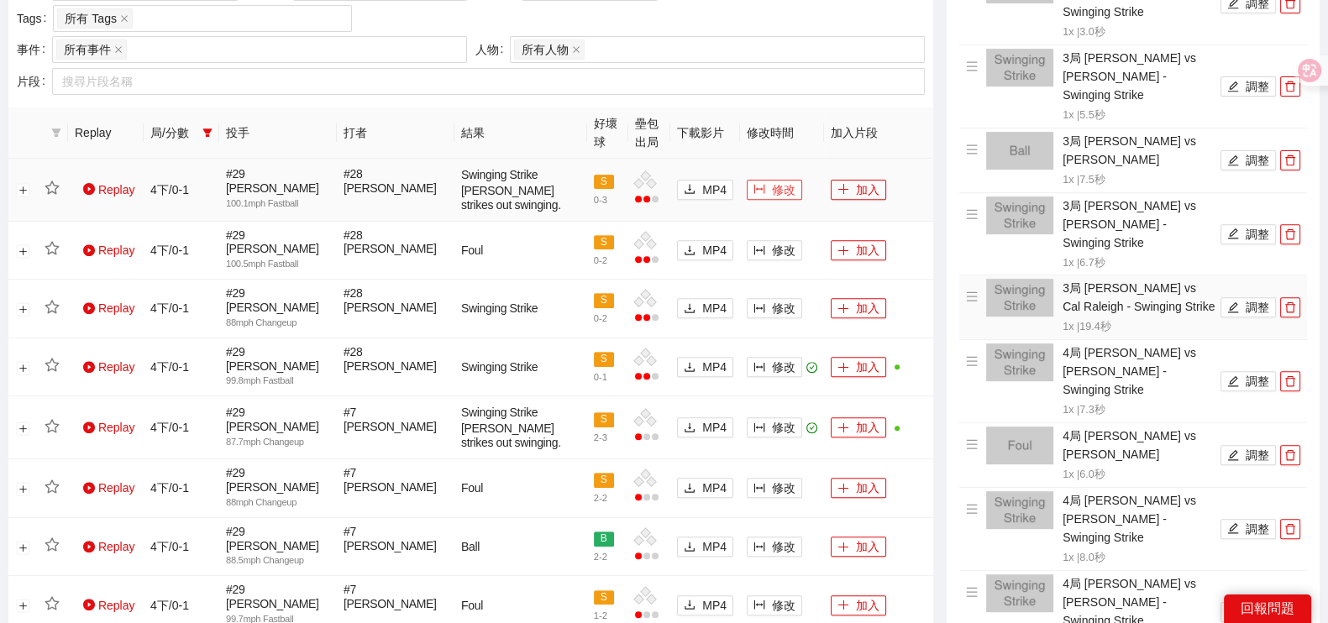
click at [764, 189] on button "修改" at bounding box center [774, 190] width 55 height 20
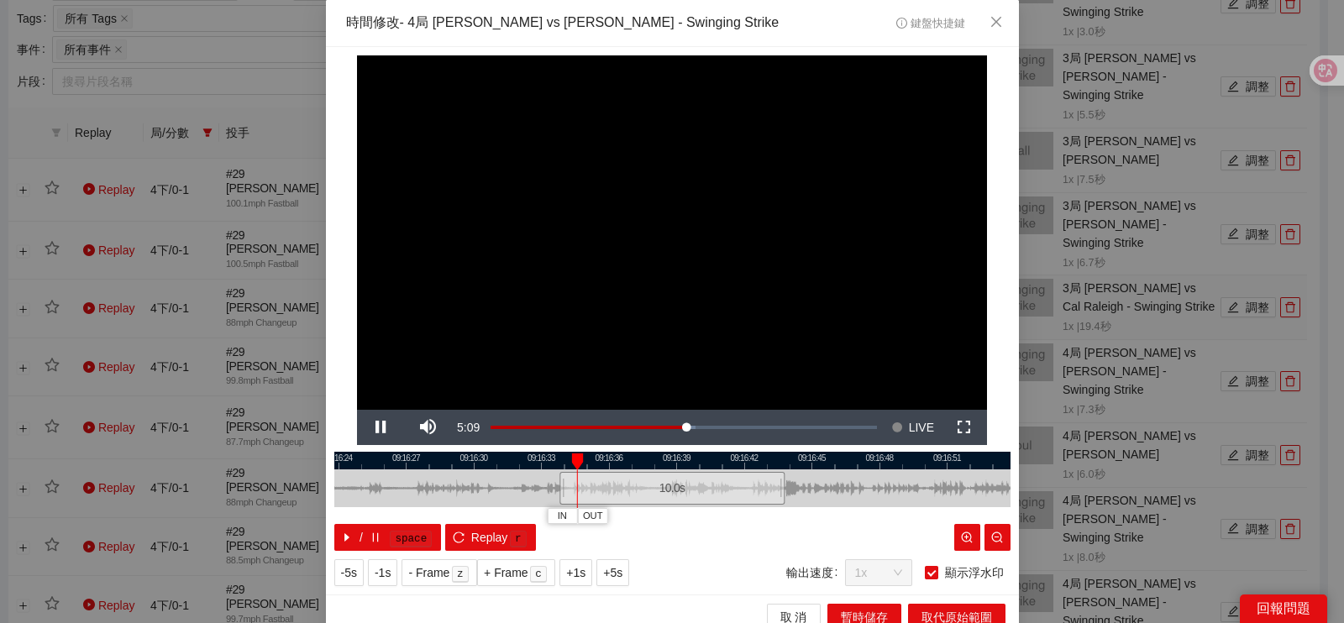
click at [691, 465] on div at bounding box center [672, 461] width 676 height 18
click at [700, 462] on div at bounding box center [672, 461] width 676 height 18
click at [688, 514] on span "IN" at bounding box center [692, 516] width 9 height 15
click at [685, 517] on button "IN" at bounding box center [700, 516] width 30 height 16
click at [371, 428] on span "Video Player" at bounding box center [380, 428] width 47 height 0
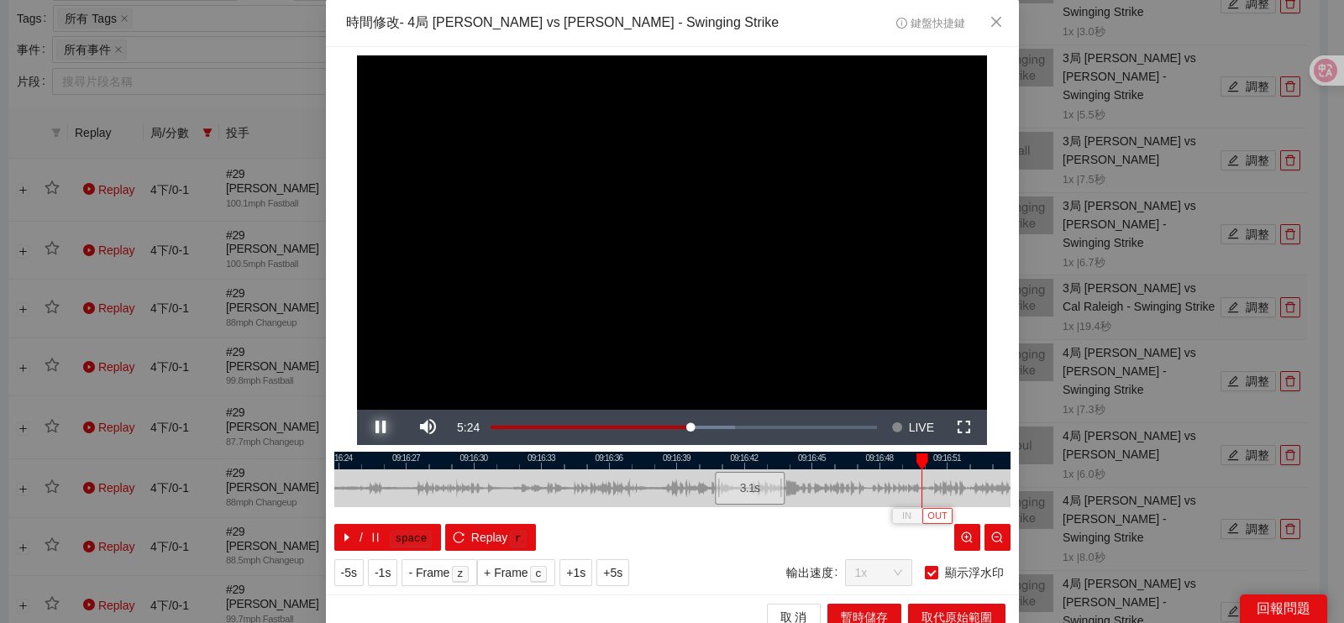
click at [357, 410] on button "Pause" at bounding box center [380, 427] width 47 height 35
click at [937, 517] on span "OUT" at bounding box center [942, 516] width 20 height 15
drag, startPoint x: 750, startPoint y: 491, endPoint x: 613, endPoint y: 491, distance: 136.9
click at [598, 493] on div at bounding box center [335, 489] width 676 height 38
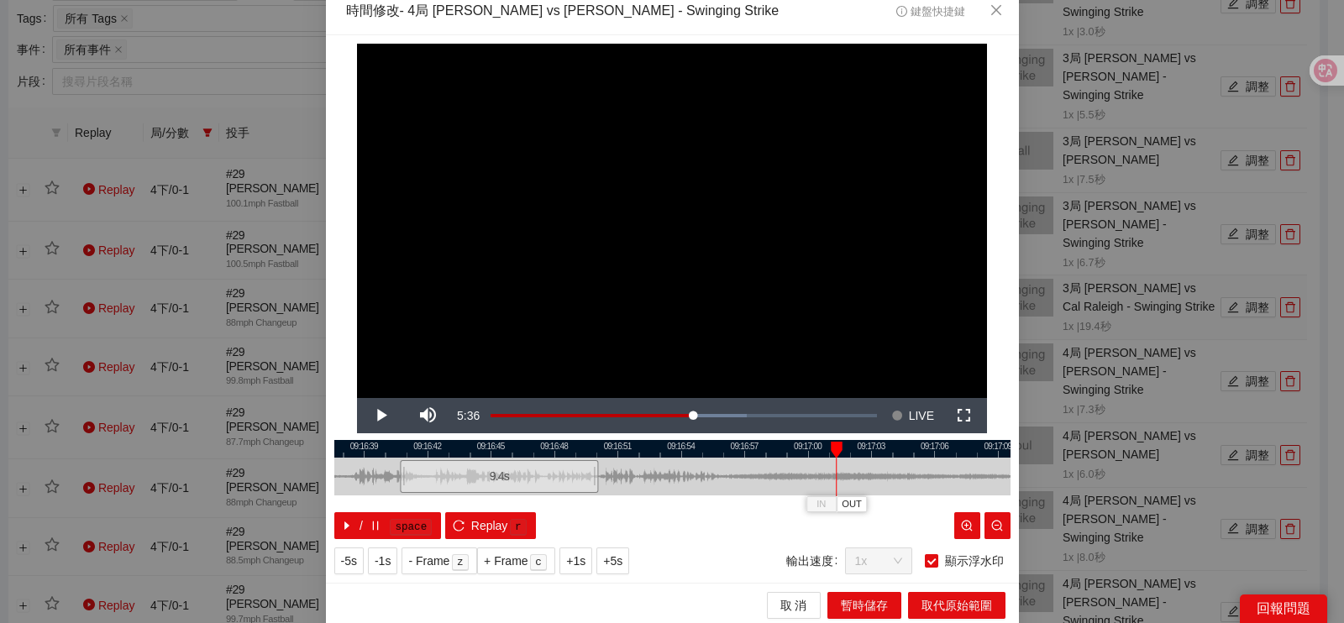
scroll to position [15, 0]
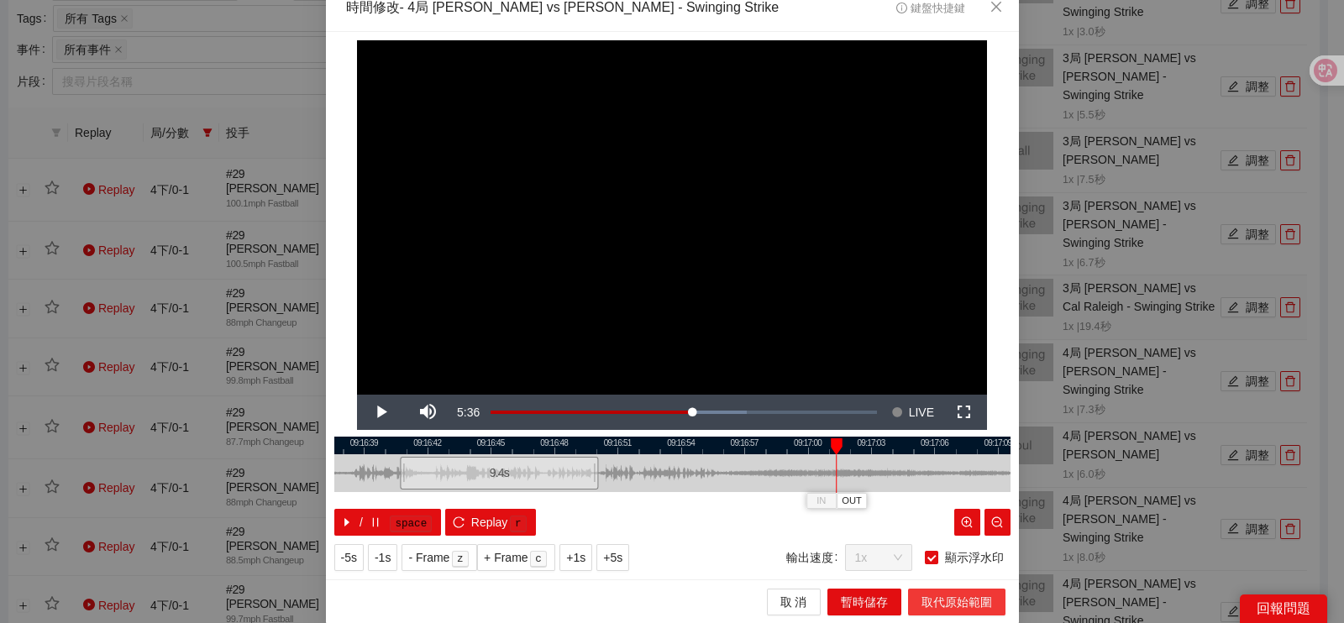
click at [922, 596] on span "取代原始範圍" at bounding box center [957, 602] width 71 height 18
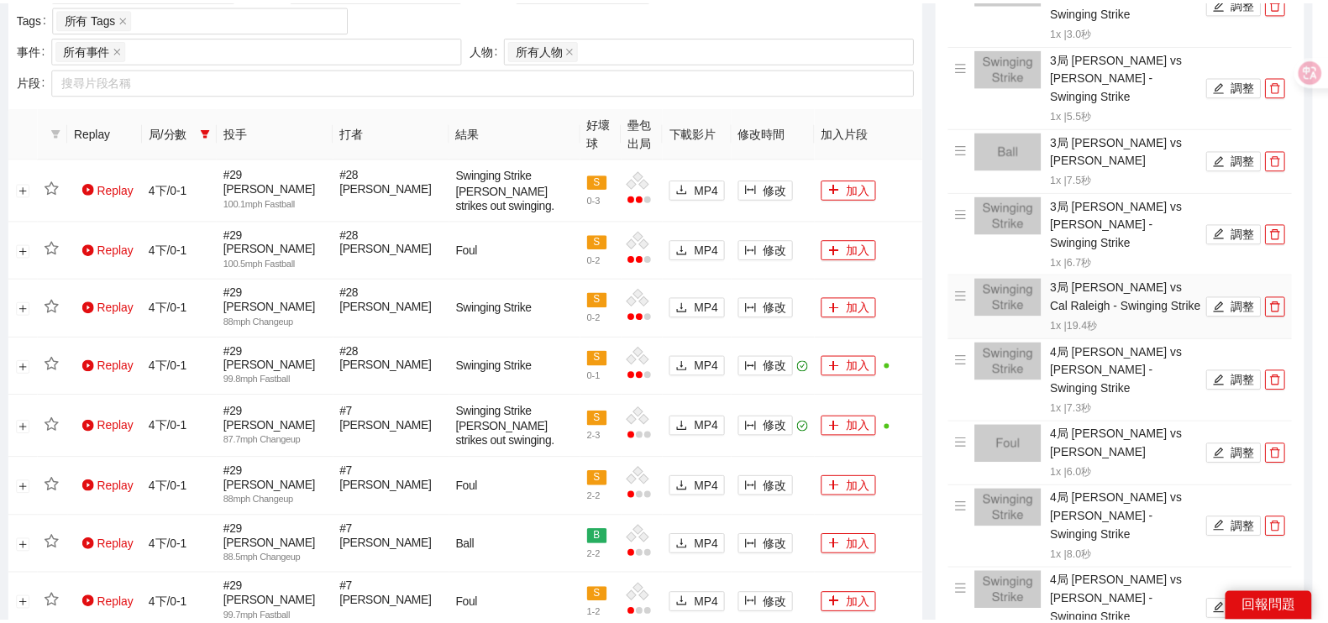
scroll to position [0, 0]
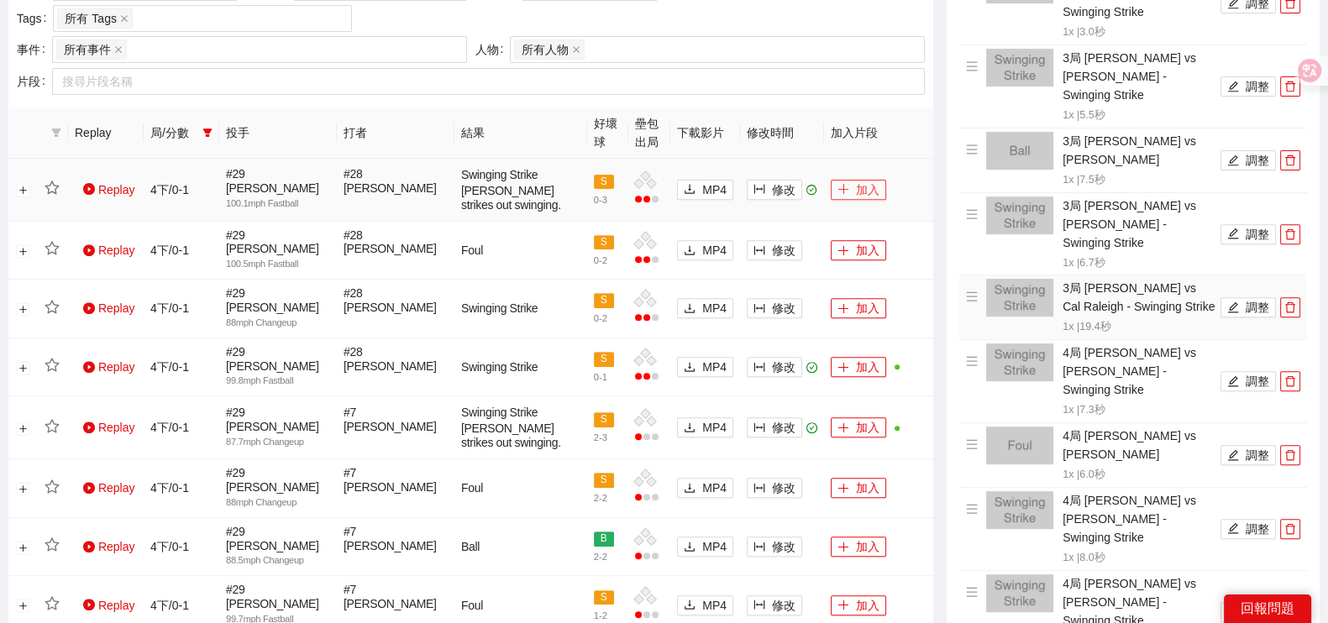
click at [868, 189] on button "加入" at bounding box center [858, 190] width 55 height 20
click at [206, 132] on icon "filter" at bounding box center [207, 133] width 9 height 8
click at [163, 249] on span "4下" at bounding box center [163, 248] width 81 height 18
click at [155, 298] on span "5下" at bounding box center [149, 301] width 25 height 13
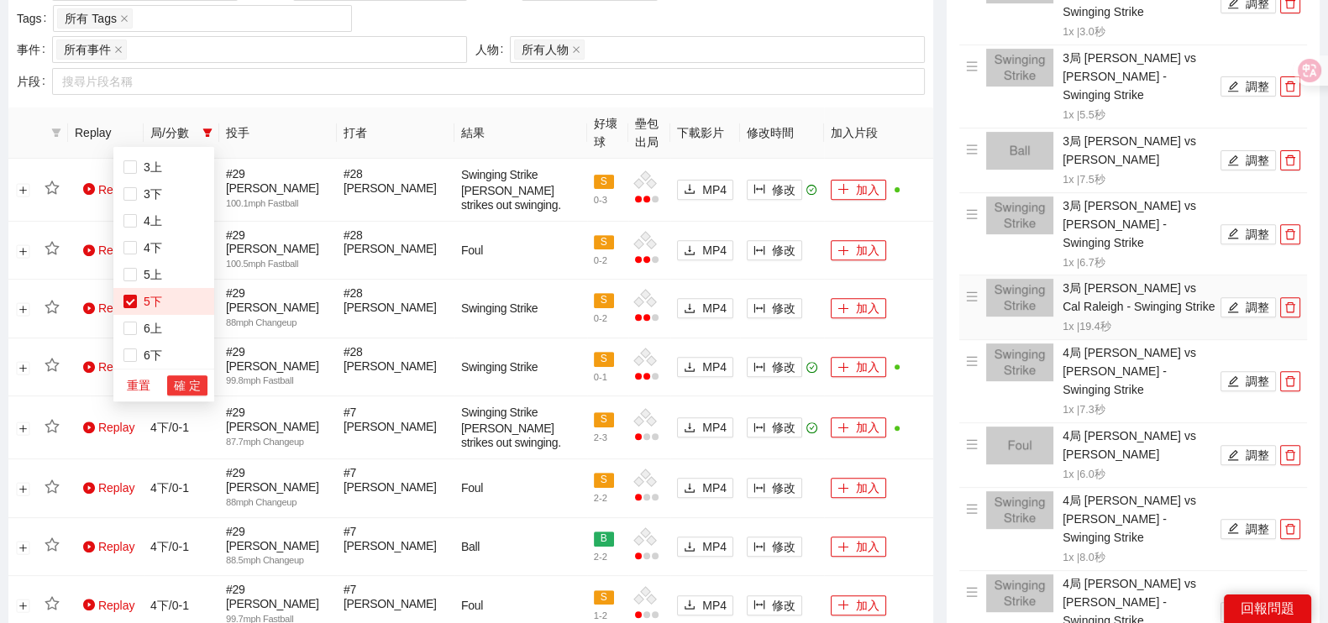
click at [197, 387] on span "確 定" at bounding box center [187, 385] width 27 height 18
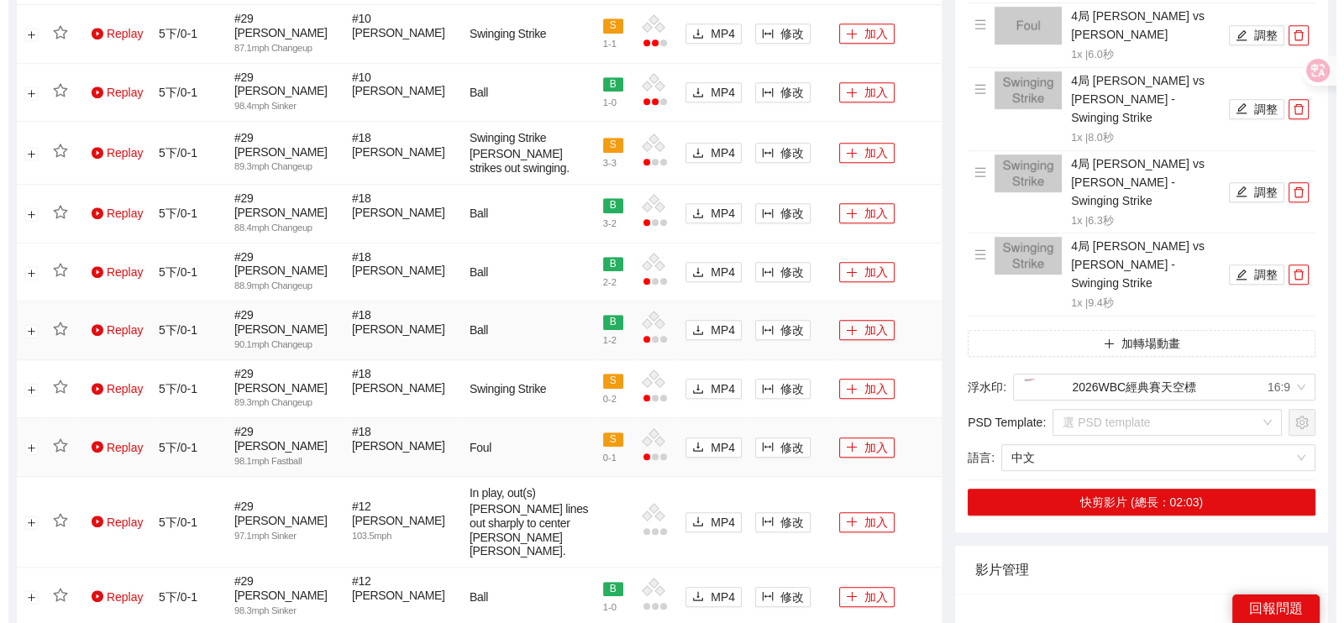
scroll to position [1121, 0]
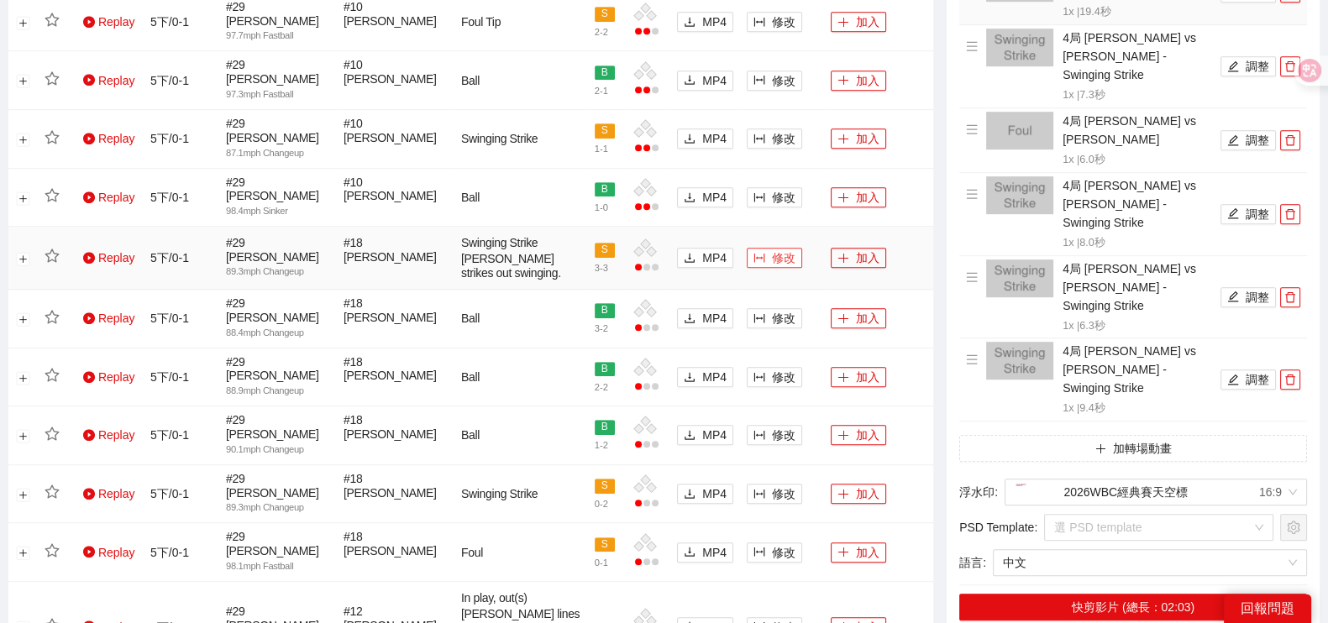
click at [786, 249] on span "修改" at bounding box center [784, 258] width 24 height 18
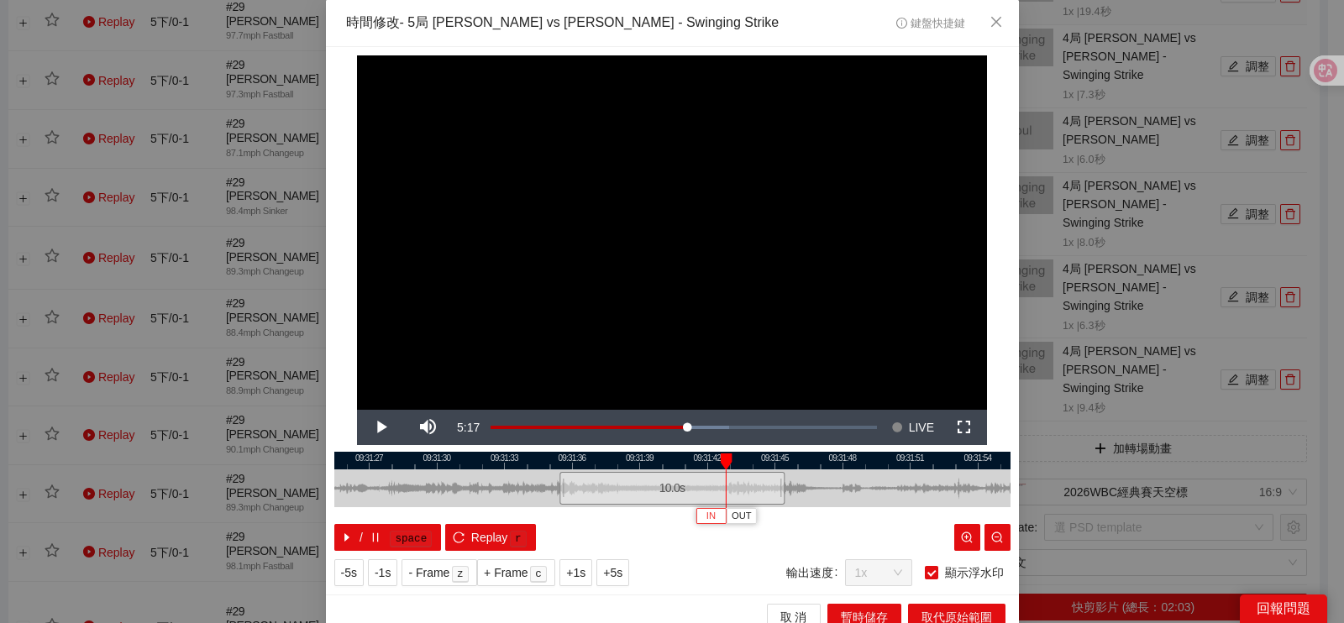
click at [706, 513] on span "IN" at bounding box center [710, 516] width 9 height 15
click at [702, 510] on span "IN" at bounding box center [706, 516] width 9 height 15
click at [363, 428] on span "Video Player" at bounding box center [380, 428] width 47 height 0
click at [357, 410] on button "Pause" at bounding box center [380, 427] width 47 height 35
click at [833, 517] on span "OUT" at bounding box center [843, 516] width 20 height 15
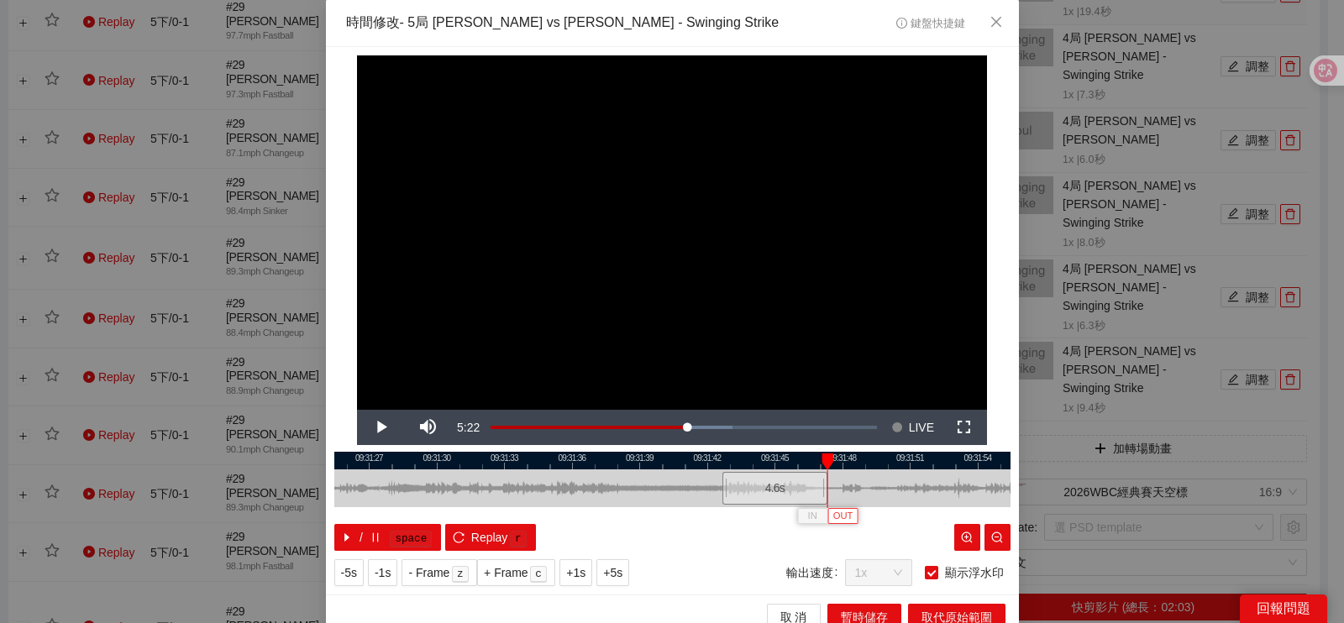
scroll to position [15, 0]
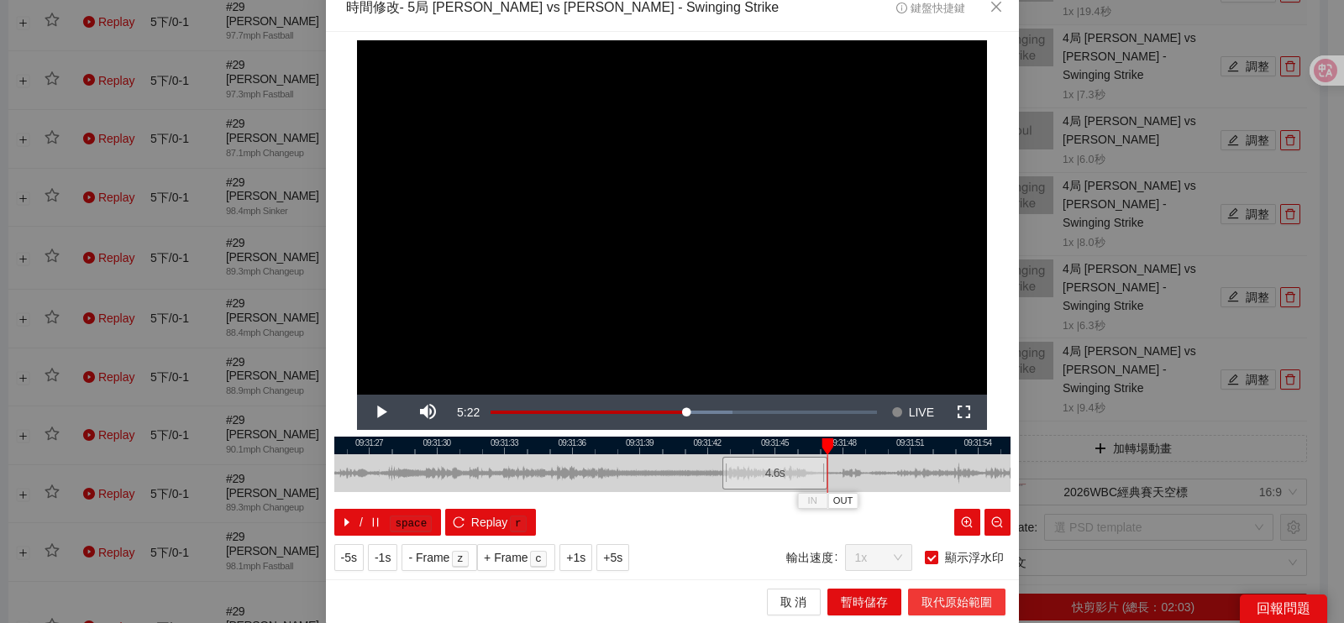
click at [928, 595] on span "取代原始範圍" at bounding box center [957, 602] width 71 height 18
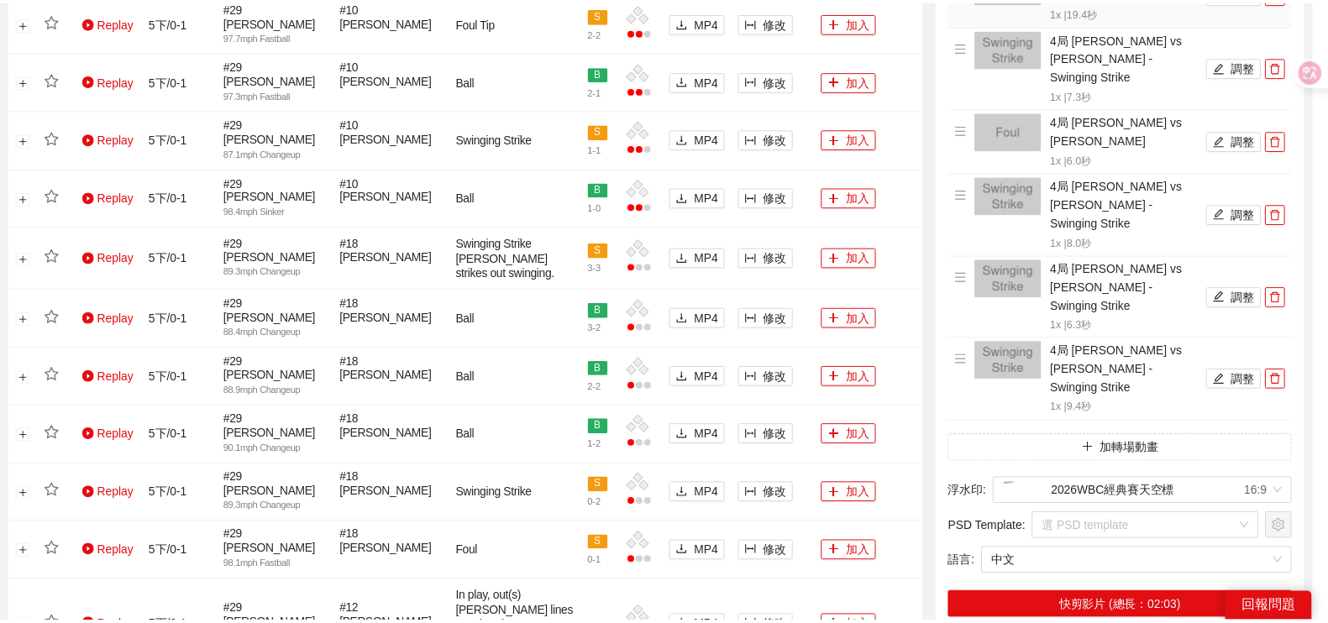
scroll to position [0, 0]
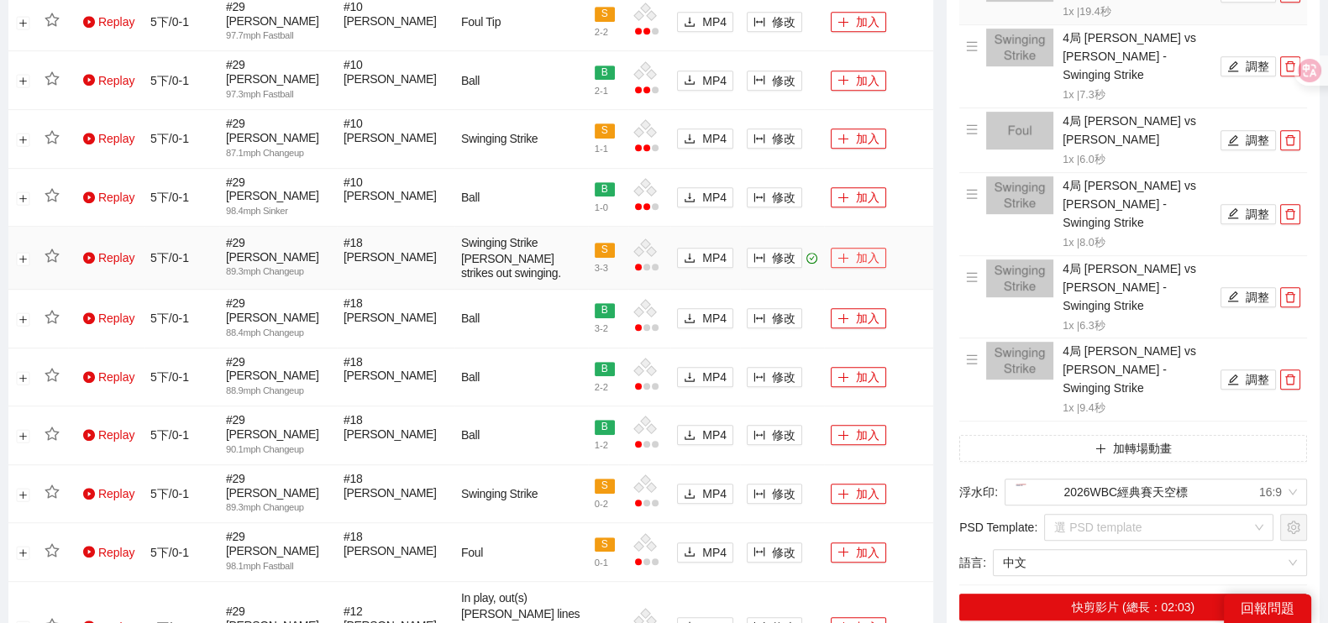
click at [853, 248] on button "加入" at bounding box center [858, 258] width 55 height 20
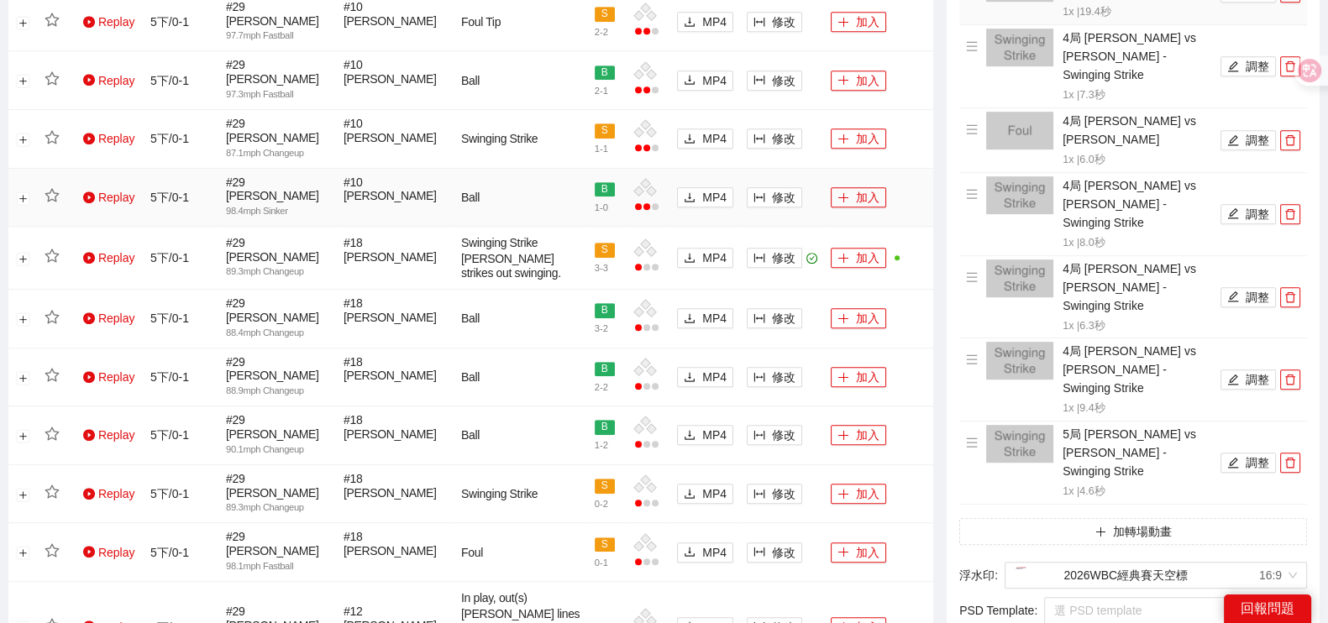
click at [769, 169] on td "修改" at bounding box center [782, 198] width 84 height 59
click at [768, 169] on td "修改" at bounding box center [782, 198] width 84 height 59
click at [757, 192] on icon "column-width" at bounding box center [760, 198] width 12 height 12
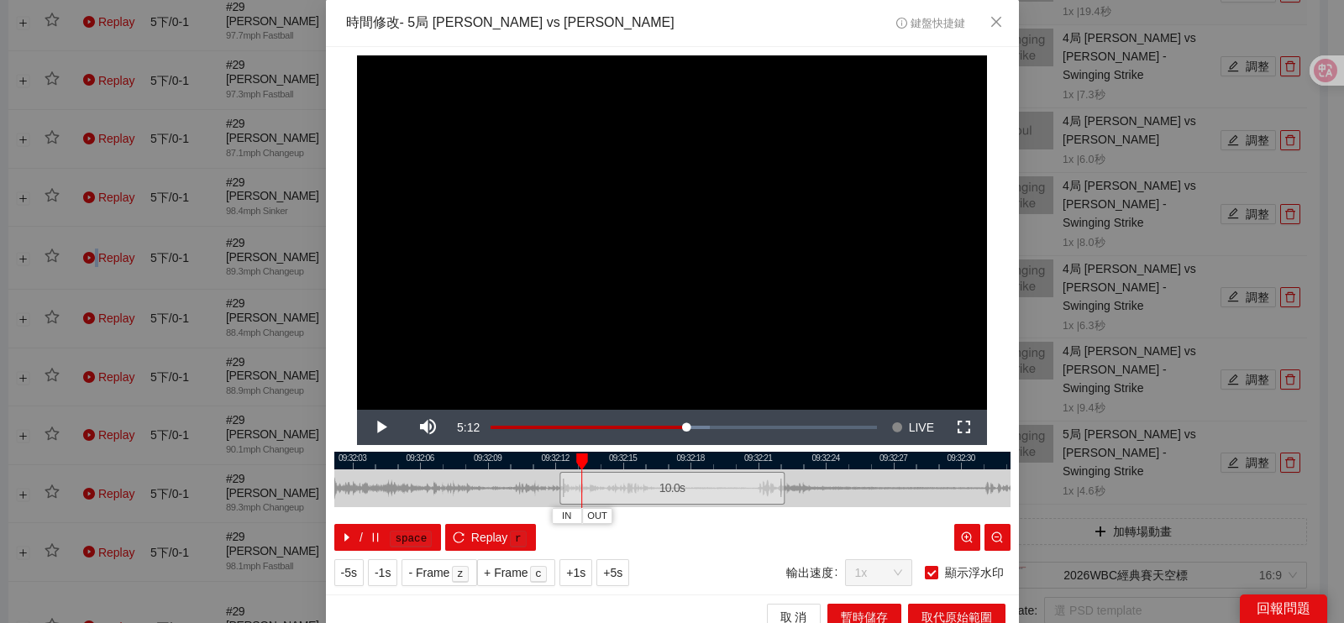
click at [370, 460] on div at bounding box center [672, 461] width 676 height 18
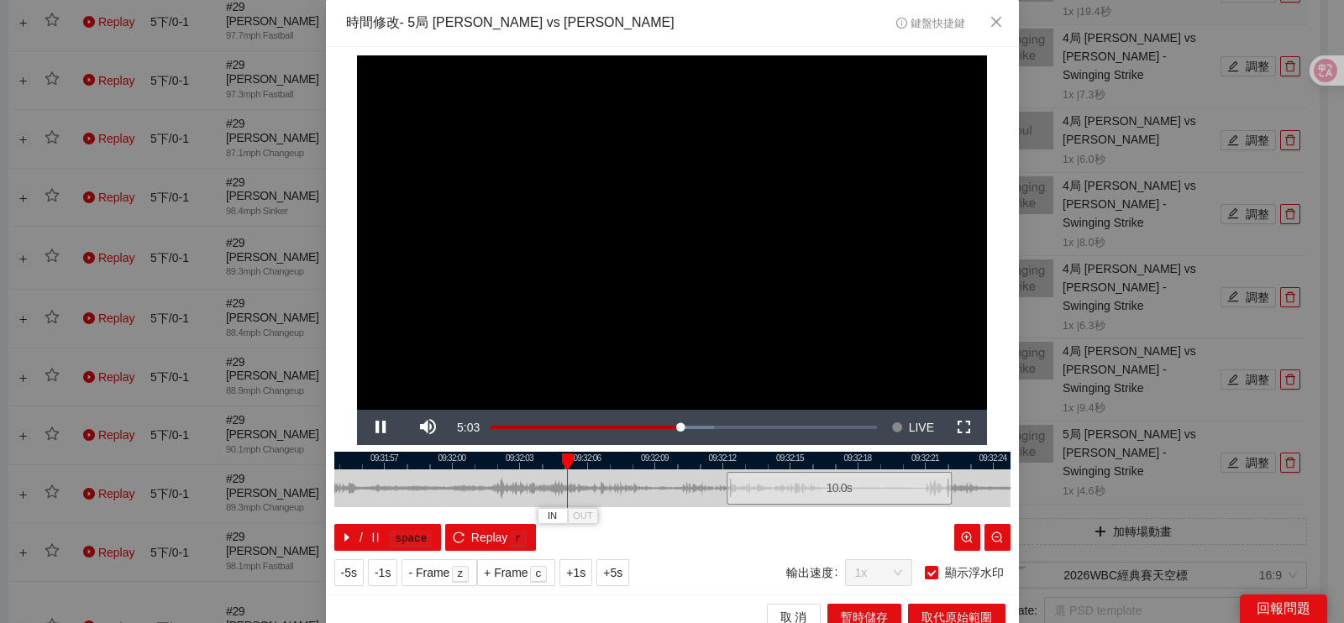
drag, startPoint x: 504, startPoint y: 477, endPoint x: 660, endPoint y: 460, distance: 157.2
click at [687, 464] on div "09:31:54 09:31:57 09:32:00 09:32:03 09:32:06 09:32:09 09:32:12 09:32:15 09:32:1…" at bounding box center [672, 501] width 676 height 99
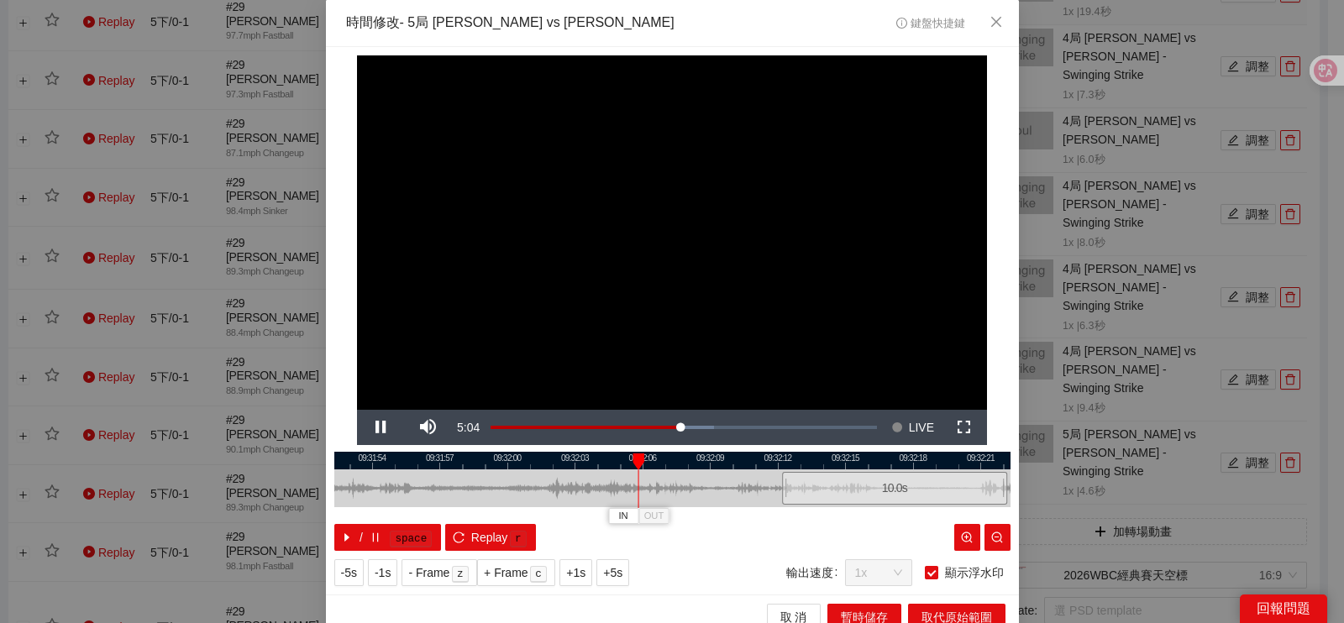
click at [511, 463] on div at bounding box center [672, 461] width 676 height 18
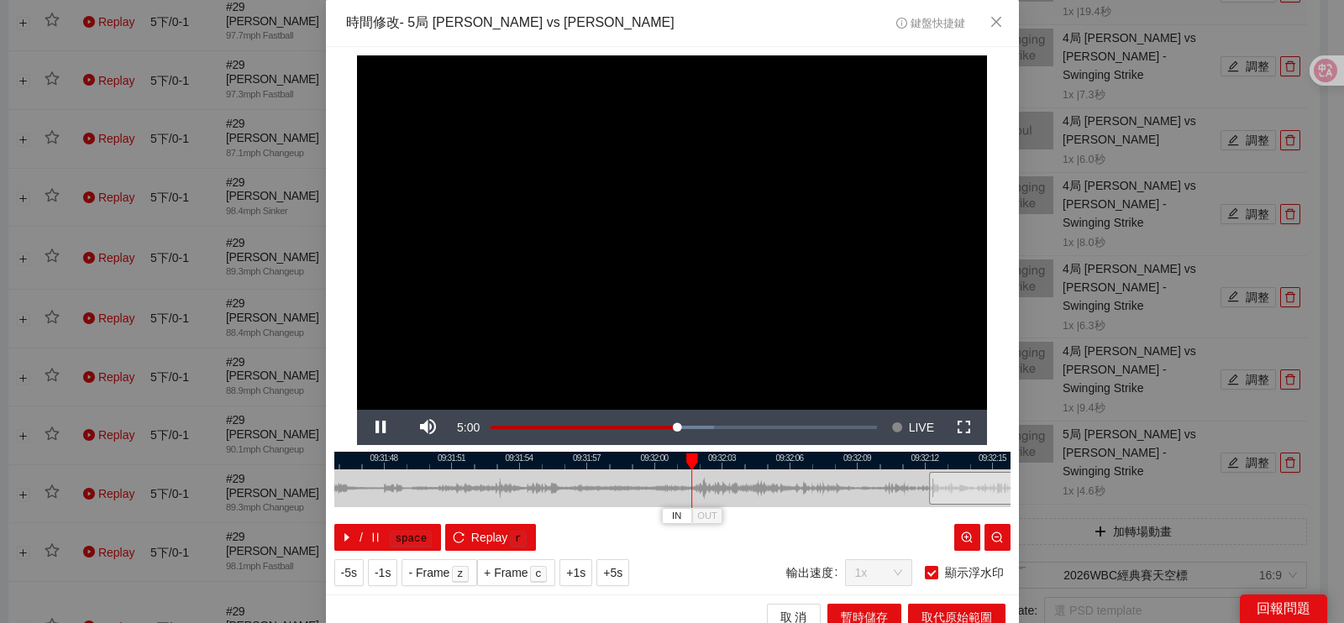
drag, startPoint x: 538, startPoint y: 486, endPoint x: 659, endPoint y: 476, distance: 122.2
click at [659, 476] on div at bounding box center [819, 489] width 676 height 38
click at [482, 464] on div at bounding box center [672, 461] width 676 height 18
drag, startPoint x: 686, startPoint y: 486, endPoint x: 561, endPoint y: 478, distance: 125.4
click at [581, 488] on div at bounding box center [614, 489] width 676 height 38
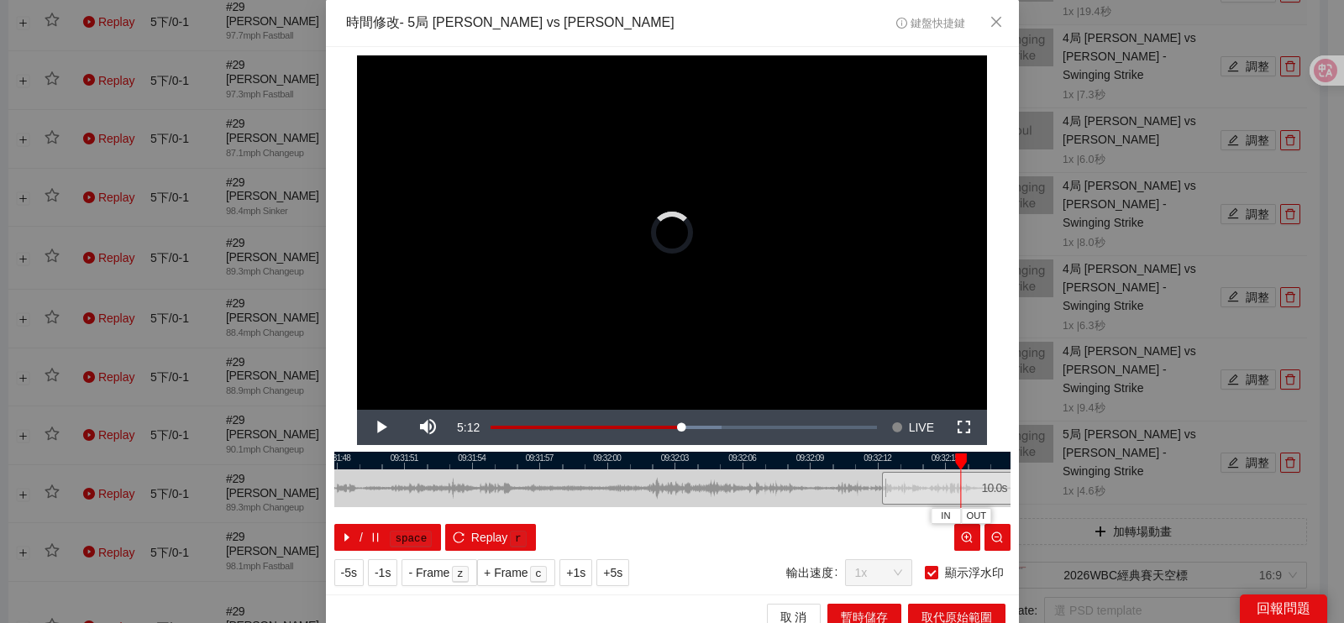
drag, startPoint x: 489, startPoint y: 455, endPoint x: 868, endPoint y: 484, distance: 379.9
click at [955, 468] on div "IN OUT" at bounding box center [961, 462] width 12 height 17
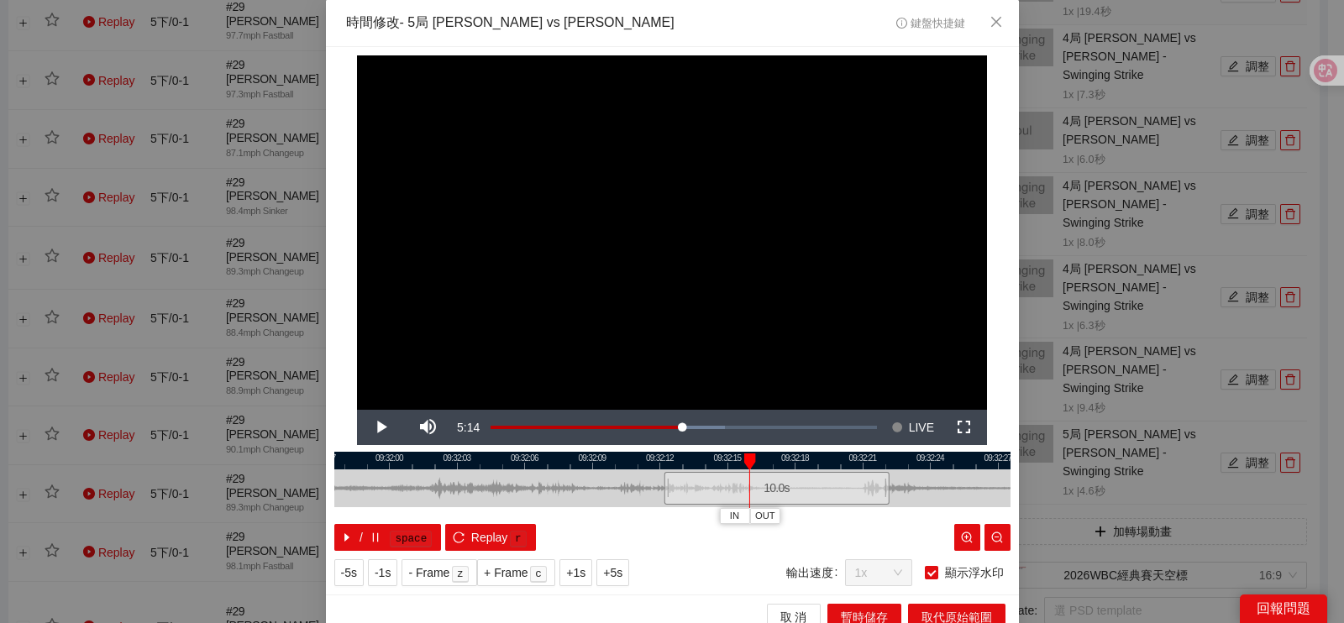
drag, startPoint x: 733, startPoint y: 504, endPoint x: 517, endPoint y: 491, distance: 217.2
click at [514, 494] on div at bounding box center [455, 489] width 676 height 38
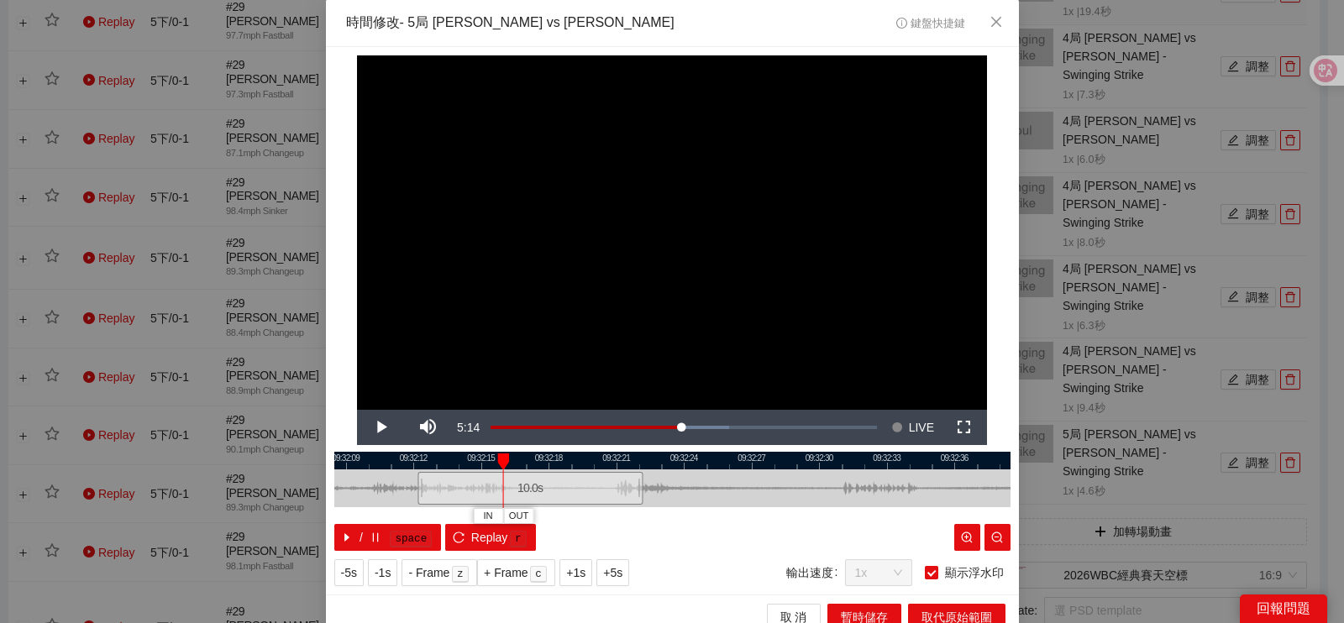
drag, startPoint x: 753, startPoint y: 460, endPoint x: 491, endPoint y: 475, distance: 262.5
click at [491, 475] on div "09:32:06 09:32:09 09:32:12 09:32:15 09:32:18 09:32:21 09:32:24 09:32:27 09:32:3…" at bounding box center [672, 501] width 676 height 99
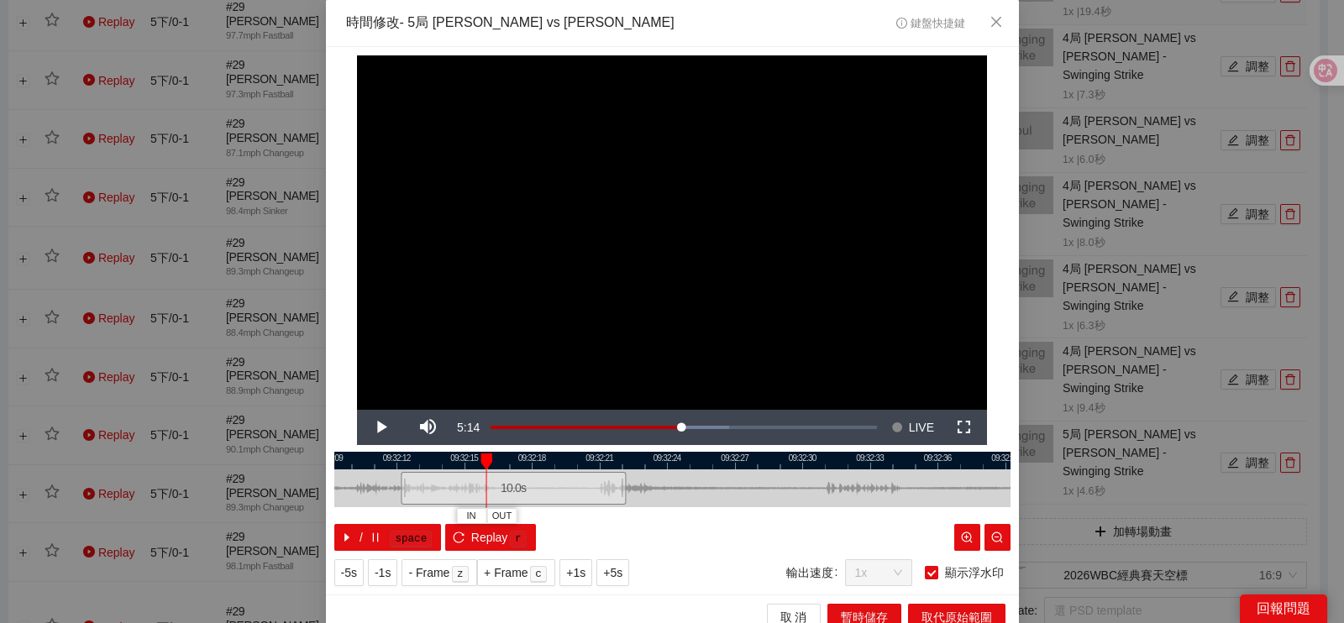
click at [488, 462] on div at bounding box center [672, 461] width 676 height 18
drag, startPoint x: 491, startPoint y: 457, endPoint x: 715, endPoint y: 476, distance: 225.1
click at [712, 469] on div "IN OUT" at bounding box center [707, 462] width 12 height 17
click at [780, 613] on span "取 消" at bounding box center [793, 617] width 27 height 18
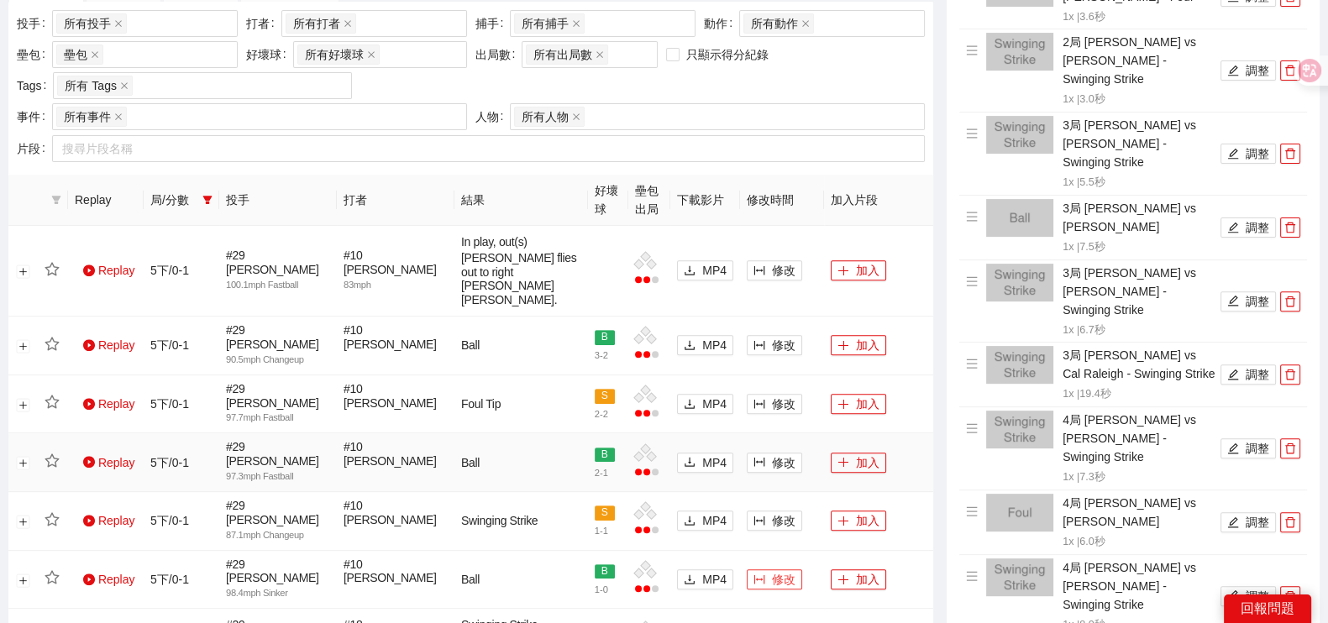
scroll to position [491, 0]
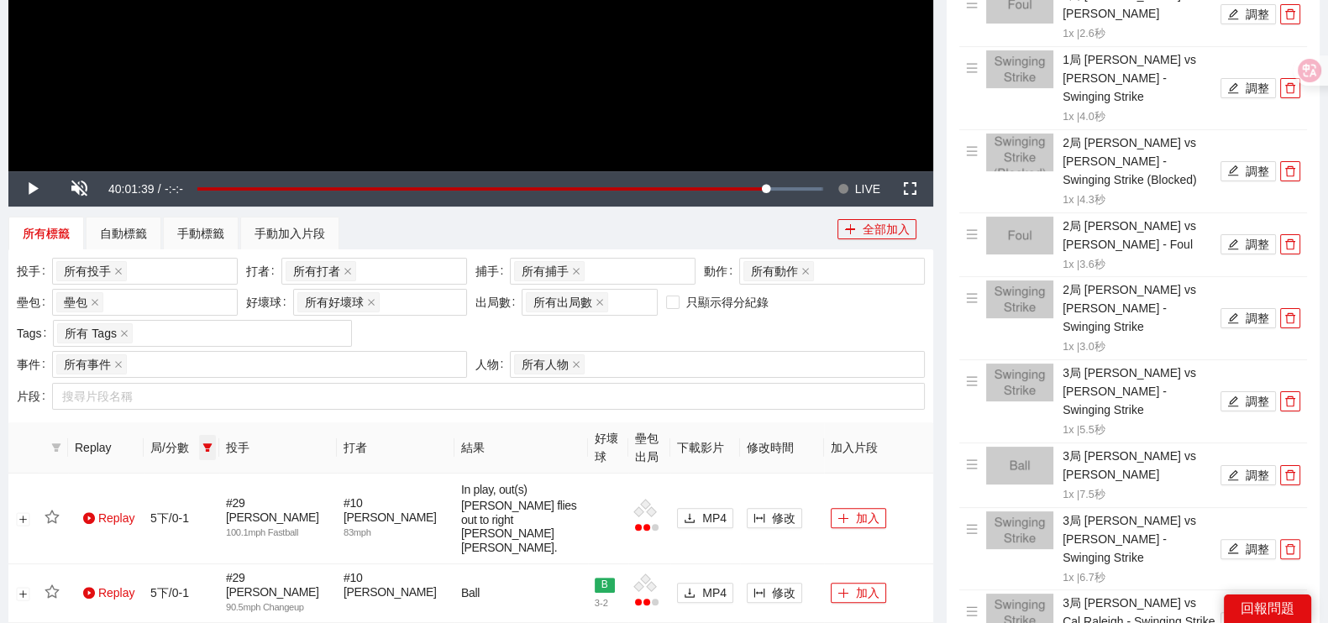
click at [209, 447] on icon "filter" at bounding box center [207, 448] width 10 height 10
click at [138, 565] on span "5下" at bounding box center [149, 560] width 25 height 13
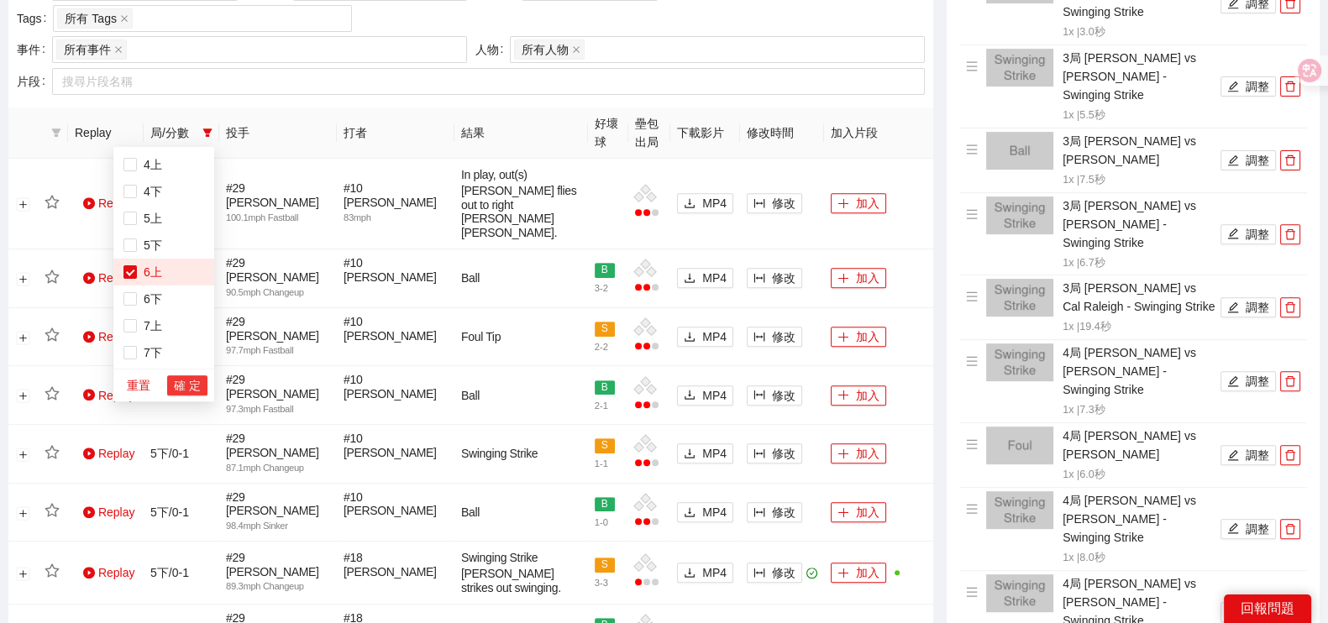
click at [178, 389] on span "確 定" at bounding box center [187, 385] width 27 height 18
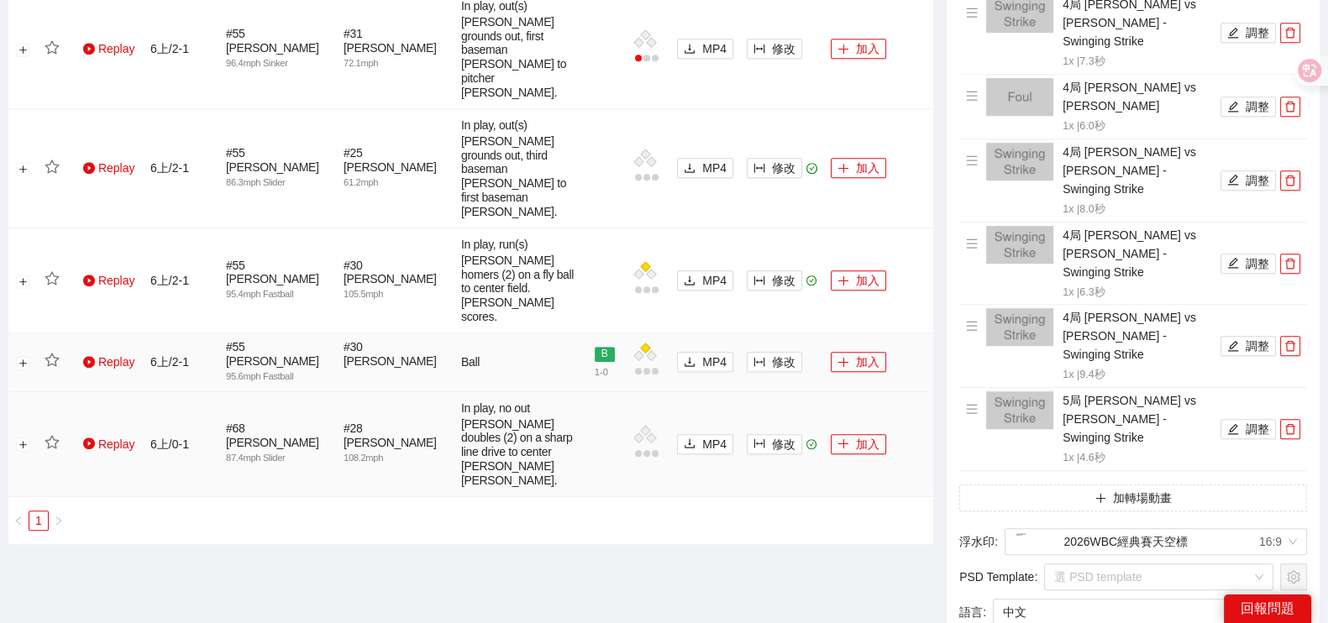
scroll to position [1121, 0]
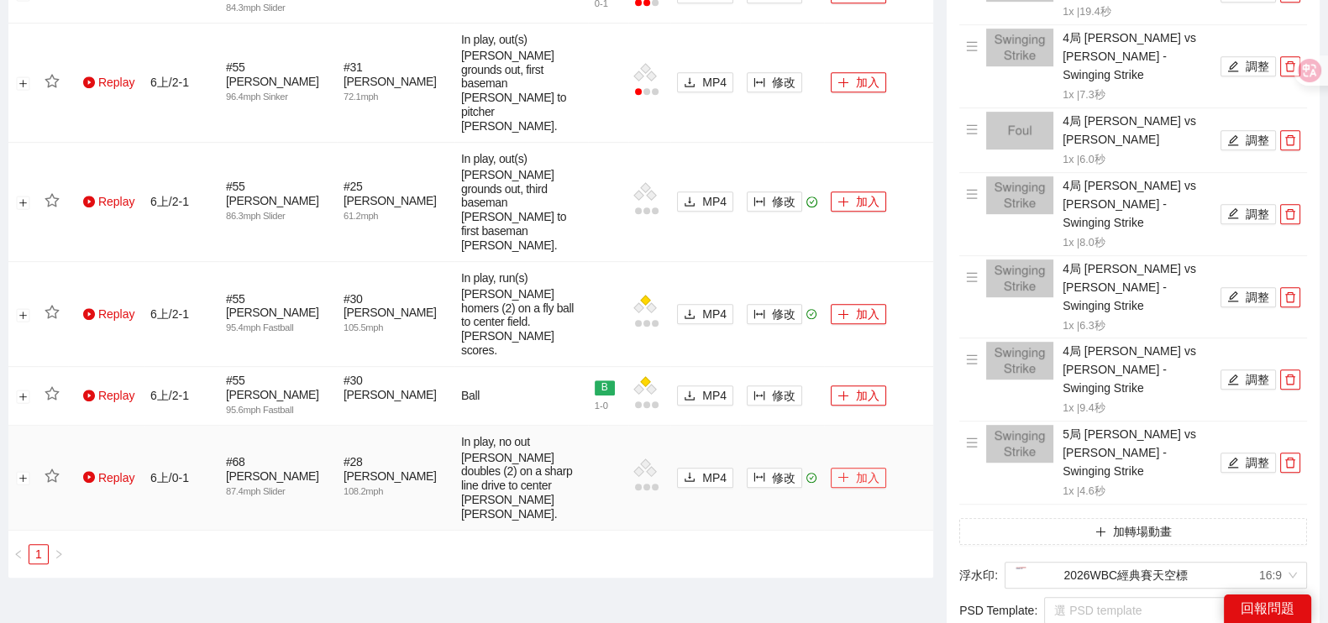
click at [864, 468] on button "加入" at bounding box center [858, 478] width 55 height 20
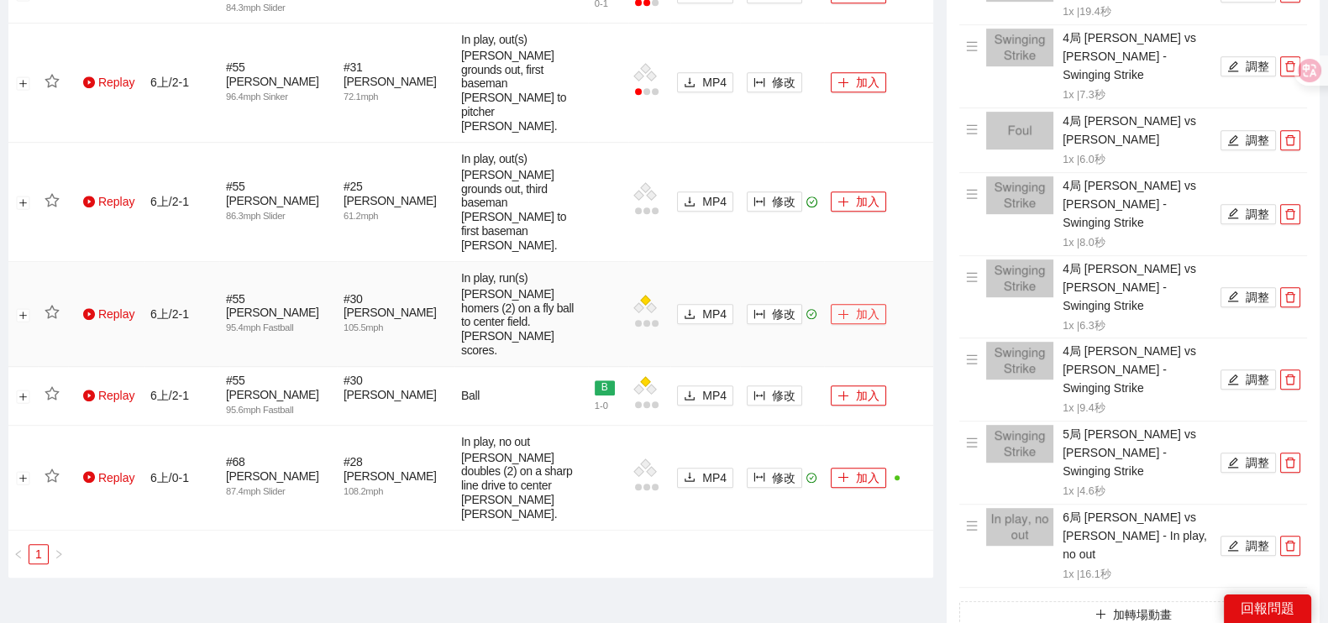
click at [864, 304] on button "加入" at bounding box center [858, 314] width 55 height 20
click at [853, 192] on button "加入" at bounding box center [858, 202] width 55 height 20
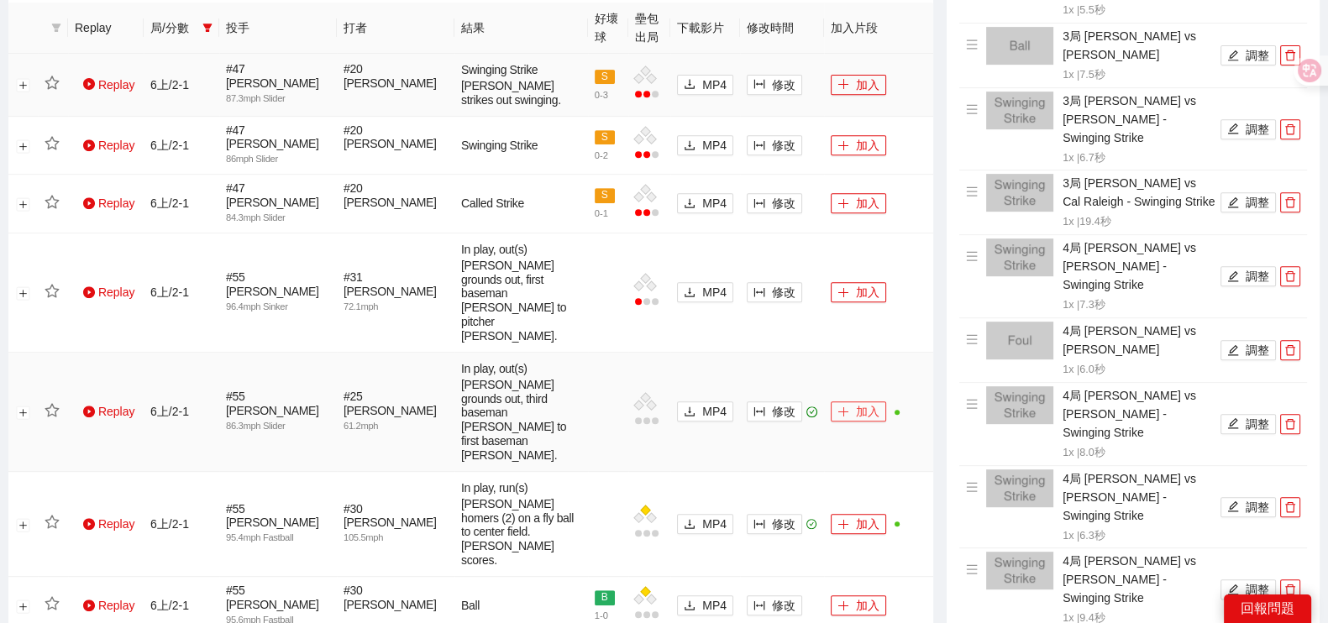
scroll to position [596, 0]
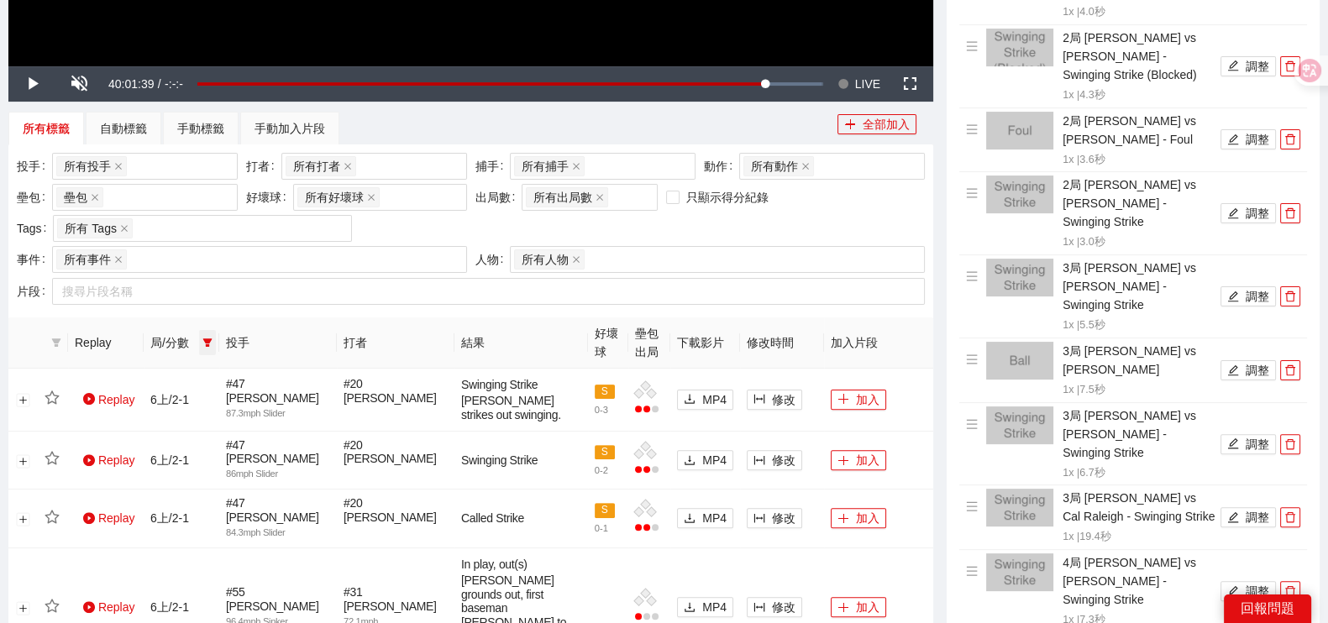
click at [205, 338] on icon "filter" at bounding box center [207, 343] width 10 height 10
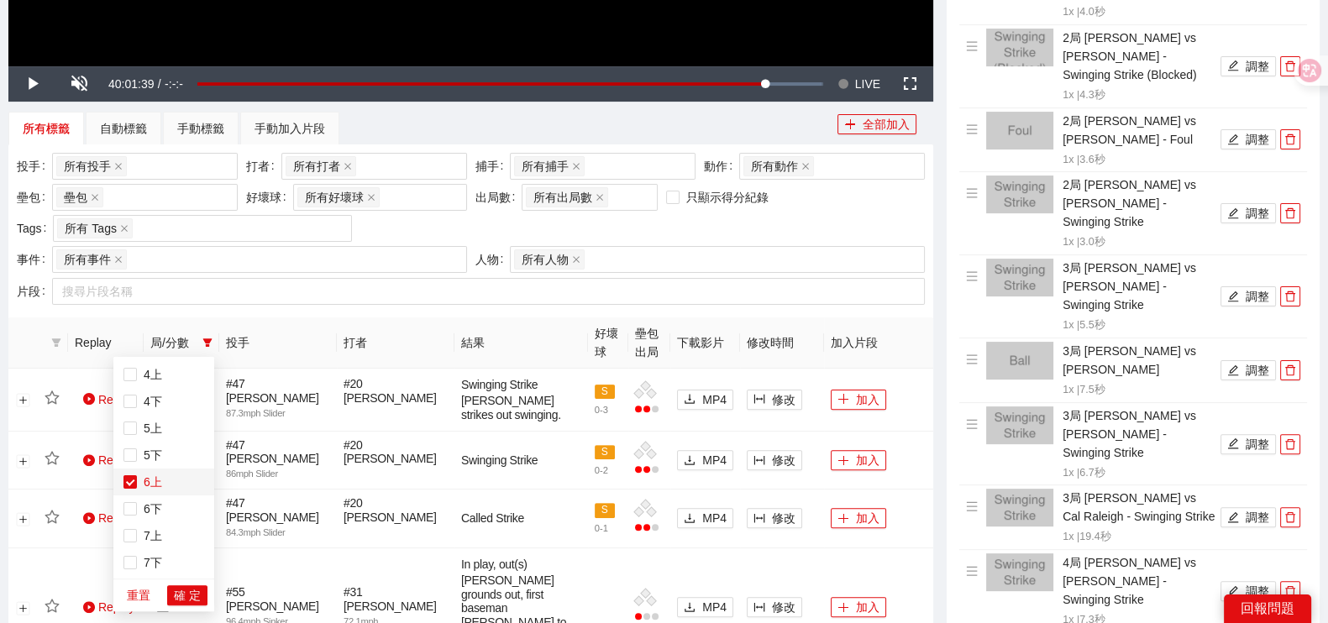
click at [145, 481] on span "6上" at bounding box center [149, 481] width 25 height 13
click at [150, 510] on span "6下" at bounding box center [149, 508] width 25 height 13
click at [193, 592] on span "確 定" at bounding box center [187, 595] width 27 height 18
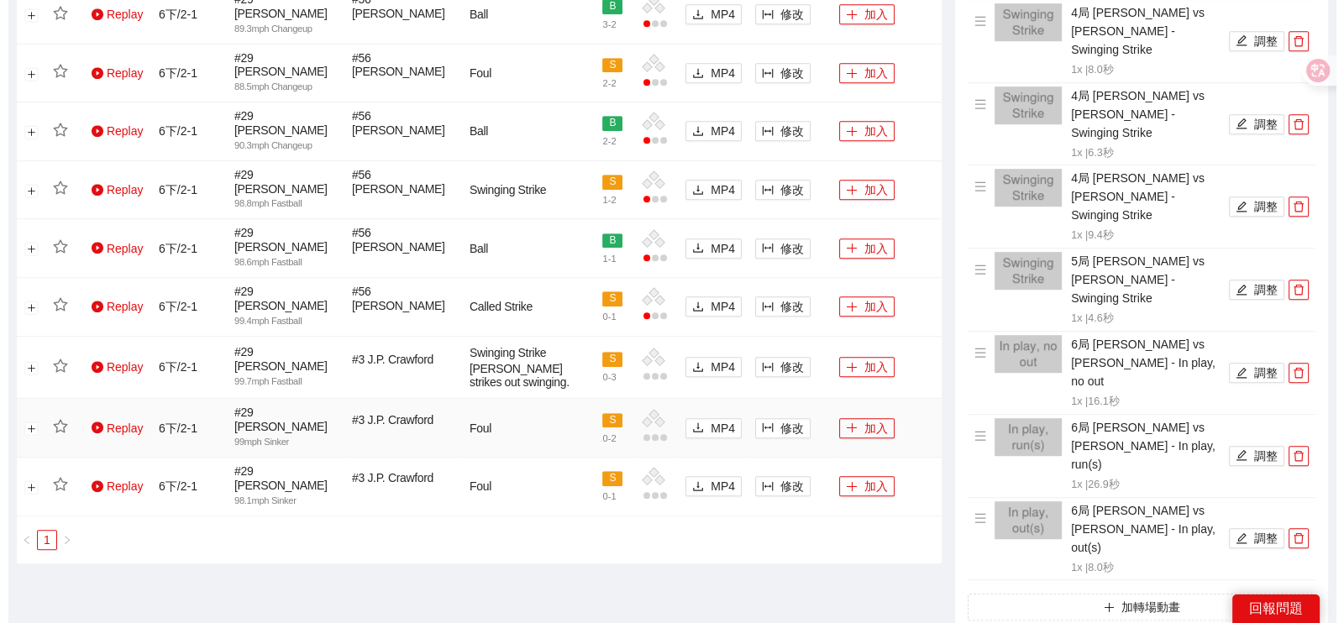
scroll to position [1184, 0]
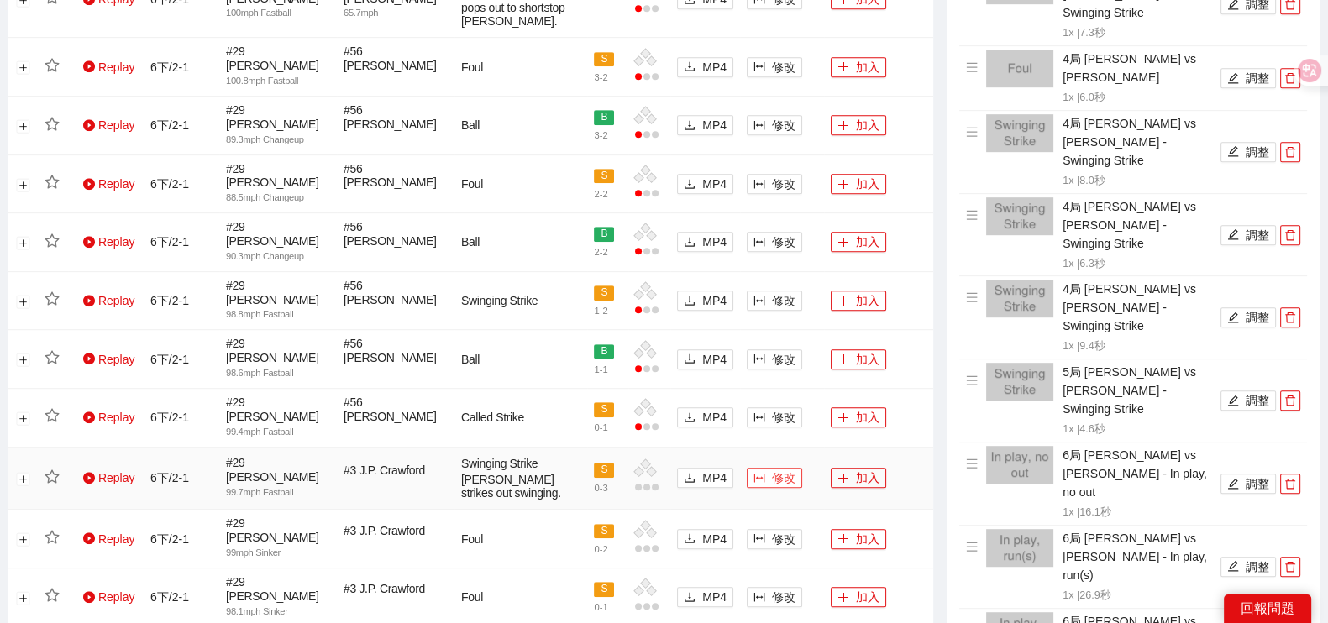
click at [791, 469] on span "修改" at bounding box center [784, 478] width 24 height 18
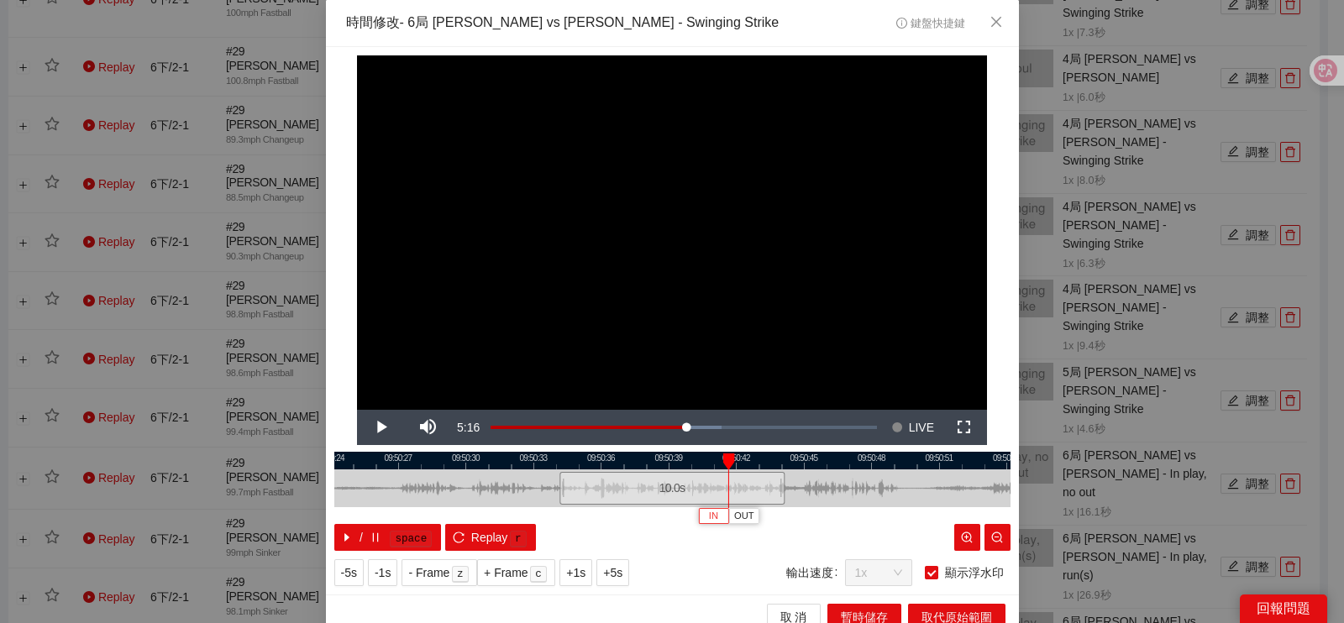
click at [709, 514] on span "IN" at bounding box center [713, 516] width 9 height 15
click at [369, 428] on span "Video Player" at bounding box center [380, 428] width 47 height 0
click at [357, 410] on button "Pause" at bounding box center [380, 427] width 47 height 35
click at [357, 410] on button "Play" at bounding box center [380, 427] width 47 height 35
click at [357, 410] on button "Pause" at bounding box center [380, 427] width 47 height 35
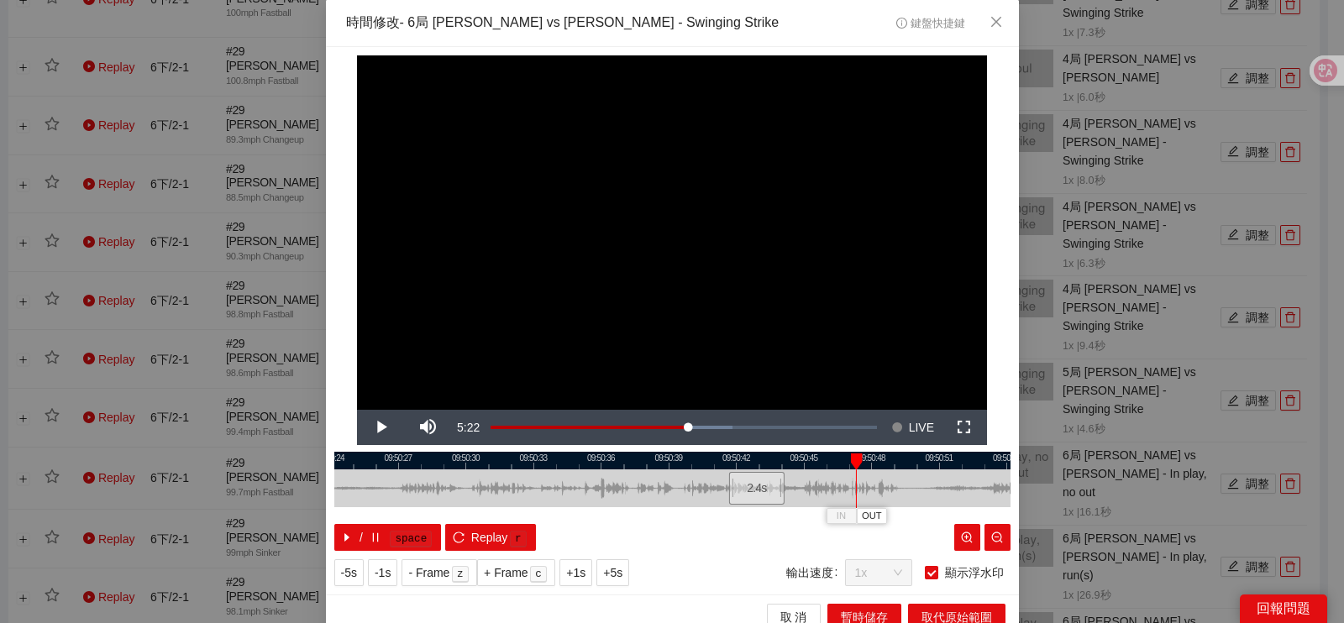
click at [786, 460] on div at bounding box center [672, 461] width 676 height 18
click at [808, 515] on span "OUT" at bounding box center [818, 516] width 20 height 15
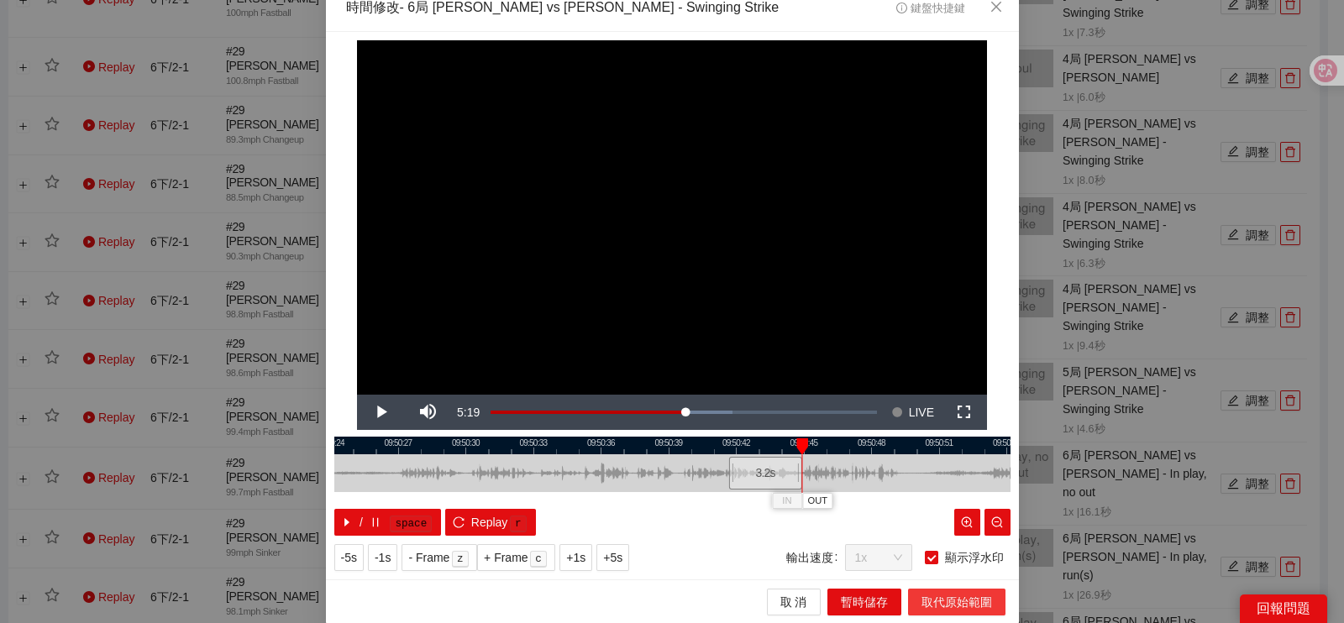
click at [953, 603] on span "取代原始範圍" at bounding box center [957, 602] width 71 height 18
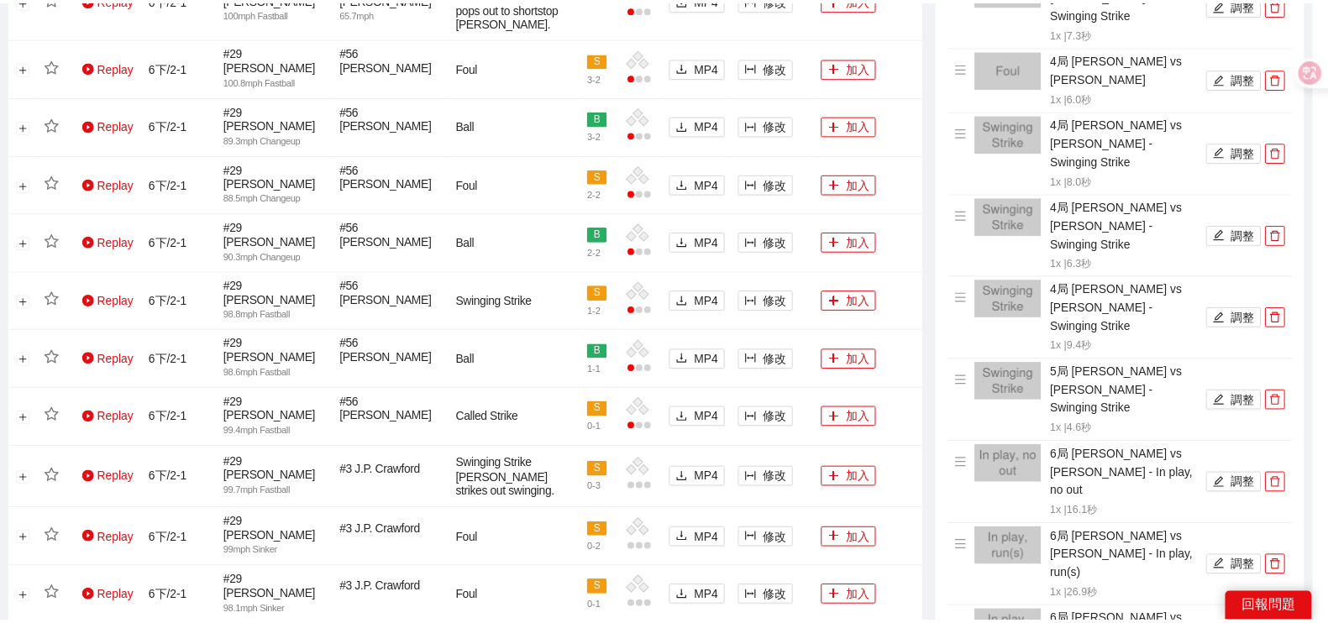
scroll to position [0, 0]
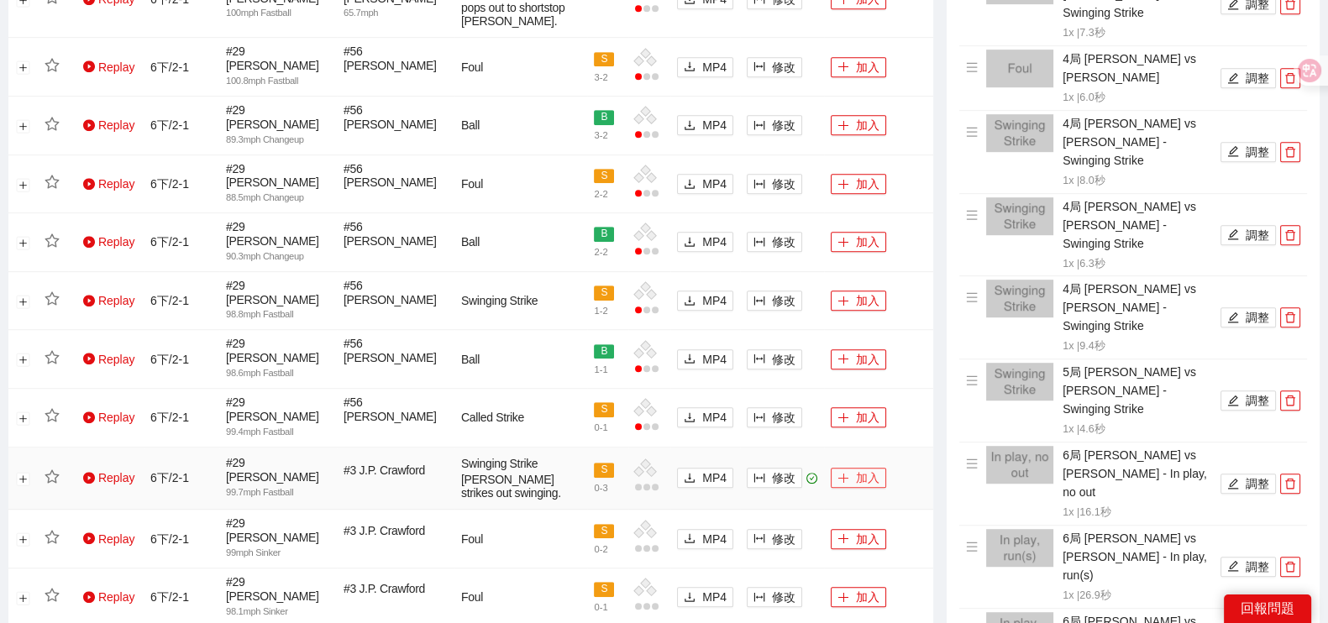
click at [852, 468] on button "加入" at bounding box center [858, 478] width 55 height 20
click at [780, 409] on span "修改" at bounding box center [784, 417] width 24 height 18
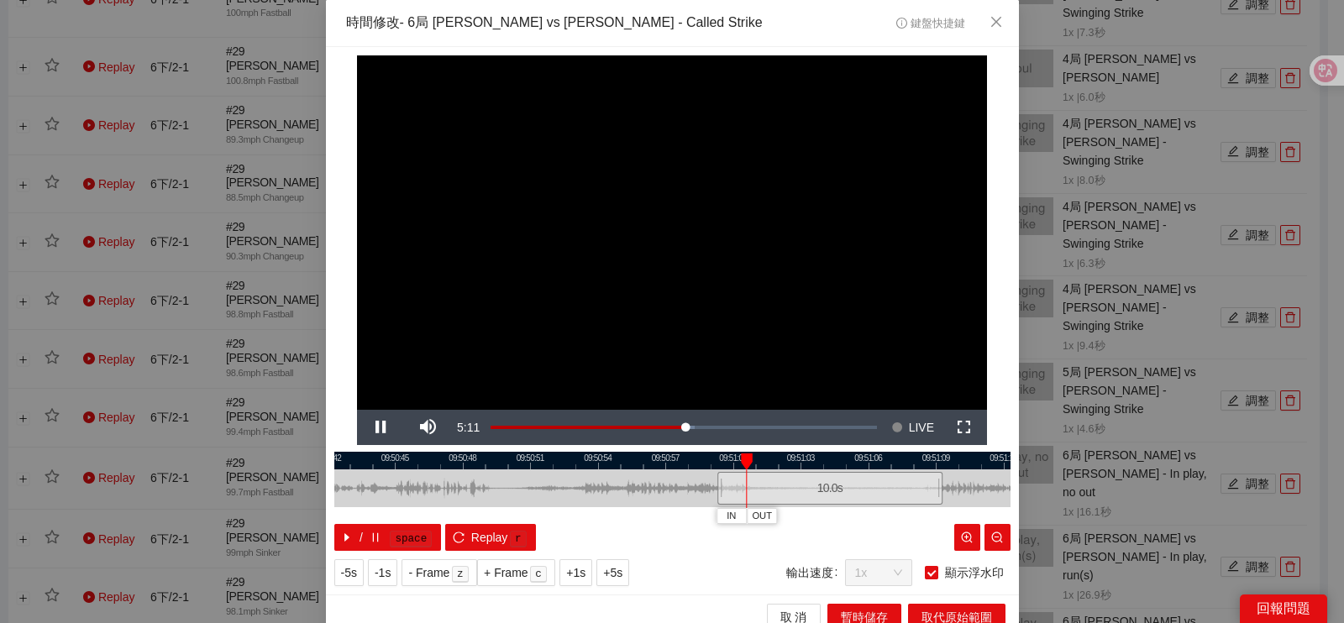
drag, startPoint x: 499, startPoint y: 495, endPoint x: 586, endPoint y: 470, distance: 89.9
click at [672, 485] on div at bounding box center [830, 489] width 676 height 38
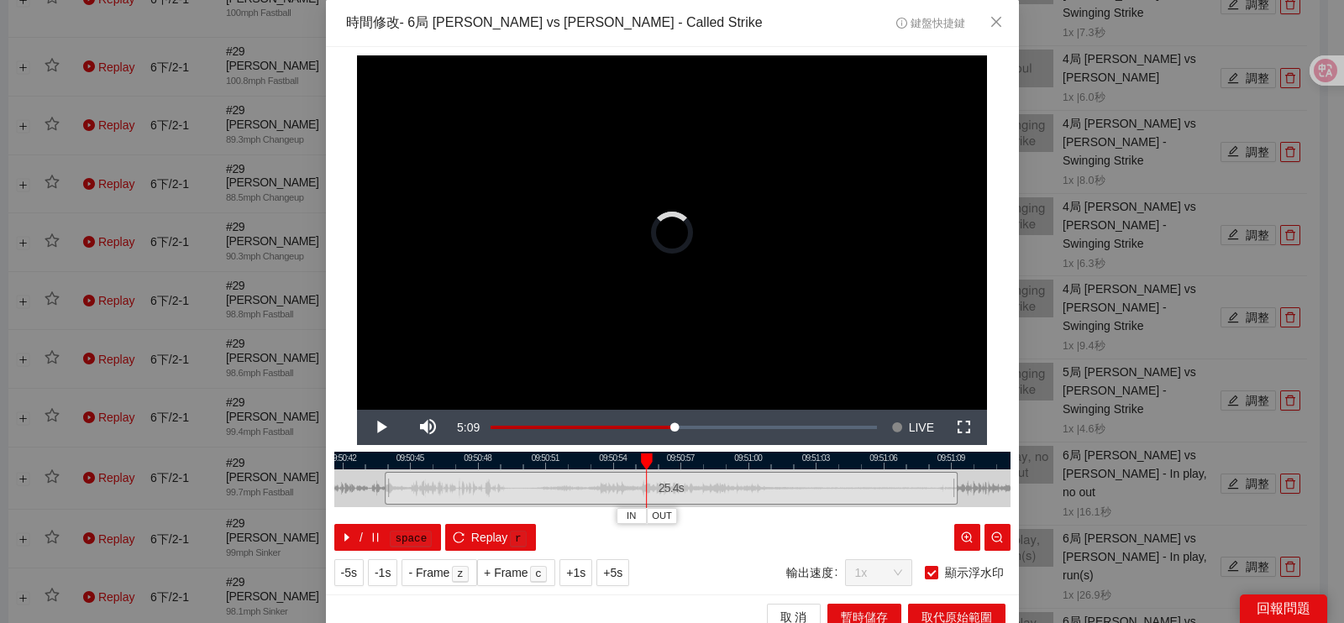
drag, startPoint x: 720, startPoint y: 481, endPoint x: 365, endPoint y: 481, distance: 354.5
click at [382, 490] on div at bounding box center [387, 489] width 10 height 38
click at [398, 464] on div at bounding box center [672, 461] width 676 height 18
click at [449, 470] on div at bounding box center [672, 489] width 676 height 38
click at [451, 468] on div at bounding box center [672, 461] width 676 height 18
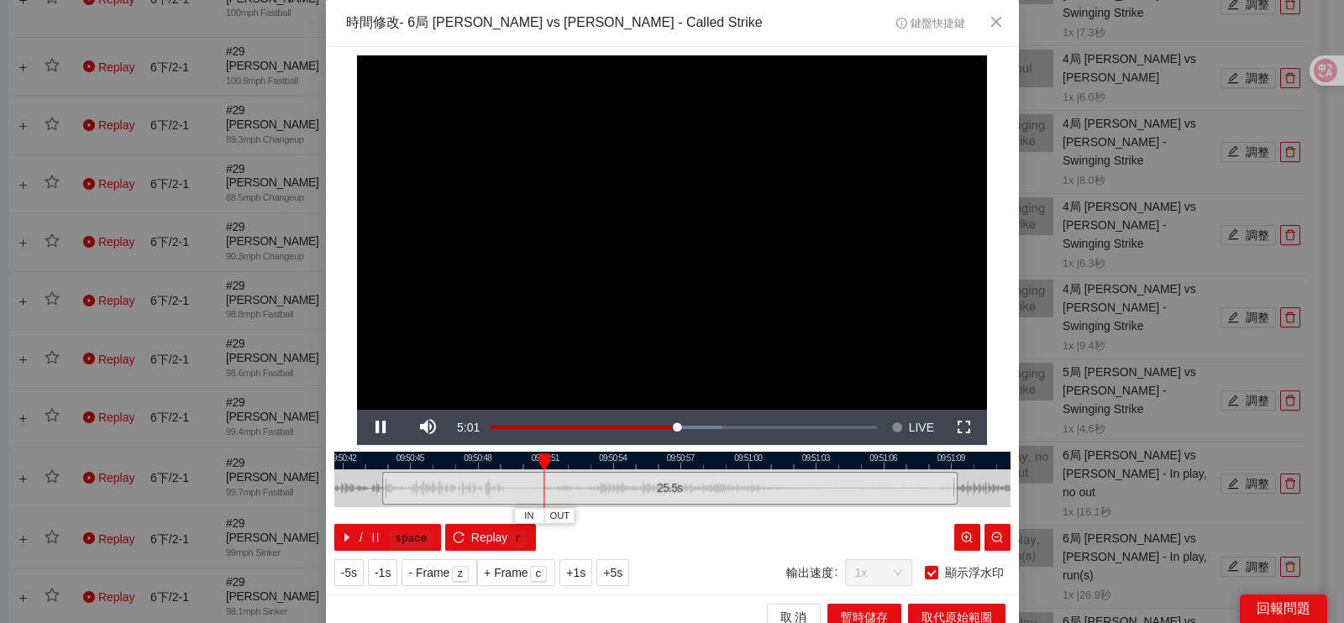
click at [411, 461] on div at bounding box center [672, 461] width 676 height 18
click at [411, 462] on div at bounding box center [672, 461] width 676 height 18
click at [382, 428] on span "Video Player" at bounding box center [380, 428] width 47 height 0
click at [399, 463] on div at bounding box center [672, 461] width 676 height 18
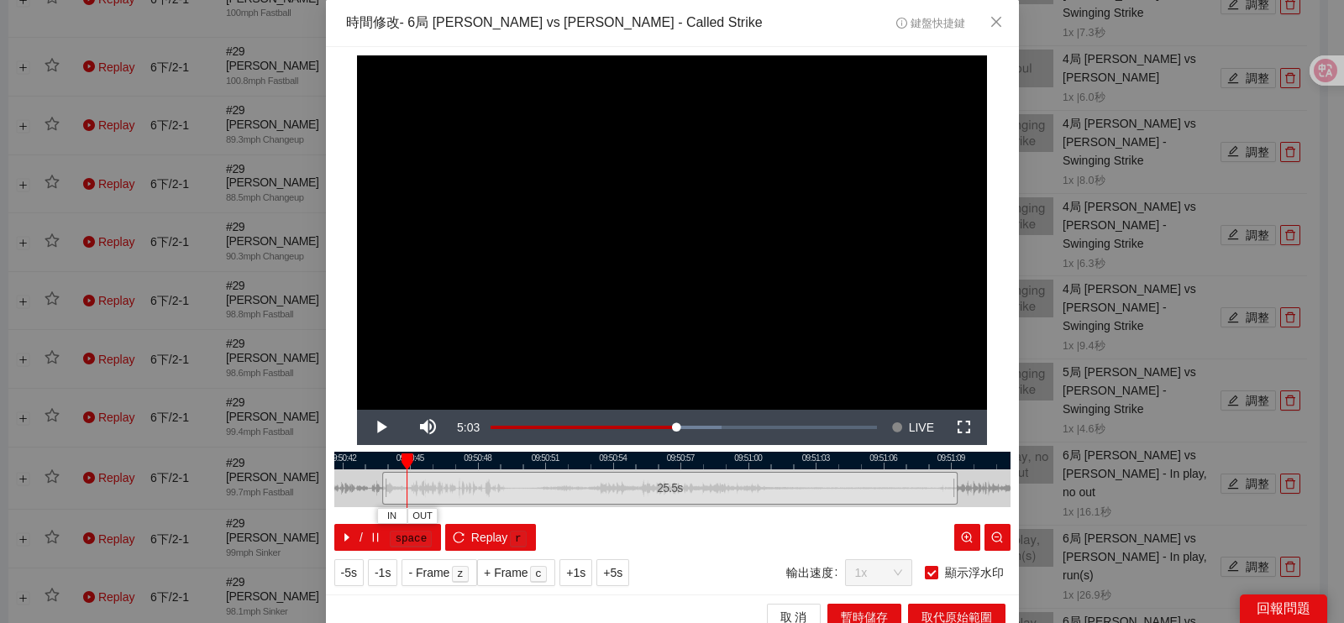
click at [402, 464] on div at bounding box center [408, 462] width 12 height 17
click at [767, 610] on button "取 消" at bounding box center [794, 617] width 54 height 27
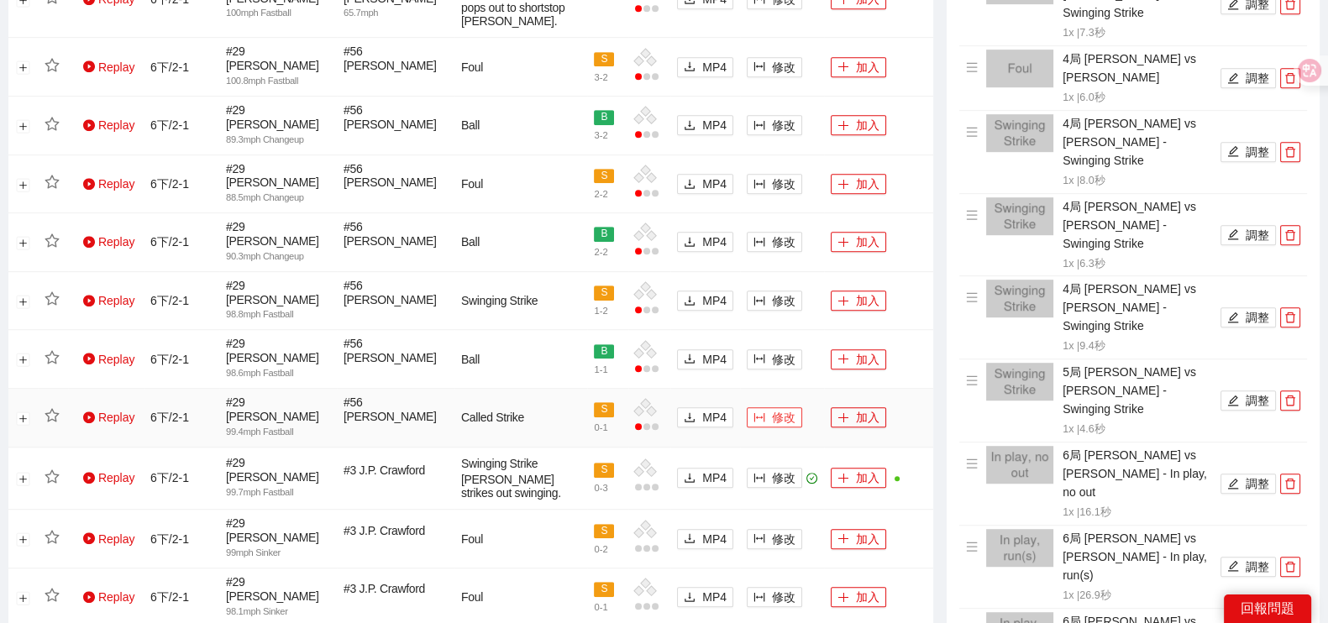
click at [780, 408] on span "修改" at bounding box center [784, 417] width 24 height 18
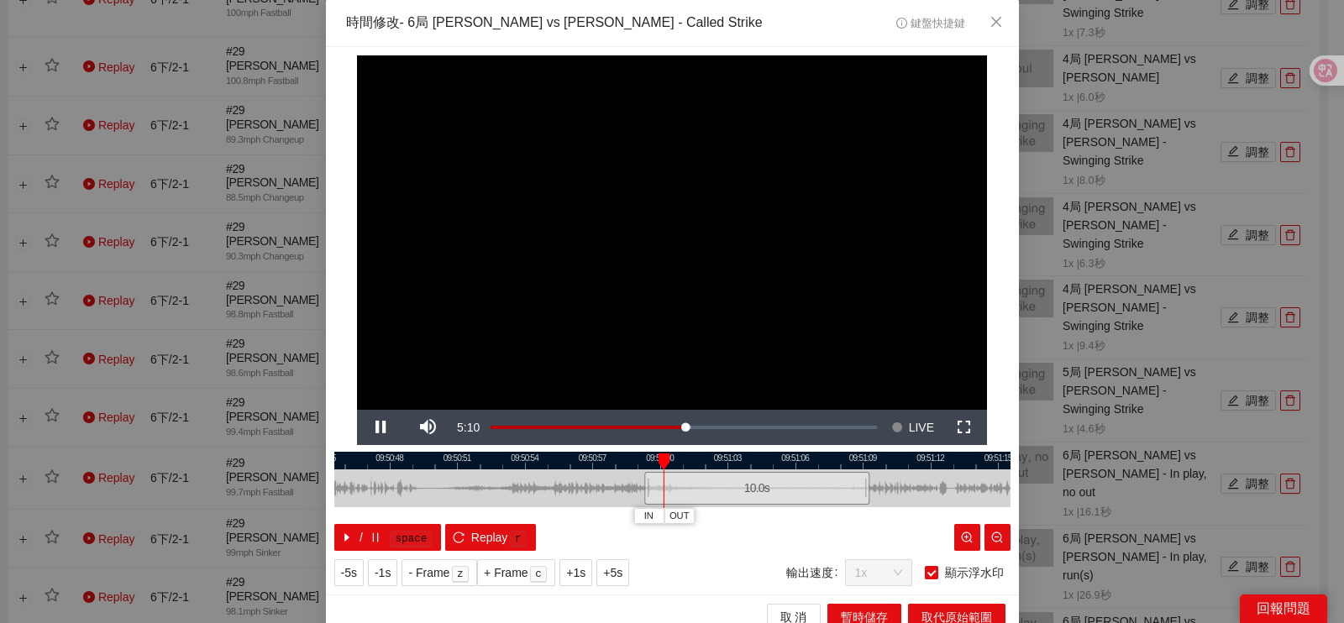
drag, startPoint x: 498, startPoint y: 478, endPoint x: 583, endPoint y: 477, distance: 84.8
click at [583, 477] on div at bounding box center [757, 489] width 676 height 38
click at [481, 464] on div at bounding box center [672, 461] width 676 height 18
click at [469, 510] on span "IN" at bounding box center [473, 516] width 9 height 15
click at [566, 476] on div at bounding box center [672, 489] width 676 height 38
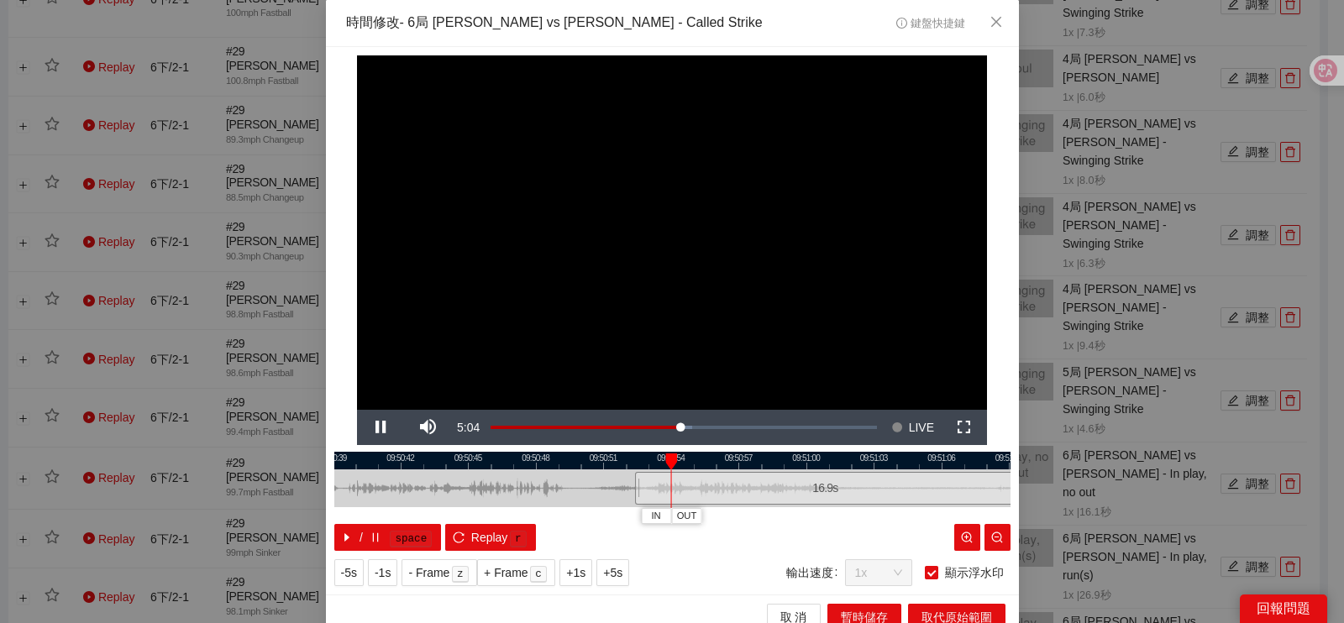
click at [454, 456] on div at bounding box center [672, 461] width 676 height 18
click at [443, 509] on span "IN" at bounding box center [447, 516] width 9 height 15
click at [443, 517] on span "IN" at bounding box center [447, 516] width 9 height 15
click at [380, 428] on span "Video Player" at bounding box center [380, 428] width 47 height 0
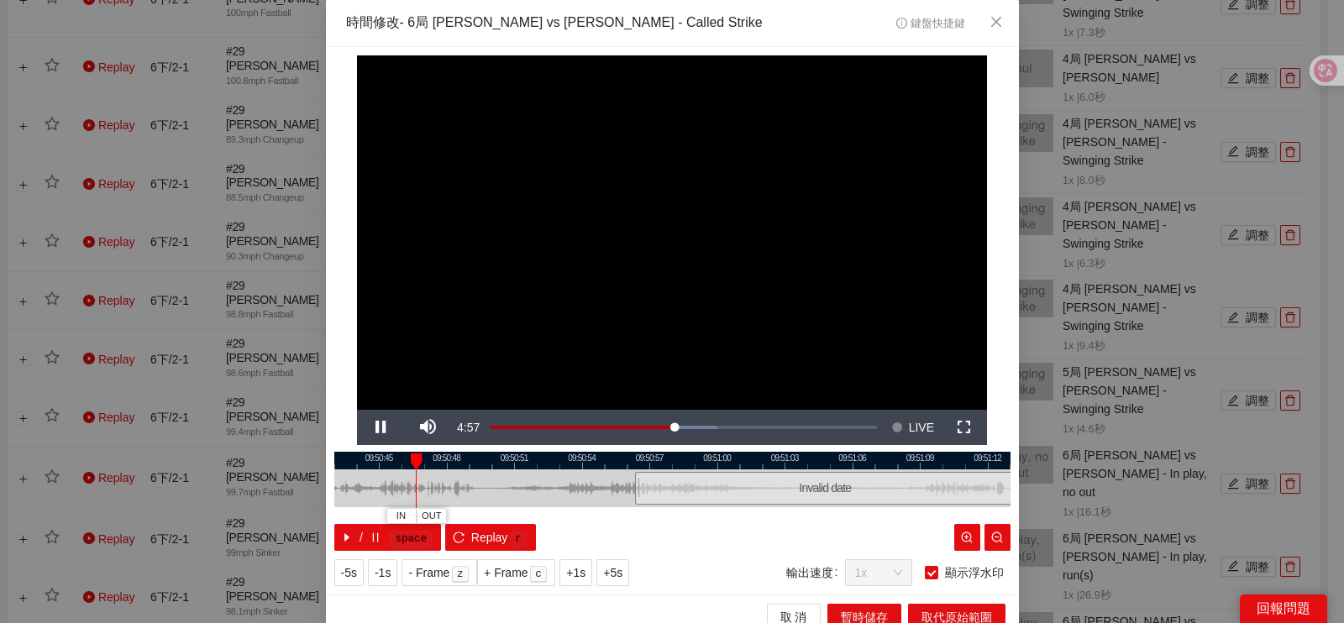
drag, startPoint x: 568, startPoint y: 496, endPoint x: 470, endPoint y: 487, distance: 98.7
click at [491, 501] on div at bounding box center [583, 489] width 676 height 38
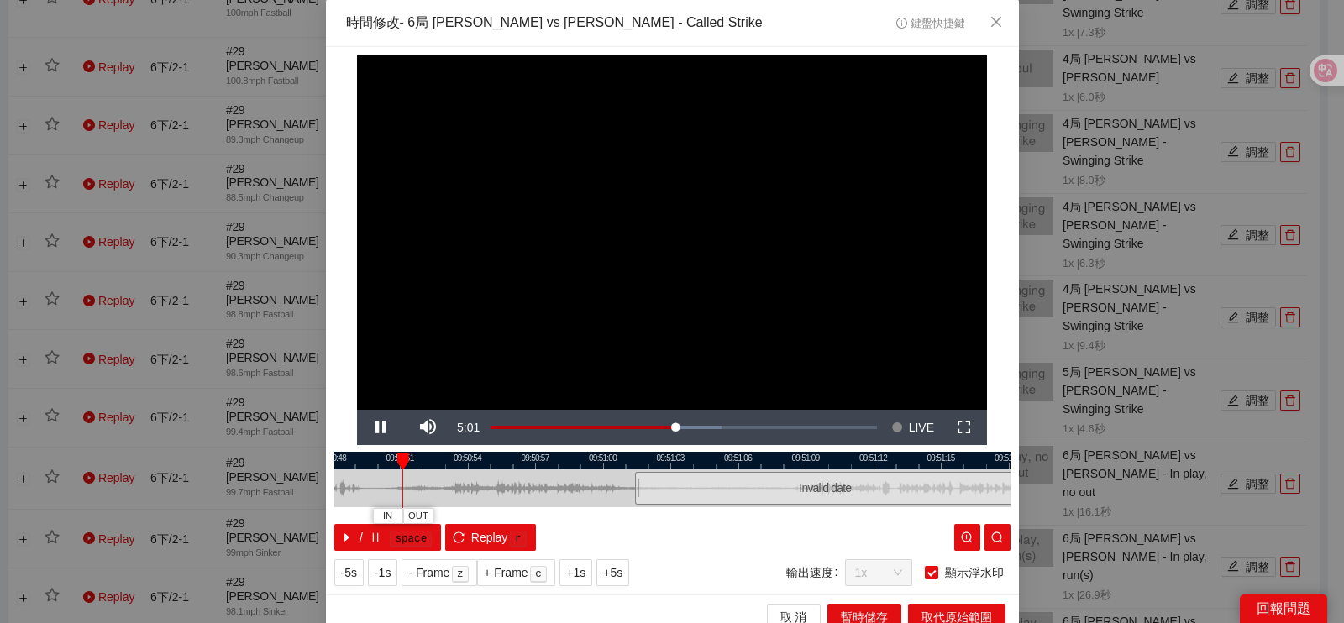
drag, startPoint x: 582, startPoint y: 487, endPoint x: 460, endPoint y: 491, distance: 121.9
click at [465, 491] on div at bounding box center [560, 489] width 676 height 38
drag, startPoint x: 417, startPoint y: 460, endPoint x: 402, endPoint y: 472, distance: 19.7
click at [404, 471] on div "09:50:48 09:50:51 09:50:54 09:50:57 09:51:00 09:51:03 09:51:06 09:51:09 09:51:1…" at bounding box center [672, 501] width 676 height 99
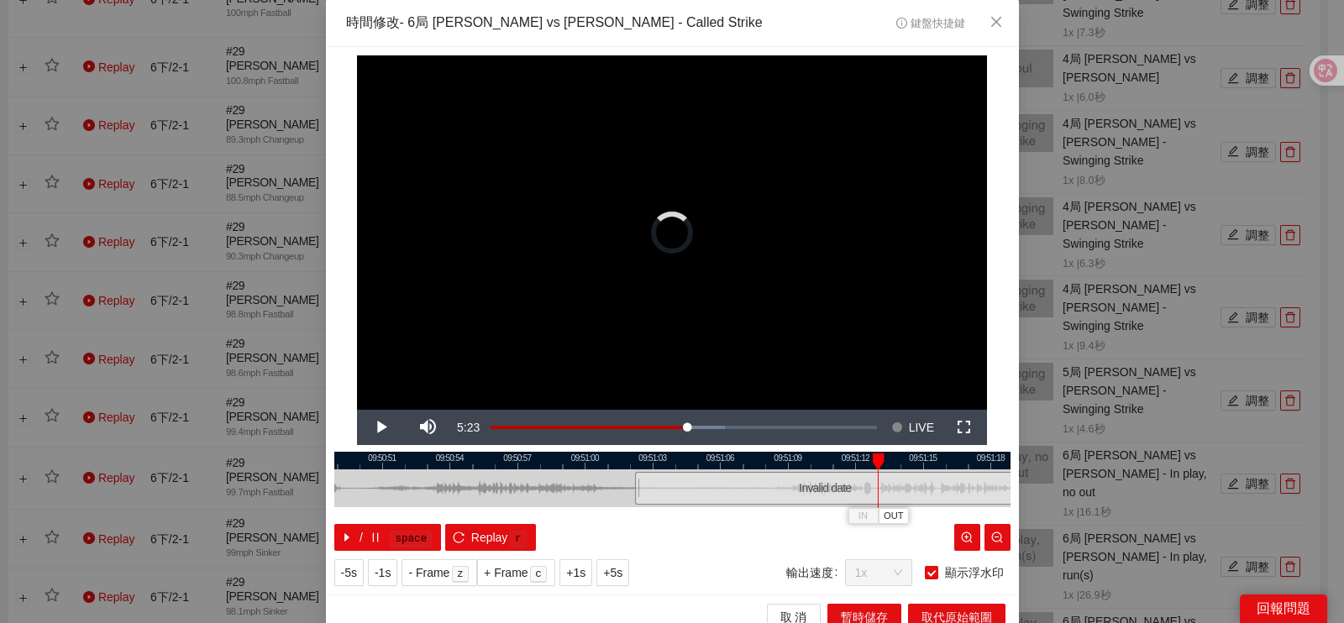
drag, startPoint x: 437, startPoint y: 459, endPoint x: 886, endPoint y: 455, distance: 449.4
click at [884, 440] on div "**********" at bounding box center [672, 321] width 693 height 548
click at [781, 608] on span "取 消" at bounding box center [793, 617] width 27 height 18
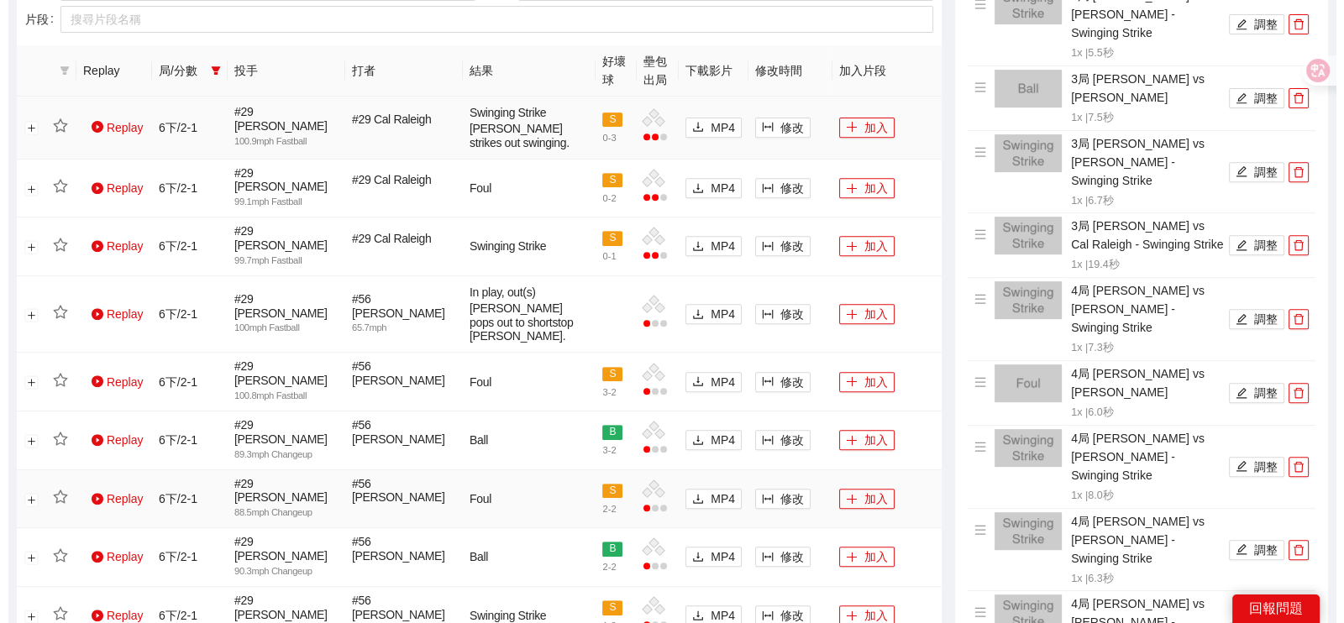
scroll to position [554, 0]
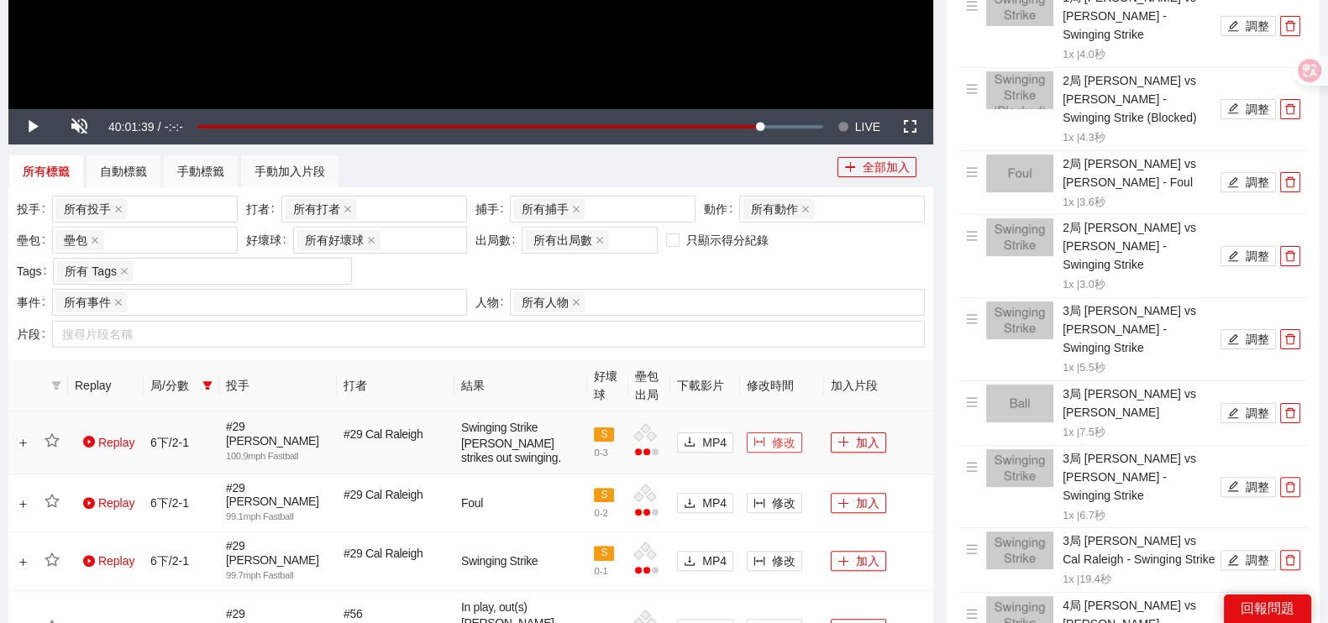
click at [766, 443] on button "修改" at bounding box center [774, 443] width 55 height 20
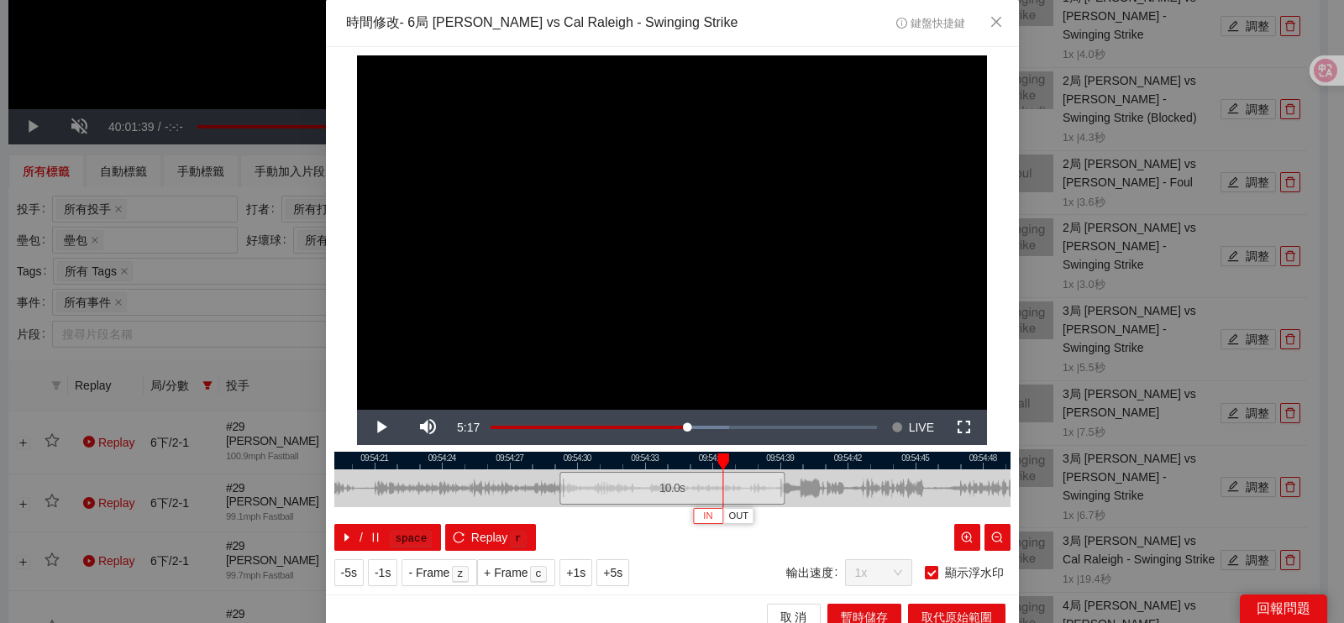
click at [703, 518] on span "IN" at bounding box center [707, 516] width 9 height 15
click at [374, 428] on span "Video Player" at bounding box center [380, 428] width 47 height 0
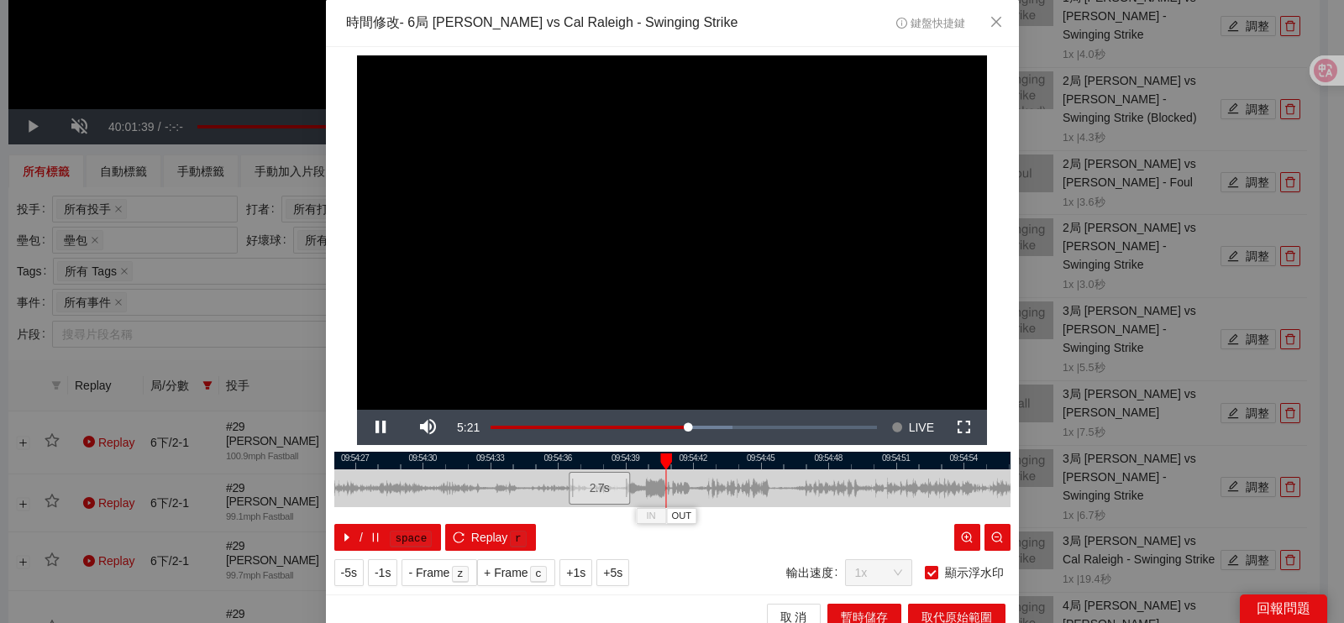
click at [504, 493] on div at bounding box center [518, 489] width 676 height 38
click at [782, 512] on span "OUT" at bounding box center [784, 516] width 20 height 15
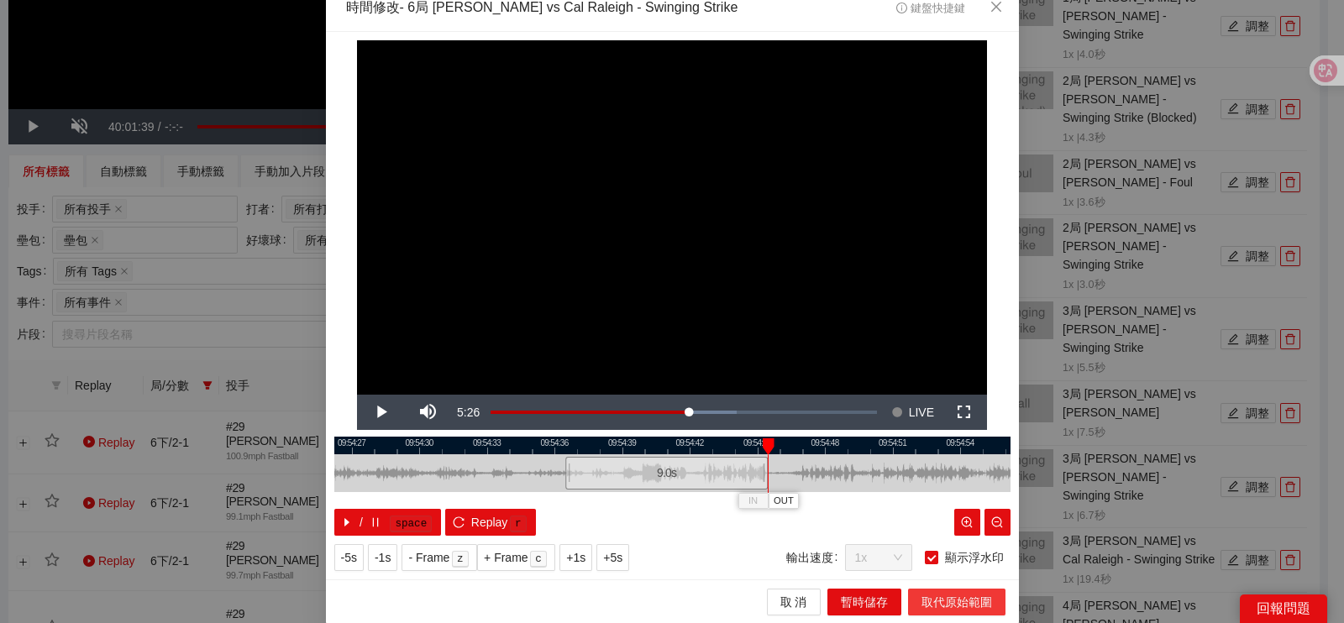
click at [946, 595] on span "取代原始範圍" at bounding box center [957, 602] width 71 height 18
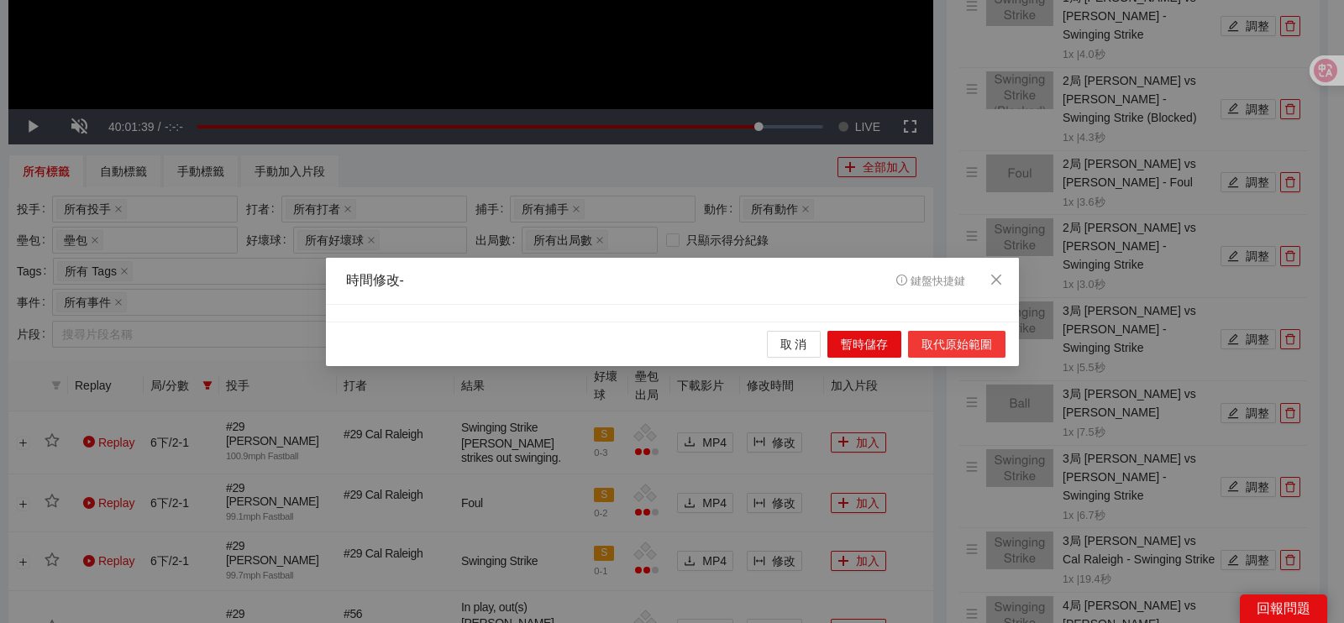
scroll to position [0, 0]
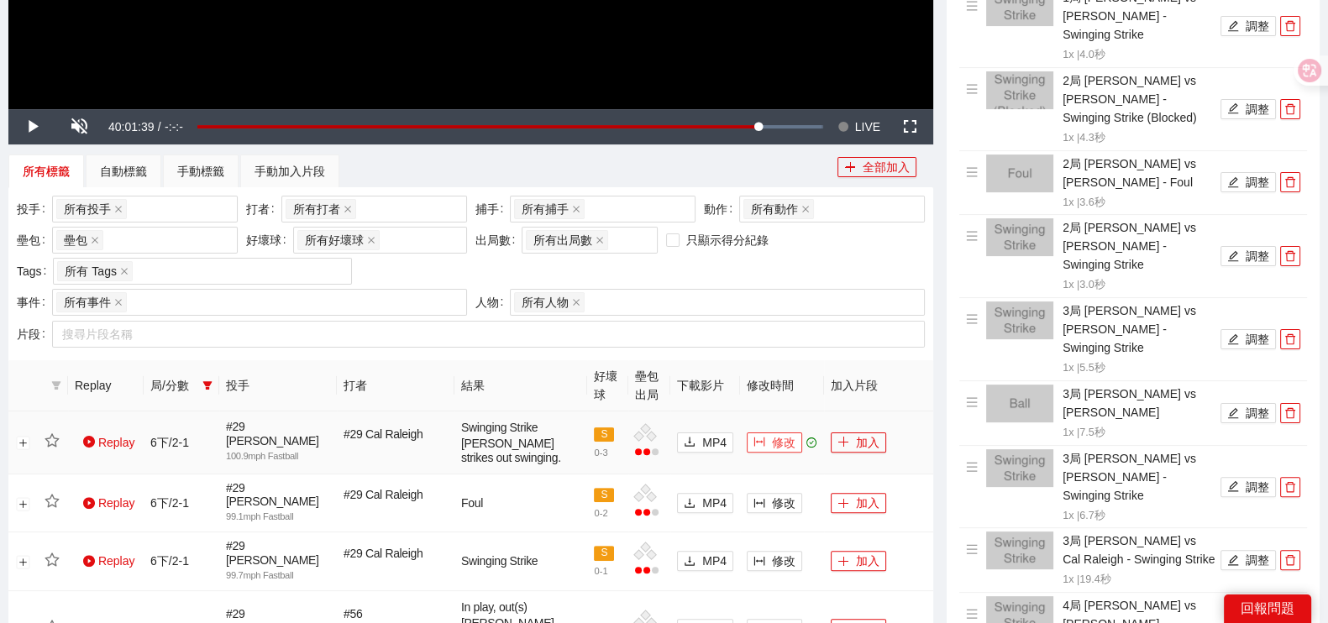
click at [785, 442] on span "修改" at bounding box center [784, 442] width 24 height 18
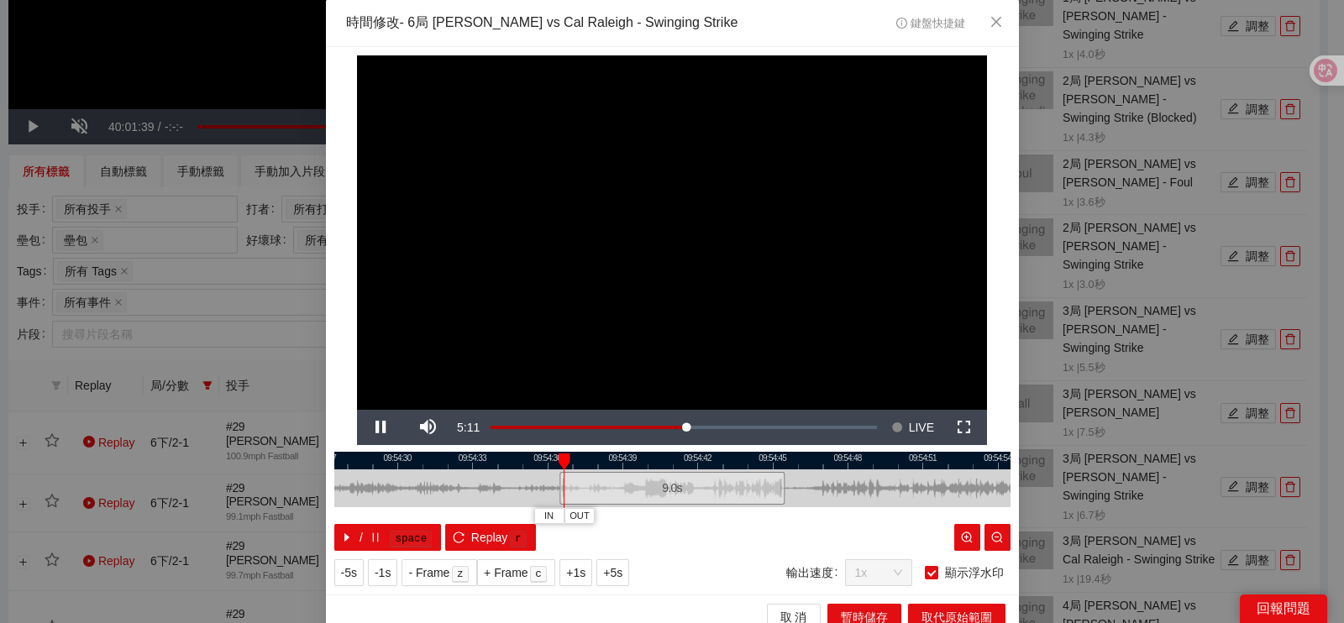
click at [772, 462] on div at bounding box center [672, 461] width 676 height 18
drag, startPoint x: 418, startPoint y: 489, endPoint x: 376, endPoint y: 493, distance: 41.4
click at [379, 493] on div at bounding box center [592, 489] width 676 height 38
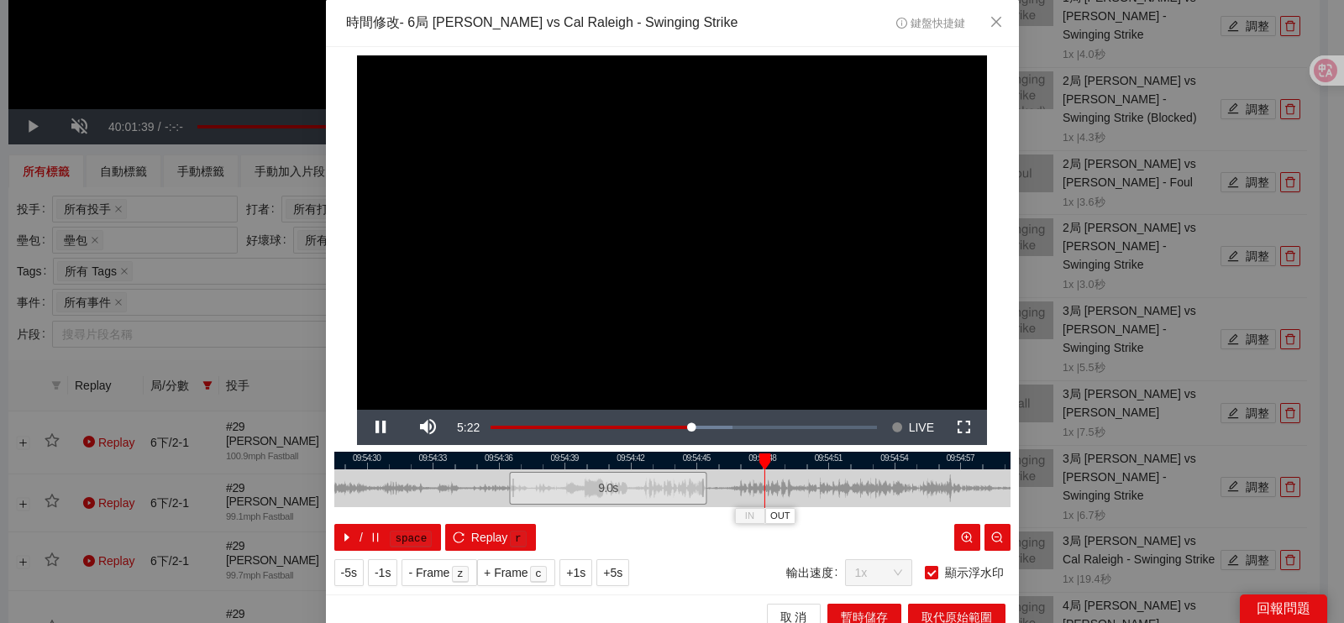
scroll to position [15, 0]
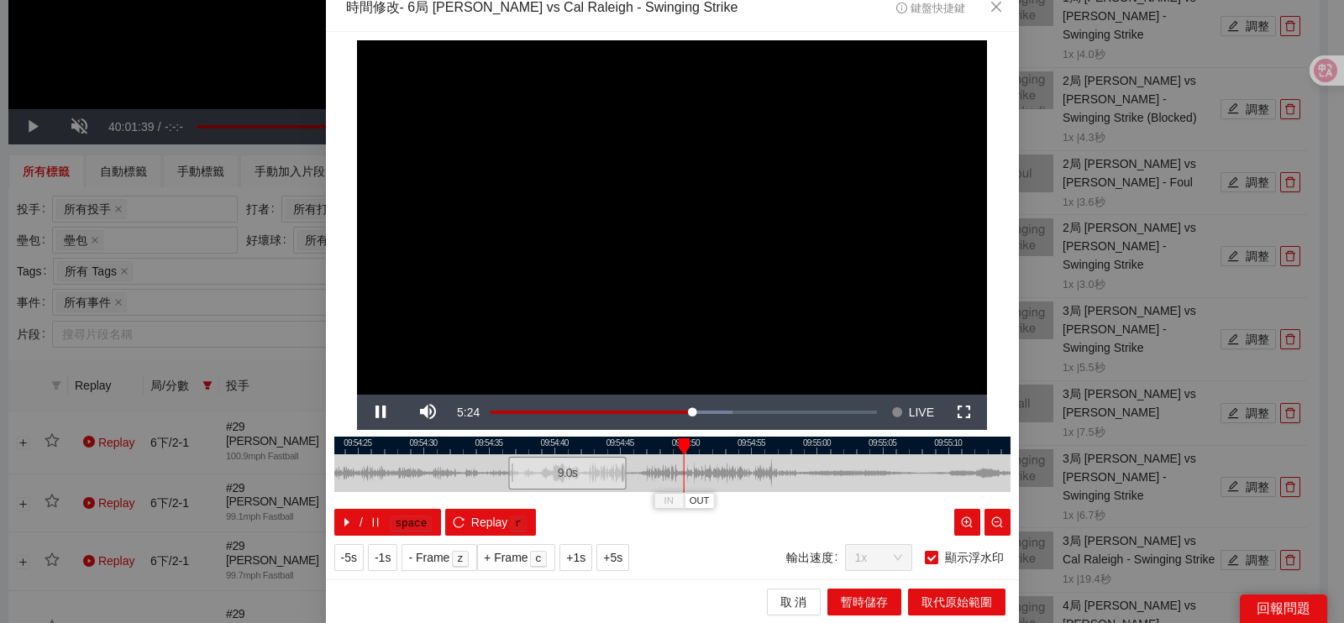
drag, startPoint x: 871, startPoint y: 466, endPoint x: 764, endPoint y: 476, distance: 108.0
click at [764, 476] on div at bounding box center [540, 473] width 676 height 38
click at [791, 507] on span "OUT" at bounding box center [800, 501] width 20 height 15
click at [827, 497] on span "OUT" at bounding box center [829, 501] width 20 height 15
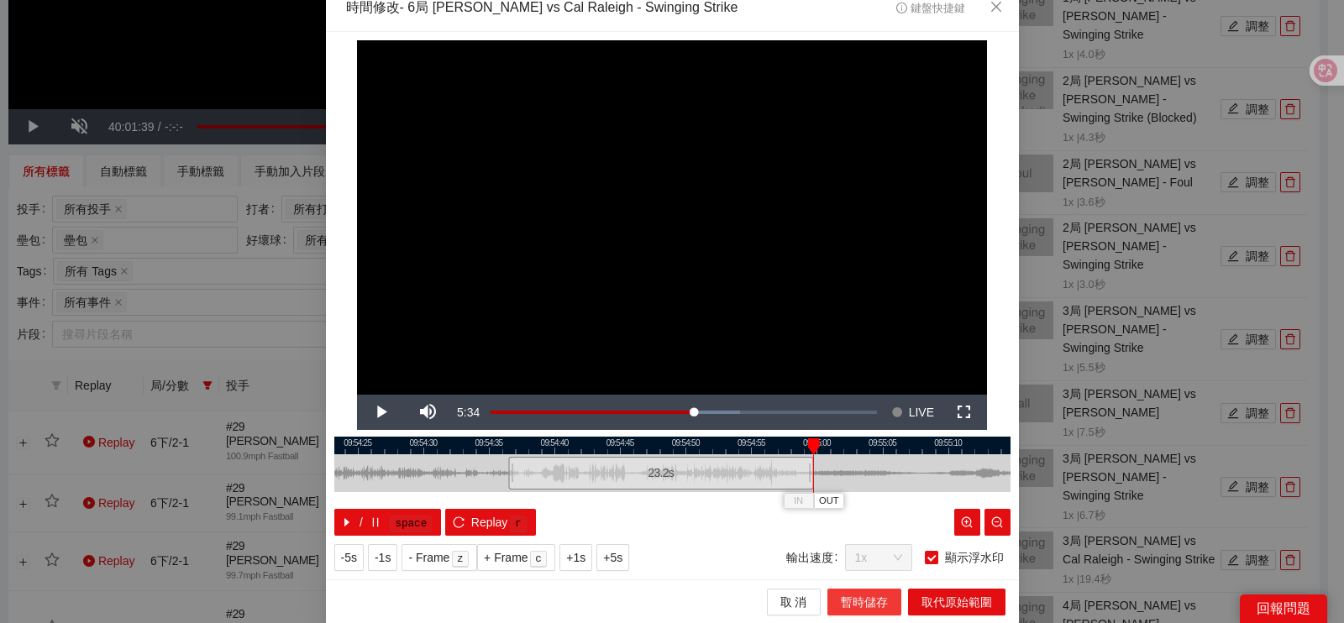
click at [851, 602] on span "暫時儲存" at bounding box center [864, 602] width 47 height 18
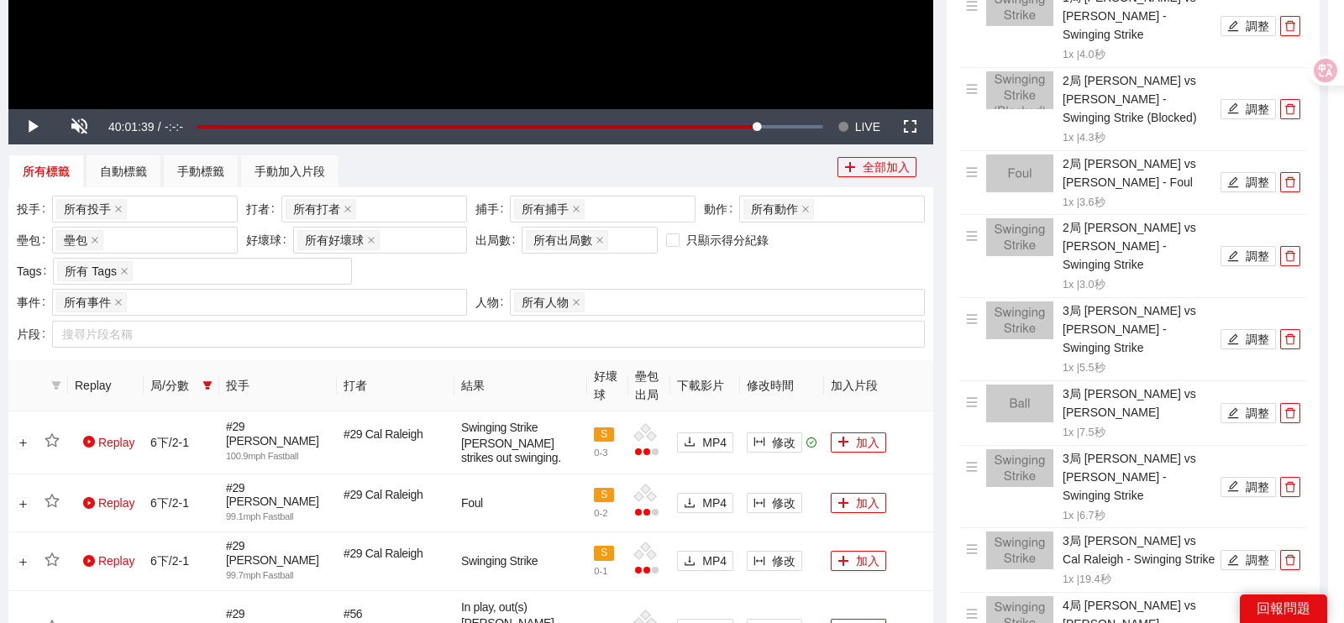
scroll to position [0, 0]
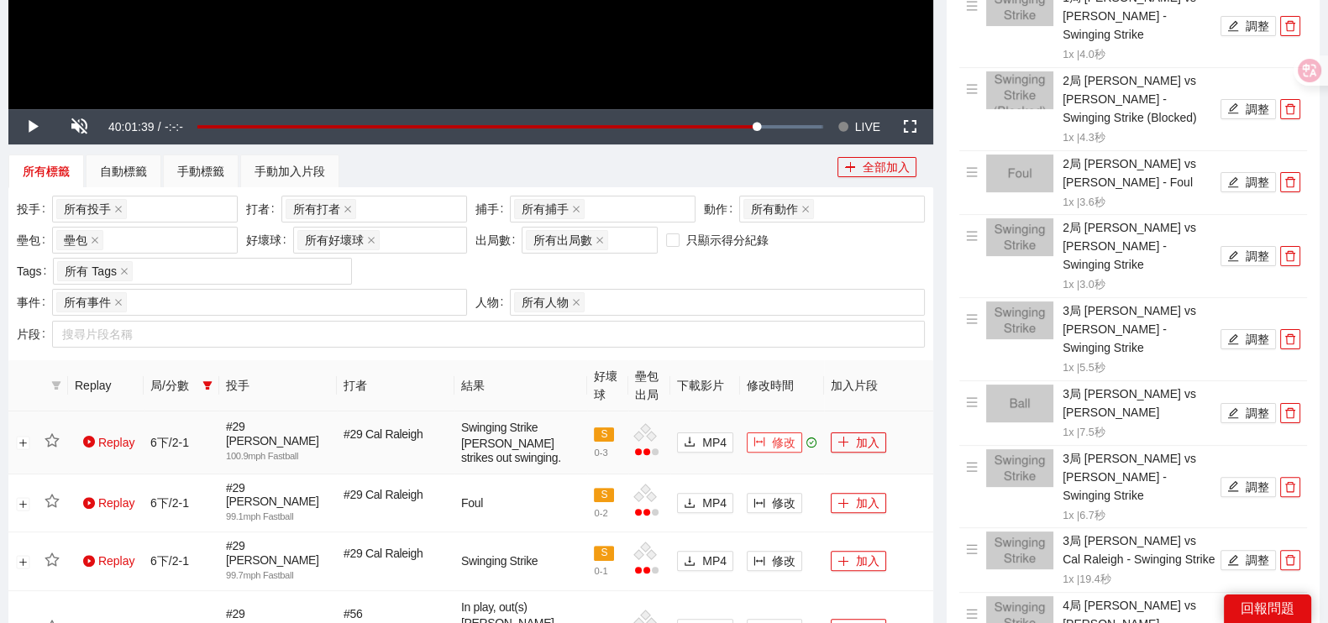
click at [787, 443] on span "修改" at bounding box center [784, 442] width 24 height 18
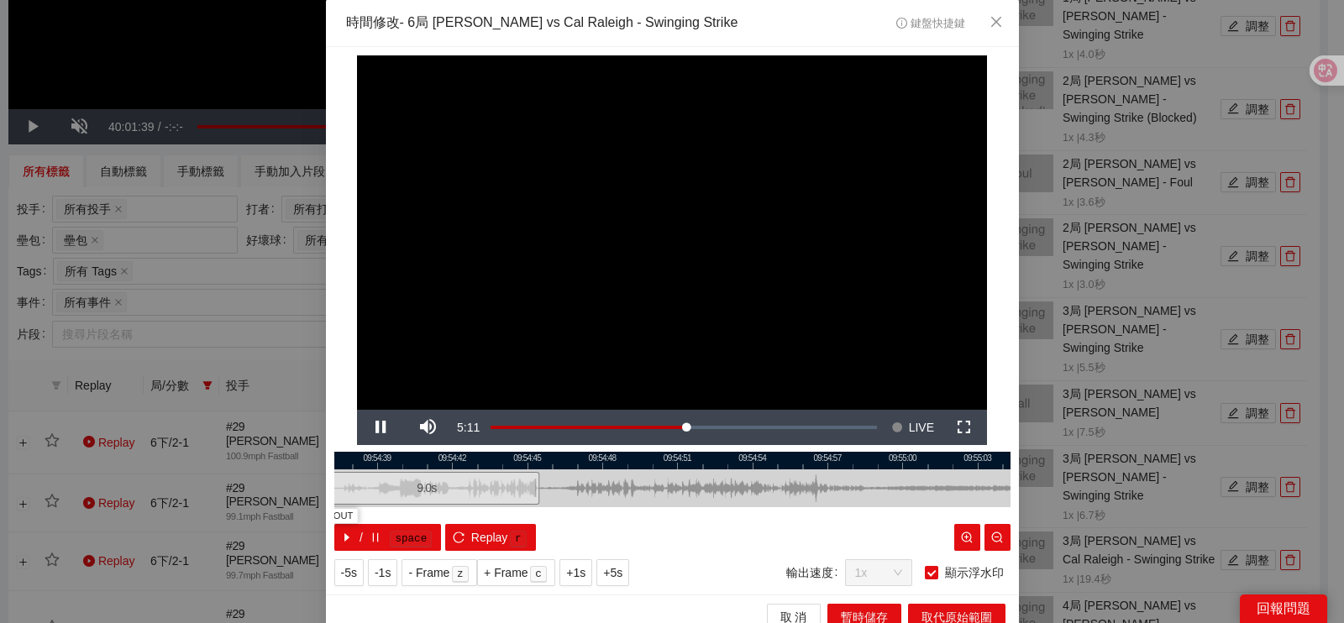
drag, startPoint x: 832, startPoint y: 490, endPoint x: 563, endPoint y: 493, distance: 269.7
click at [566, 499] on div at bounding box center [427, 489] width 676 height 38
click at [809, 467] on div at bounding box center [672, 461] width 676 height 18
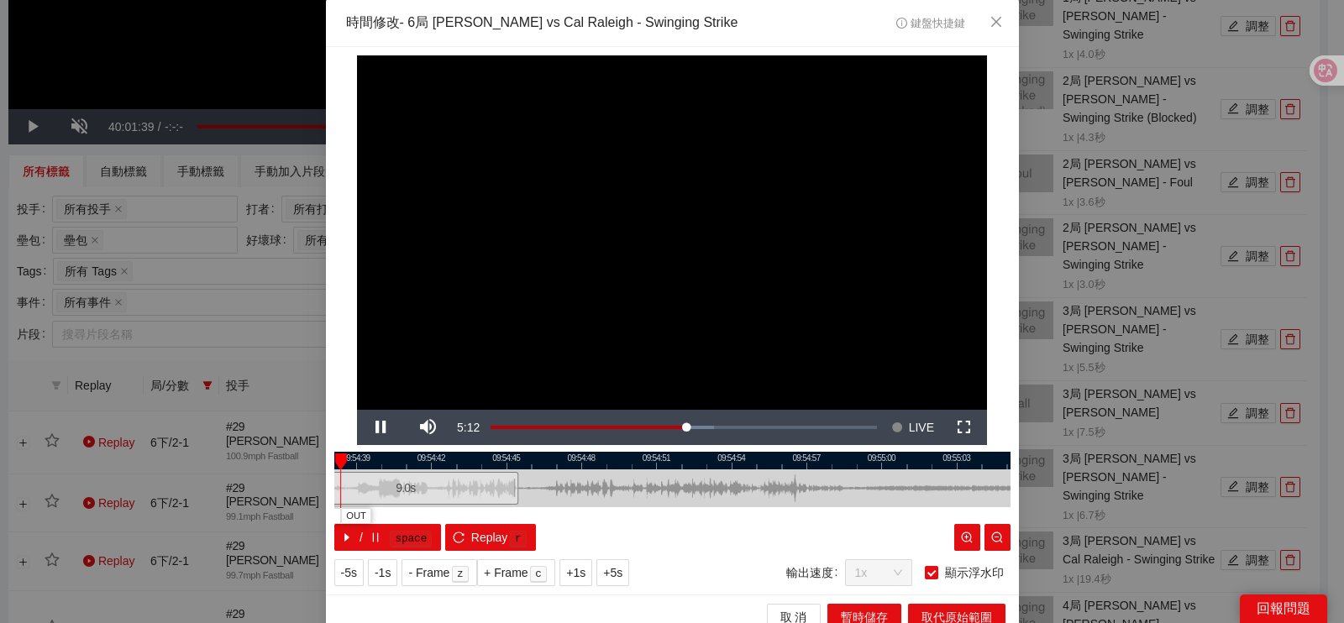
click at [802, 465] on div at bounding box center [672, 461] width 676 height 18
click at [872, 513] on span "OUT" at bounding box center [876, 516] width 20 height 15
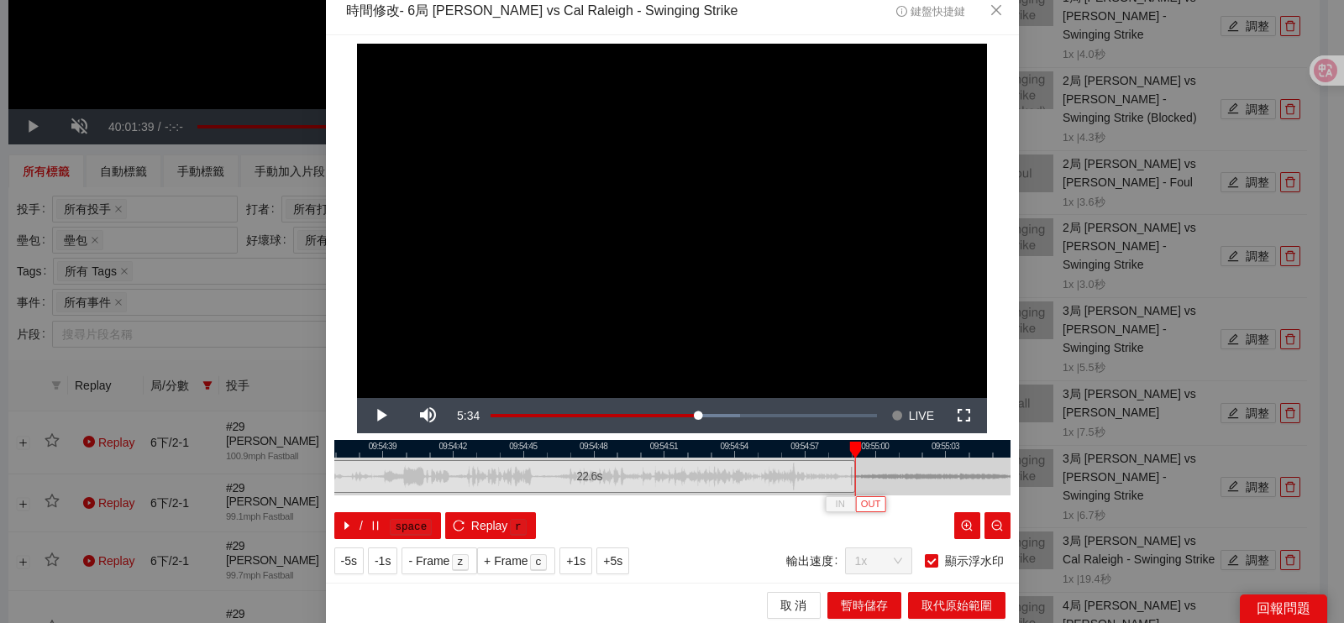
scroll to position [15, 0]
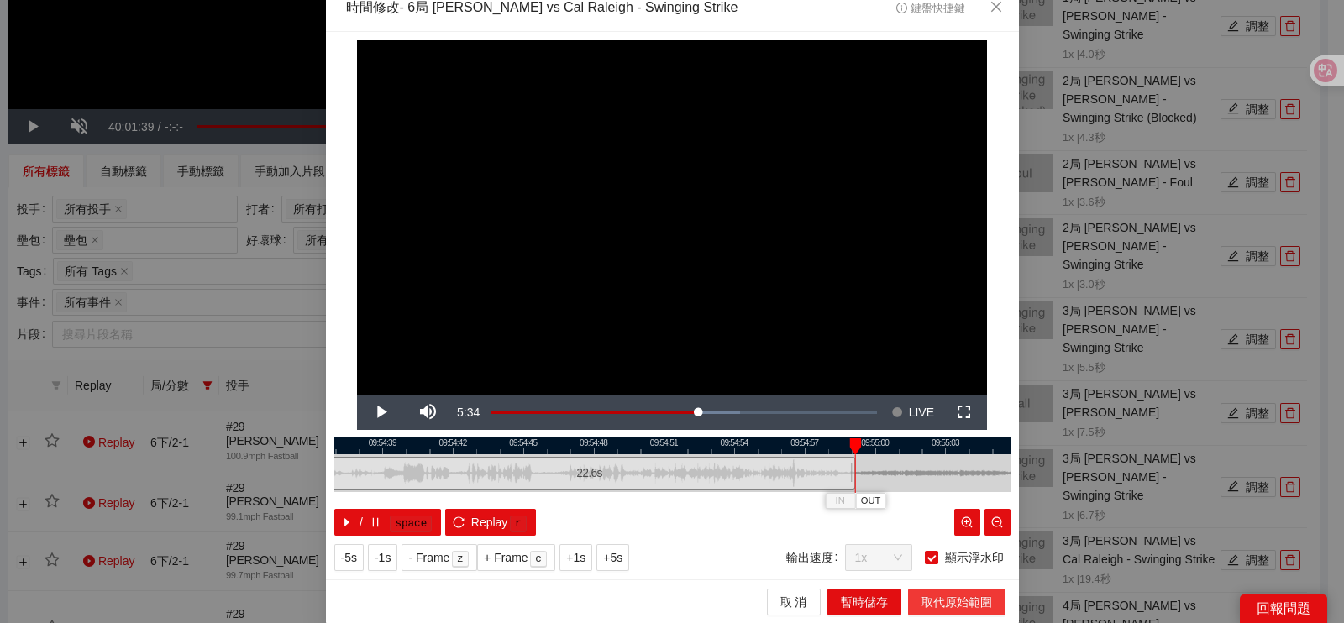
click at [927, 601] on span "取代原始範圍" at bounding box center [957, 602] width 71 height 18
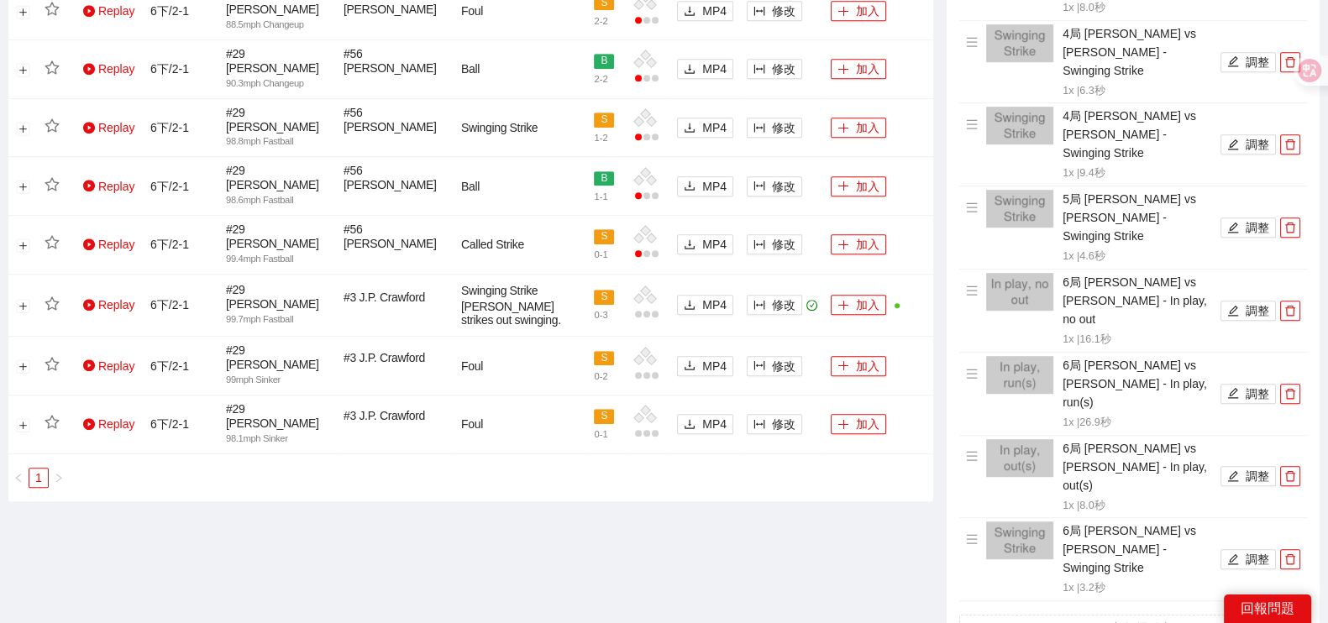
scroll to position [869, 0]
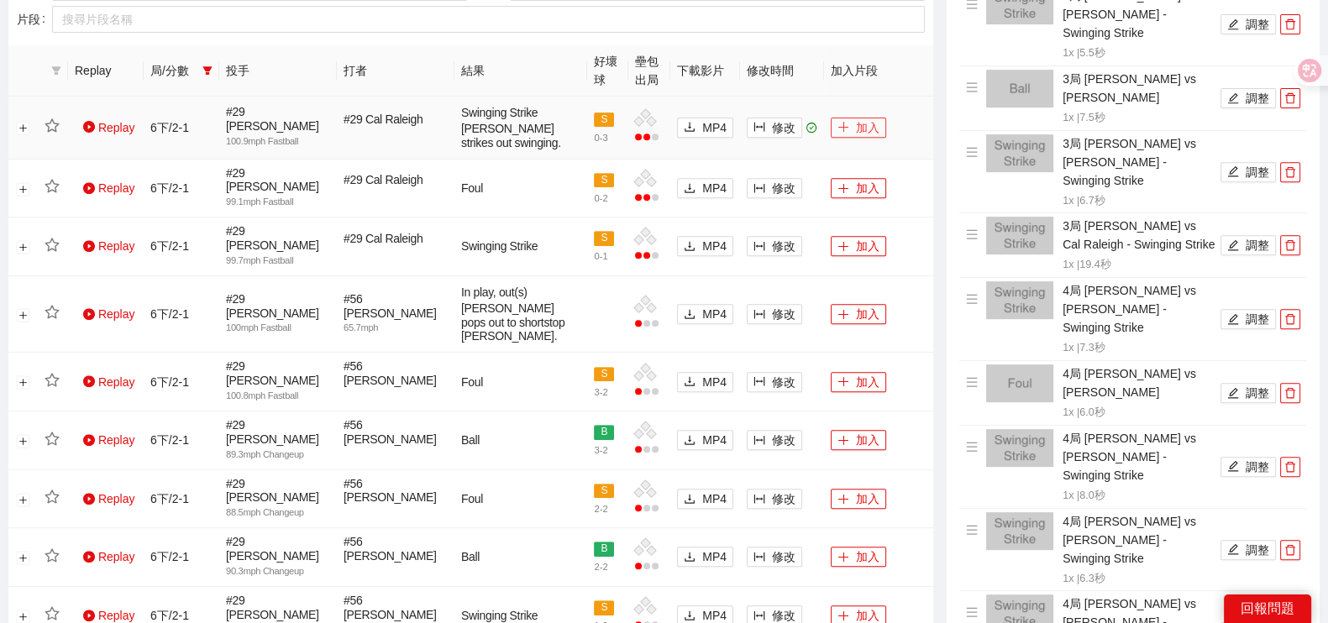
click at [838, 122] on icon "plus" at bounding box center [844, 127] width 12 height 12
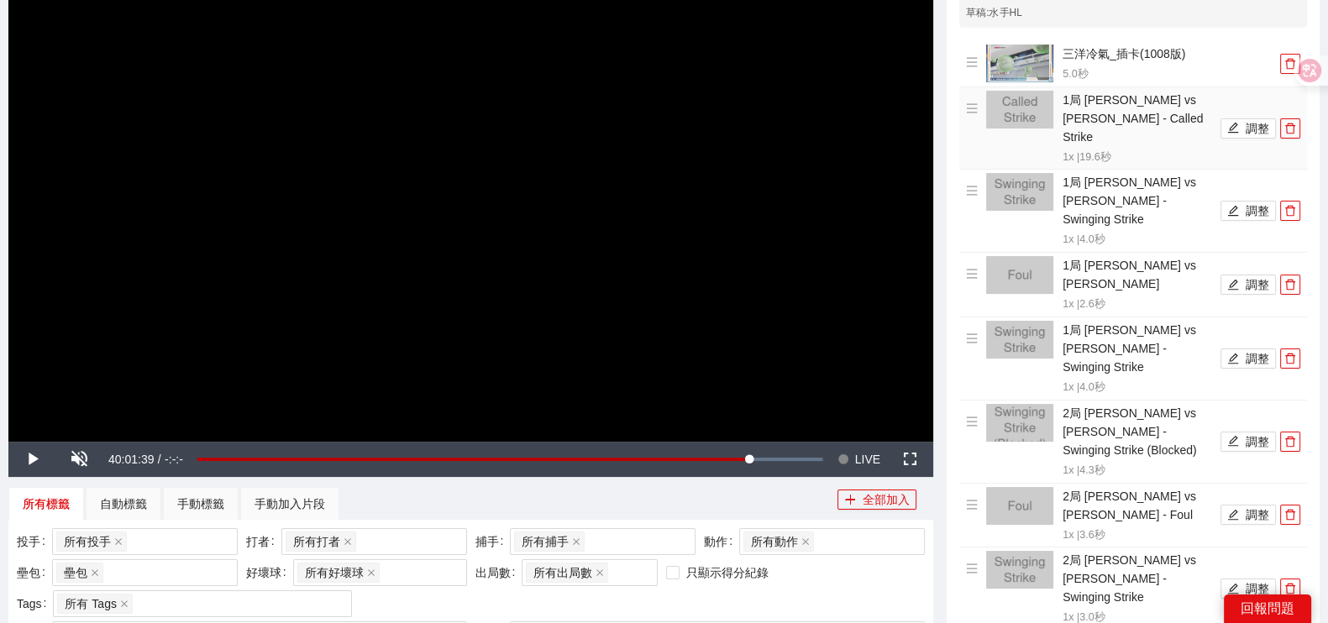
scroll to position [0, 0]
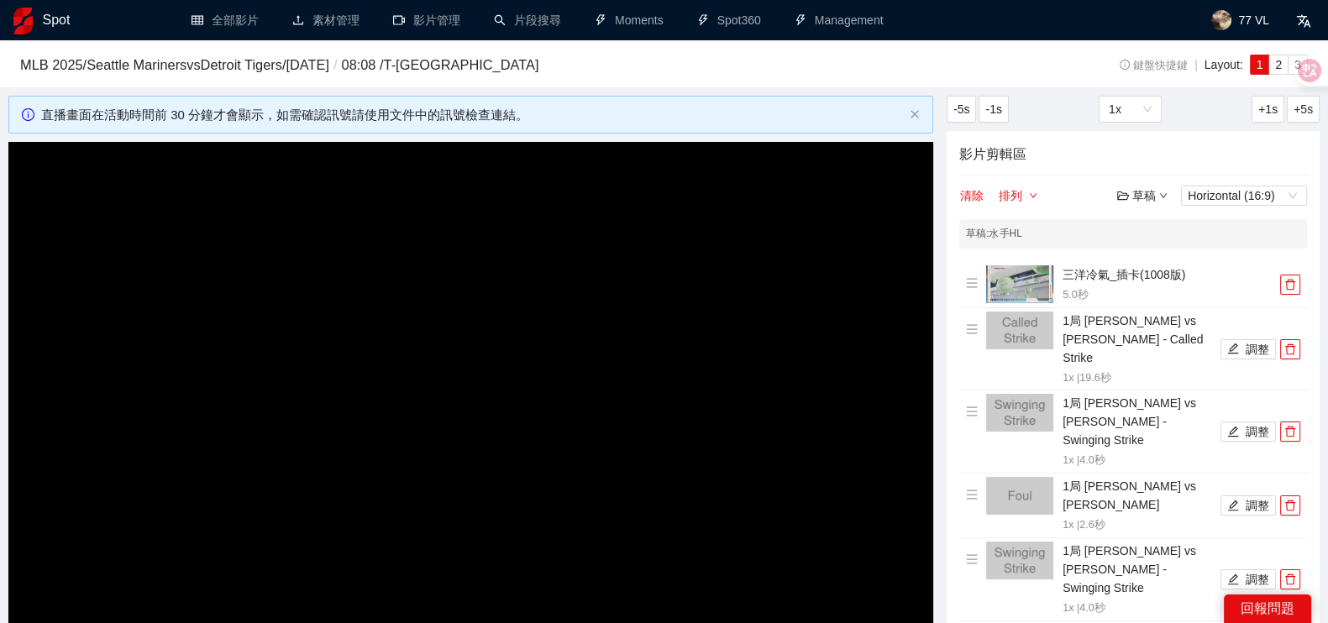
click at [1146, 193] on div "草稿" at bounding box center [1142, 195] width 50 height 18
click at [1130, 251] on link "儲存" at bounding box center [1146, 257] width 39 height 13
click at [1142, 192] on div "草稿" at bounding box center [1142, 195] width 50 height 18
click at [1140, 219] on link "開啟" at bounding box center [1146, 223] width 39 height 13
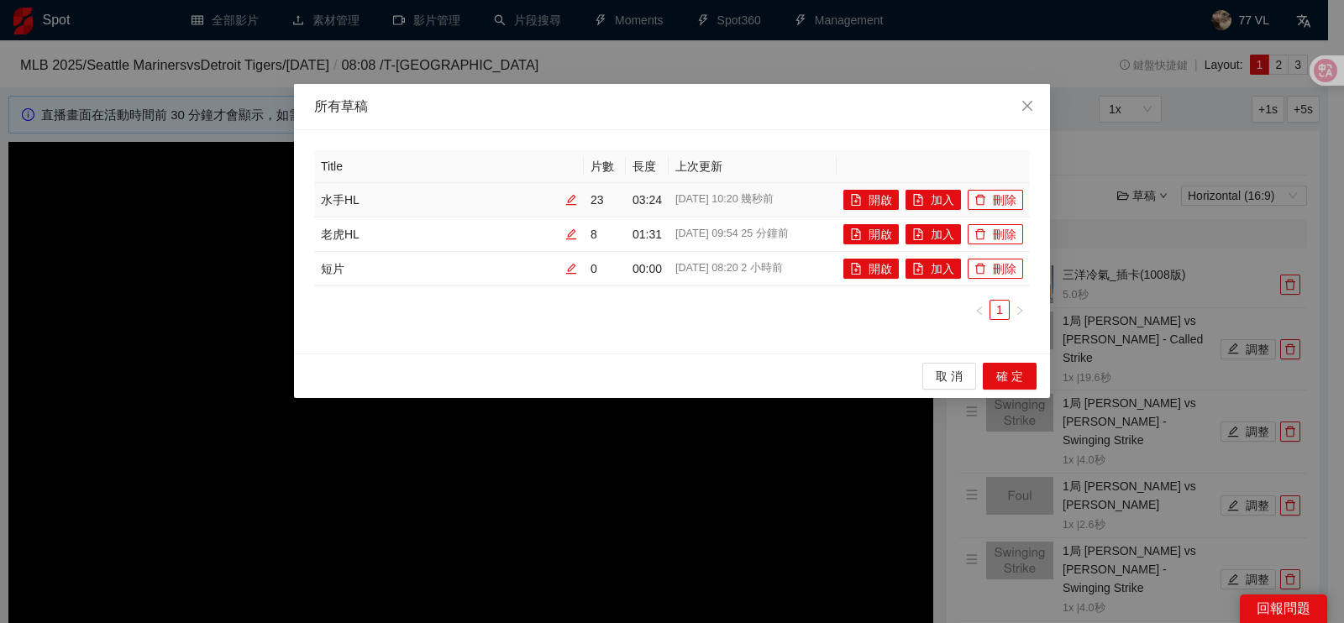
click at [343, 203] on div "水手HL" at bounding box center [449, 200] width 256 height 18
click at [575, 201] on icon "edit" at bounding box center [571, 200] width 12 height 12
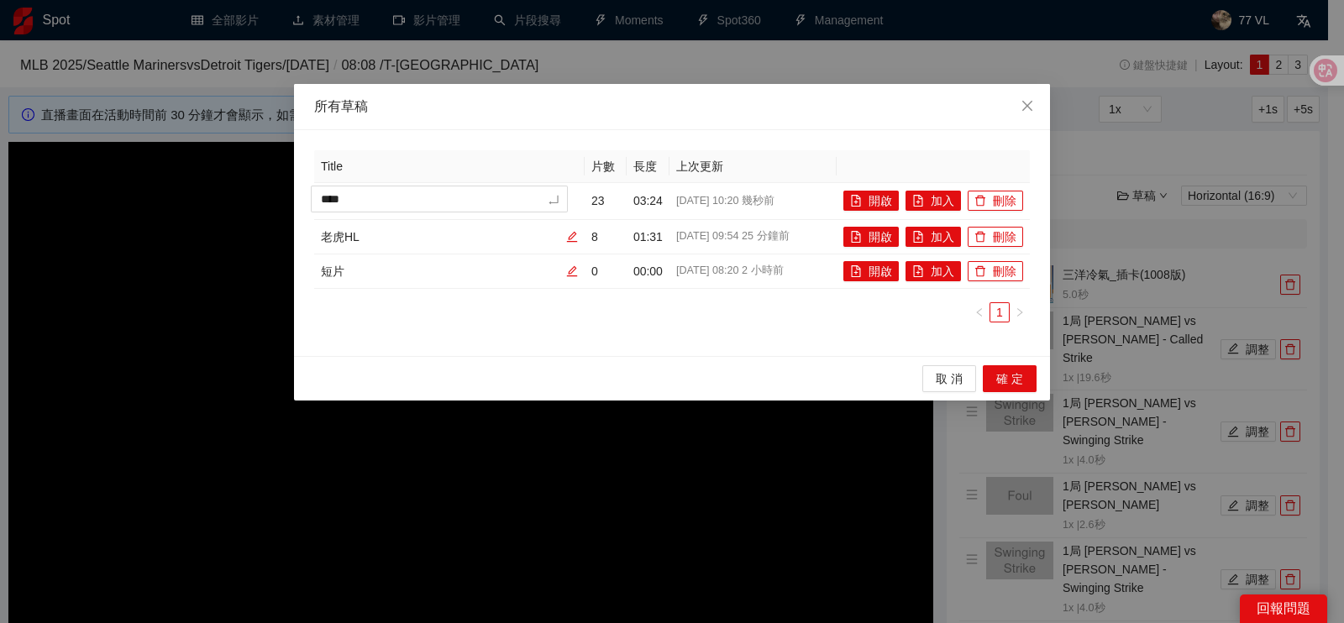
drag, startPoint x: 344, startPoint y: 201, endPoint x: 221, endPoint y: 182, distance: 124.0
click at [216, 197] on div "所有草稿 Title 片數 長度 上次更新 **** 23 03:24 [DATE] 10:20 幾秒前 開啟 加入 刪除 老虎HL 8 01:31 [DAT…" at bounding box center [672, 311] width 1344 height 623
type textarea "***"
type textarea "****"
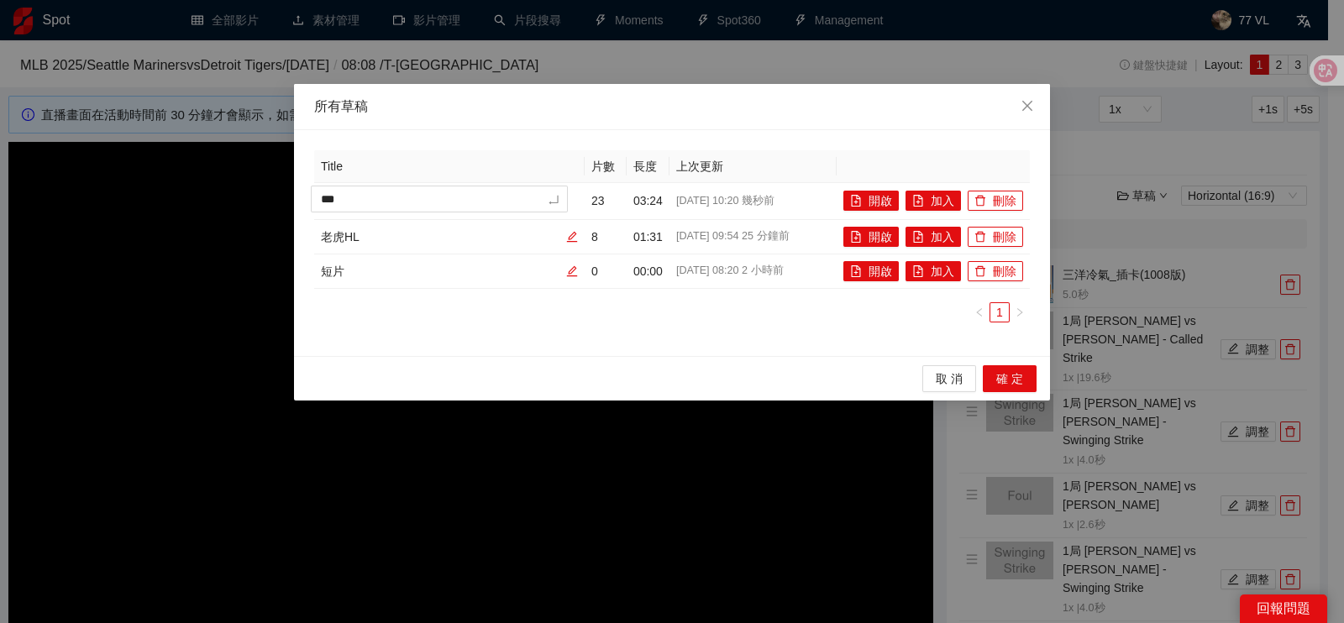
type textarea "****"
type textarea "***"
type textarea "****"
type textarea "*****"
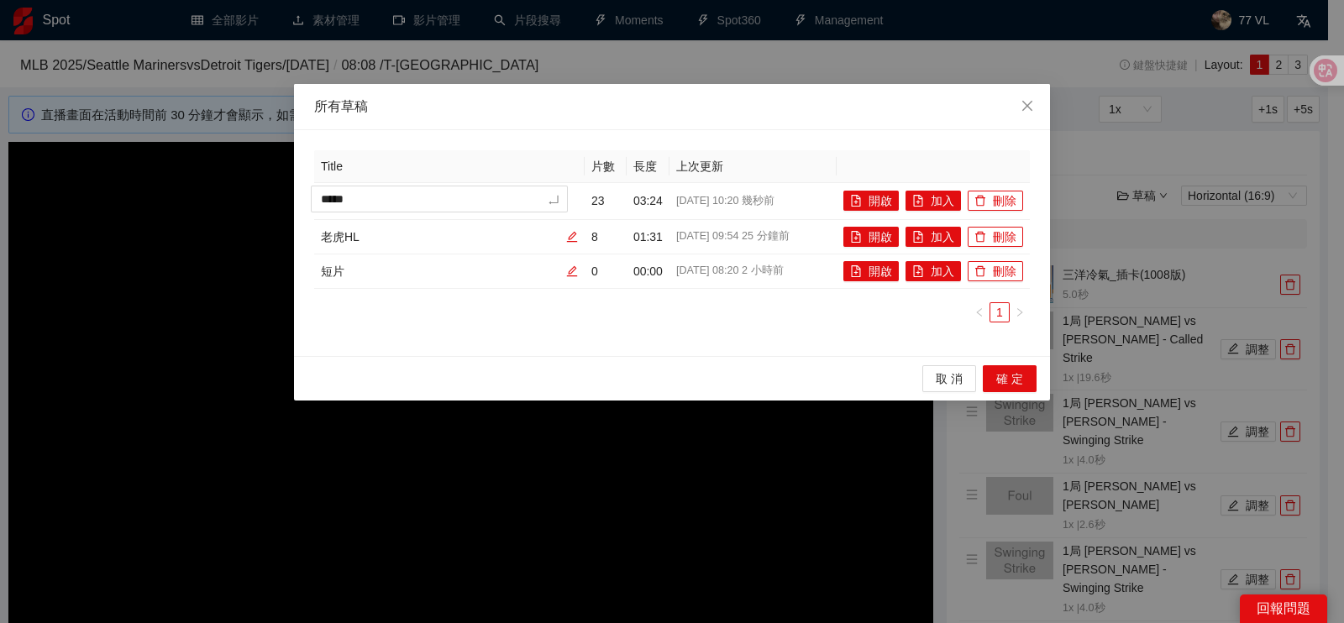
type textarea "****"
click at [559, 389] on div "取 消 確 定" at bounding box center [672, 378] width 756 height 45
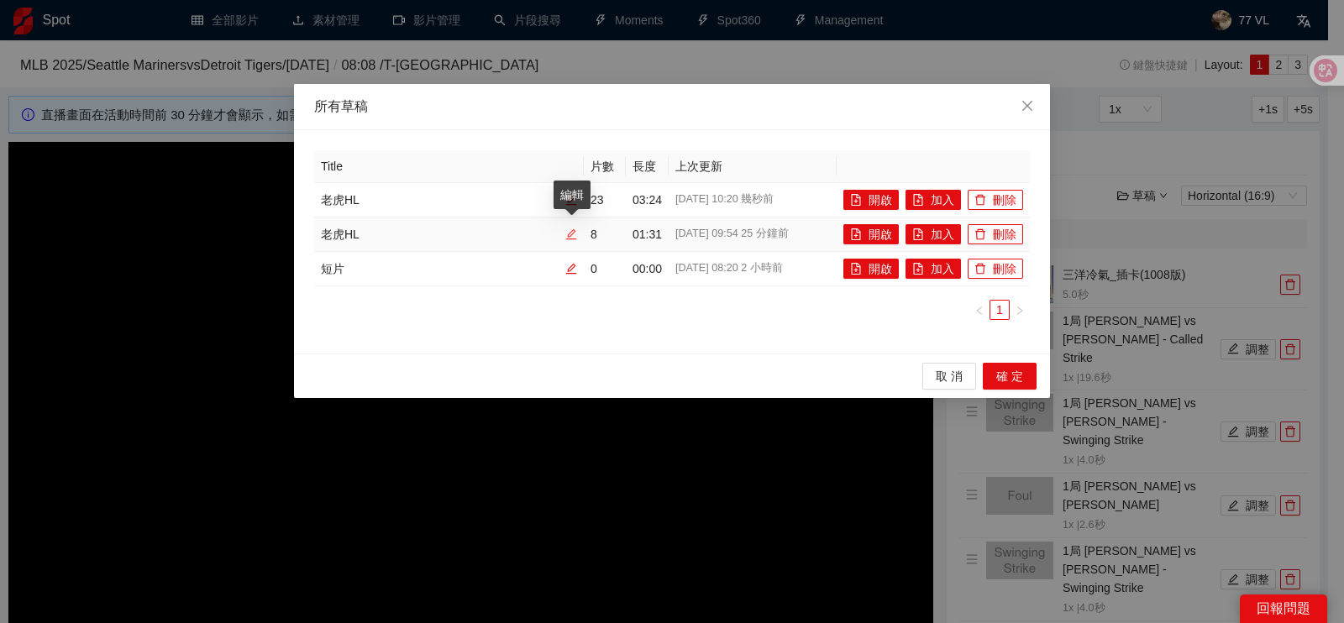
click at [571, 239] on icon "edit" at bounding box center [571, 234] width 11 height 11
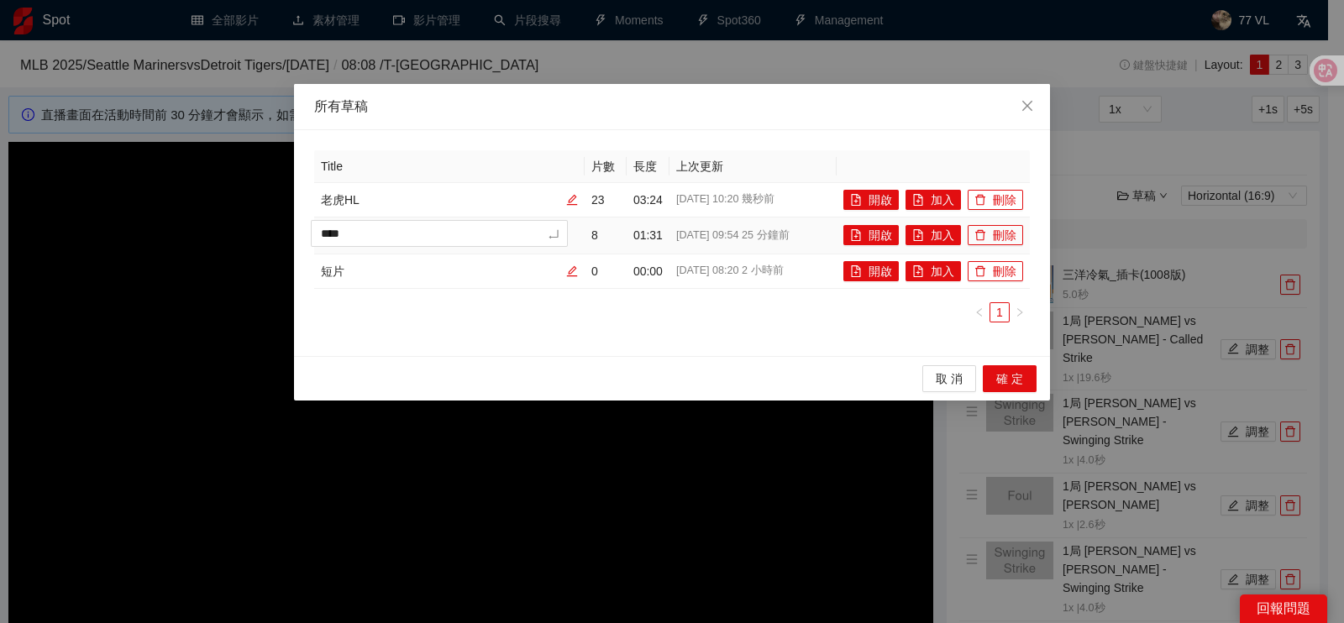
drag, startPoint x: 344, startPoint y: 231, endPoint x: 190, endPoint y: 251, distance: 155.9
click at [190, 251] on div "所有草稿 Title 片數 長度 上次更新 老虎HL 23 03:24 [DATE] 10:20 幾秒前 開啟 加入 刪除 **** 8 01:31 [DAT…" at bounding box center [672, 311] width 1344 height 623
type textarea "***"
type textarea "****"
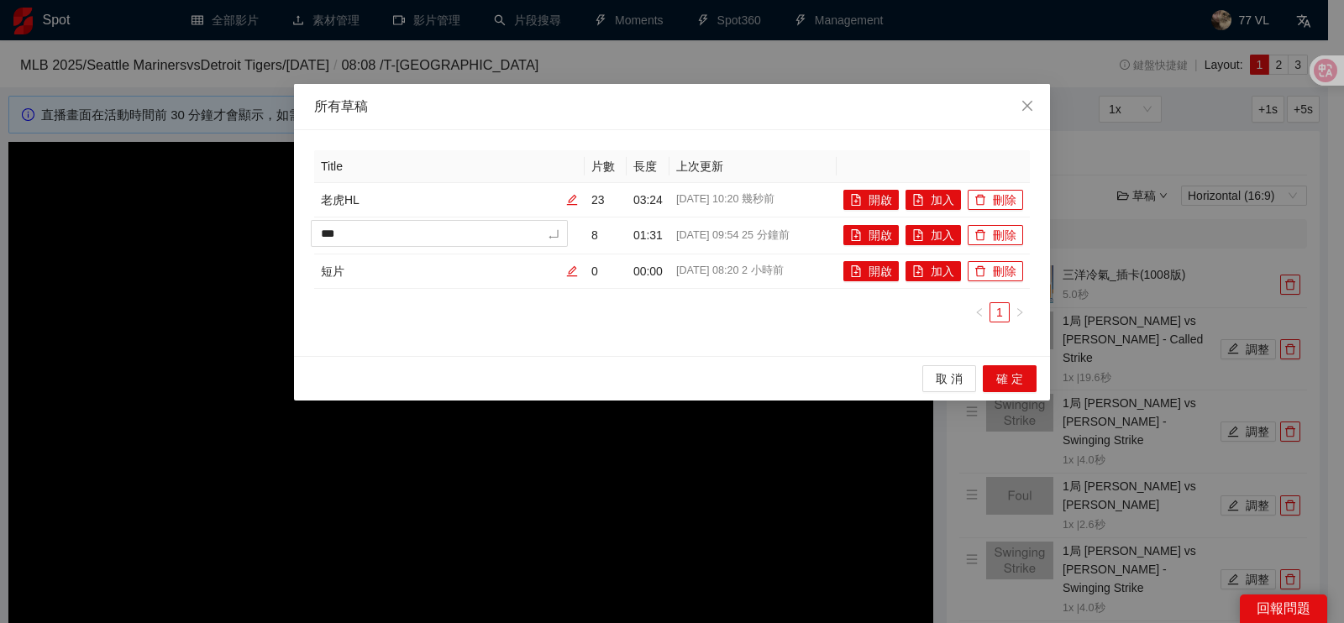
type textarea "****"
type textarea "*****"
type textarea "***"
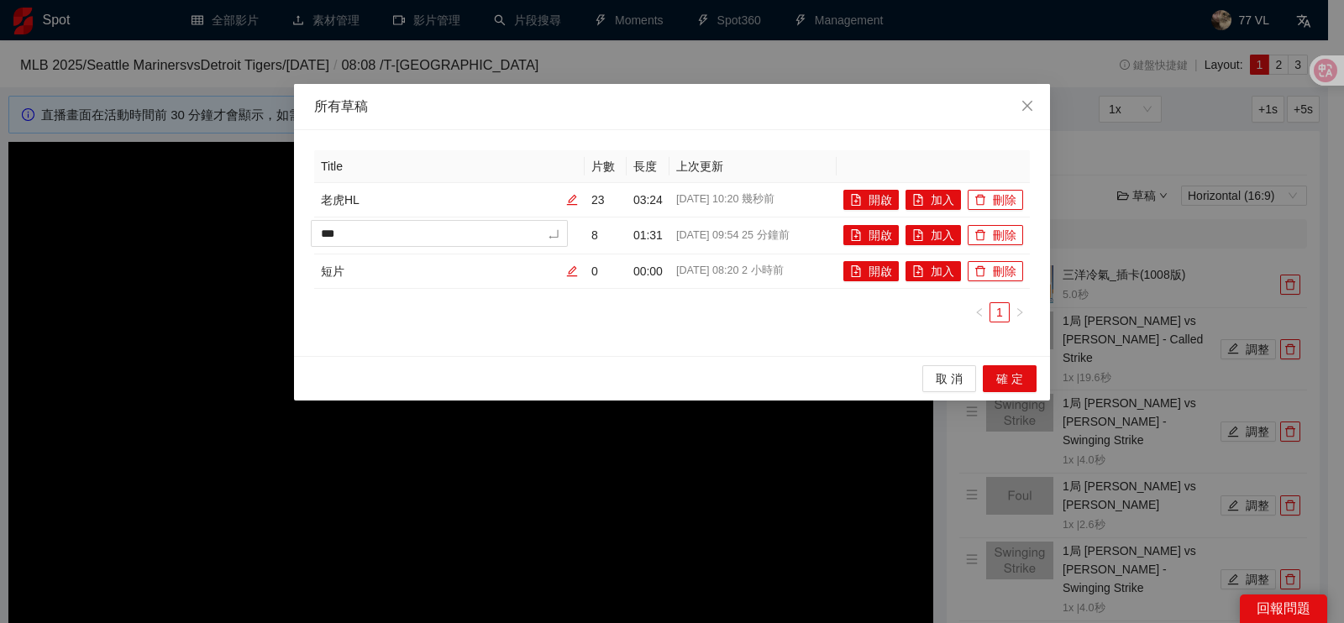
type textarea "****"
type textarea "*****"
type textarea "****"
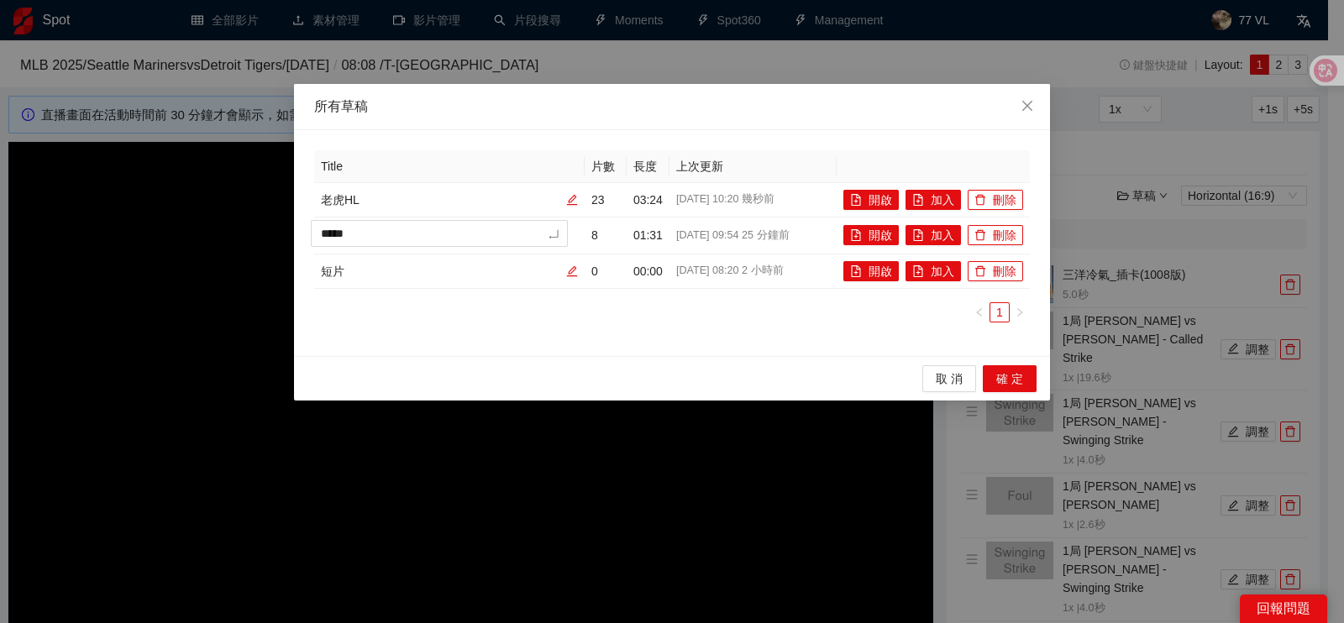
type textarea "****"
click at [500, 322] on div "Title 片數 長度 上次更新 老虎HL 23 03:24 [DATE] 10:20 幾秒前 開啟 加入 刪除 **** 8 01:31 [DATE] 09…" at bounding box center [672, 243] width 716 height 186
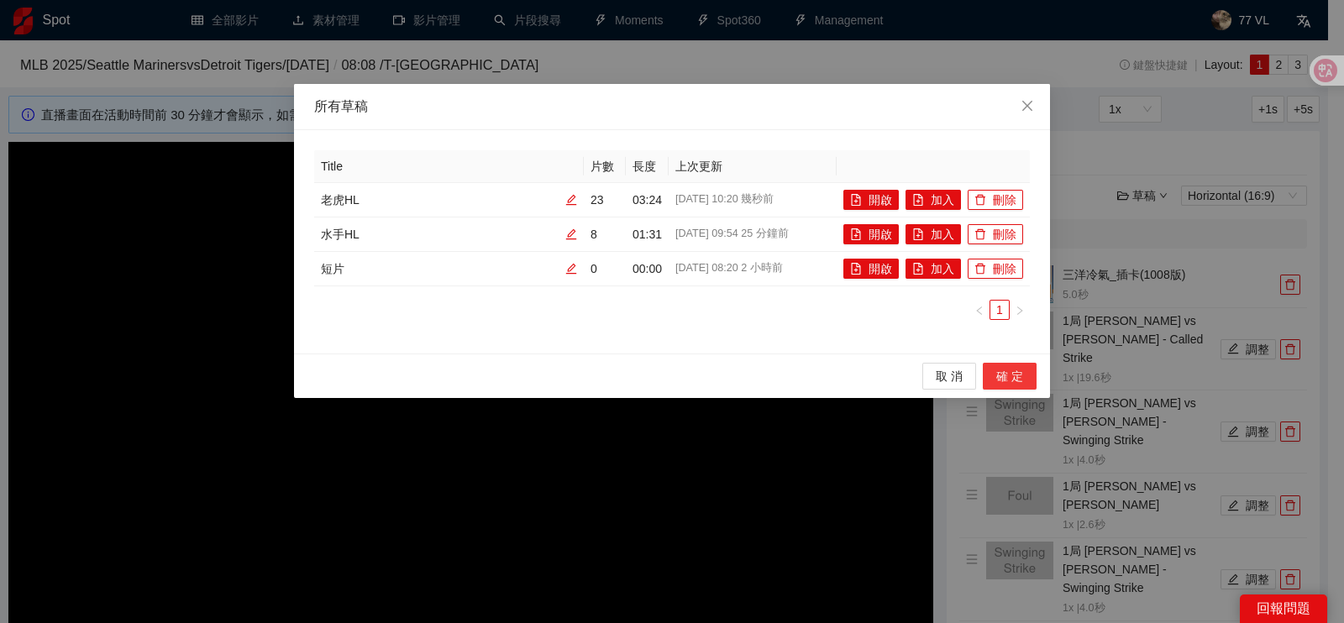
click at [996, 367] on span "確 定" at bounding box center [1009, 376] width 27 height 18
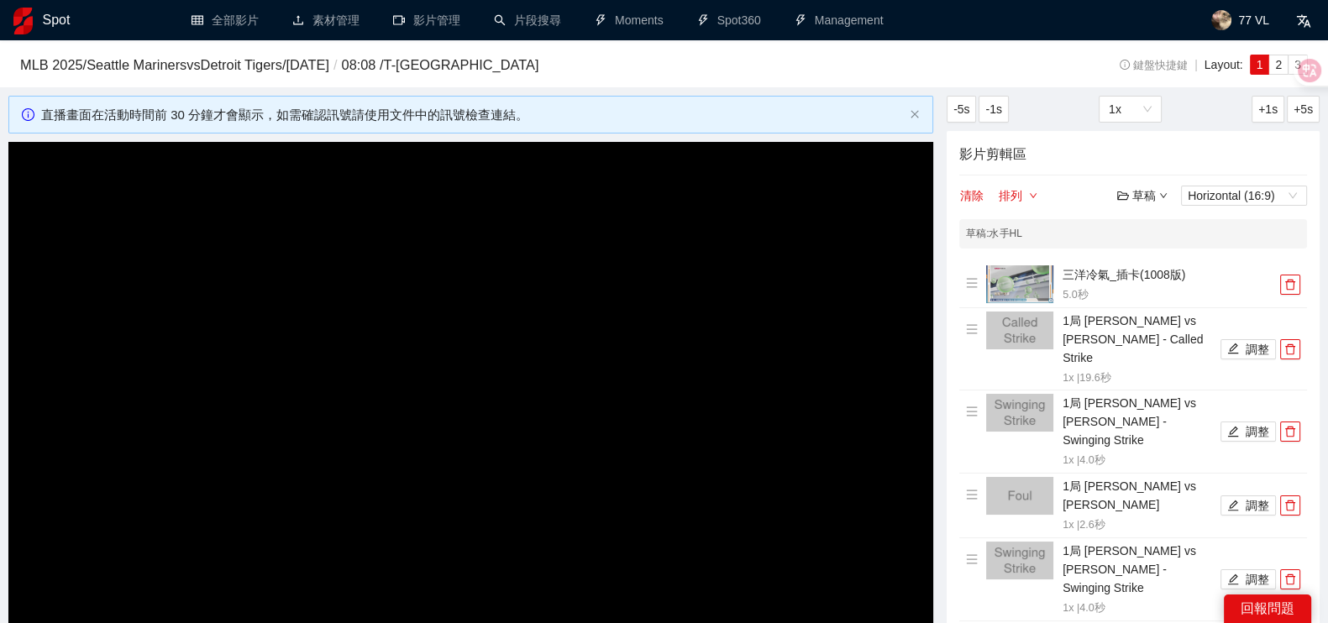
click at [1154, 186] on div "草稿" at bounding box center [1142, 195] width 50 height 18
click at [1146, 224] on link "開啟" at bounding box center [1146, 223] width 39 height 13
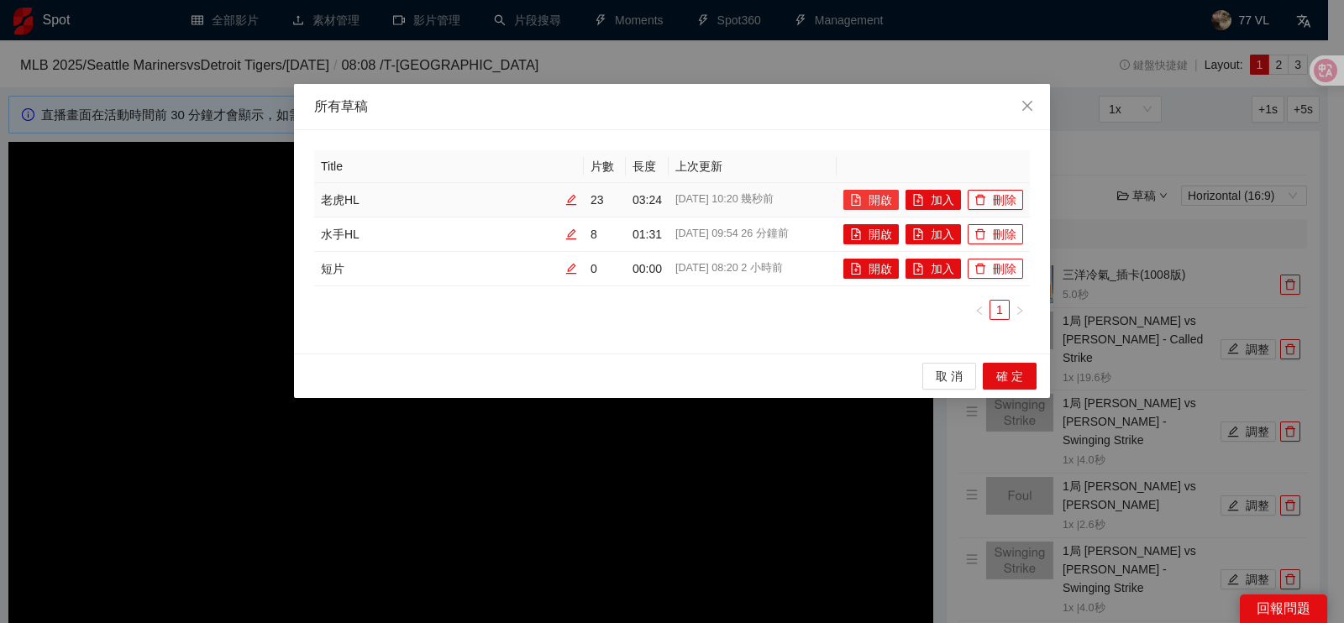
click at [861, 202] on icon "file-add" at bounding box center [856, 200] width 9 height 12
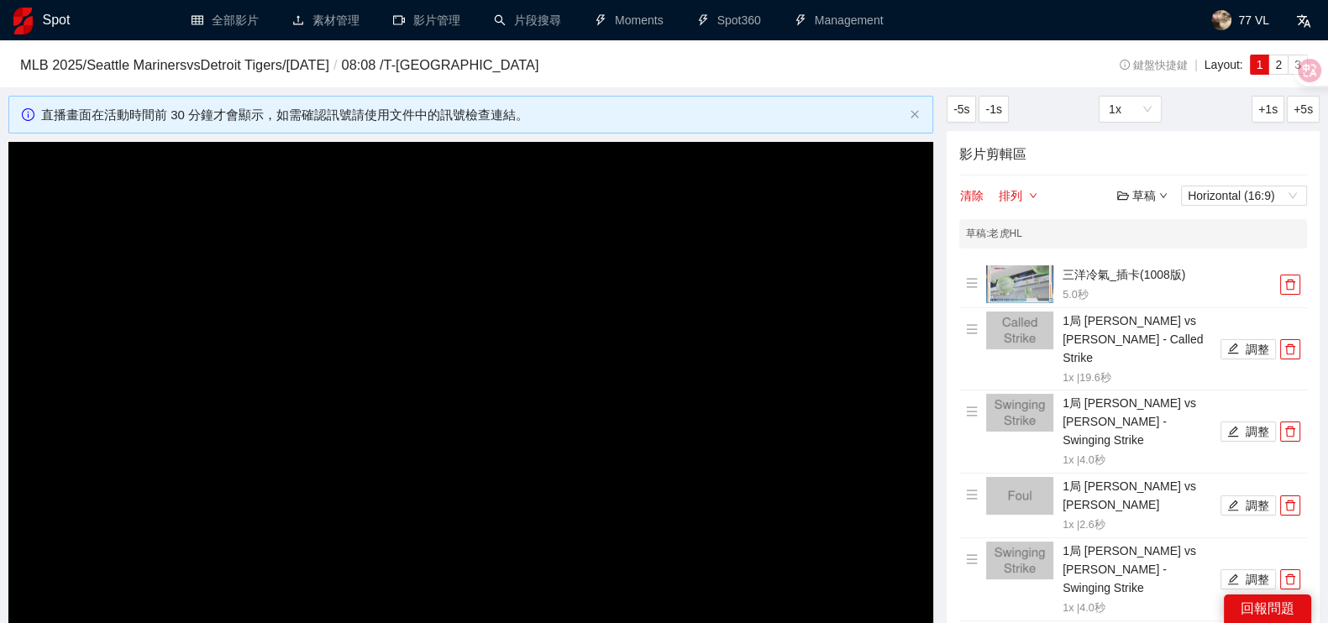
click at [1146, 195] on div "草稿" at bounding box center [1142, 195] width 50 height 18
click at [1147, 230] on link "開啟" at bounding box center [1146, 223] width 39 height 13
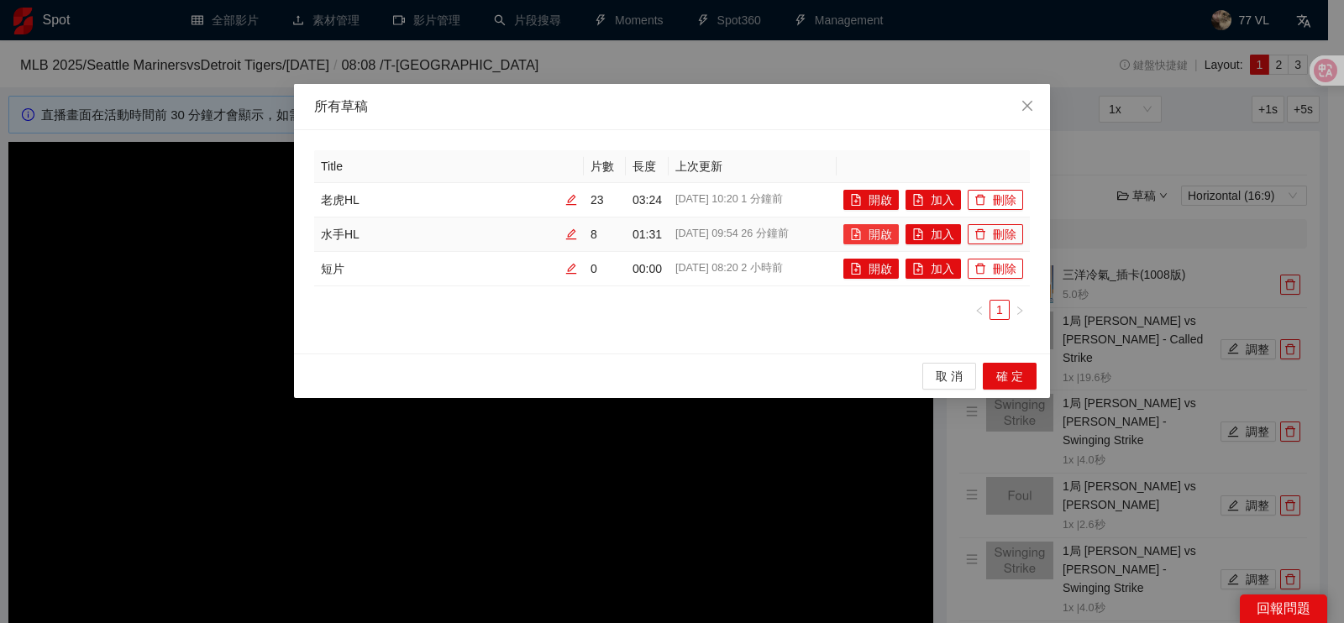
click at [881, 228] on button "開啟" at bounding box center [870, 234] width 55 height 20
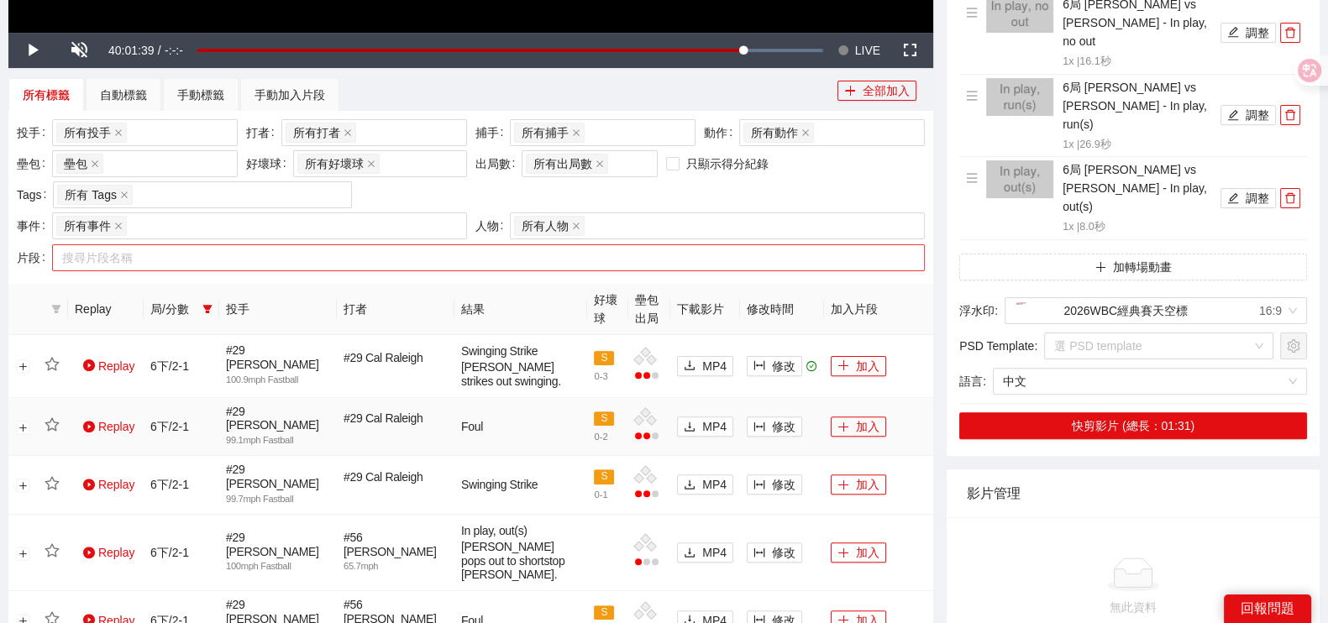
scroll to position [525, 0]
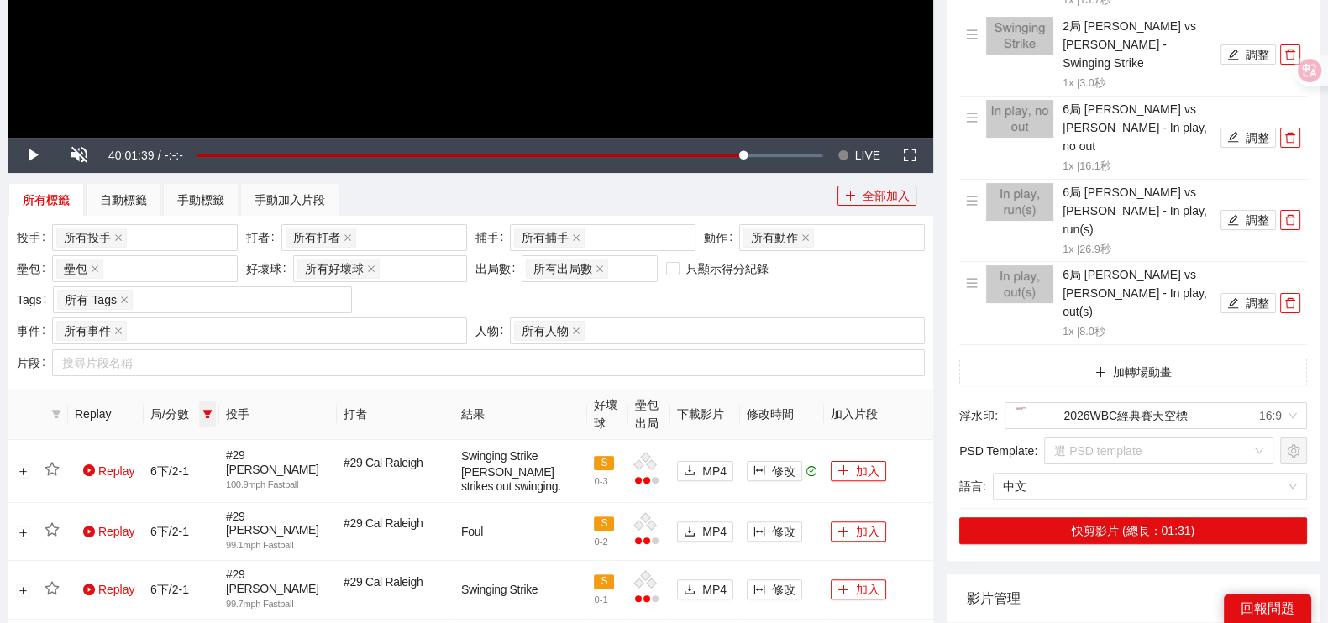
click at [202, 402] on span at bounding box center [207, 414] width 17 height 25
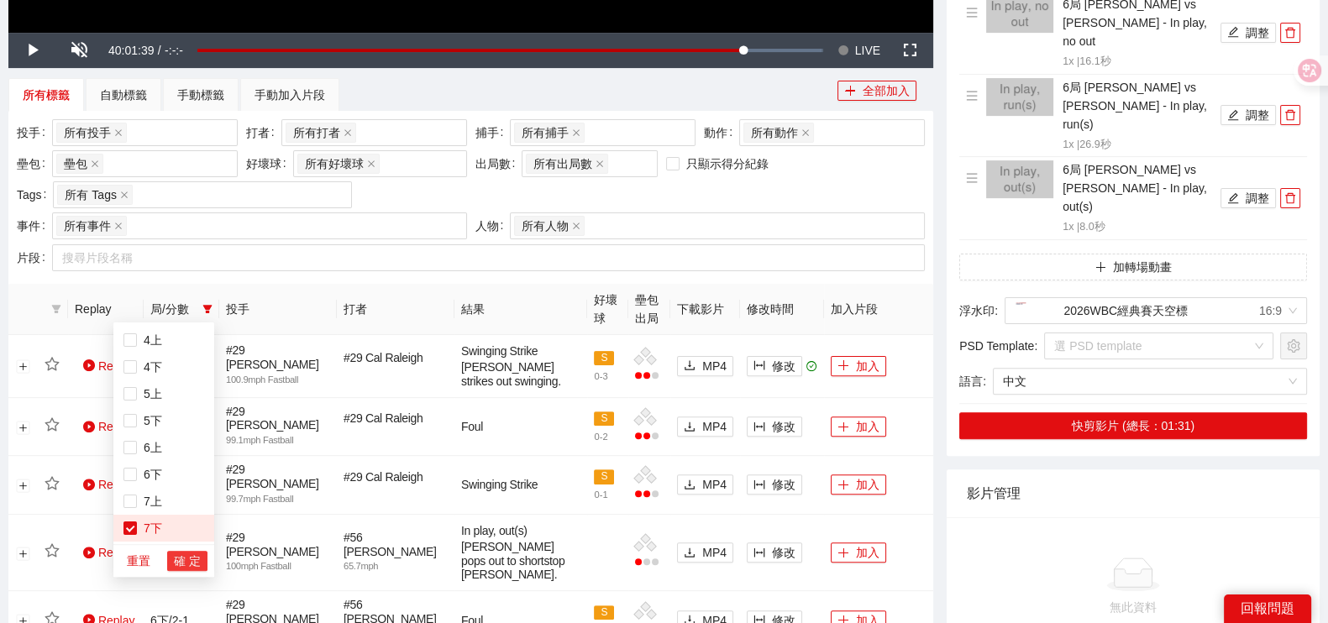
click at [181, 556] on span "確 定" at bounding box center [187, 561] width 27 height 18
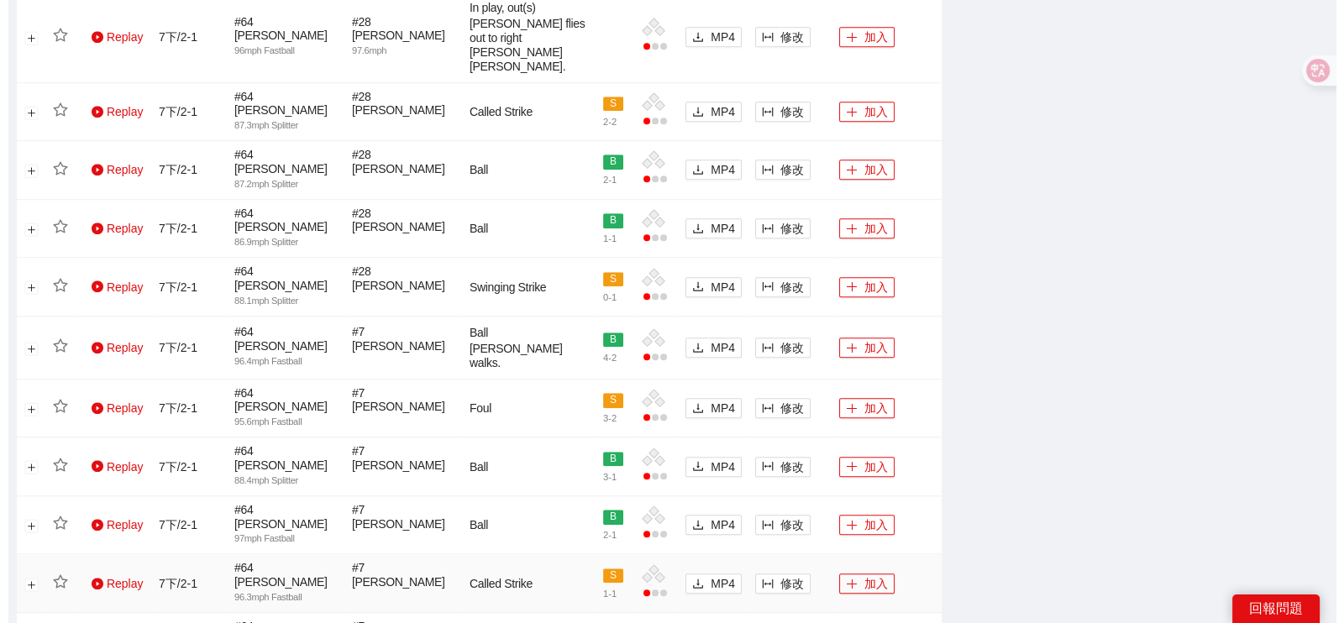
scroll to position [1559, 0]
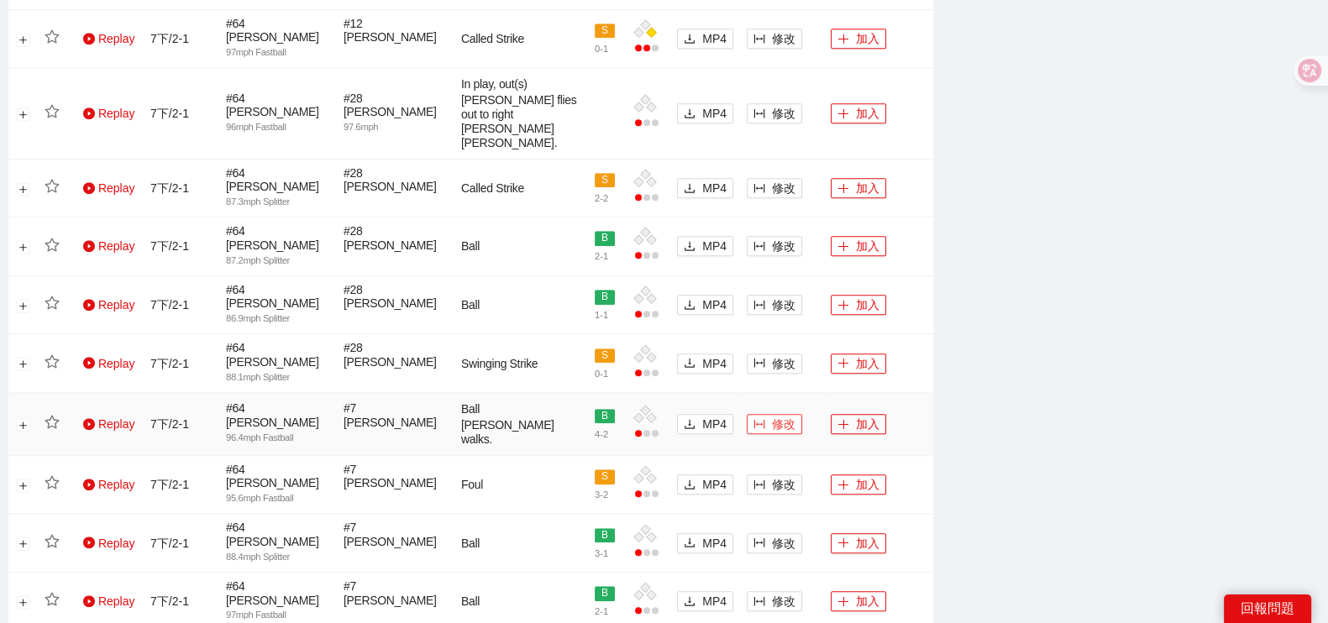
click at [785, 415] on span "修改" at bounding box center [784, 424] width 24 height 18
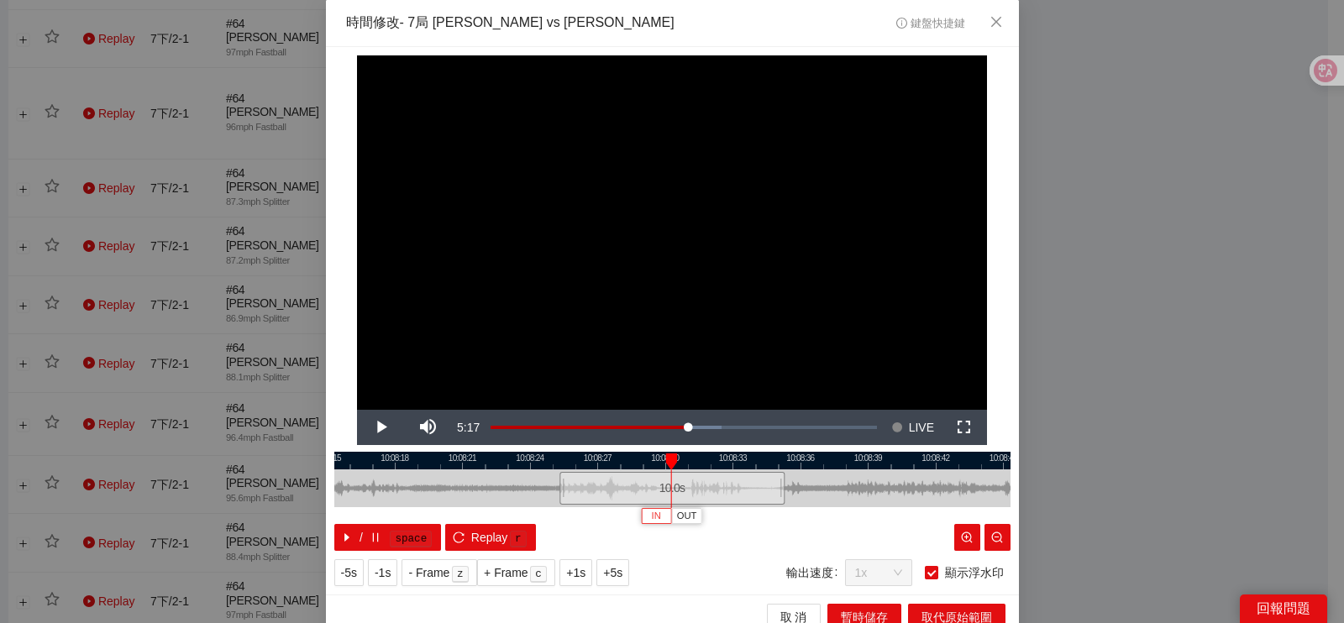
click at [652, 514] on span "IN" at bounding box center [656, 516] width 9 height 15
click at [677, 460] on div at bounding box center [672, 461] width 676 height 18
click at [665, 518] on span "IN" at bounding box center [669, 516] width 9 height 15
click at [378, 428] on span "Video Player" at bounding box center [380, 428] width 47 height 0
click at [357, 410] on button "Pause" at bounding box center [380, 427] width 47 height 35
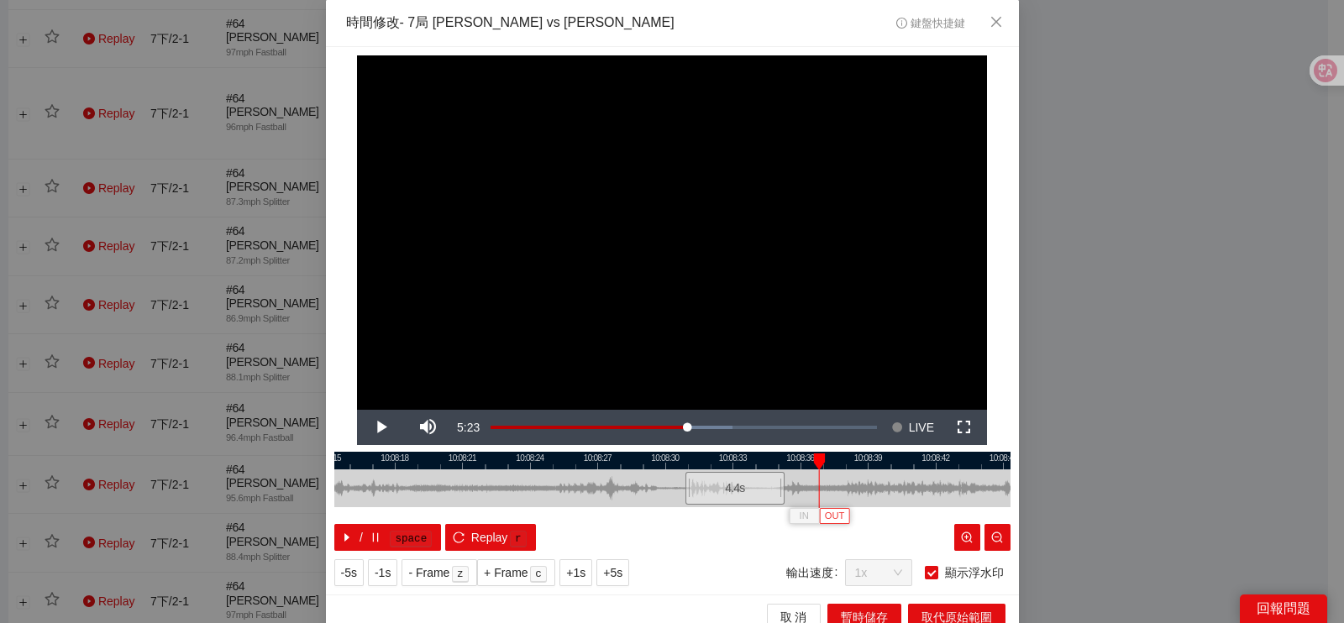
click at [834, 512] on span "OUT" at bounding box center [835, 516] width 20 height 15
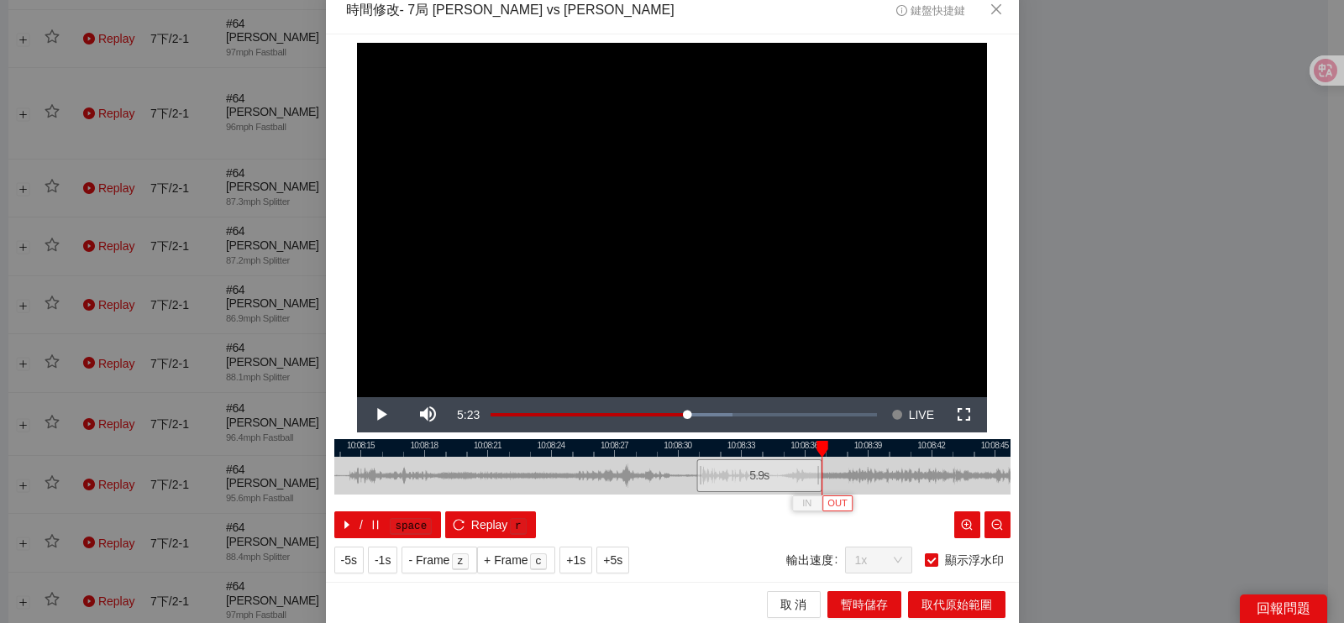
scroll to position [15, 0]
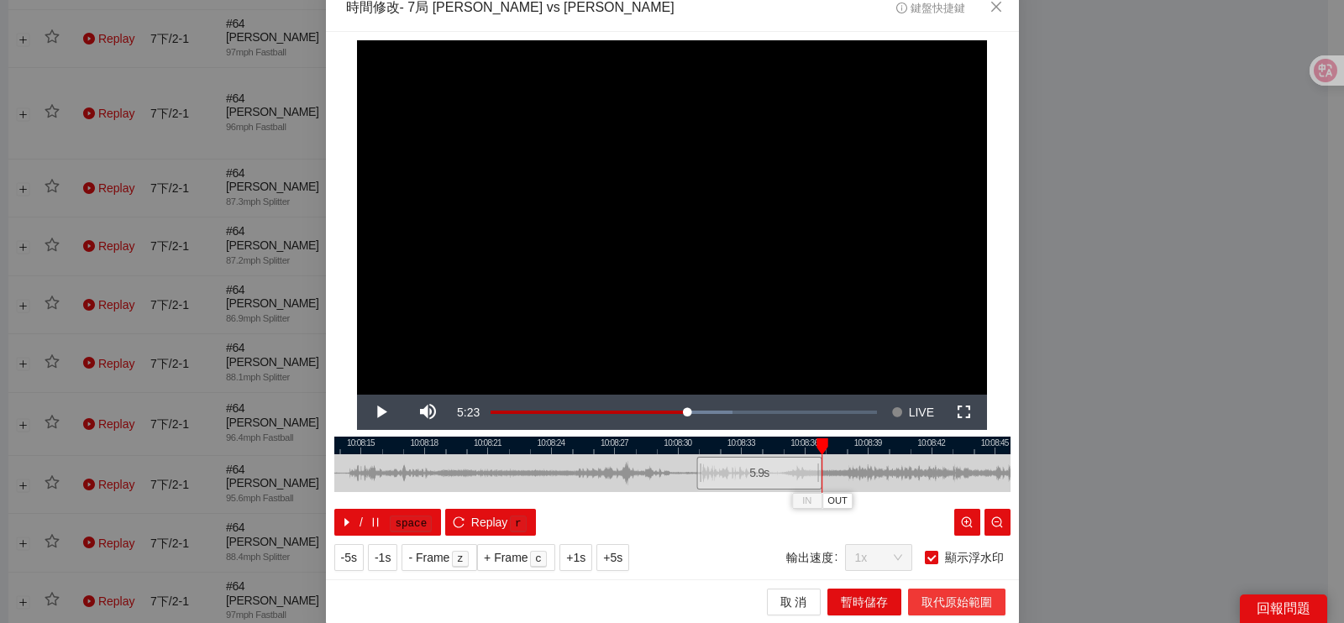
click at [928, 602] on span "取代原始範圍" at bounding box center [957, 602] width 71 height 18
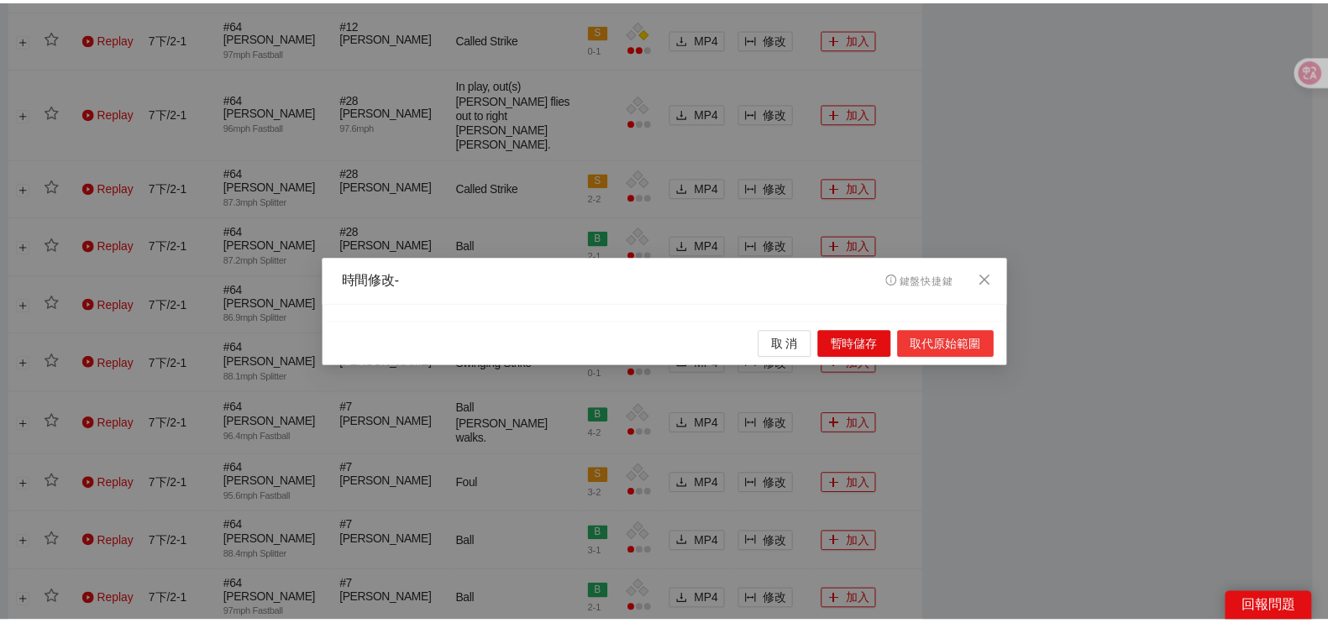
scroll to position [0, 0]
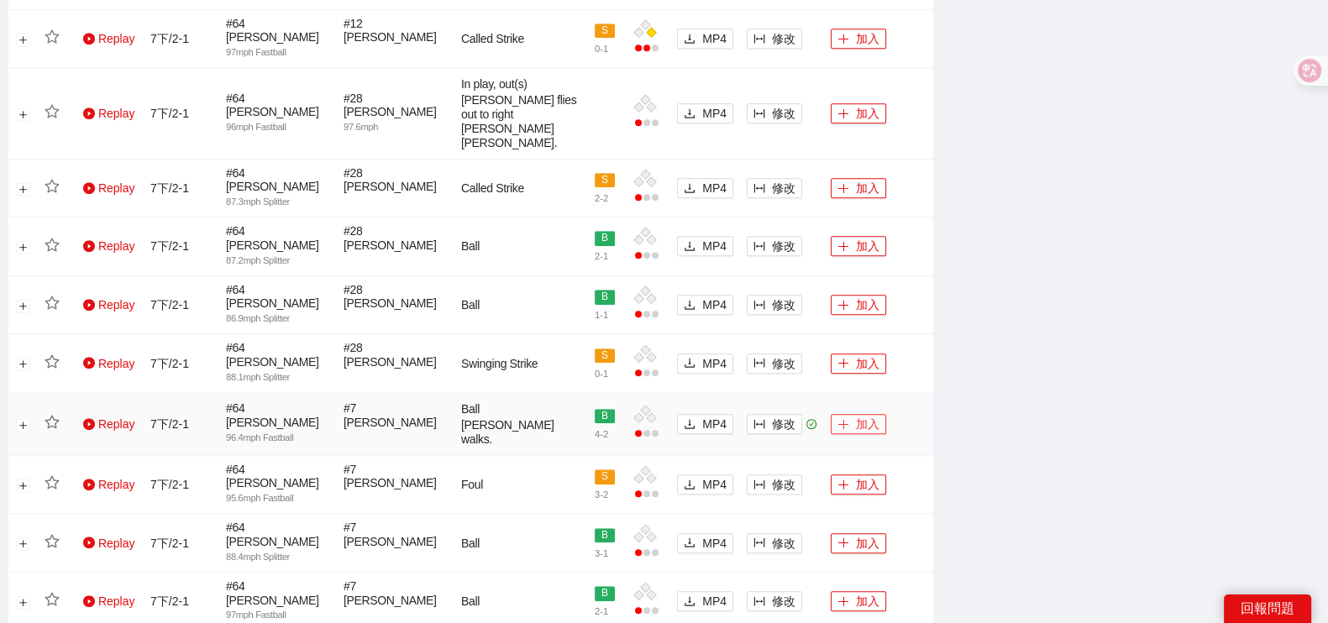
click at [856, 414] on button "加入" at bounding box center [858, 424] width 55 height 20
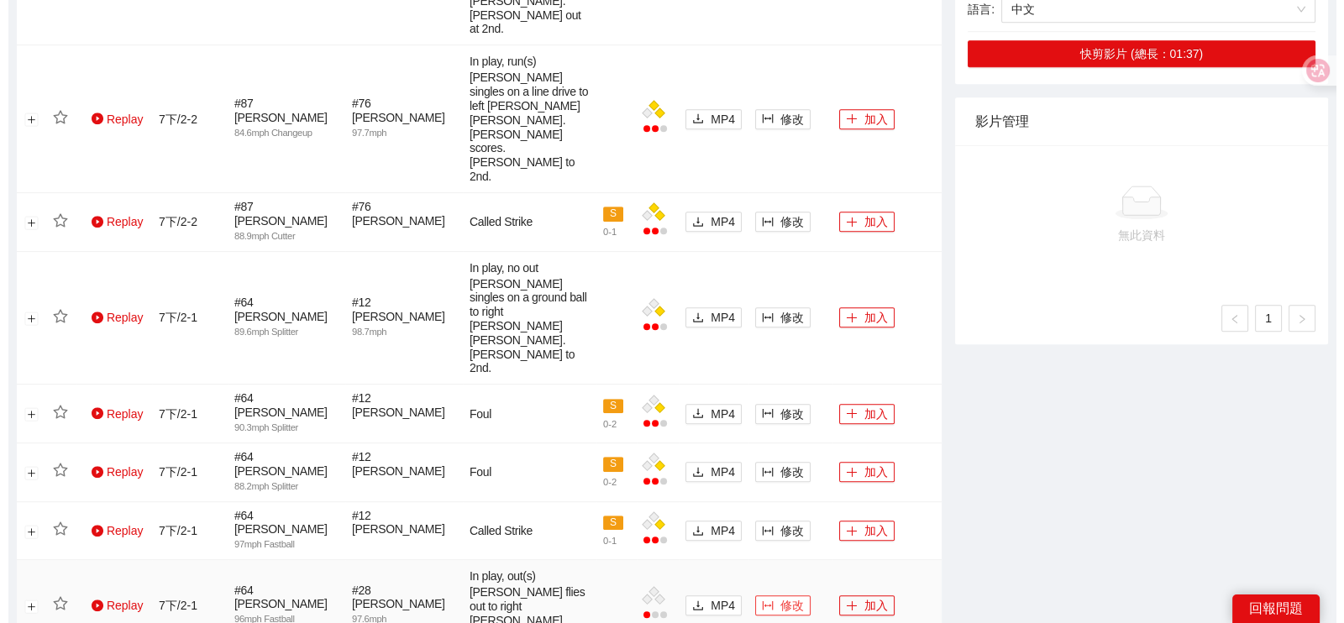
scroll to position [1034, 0]
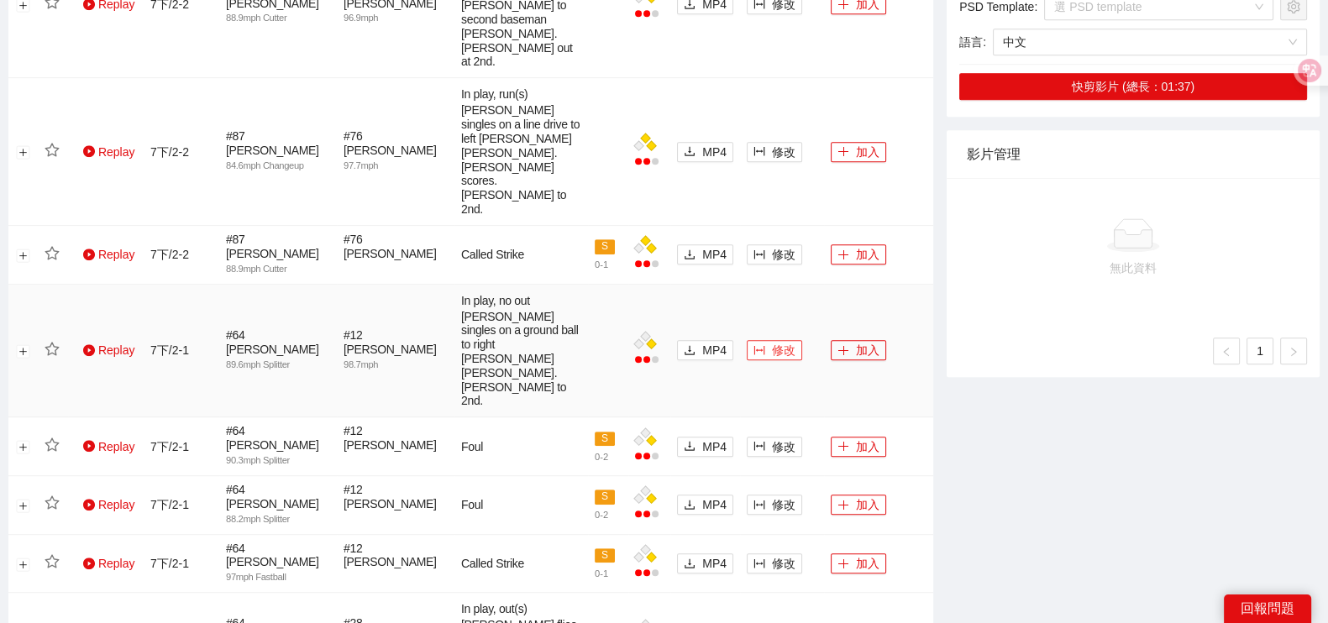
click at [773, 341] on span "修改" at bounding box center [784, 350] width 24 height 18
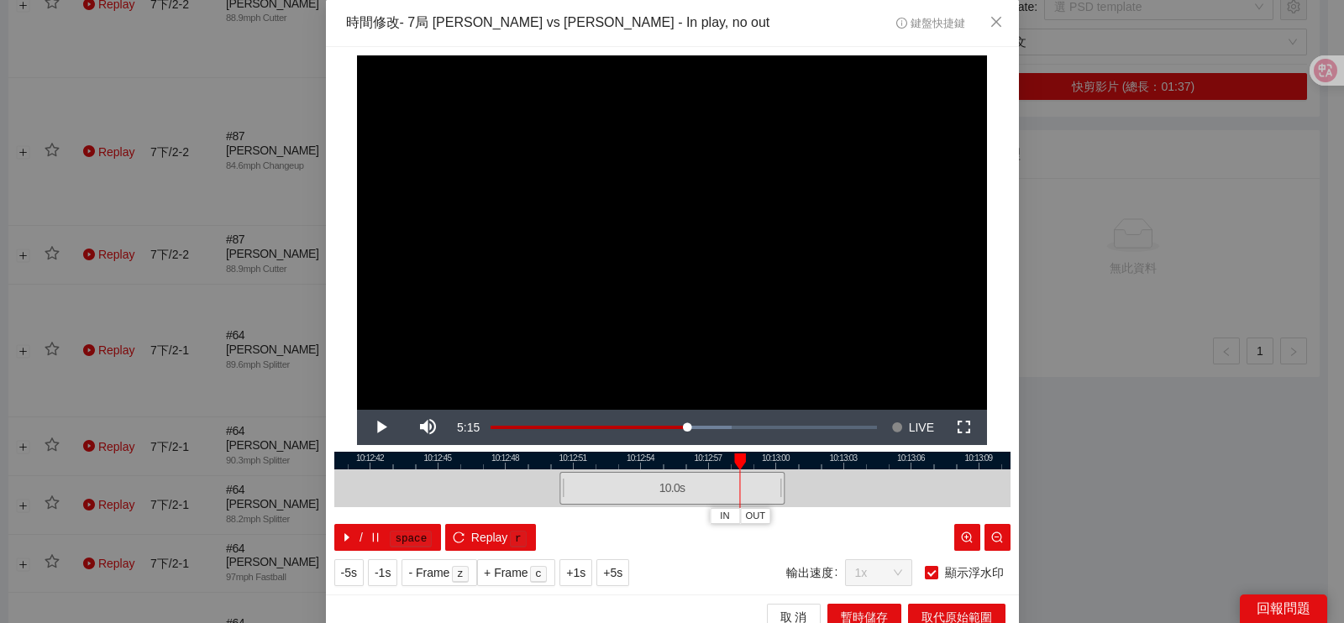
click at [715, 460] on div at bounding box center [672, 461] width 676 height 18
click at [718, 518] on span "IN" at bounding box center [722, 516] width 9 height 15
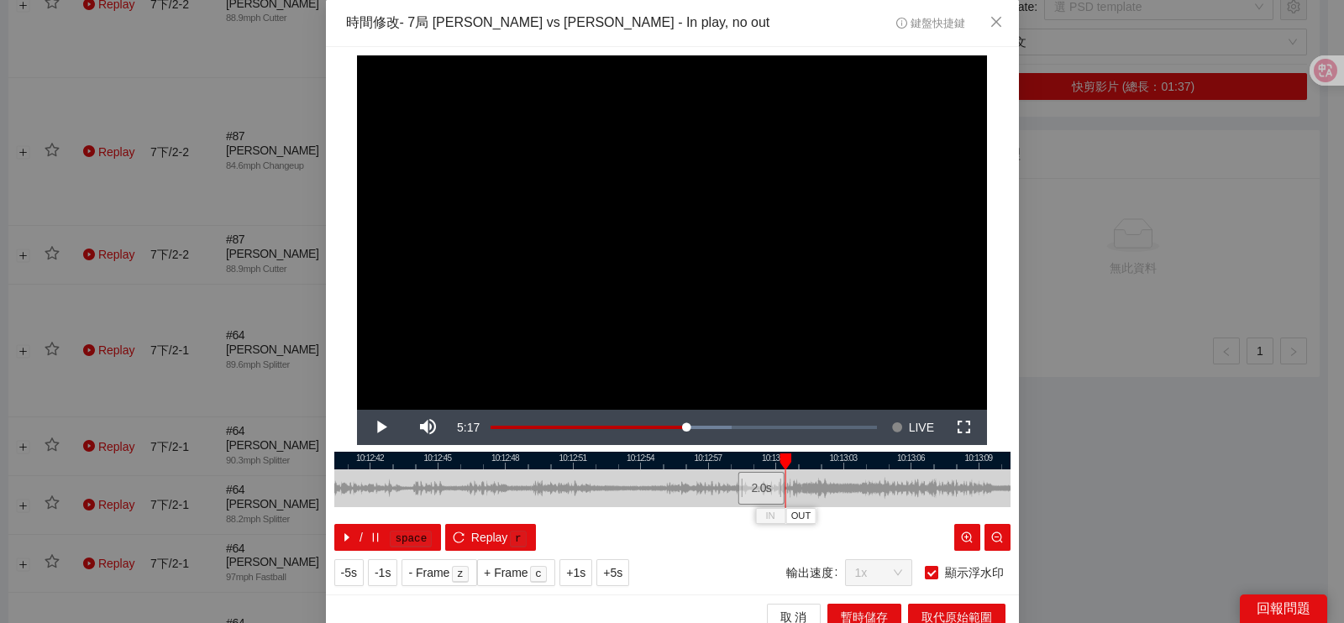
click at [735, 470] on div at bounding box center [740, 489] width 10 height 38
click at [727, 460] on div at bounding box center [672, 461] width 676 height 18
click at [734, 463] on div at bounding box center [672, 461] width 676 height 18
click at [727, 521] on span "IN" at bounding box center [731, 516] width 9 height 15
click at [360, 428] on span "Video Player" at bounding box center [380, 428] width 47 height 0
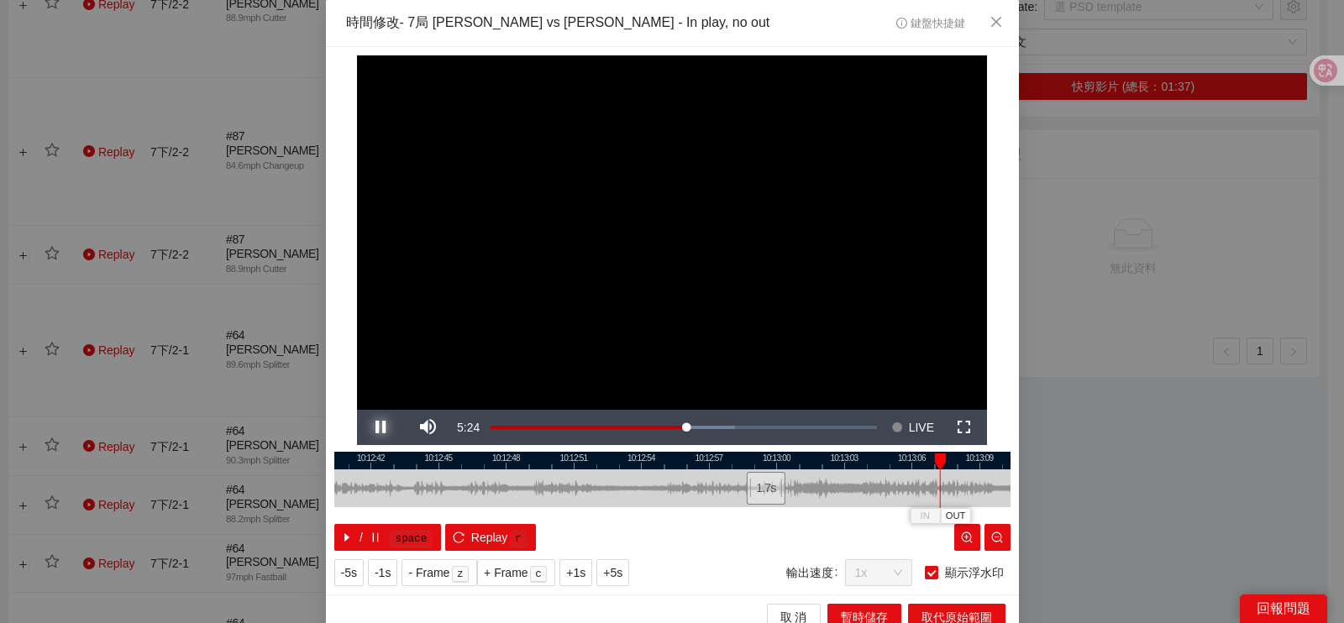
click at [357, 410] on button "Pause" at bounding box center [380, 427] width 47 height 35
click at [357, 410] on button "Play" at bounding box center [380, 427] width 47 height 35
drag, startPoint x: 643, startPoint y: 502, endPoint x: 581, endPoint y: 505, distance: 61.4
click at [585, 506] on div at bounding box center [602, 489] width 676 height 38
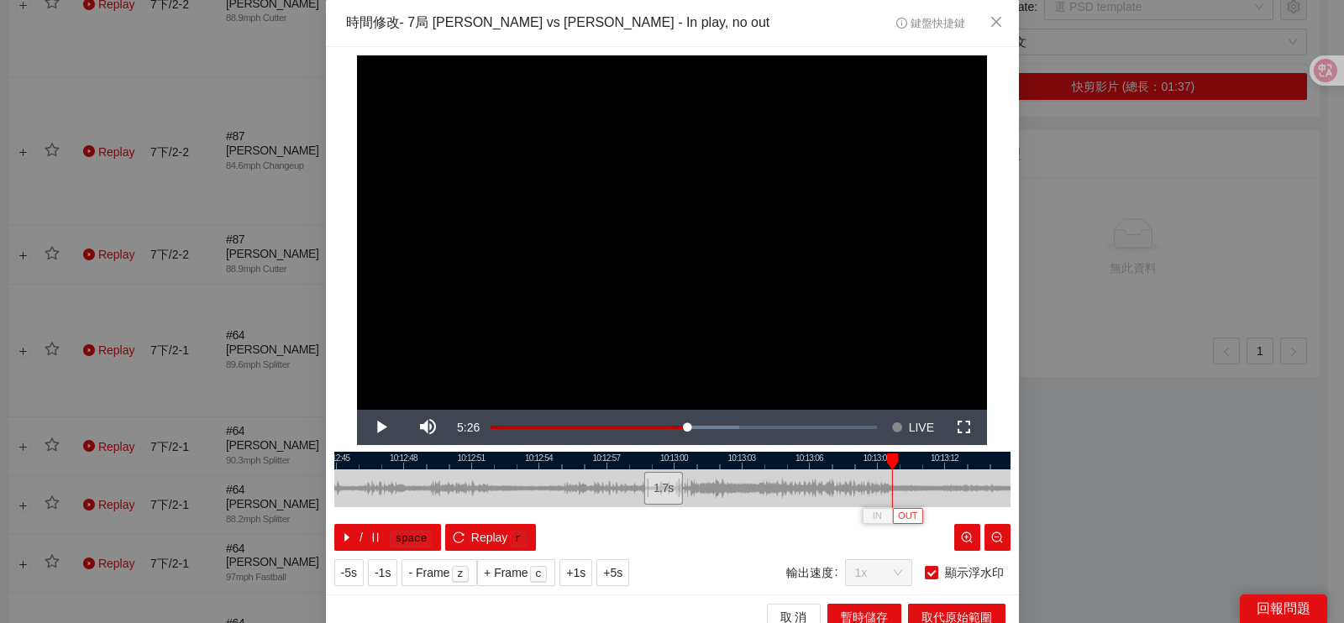
click at [907, 514] on span "OUT" at bounding box center [908, 516] width 20 height 15
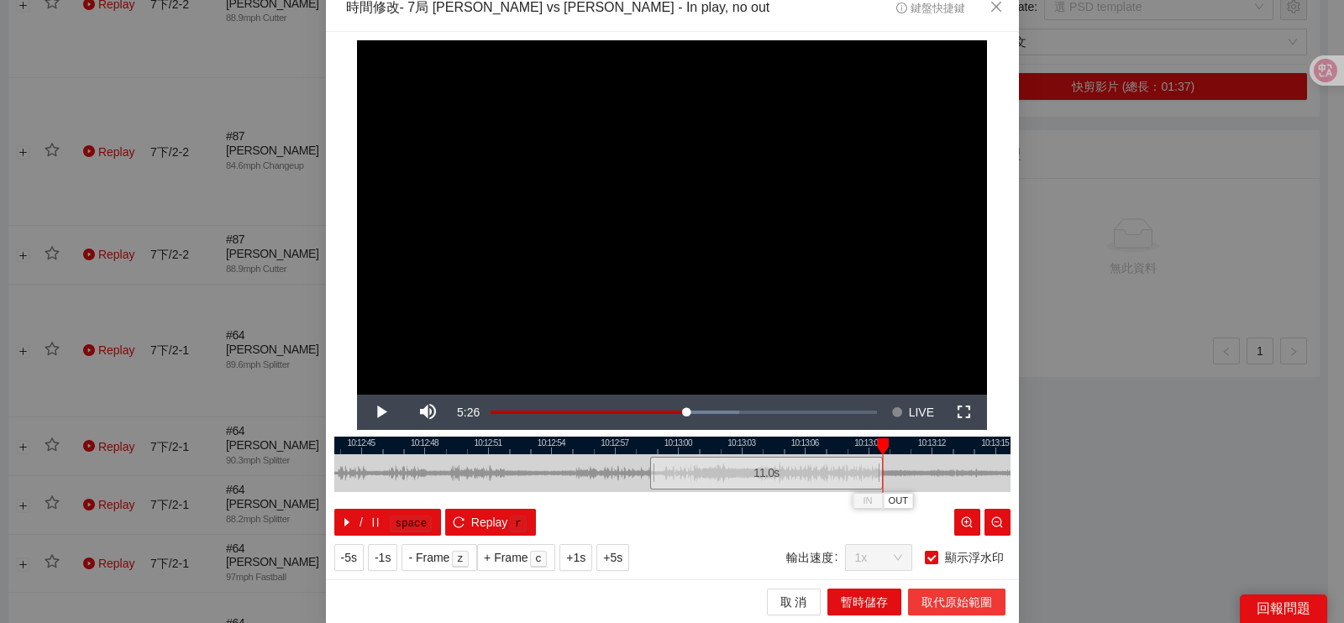
drag, startPoint x: 941, startPoint y: 593, endPoint x: 892, endPoint y: 554, distance: 62.2
click at [942, 595] on span "取代原始範圍" at bounding box center [957, 602] width 71 height 18
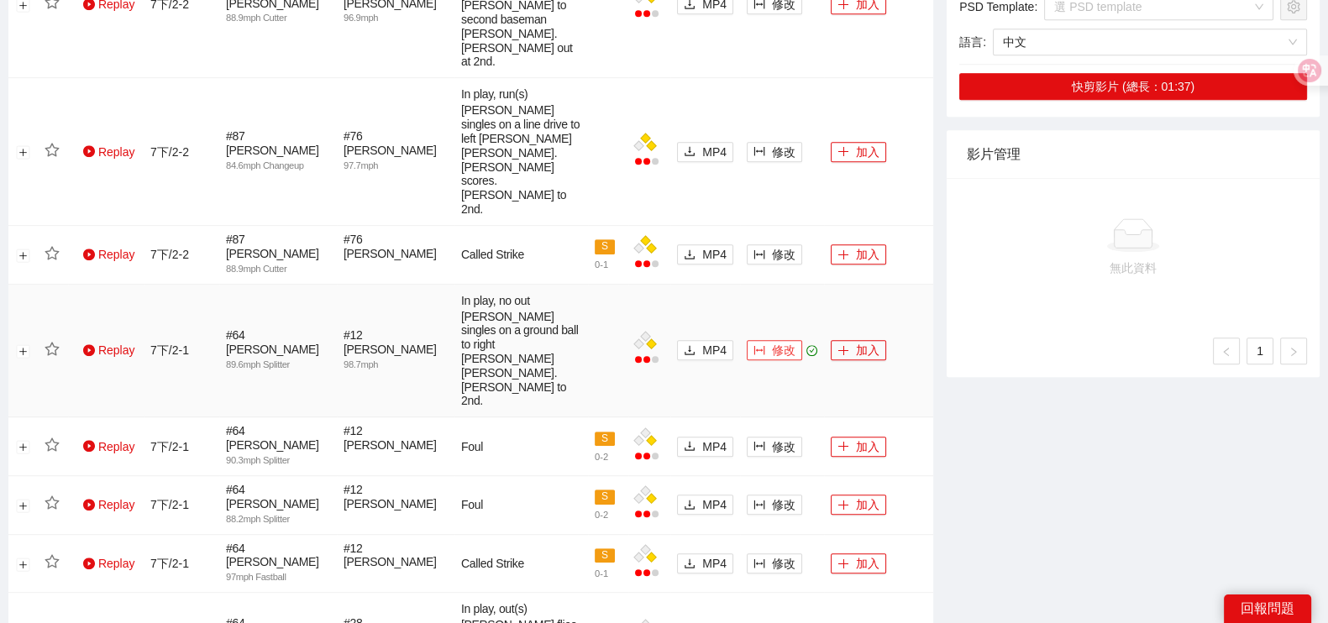
scroll to position [824, 0]
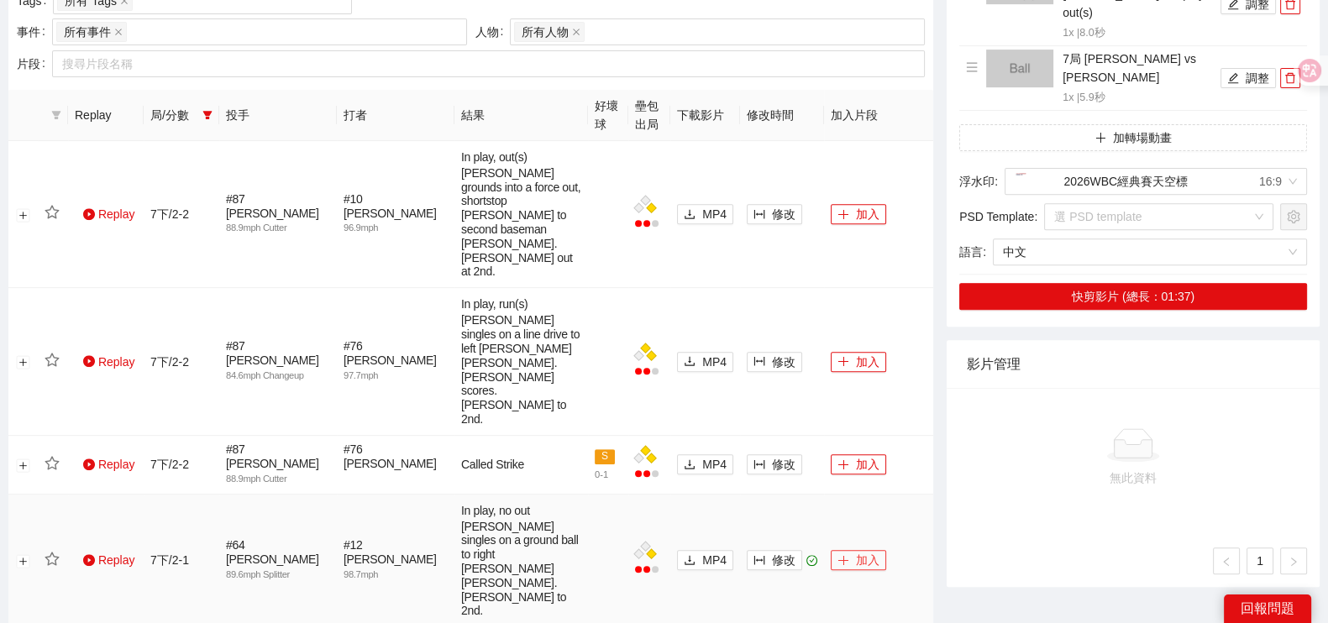
click at [864, 550] on button "加入" at bounding box center [858, 560] width 55 height 20
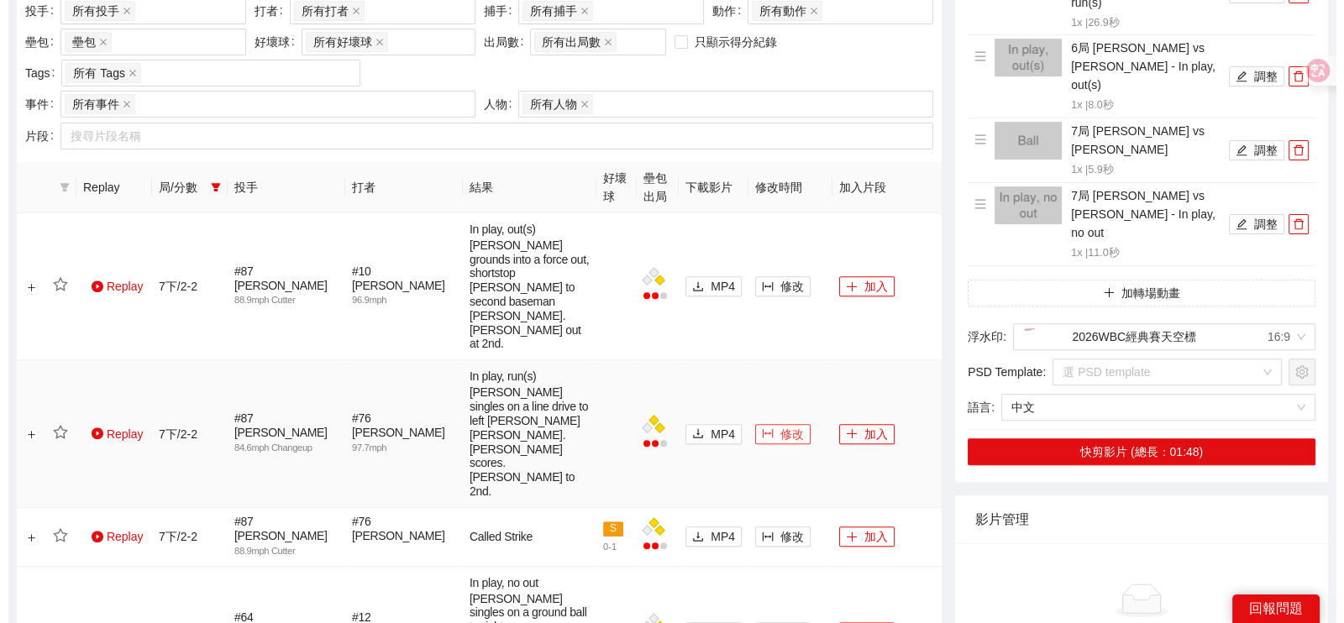
scroll to position [719, 0]
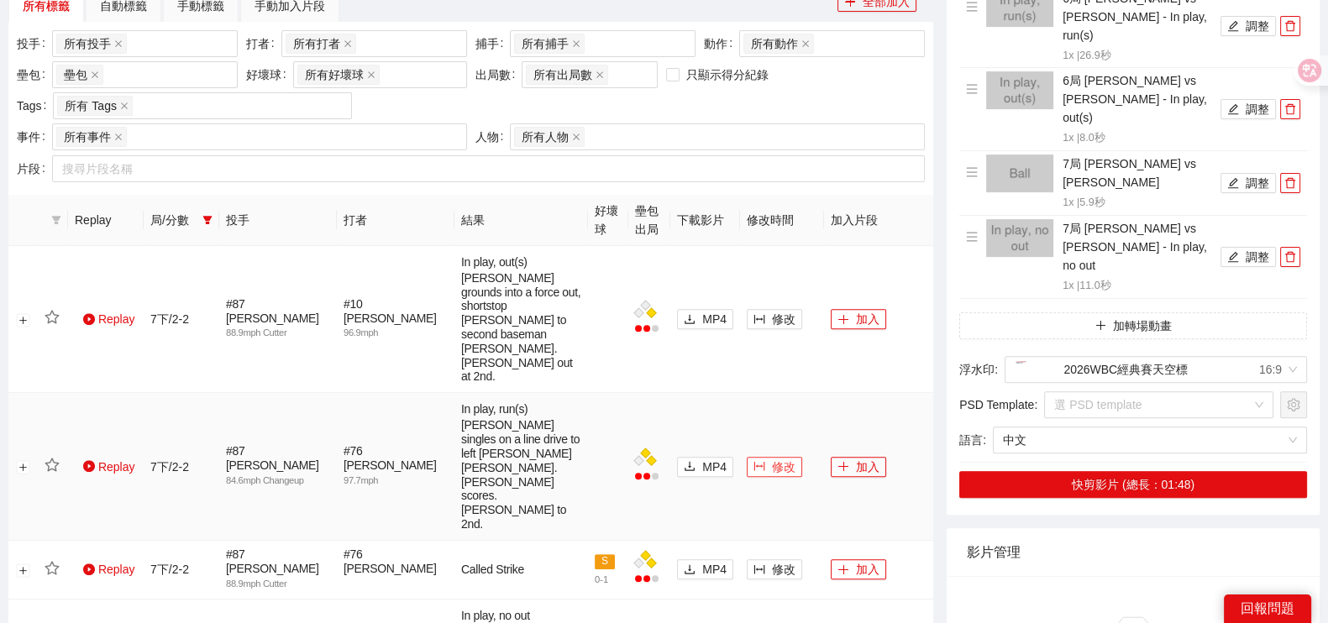
click at [772, 458] on span "修改" at bounding box center [784, 467] width 24 height 18
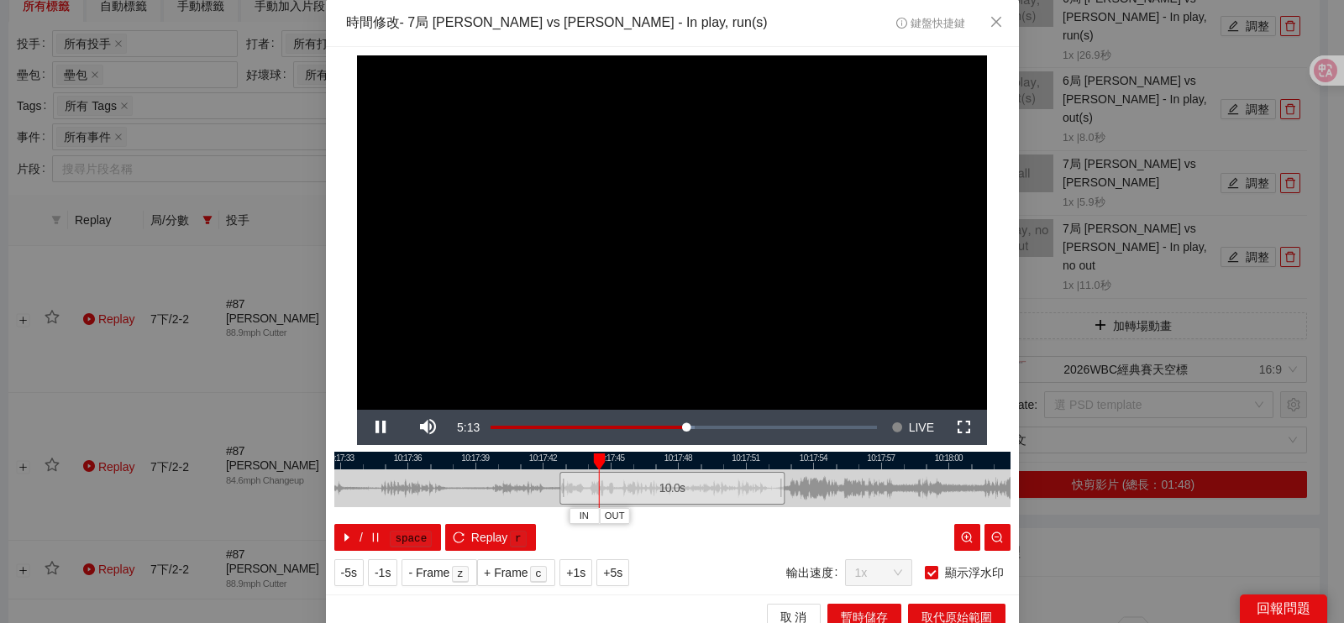
click at [739, 459] on div at bounding box center [672, 461] width 676 height 18
click at [727, 460] on div at bounding box center [672, 461] width 676 height 18
click at [715, 516] on span "IN" at bounding box center [719, 516] width 9 height 15
click at [376, 428] on span "Video Player" at bounding box center [380, 428] width 47 height 0
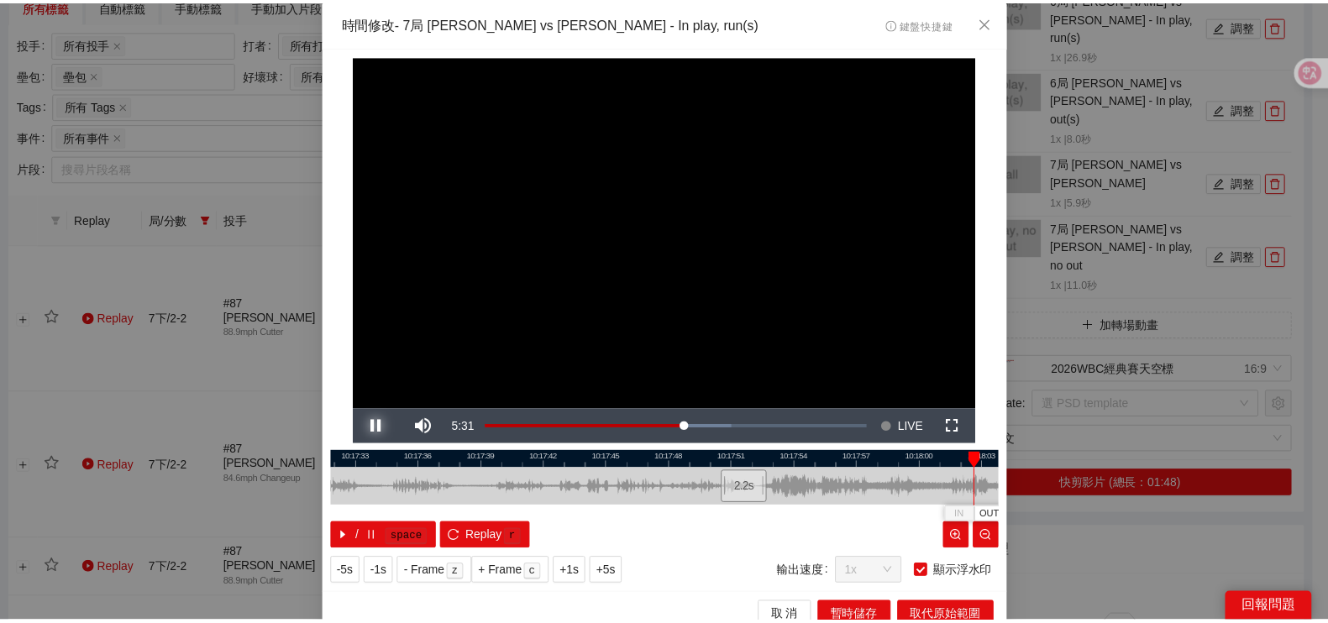
scroll to position [15, 0]
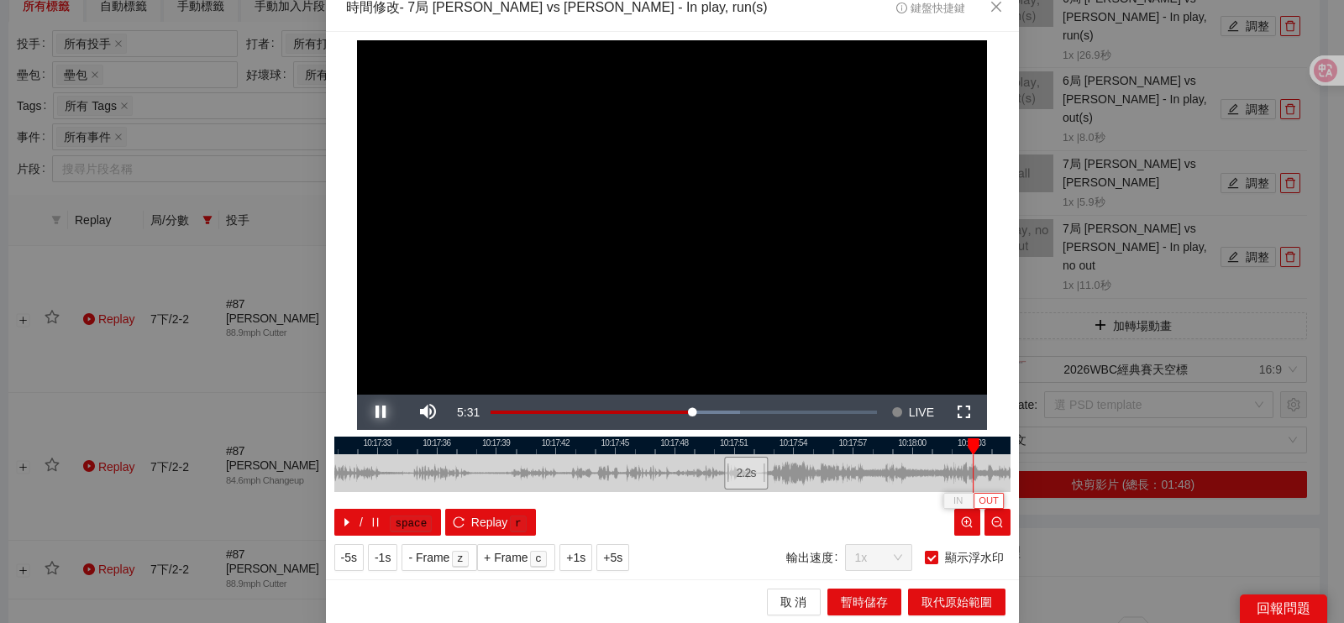
click at [357, 395] on button "Pause" at bounding box center [380, 412] width 47 height 35
click at [999, 504] on span "OUT" at bounding box center [1004, 501] width 20 height 15
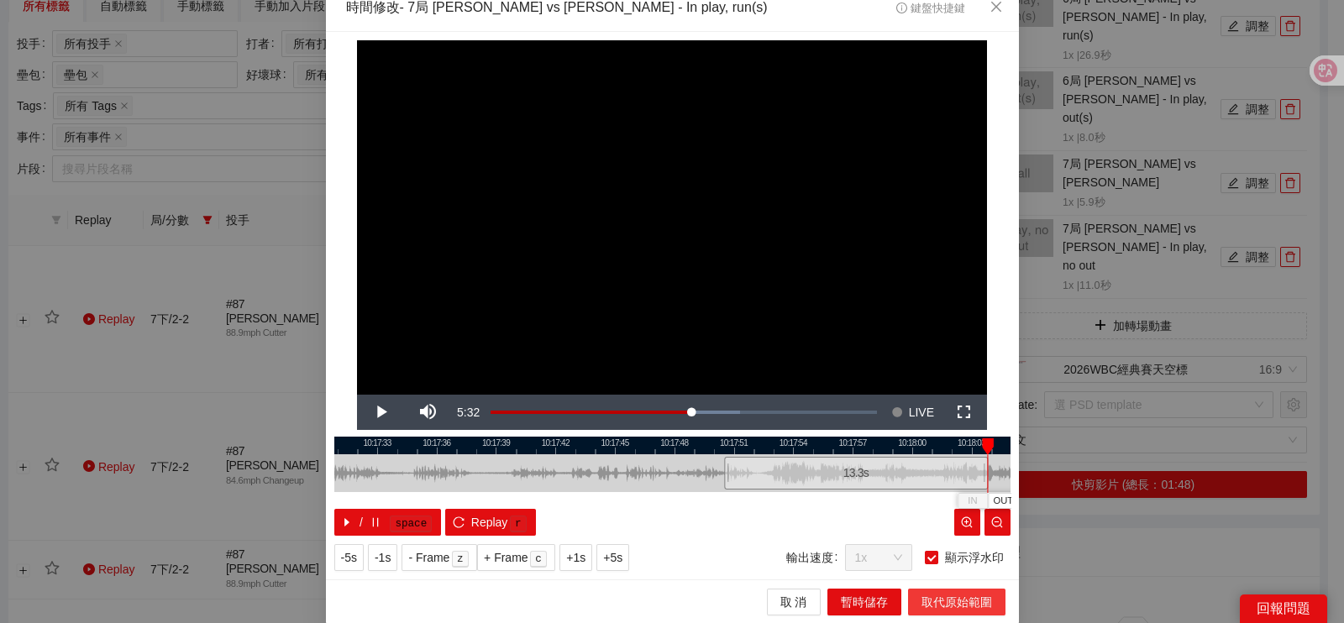
click at [934, 600] on span "取代原始範圍" at bounding box center [957, 602] width 71 height 18
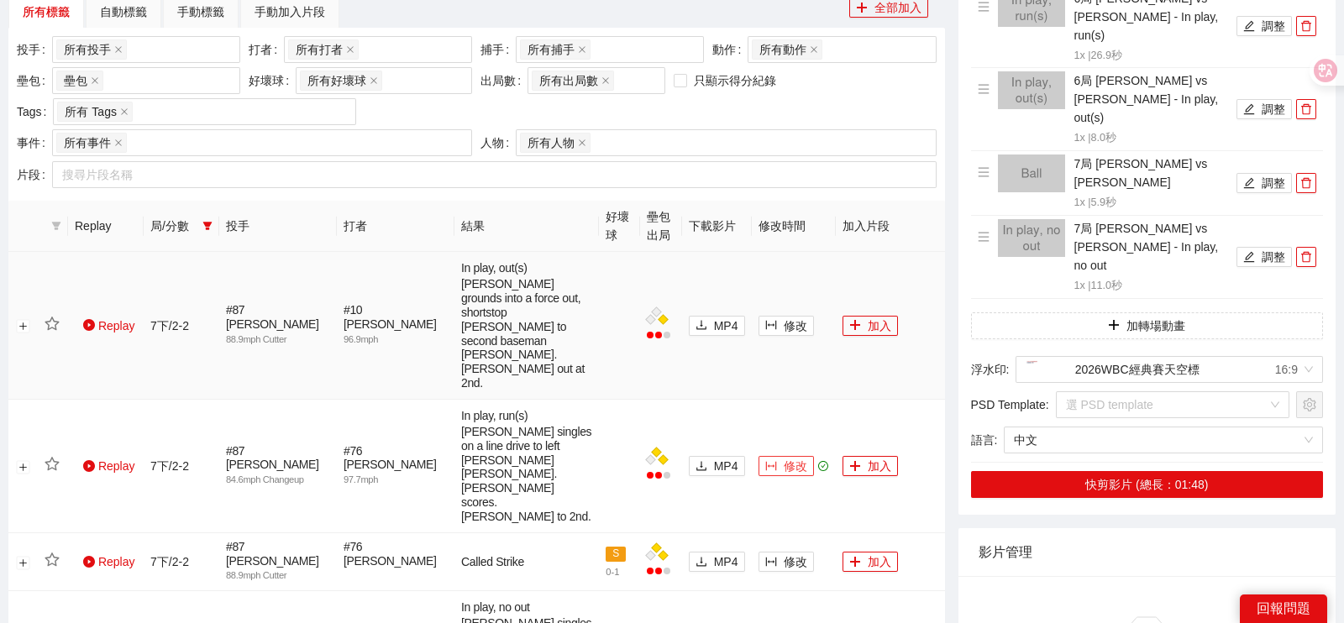
scroll to position [0, 0]
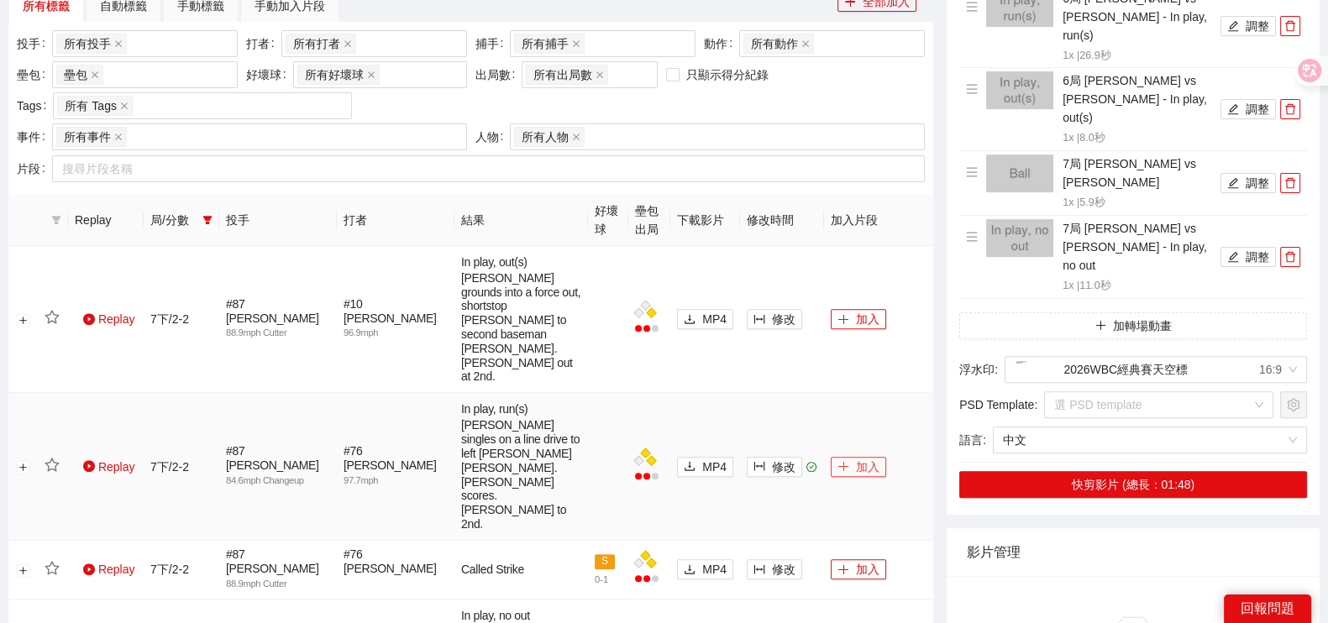
click at [865, 457] on button "加入" at bounding box center [858, 467] width 55 height 20
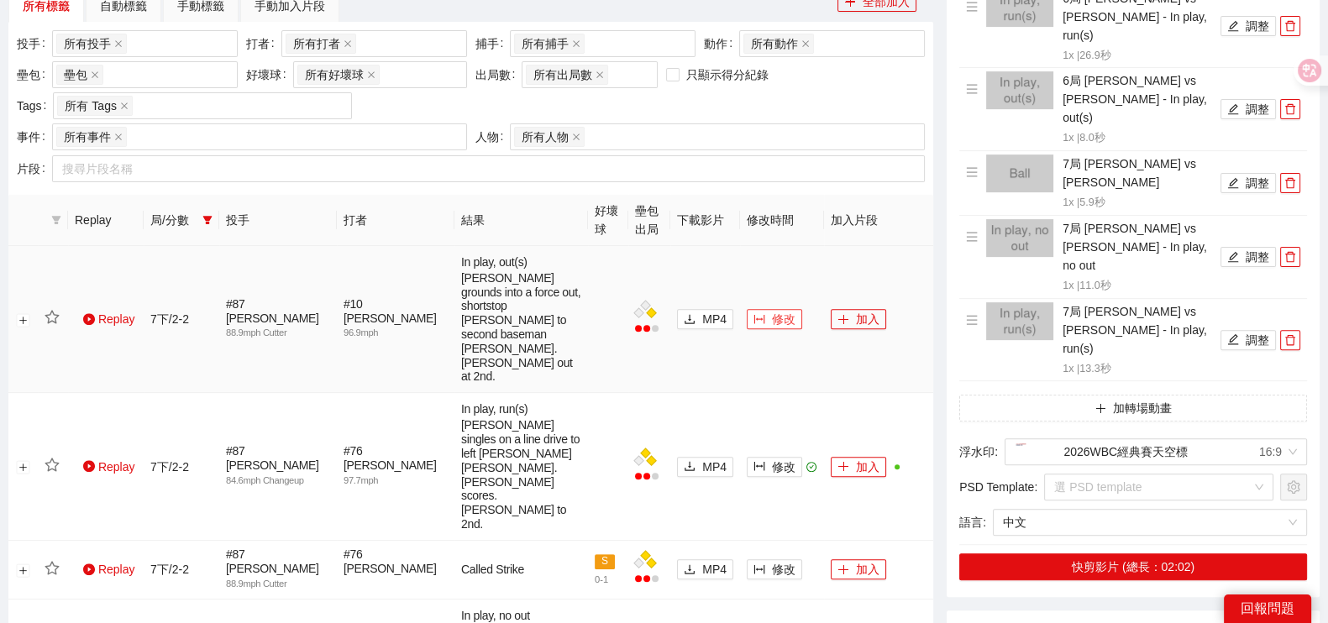
click at [782, 310] on span "修改" at bounding box center [784, 319] width 24 height 18
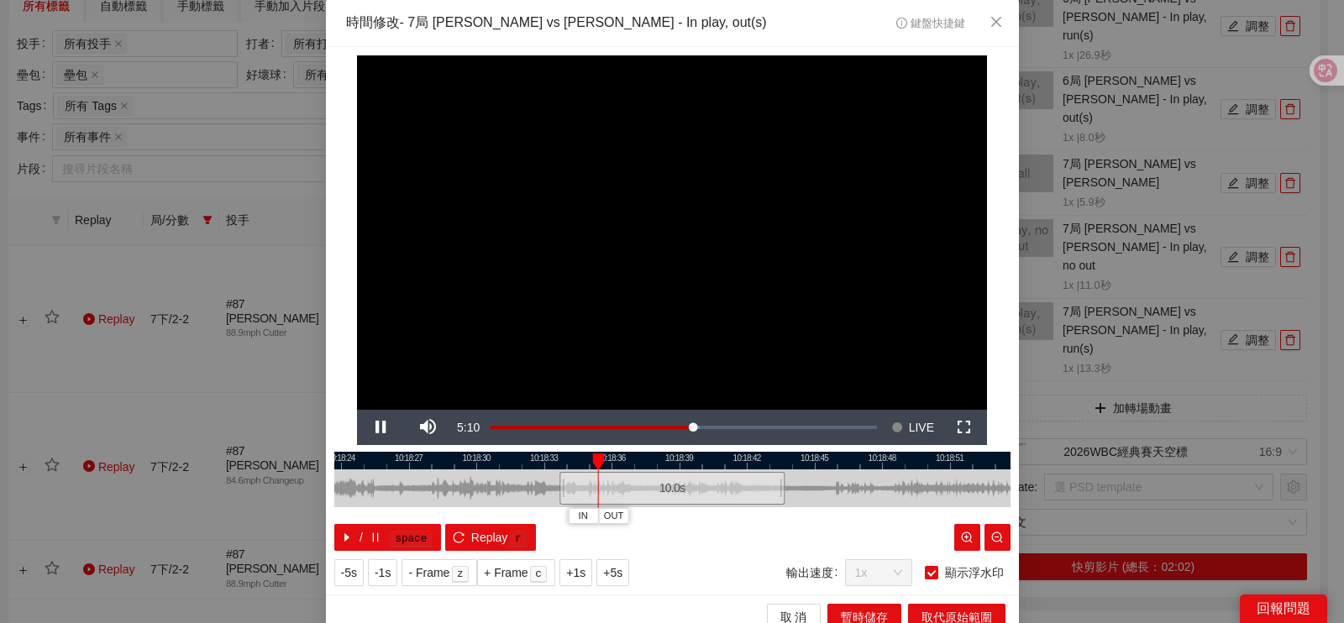
click at [416, 455] on div at bounding box center [672, 461] width 676 height 18
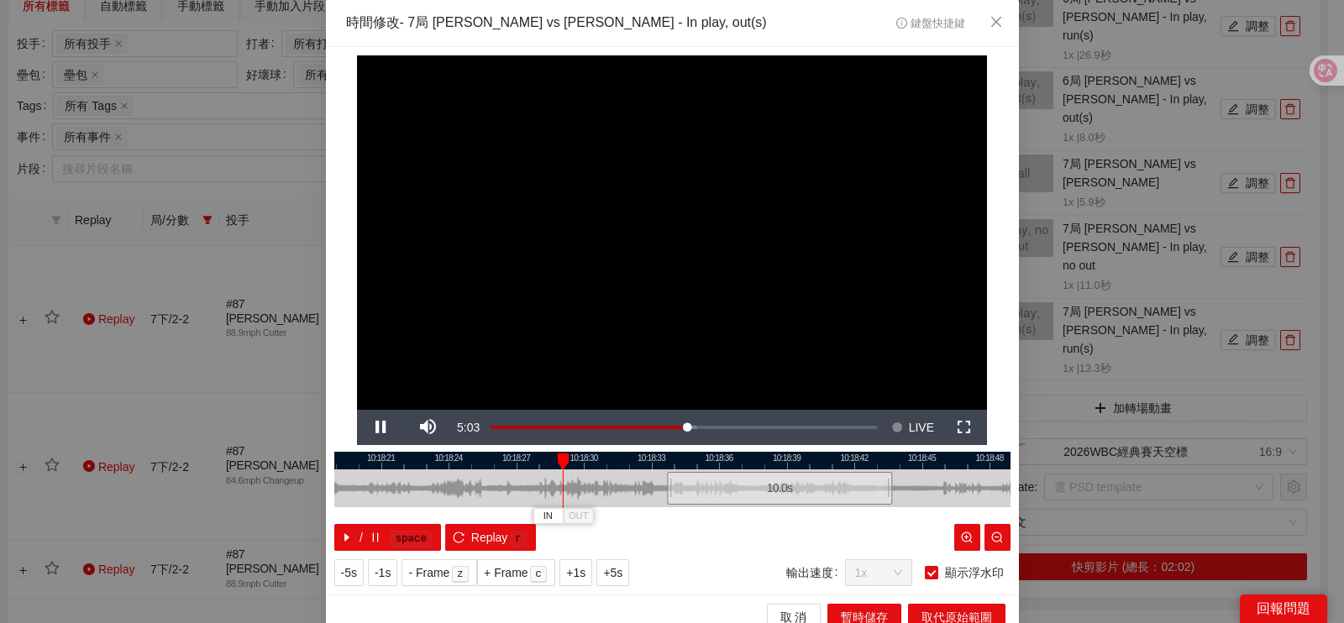
drag, startPoint x: 470, startPoint y: 481, endPoint x: 578, endPoint y: 492, distance: 108.1
click at [578, 492] on div at bounding box center [780, 489] width 676 height 38
click at [490, 460] on div at bounding box center [672, 461] width 676 height 18
click at [433, 464] on div at bounding box center [672, 461] width 676 height 18
click at [630, 476] on div at bounding box center [672, 489] width 676 height 38
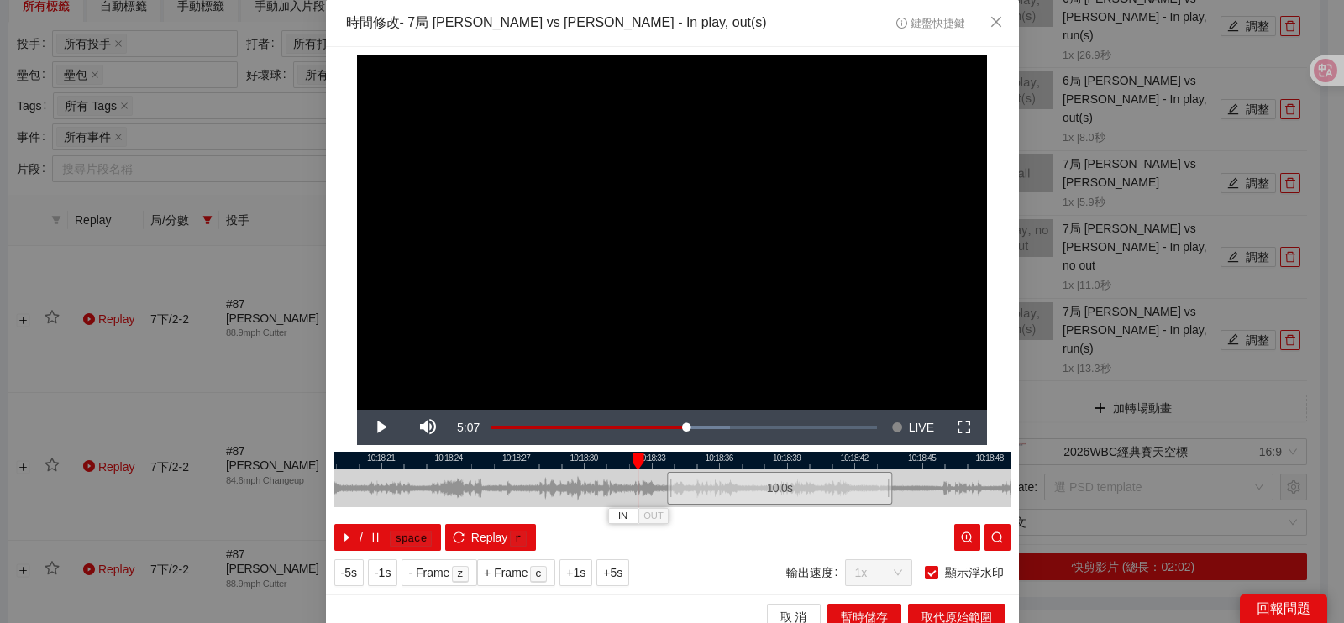
click at [391, 460] on div at bounding box center [672, 461] width 676 height 18
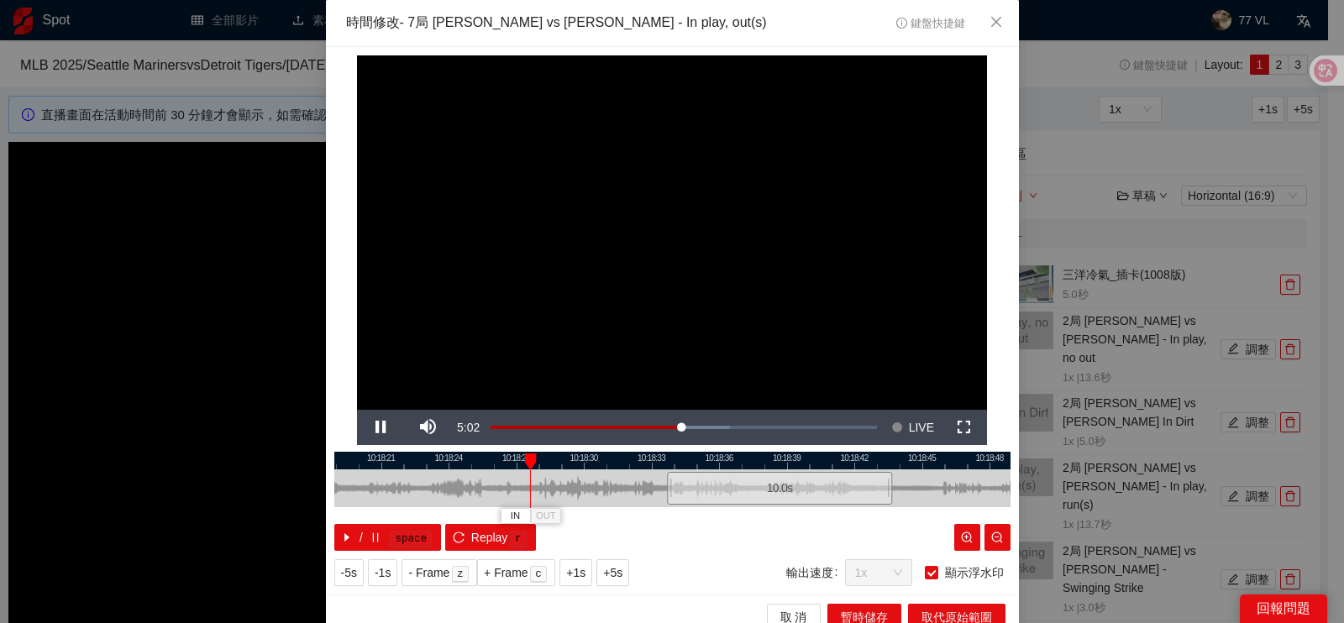
scroll to position [719, 0]
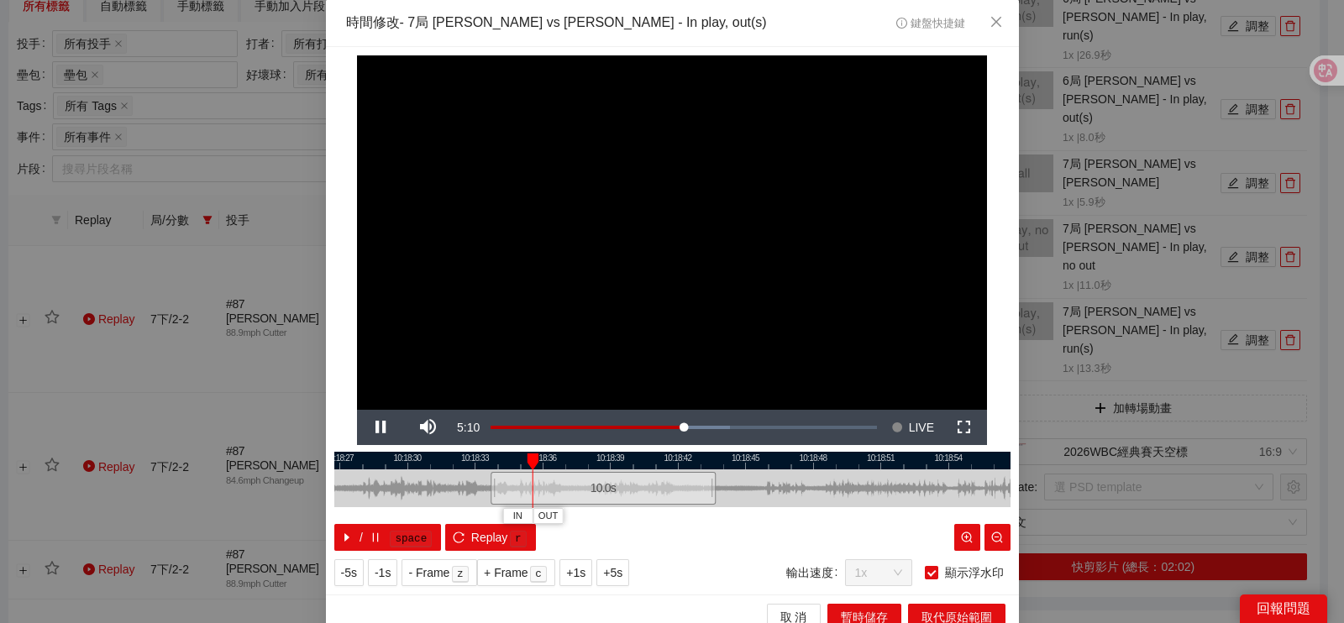
drag, startPoint x: 922, startPoint y: 485, endPoint x: 745, endPoint y: 484, distance: 177.3
click at [745, 484] on div at bounding box center [496, 489] width 676 height 38
drag, startPoint x: 770, startPoint y: 483, endPoint x: 622, endPoint y: 492, distance: 148.1
click at [632, 496] on div at bounding box center [537, 489] width 676 height 38
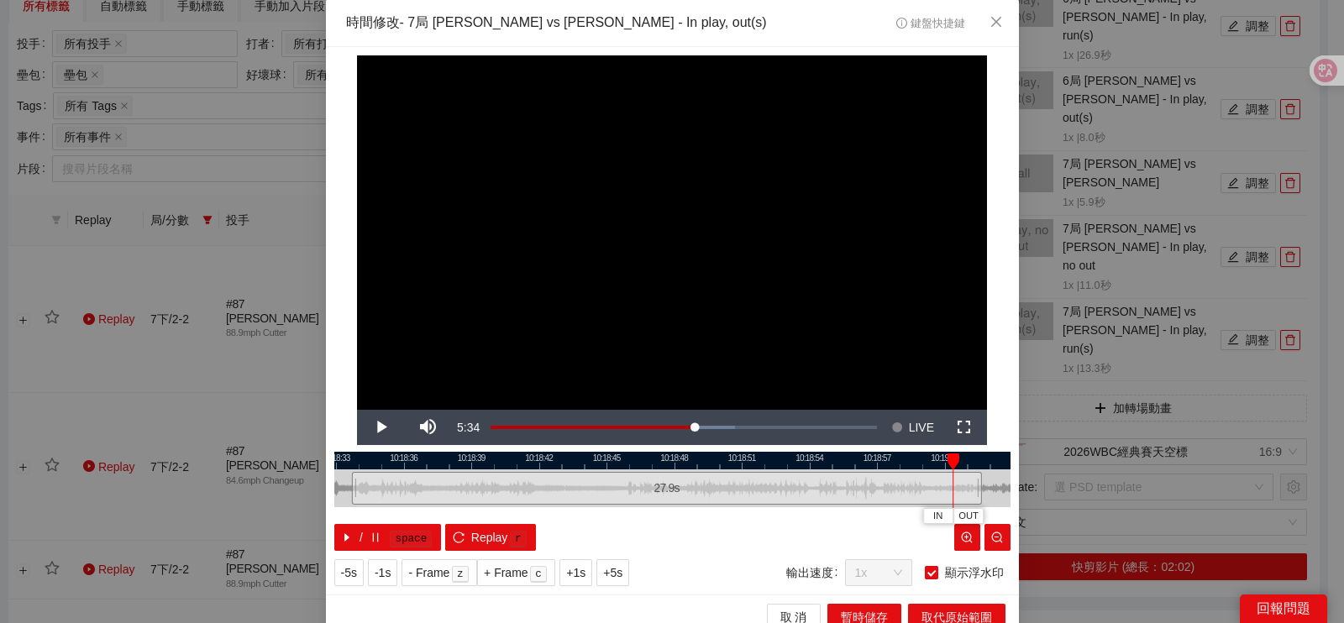
drag, startPoint x: 567, startPoint y: 491, endPoint x: 979, endPoint y: 482, distance: 411.7
click at [979, 482] on div at bounding box center [979, 489] width 10 height 38
click at [685, 468] on div at bounding box center [672, 461] width 676 height 18
click at [790, 521] on button "IN" at bounding box center [805, 516] width 30 height 16
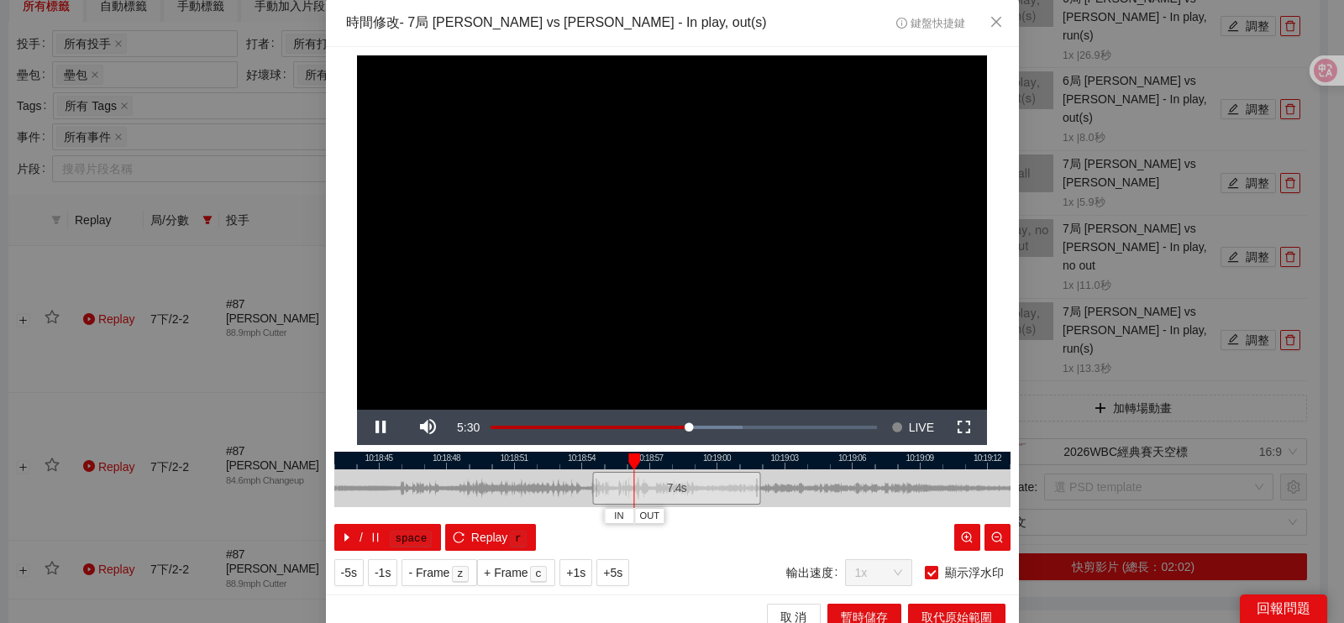
drag, startPoint x: 642, startPoint y: 489, endPoint x: 467, endPoint y: 498, distance: 175.0
click at [467, 498] on div at bounding box center [445, 489] width 676 height 38
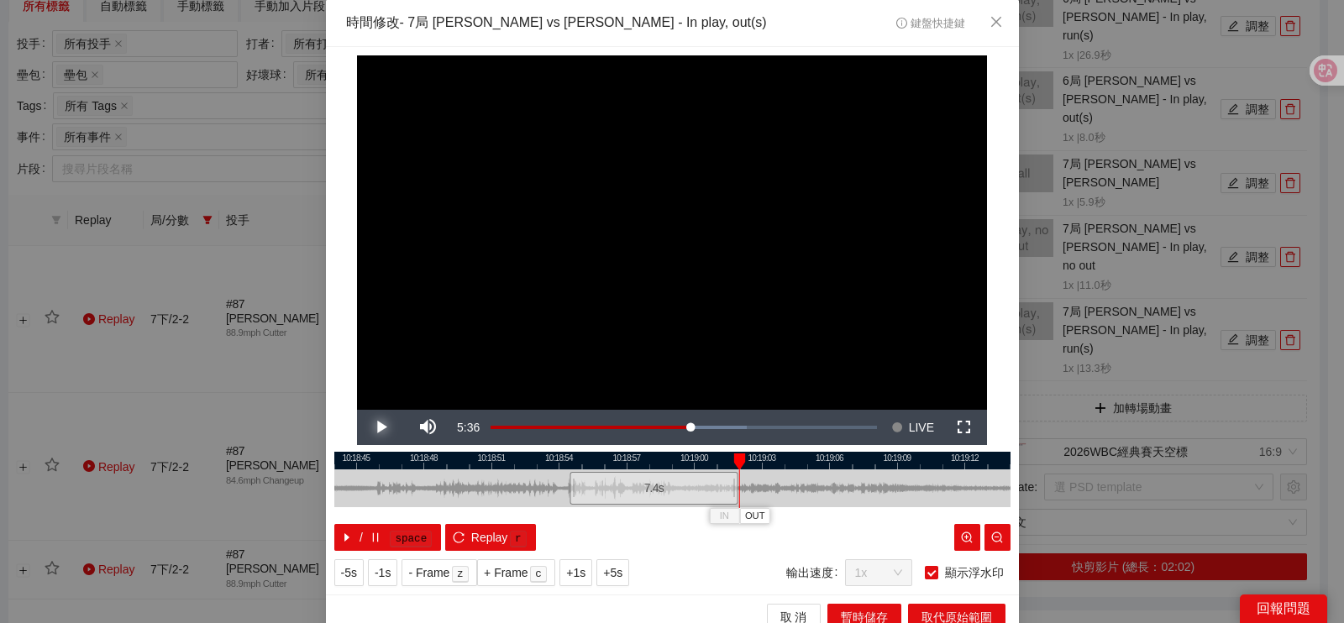
click at [379, 428] on span "Video Player" at bounding box center [380, 428] width 47 height 0
click at [357, 410] on button "Pause" at bounding box center [380, 427] width 47 height 35
click at [778, 457] on div at bounding box center [672, 461] width 676 height 18
click at [811, 450] on div "**********" at bounding box center [672, 321] width 693 height 548
click at [815, 455] on div at bounding box center [672, 461] width 676 height 18
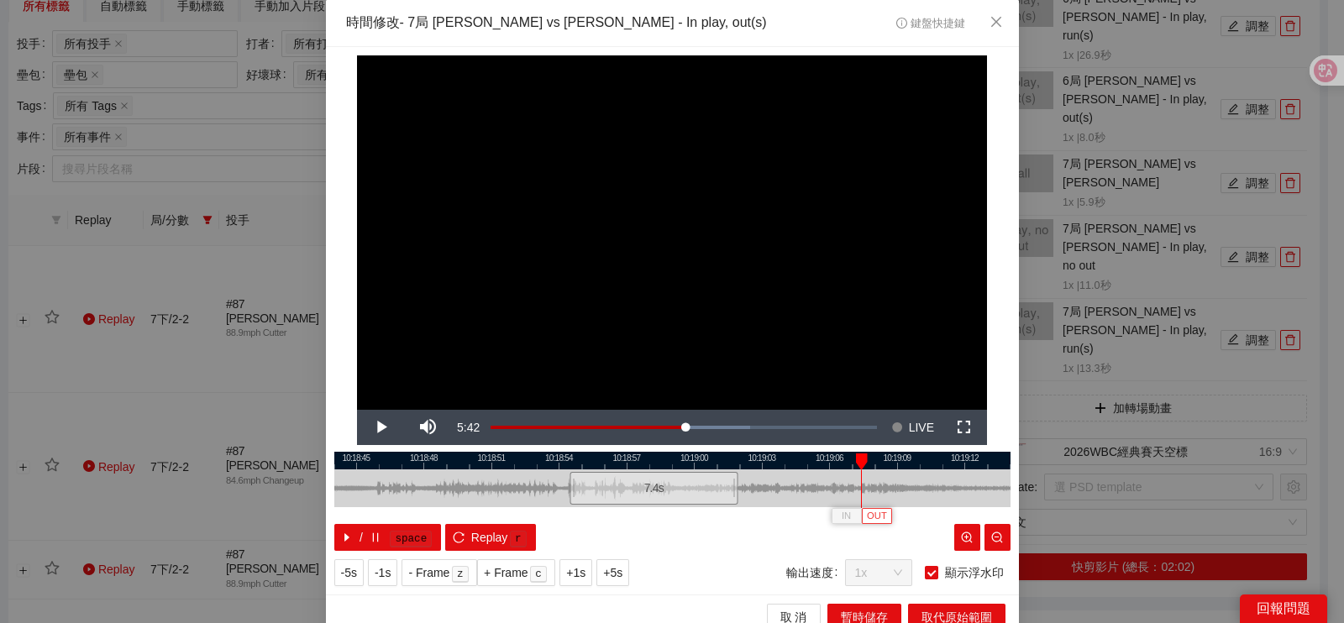
click at [871, 518] on span "OUT" at bounding box center [877, 516] width 20 height 15
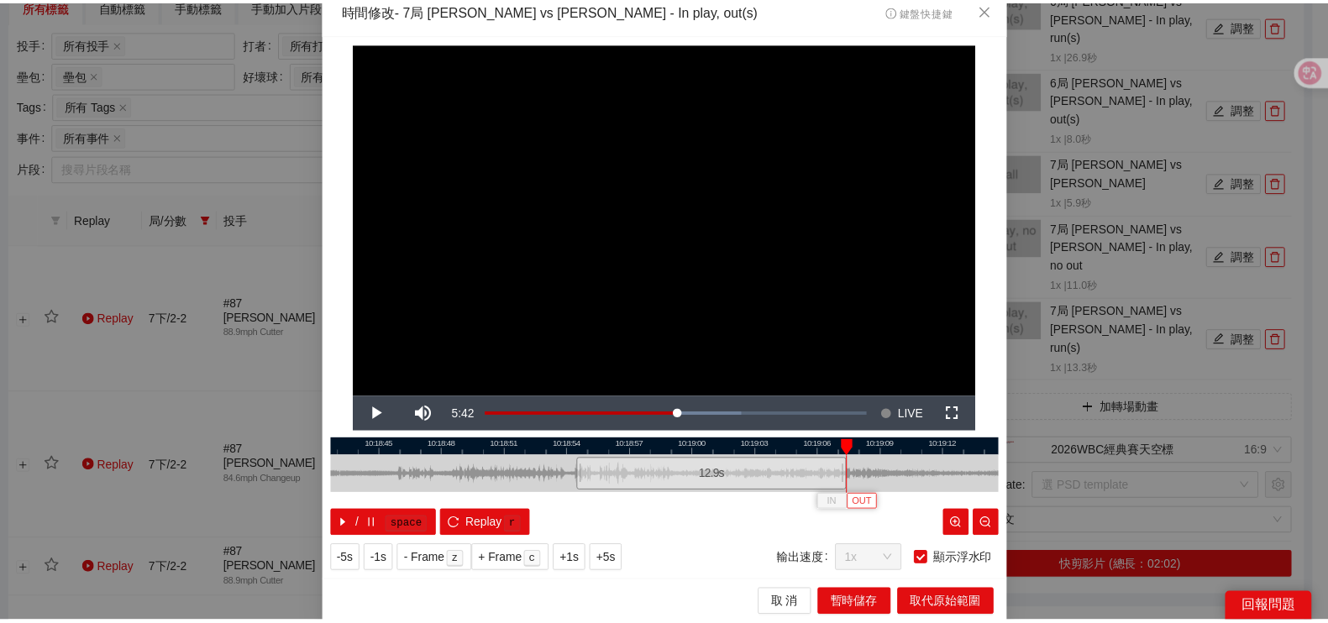
scroll to position [15, 0]
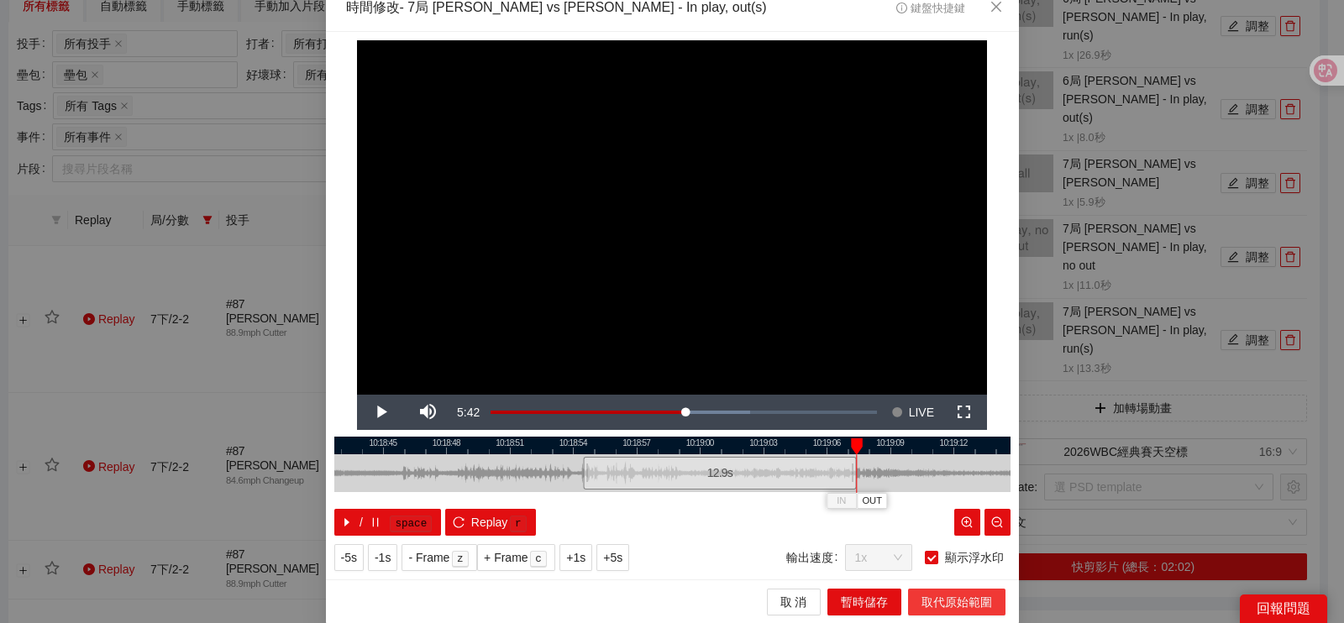
click at [959, 601] on span "取代原始範圍" at bounding box center [957, 602] width 71 height 18
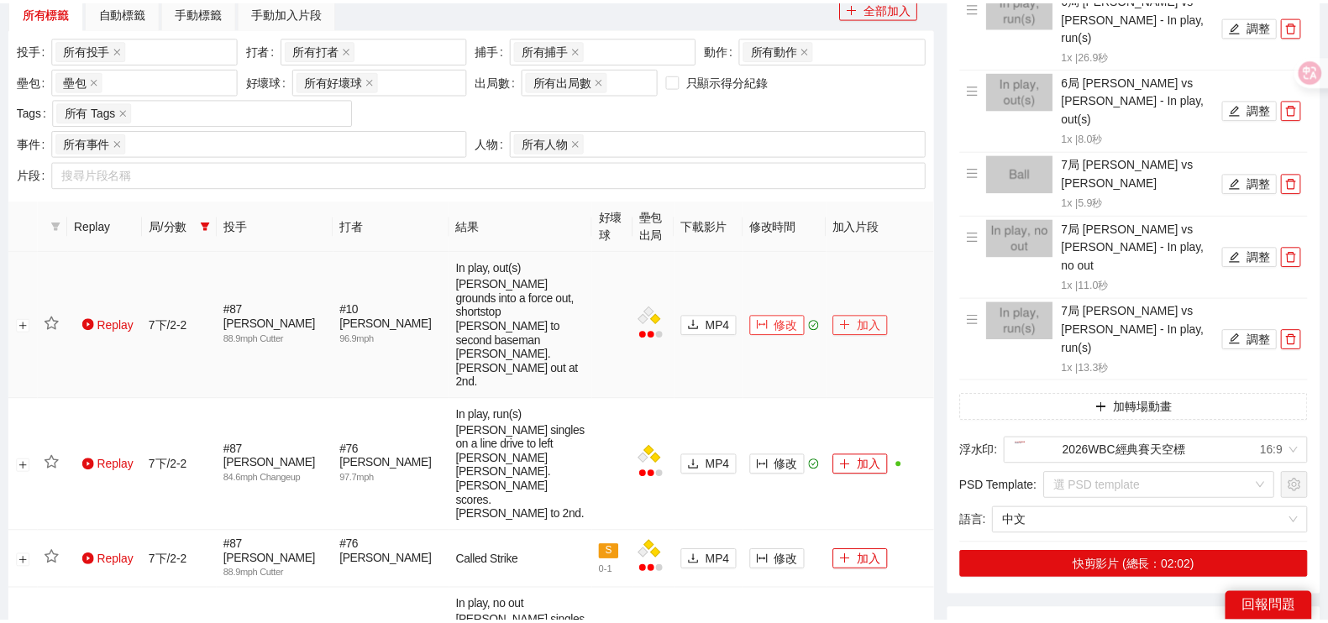
scroll to position [0, 0]
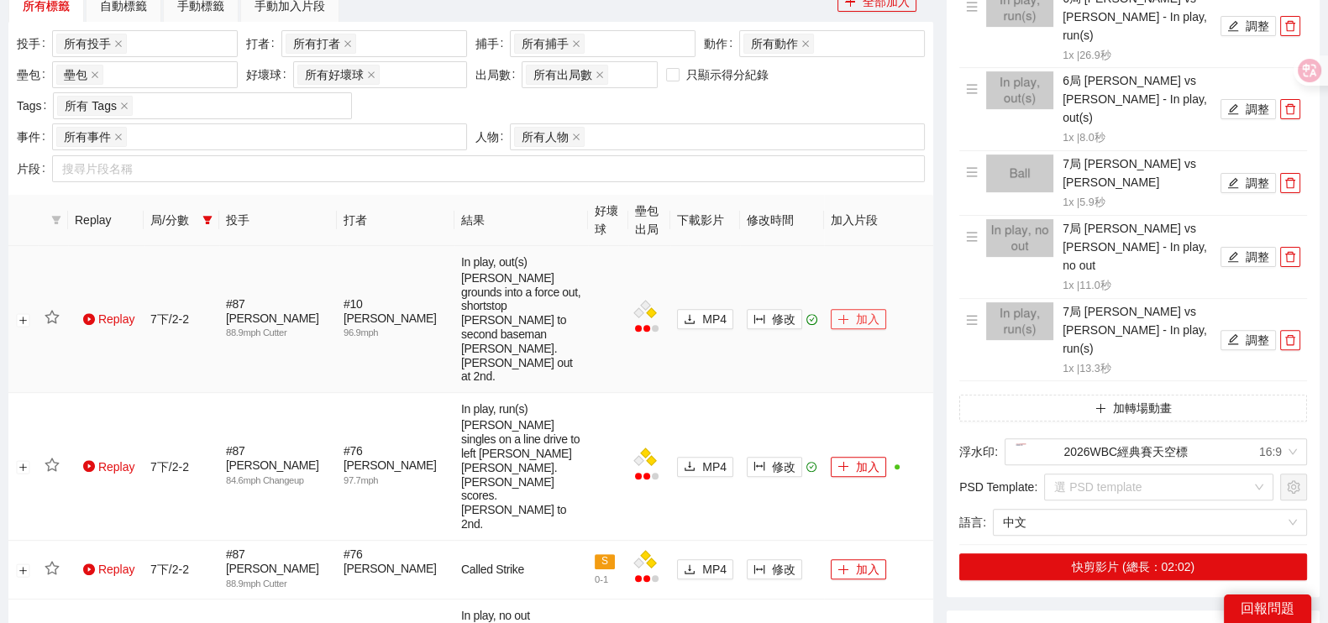
click at [862, 311] on button "加入" at bounding box center [858, 319] width 55 height 20
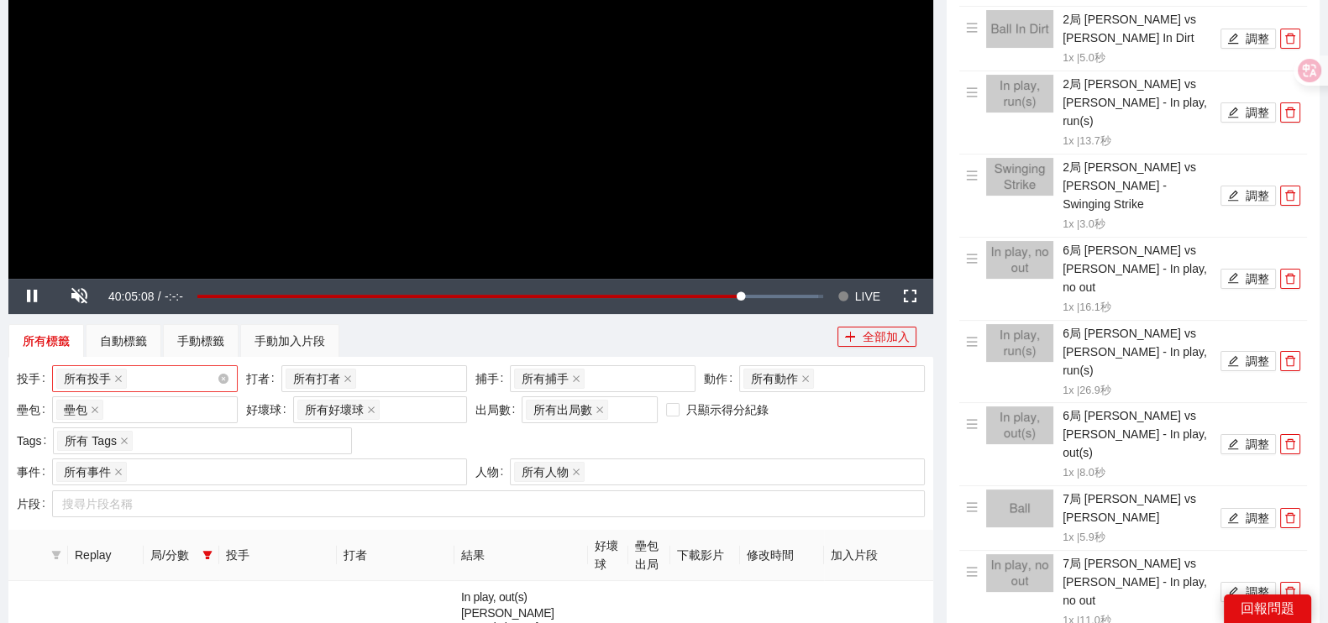
scroll to position [404, 0]
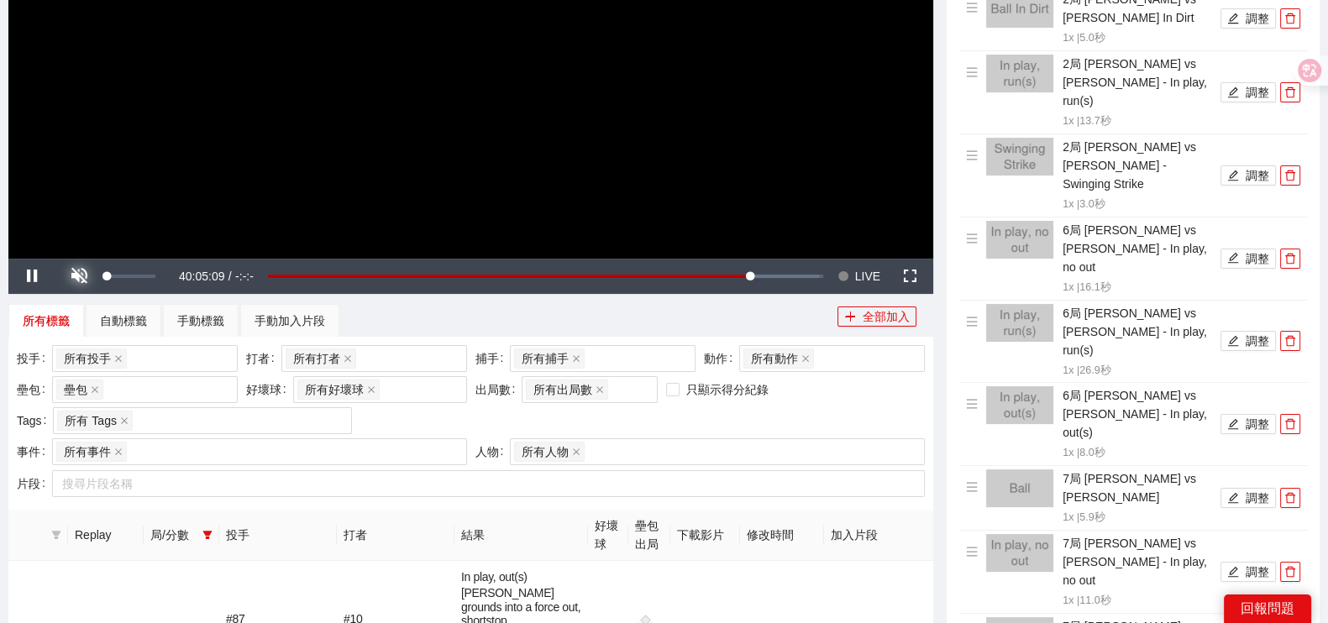
click at [72, 276] on span "Video Player" at bounding box center [78, 276] width 47 height 0
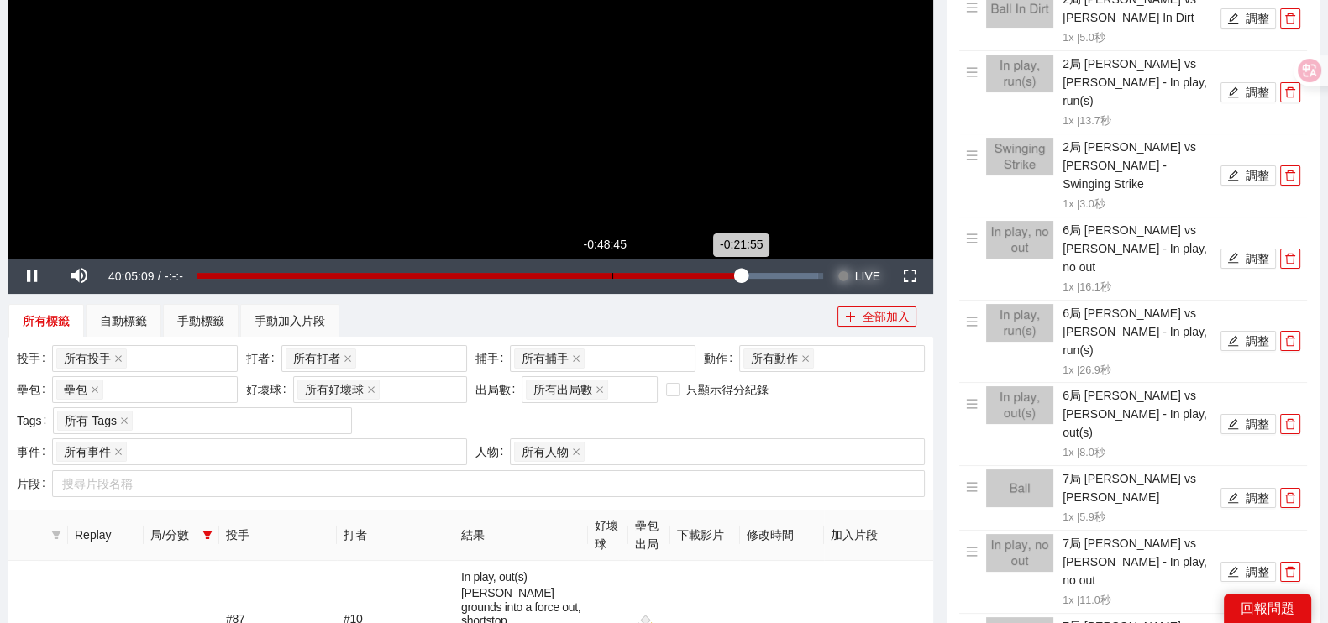
click at [848, 272] on span "Video Player" at bounding box center [844, 276] width 12 height 35
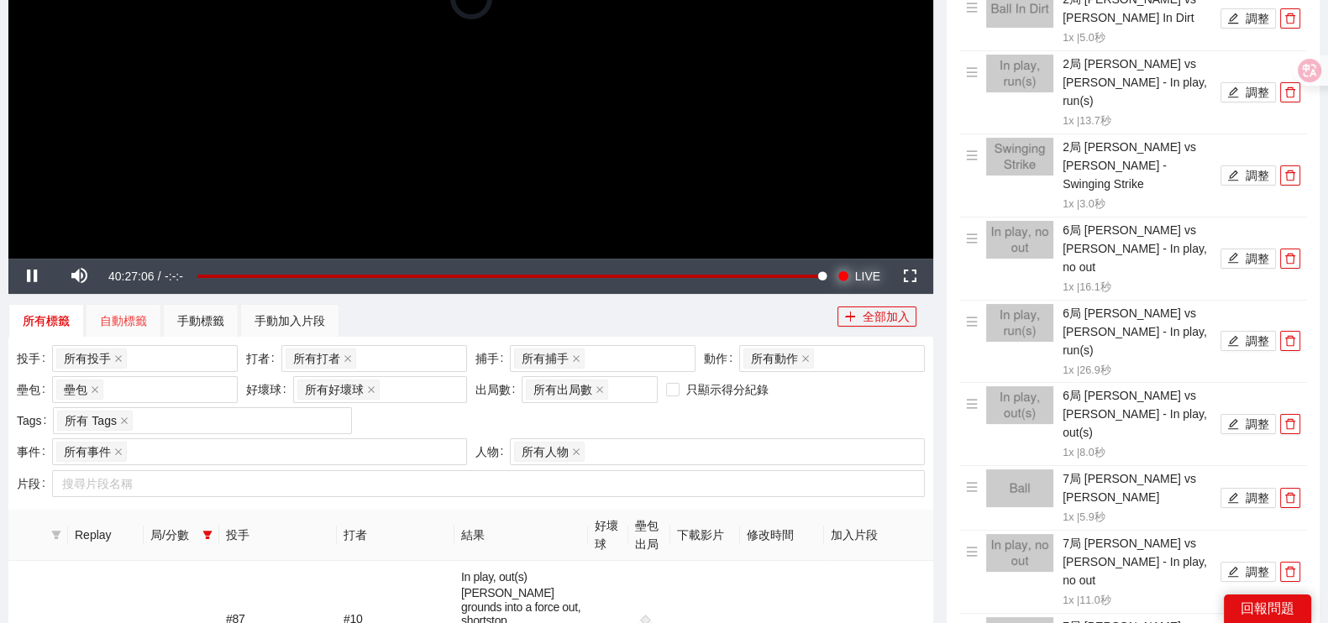
scroll to position [299, 0]
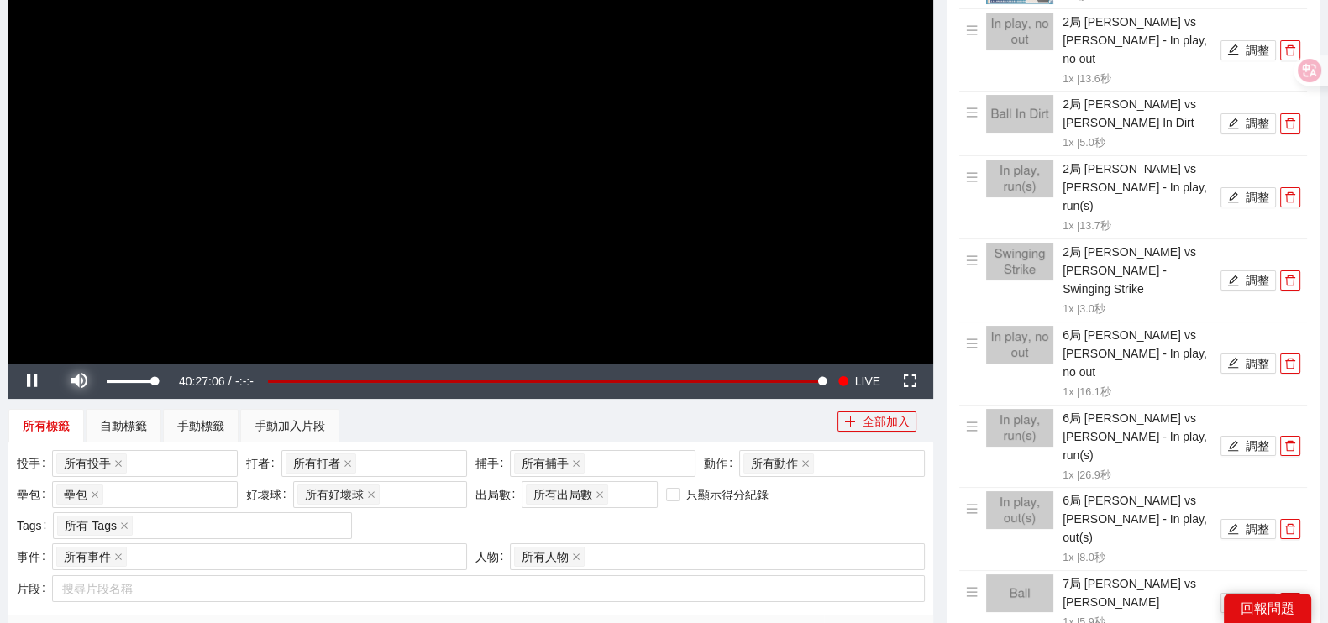
click at [80, 381] on span "Video Player" at bounding box center [78, 381] width 47 height 0
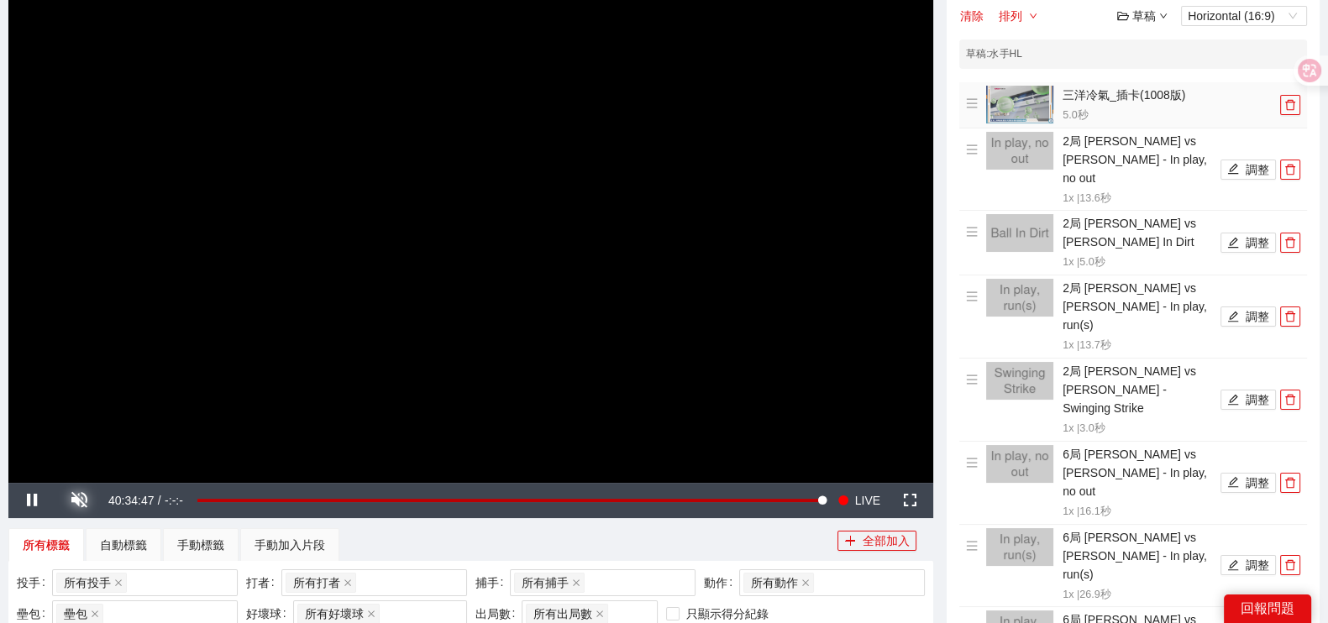
scroll to position [104, 0]
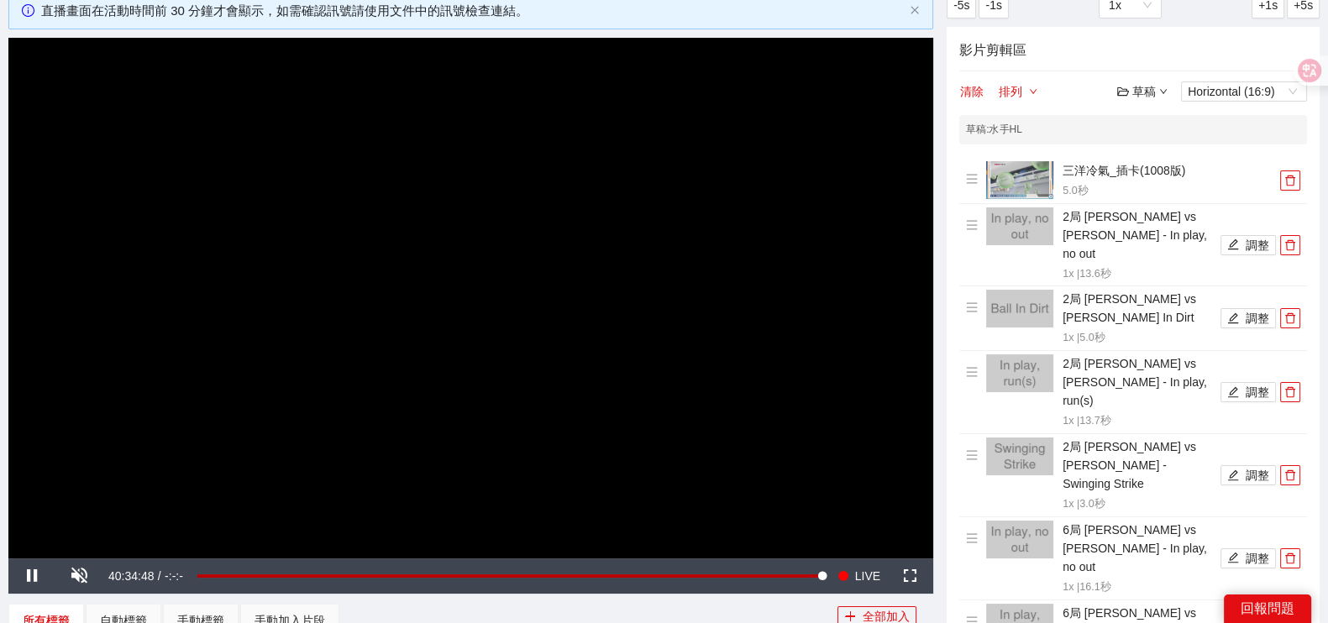
click at [1152, 87] on div "草稿" at bounding box center [1142, 91] width 50 height 18
click at [1151, 149] on link "儲存" at bounding box center [1146, 153] width 39 height 13
click at [1145, 90] on div "草稿" at bounding box center [1142, 91] width 50 height 18
click at [1145, 117] on link "開啟" at bounding box center [1146, 119] width 39 height 13
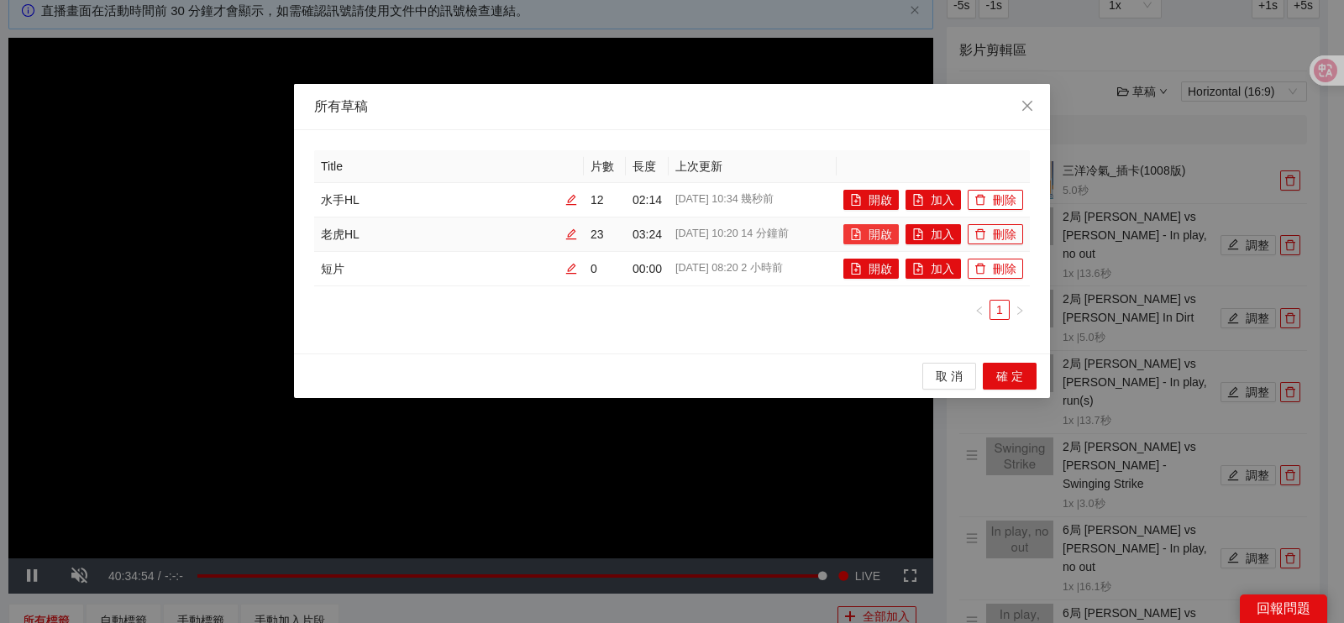
click at [871, 232] on button "開啟" at bounding box center [870, 234] width 55 height 20
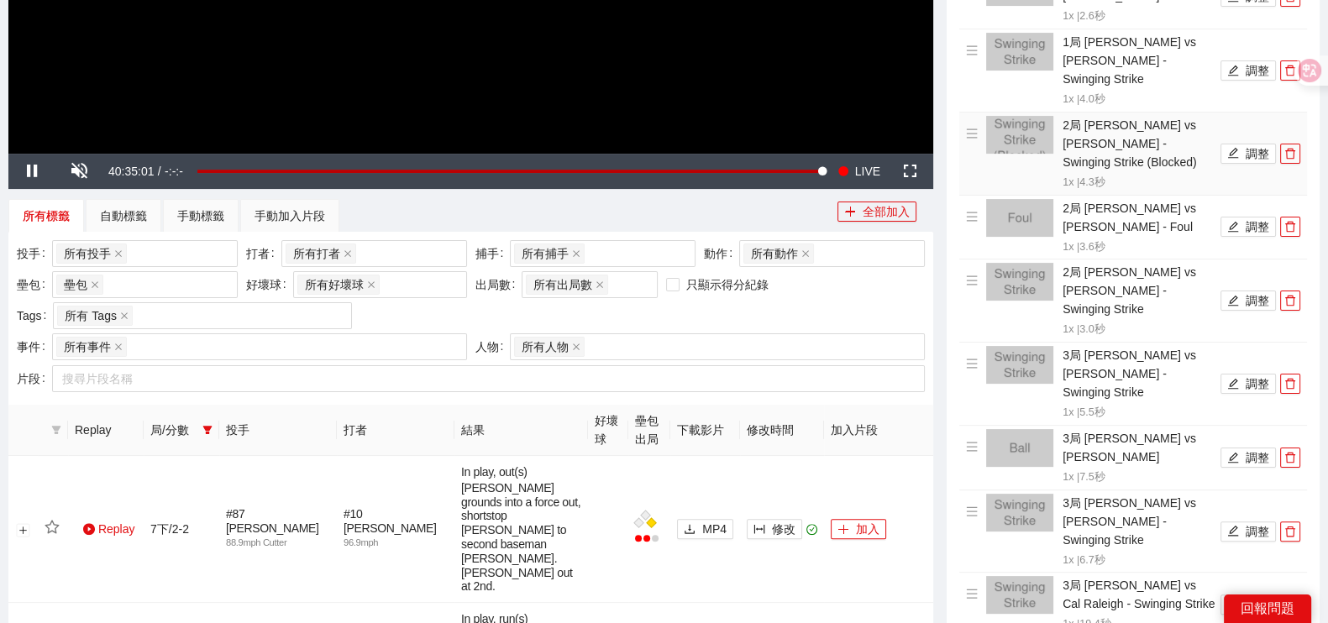
scroll to position [89, 0]
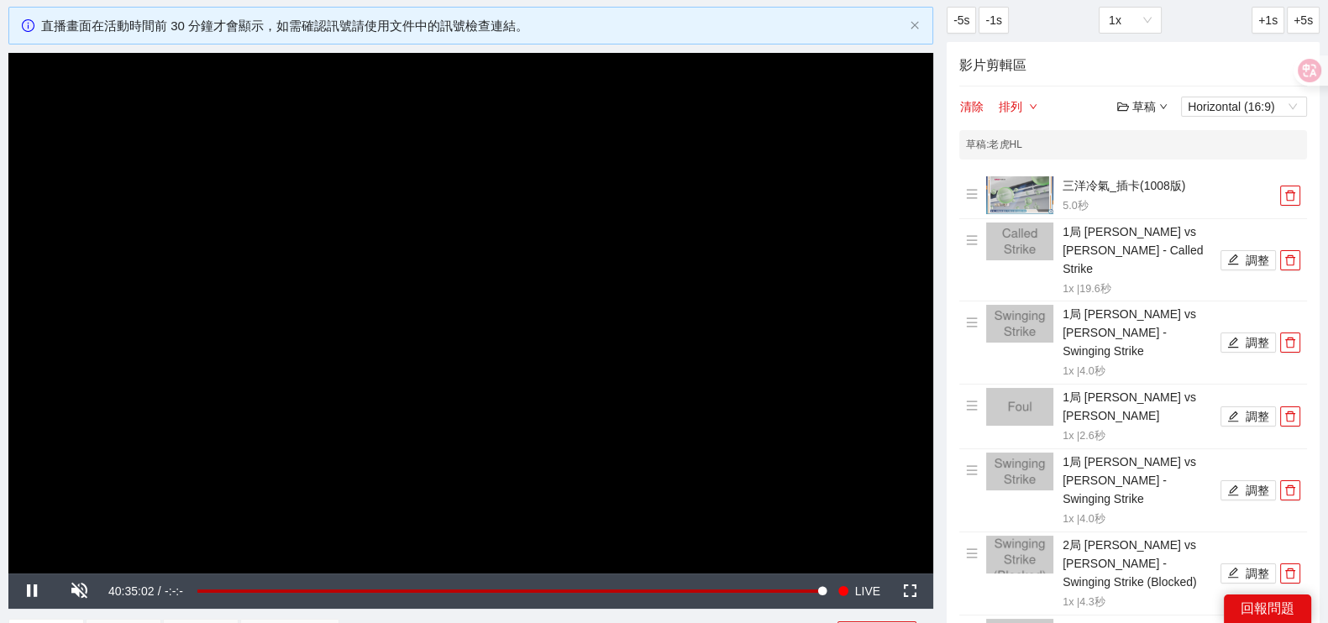
click at [1161, 102] on icon "down" at bounding box center [1163, 106] width 8 height 8
click at [1080, 102] on div "清除 排列 草稿 Horizontal (16:9)" at bounding box center [1133, 107] width 348 height 20
click at [29, 591] on span "Video Player" at bounding box center [31, 591] width 47 height 0
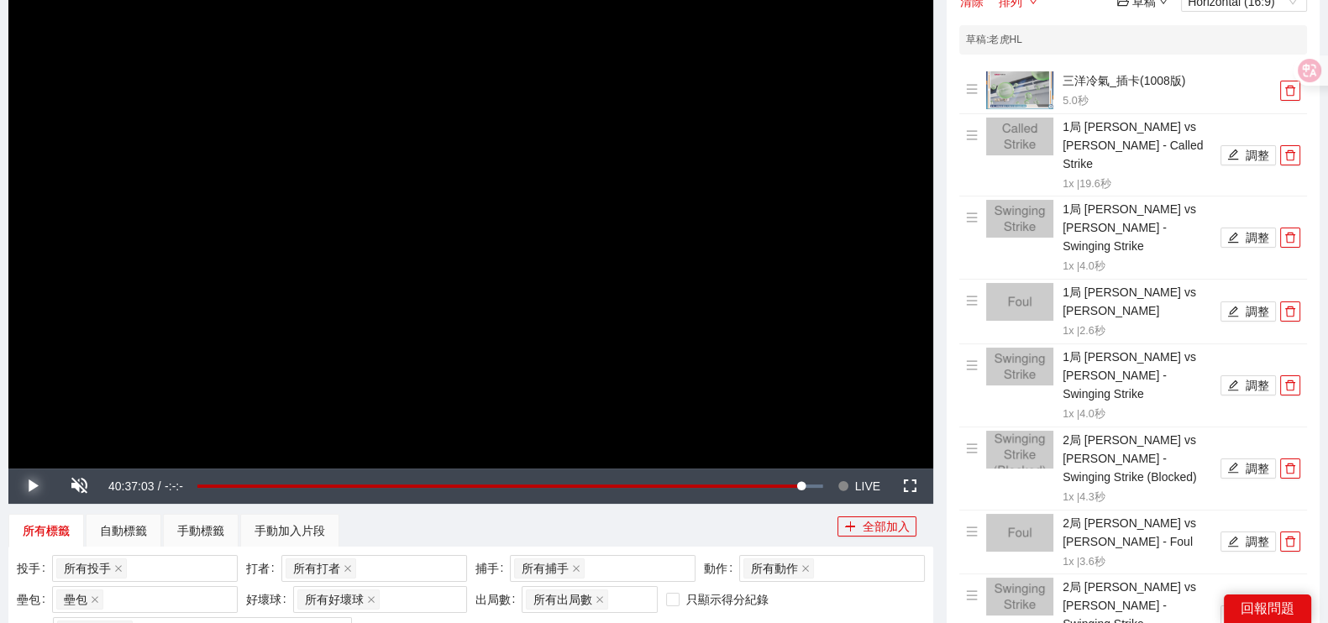
click at [35, 486] on span "Video Player" at bounding box center [31, 486] width 47 height 0
click at [72, 486] on span "Video Player" at bounding box center [78, 486] width 47 height 0
click at [872, 481] on span "LIVE" at bounding box center [867, 486] width 25 height 35
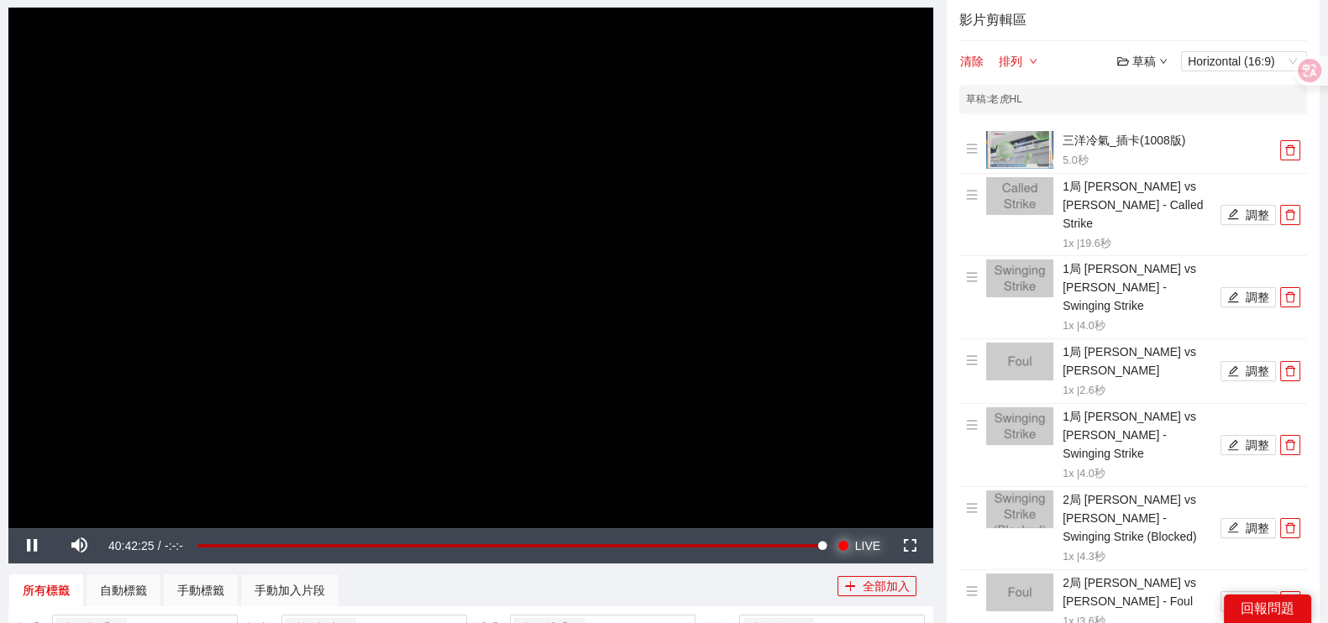
scroll to position [89, 0]
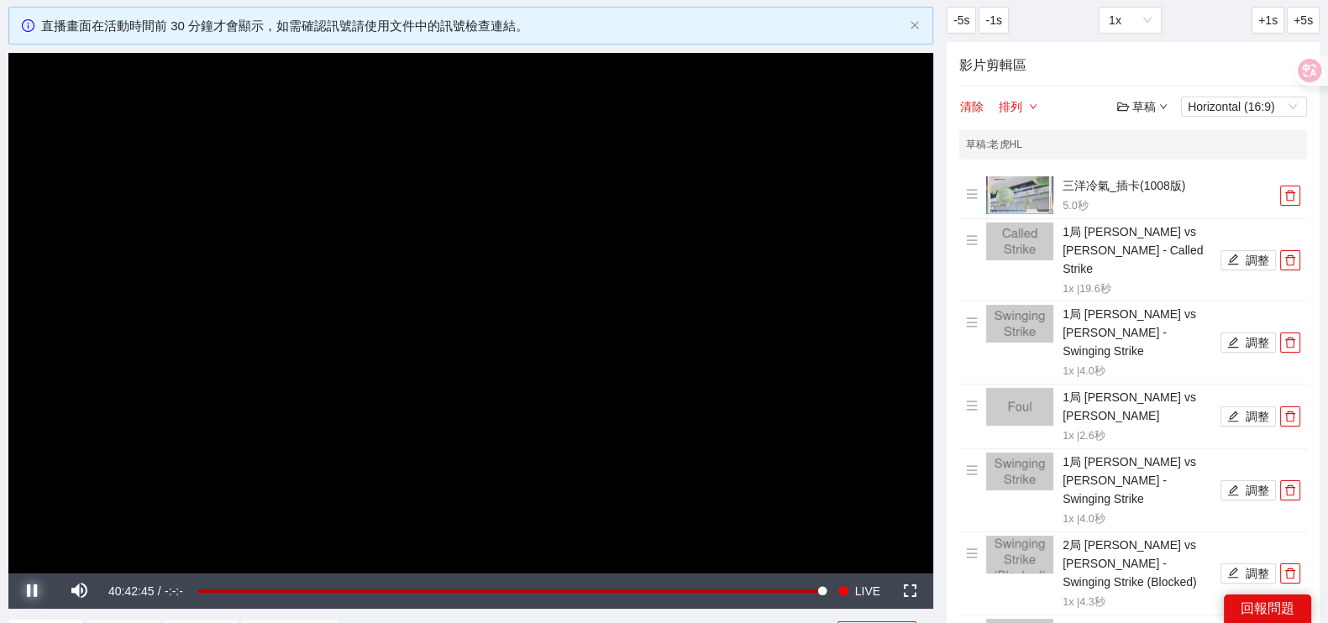
click at [34, 591] on span "Video Player" at bounding box center [31, 591] width 47 height 0
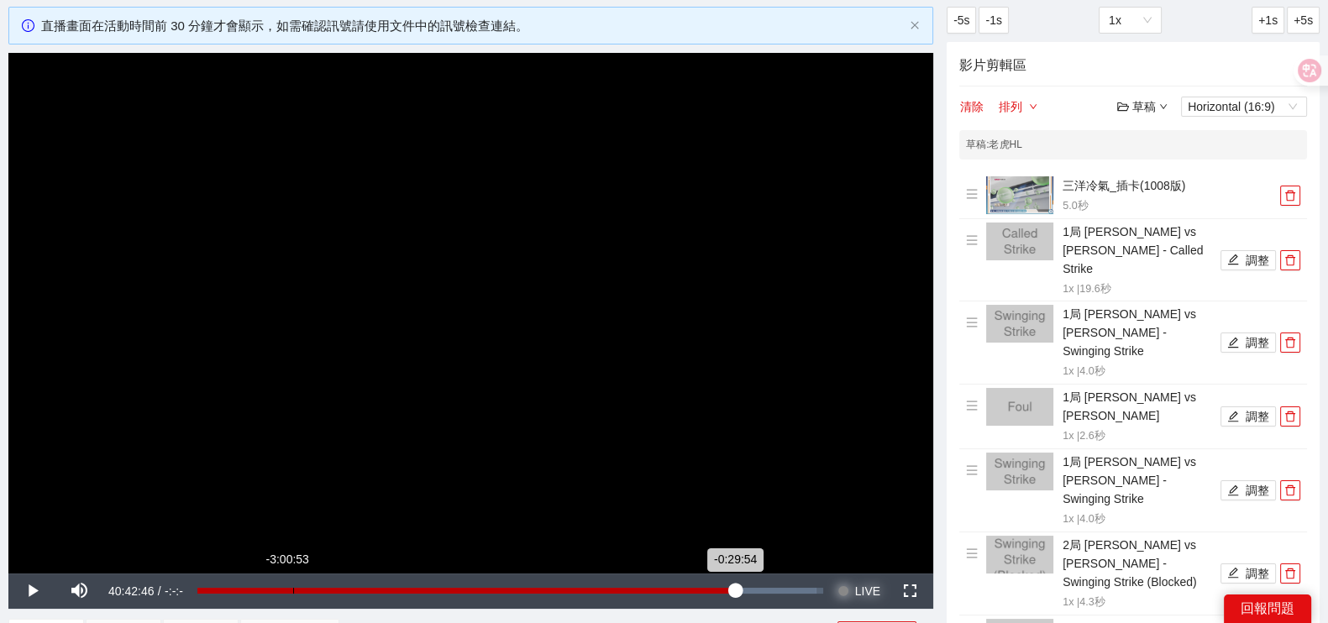
click at [874, 586] on span "LIVE" at bounding box center [867, 591] width 25 height 35
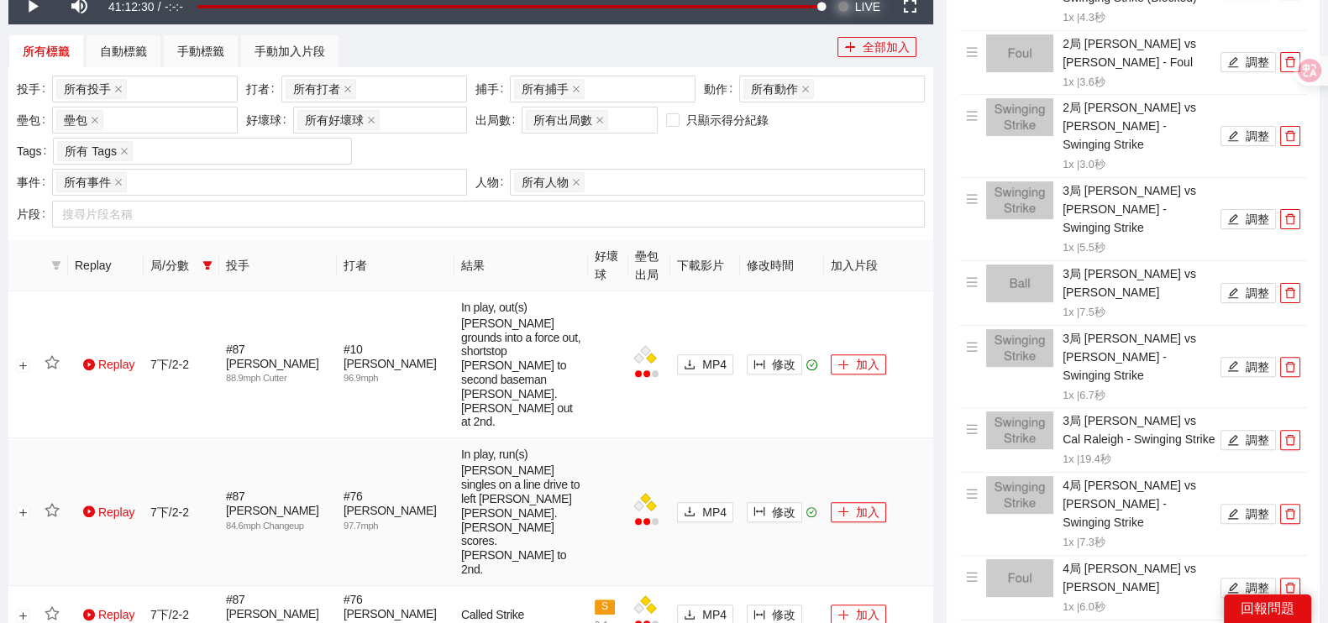
scroll to position [719, 0]
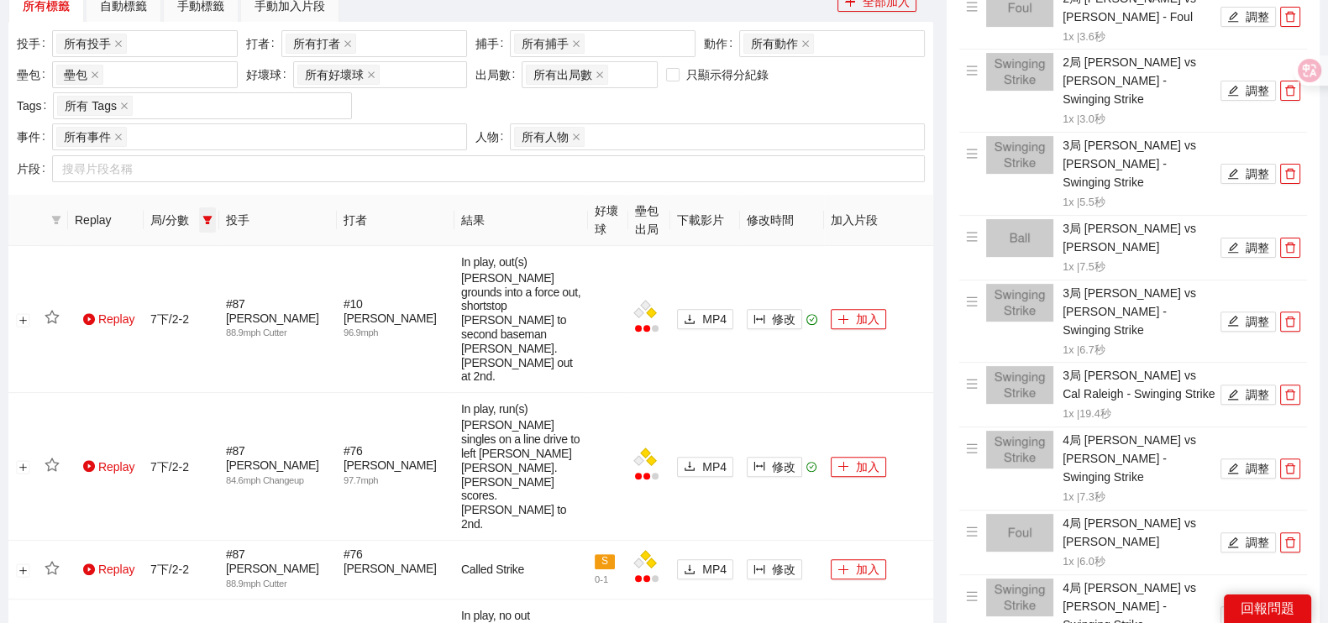
click at [202, 215] on icon "filter" at bounding box center [207, 220] width 10 height 10
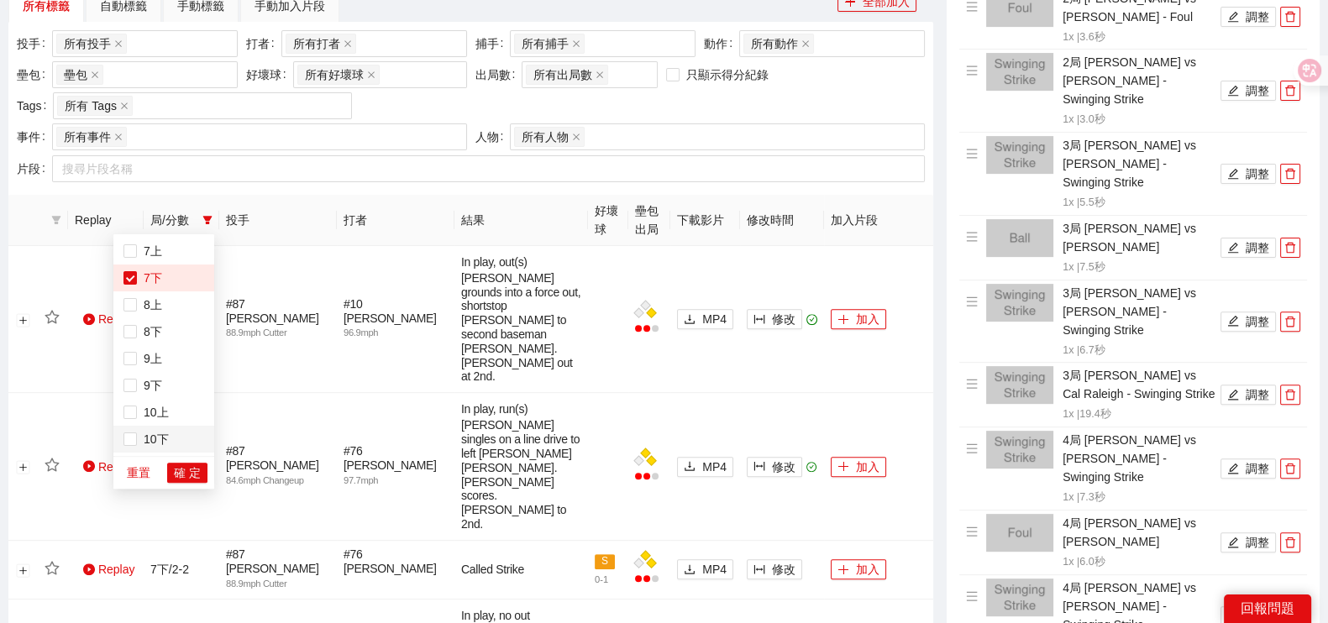
click at [140, 436] on span "10下" at bounding box center [153, 439] width 32 height 13
click at [155, 282] on span "7下" at bounding box center [149, 277] width 25 height 13
click at [181, 481] on span "確 定" at bounding box center [187, 473] width 27 height 18
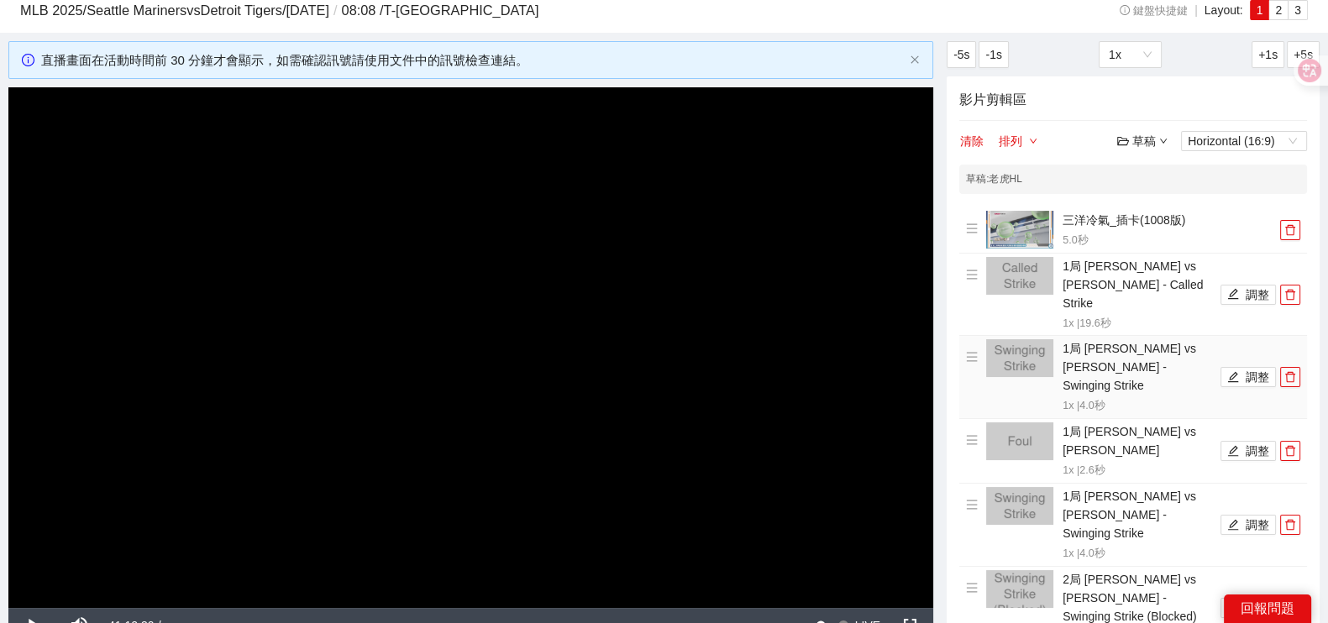
scroll to position [0, 0]
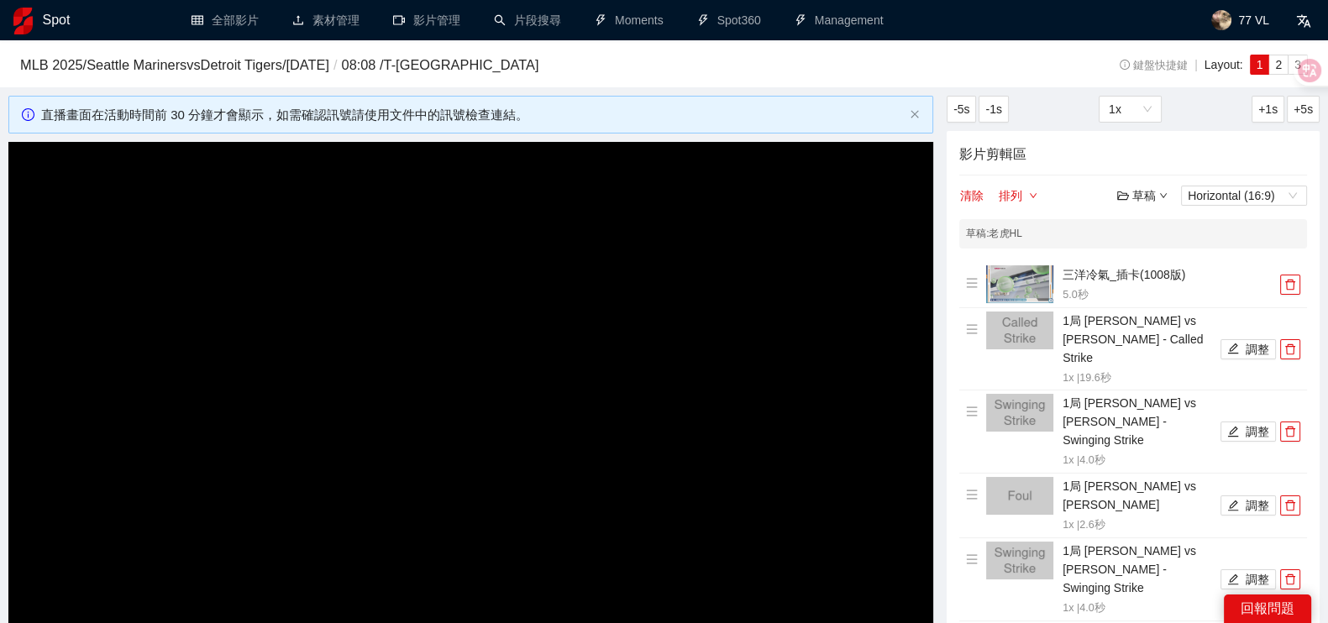
click at [1147, 192] on div "草稿" at bounding box center [1142, 195] width 50 height 18
click at [1155, 229] on link "開啟" at bounding box center [1146, 223] width 39 height 13
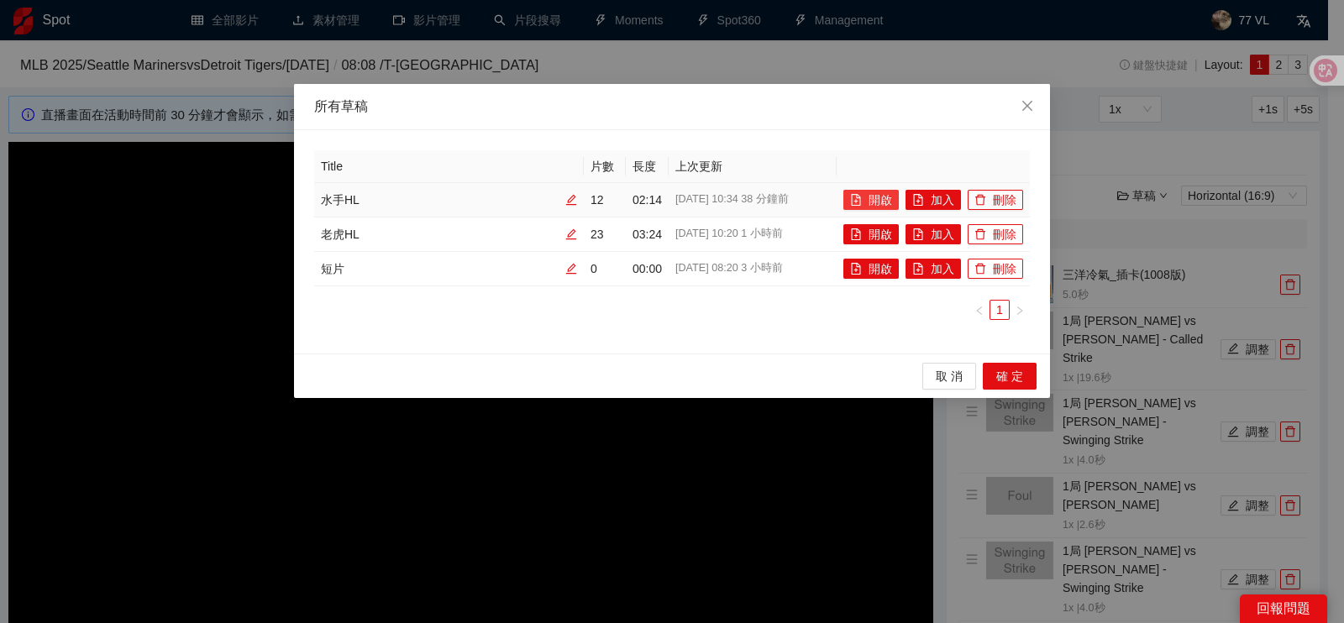
click at [893, 193] on button "開啟" at bounding box center [870, 200] width 55 height 20
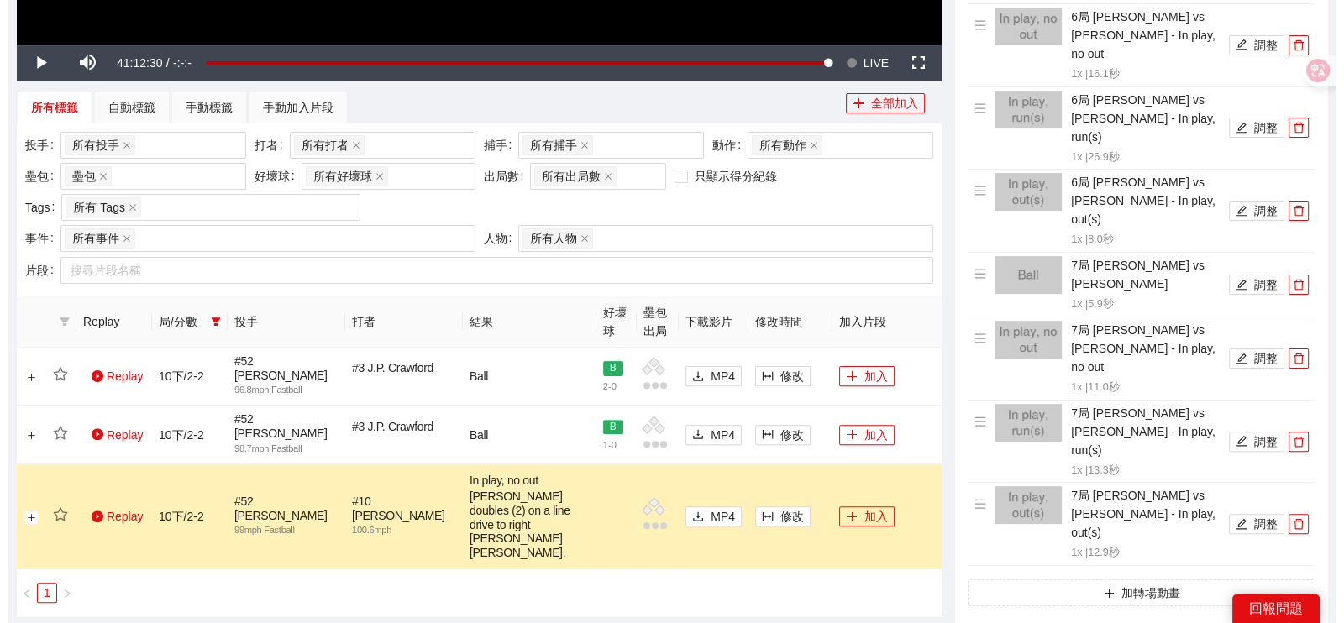
scroll to position [839, 0]
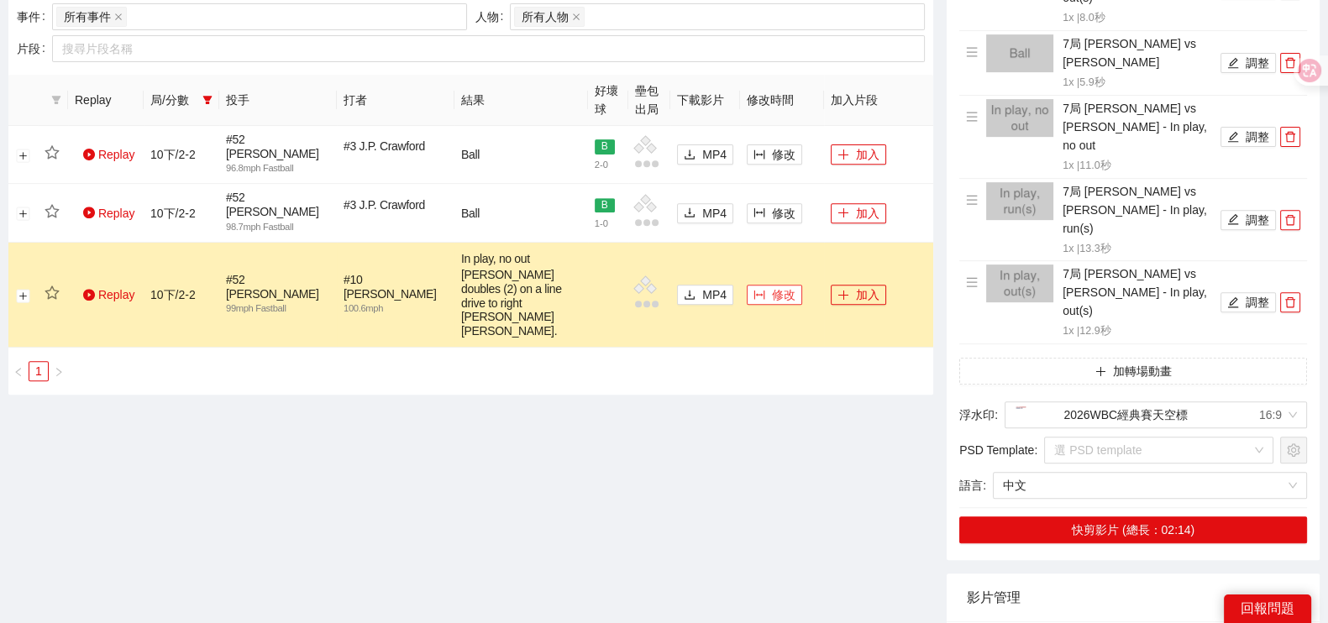
click at [780, 286] on span "修改" at bounding box center [784, 295] width 24 height 18
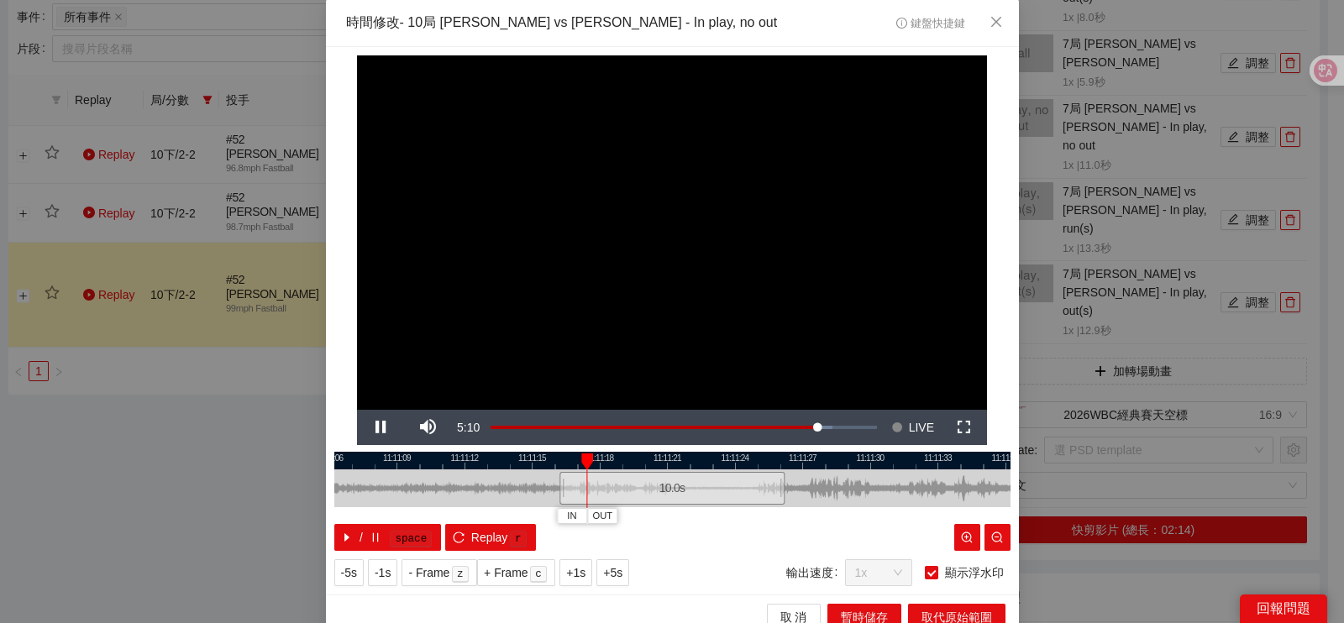
click at [735, 468] on div at bounding box center [672, 461] width 676 height 18
click at [727, 460] on div at bounding box center [672, 461] width 676 height 18
click at [722, 463] on div at bounding box center [672, 461] width 676 height 18
click at [713, 517] on button "IN" at bounding box center [716, 516] width 30 height 16
click at [382, 428] on span "Video Player" at bounding box center [380, 428] width 47 height 0
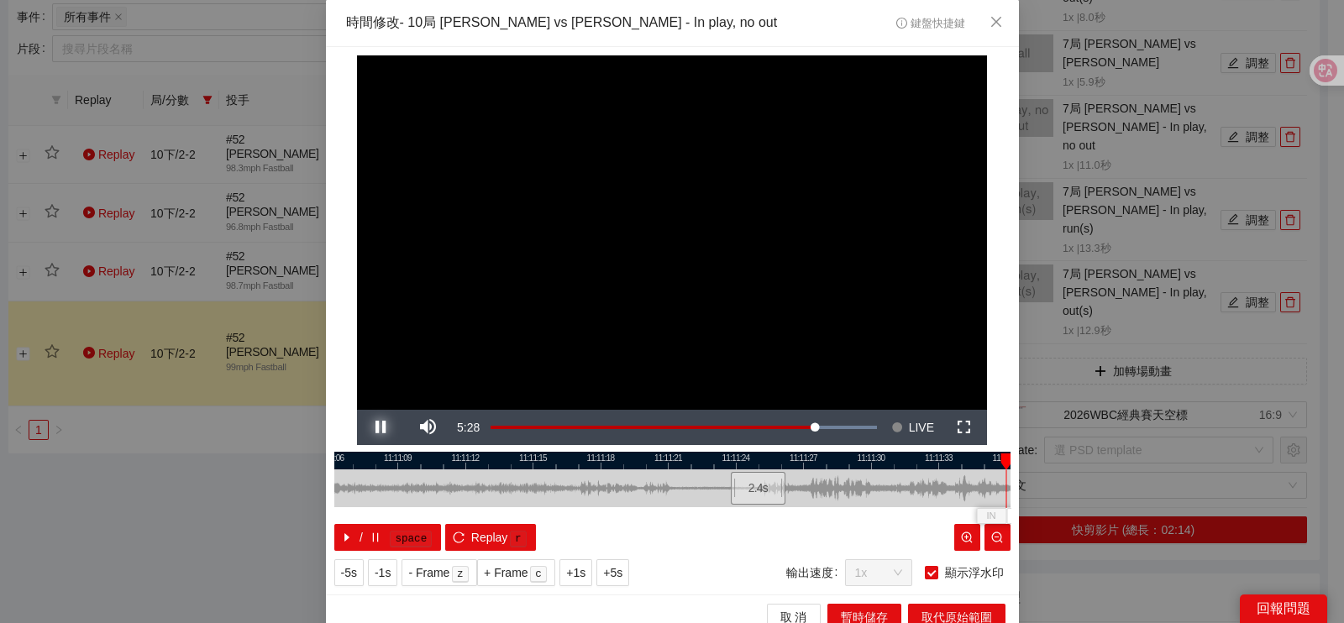
click at [357, 410] on button "Pause" at bounding box center [380, 427] width 47 height 35
click at [357, 410] on button "Play" at bounding box center [380, 427] width 47 height 35
click at [357, 410] on button "Pause" at bounding box center [380, 427] width 47 height 35
click at [223, 481] on div "**********" at bounding box center [672, 311] width 1344 height 623
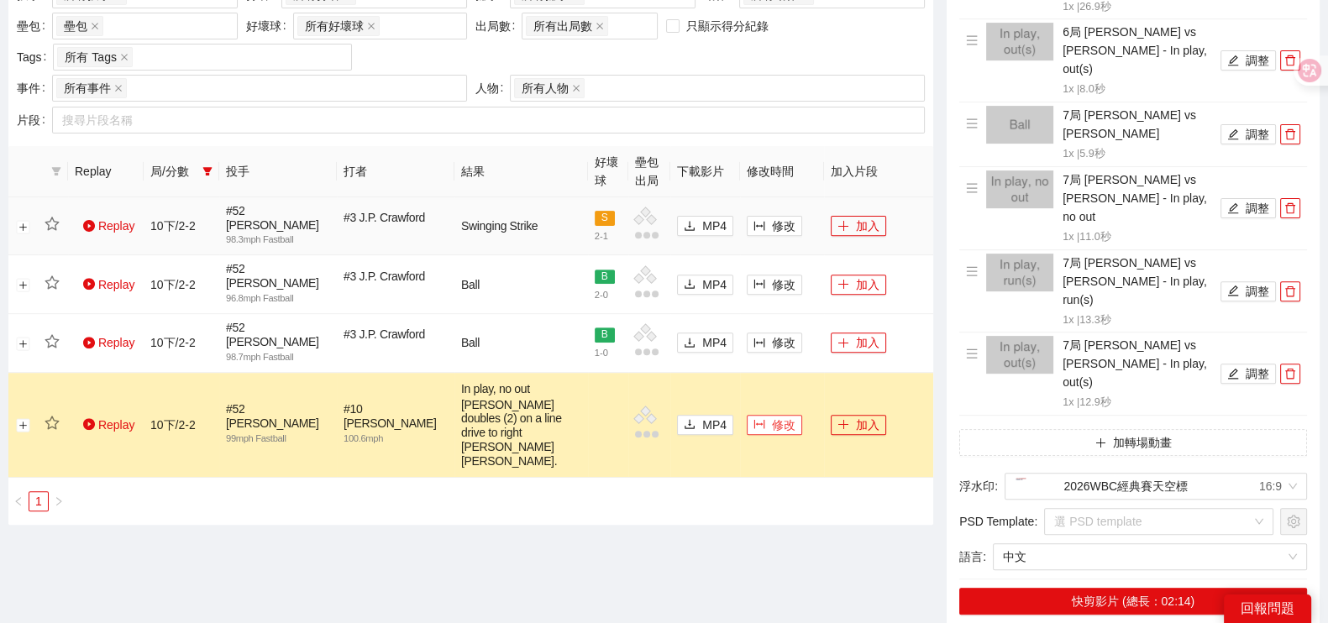
scroll to position [525, 0]
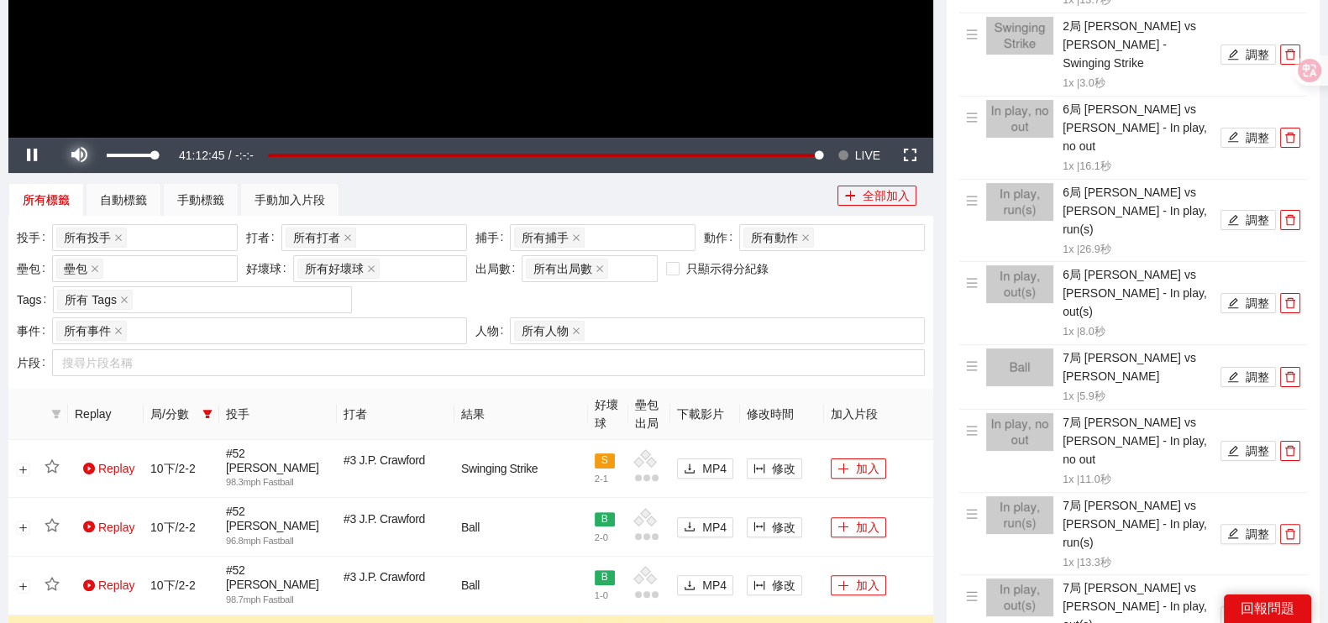
click at [76, 155] on span "Video Player" at bounding box center [78, 155] width 47 height 0
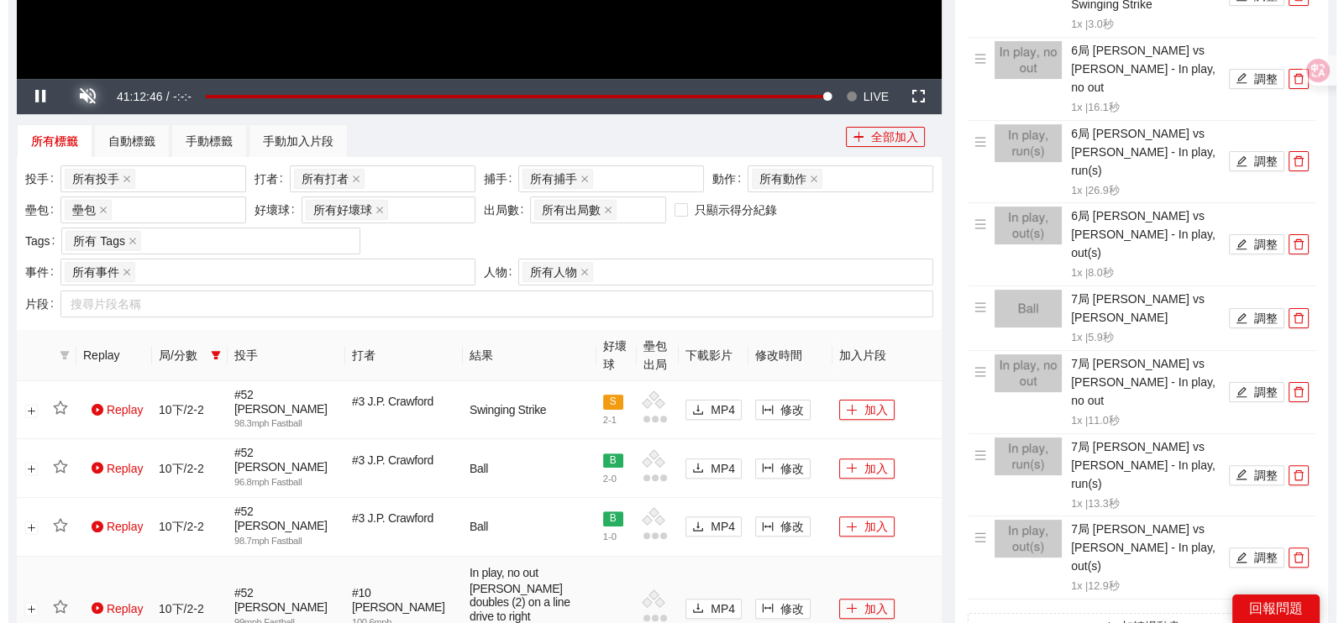
scroll to position [839, 0]
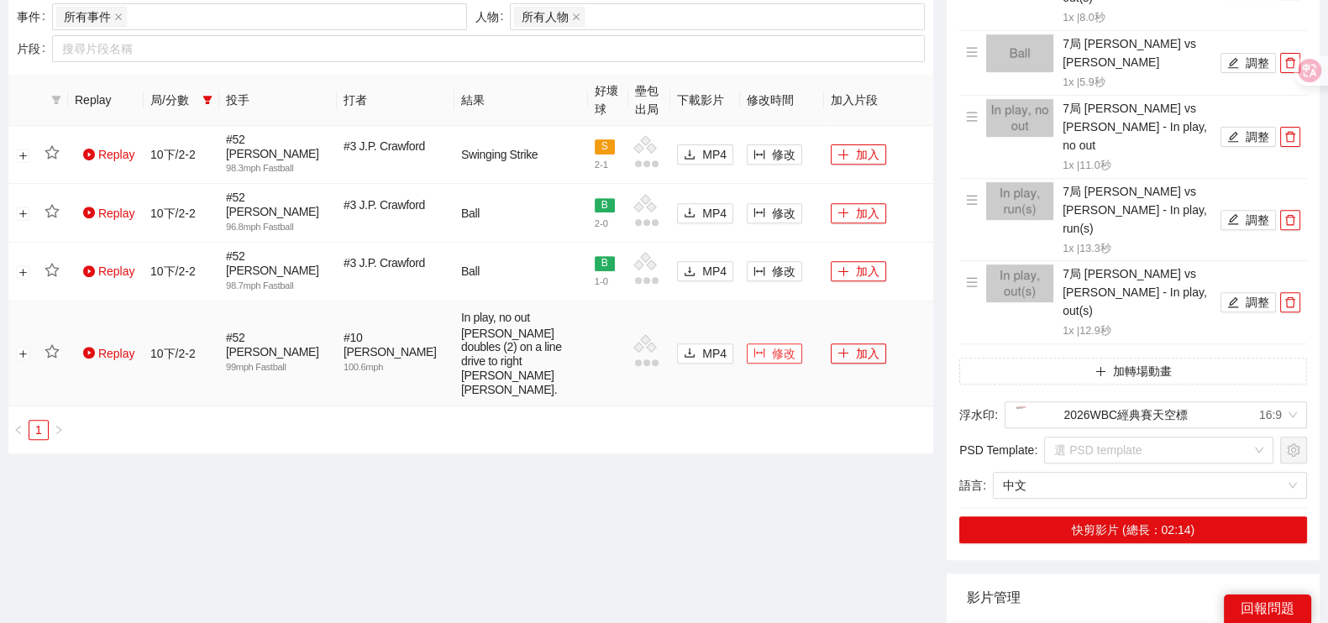
click at [777, 344] on span "修改" at bounding box center [784, 353] width 24 height 18
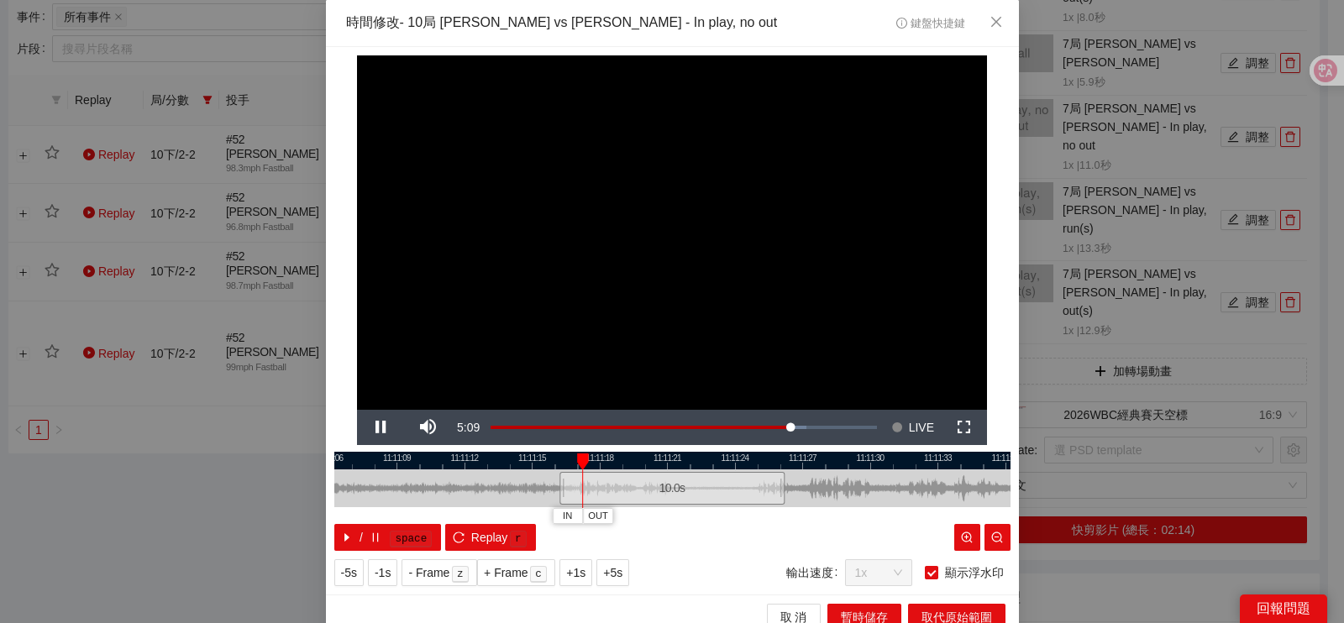
click at [737, 463] on div at bounding box center [672, 461] width 676 height 18
click at [709, 519] on span "IN" at bounding box center [713, 516] width 9 height 15
click at [715, 538] on div "/ space Replay r" at bounding box center [672, 537] width 676 height 27
click at [380, 428] on span "Video Player" at bounding box center [380, 428] width 47 height 0
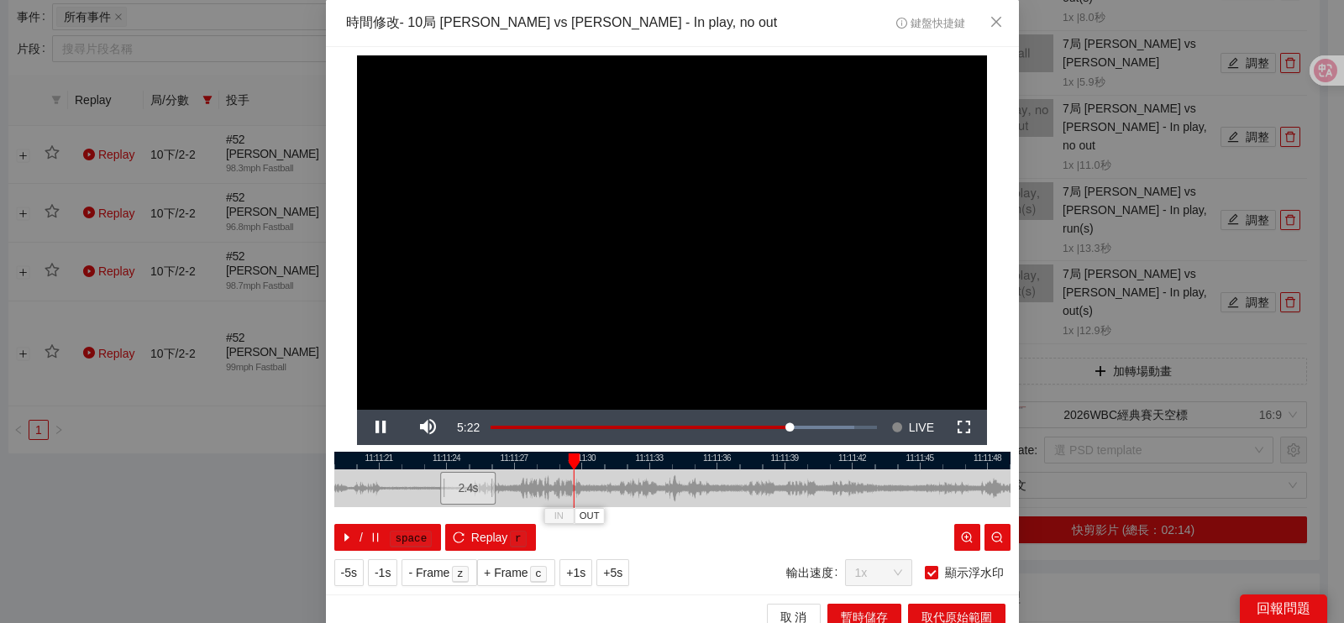
drag, startPoint x: 881, startPoint y: 489, endPoint x: 593, endPoint y: 497, distance: 288.3
click at [593, 497] on div at bounding box center [384, 489] width 676 height 38
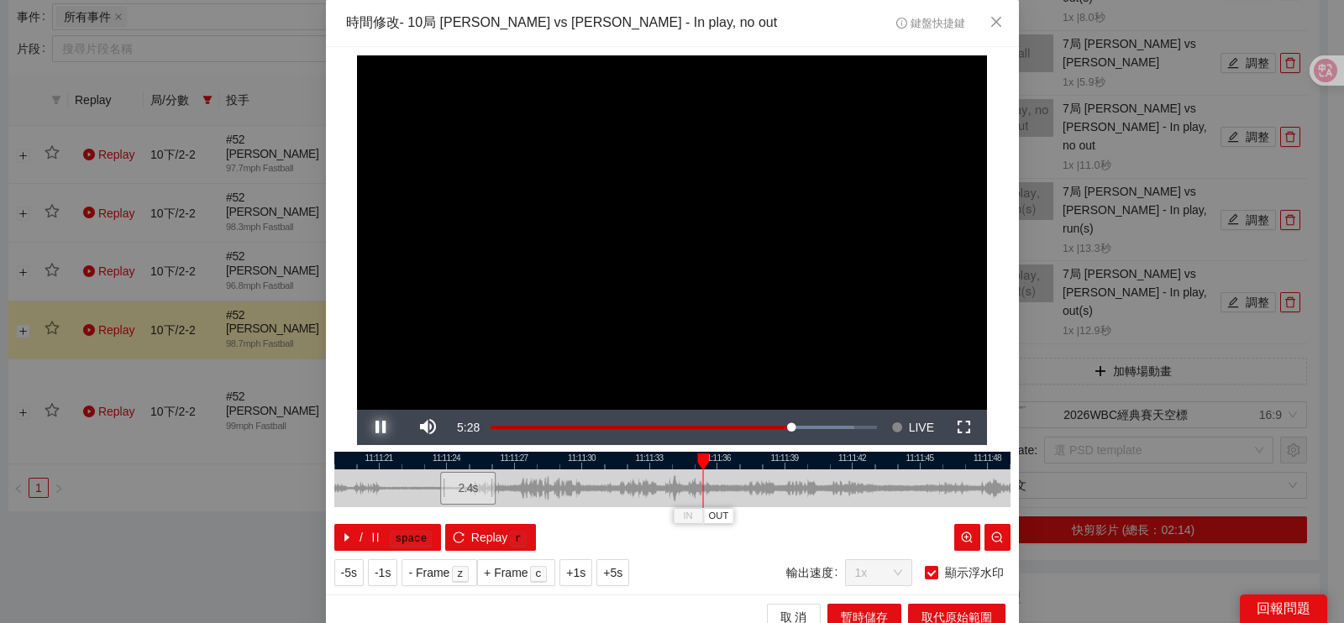
click at [374, 428] on span "Video Player" at bounding box center [380, 428] width 47 height 0
click at [719, 522] on span "OUT" at bounding box center [722, 516] width 20 height 15
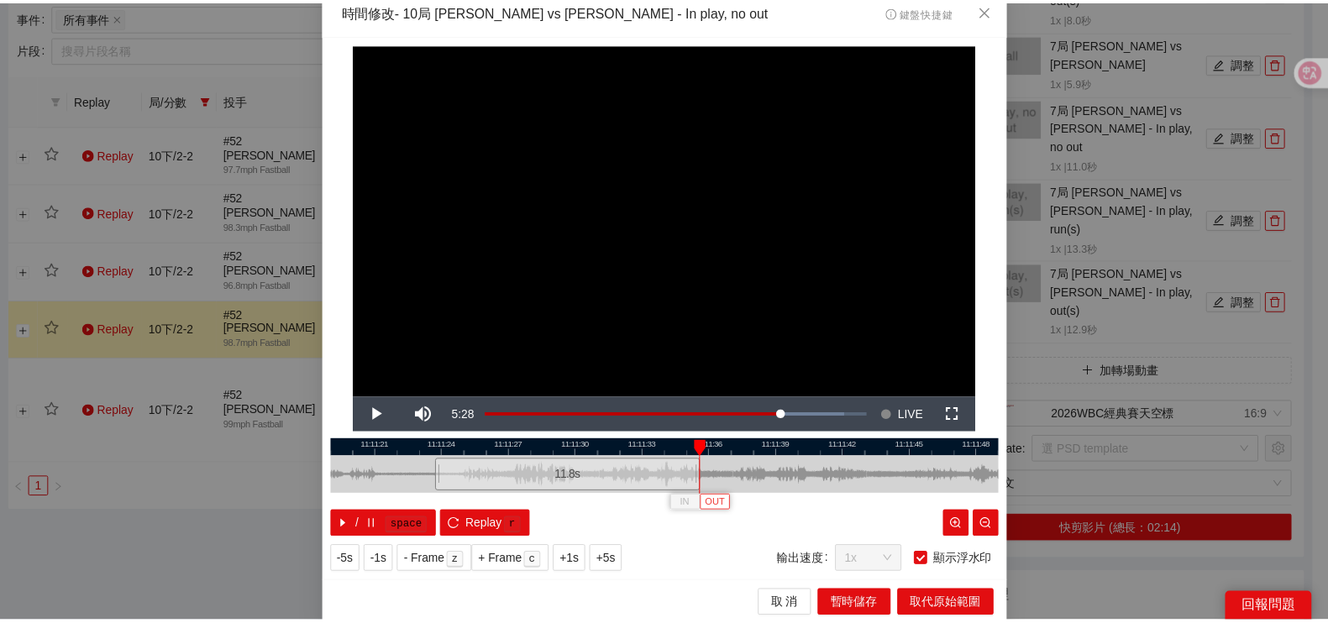
scroll to position [15, 0]
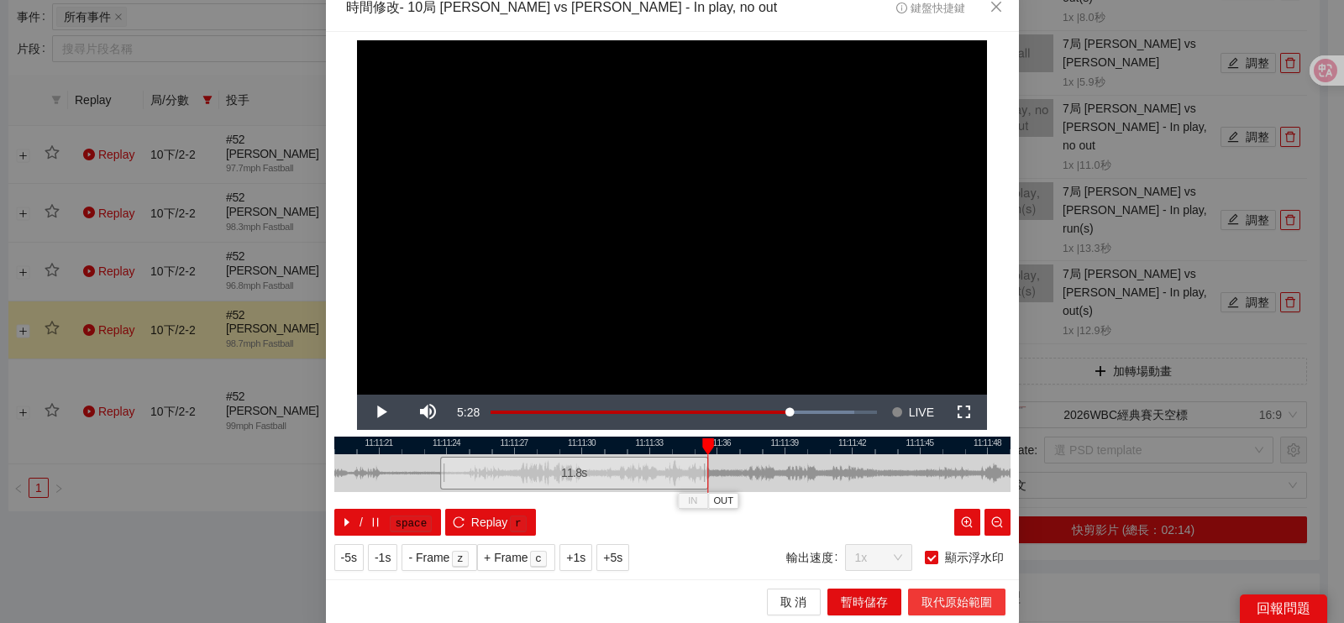
click at [932, 602] on span "取代原始範圍" at bounding box center [957, 602] width 71 height 18
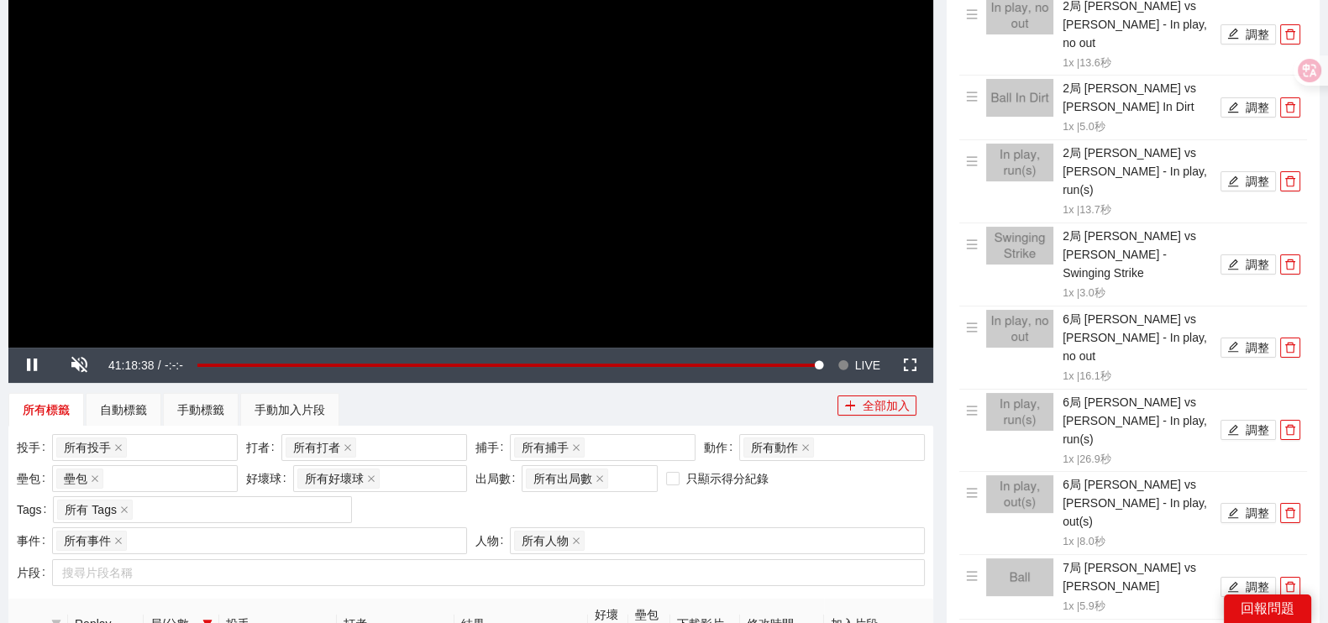
scroll to position [104, 0]
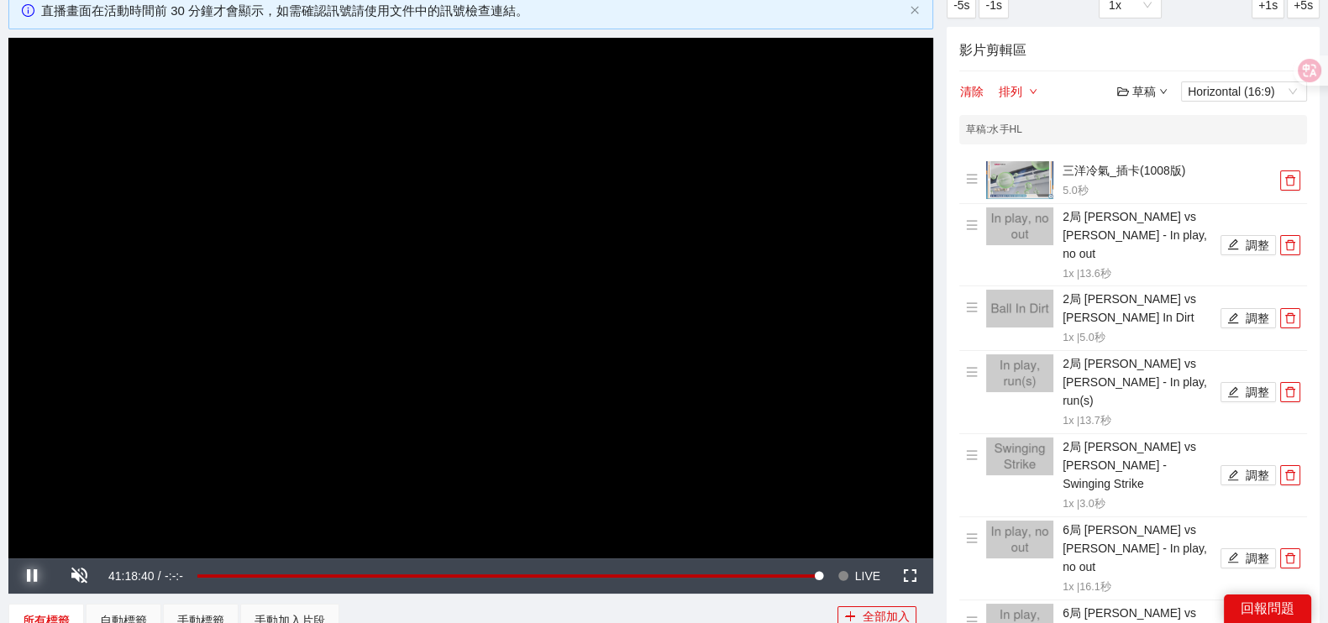
drag, startPoint x: 25, startPoint y: 568, endPoint x: 47, endPoint y: 538, distance: 36.6
click at [26, 576] on span "Video Player" at bounding box center [31, 576] width 47 height 0
